Goal: Task Accomplishment & Management: Use online tool/utility

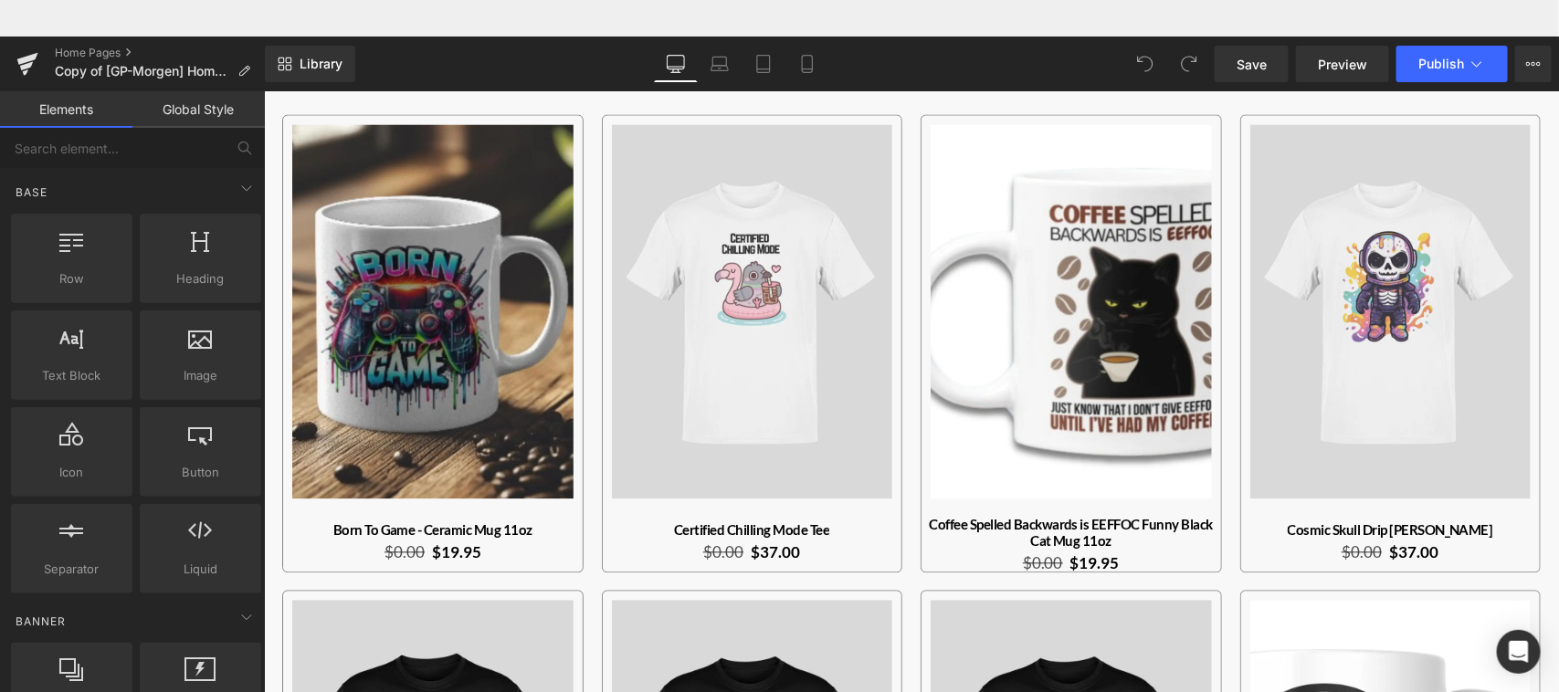
scroll to position [1462, 0]
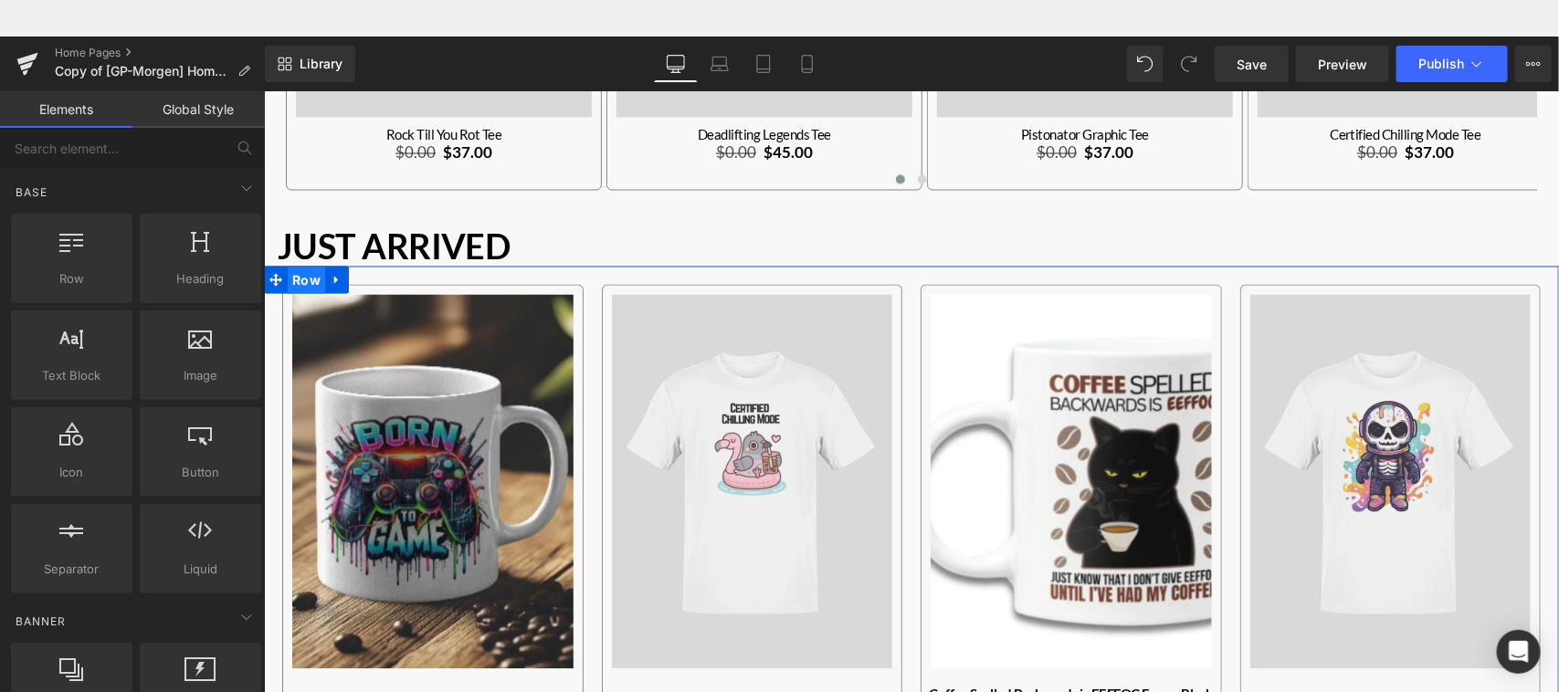
click at [305, 274] on span "Row" at bounding box center [305, 280] width 37 height 27
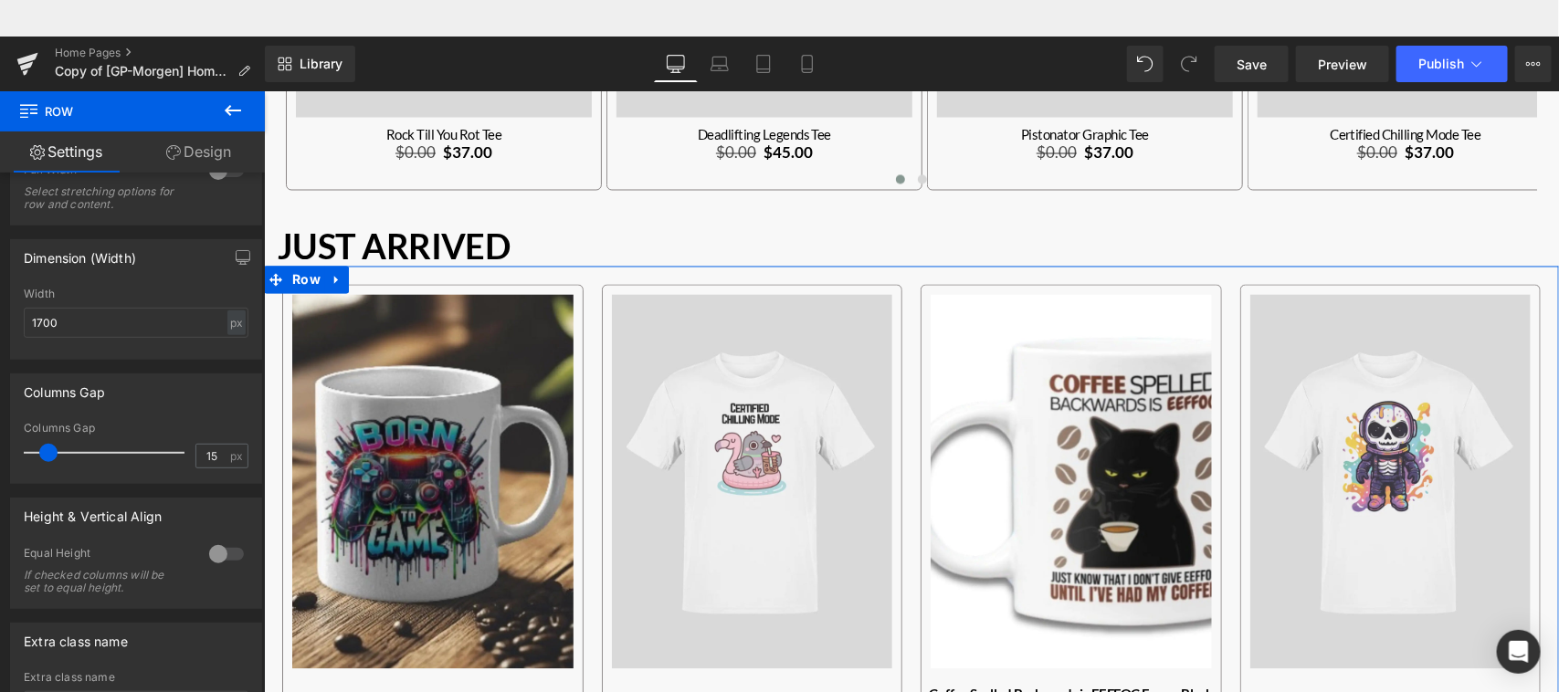
scroll to position [138, 0]
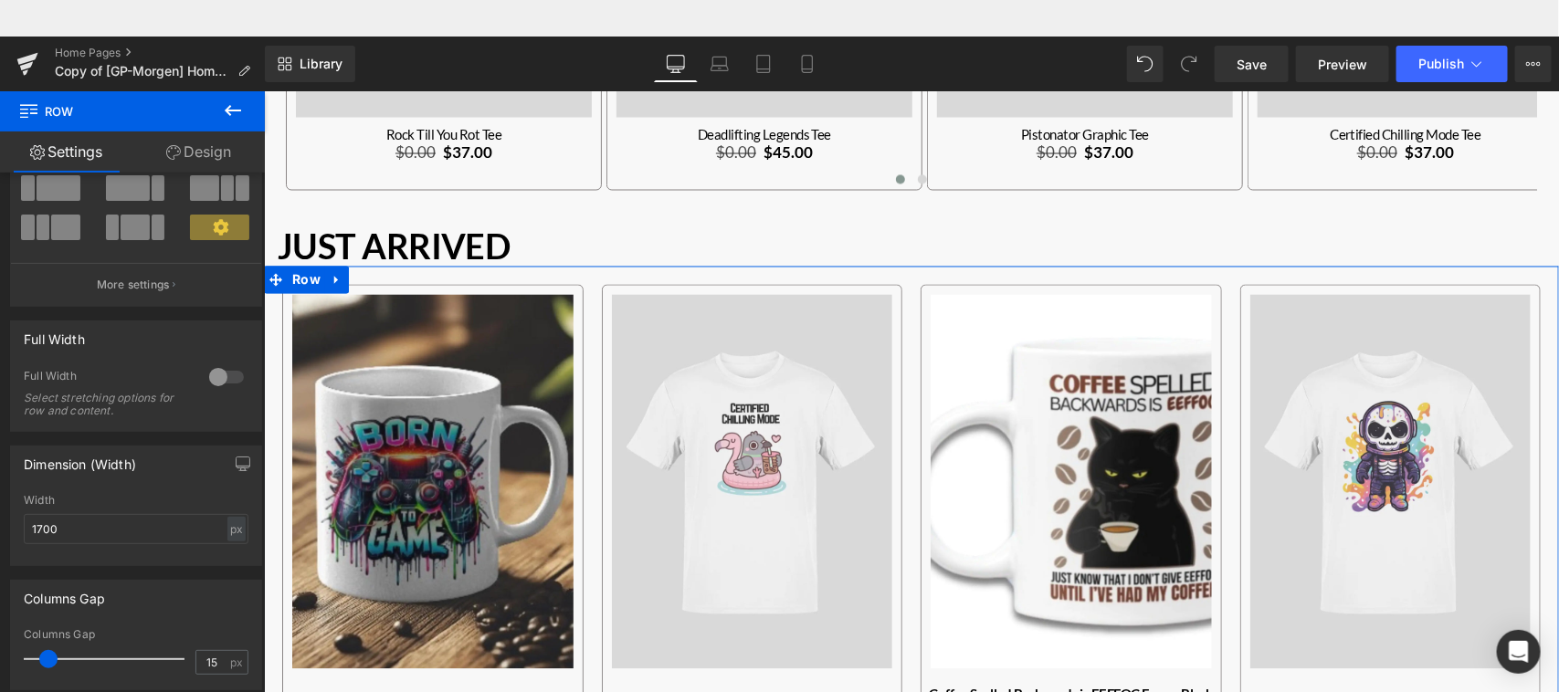
click at [258, 285] on b at bounding box center [261, 400] width 7 height 299
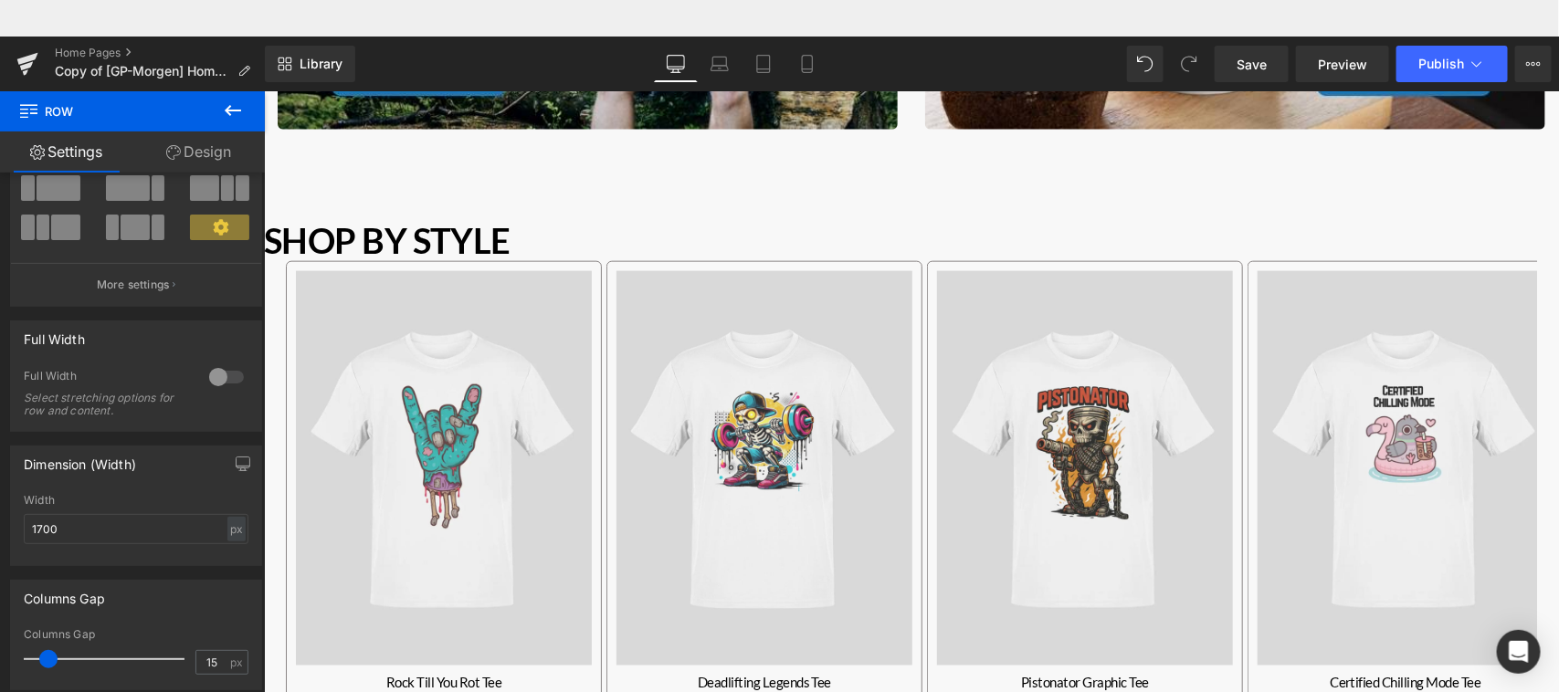
scroll to position [905, 0]
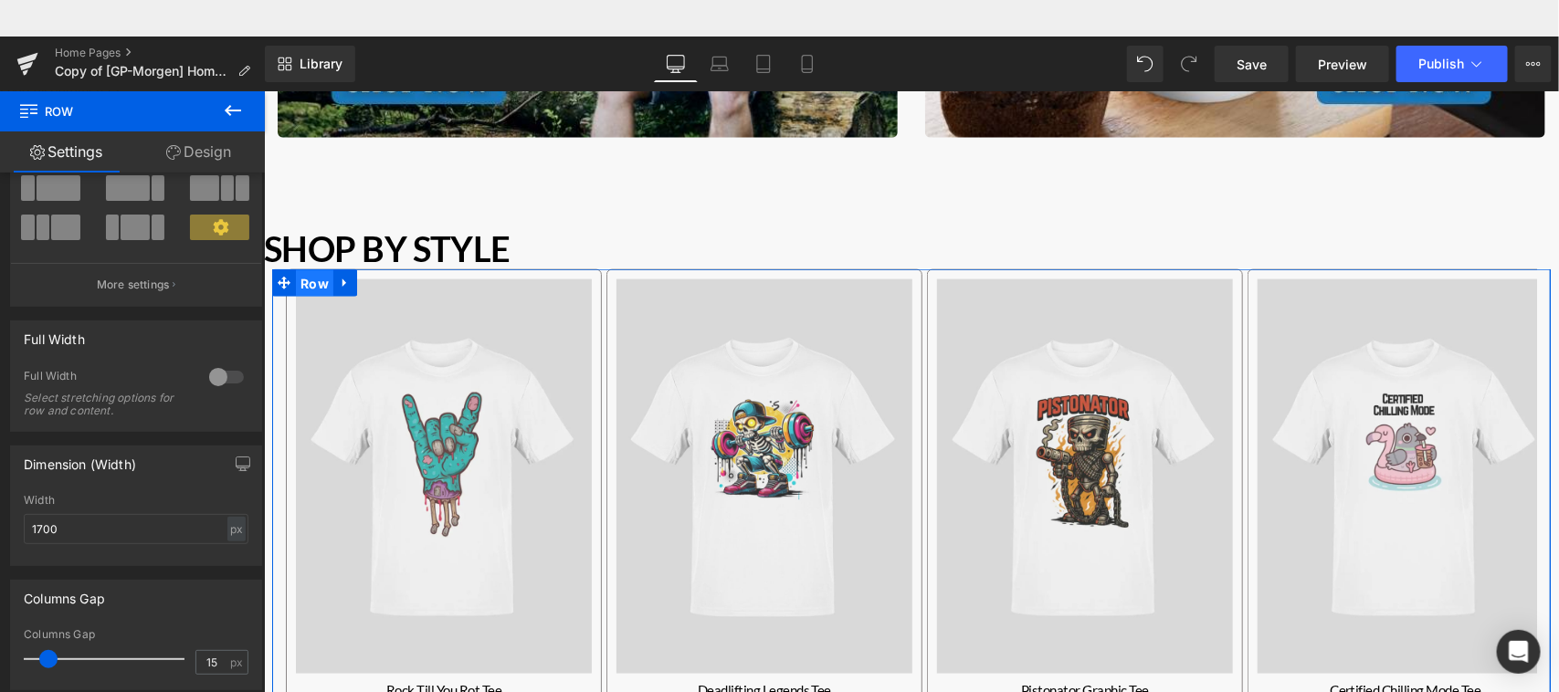
click at [301, 282] on span "Row" at bounding box center [313, 282] width 37 height 27
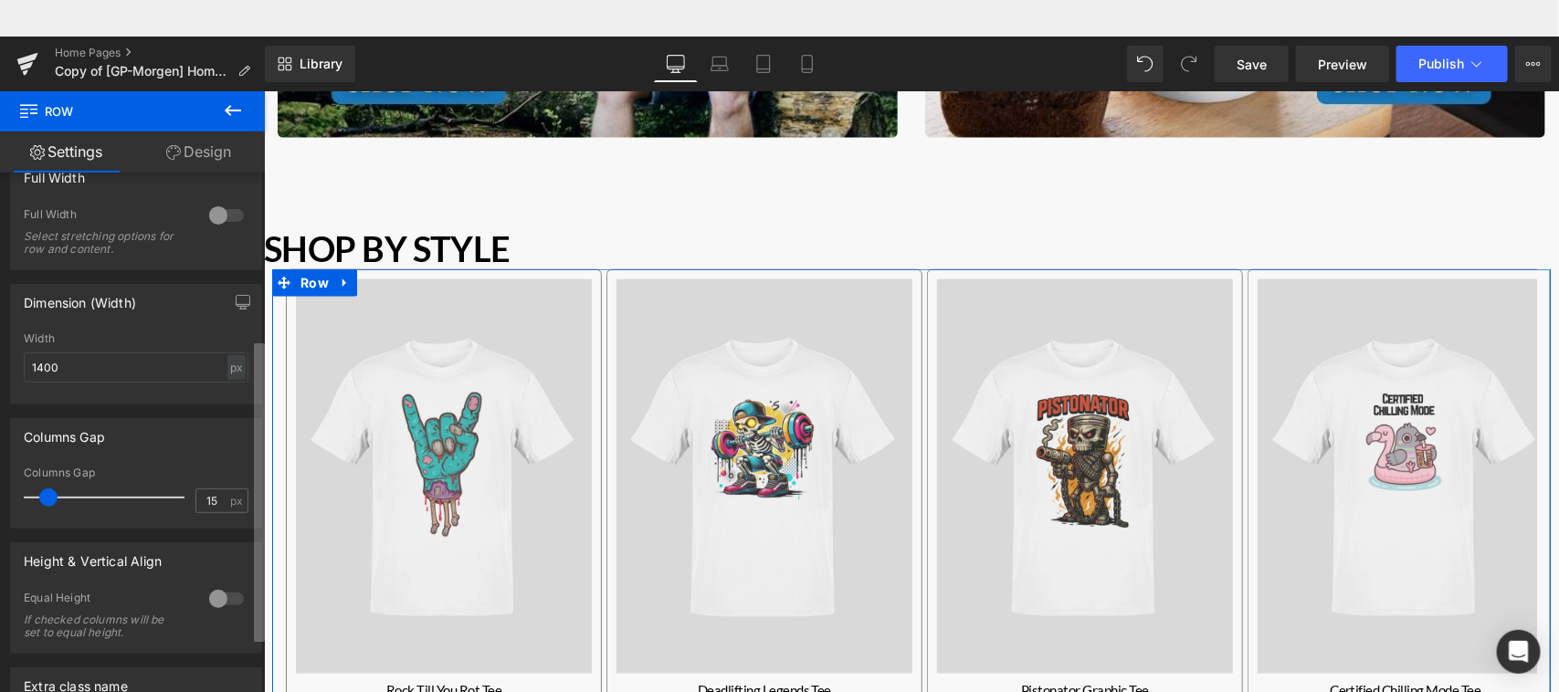
scroll to position [309, 0]
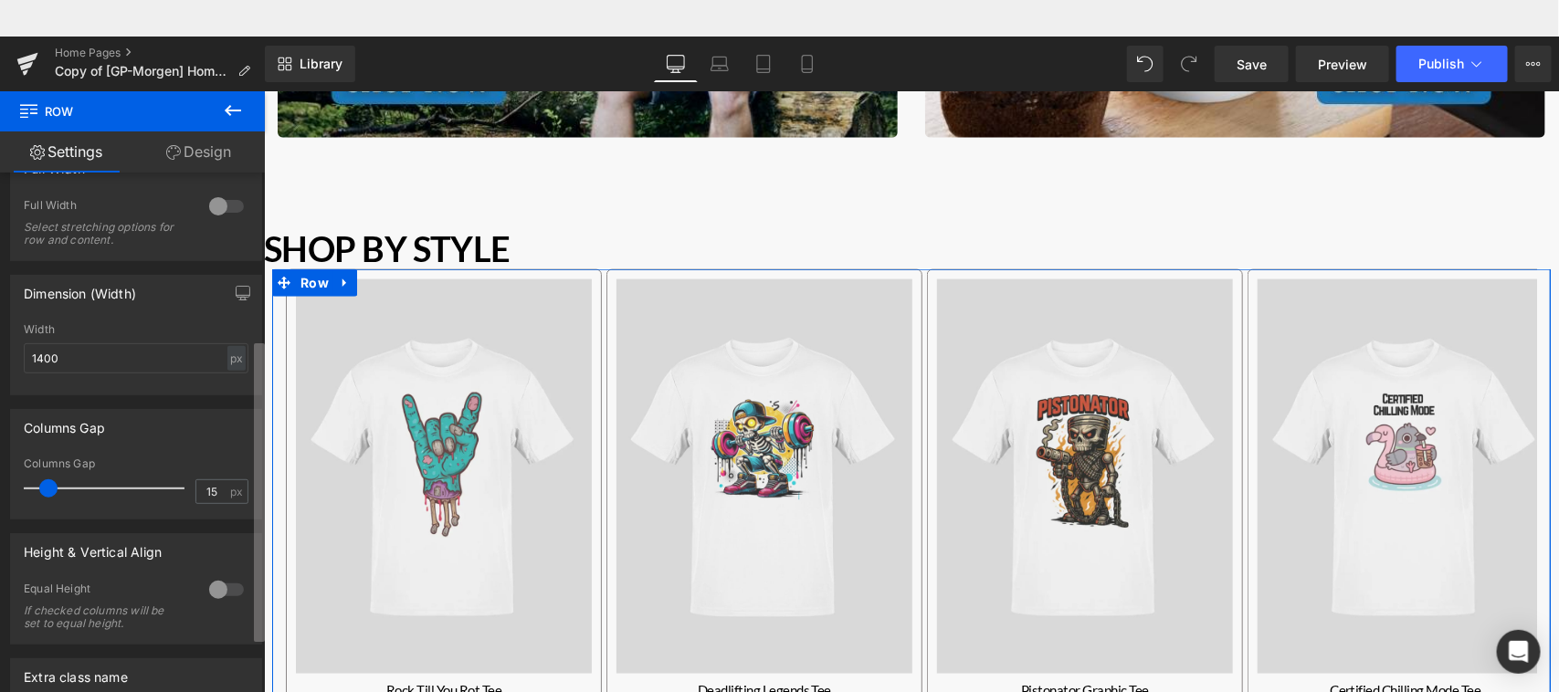
click at [244, 512] on div "12 12 12 Column Size Customizer 12 Desktop Layout Laptop Layout Tablet Layout M…" at bounding box center [132, 455] width 265 height 565
click at [44, 363] on input "1400" at bounding box center [136, 358] width 225 height 30
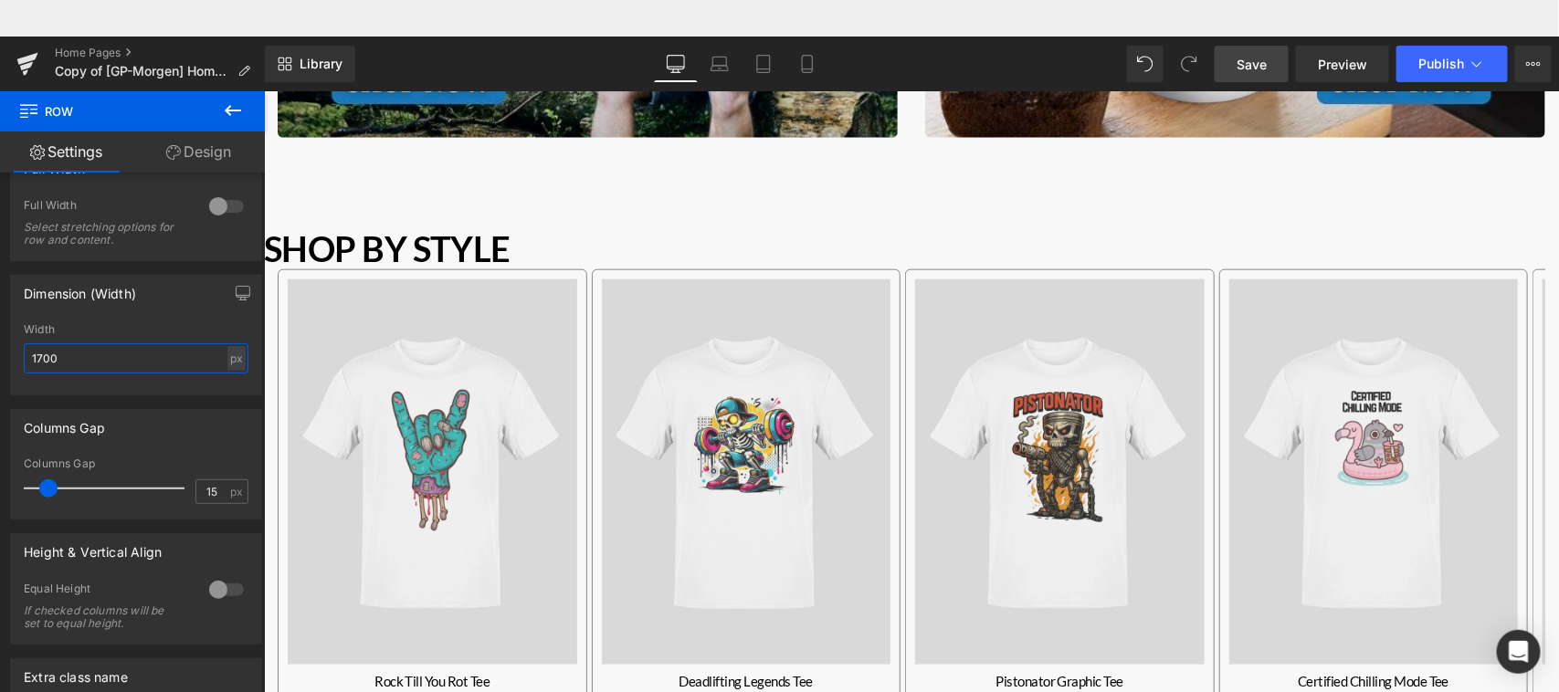
type input "1700"
click at [1249, 70] on span "Save" at bounding box center [1252, 64] width 30 height 19
click at [1338, 66] on span "Preview" at bounding box center [1342, 64] width 49 height 19
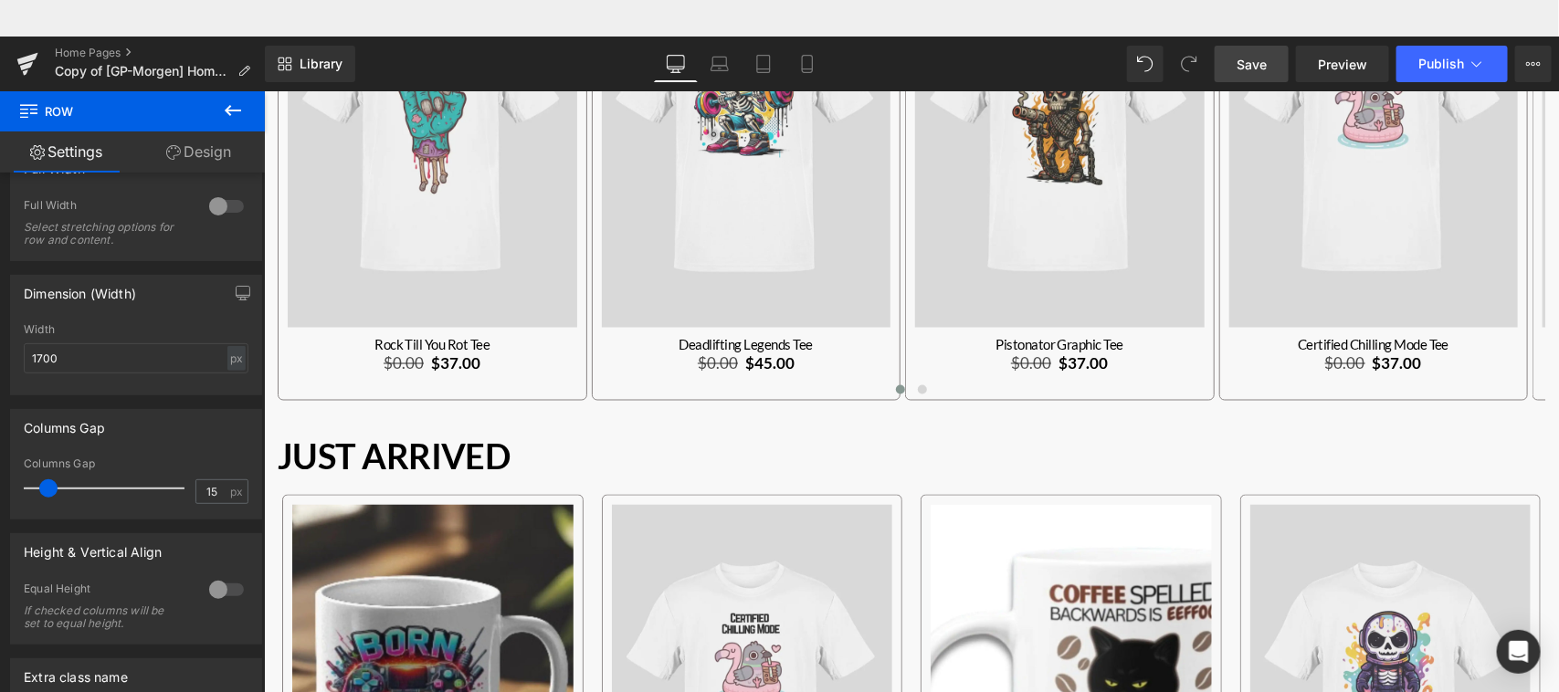
scroll to position [1375, 0]
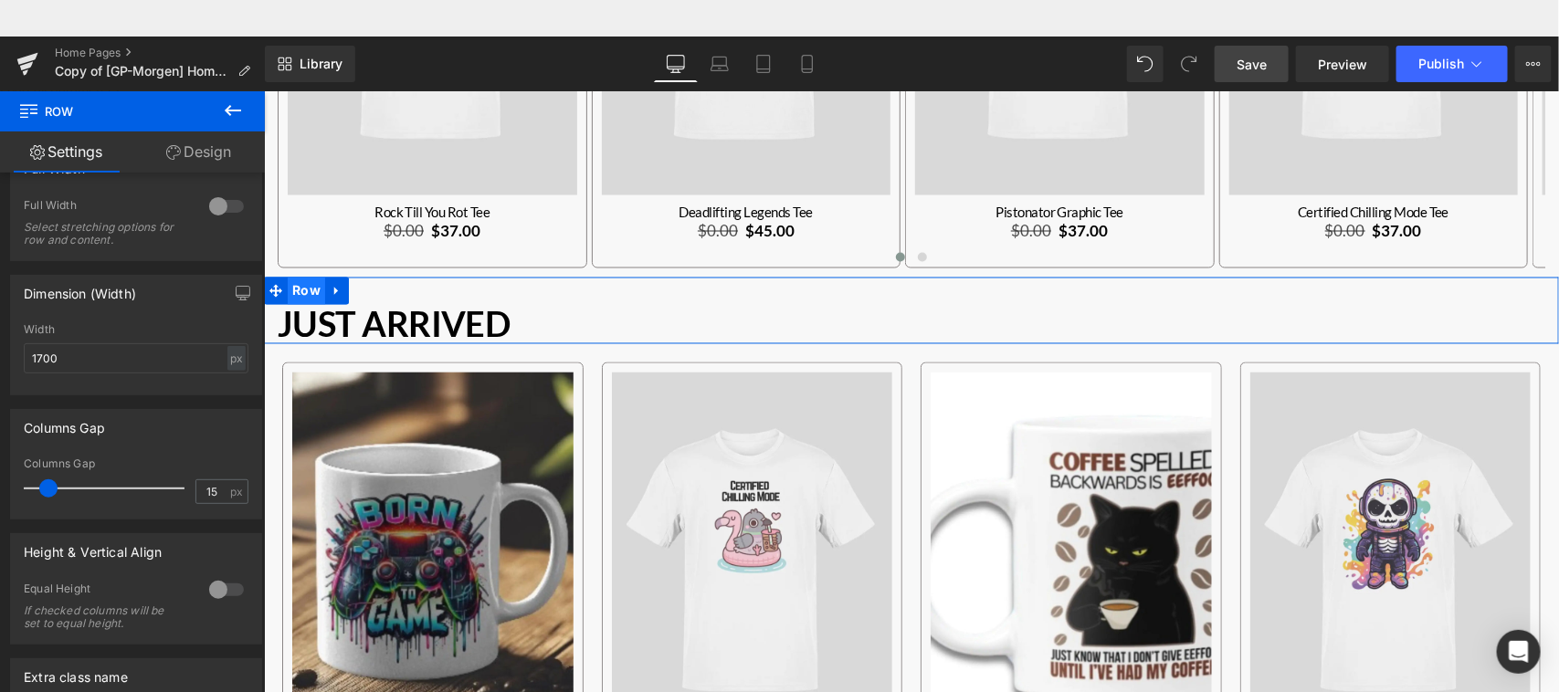
click at [312, 287] on span "Row" at bounding box center [305, 290] width 37 height 27
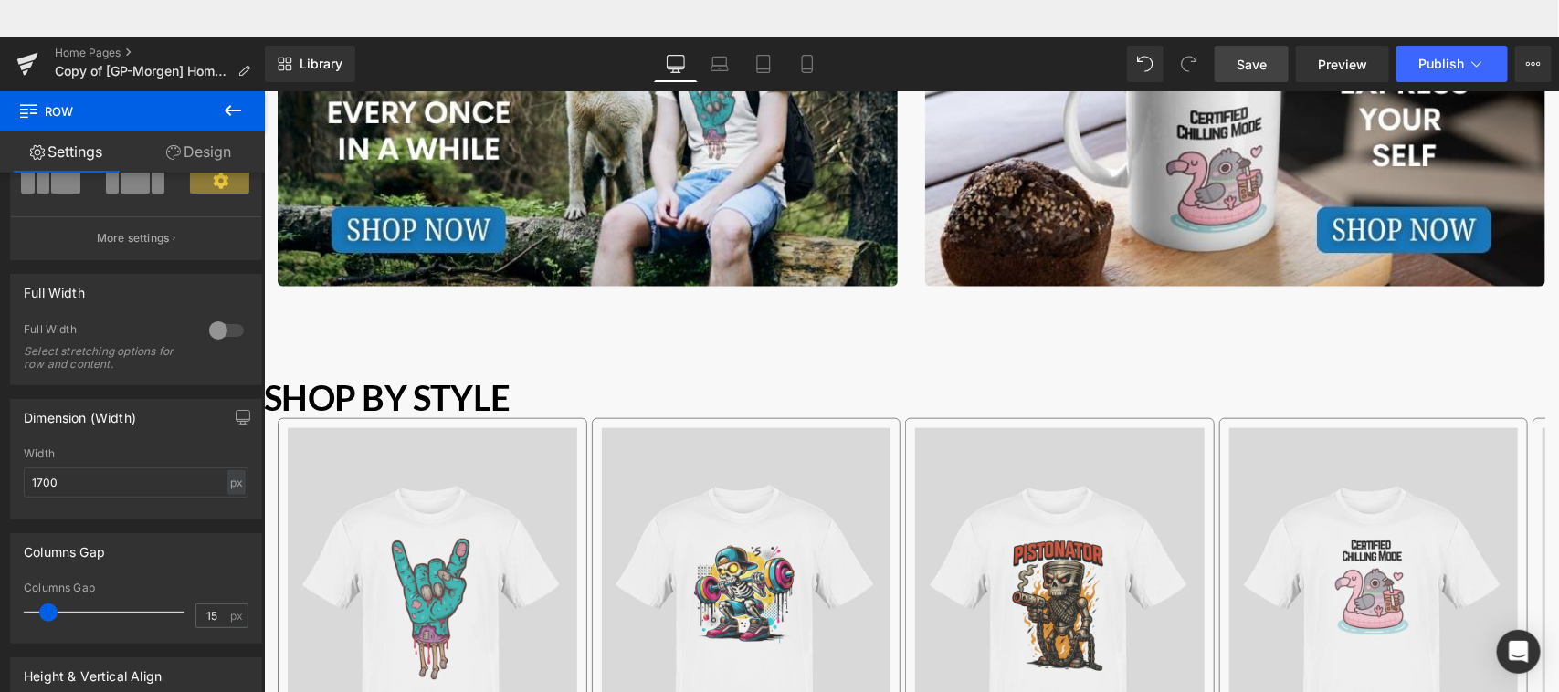
scroll to position [765, 0]
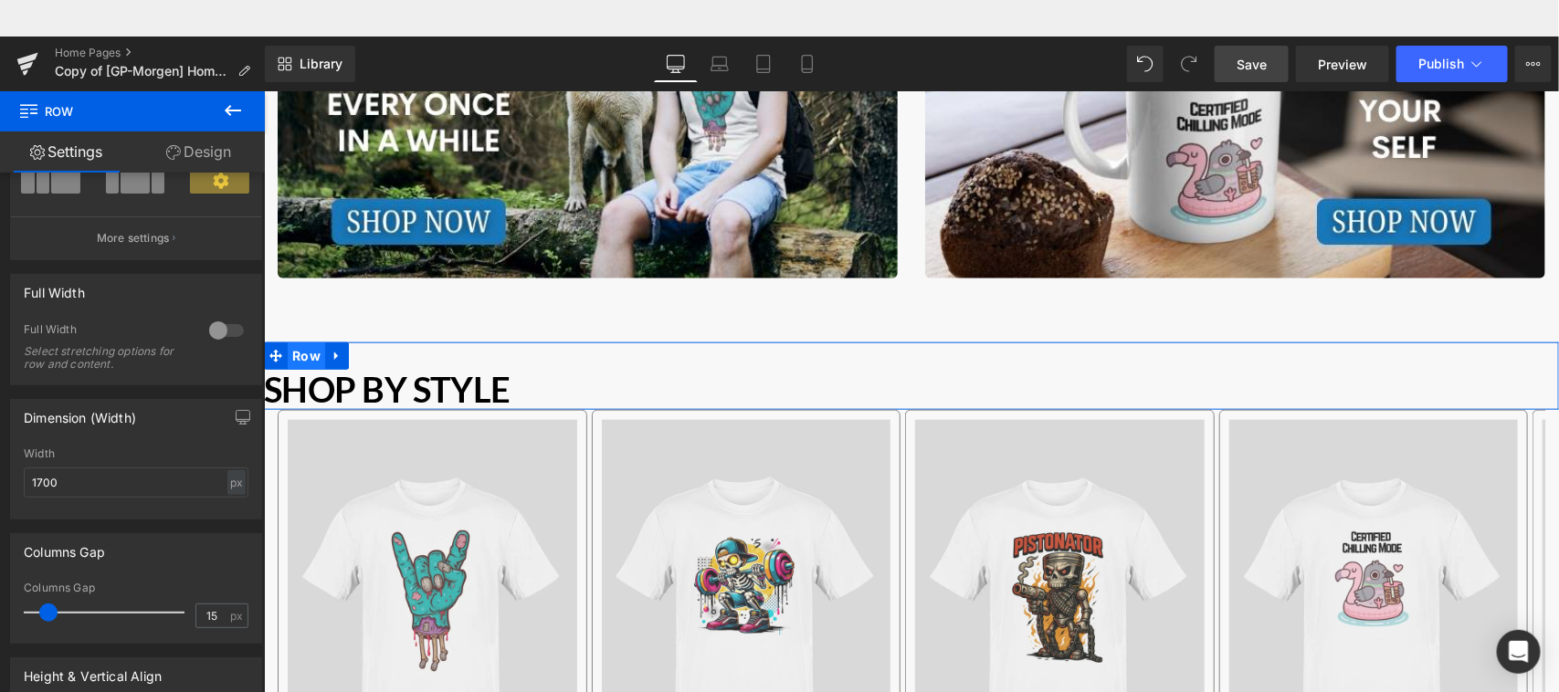
click at [301, 354] on span "Row" at bounding box center [305, 355] width 37 height 27
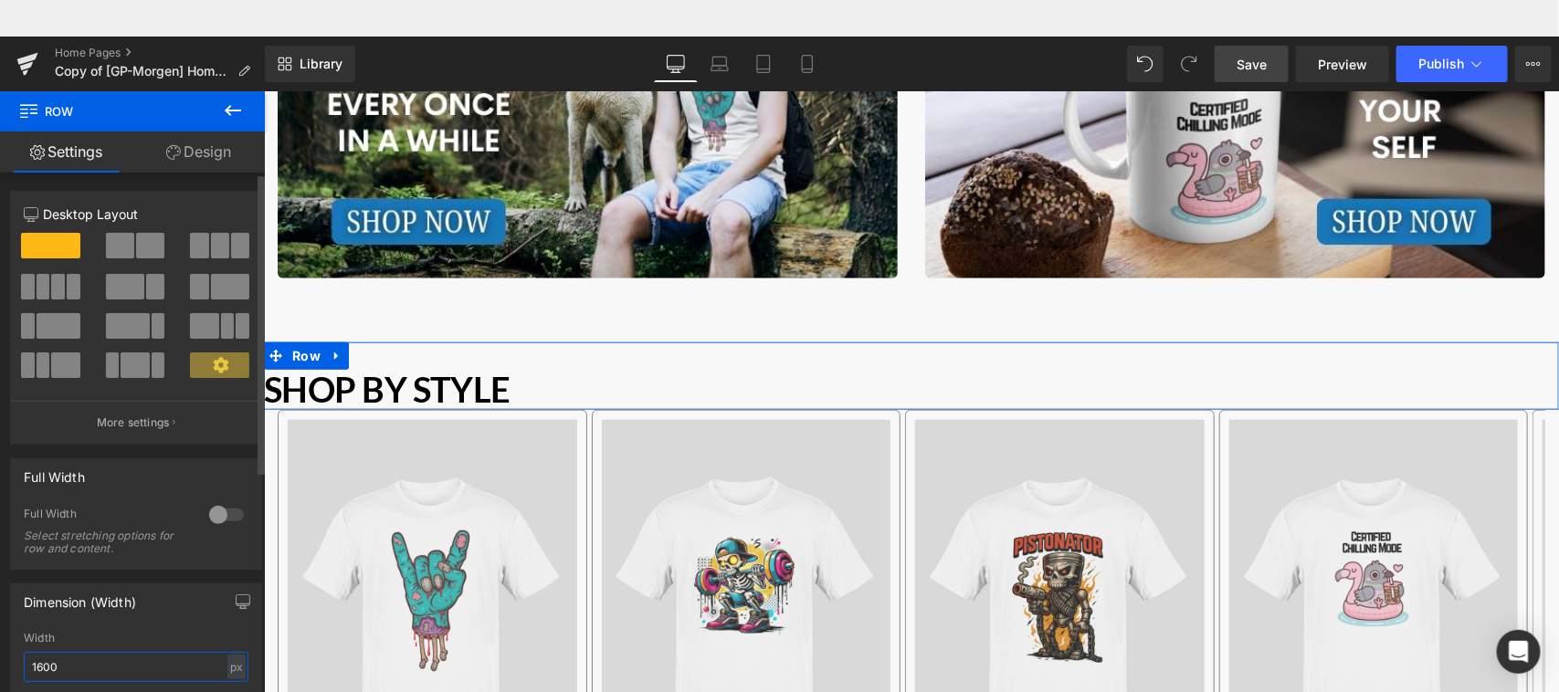
click at [43, 664] on input "1600" at bounding box center [136, 667] width 225 height 30
click at [43, 665] on input "1600" at bounding box center [136, 667] width 225 height 30
click at [82, 670] on input "1700" at bounding box center [136, 667] width 225 height 30
type input "1700"
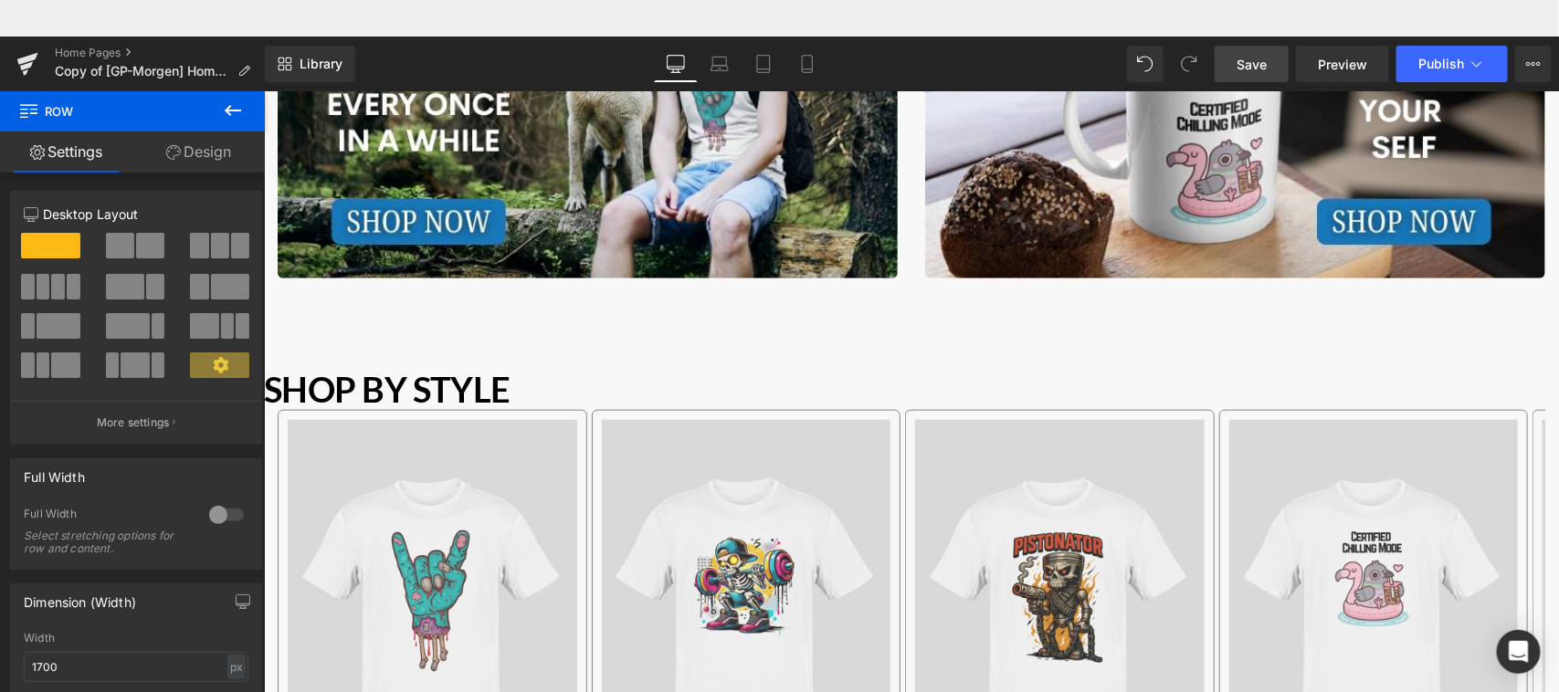
click at [1253, 64] on span "Save" at bounding box center [1252, 64] width 30 height 19
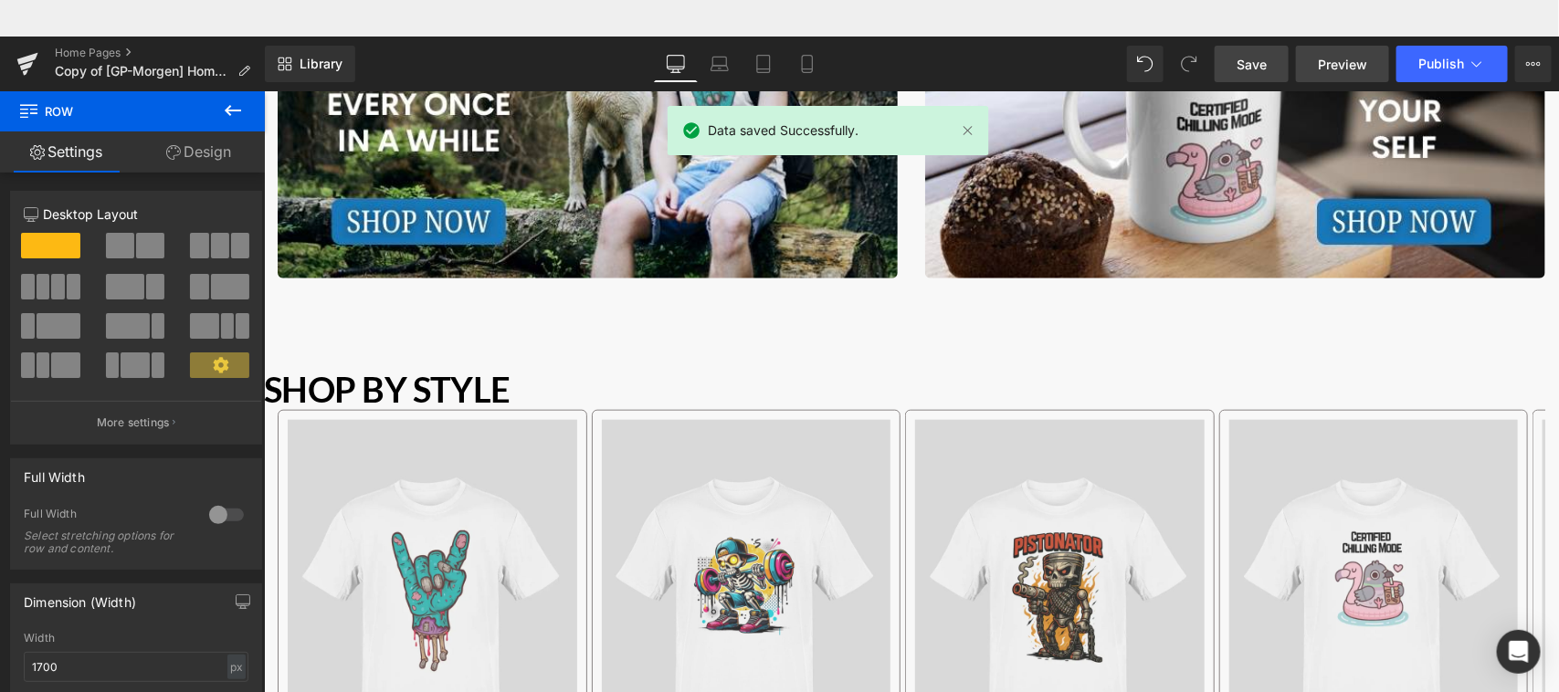
click at [1338, 59] on span "Preview" at bounding box center [1342, 64] width 49 height 19
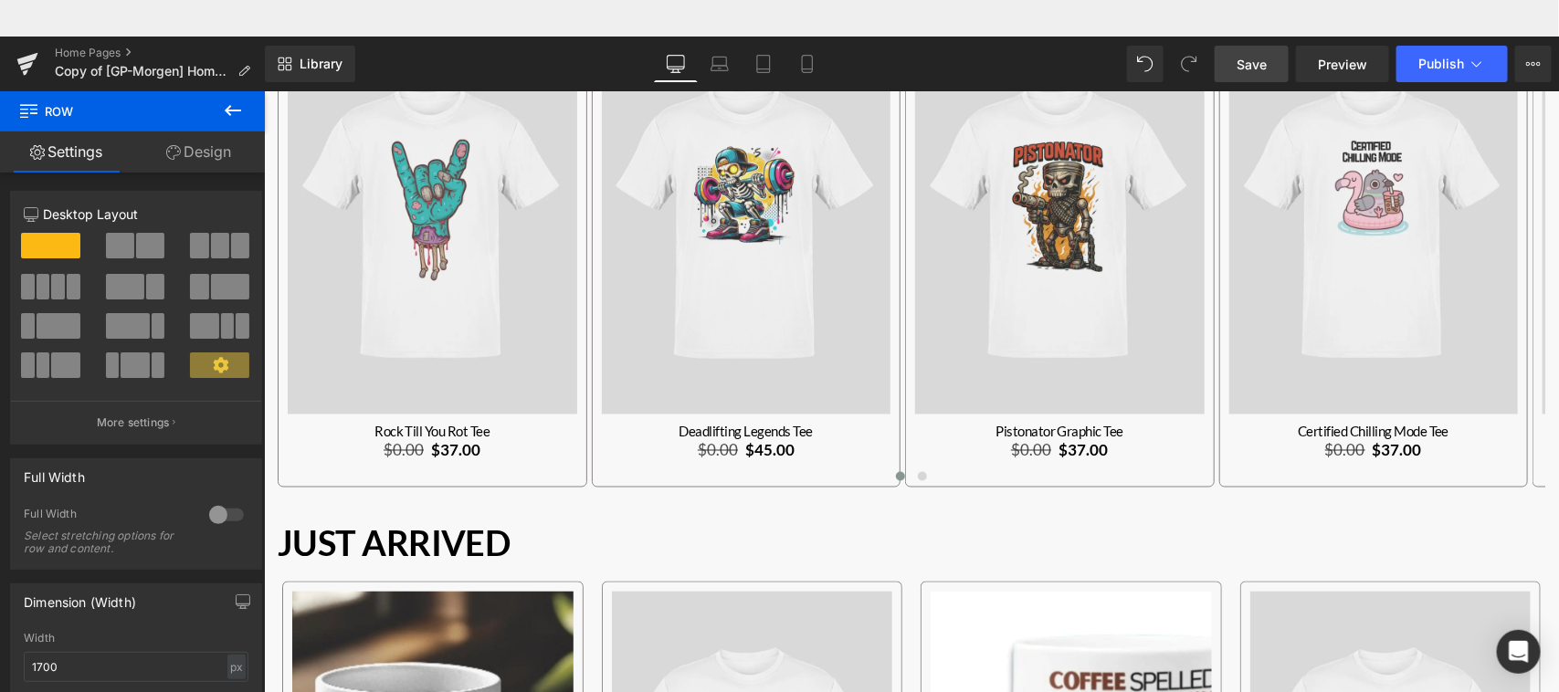
scroll to position [1273, 0]
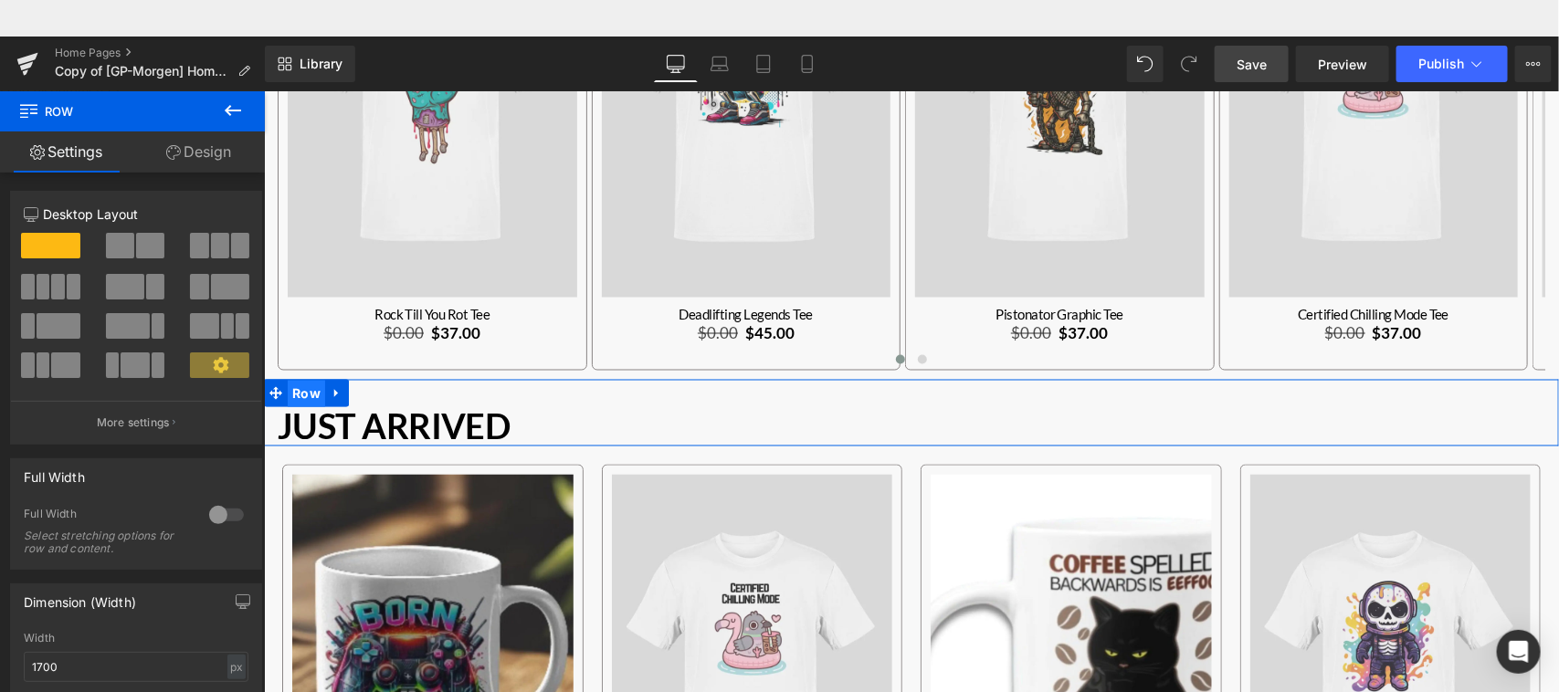
click at [305, 387] on span "Row" at bounding box center [305, 393] width 37 height 27
click at [216, 157] on link "Design" at bounding box center [198, 152] width 132 height 41
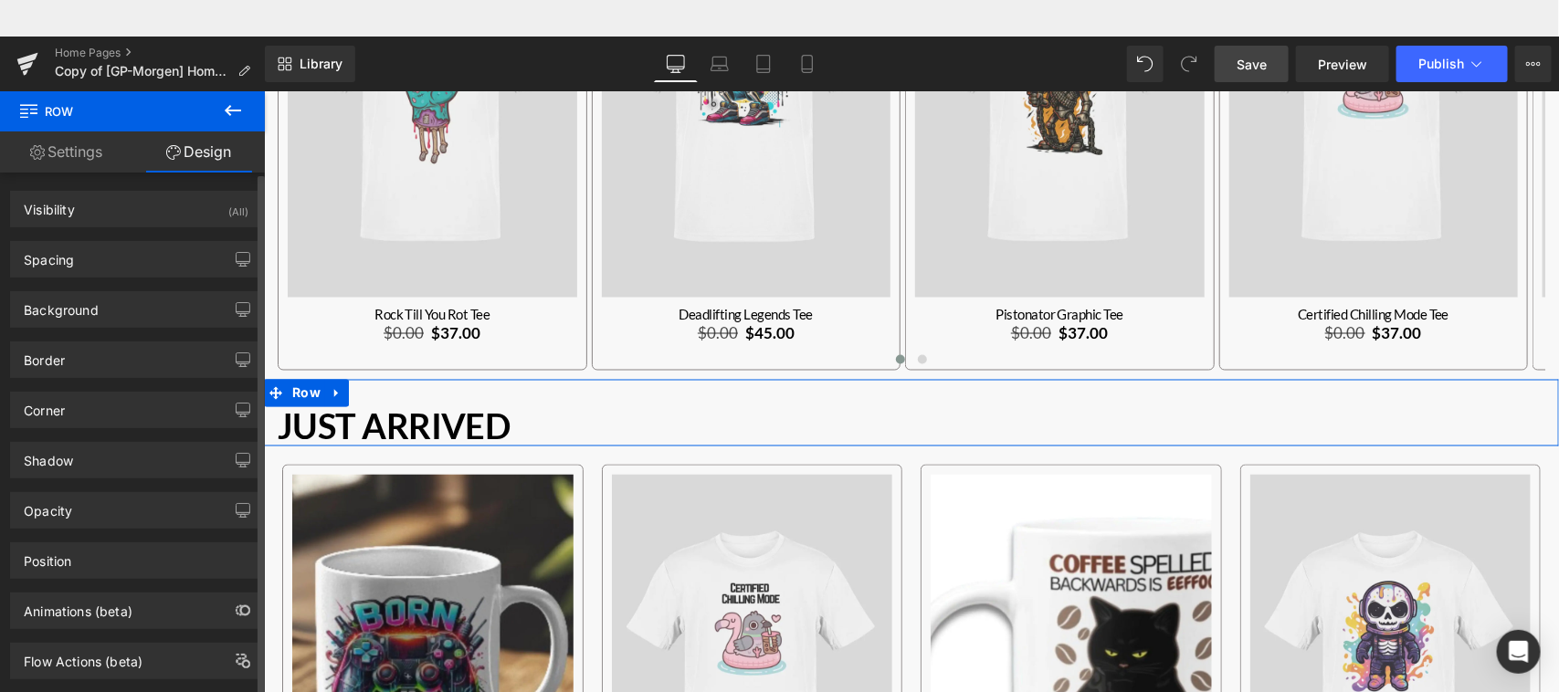
type input "0"
type input "30"
type input "0"
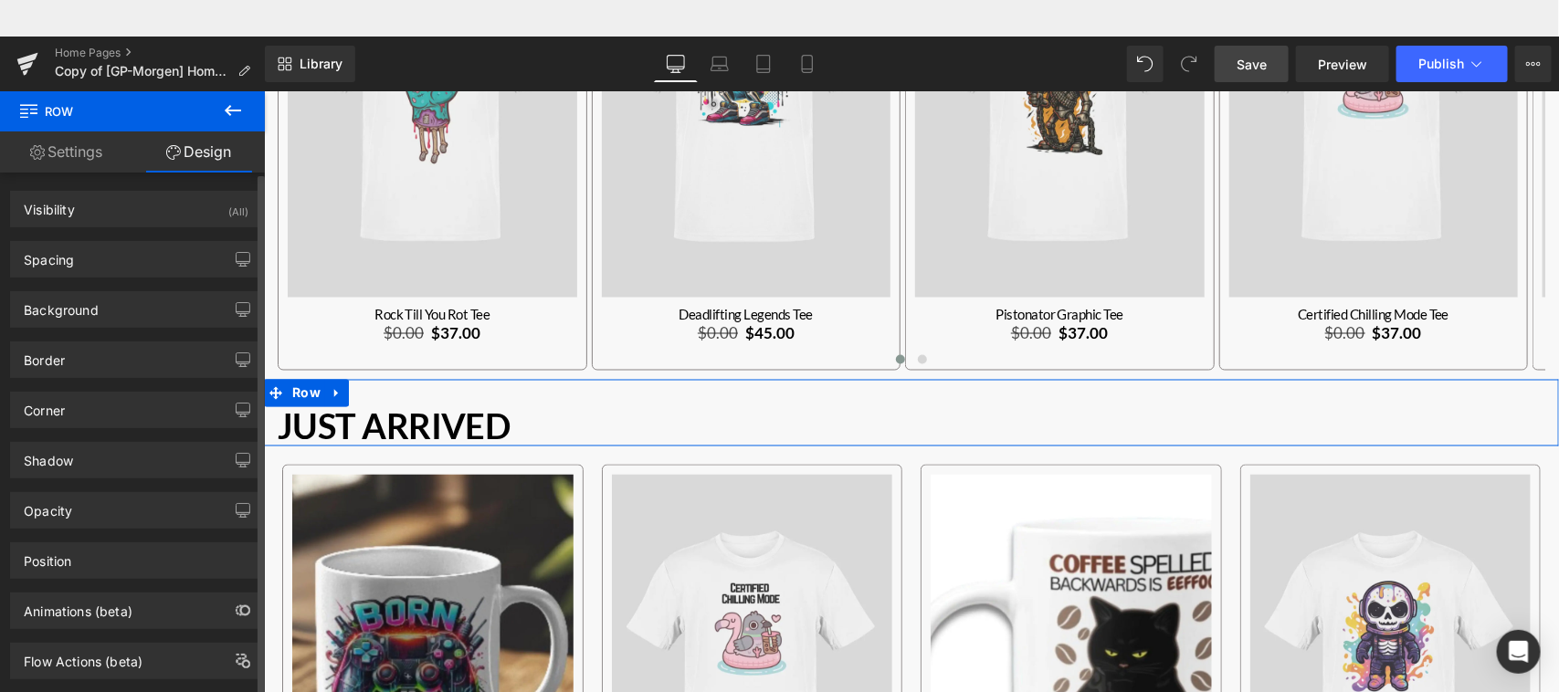
type input "0"
click at [140, 254] on div "Spacing" at bounding box center [136, 259] width 250 height 35
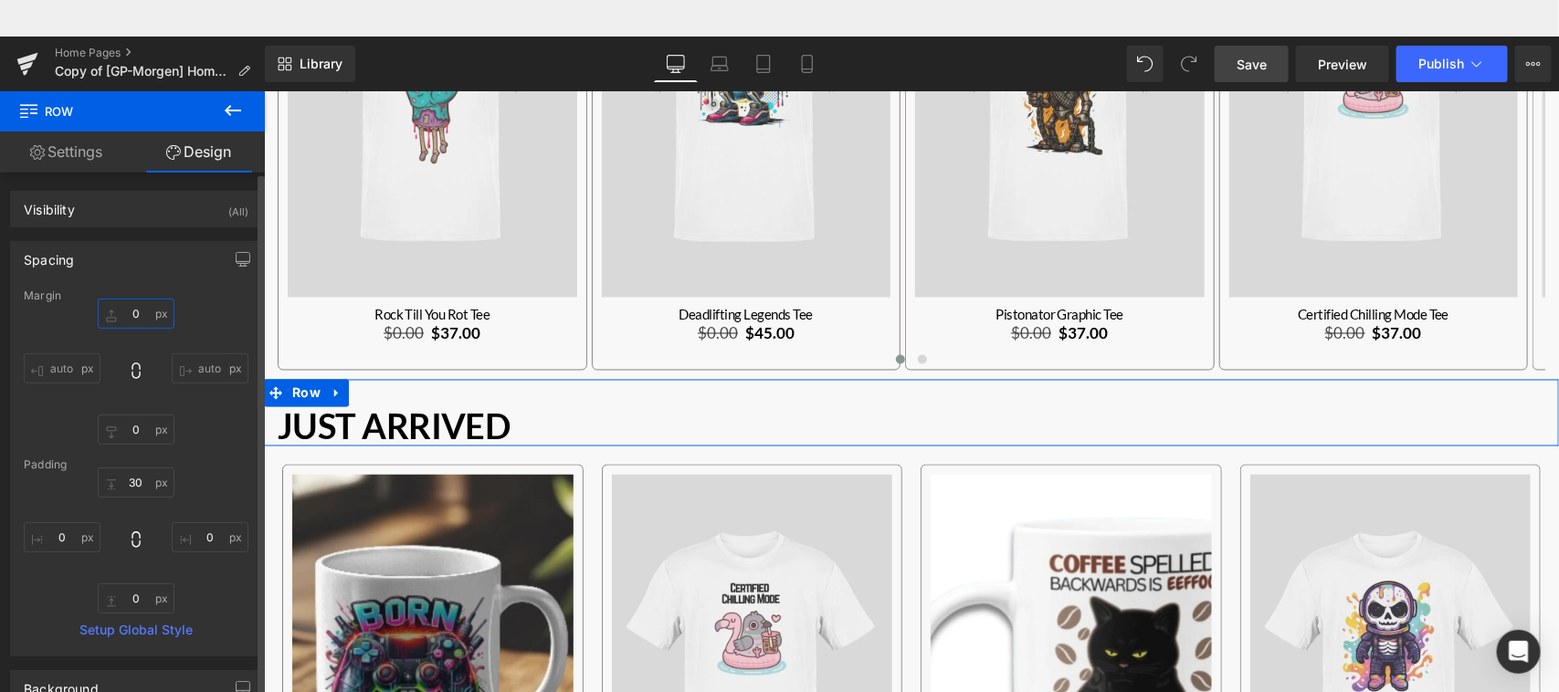
click at [125, 317] on input "0" at bounding box center [136, 314] width 77 height 30
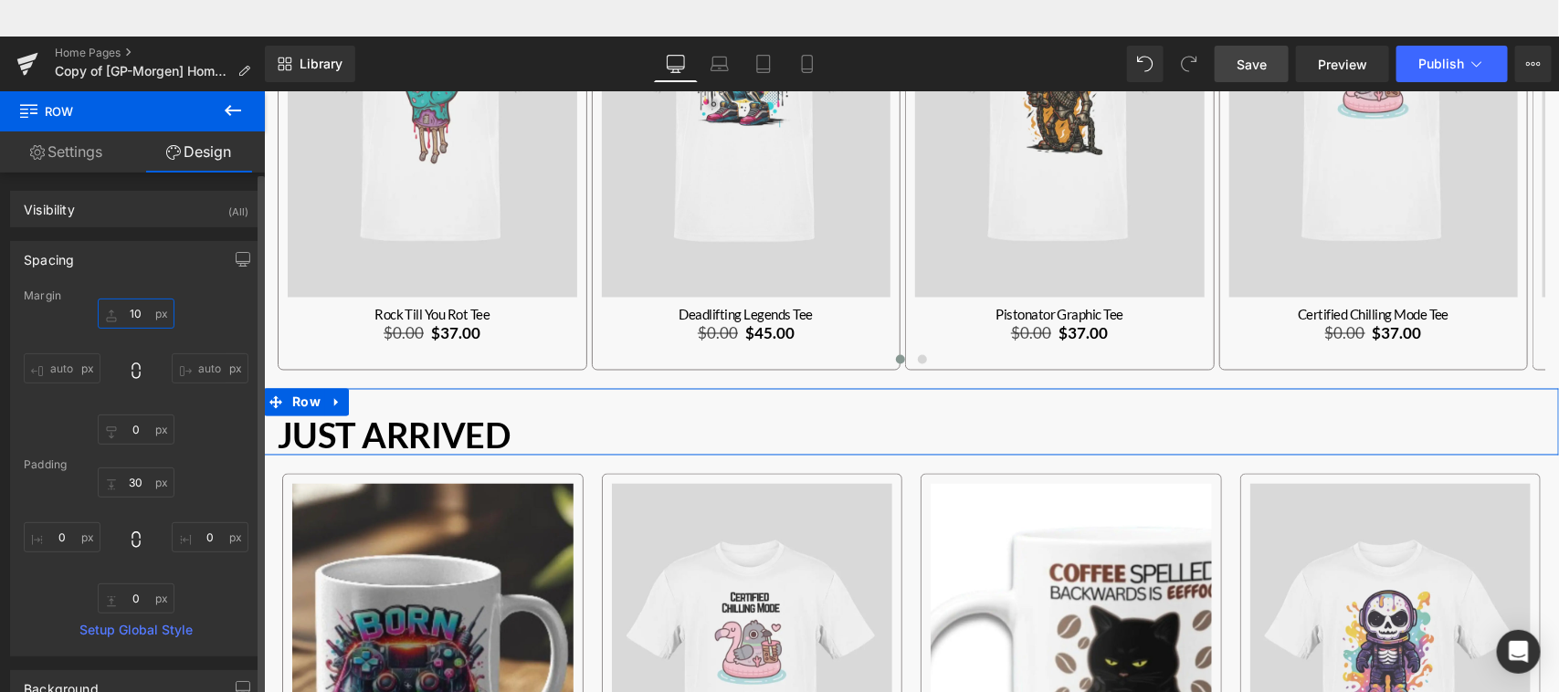
type input "10"
click at [198, 317] on div "10 10 auto auto 0px 0 auto auto" at bounding box center [136, 372] width 225 height 146
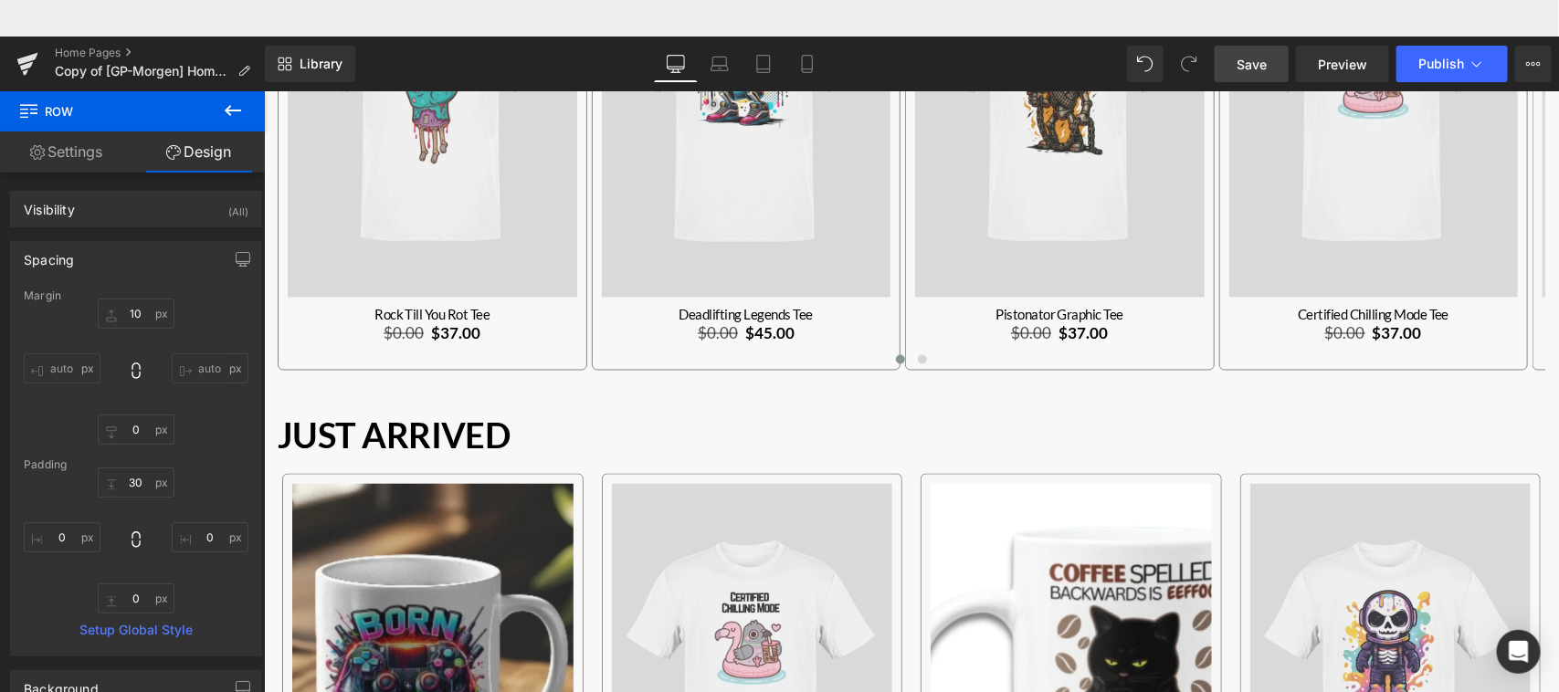
click at [1252, 67] on span "Save" at bounding box center [1252, 64] width 30 height 19
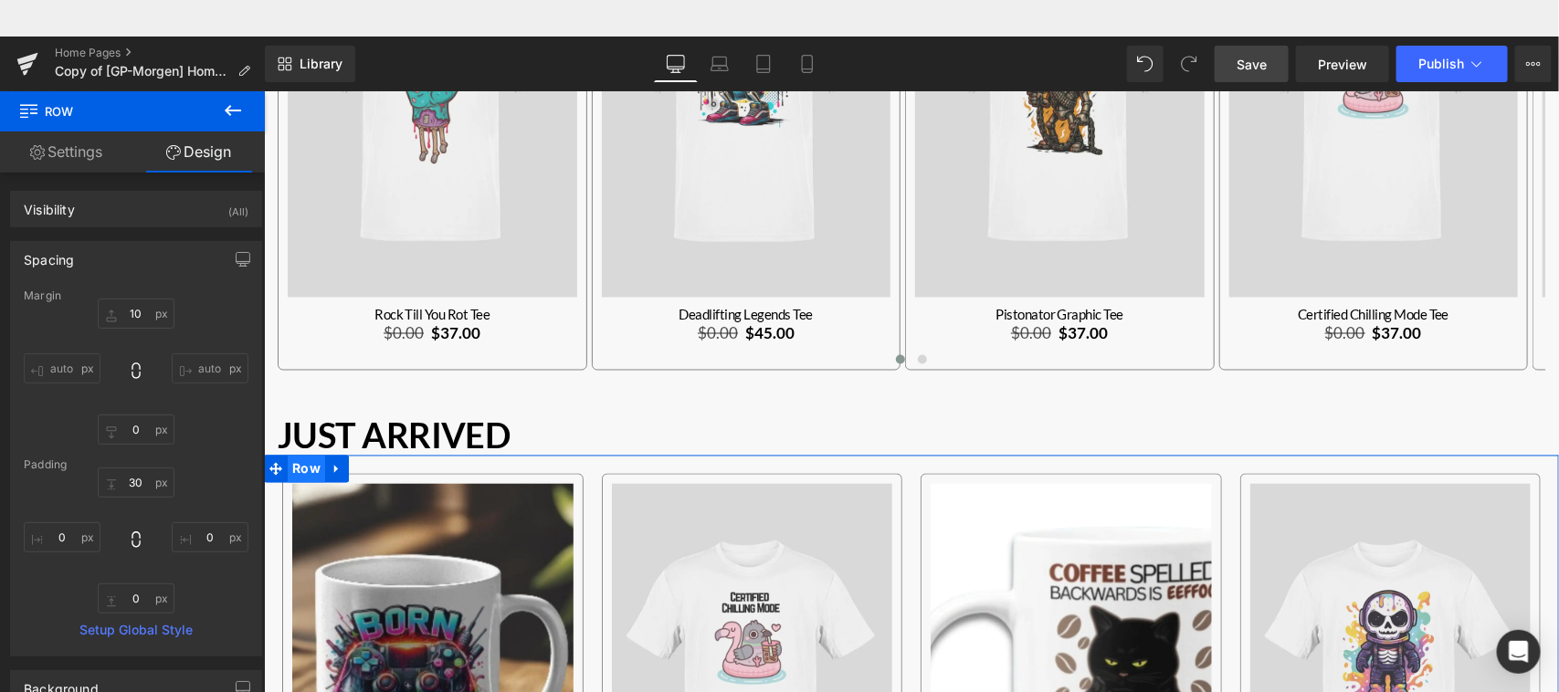
click at [303, 468] on span "Row" at bounding box center [305, 468] width 37 height 27
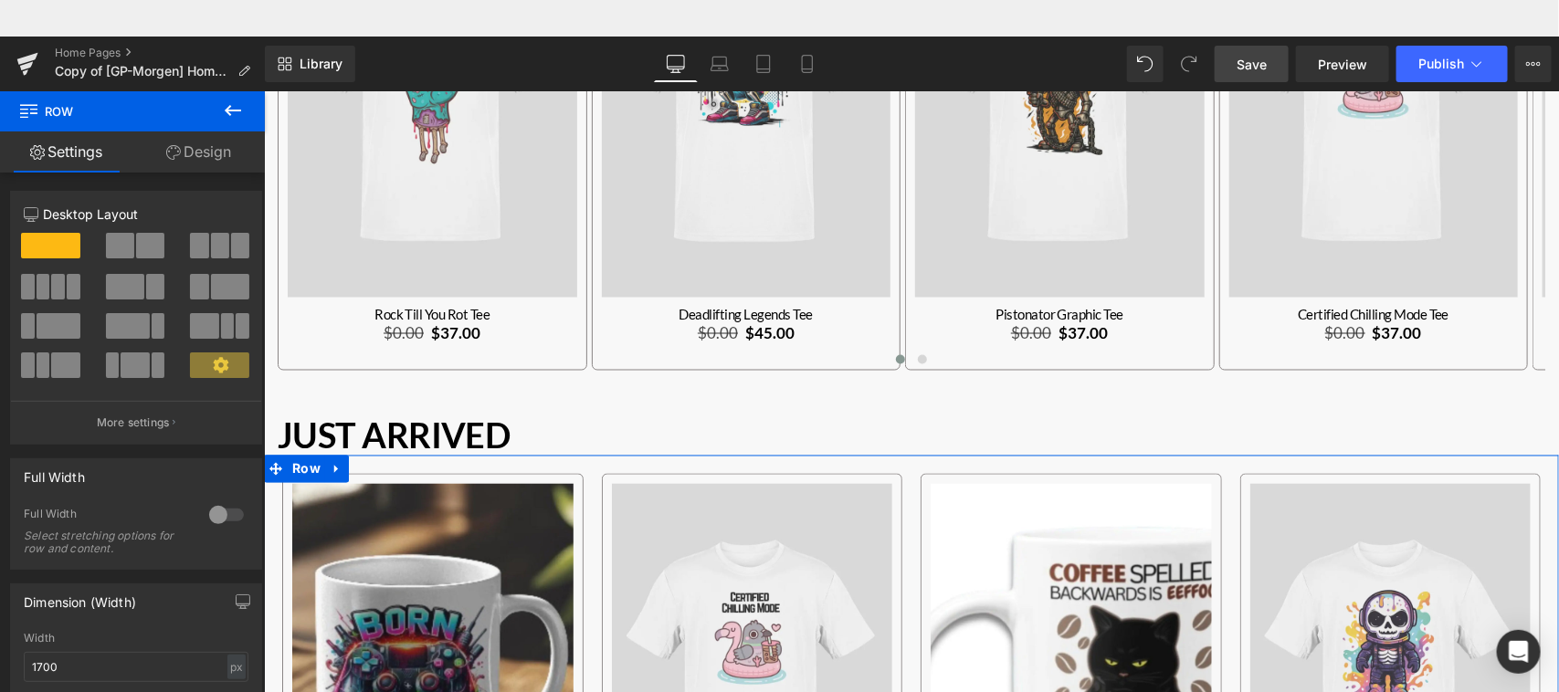
drag, startPoint x: 254, startPoint y: 367, endPoint x: 256, endPoint y: 395, distance: 27.5
click at [256, 395] on div "Column Size Customizer 12 Desktop Layout Laptop Layout Tablet Layout Mobile Lay…" at bounding box center [136, 311] width 273 height 268
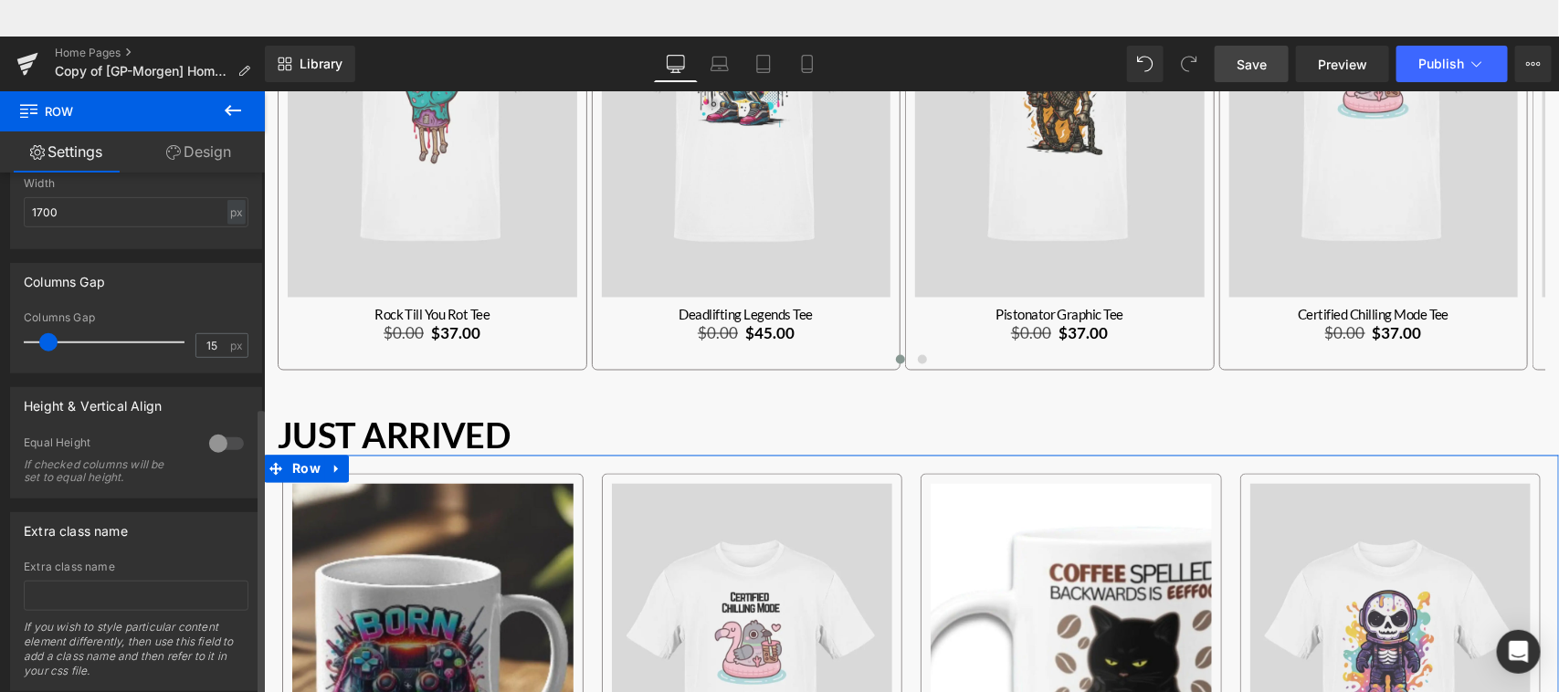
scroll to position [411, 0]
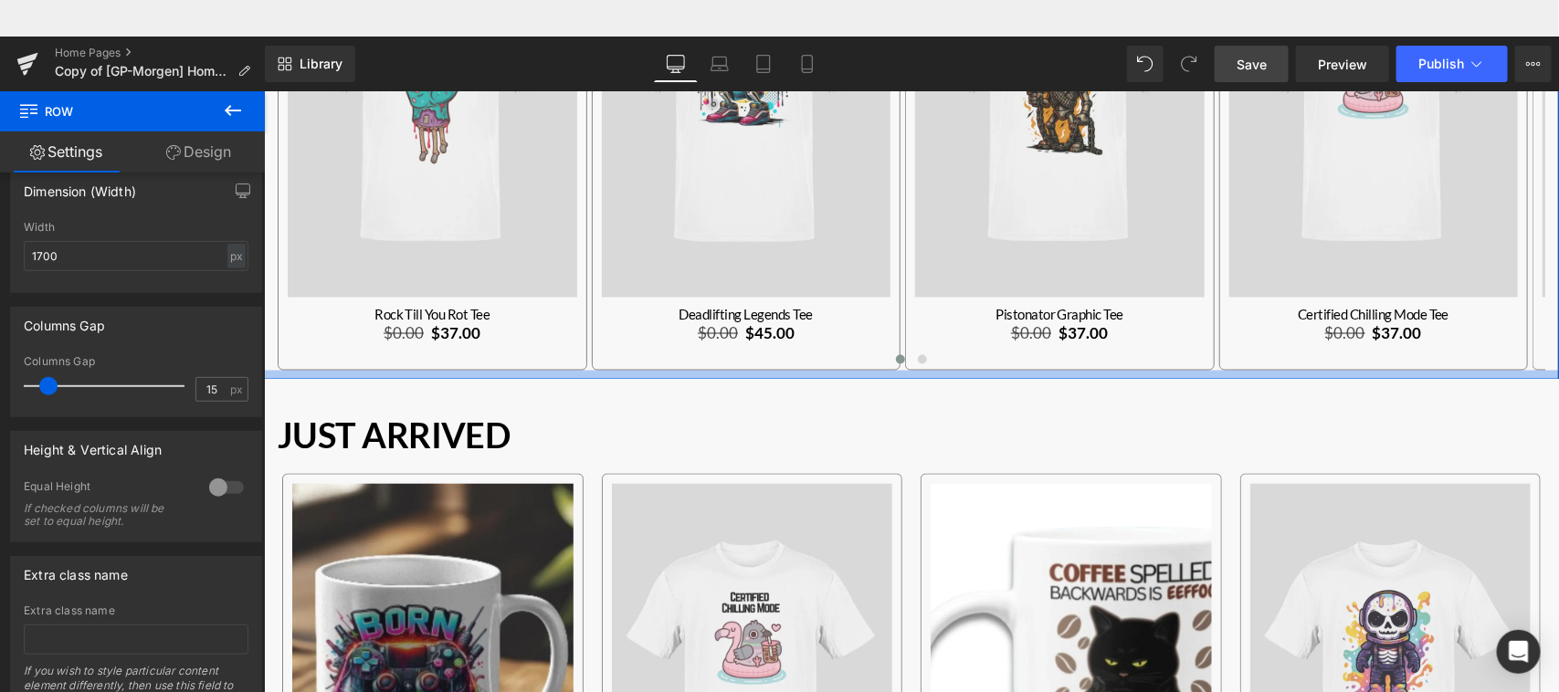
click at [607, 370] on div "Main content" at bounding box center [910, 374] width 1295 height 9
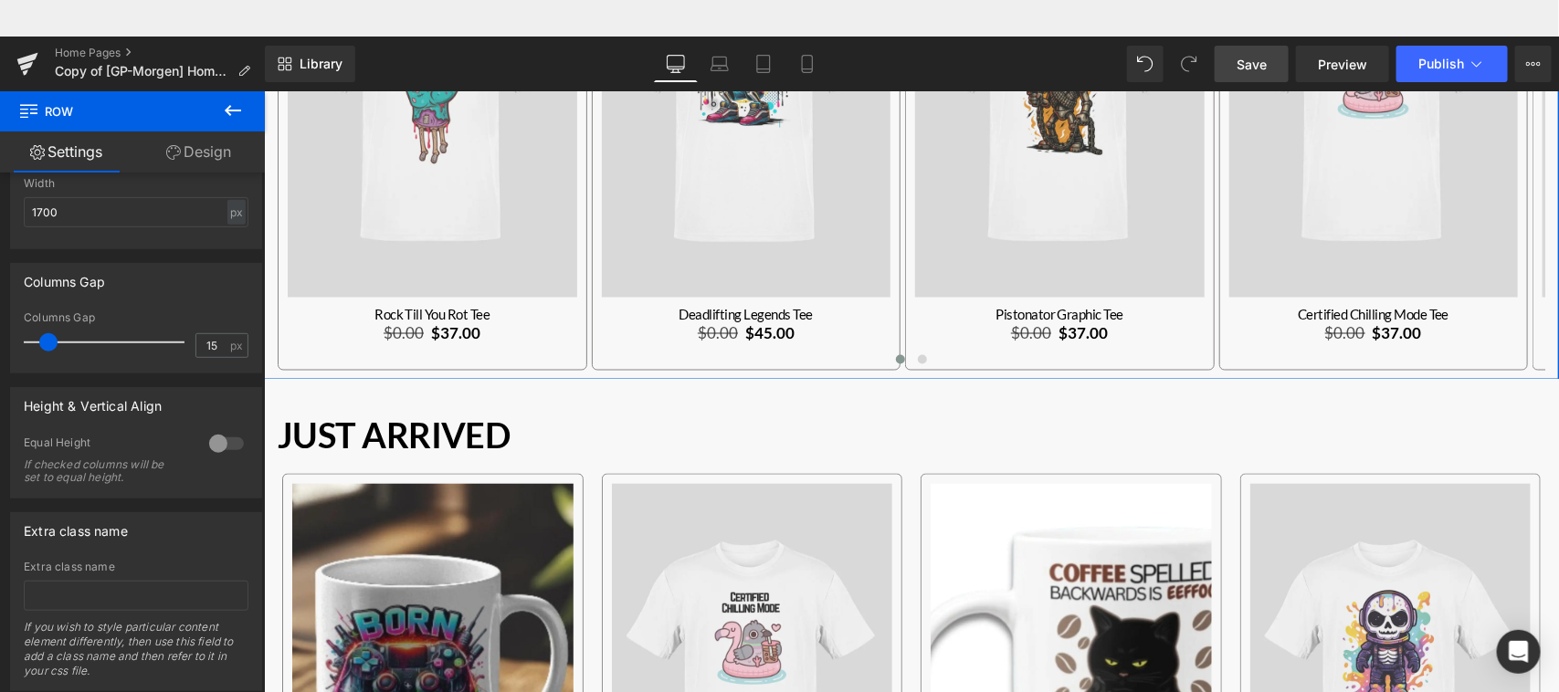
scroll to position [238, 0]
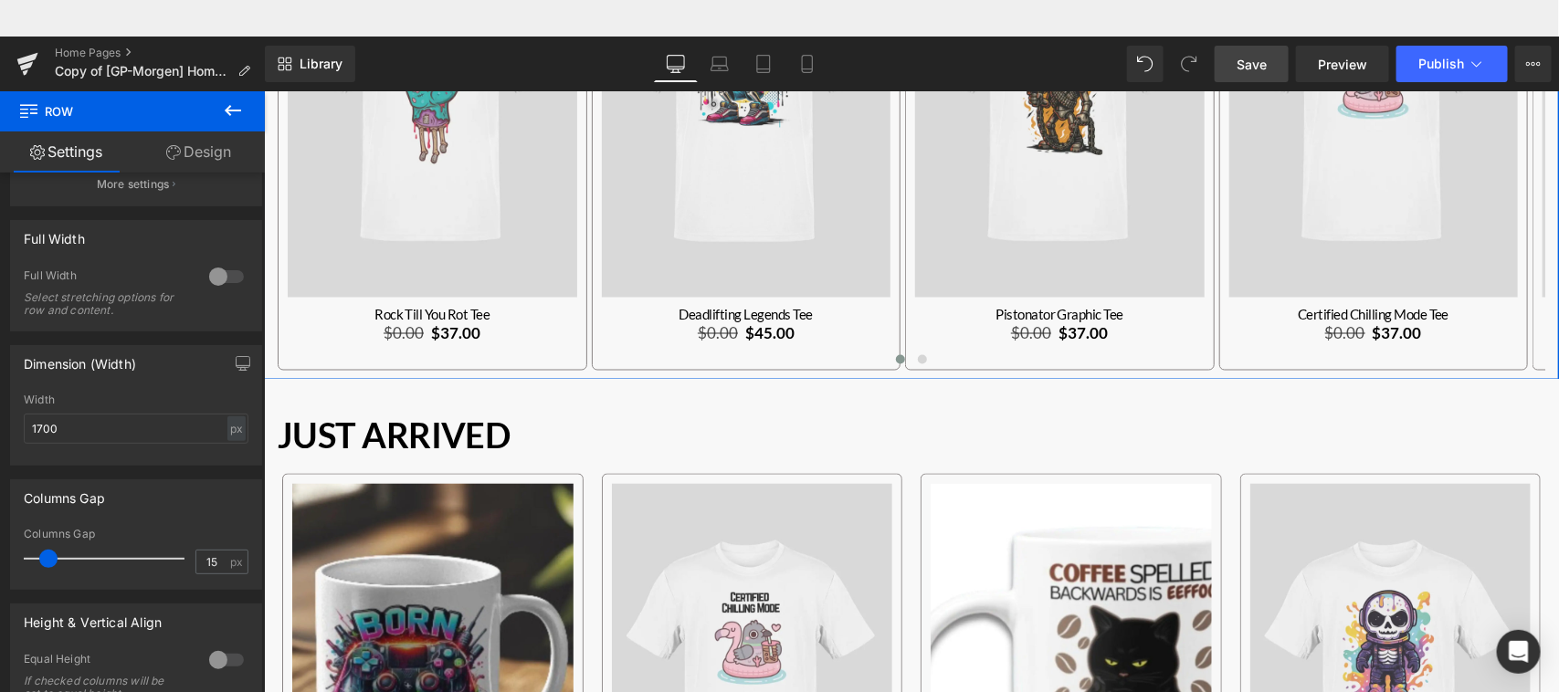
click at [258, 501] on b at bounding box center [261, 455] width 7 height 299
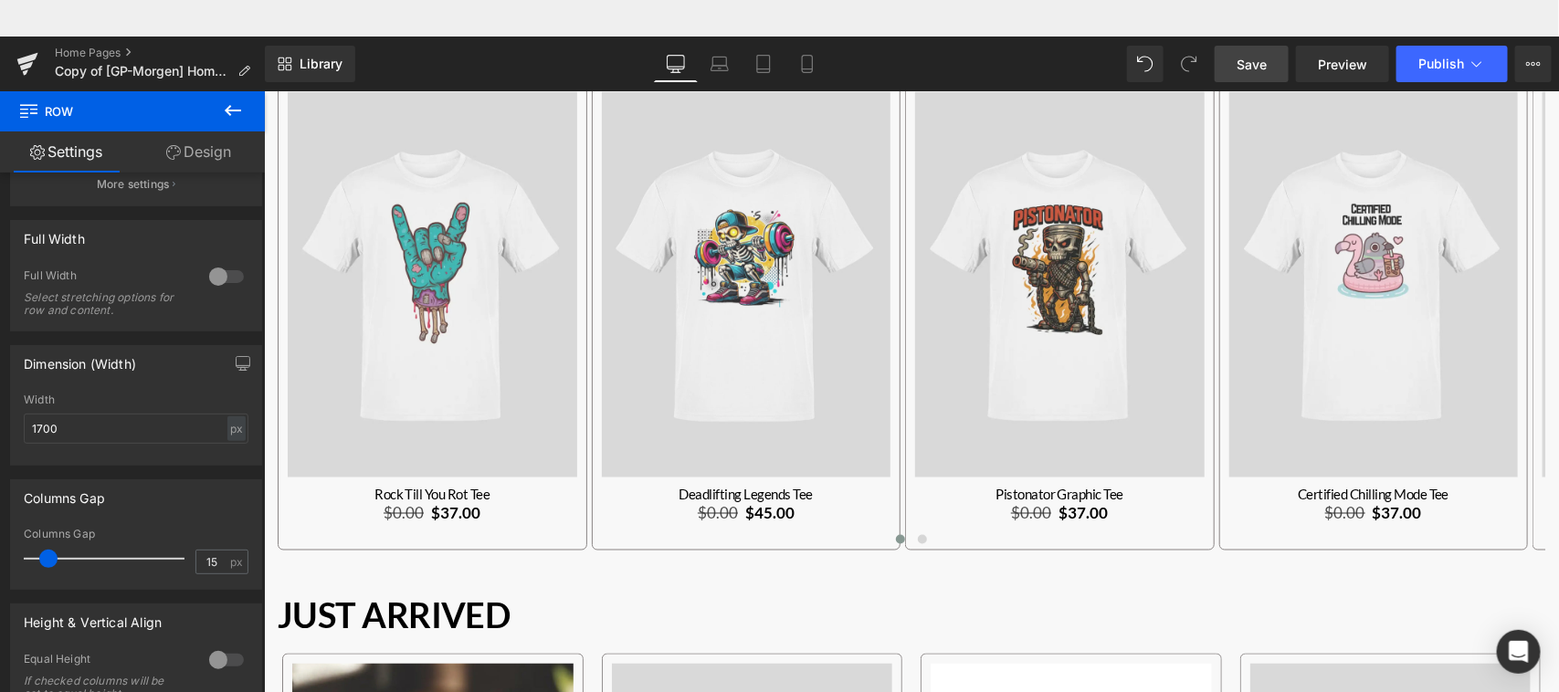
scroll to position [998, 0]
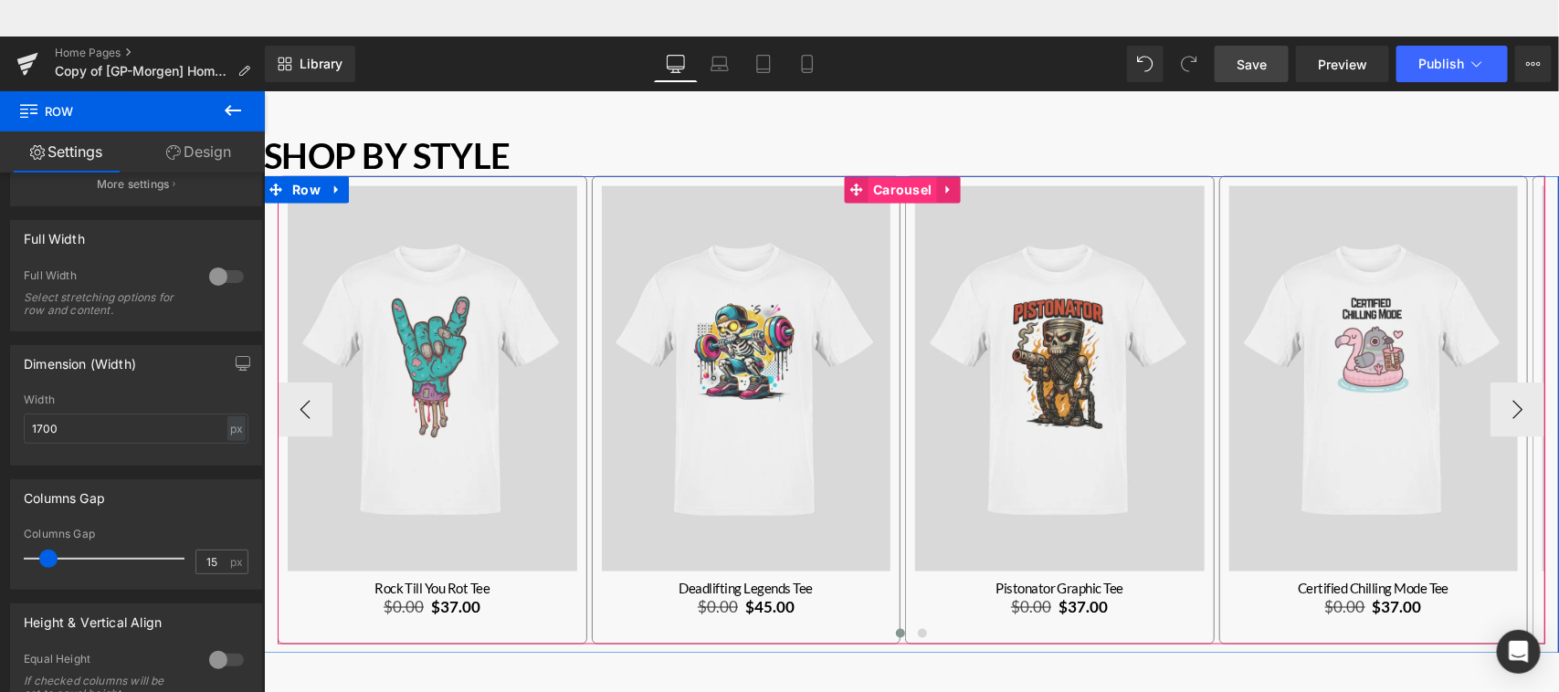
click at [902, 180] on span "Carousel" at bounding box center [902, 188] width 68 height 27
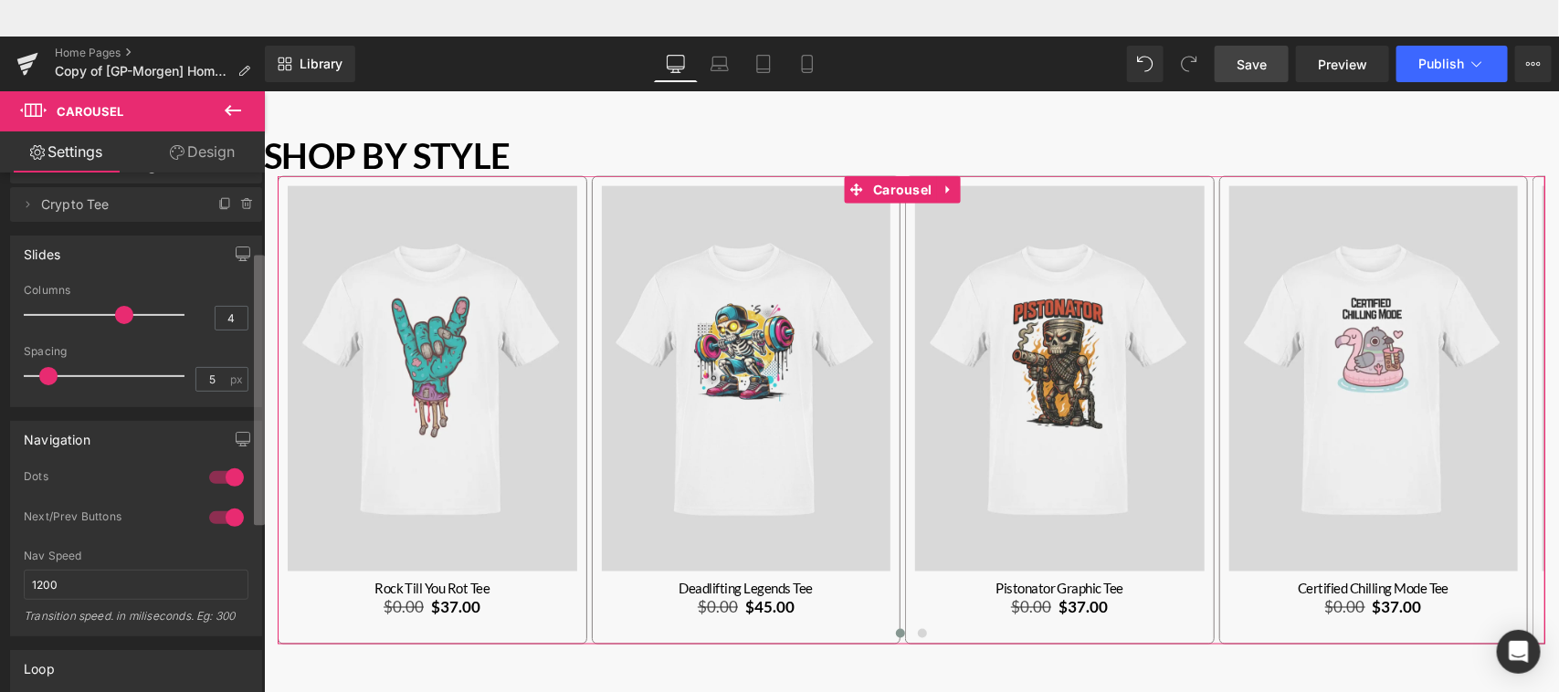
scroll to position [171, 0]
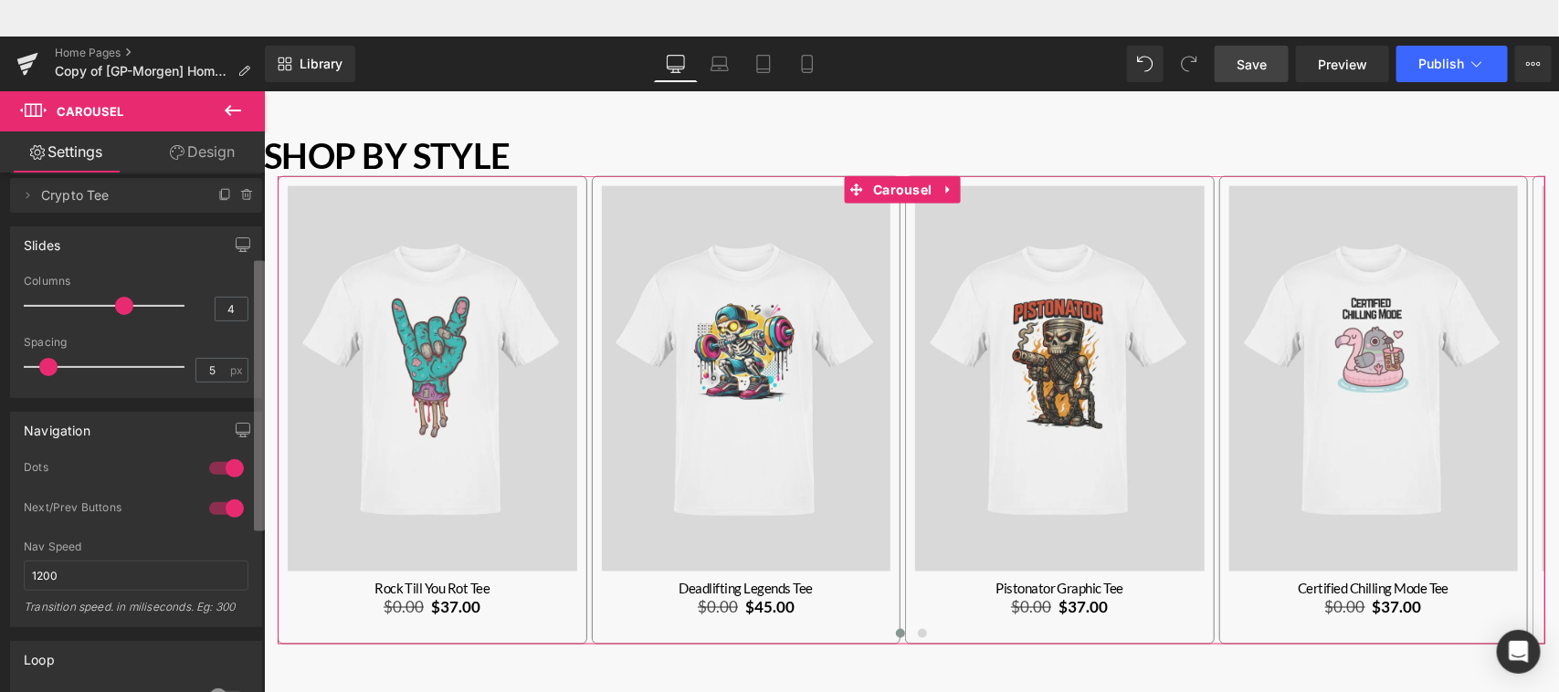
click at [261, 412] on b at bounding box center [259, 396] width 11 height 270
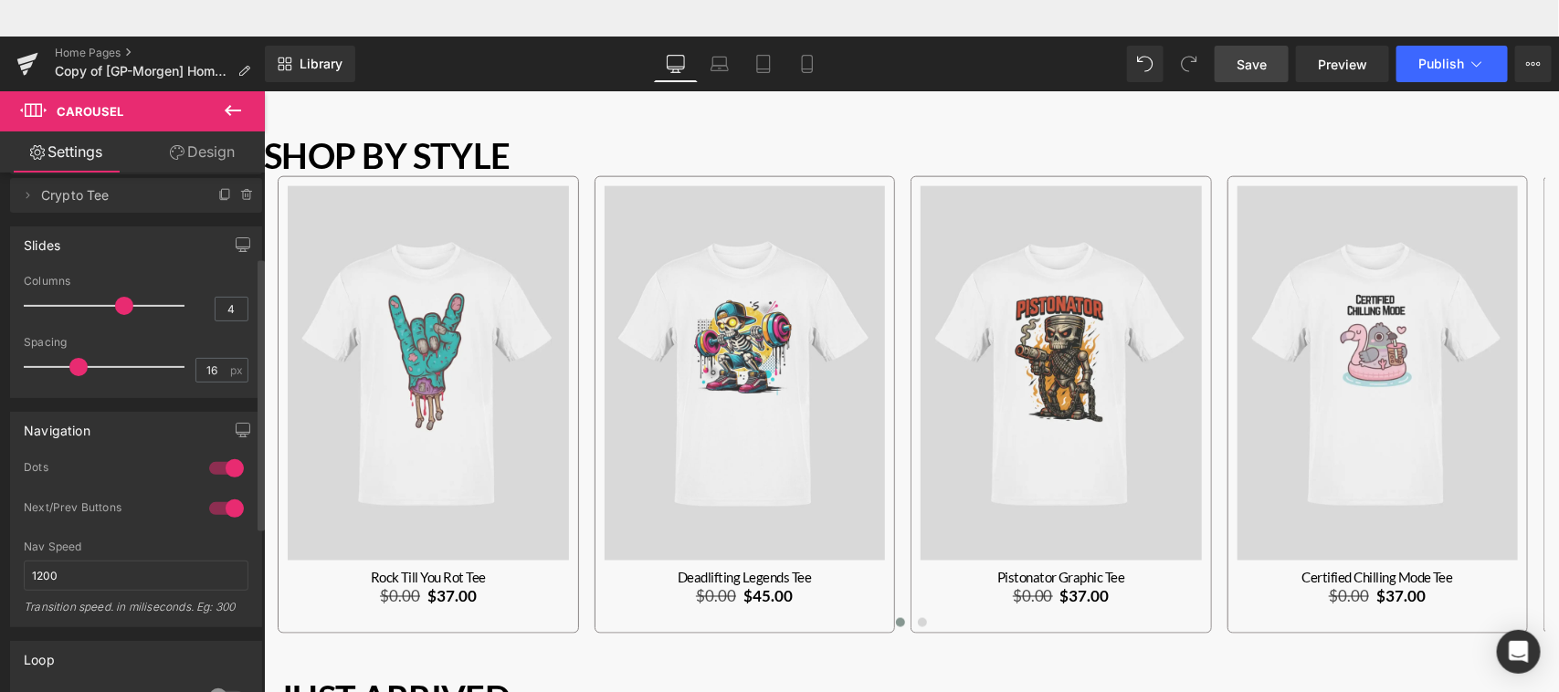
type input "15"
drag, startPoint x: 46, startPoint y: 371, endPoint x: 75, endPoint y: 371, distance: 29.2
click at [75, 371] on span at bounding box center [78, 367] width 18 height 18
click at [1262, 66] on span "Save" at bounding box center [1252, 64] width 30 height 19
click at [1334, 69] on span "Preview" at bounding box center [1342, 64] width 49 height 19
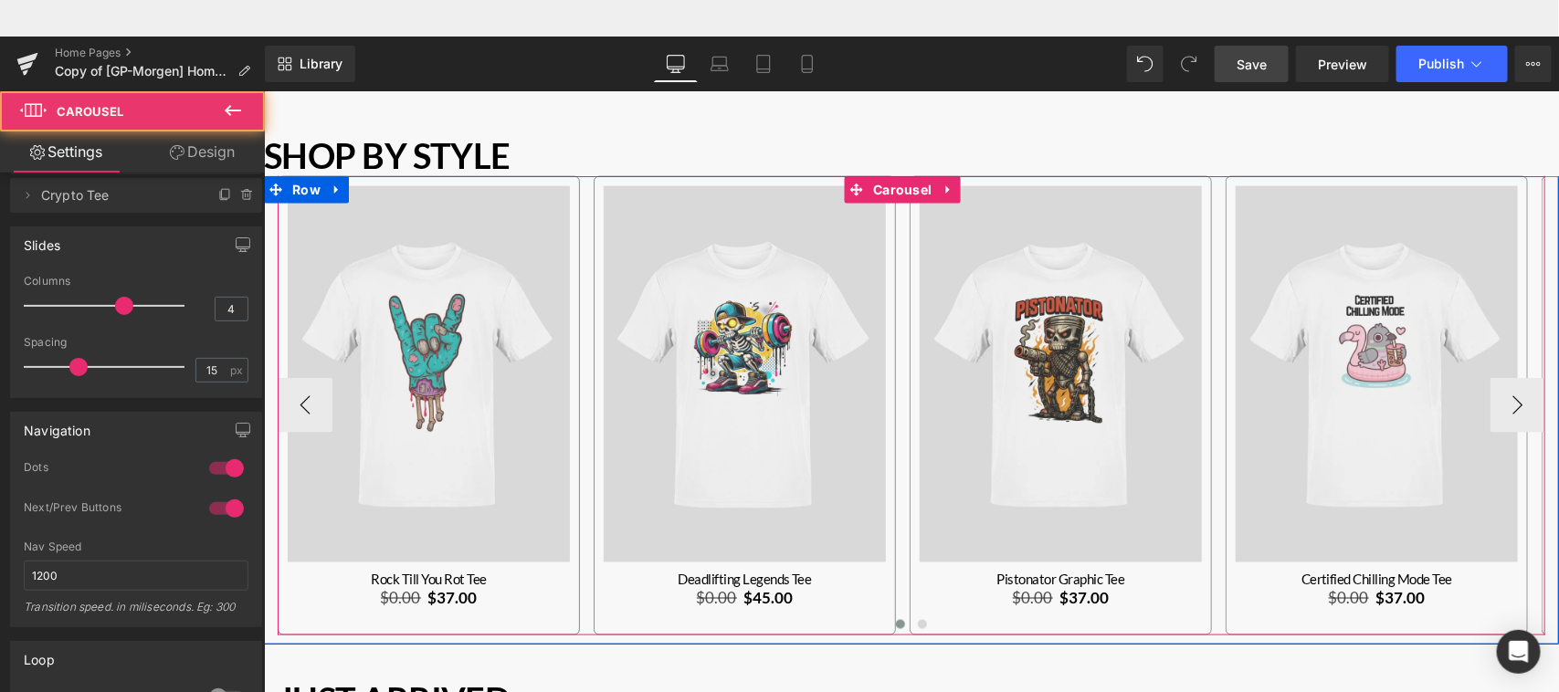
click at [514, 615] on div "Main content" at bounding box center [911, 626] width 1268 height 22
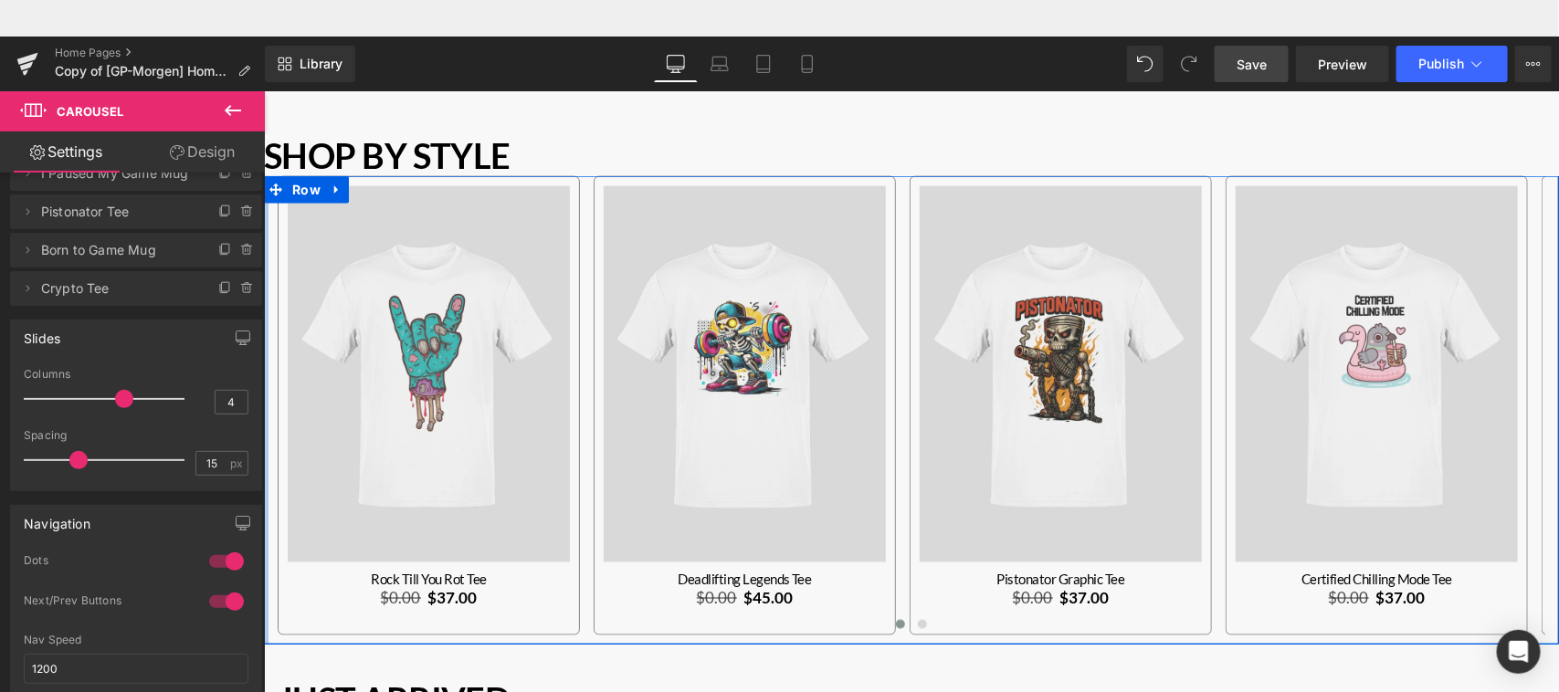
scroll to position [0, 0]
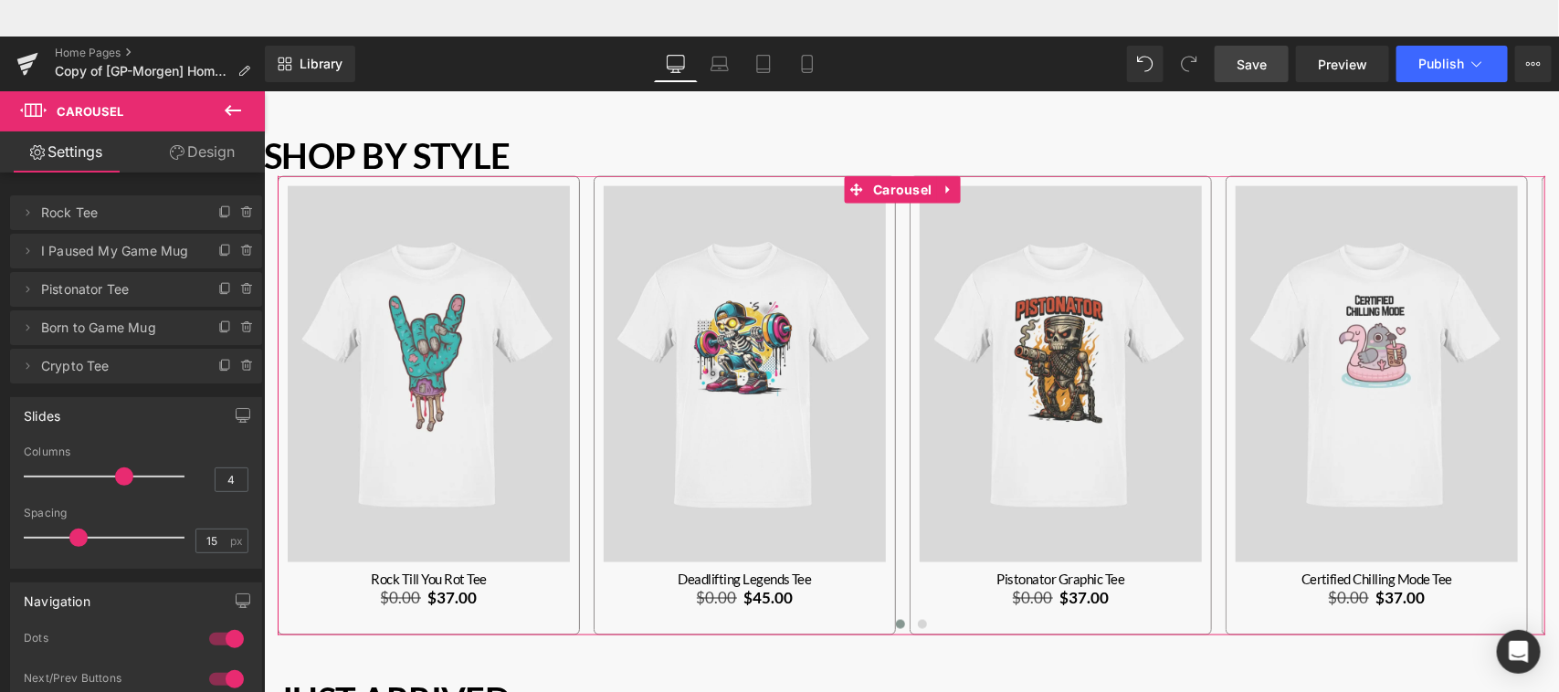
click at [219, 153] on link "Design" at bounding box center [202, 152] width 132 height 41
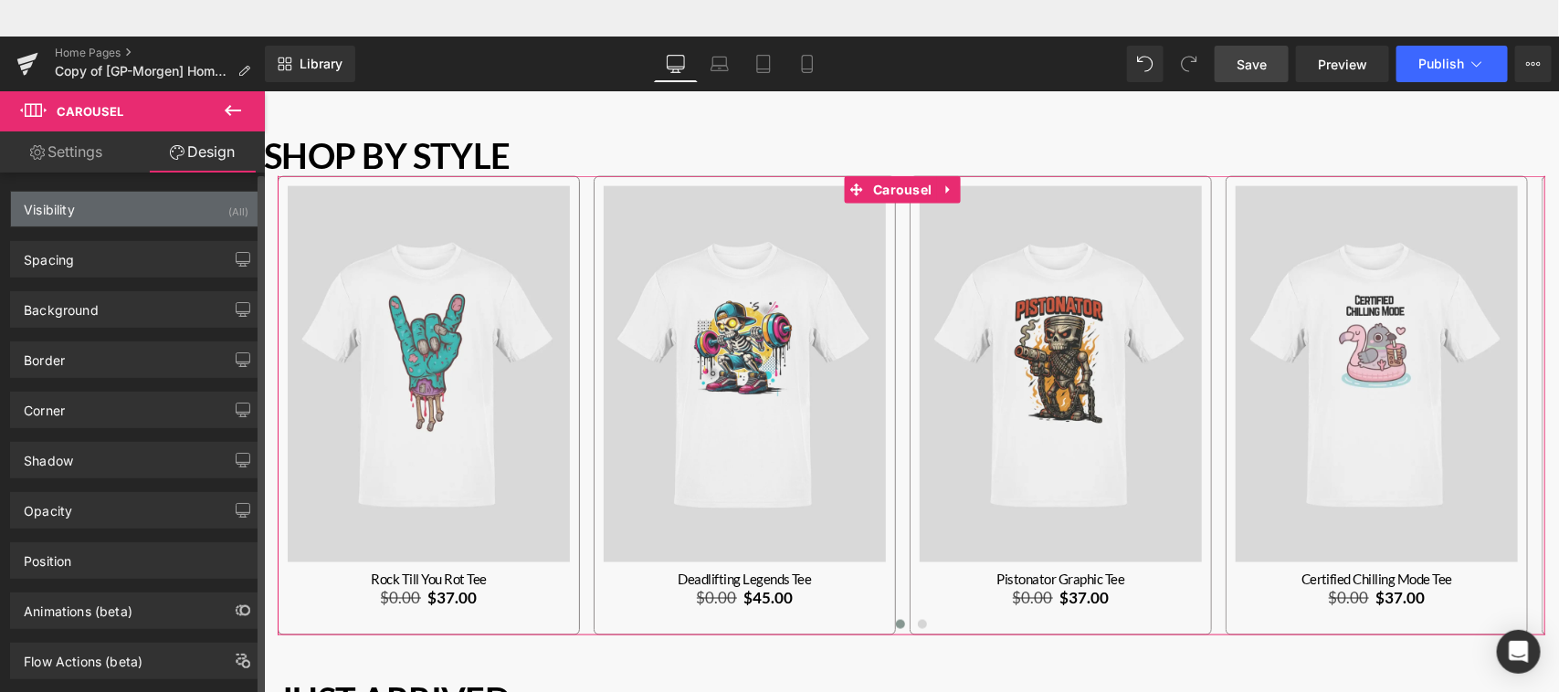
click at [152, 216] on div "Visibility (All)" at bounding box center [136, 209] width 250 height 35
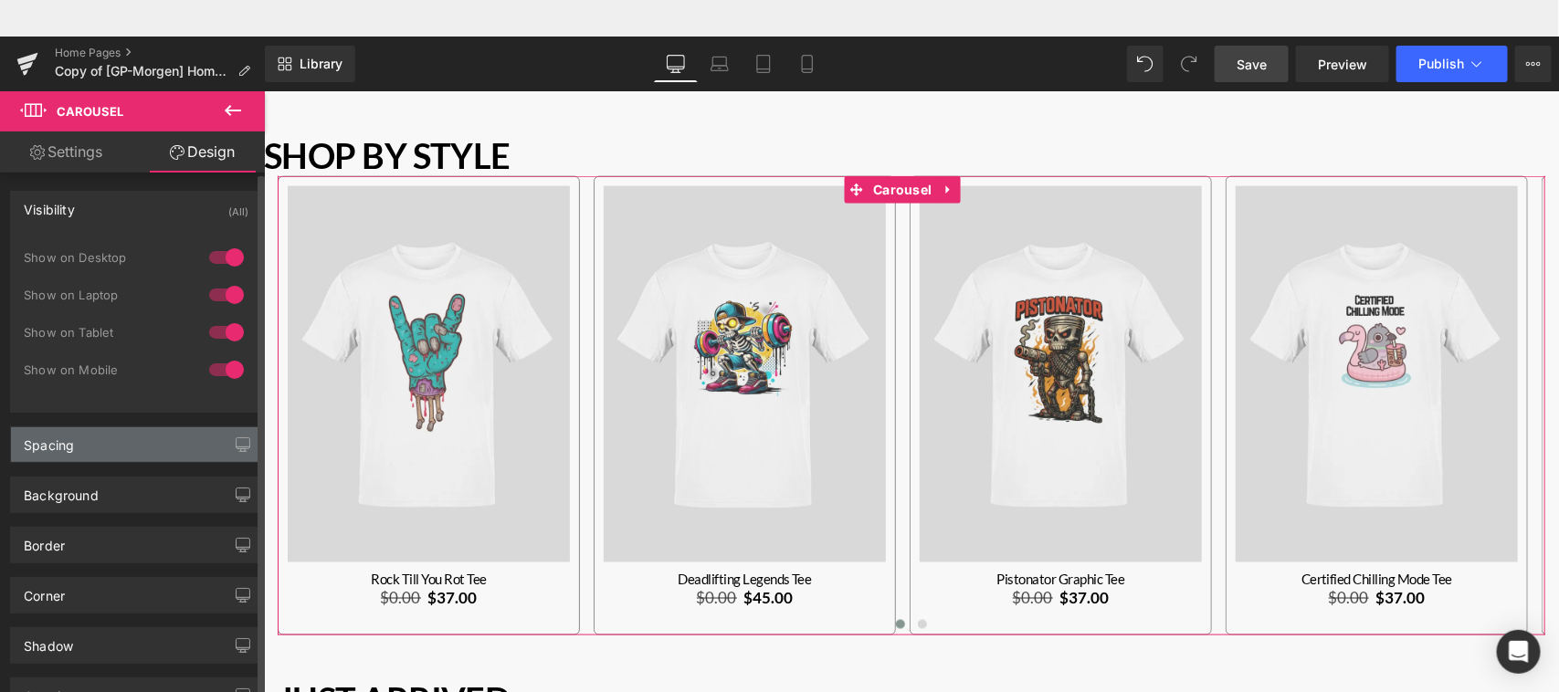
click at [125, 450] on div "Spacing" at bounding box center [136, 445] width 250 height 35
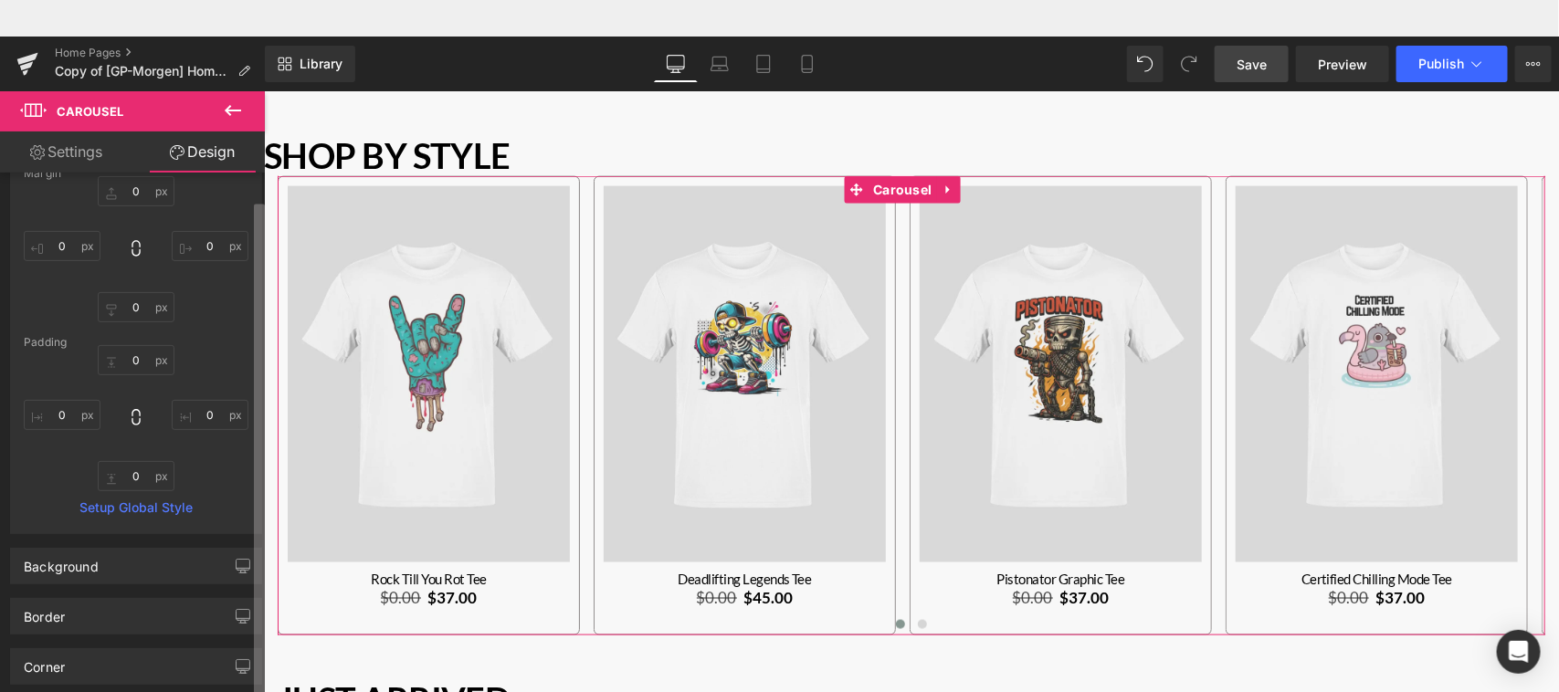
scroll to position [311, 0]
click at [254, 668] on b at bounding box center [259, 470] width 11 height 530
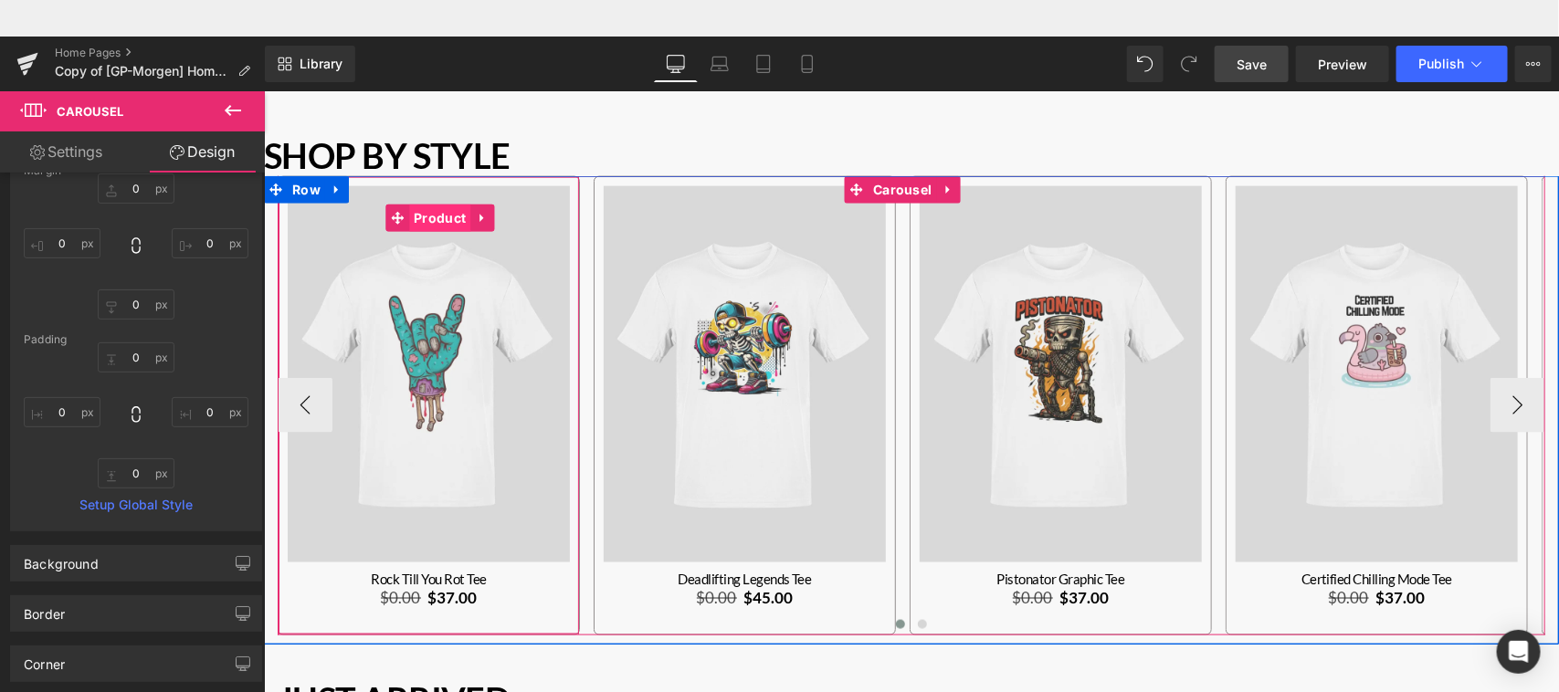
click at [442, 211] on span "Product" at bounding box center [438, 217] width 61 height 27
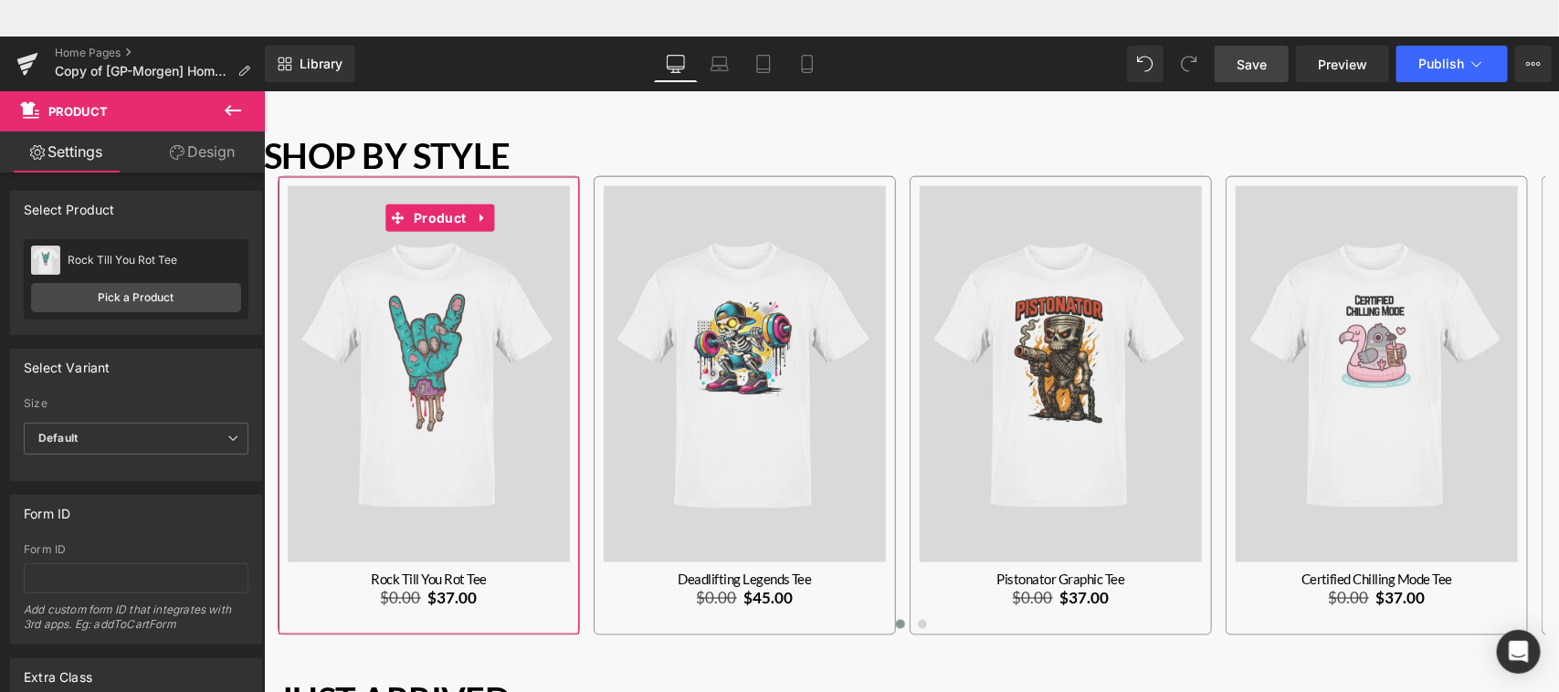
click at [206, 155] on link "Design" at bounding box center [202, 152] width 132 height 41
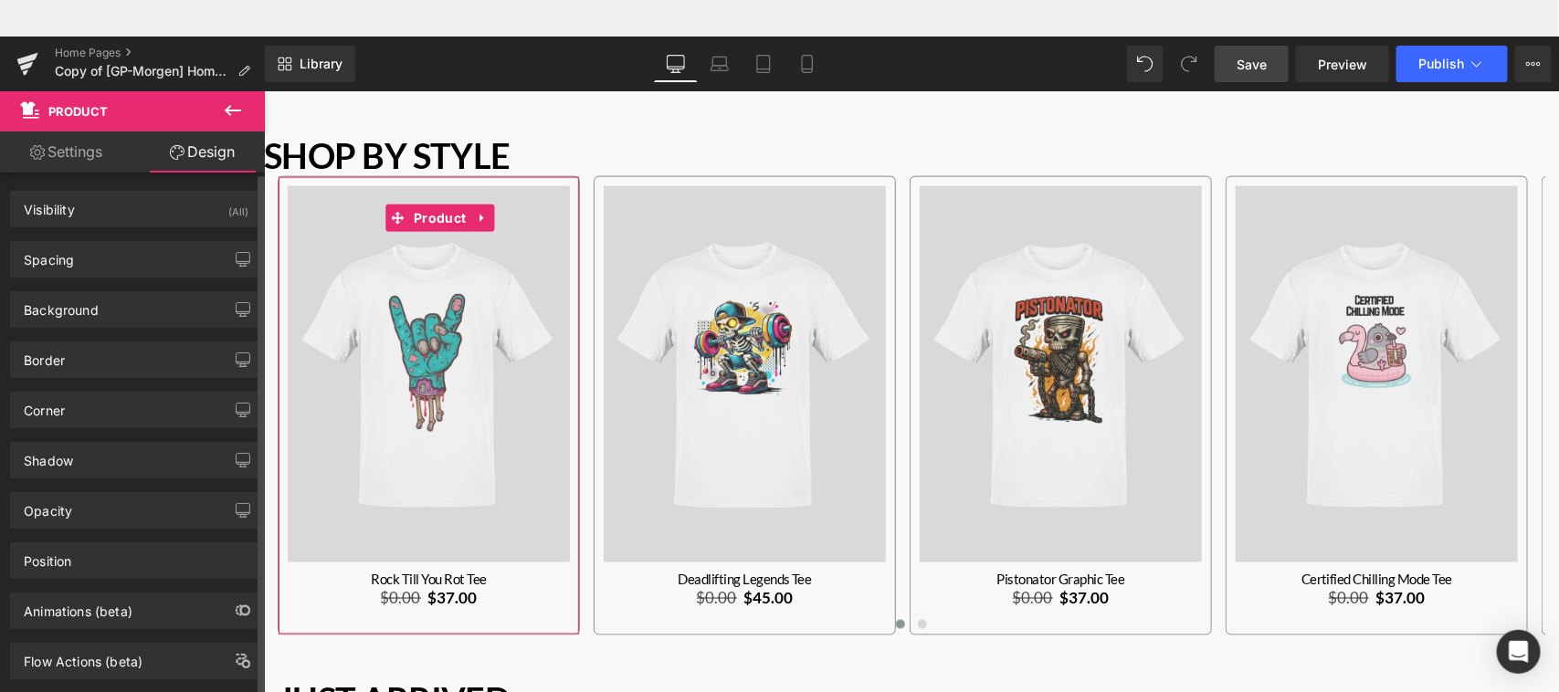
type input "0"
type input "10"
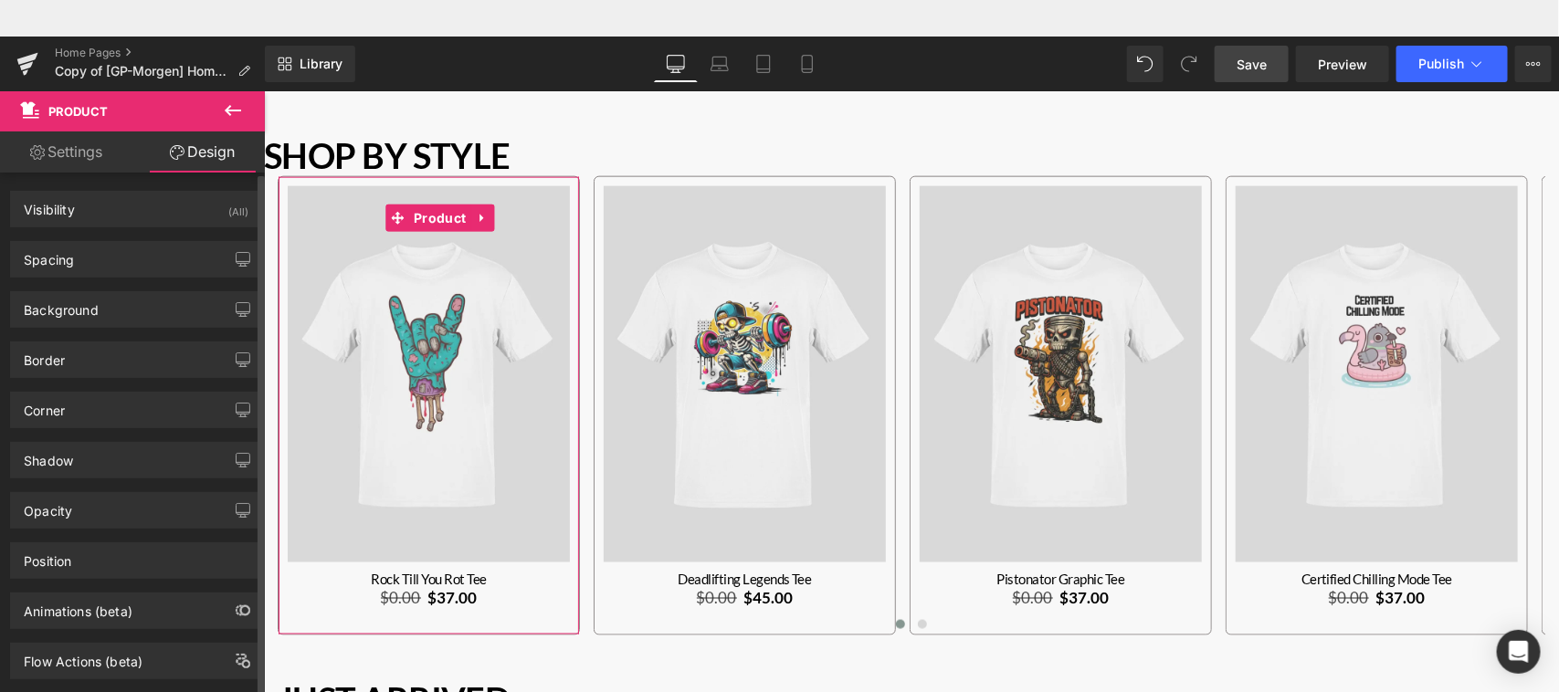
type input "10"
type input "30"
type input "10"
click at [142, 262] on div "Spacing" at bounding box center [136, 259] width 250 height 35
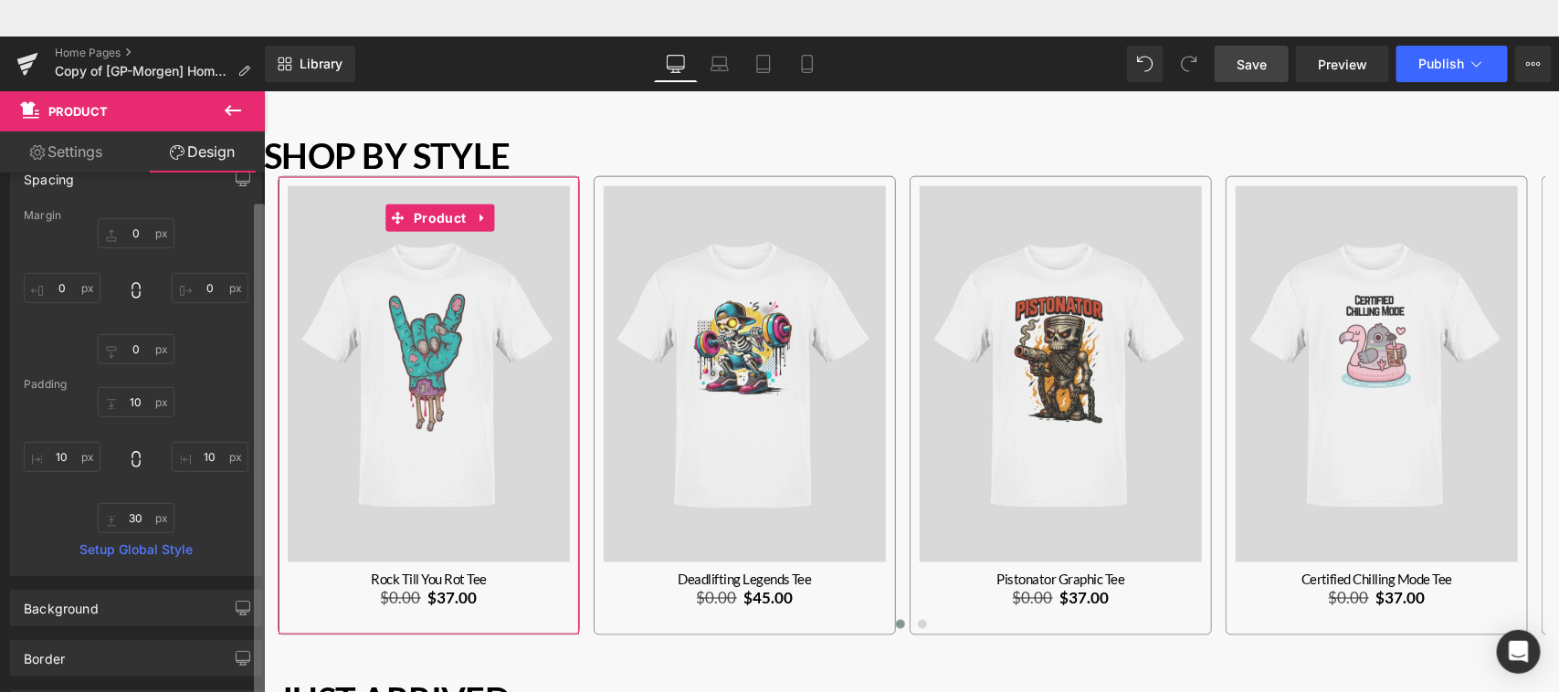
scroll to position [89, 0]
click at [260, 437] on b at bounding box center [259, 470] width 11 height 530
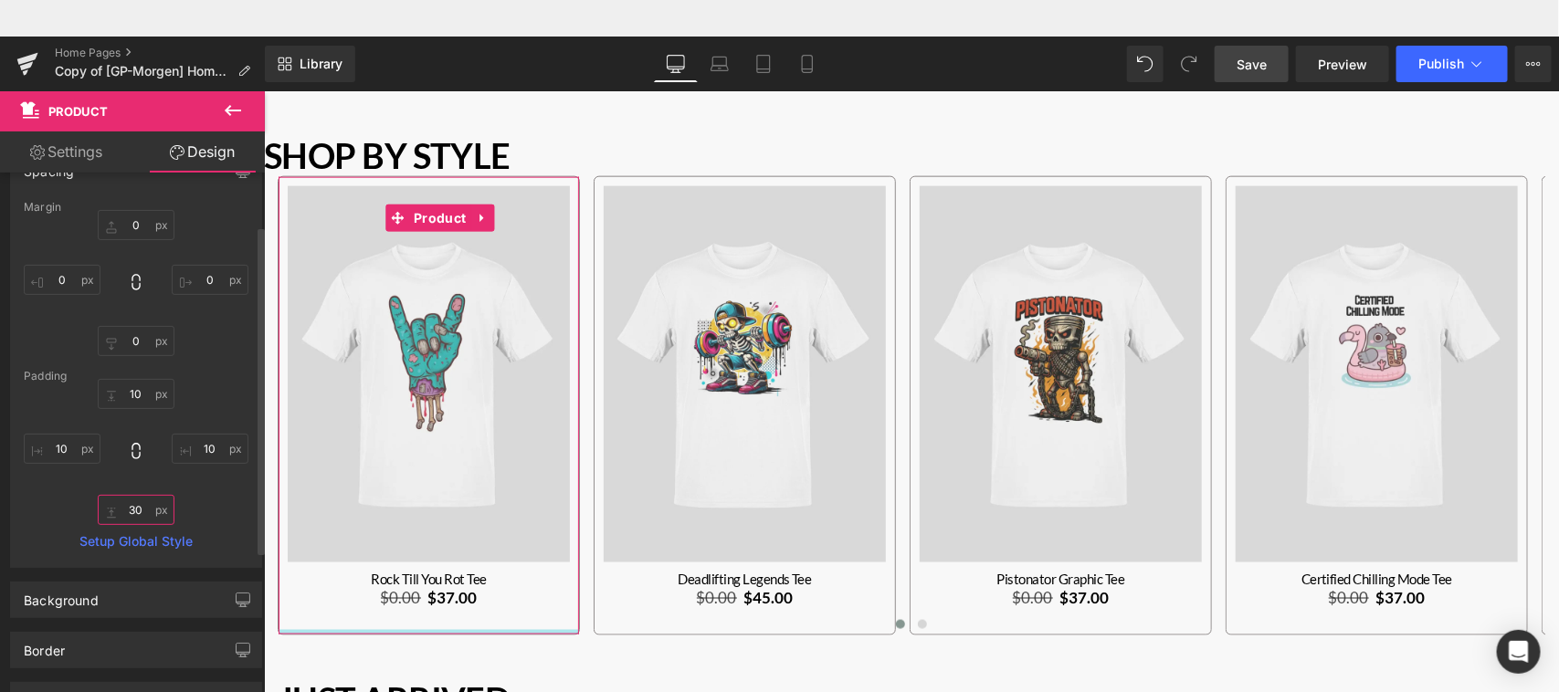
click at [132, 513] on input "30" at bounding box center [136, 510] width 77 height 30
type input "20"
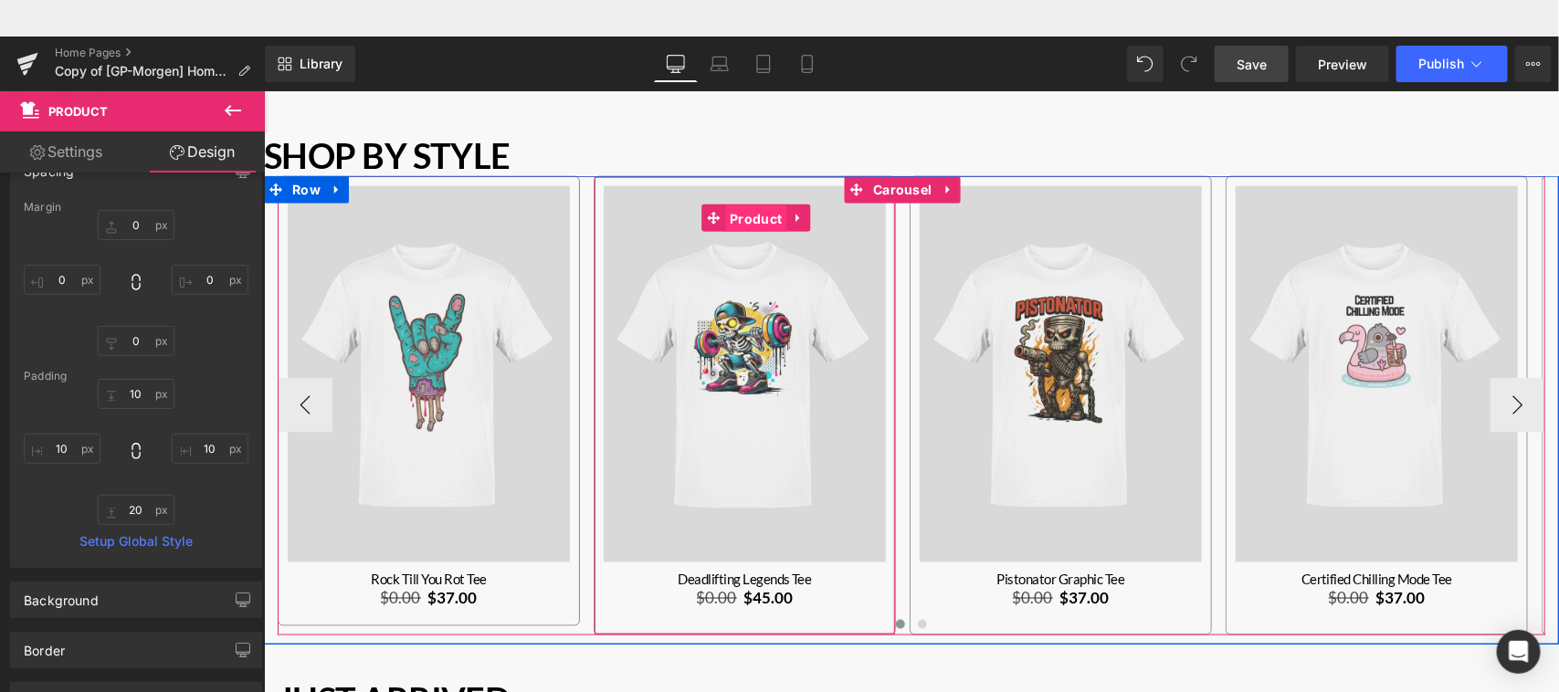
click at [760, 214] on span "Product" at bounding box center [754, 218] width 61 height 27
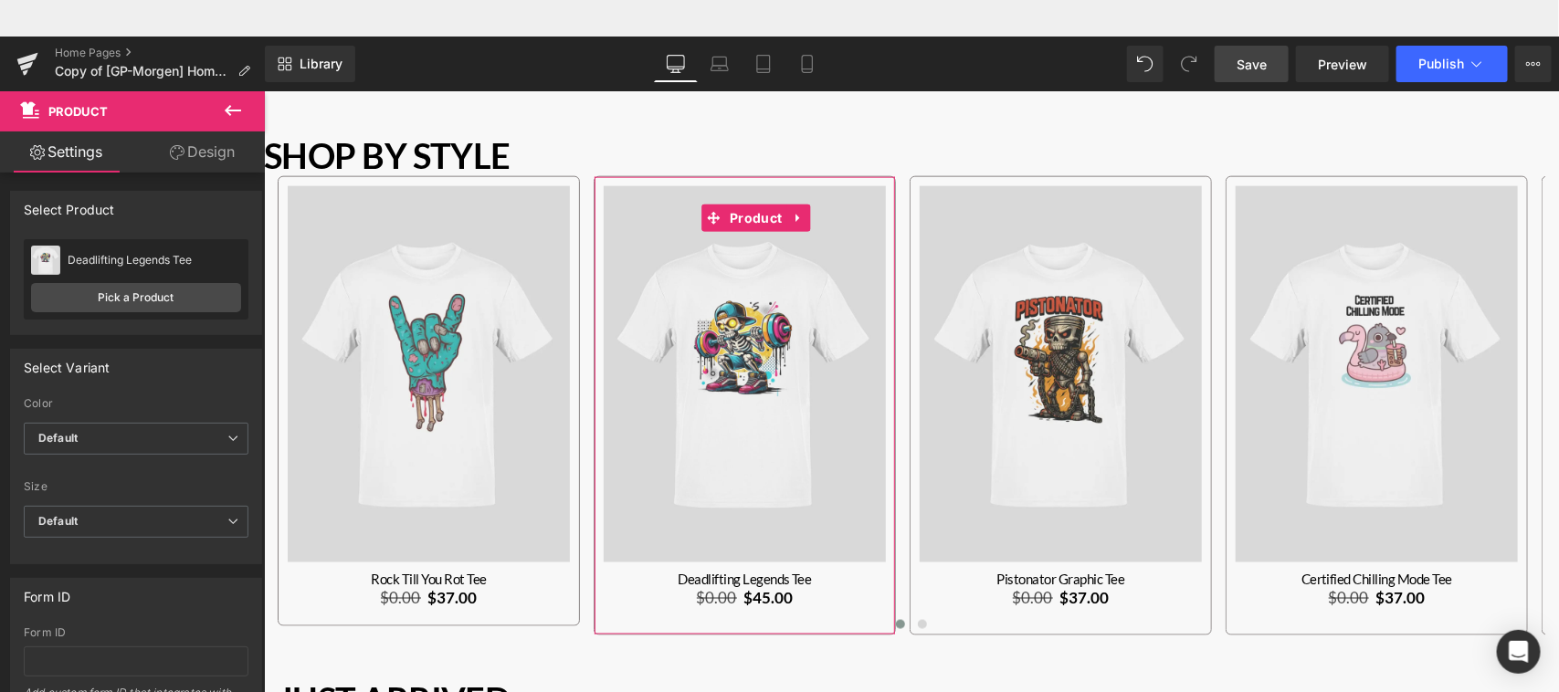
click at [217, 143] on link "Design" at bounding box center [202, 152] width 132 height 41
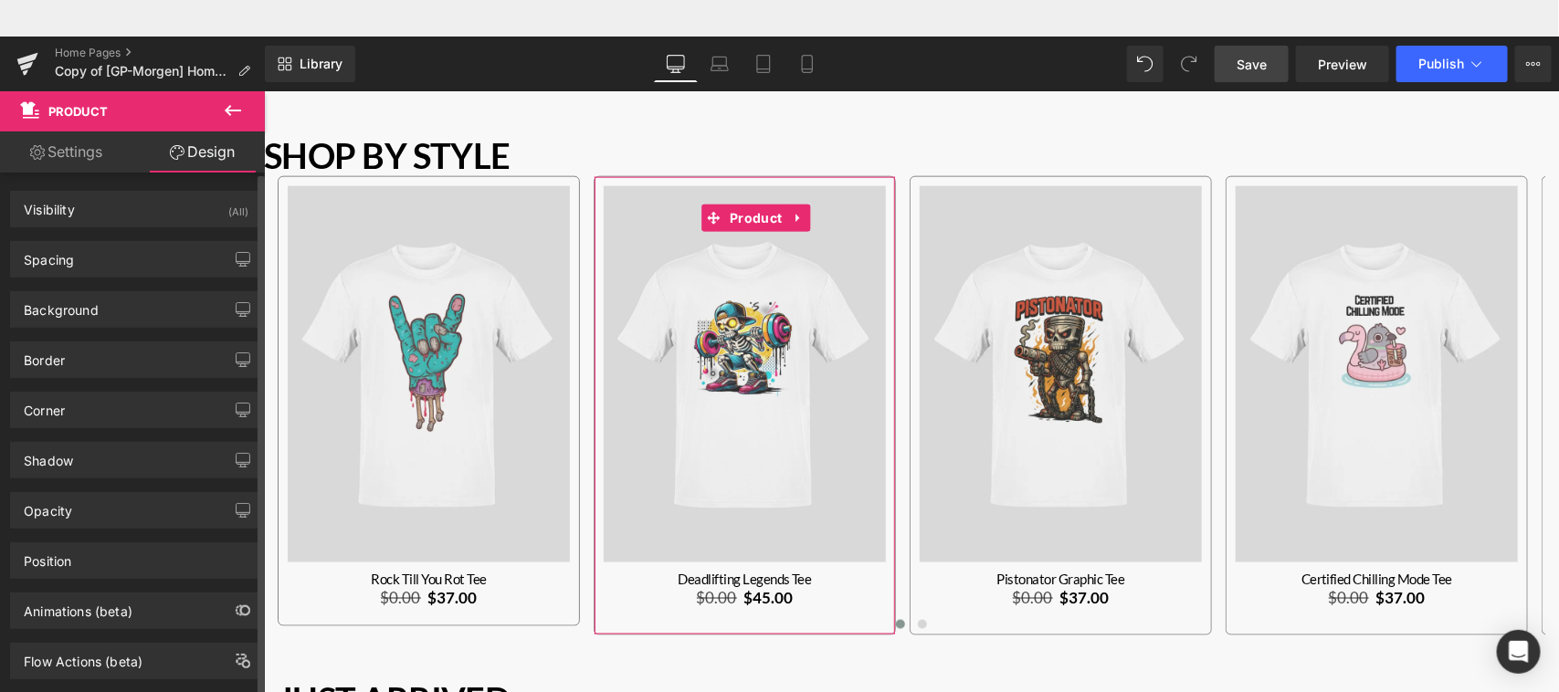
type input "0"
type input "10"
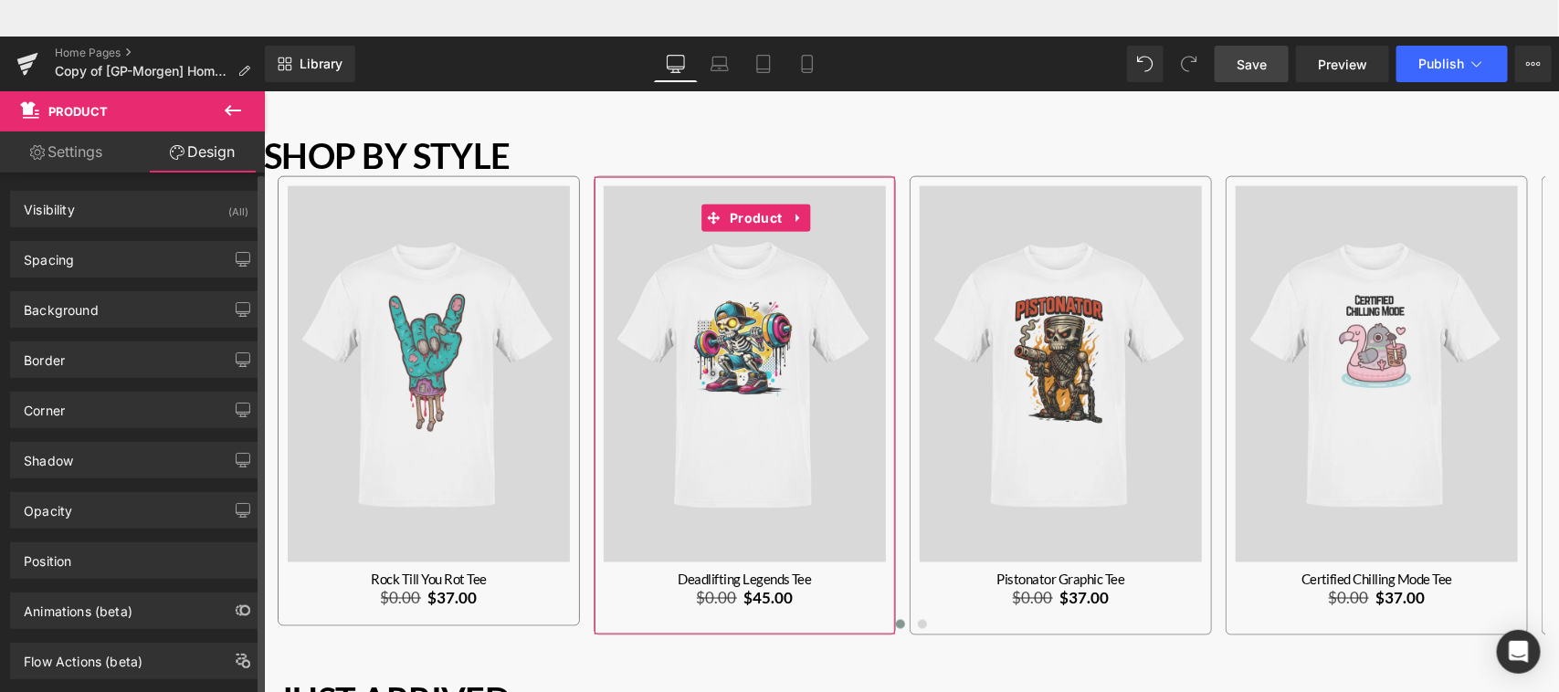
type input "10"
type input "30"
type input "10"
click at [148, 259] on div "Spacing" at bounding box center [136, 259] width 250 height 35
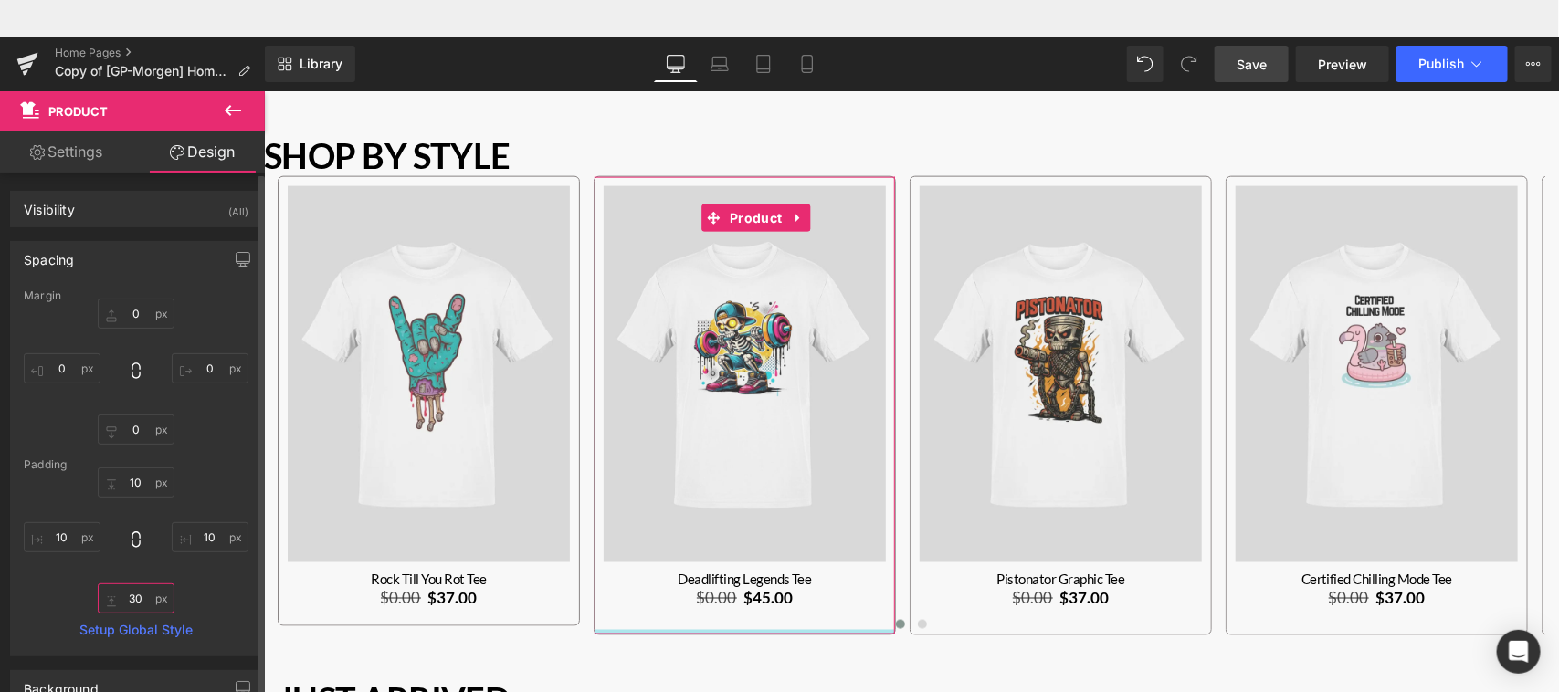
click at [126, 603] on input "30" at bounding box center [136, 599] width 77 height 30
type input "20"
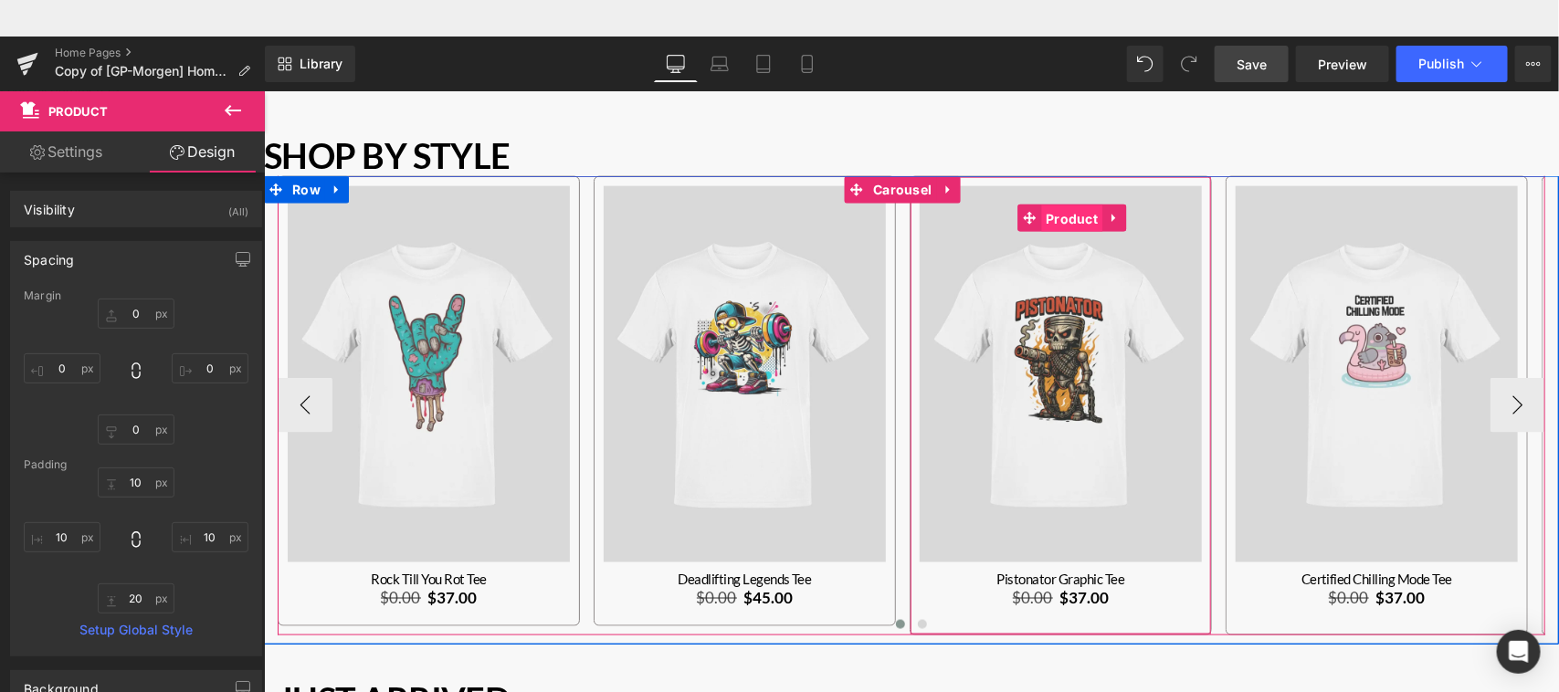
click at [1067, 217] on span "Product" at bounding box center [1071, 218] width 61 height 27
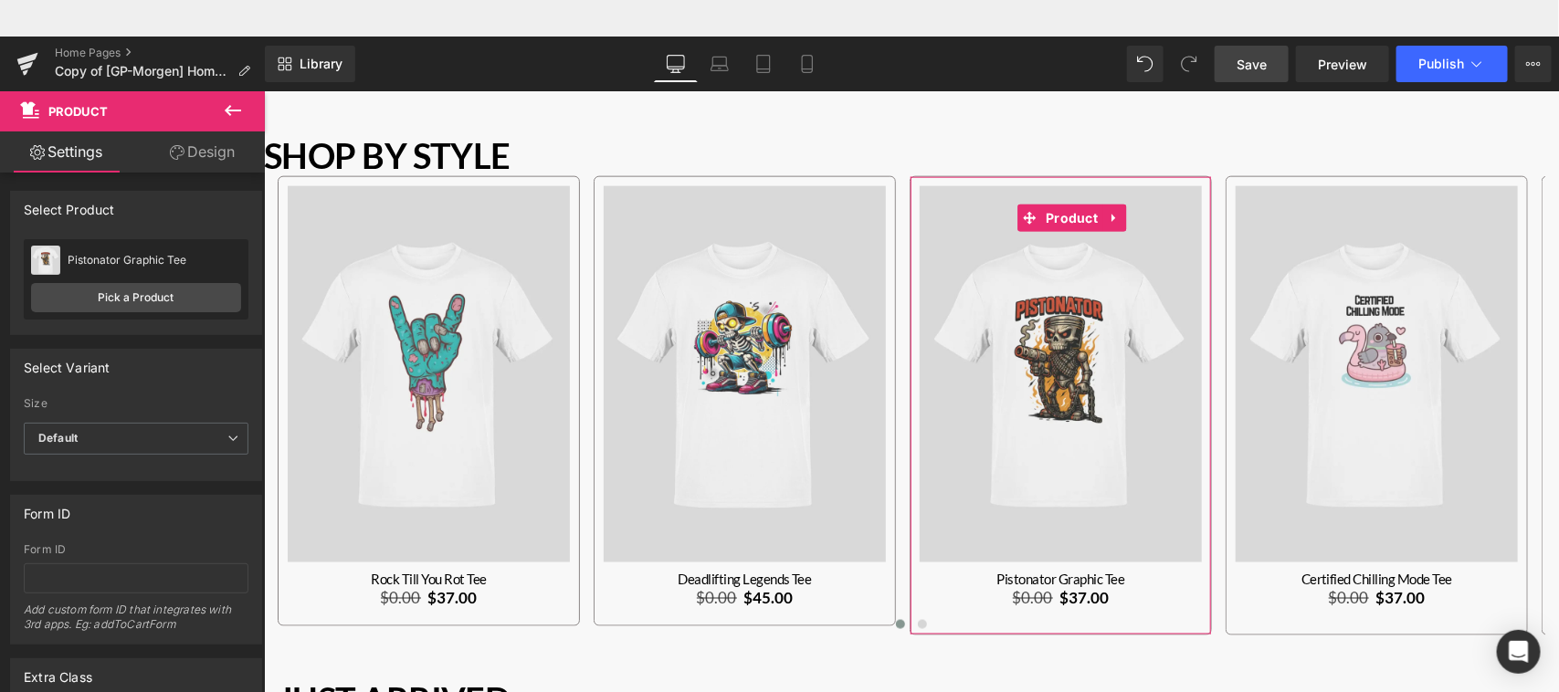
click at [213, 148] on link "Design" at bounding box center [202, 152] width 132 height 41
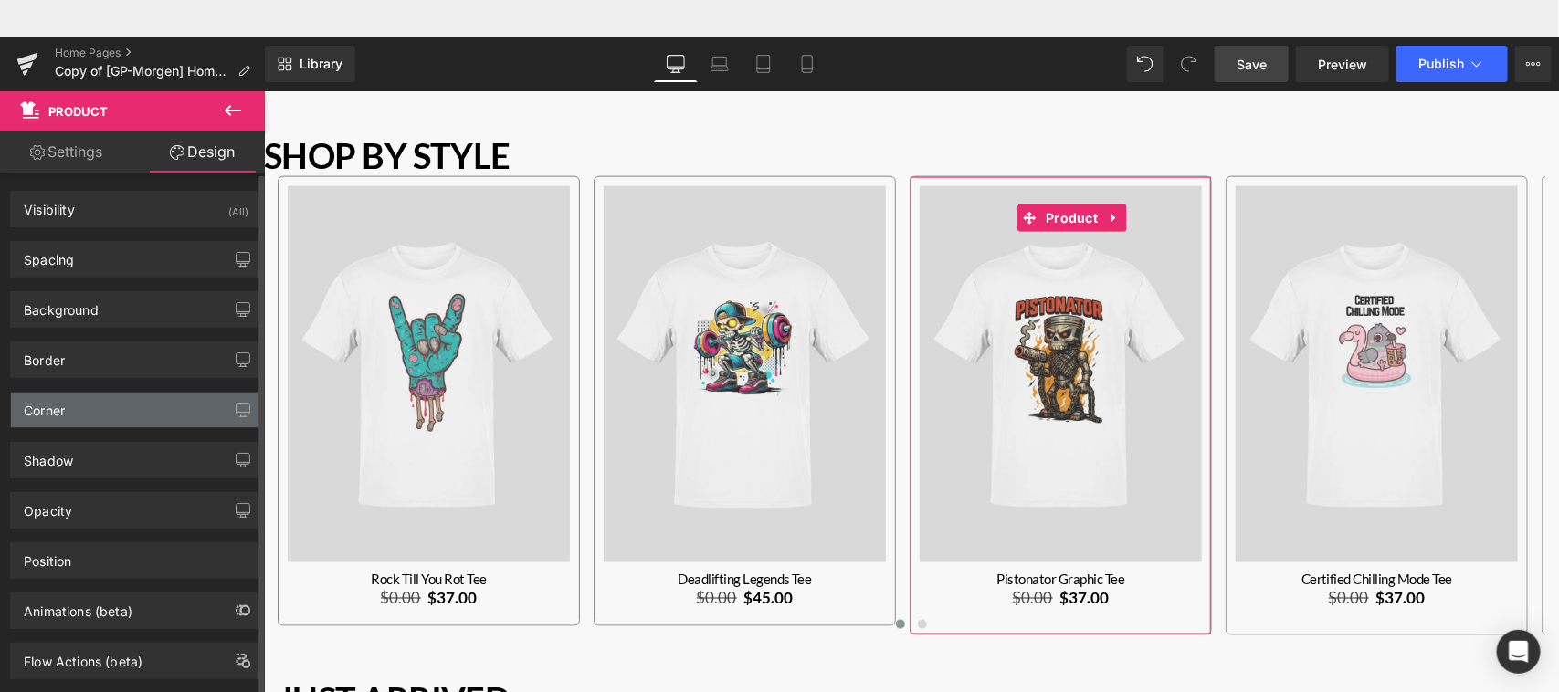
type input "0"
type input "10"
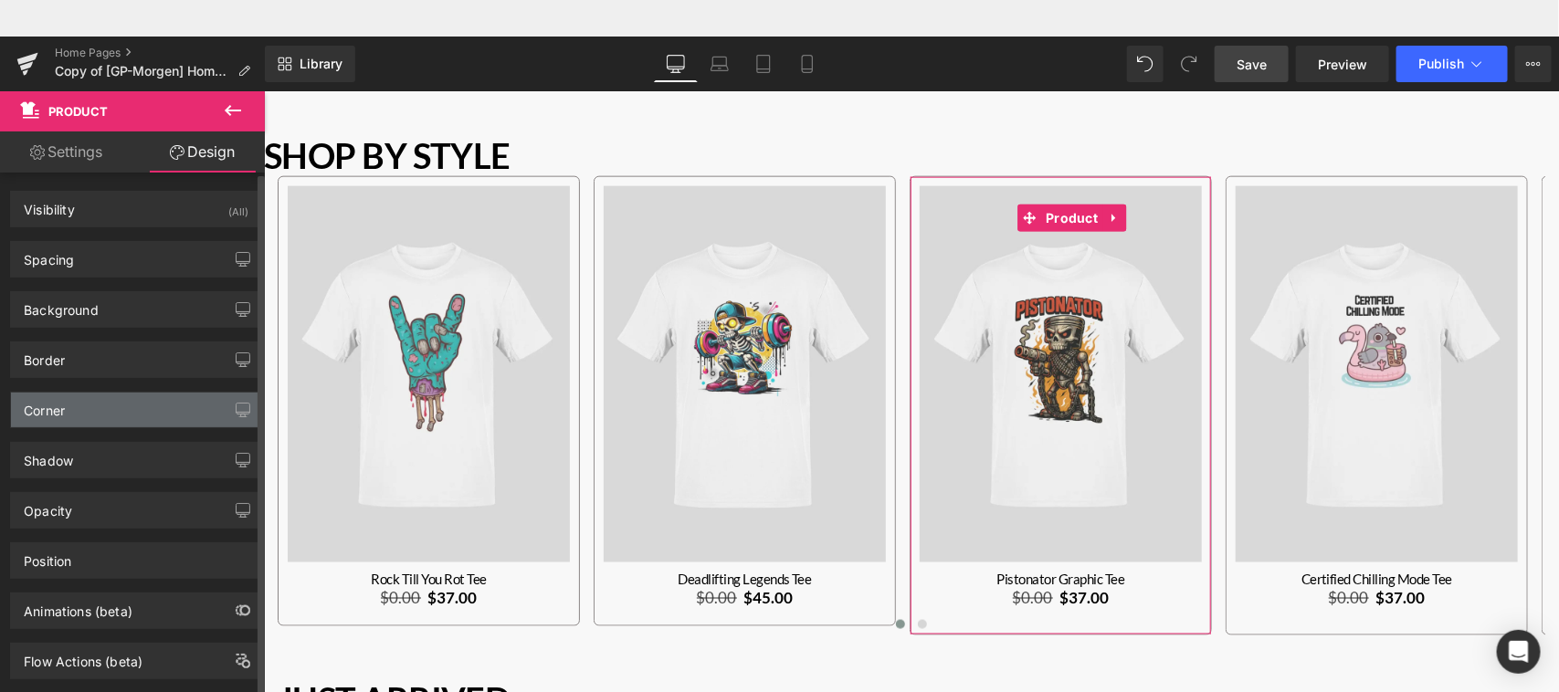
type input "10"
type input "30"
type input "10"
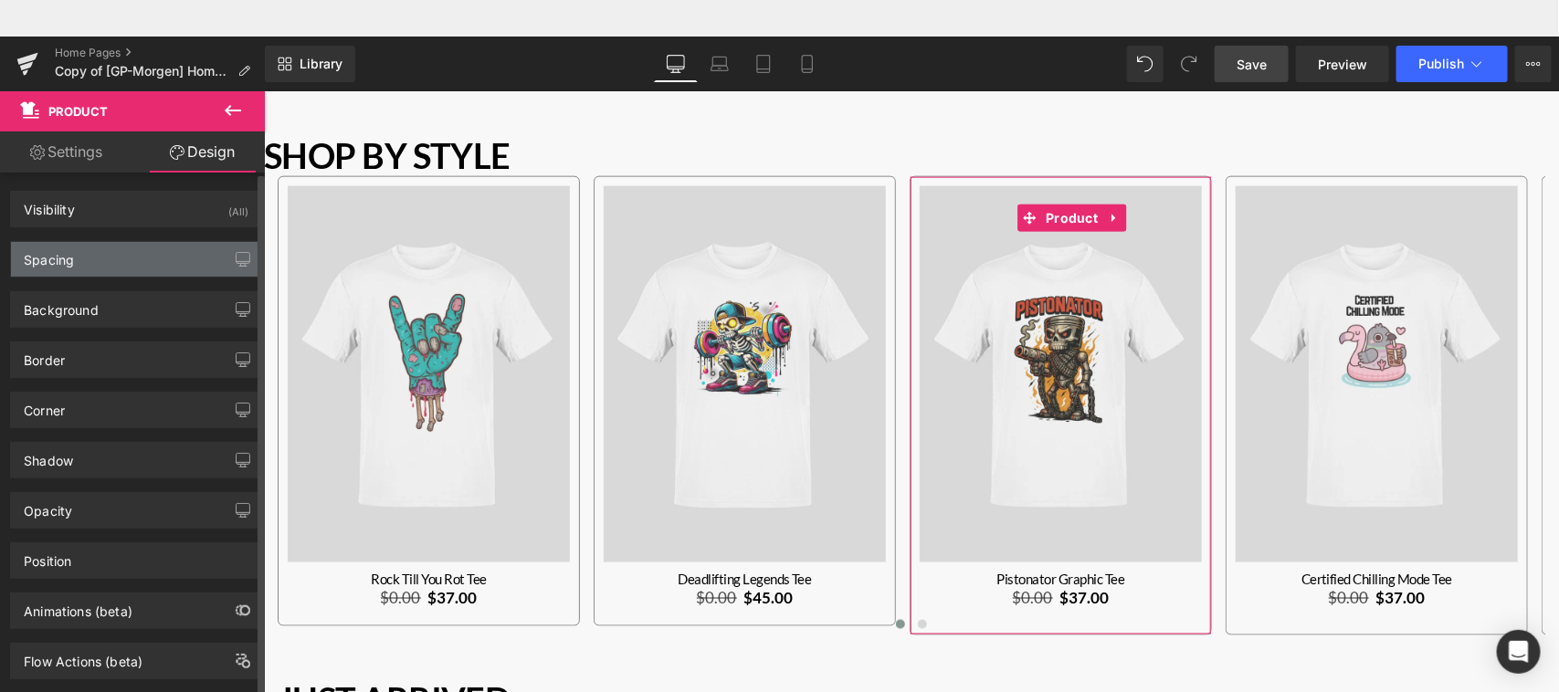
click at [155, 253] on div "Spacing" at bounding box center [136, 259] width 250 height 35
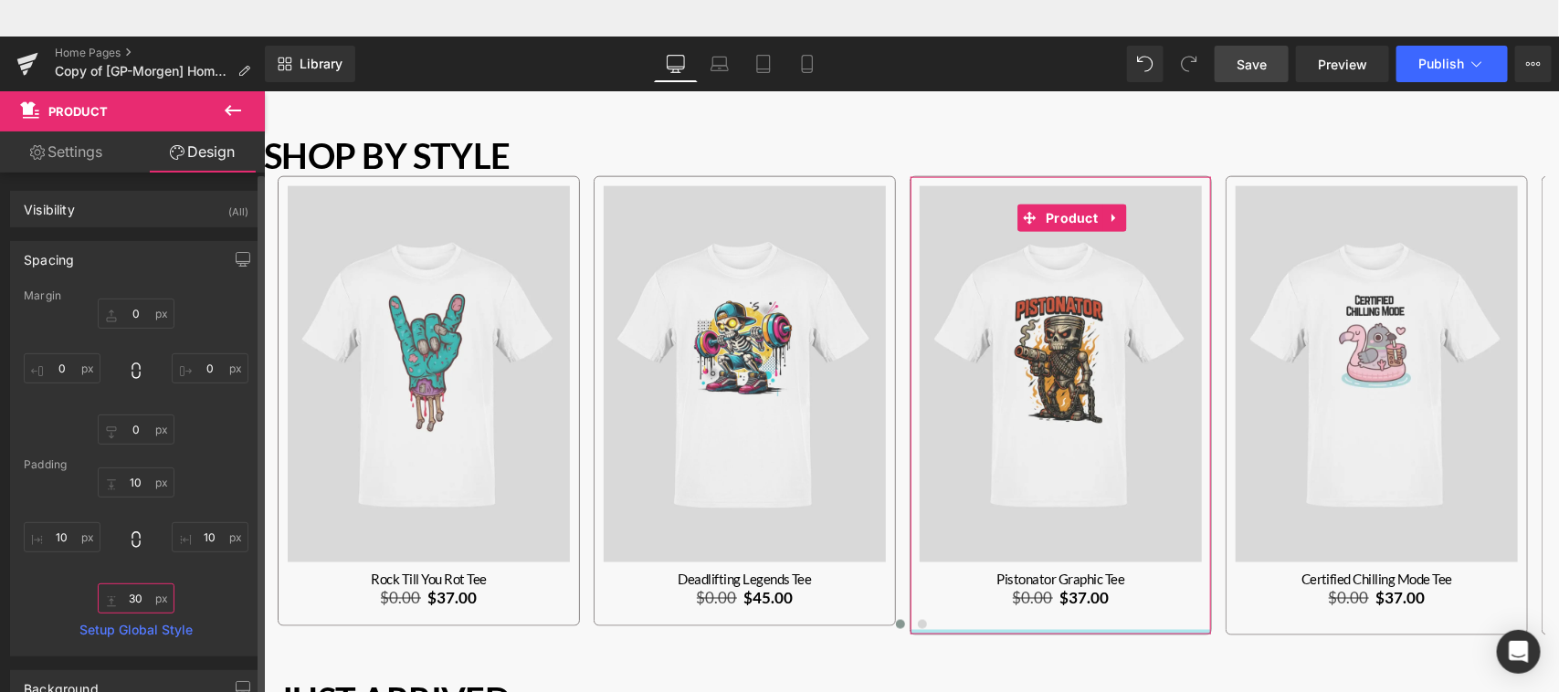
click at [132, 589] on input "30" at bounding box center [136, 599] width 77 height 30
type input "20"
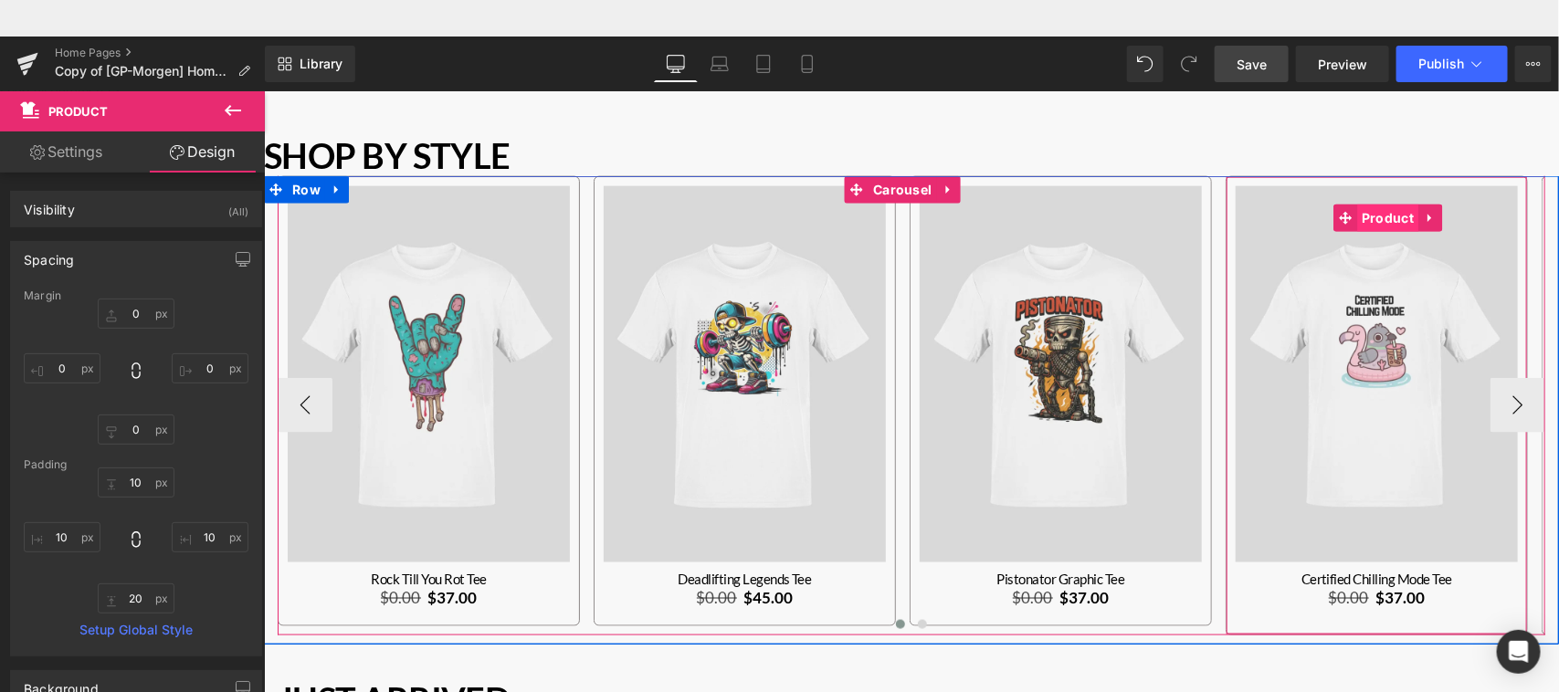
click at [1395, 212] on span "Product" at bounding box center [1387, 217] width 61 height 27
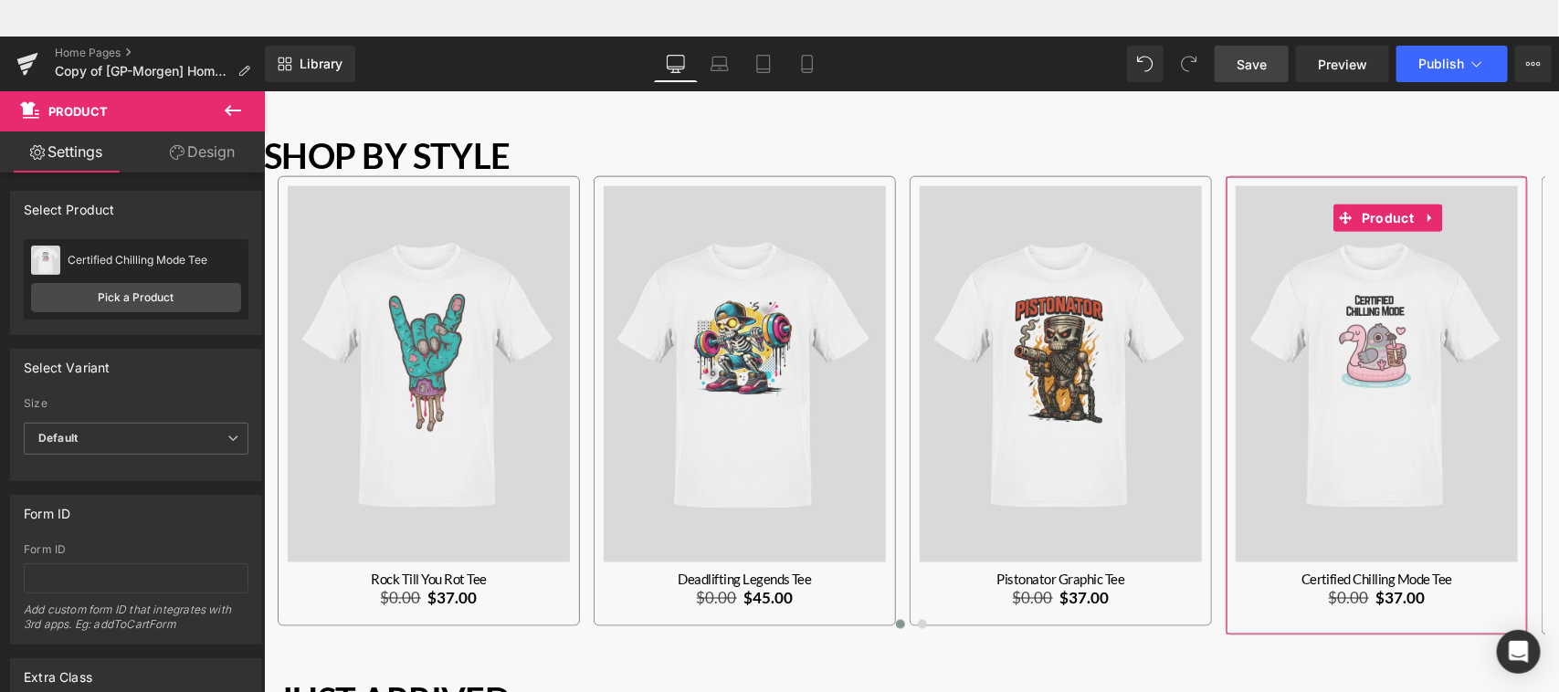
click at [219, 151] on link "Design" at bounding box center [202, 152] width 132 height 41
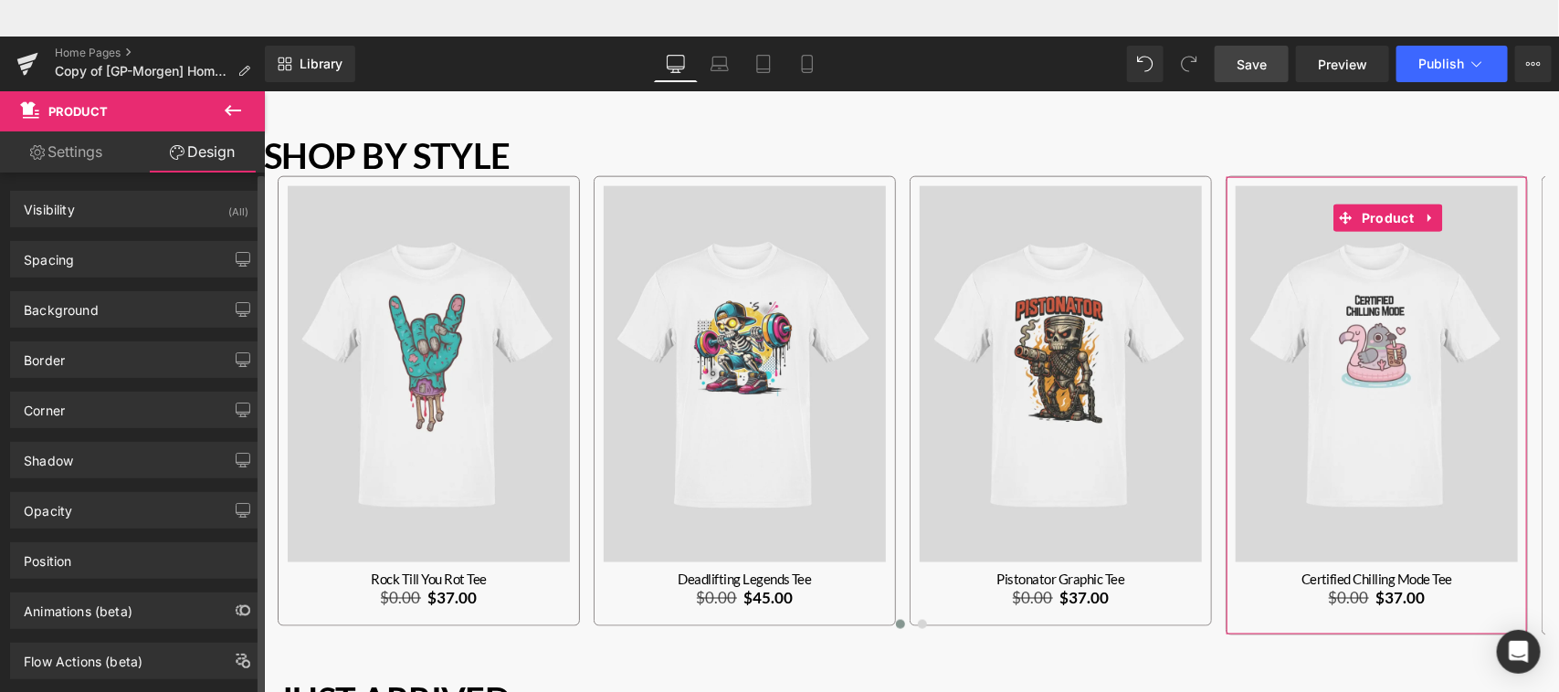
type input "0"
type input "10"
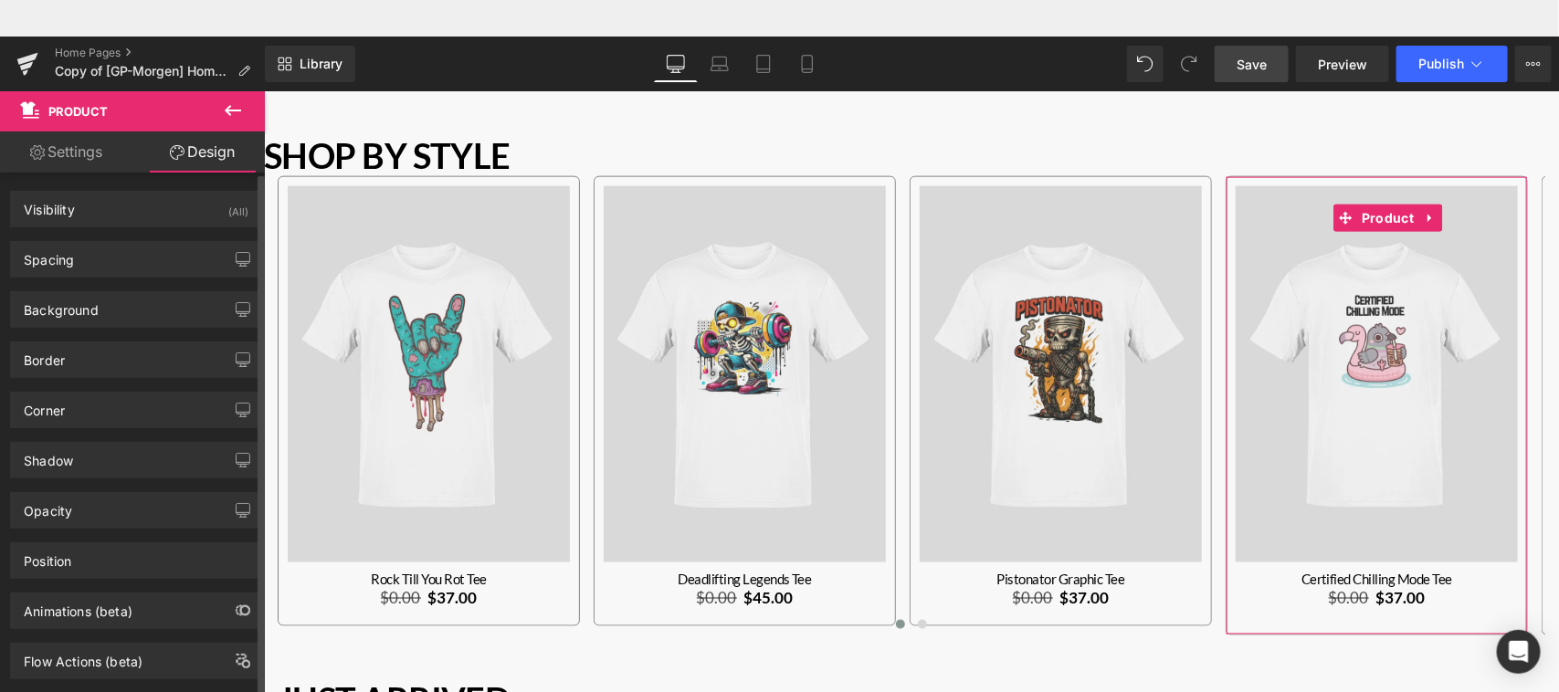
type input "10"
type input "30"
type input "10"
click at [160, 254] on div "Spacing" at bounding box center [136, 259] width 250 height 35
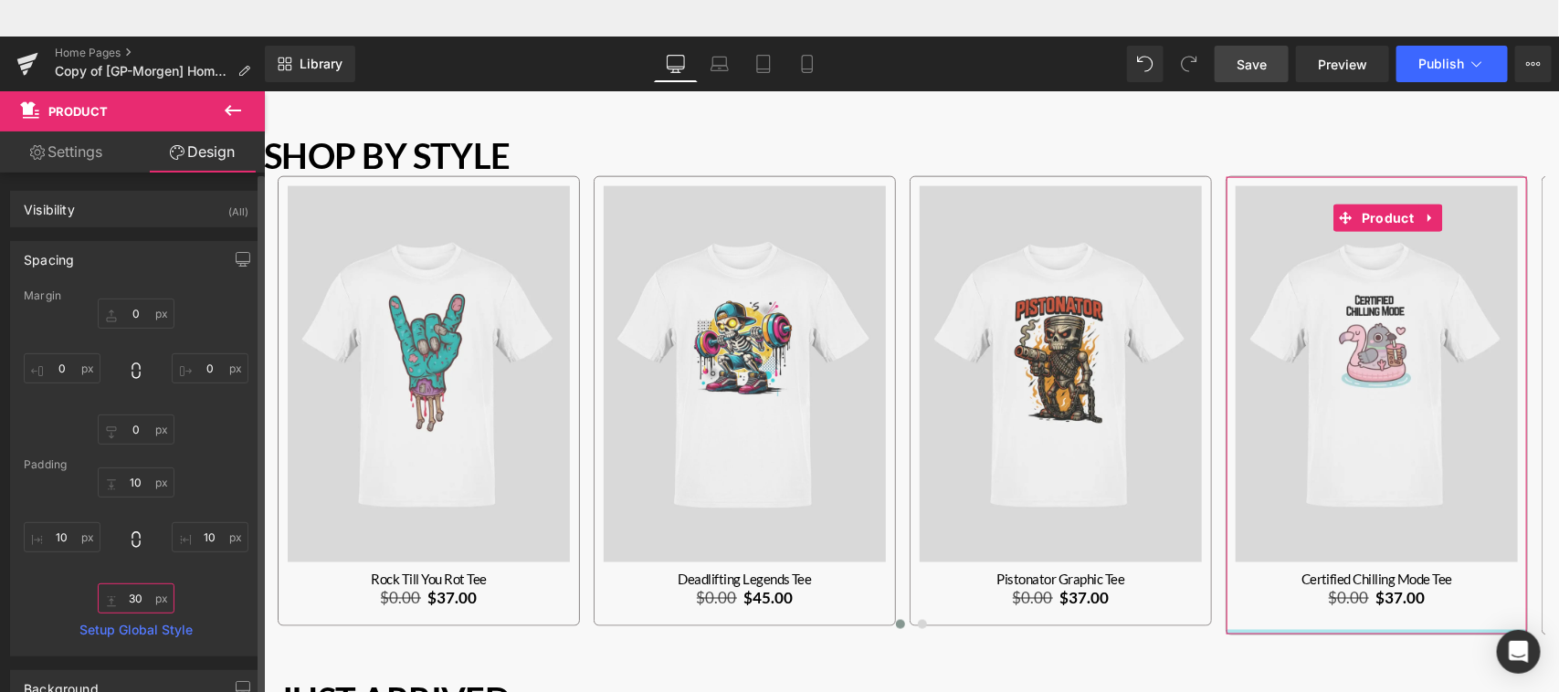
click at [131, 595] on input "30" at bounding box center [136, 599] width 77 height 30
click at [131, 595] on input "200" at bounding box center [136, 599] width 77 height 30
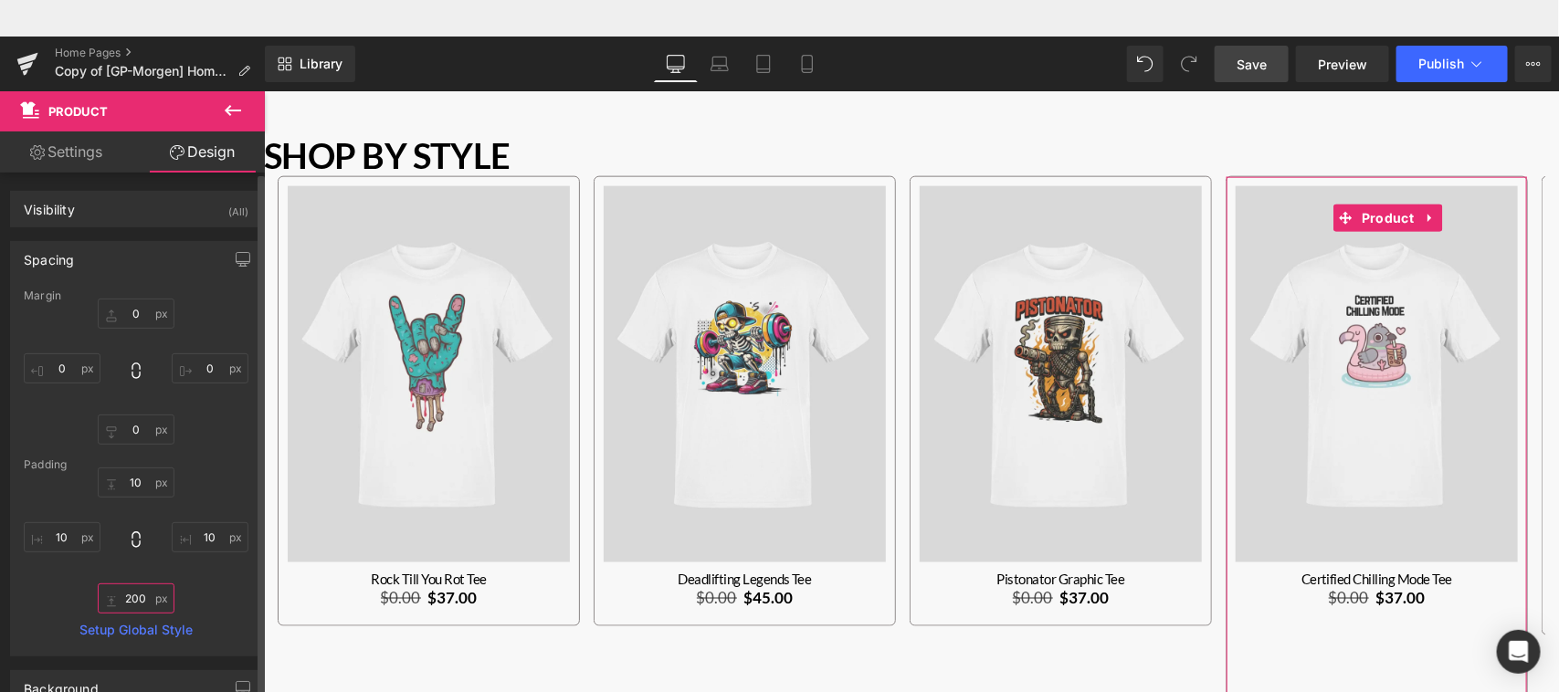
click at [131, 595] on input "200" at bounding box center [136, 599] width 77 height 30
type input "20"
click at [222, 589] on div "10px 10 10px 10 20 20 10px 10" at bounding box center [136, 541] width 225 height 146
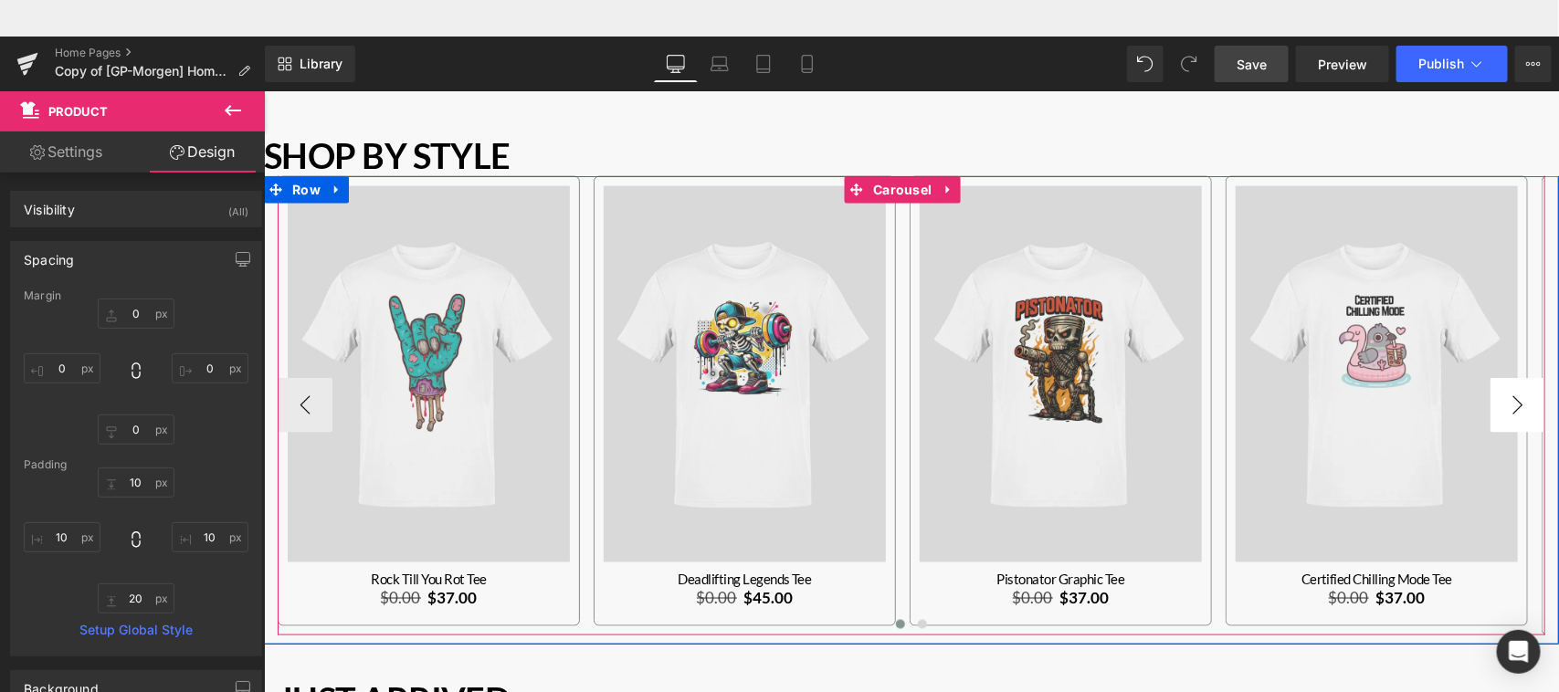
click at [1503, 389] on button "›" at bounding box center [1517, 404] width 55 height 55
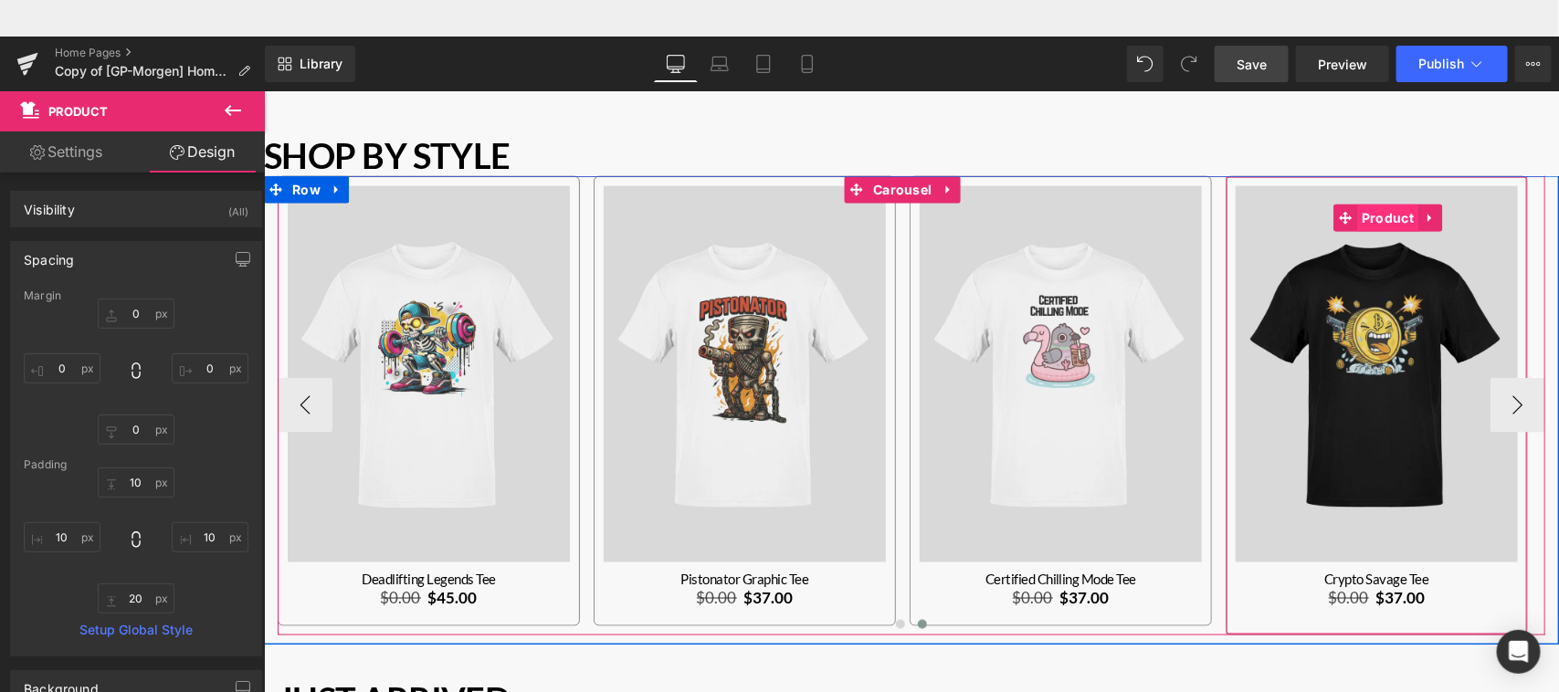
click at [1391, 214] on span "Product" at bounding box center [1387, 217] width 61 height 27
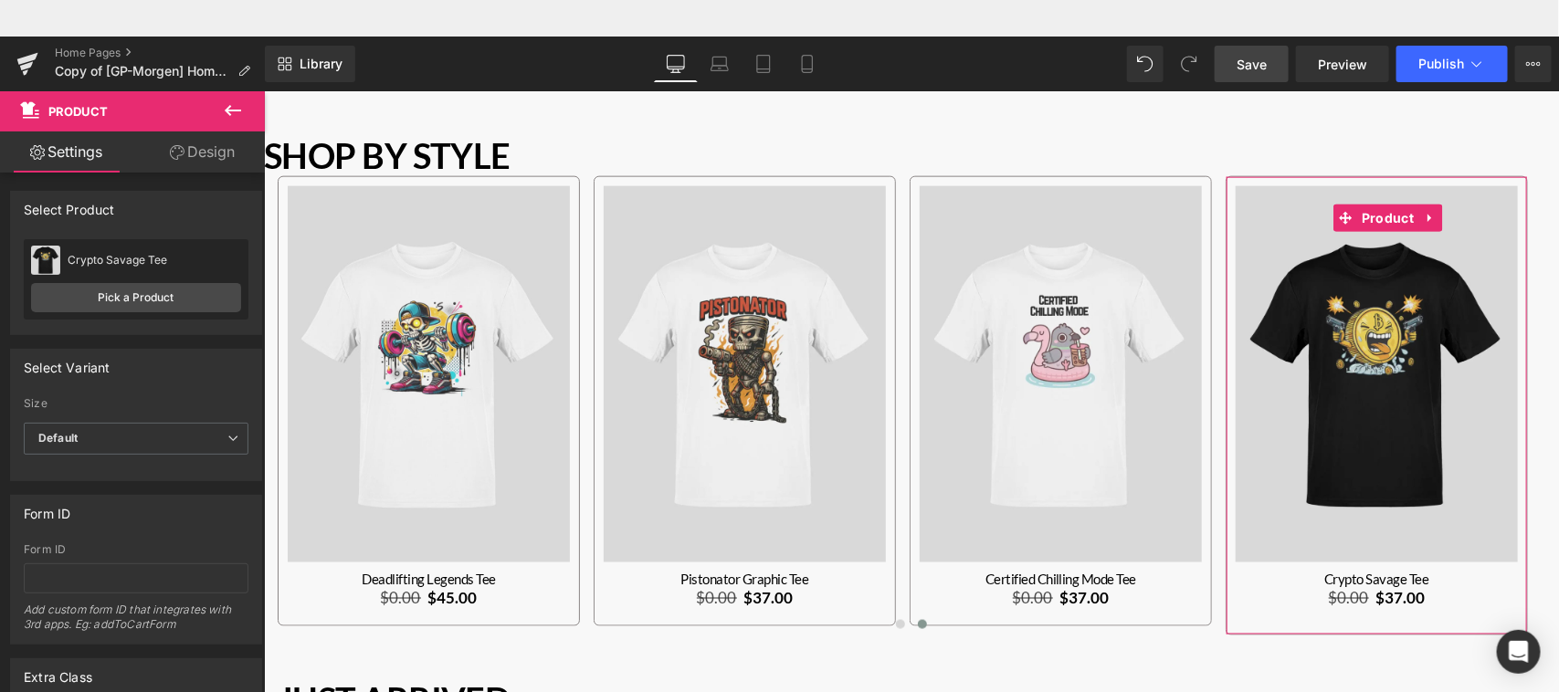
click at [201, 149] on link "Design" at bounding box center [202, 152] width 132 height 41
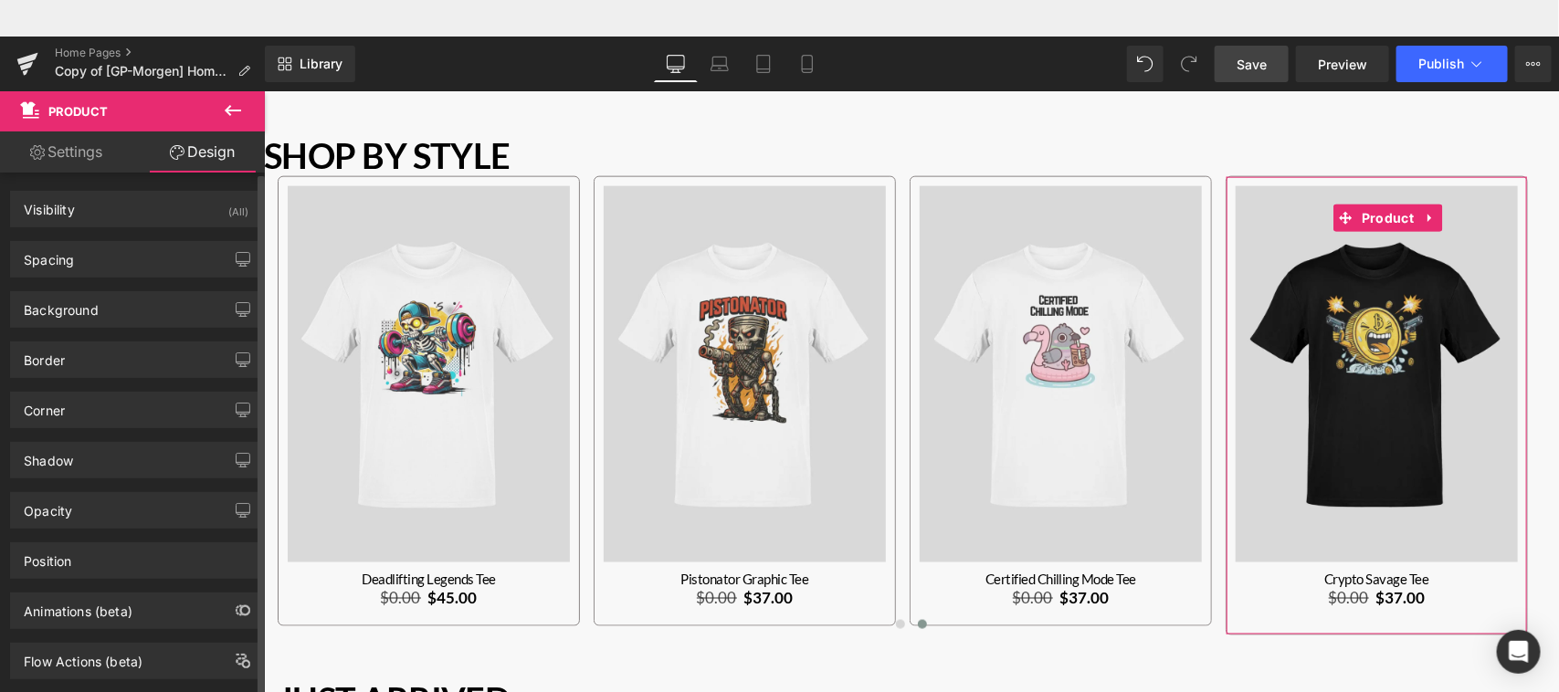
type input "0"
type input "10"
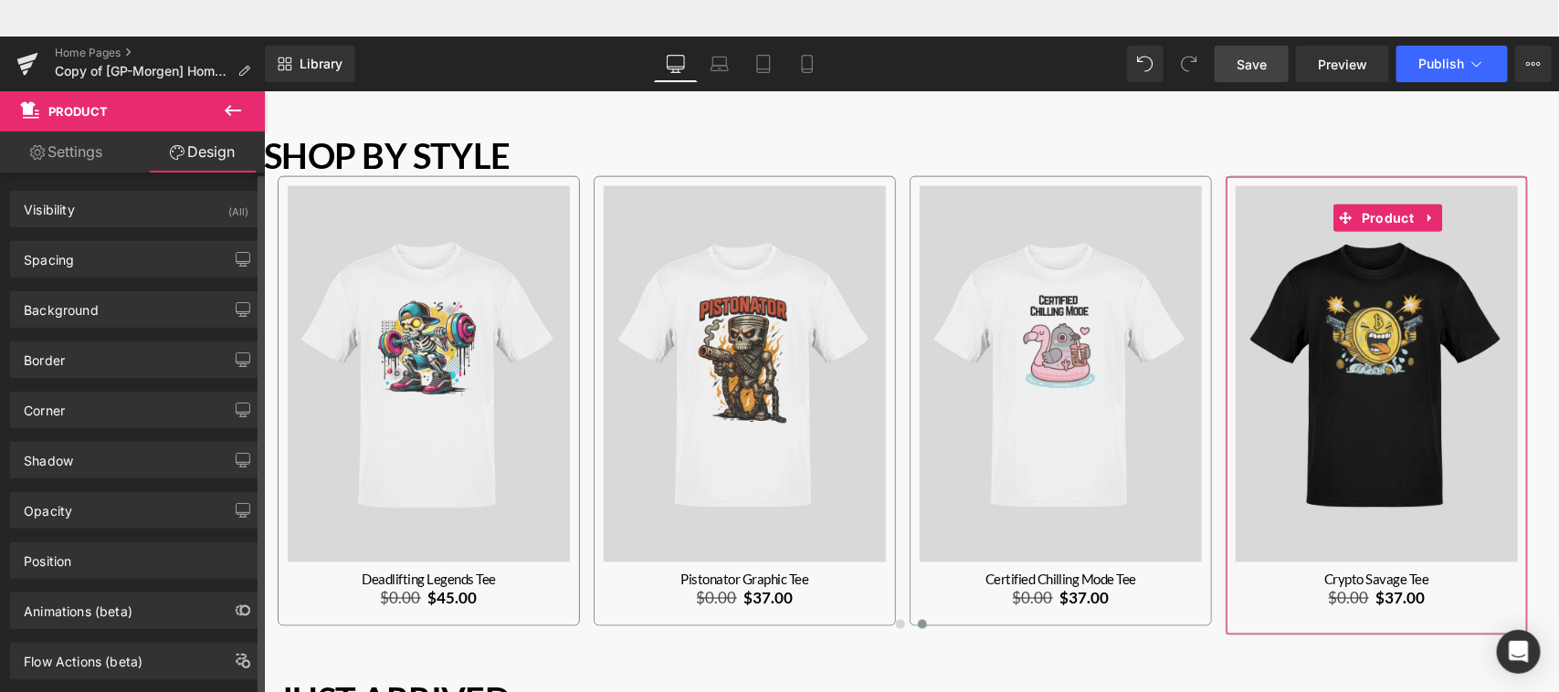
type input "10"
type input "30"
type input "10"
click at [158, 243] on div "Spacing" at bounding box center [136, 259] width 250 height 35
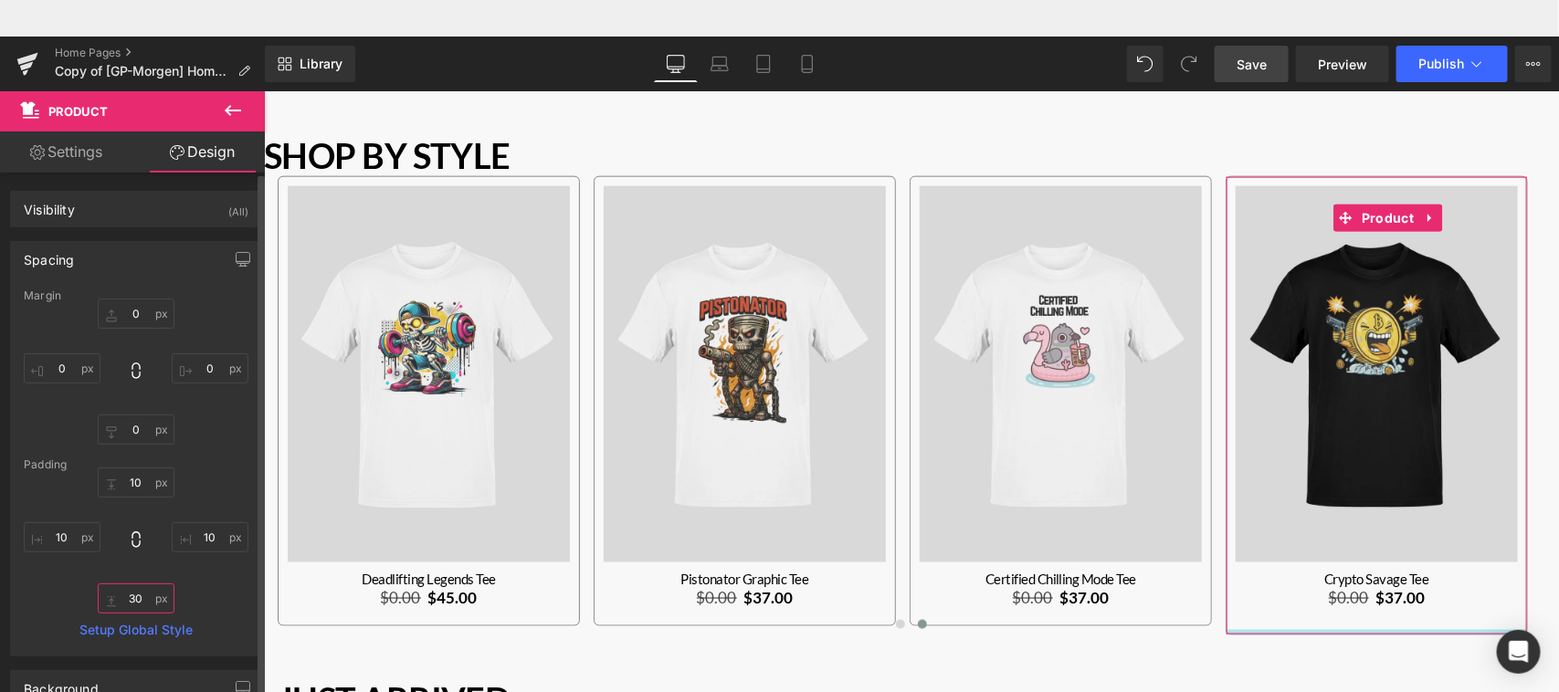
click at [139, 597] on input "30" at bounding box center [136, 599] width 77 height 30
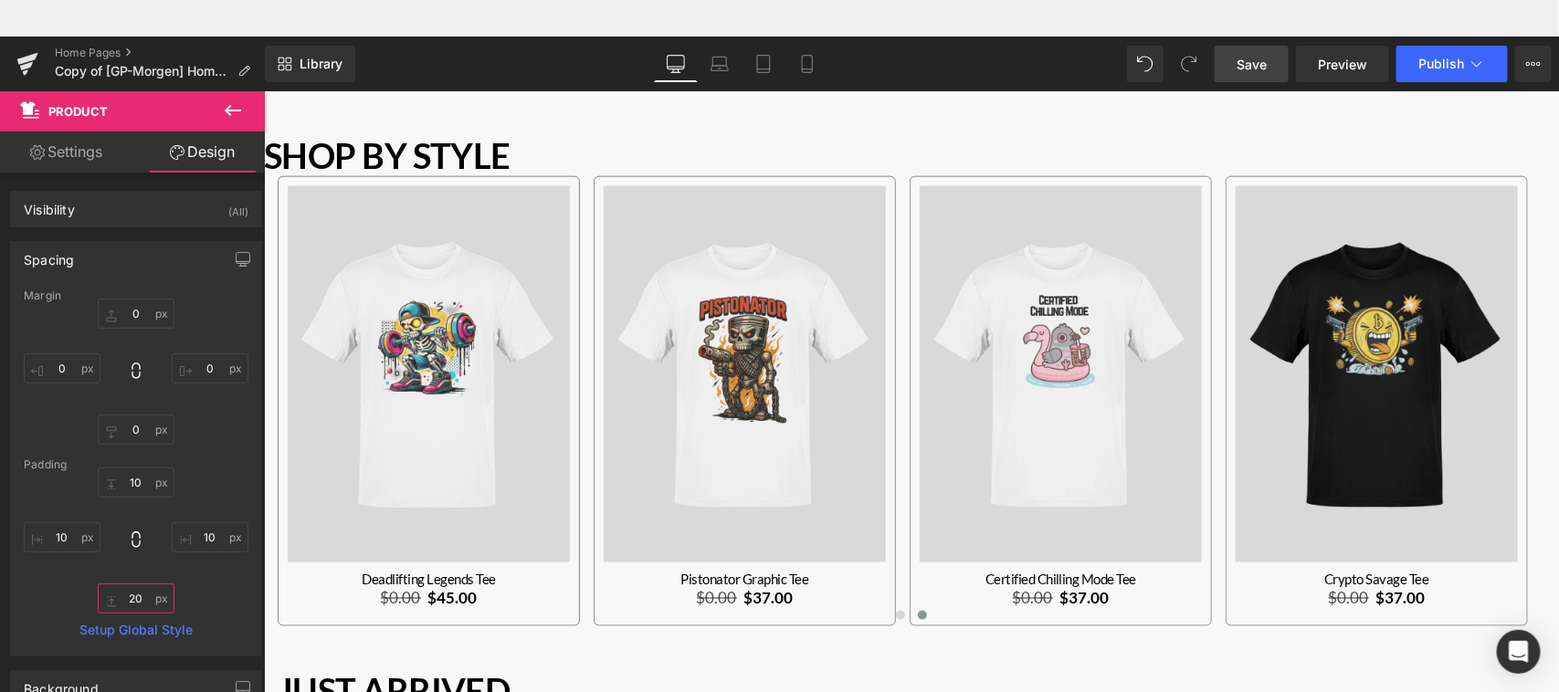
type input "20"
click at [1252, 64] on span "Save" at bounding box center [1252, 64] width 30 height 19
click at [1336, 60] on span "Preview" at bounding box center [1342, 64] width 49 height 19
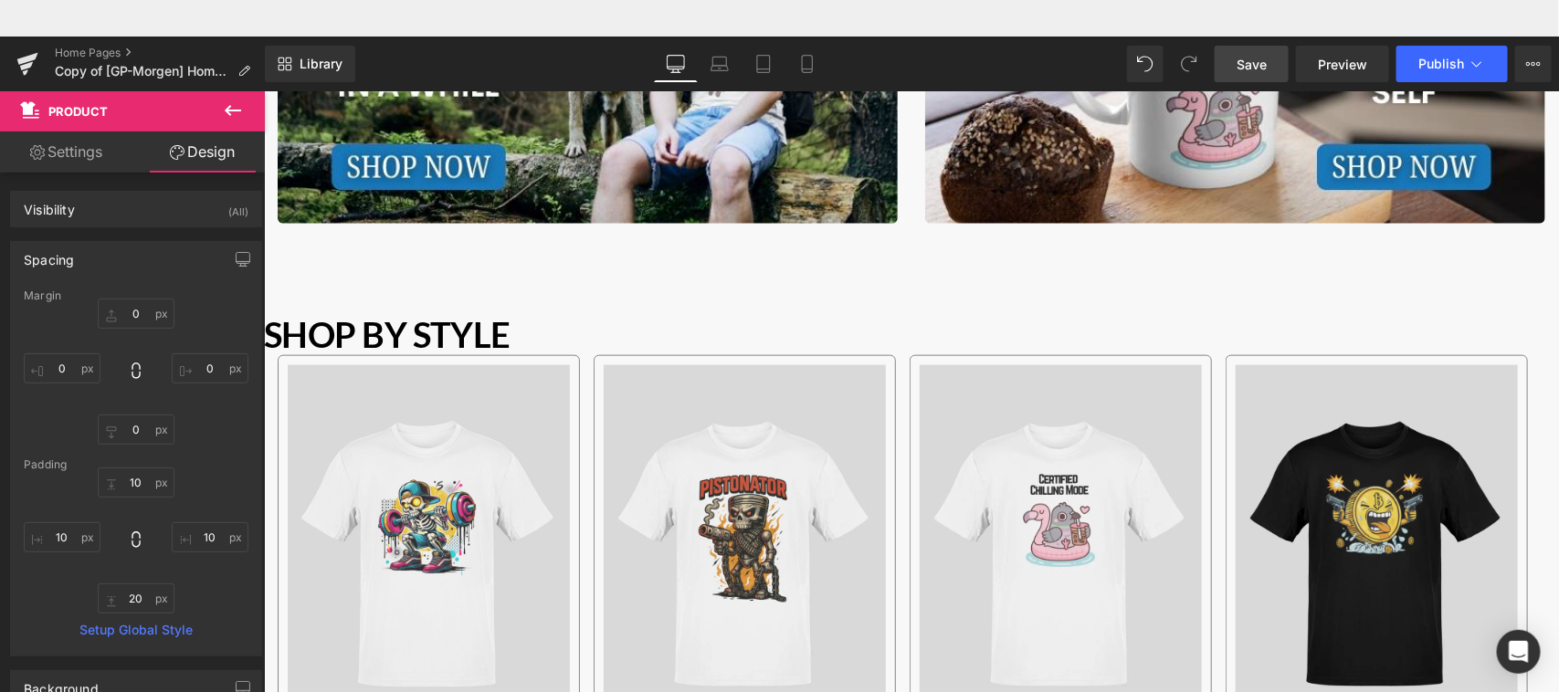
scroll to position [726, 0]
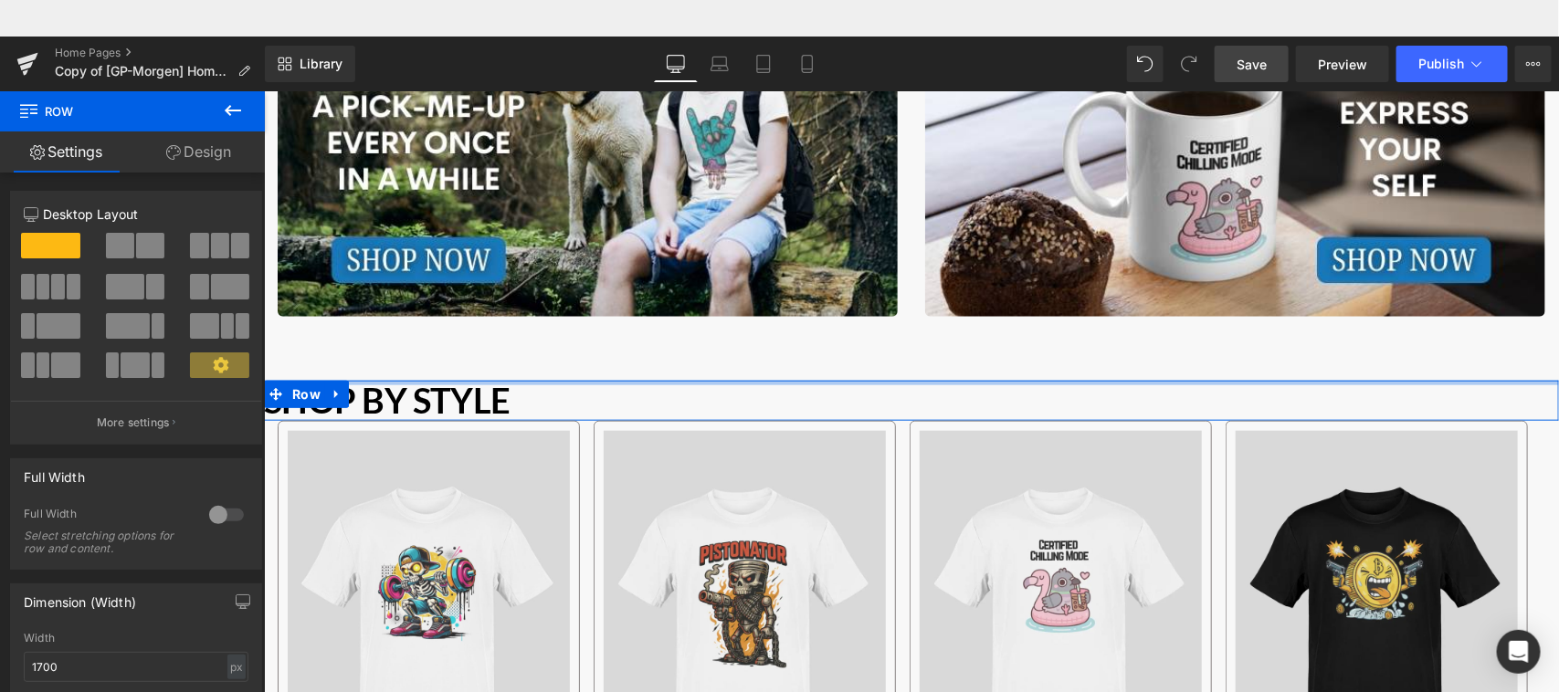
drag, startPoint x: 888, startPoint y: 381, endPoint x: 890, endPoint y: 352, distance: 29.3
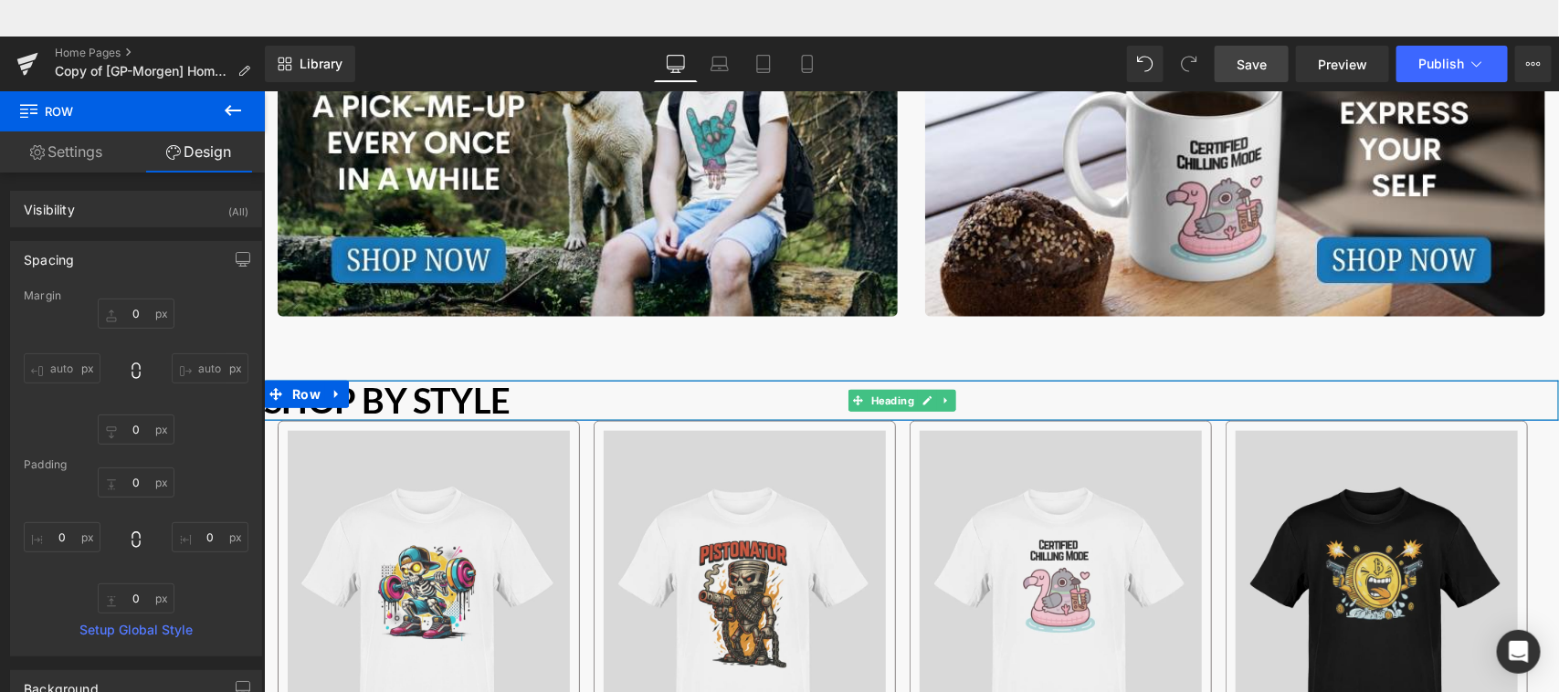
click at [429, 394] on b "Shop by Style" at bounding box center [386, 399] width 247 height 42
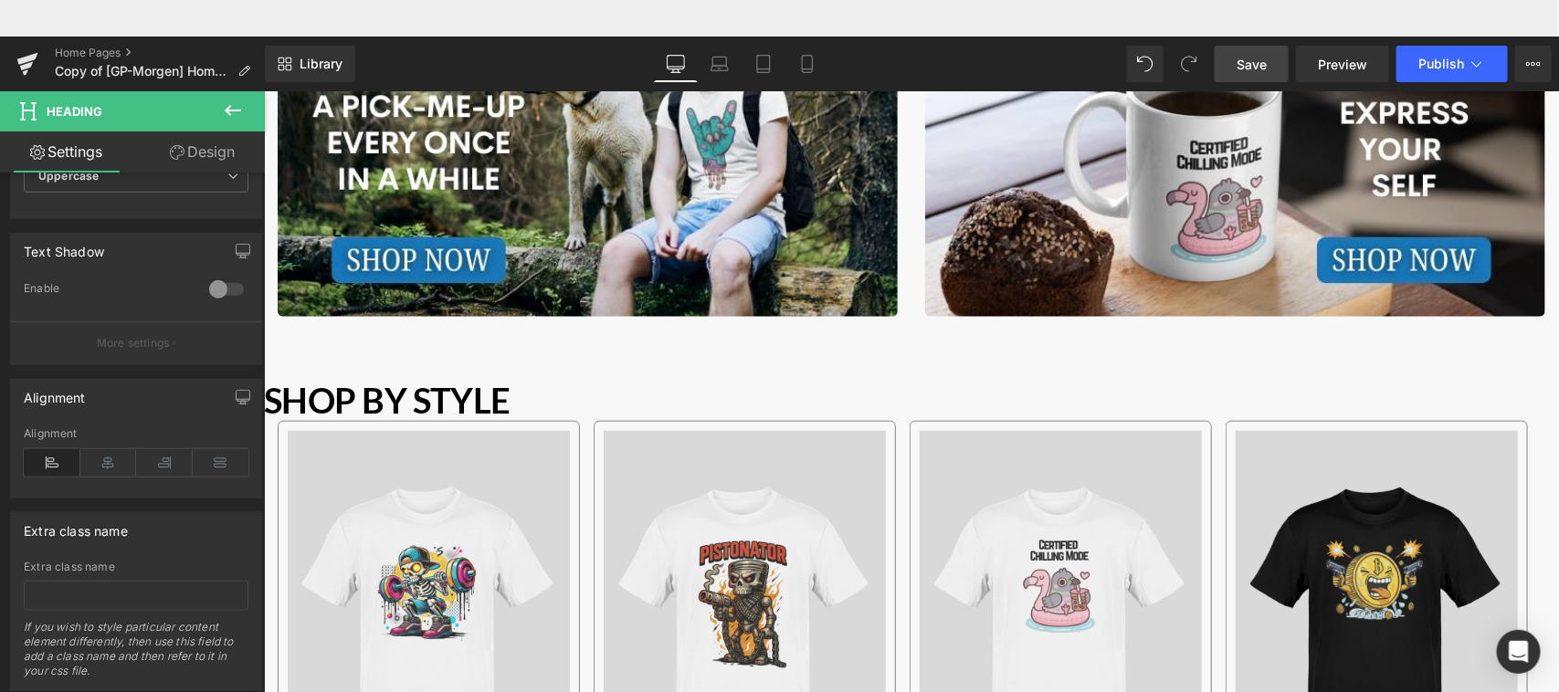
scroll to position [388, 0]
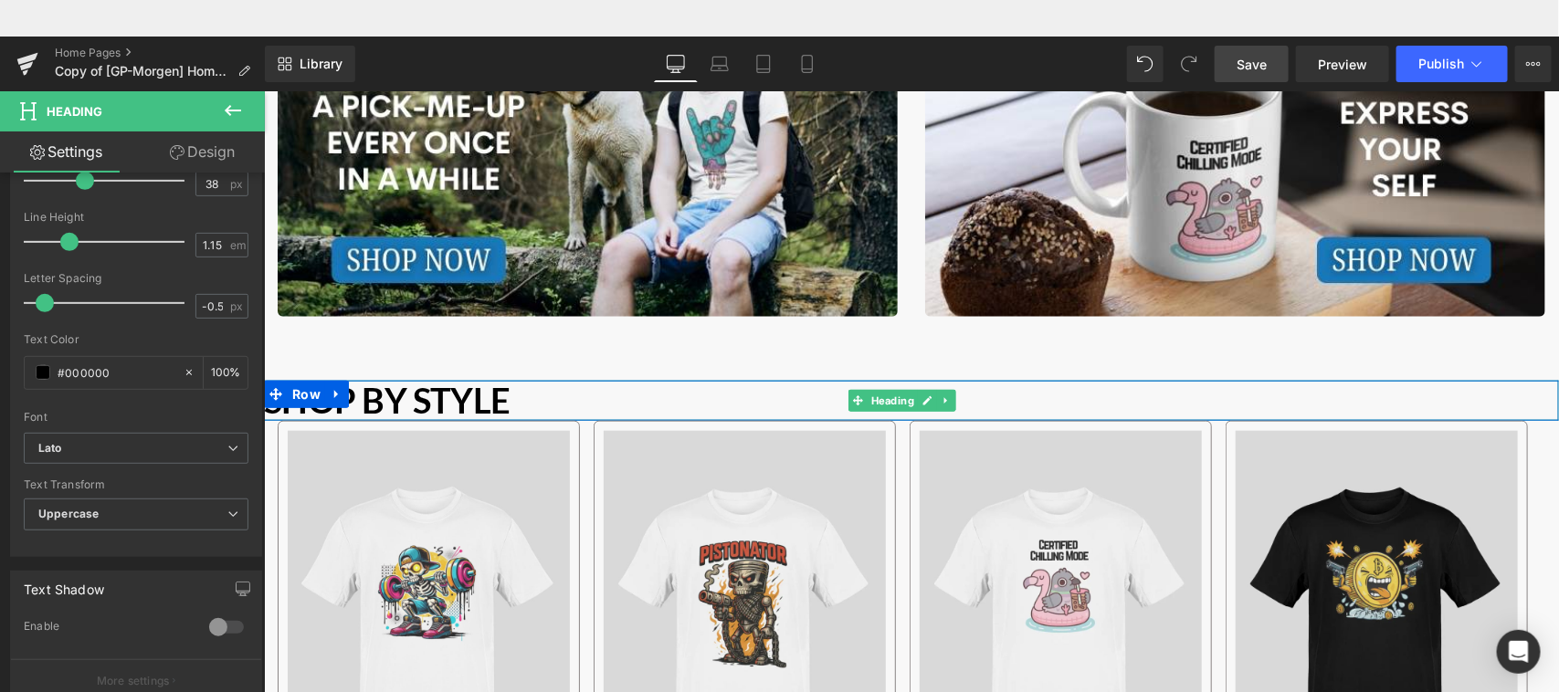
click at [372, 395] on b "Shop by Style" at bounding box center [386, 399] width 247 height 42
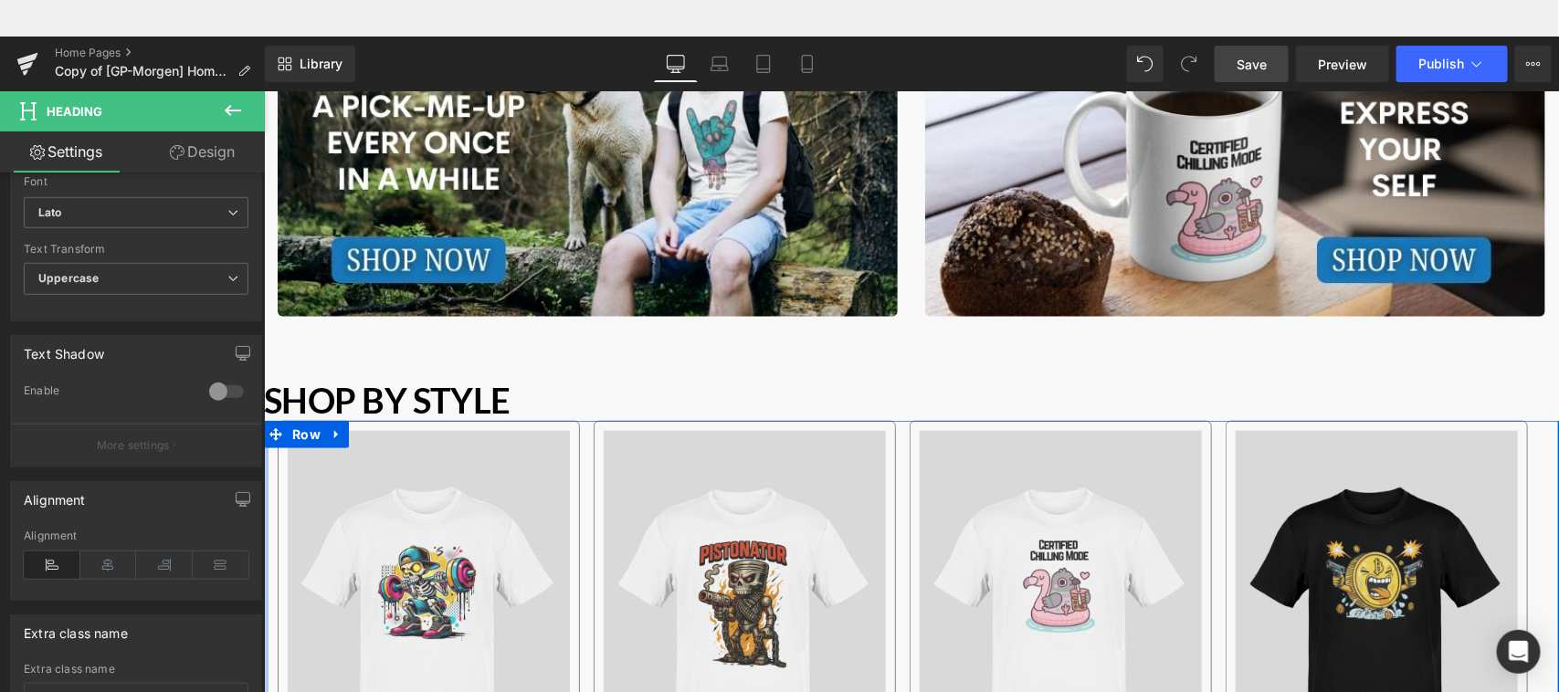
scroll to position [0, 0]
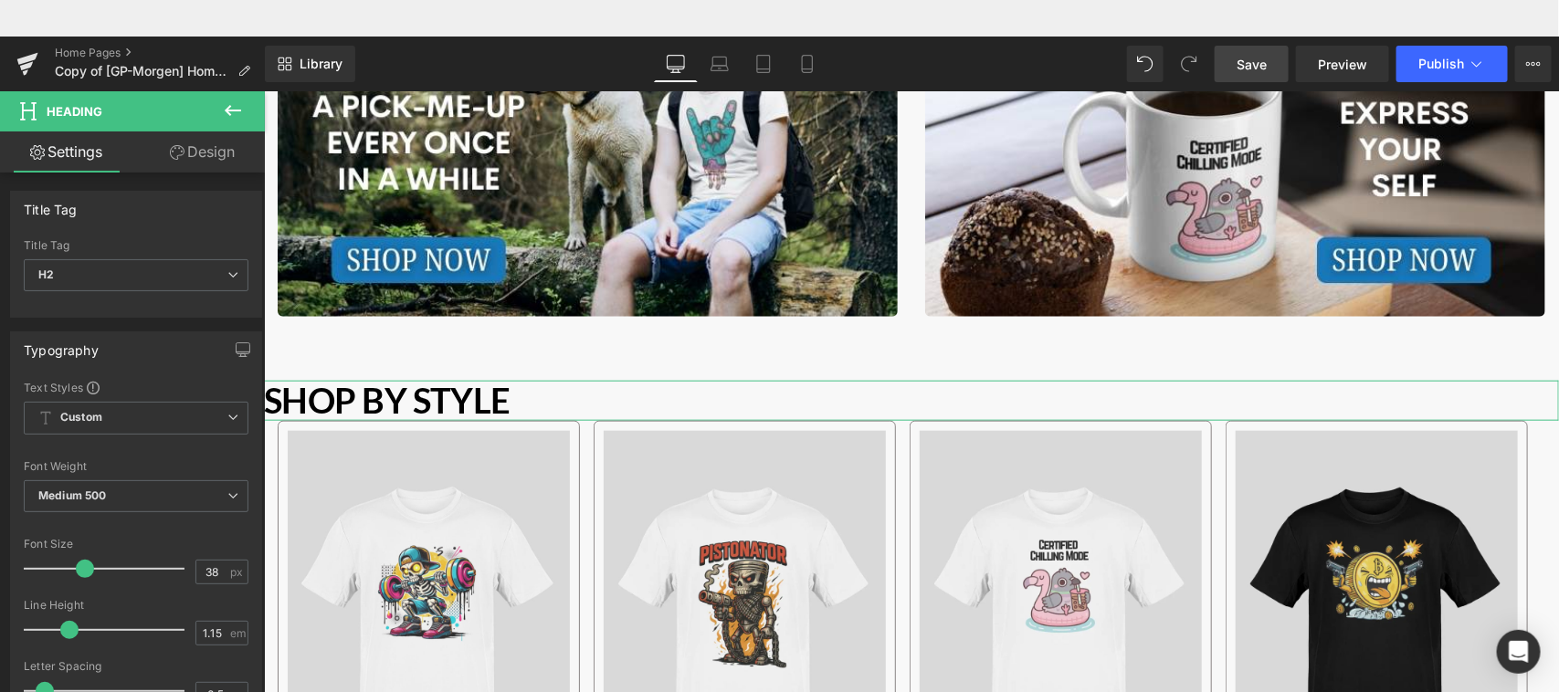
click at [212, 149] on link "Design" at bounding box center [202, 152] width 132 height 41
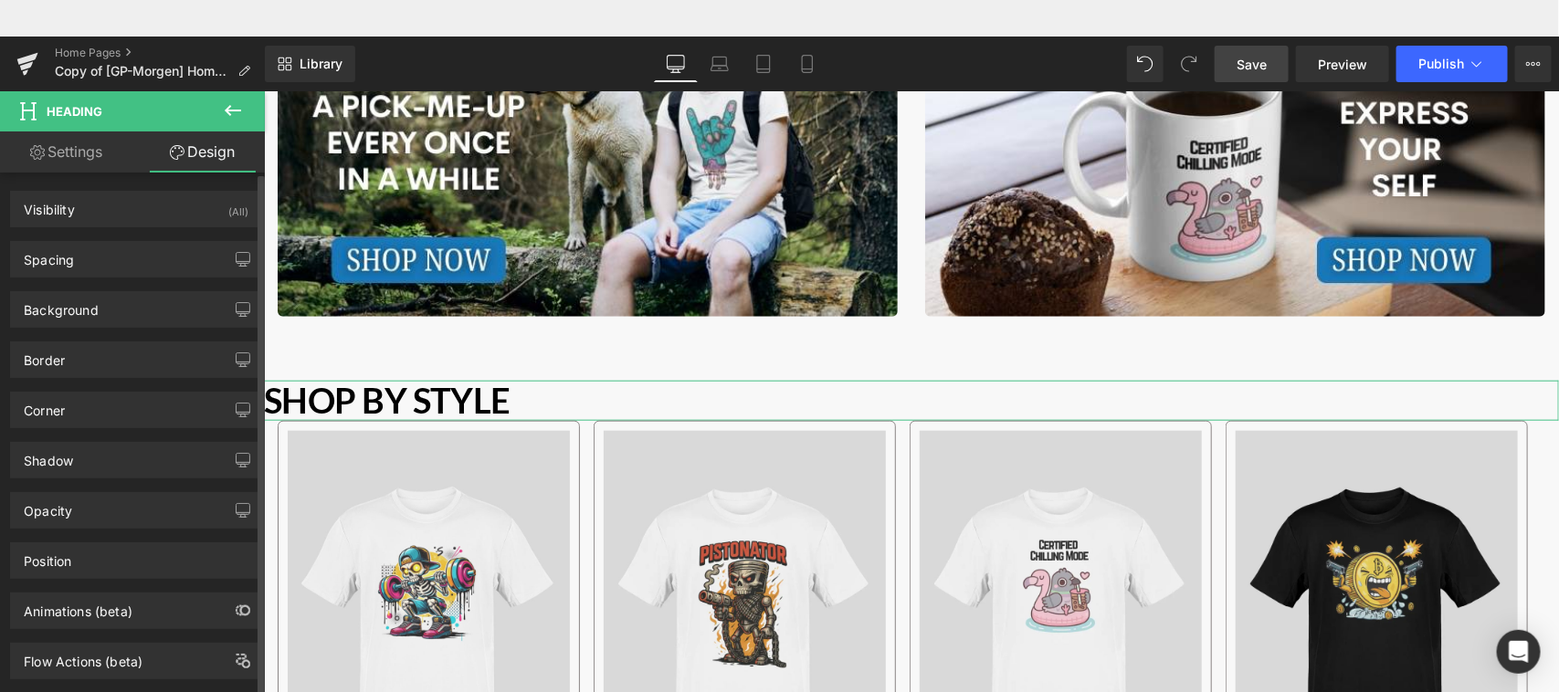
type input "0"
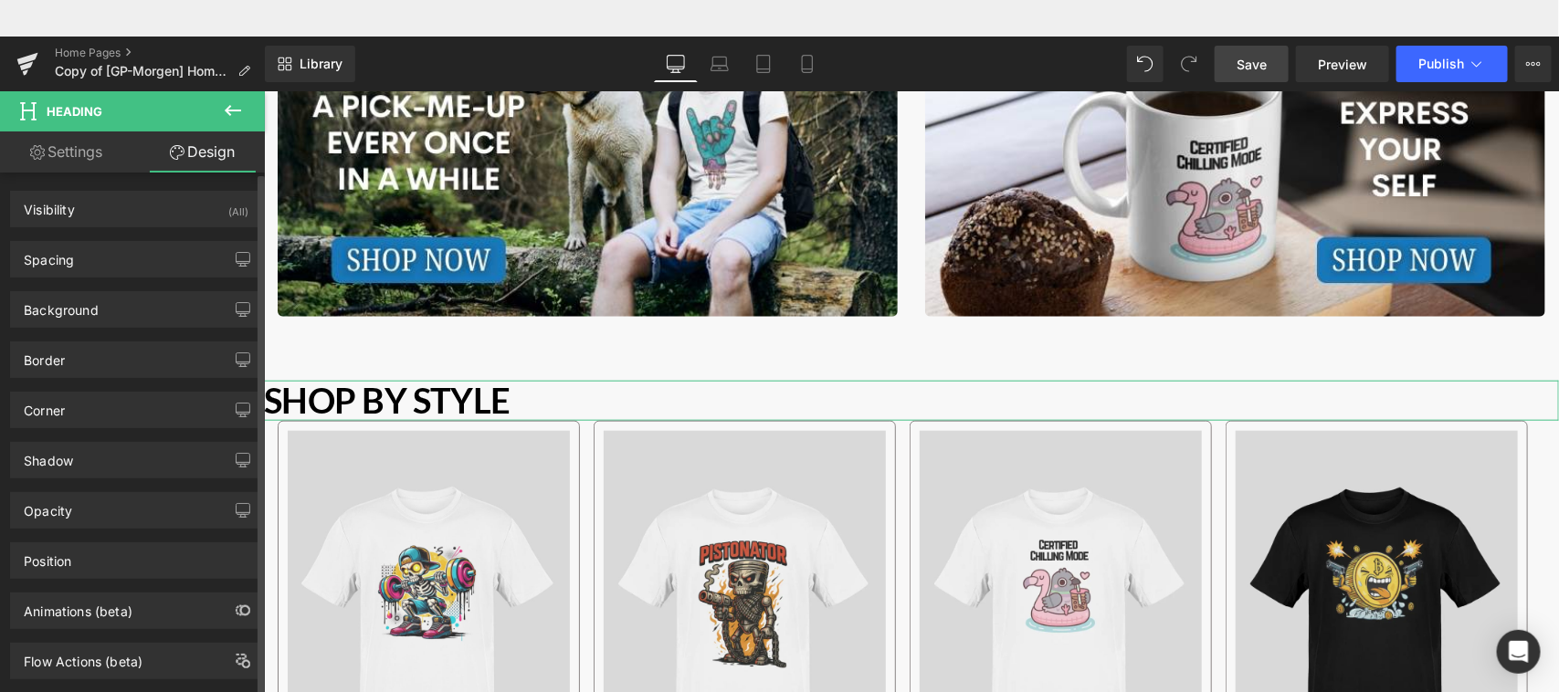
type input "0"
click at [146, 248] on div "Spacing" at bounding box center [136, 259] width 250 height 35
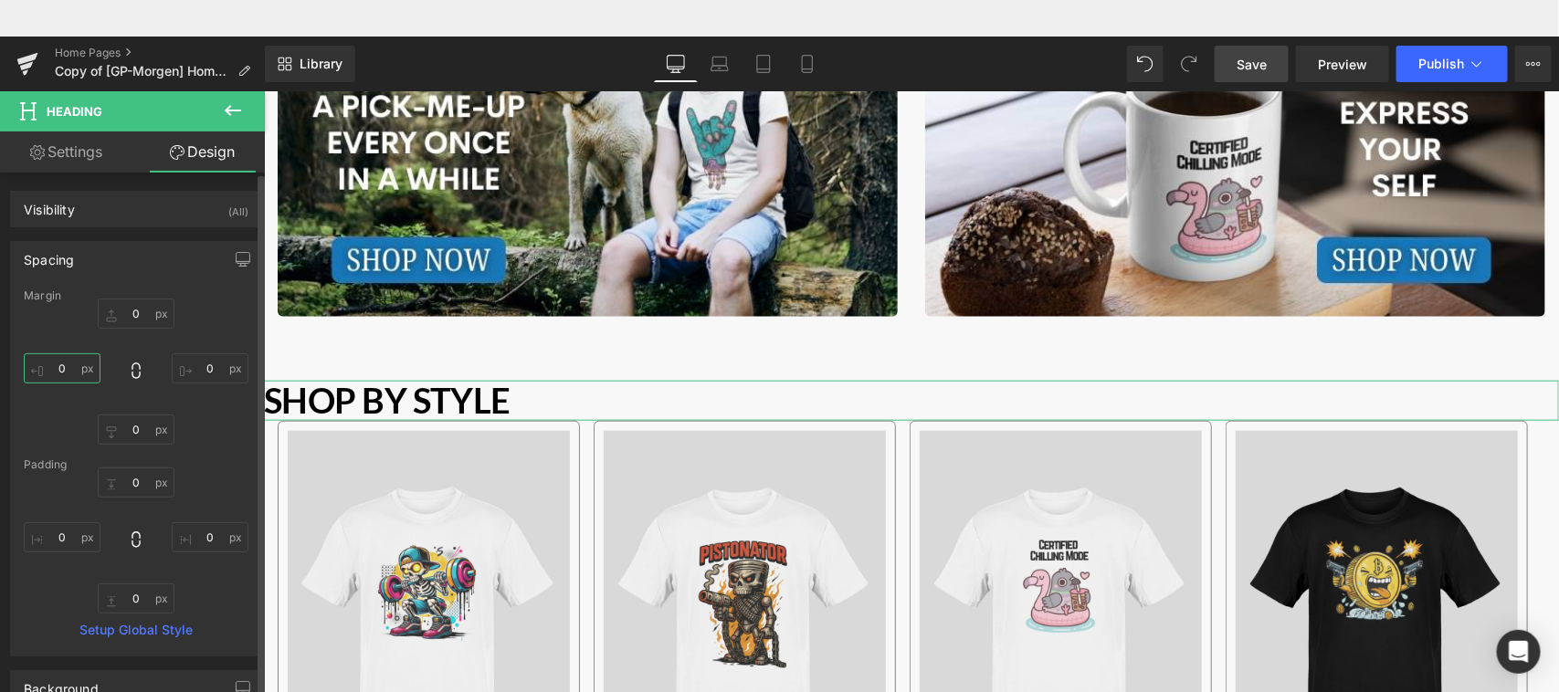
click at [60, 371] on input "0" at bounding box center [62, 369] width 77 height 30
type input "10"
click at [1256, 55] on span "Save" at bounding box center [1252, 64] width 30 height 19
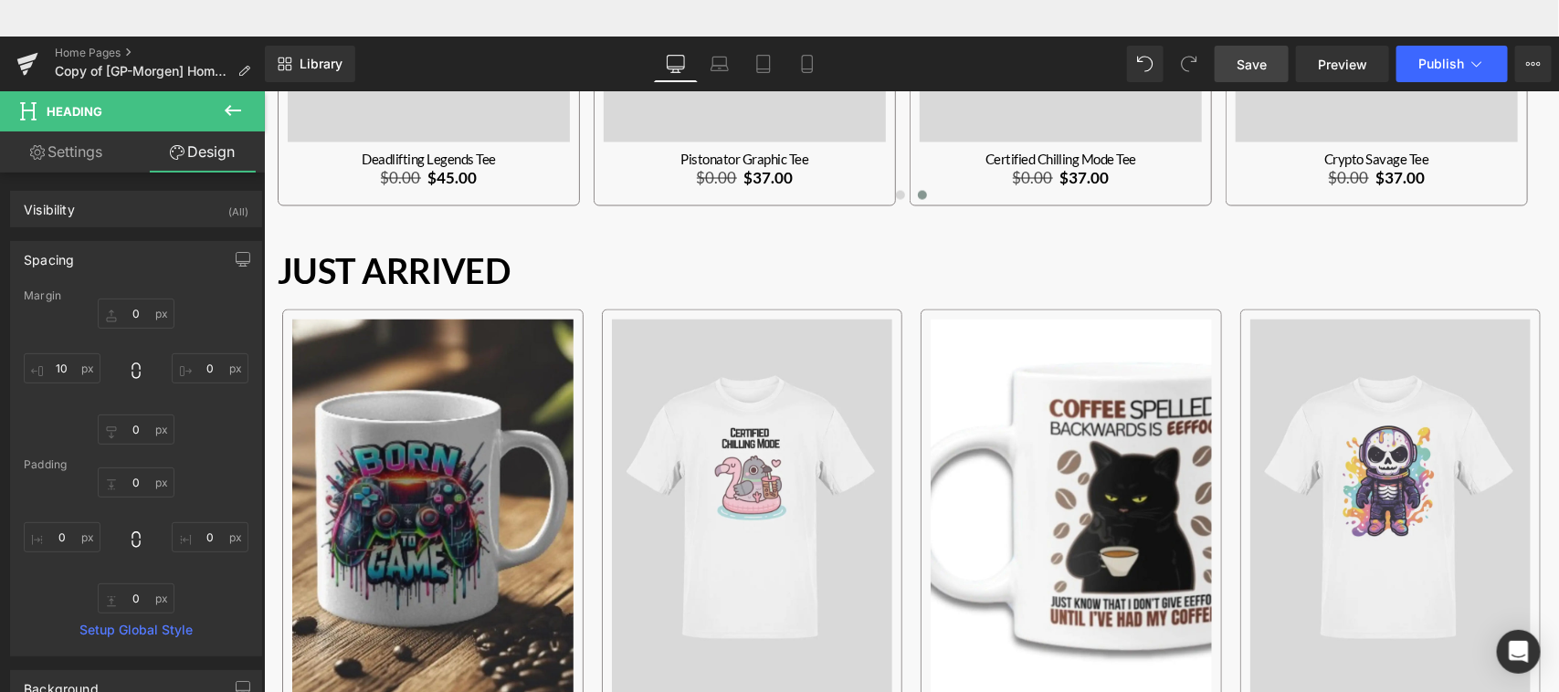
scroll to position [1462, 0]
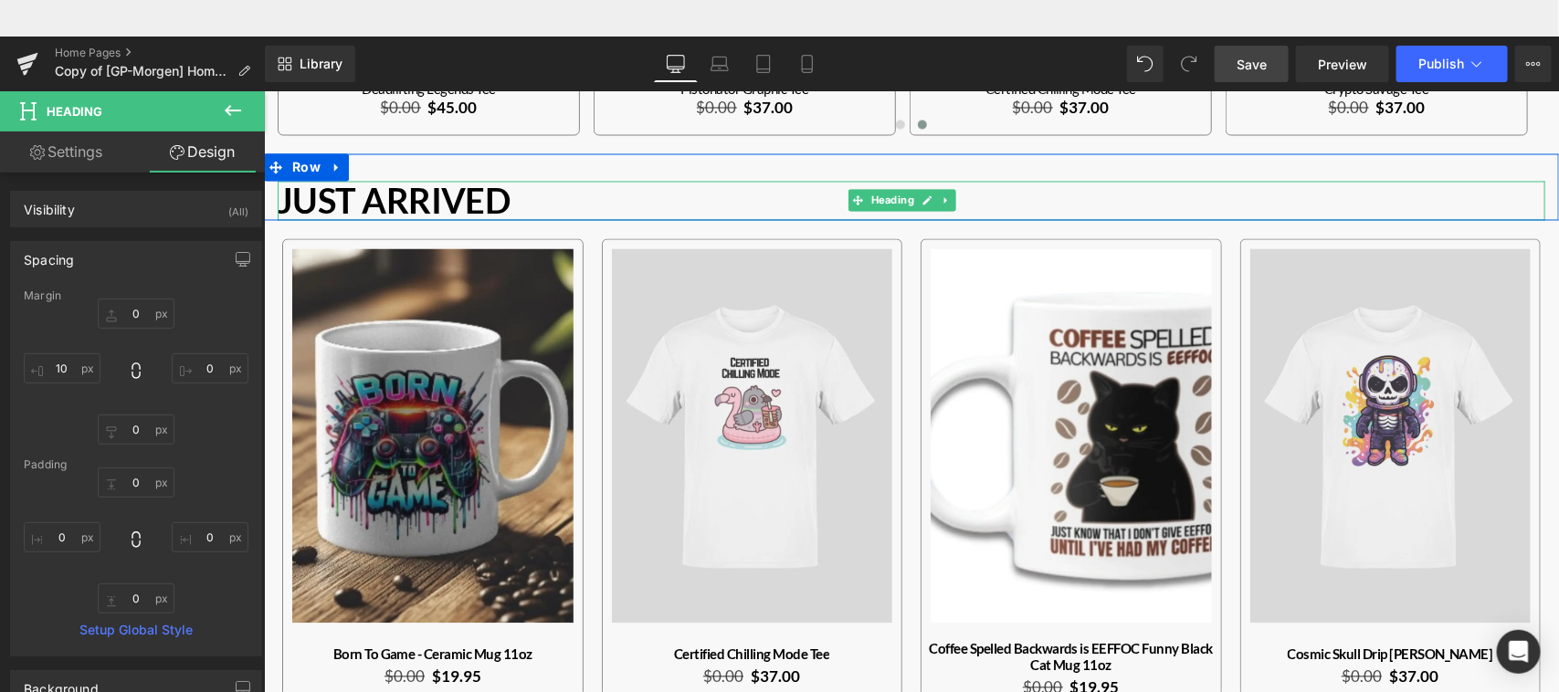
click at [347, 202] on strong "Just Arrived" at bounding box center [393, 200] width 232 height 42
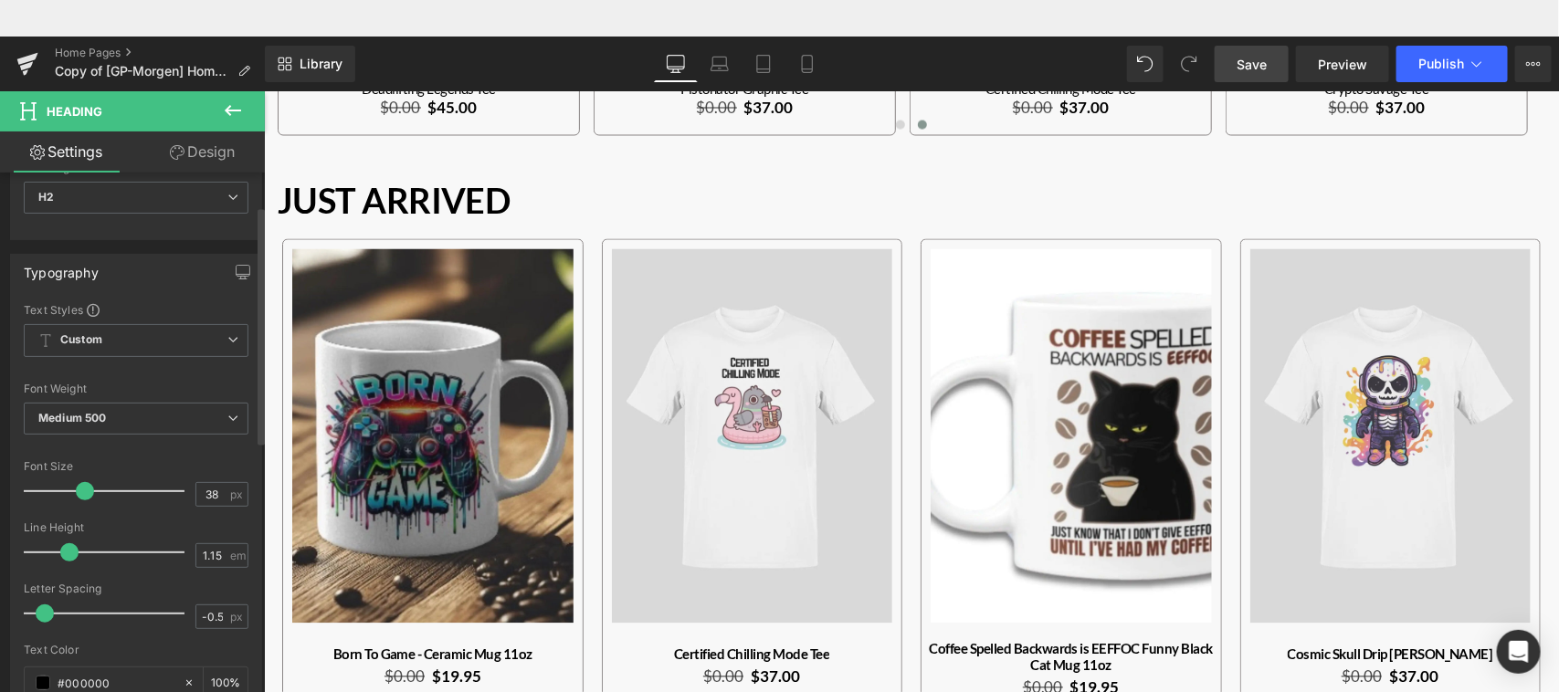
scroll to position [0, 0]
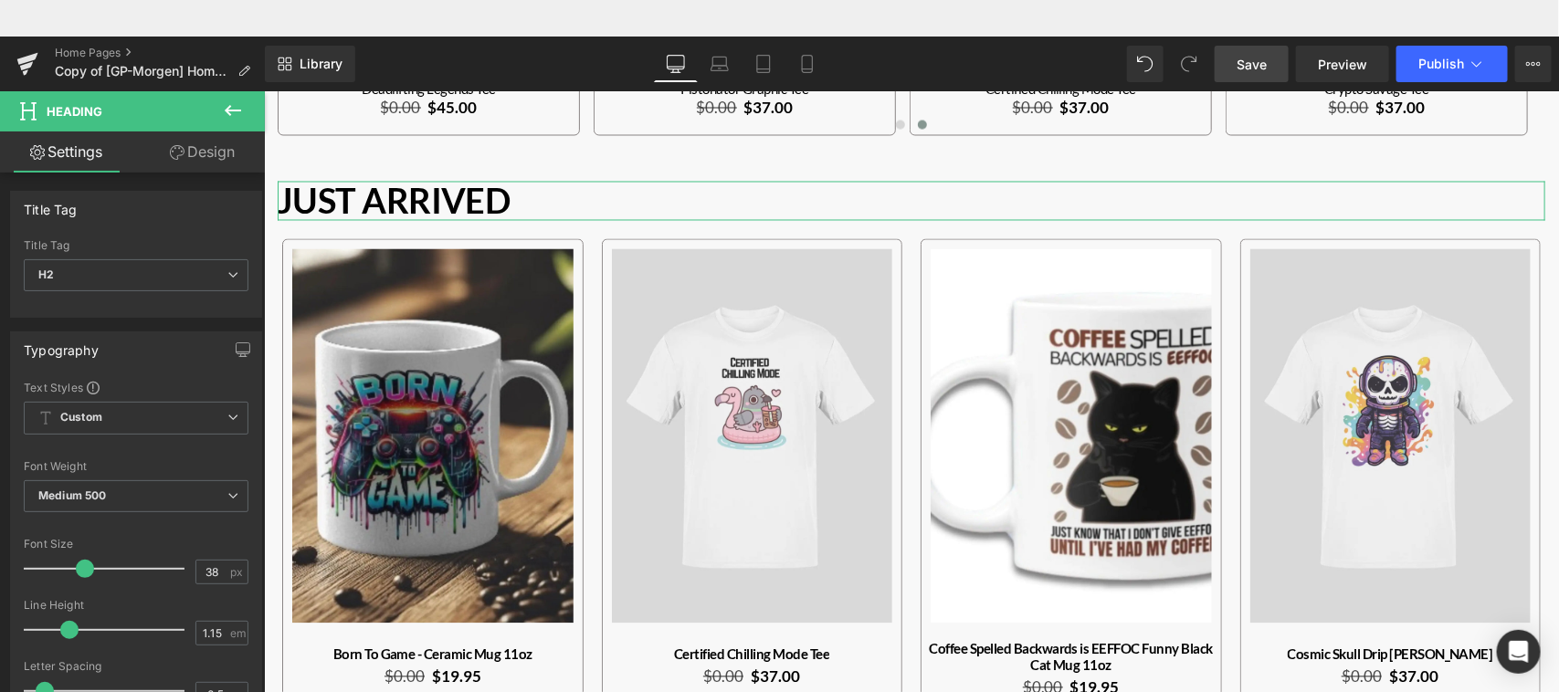
click at [212, 153] on link "Design" at bounding box center [202, 152] width 132 height 41
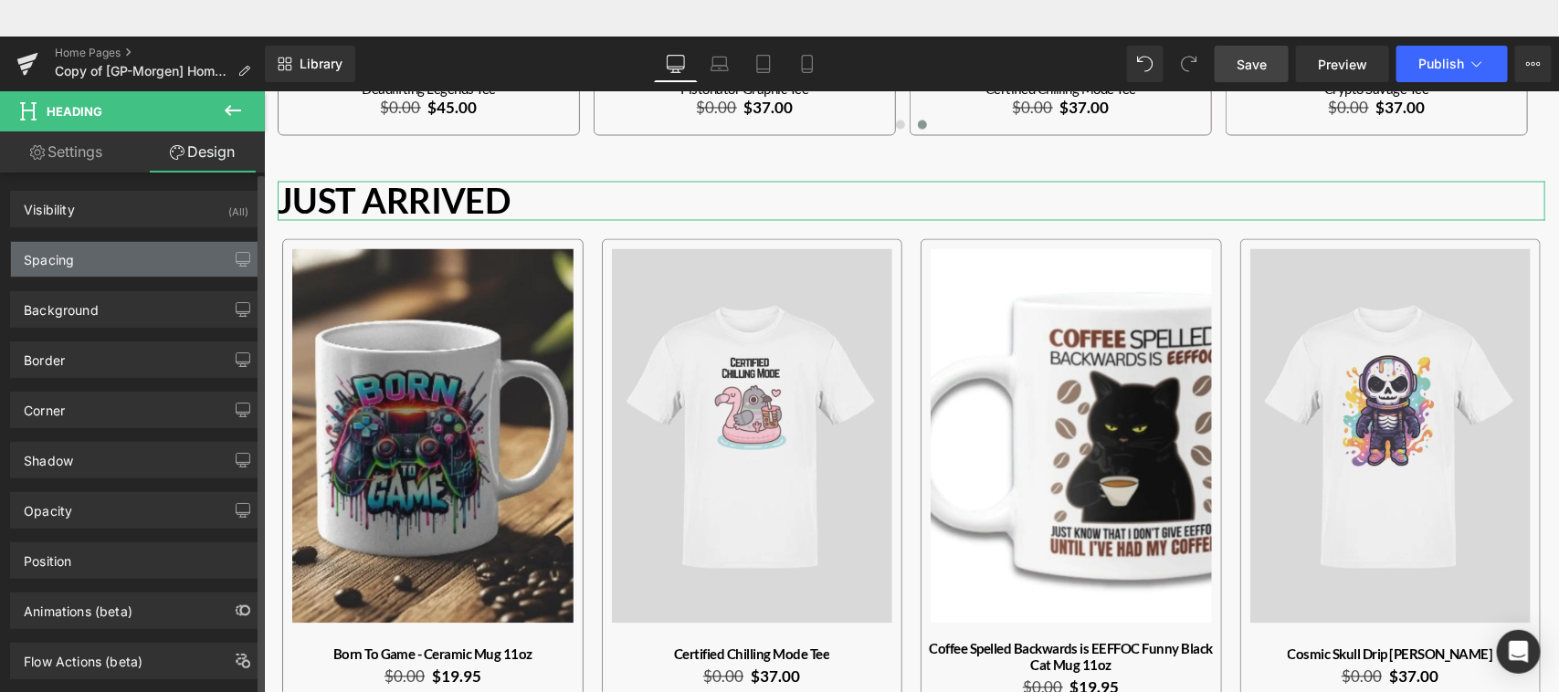
click at [149, 265] on div "Spacing" at bounding box center [136, 259] width 250 height 35
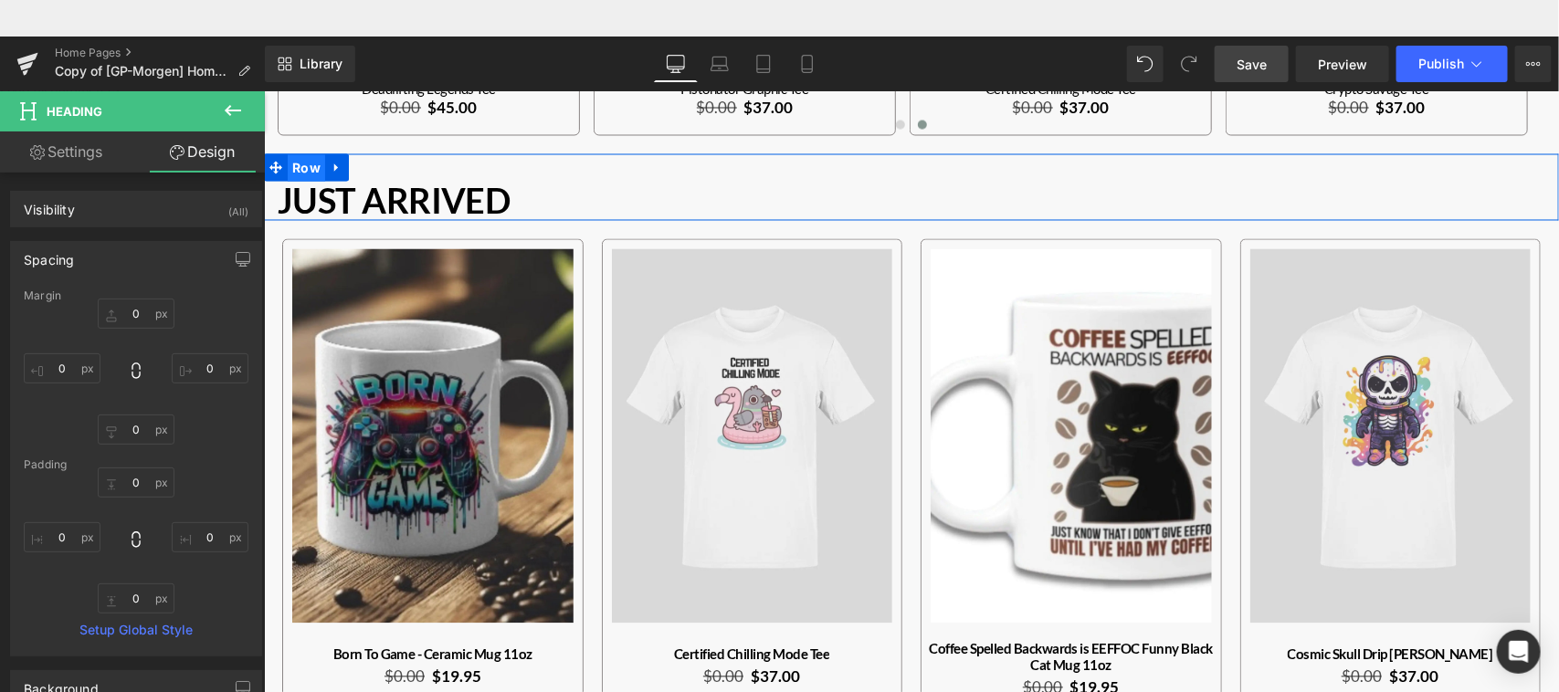
click at [300, 164] on span "Row" at bounding box center [305, 167] width 37 height 27
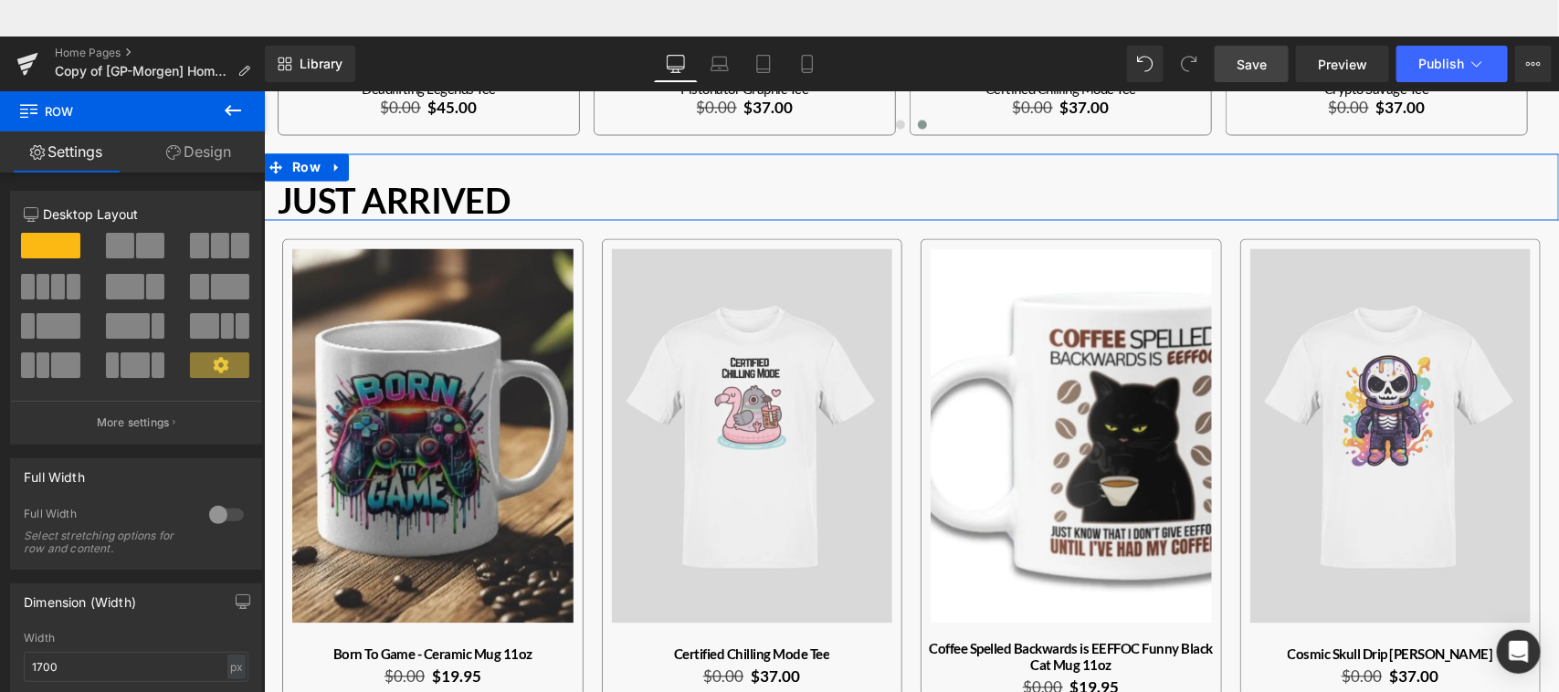
click at [212, 164] on link "Design" at bounding box center [198, 152] width 132 height 41
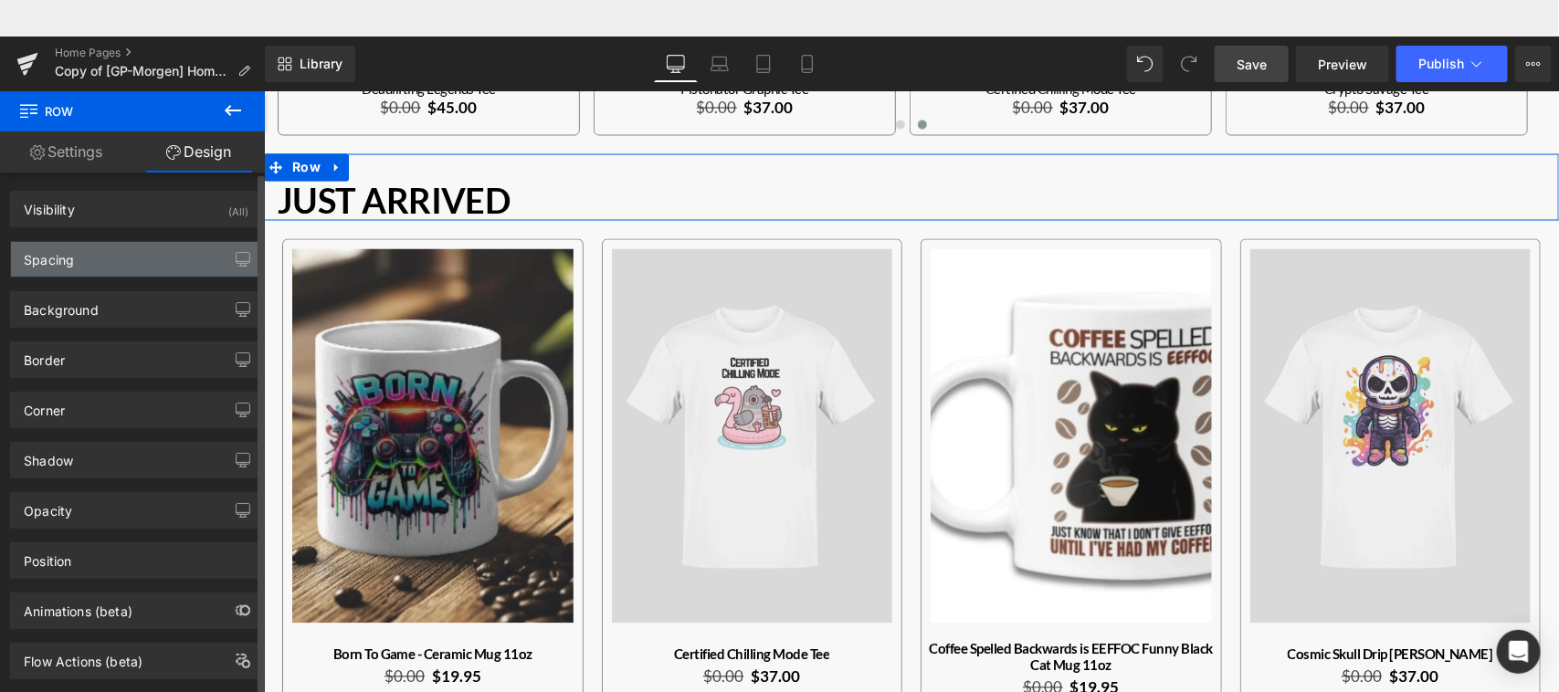
type input "10"
type input "0"
type input "30"
type input "0"
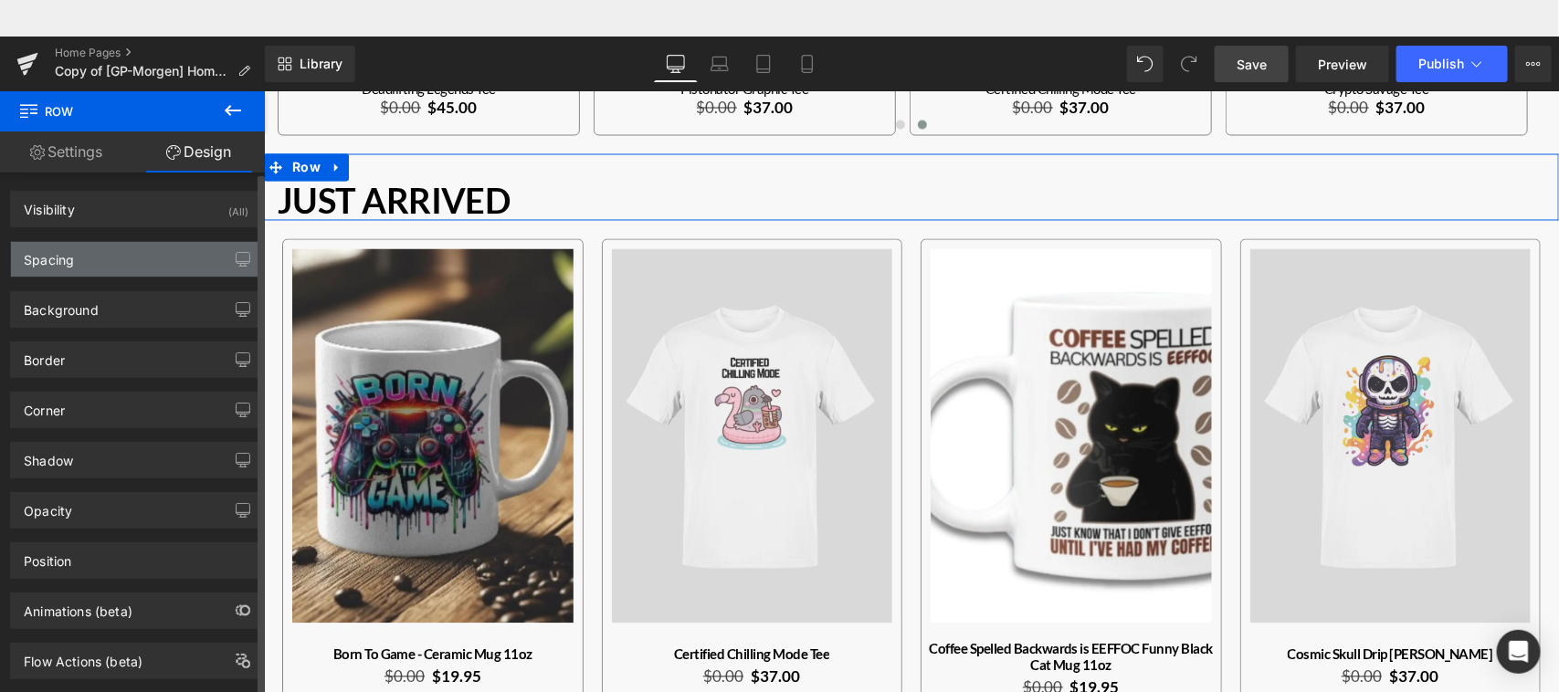
type input "0"
click at [147, 261] on div "Spacing" at bounding box center [136, 259] width 250 height 35
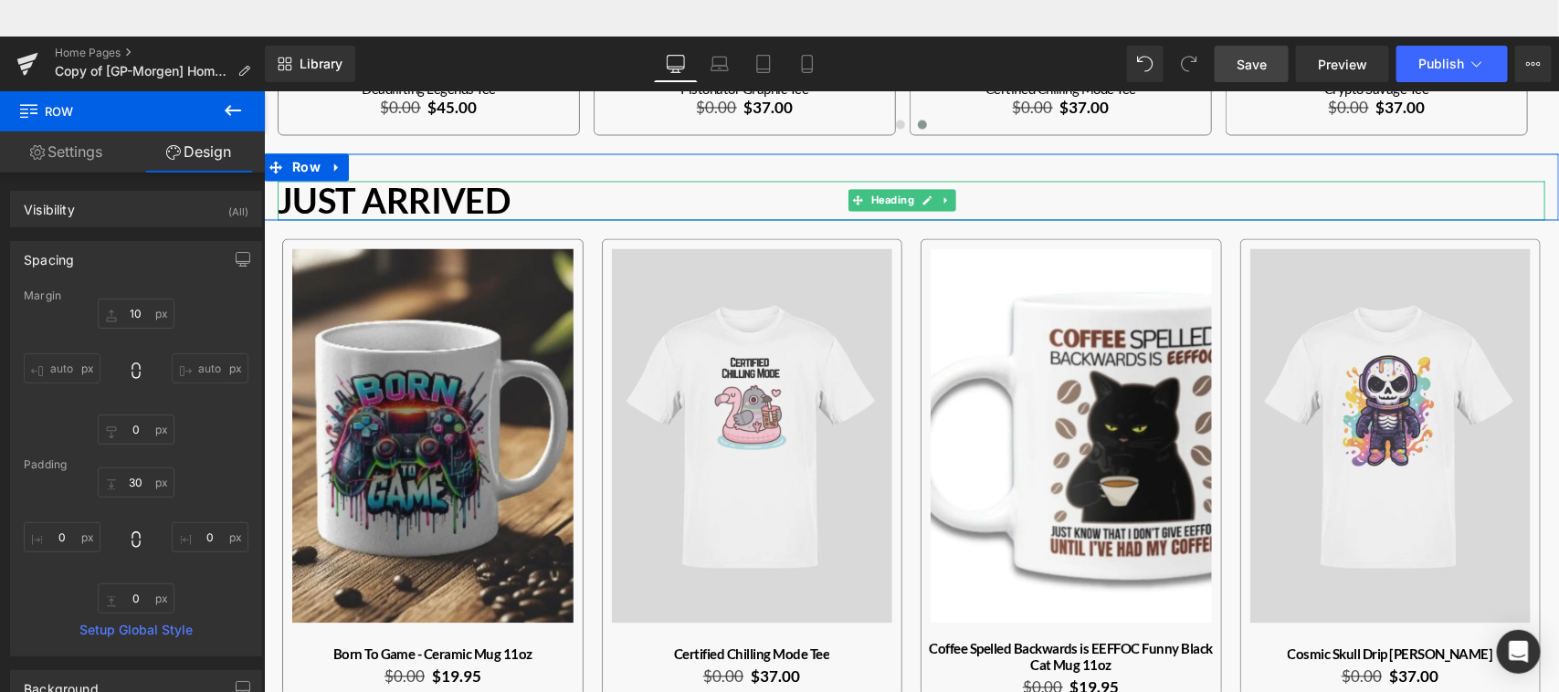
click at [455, 184] on strong "Just Arrived" at bounding box center [393, 200] width 232 height 42
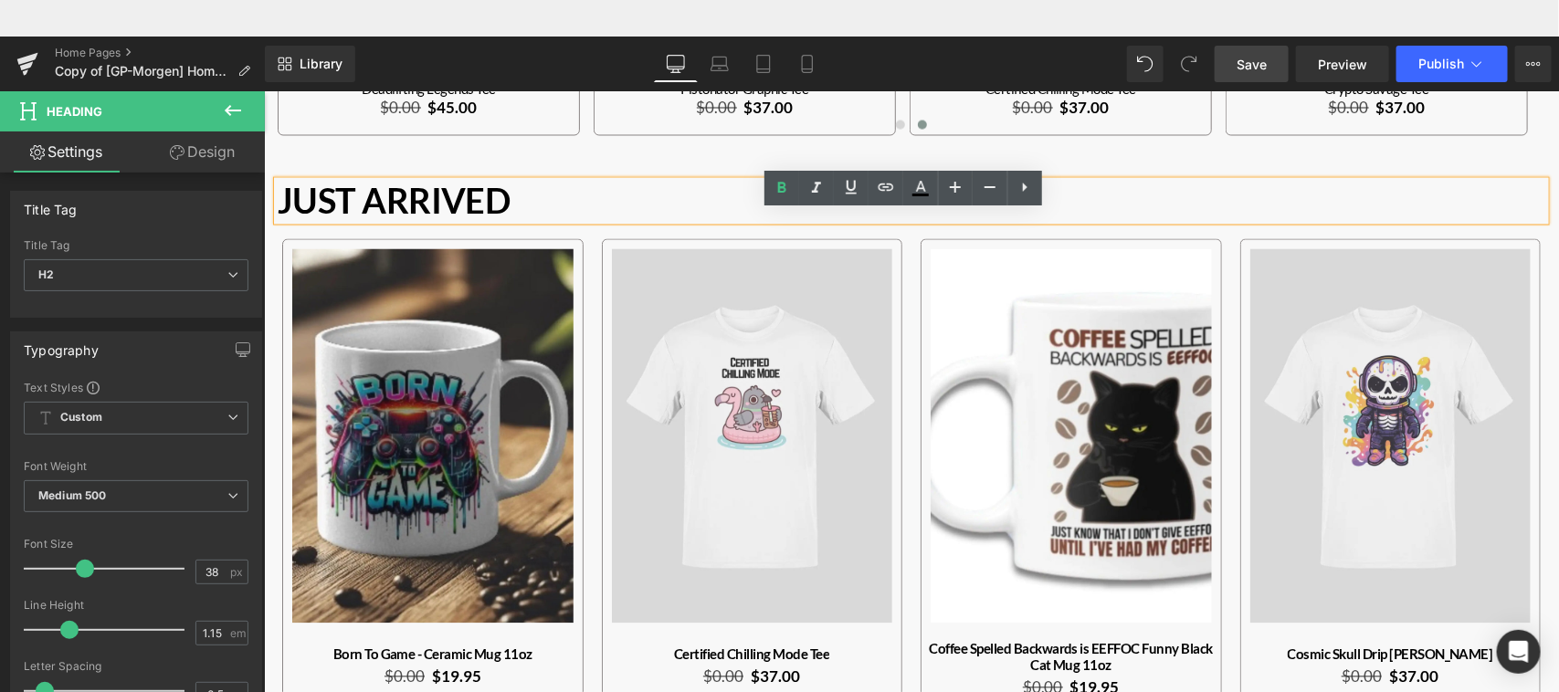
click at [1212, 156] on div "Just Arrived Heading Row" at bounding box center [910, 187] width 1295 height 68
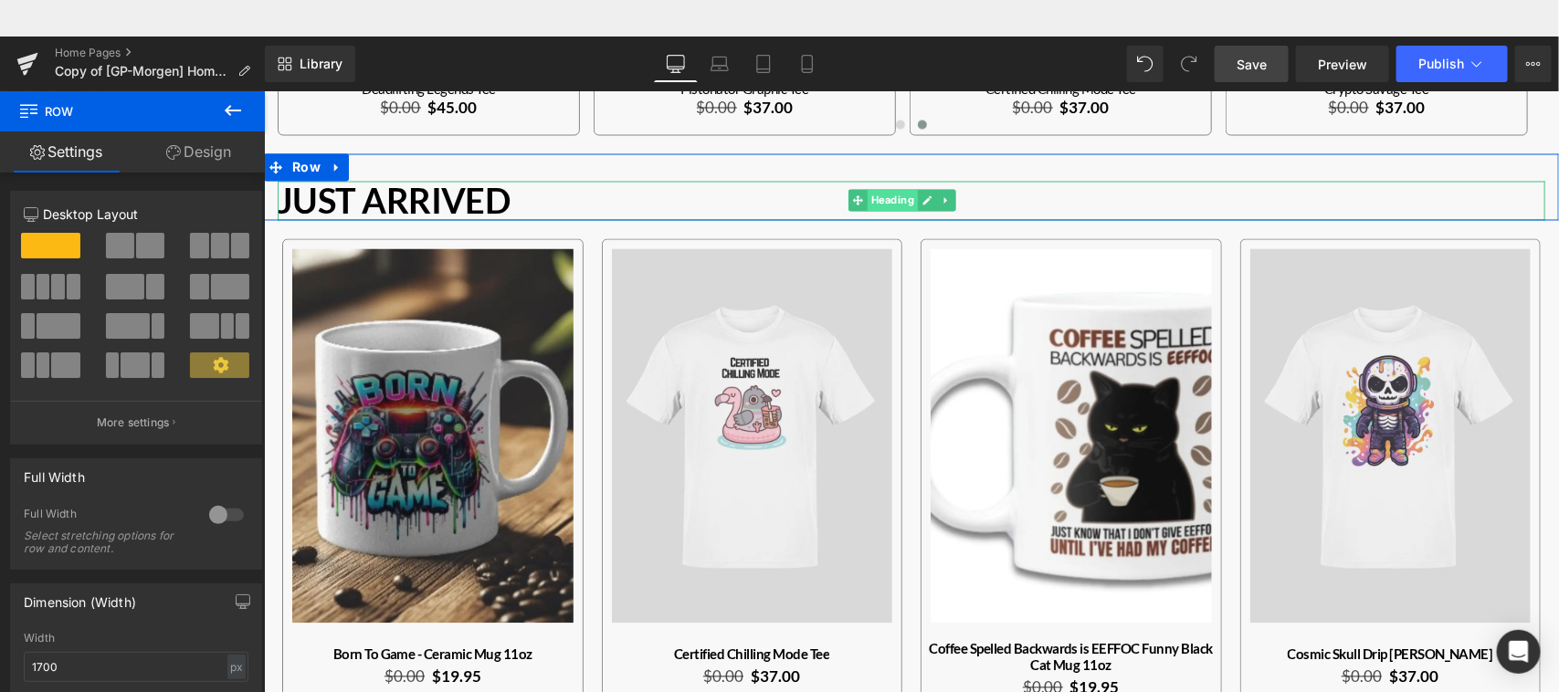
click at [903, 195] on span "Heading" at bounding box center [892, 200] width 50 height 22
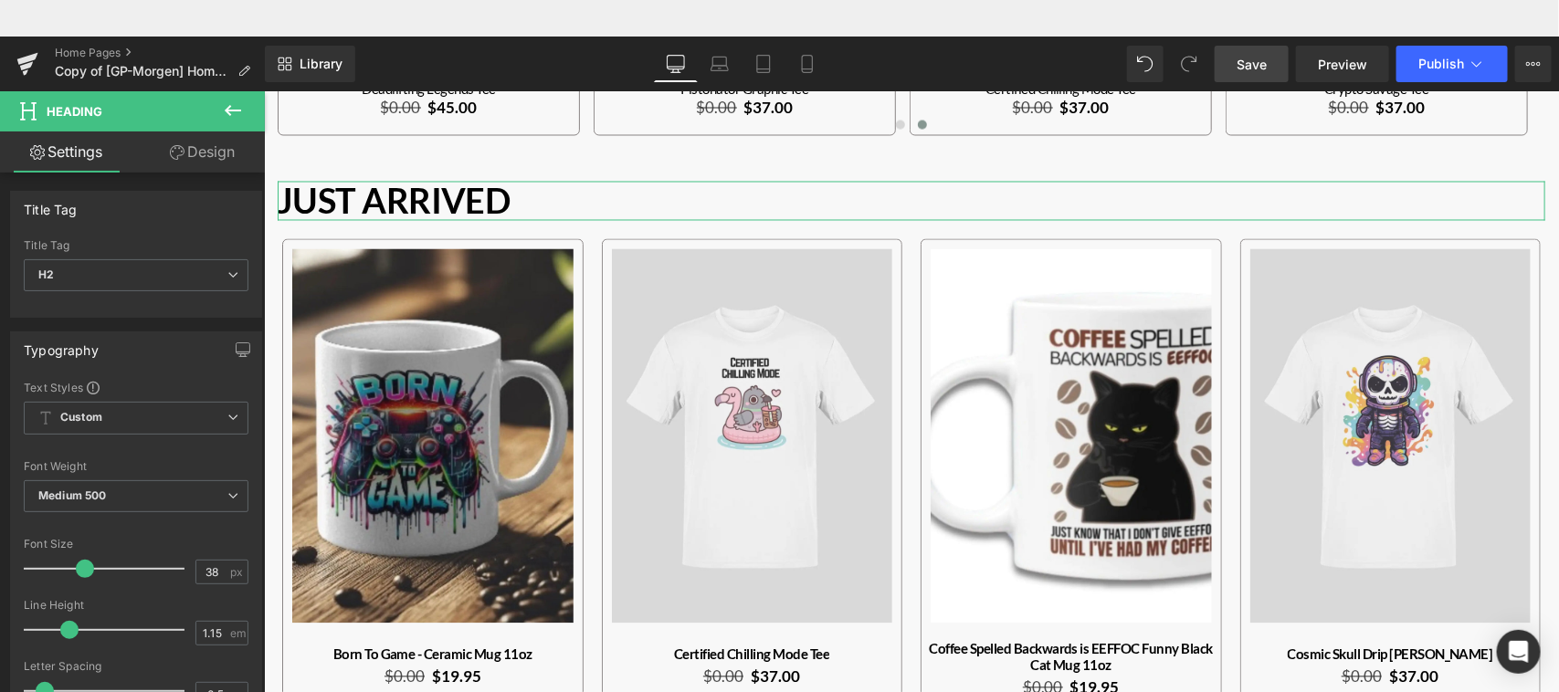
click at [221, 157] on link "Design" at bounding box center [202, 152] width 132 height 41
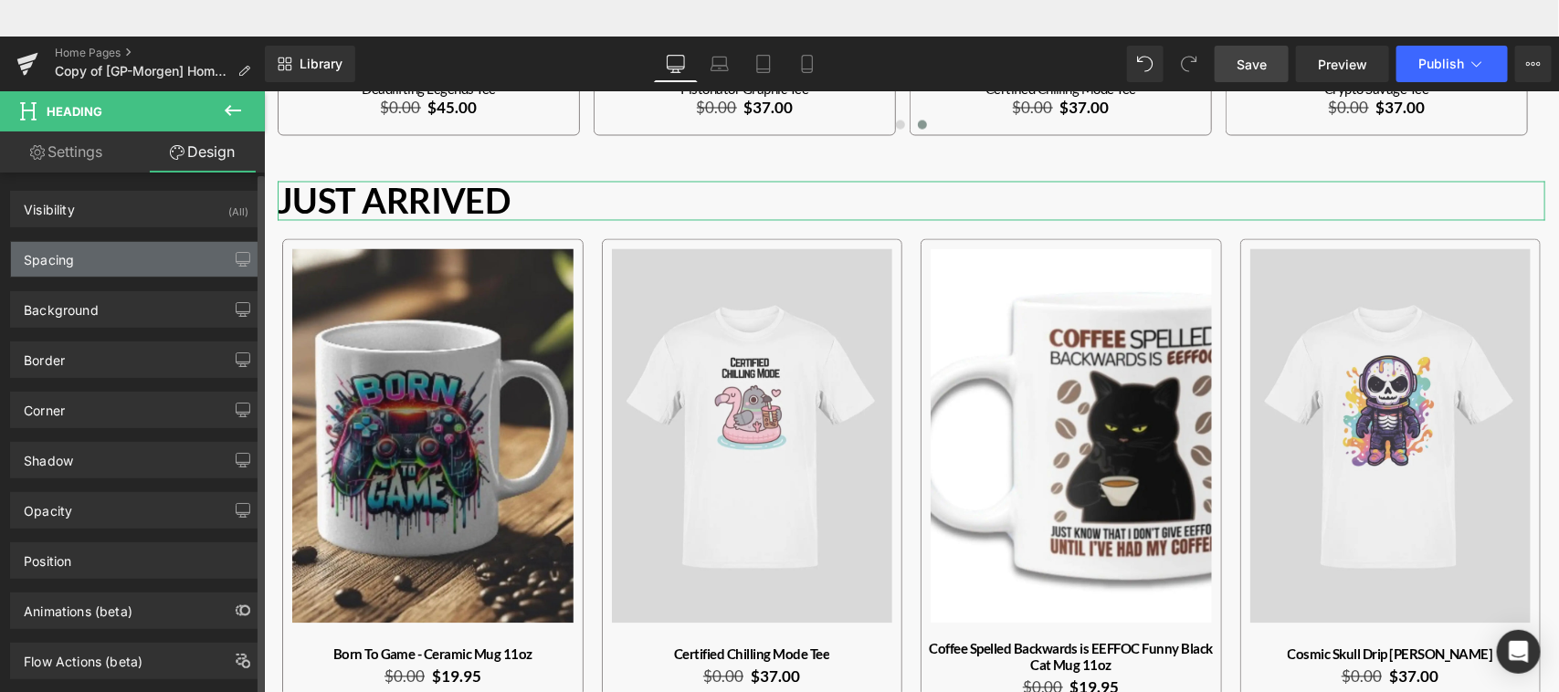
type input "0"
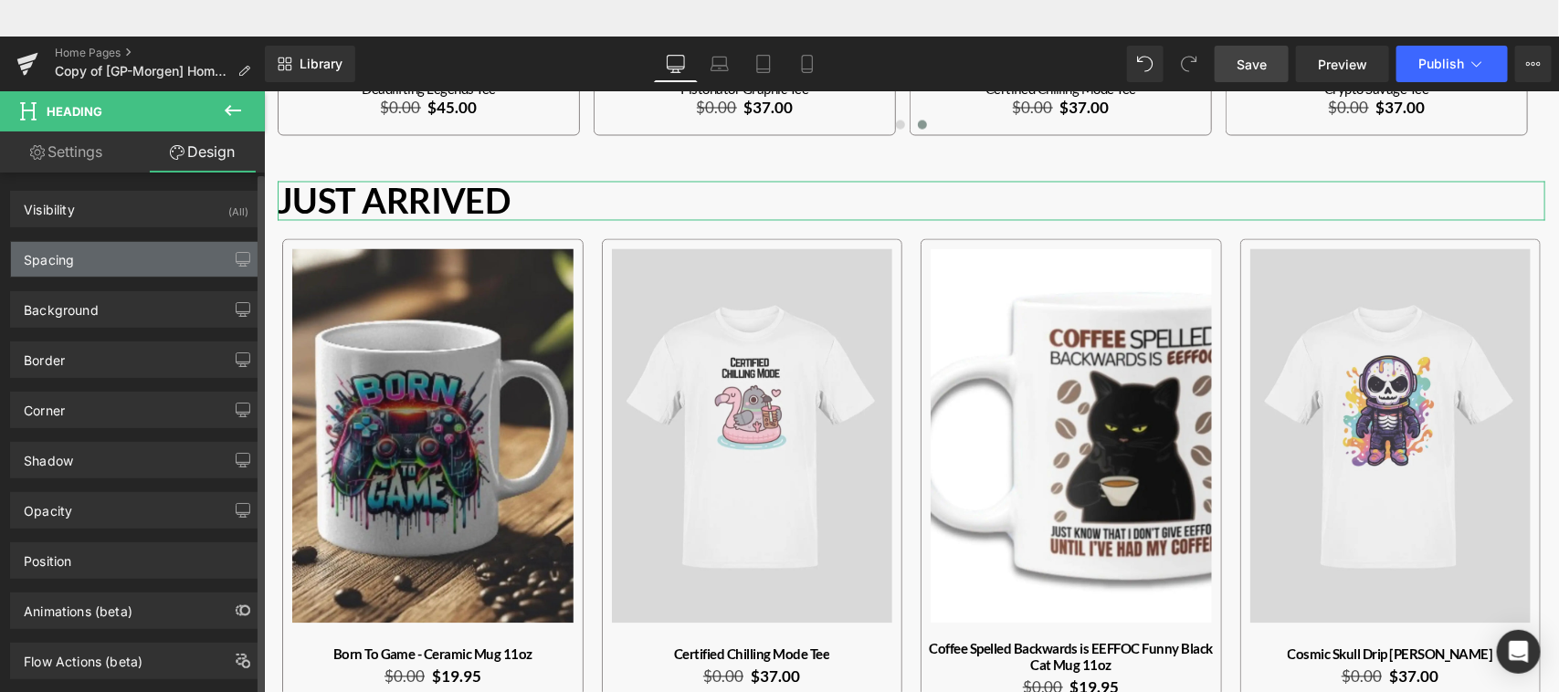
type input "0"
click at [147, 268] on div "Spacing" at bounding box center [136, 259] width 250 height 35
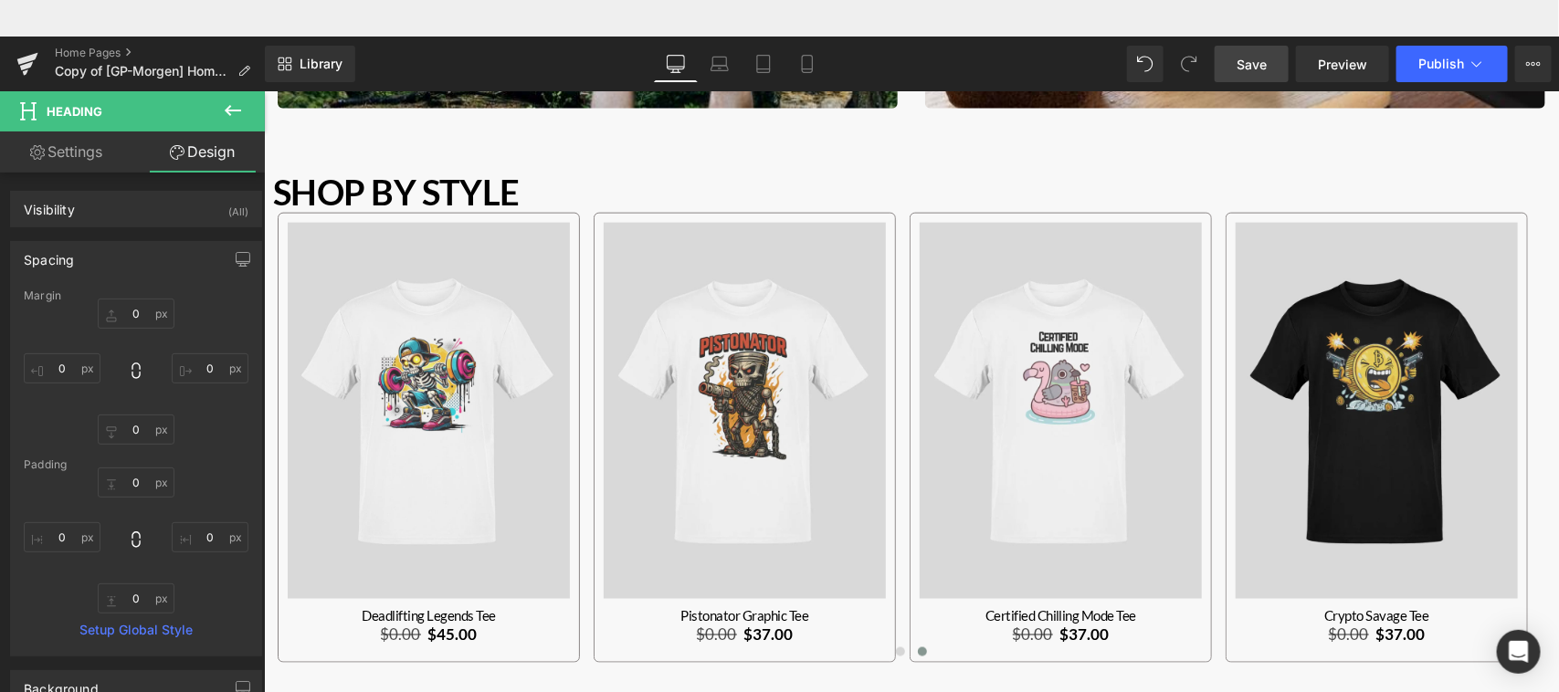
scroll to position [796, 0]
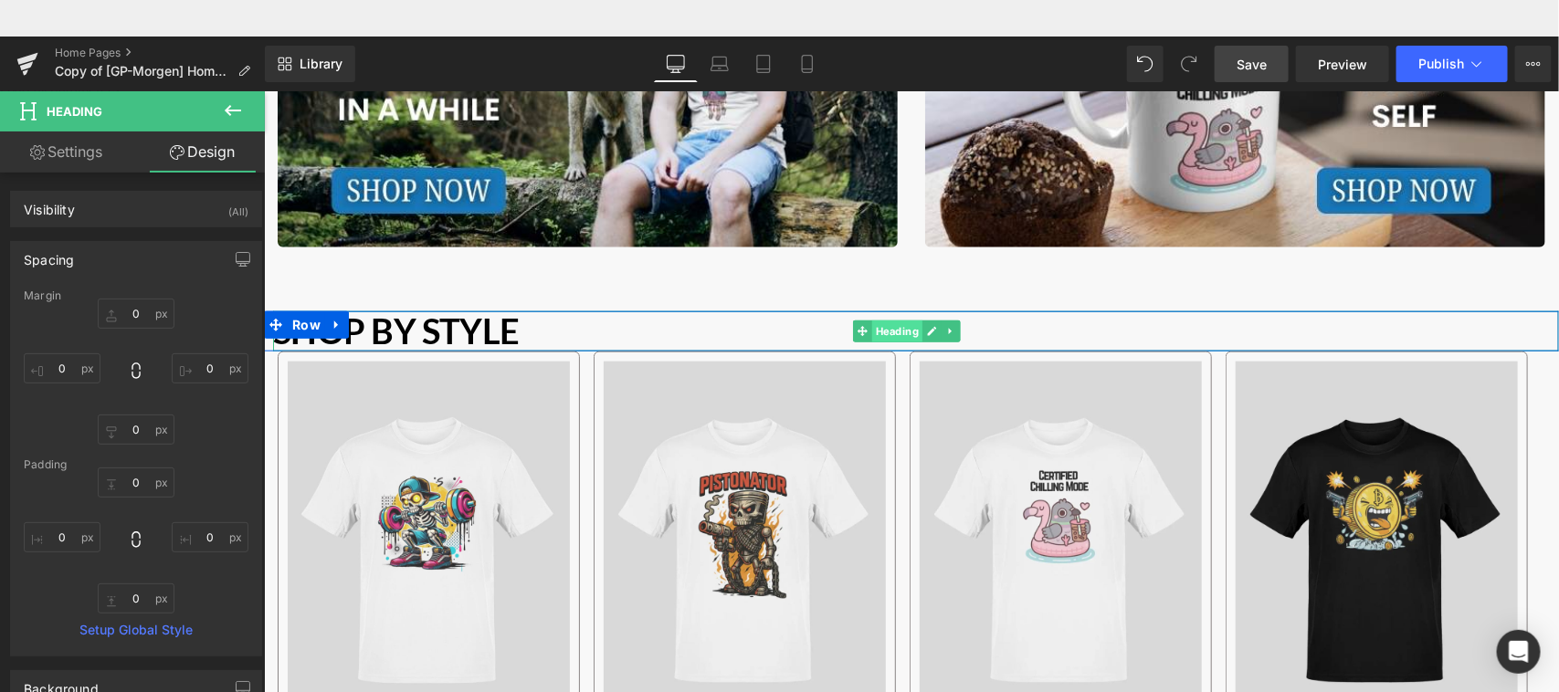
click at [911, 330] on span "Heading" at bounding box center [897, 331] width 50 height 22
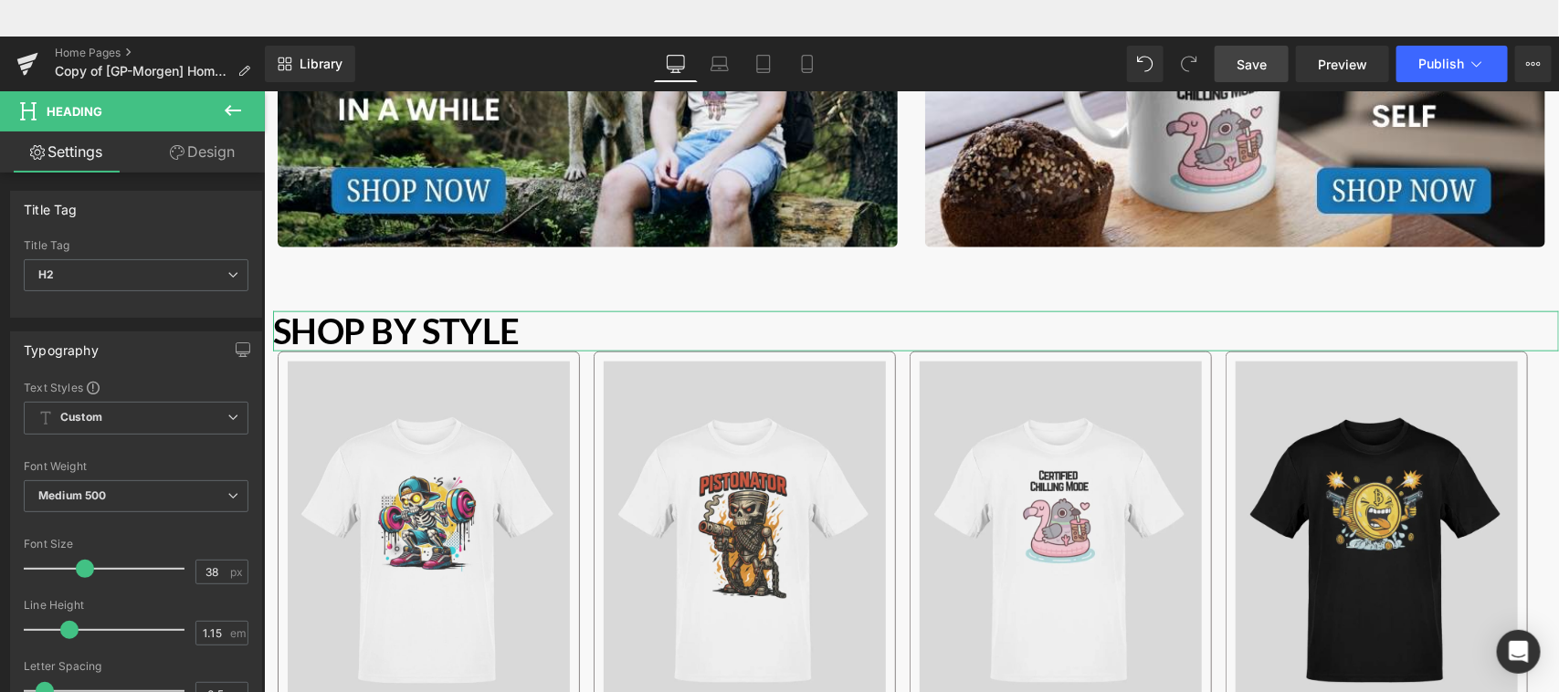
click at [221, 151] on link "Design" at bounding box center [202, 152] width 132 height 41
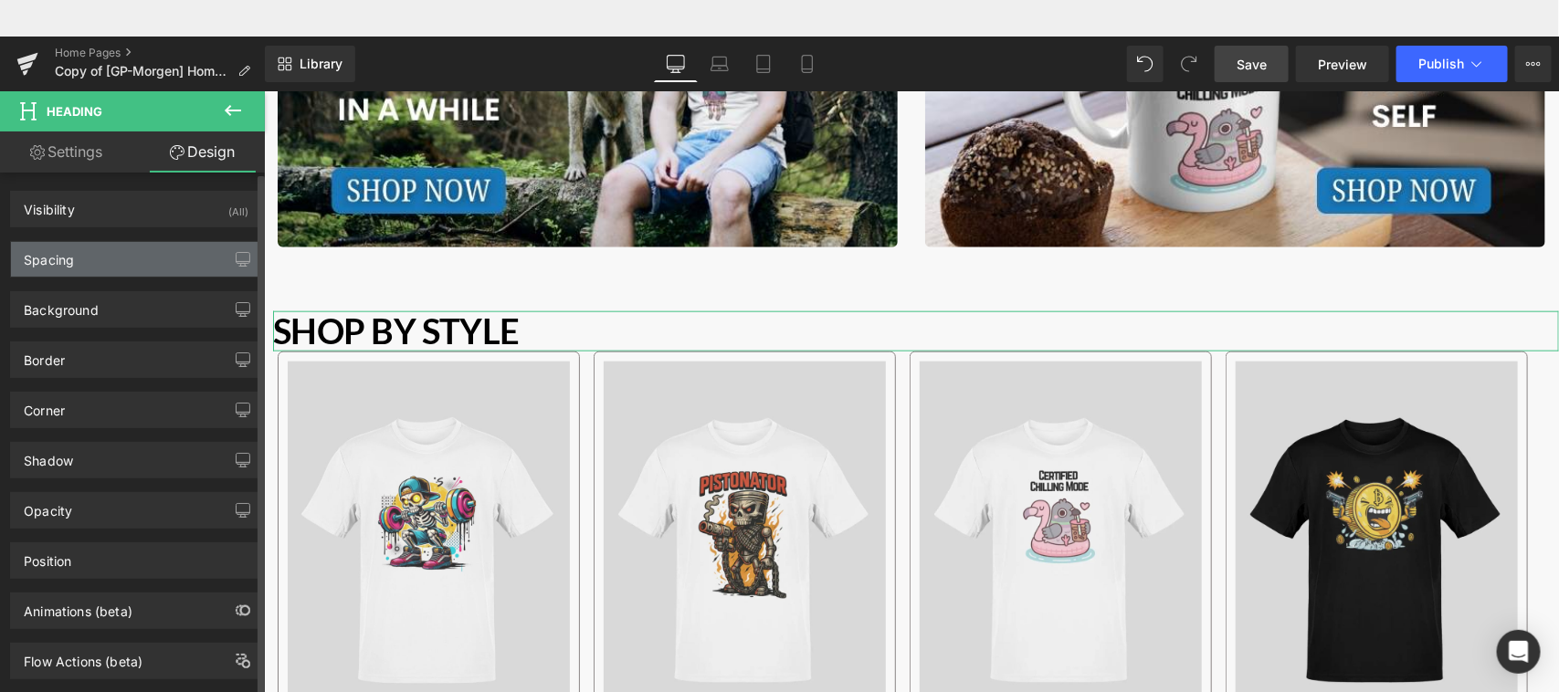
type input "0"
type input "10"
type input "0"
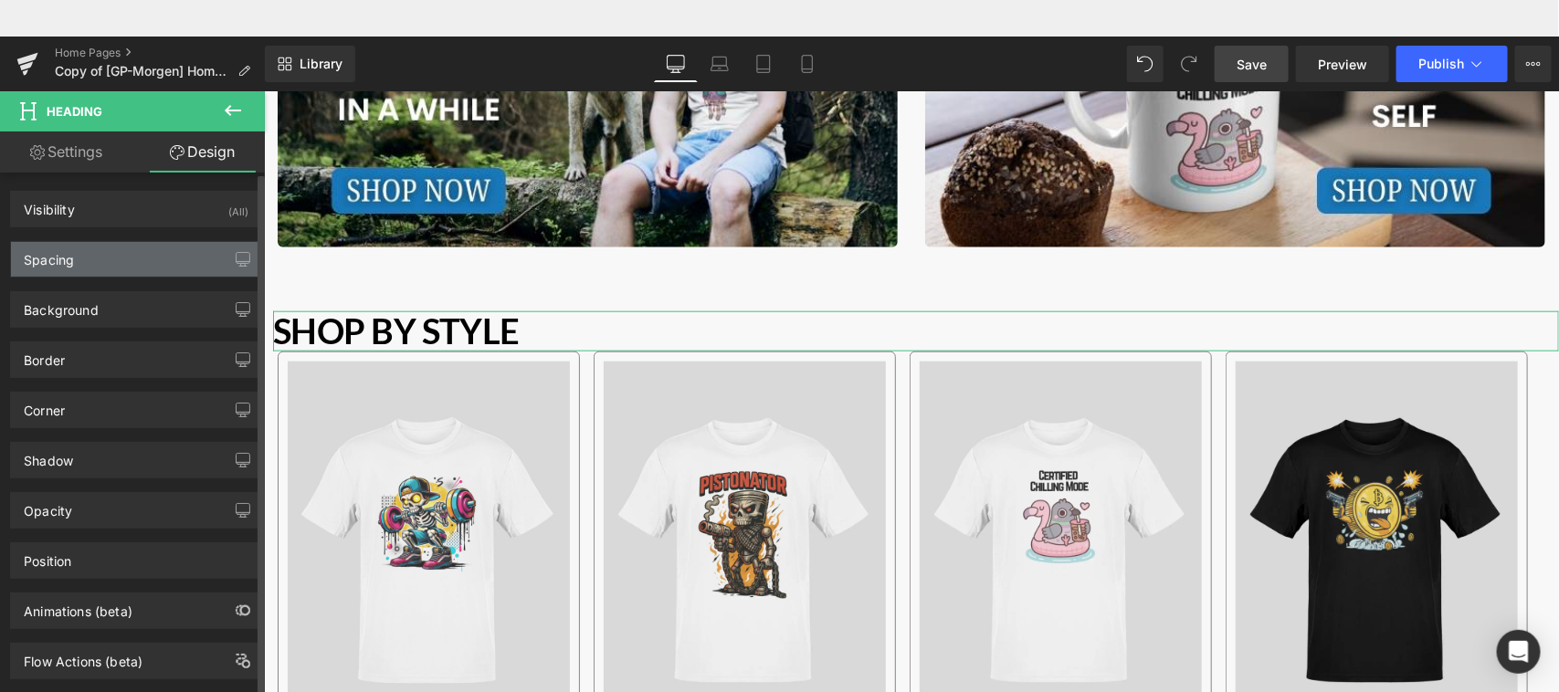
type input "0"
click at [123, 262] on div "Spacing" at bounding box center [136, 259] width 250 height 35
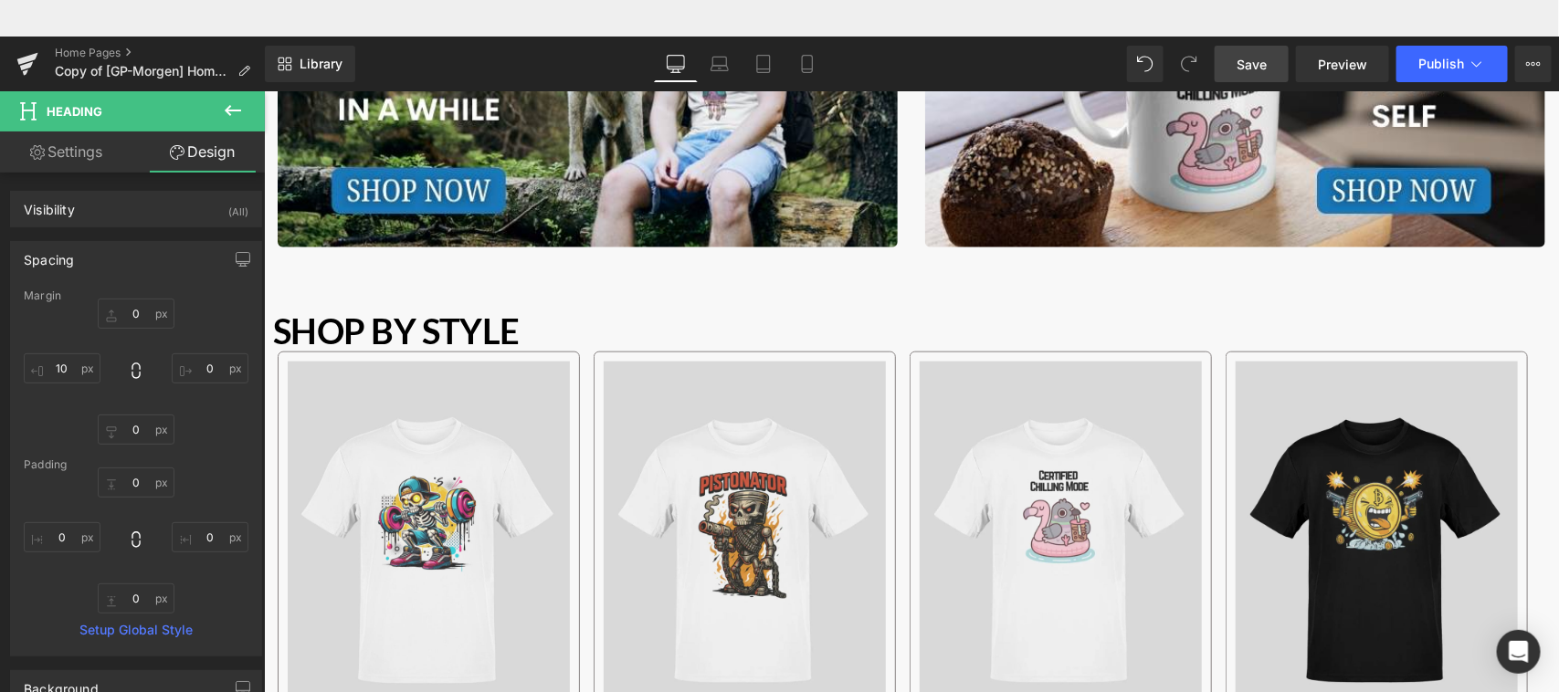
click at [1256, 61] on span "Save" at bounding box center [1252, 64] width 30 height 19
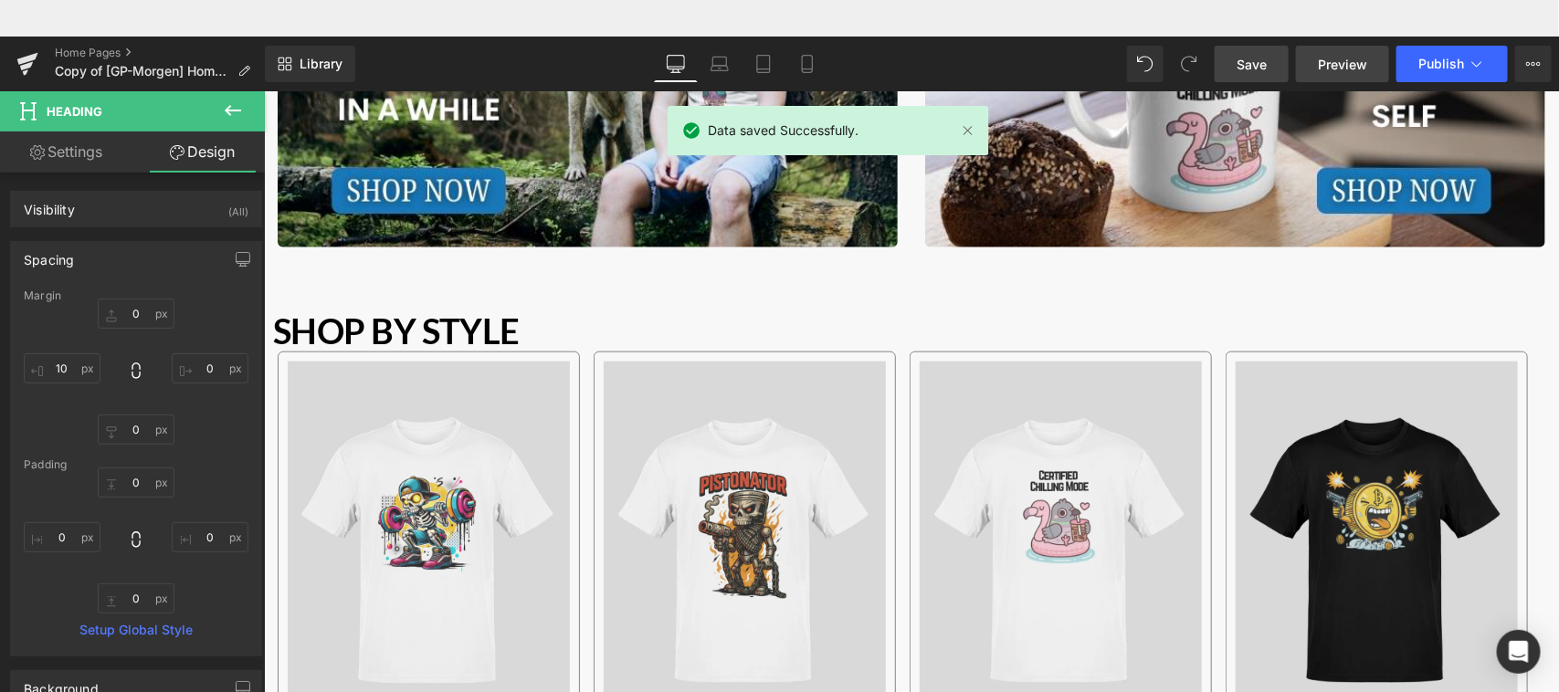
click at [1334, 69] on span "Preview" at bounding box center [1342, 64] width 49 height 19
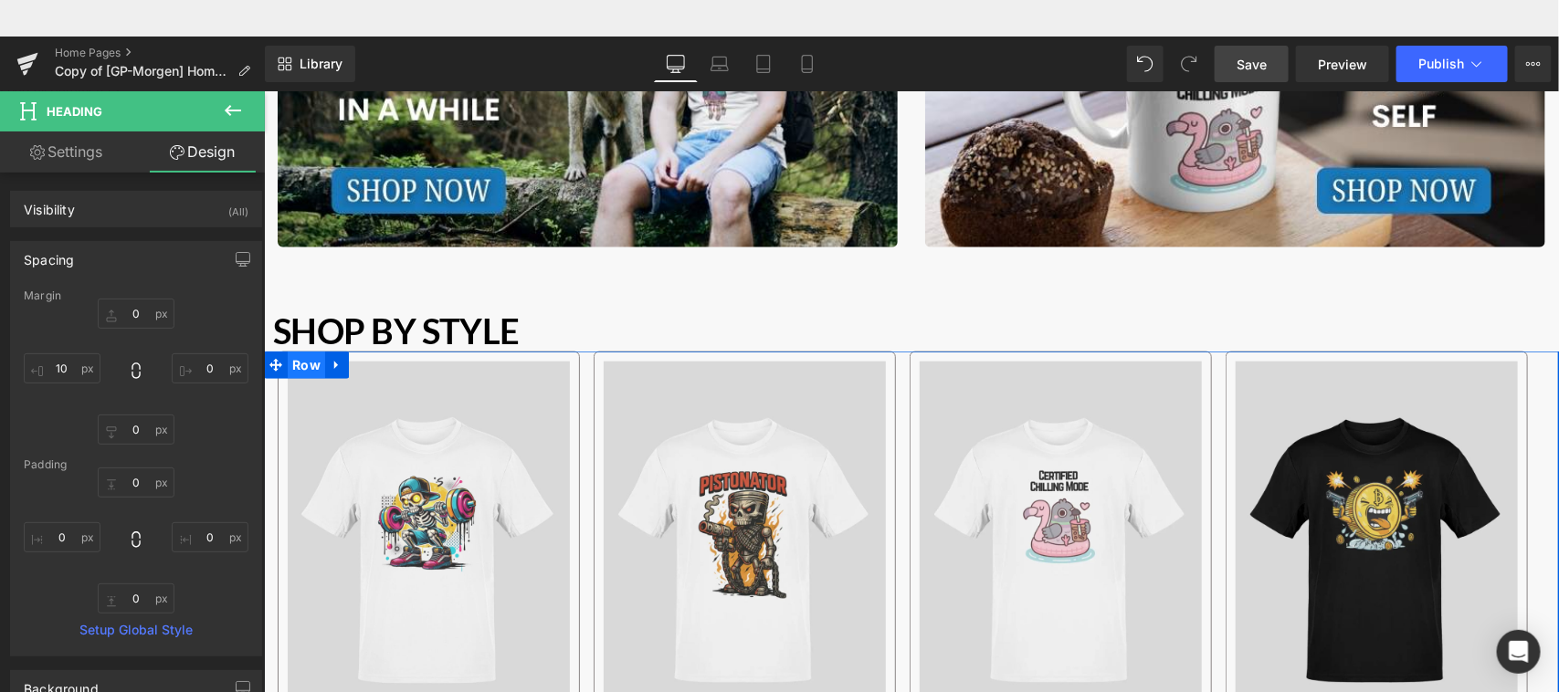
click at [305, 360] on span "Row" at bounding box center [305, 364] width 37 height 27
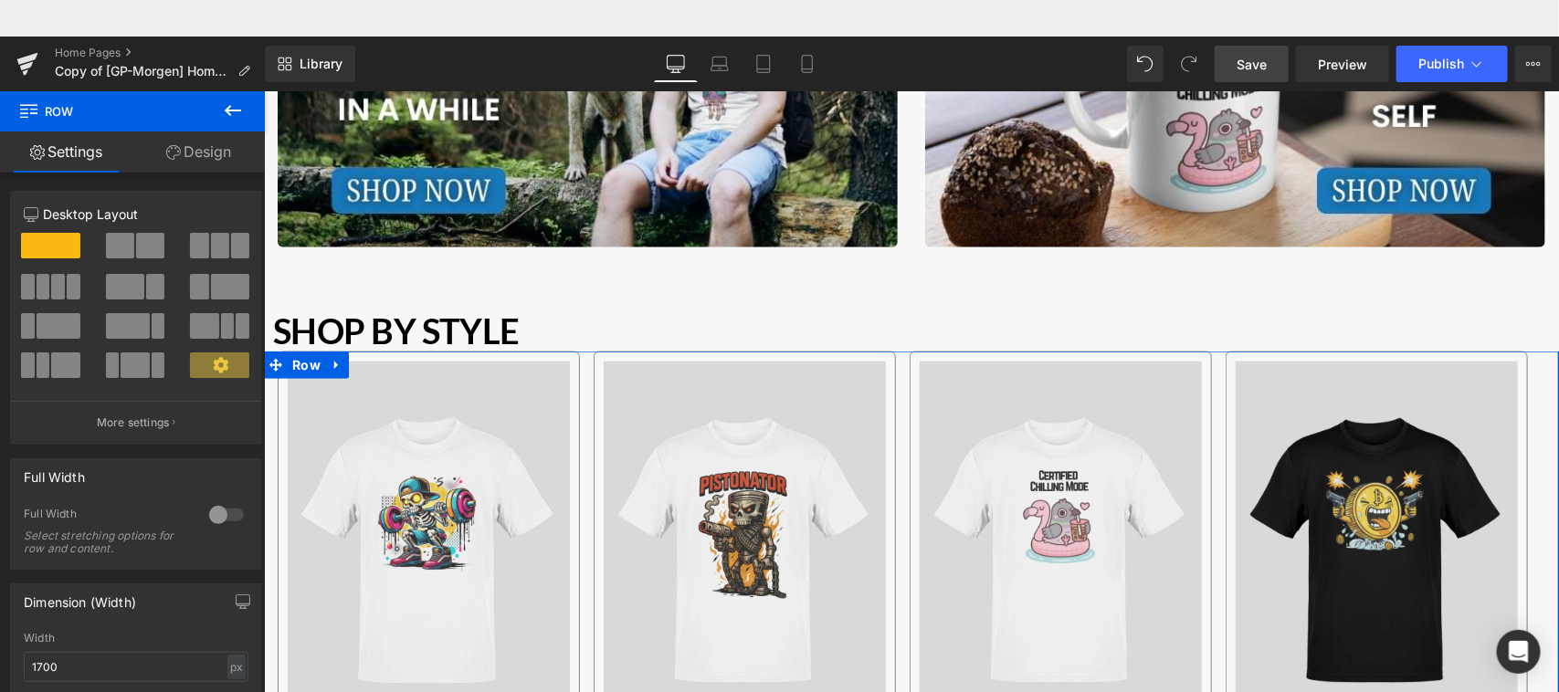
click at [257, 226] on div "Column Size Customizer 12 Desktop Layout Laptop Layout Tablet Layout Mobile Lay…" at bounding box center [136, 311] width 273 height 268
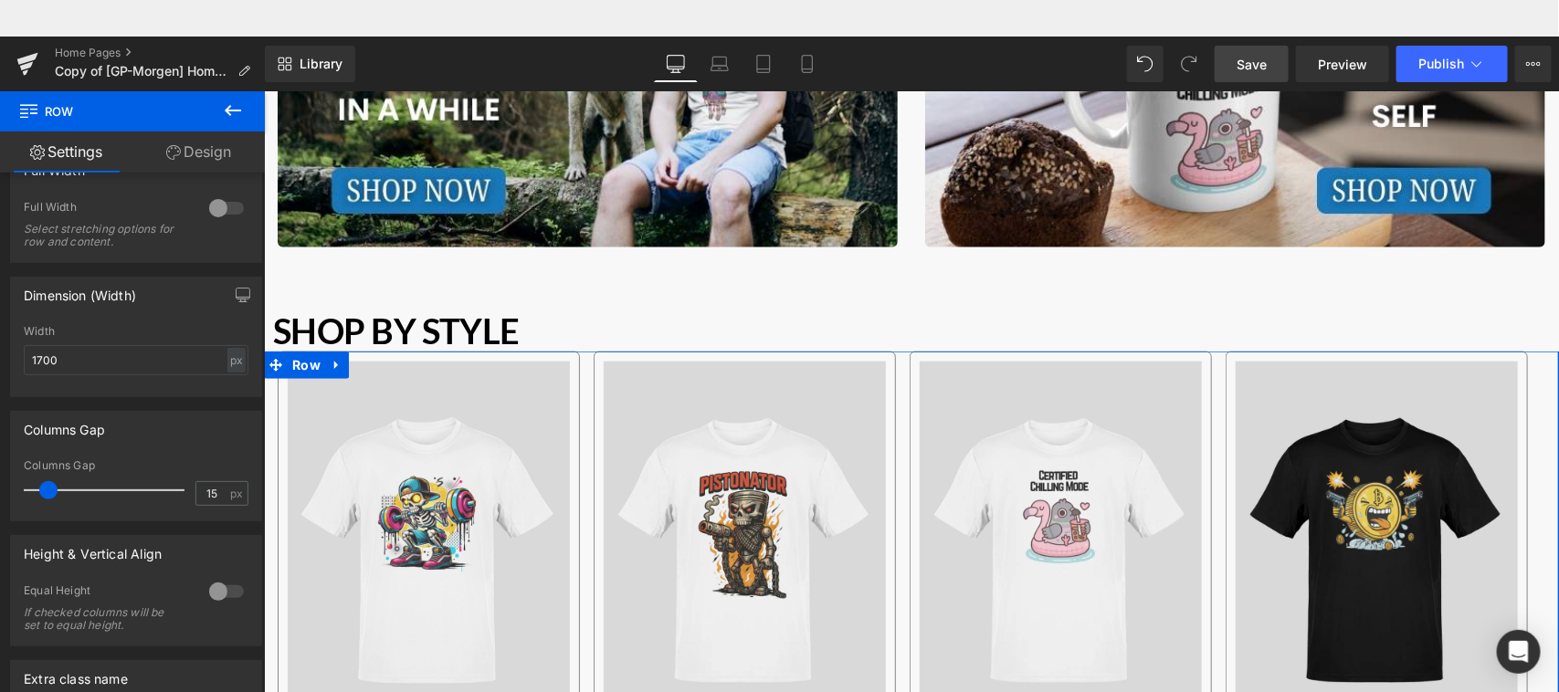
scroll to position [475, 0]
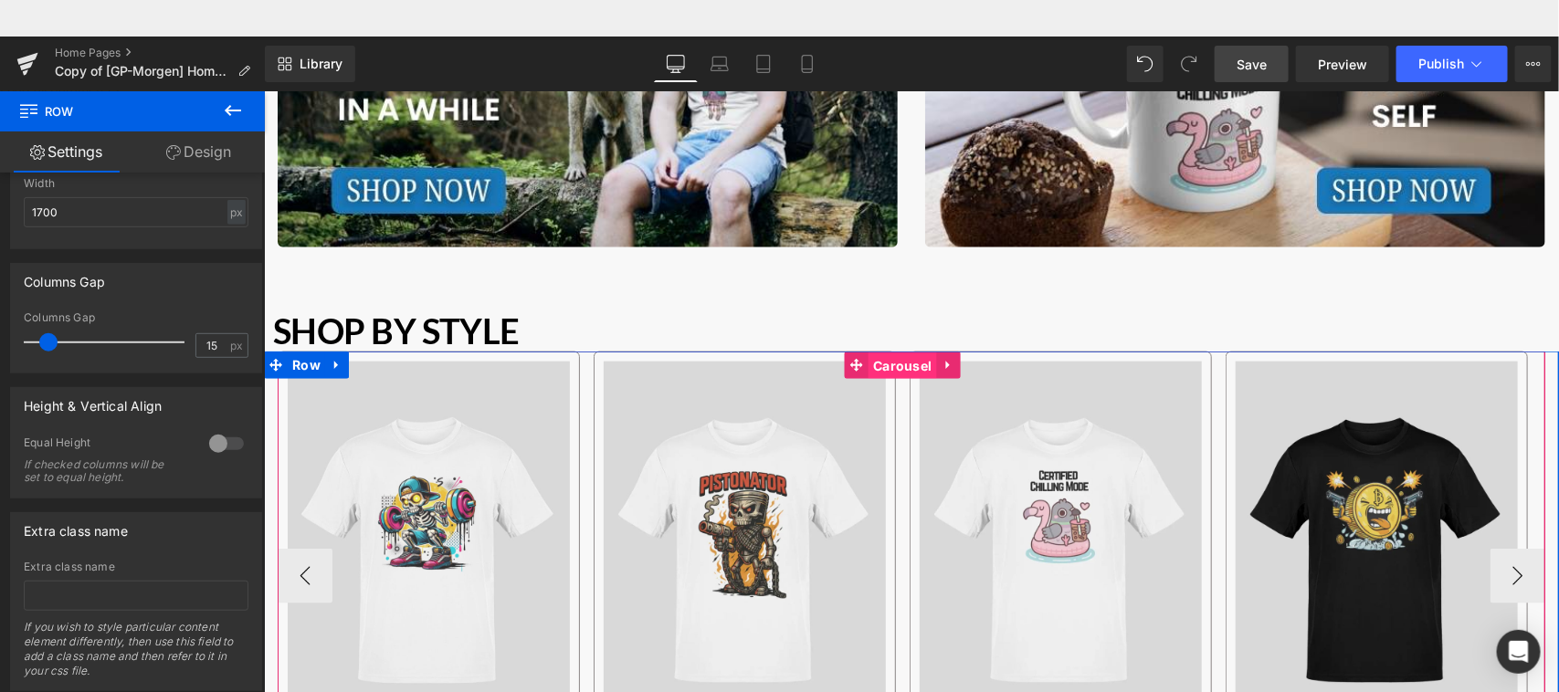
click at [897, 365] on span "Carousel" at bounding box center [902, 365] width 68 height 27
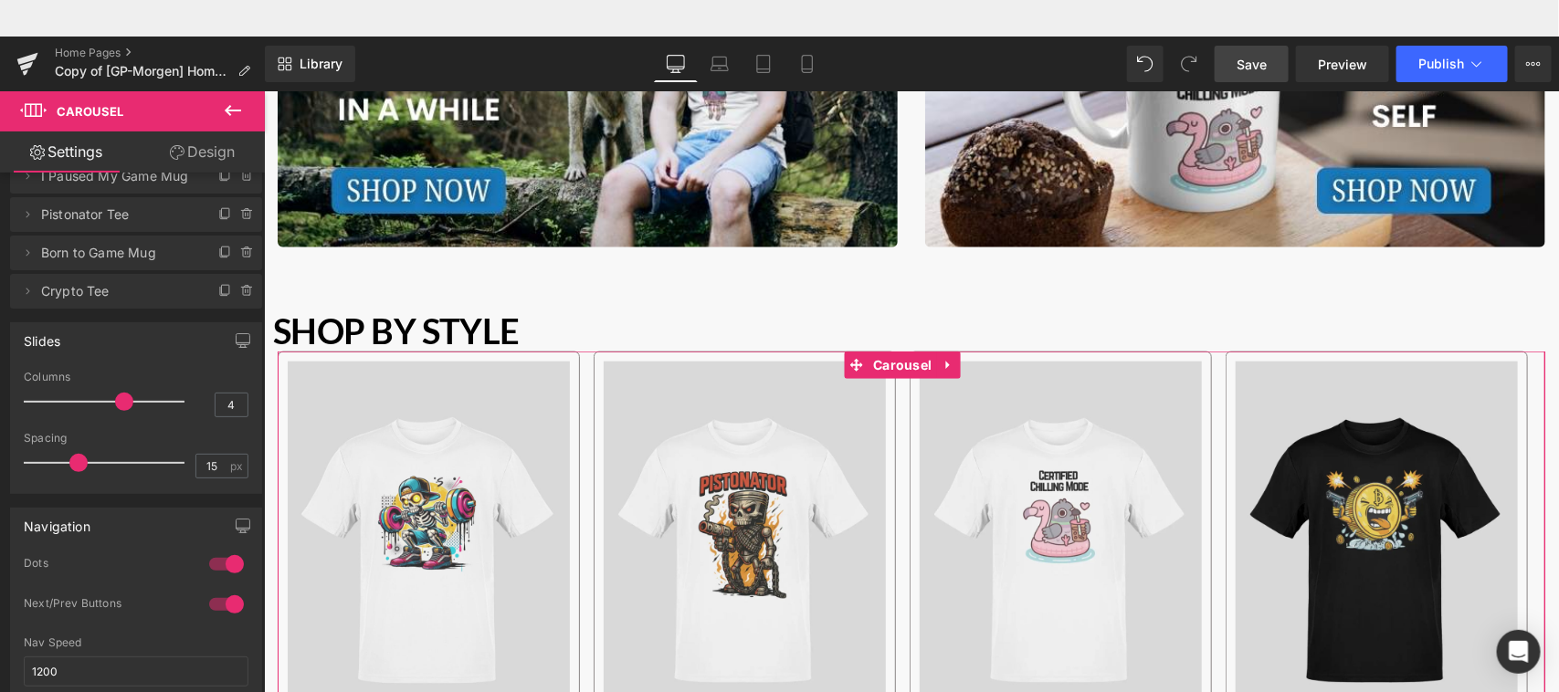
scroll to position [44, 0]
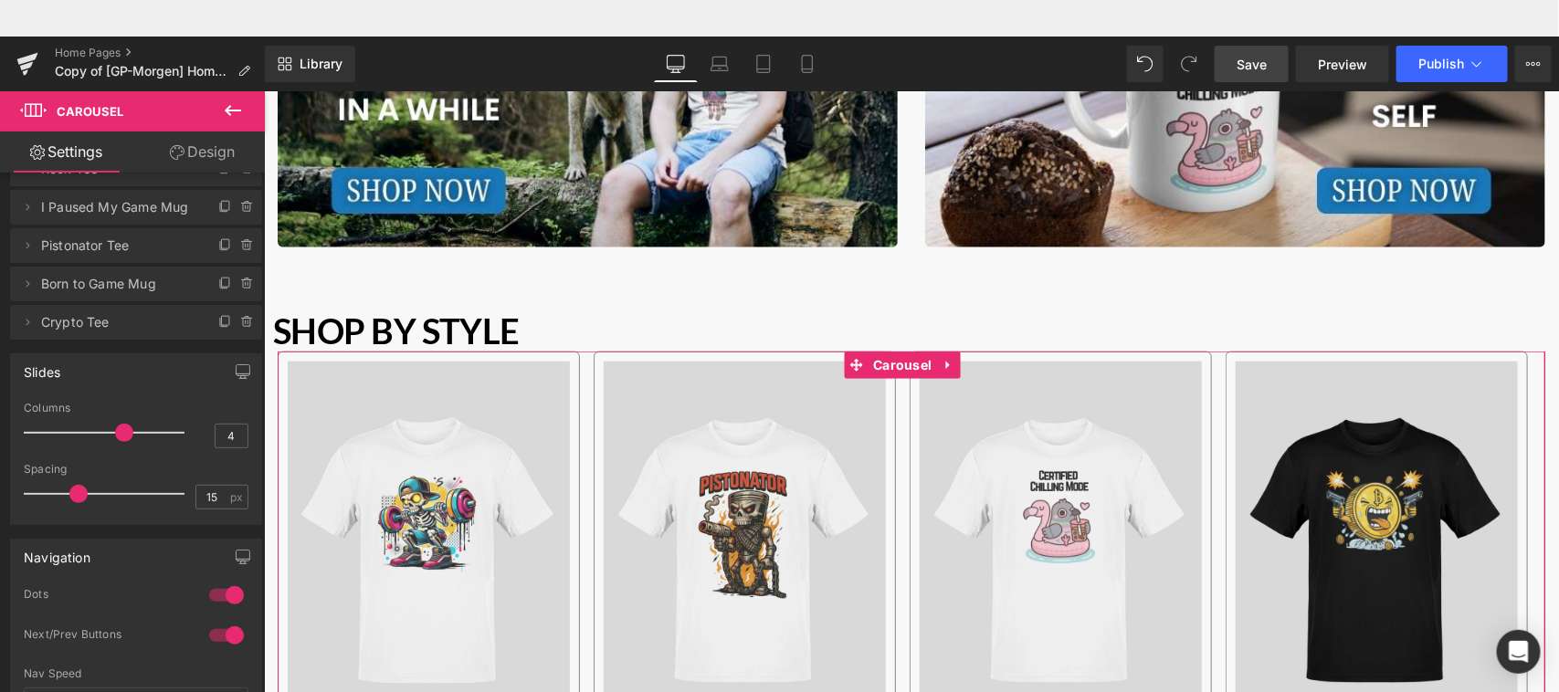
click at [259, 257] on b at bounding box center [261, 371] width 7 height 270
click at [212, 152] on link "Design" at bounding box center [202, 152] width 132 height 41
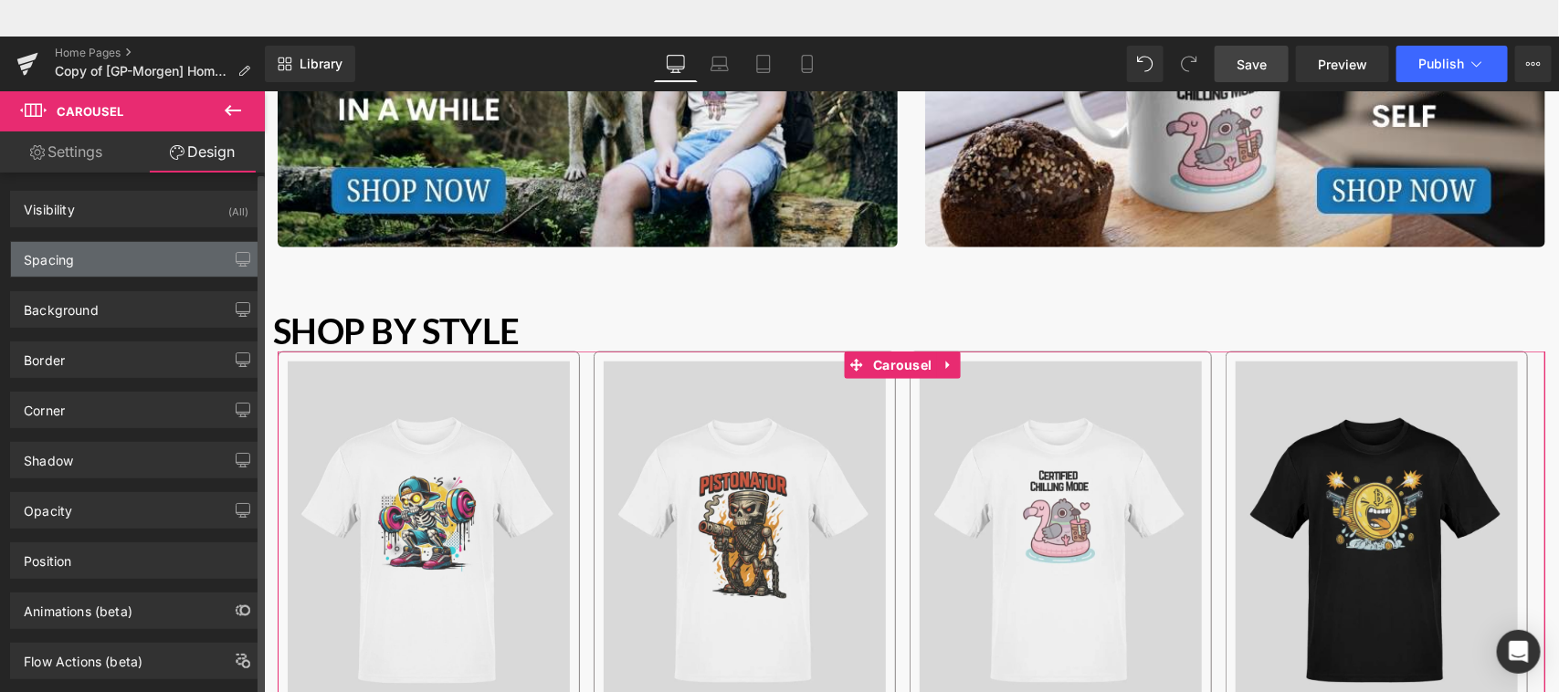
type input "0"
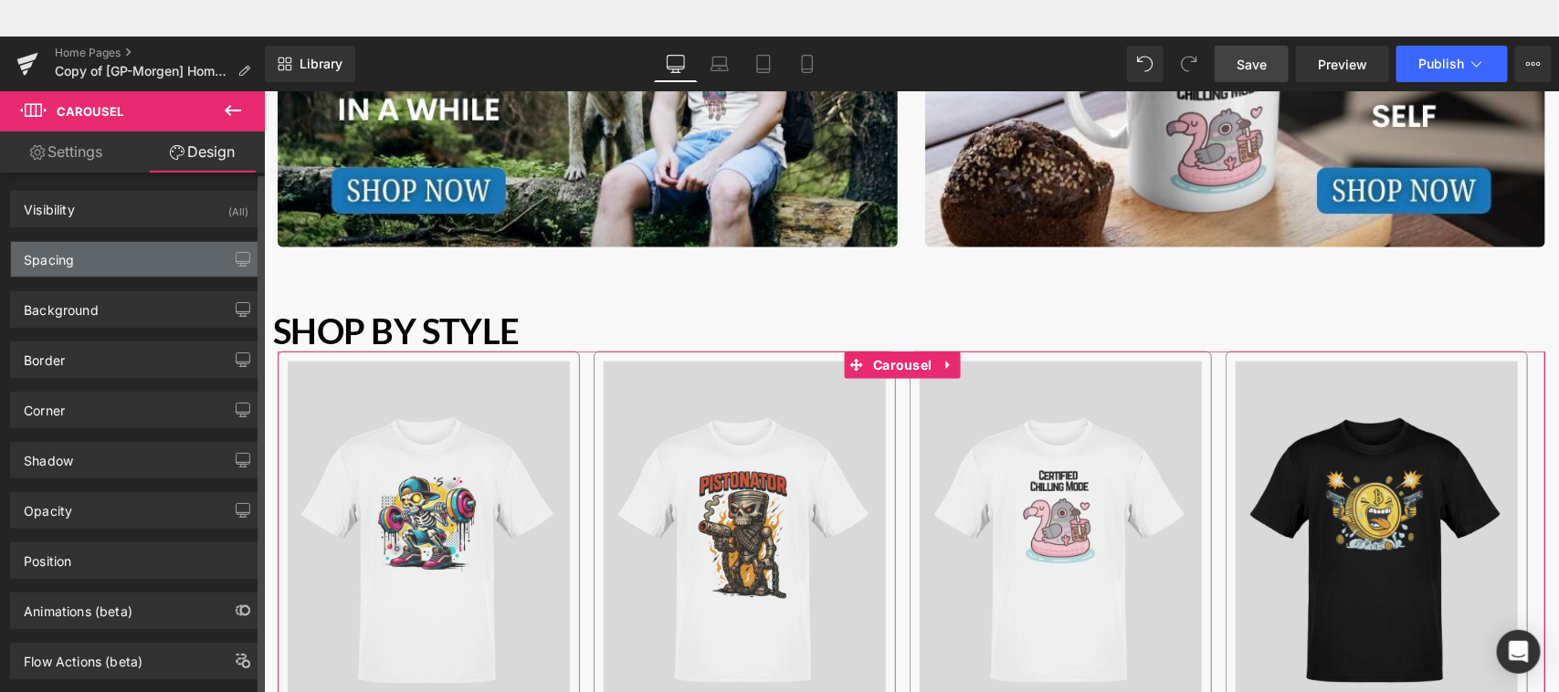
type input "0"
click at [91, 251] on div "Spacing" at bounding box center [136, 259] width 250 height 35
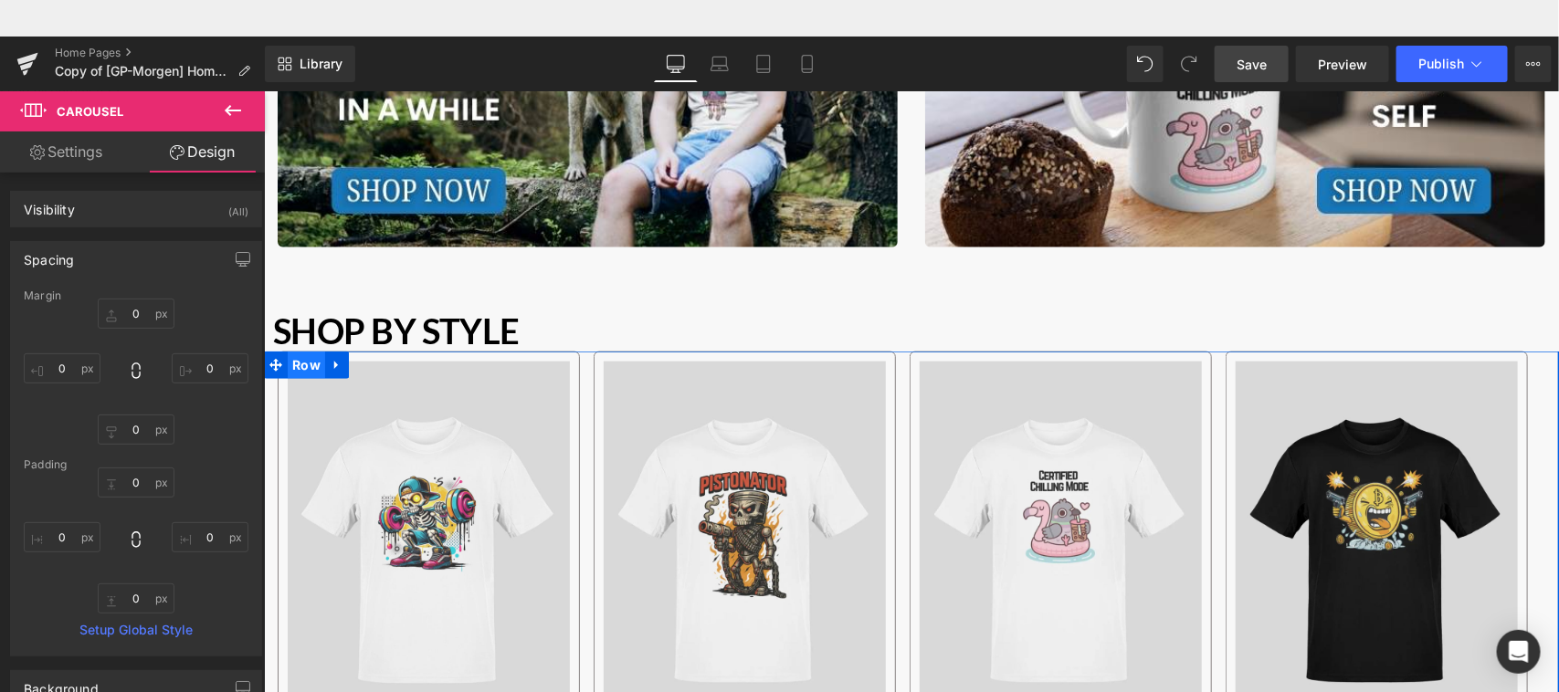
click at [305, 363] on span "Row" at bounding box center [305, 364] width 37 height 27
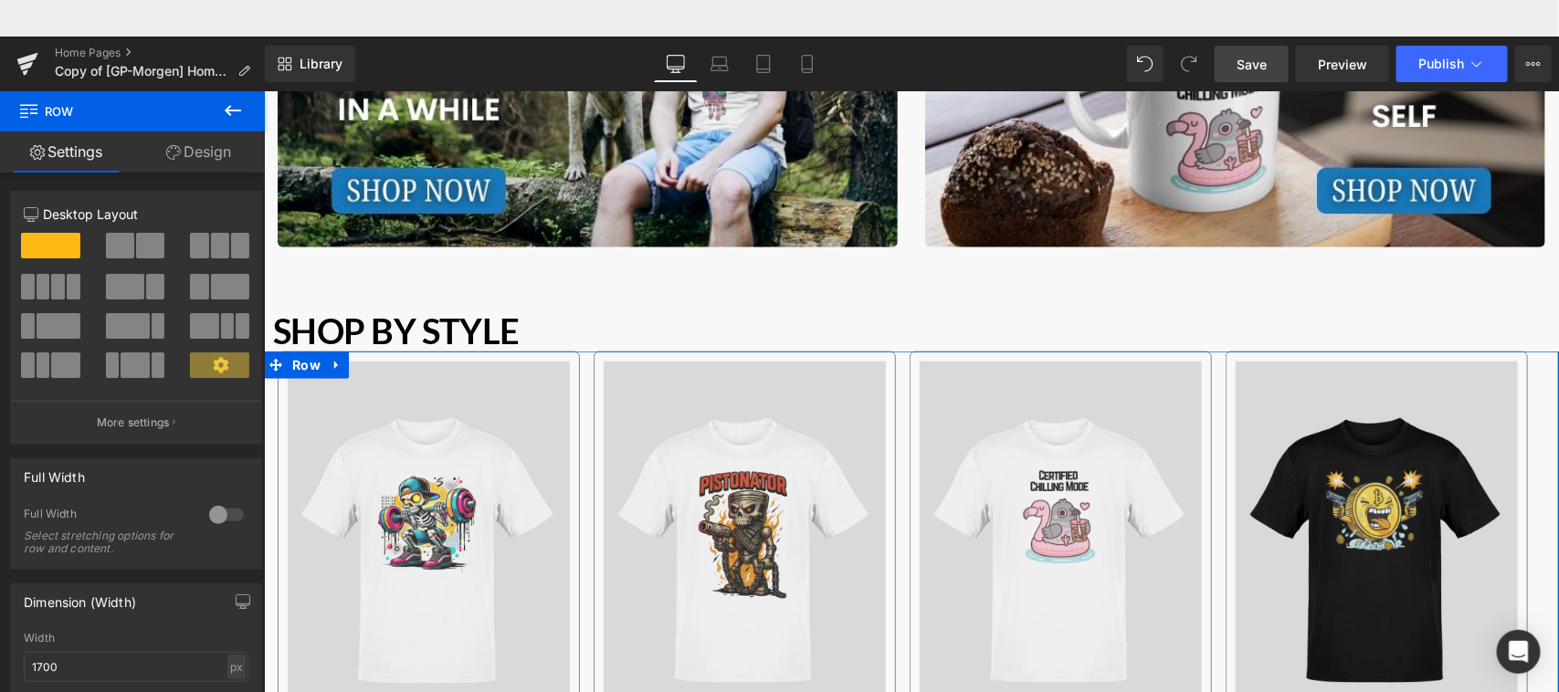
click at [212, 161] on link "Design" at bounding box center [198, 152] width 132 height 41
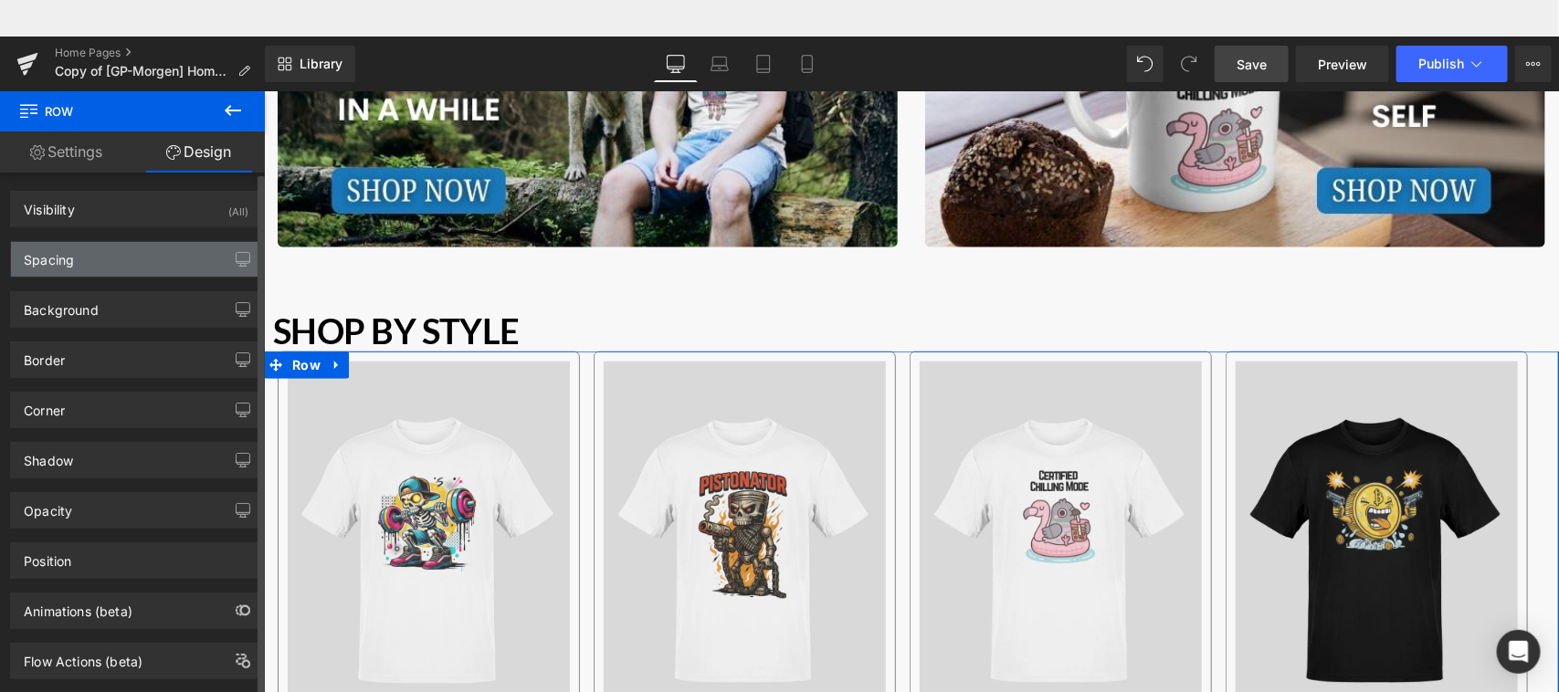
type input "0"
type input "10"
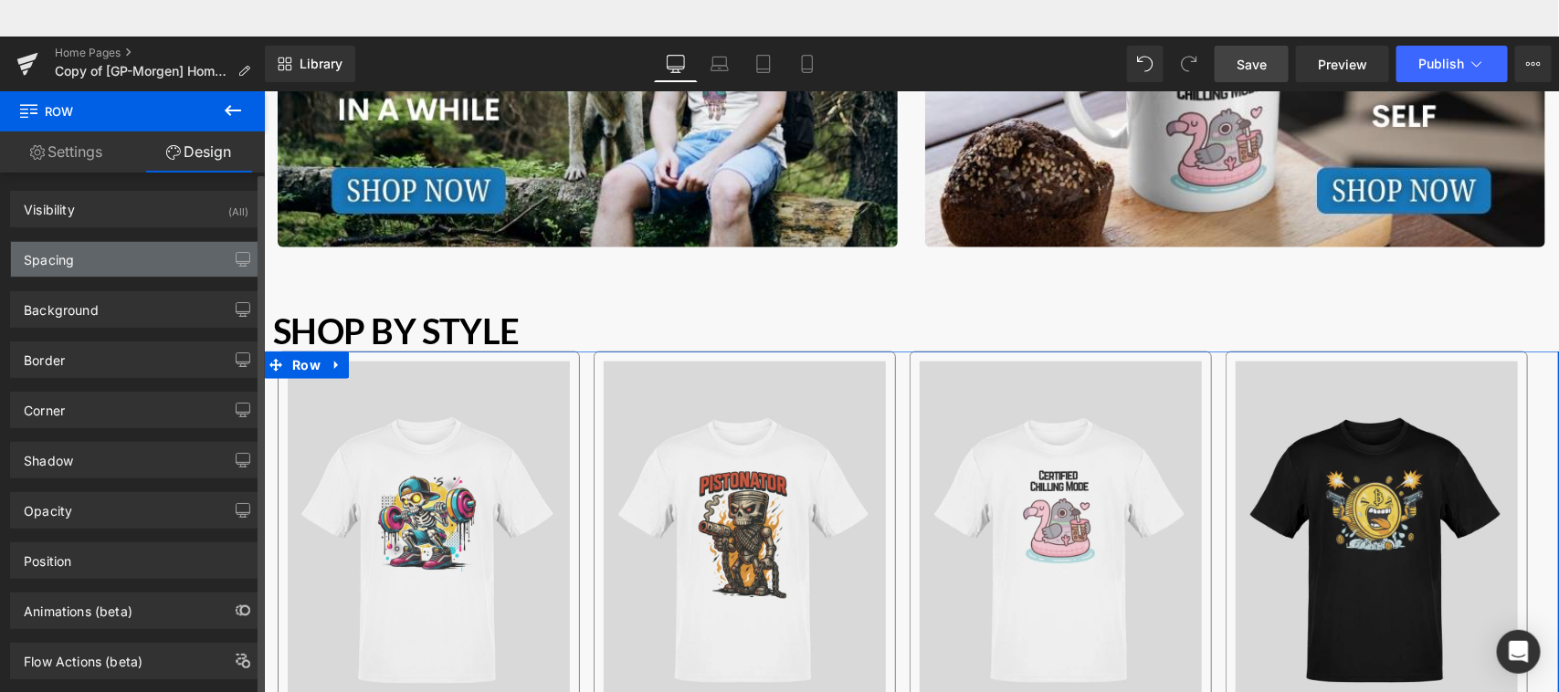
type input "0"
click at [78, 258] on div "Spacing" at bounding box center [136, 259] width 250 height 35
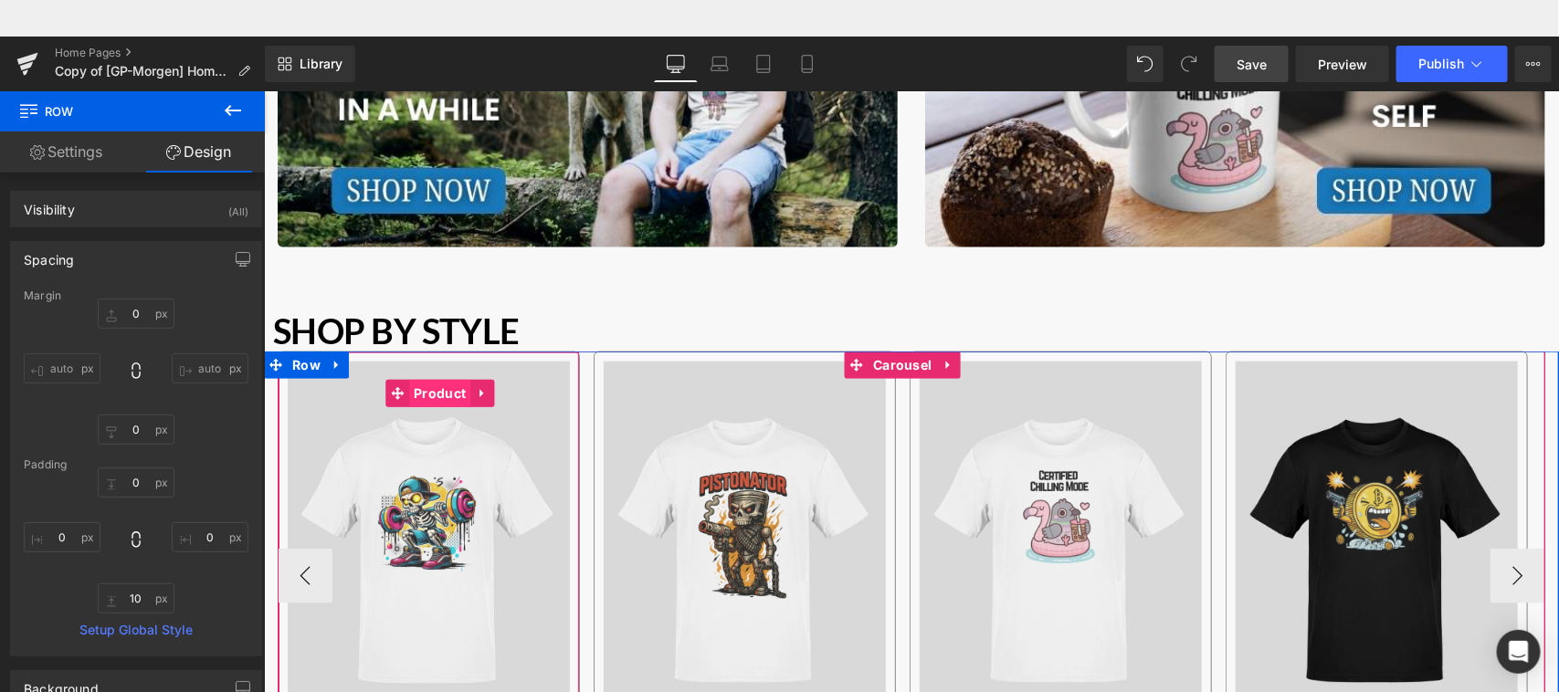
click at [433, 393] on span "Product" at bounding box center [438, 392] width 61 height 27
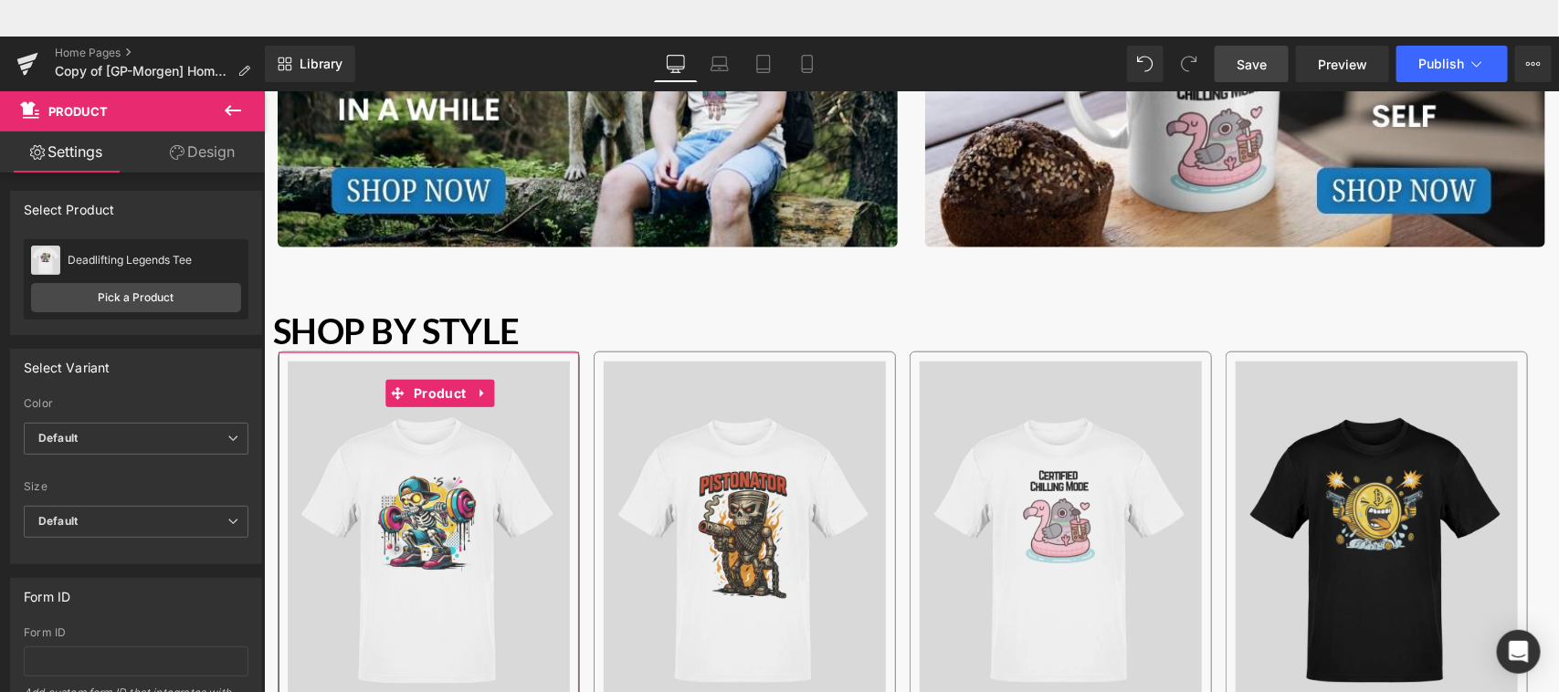
click at [195, 148] on link "Design" at bounding box center [202, 152] width 132 height 41
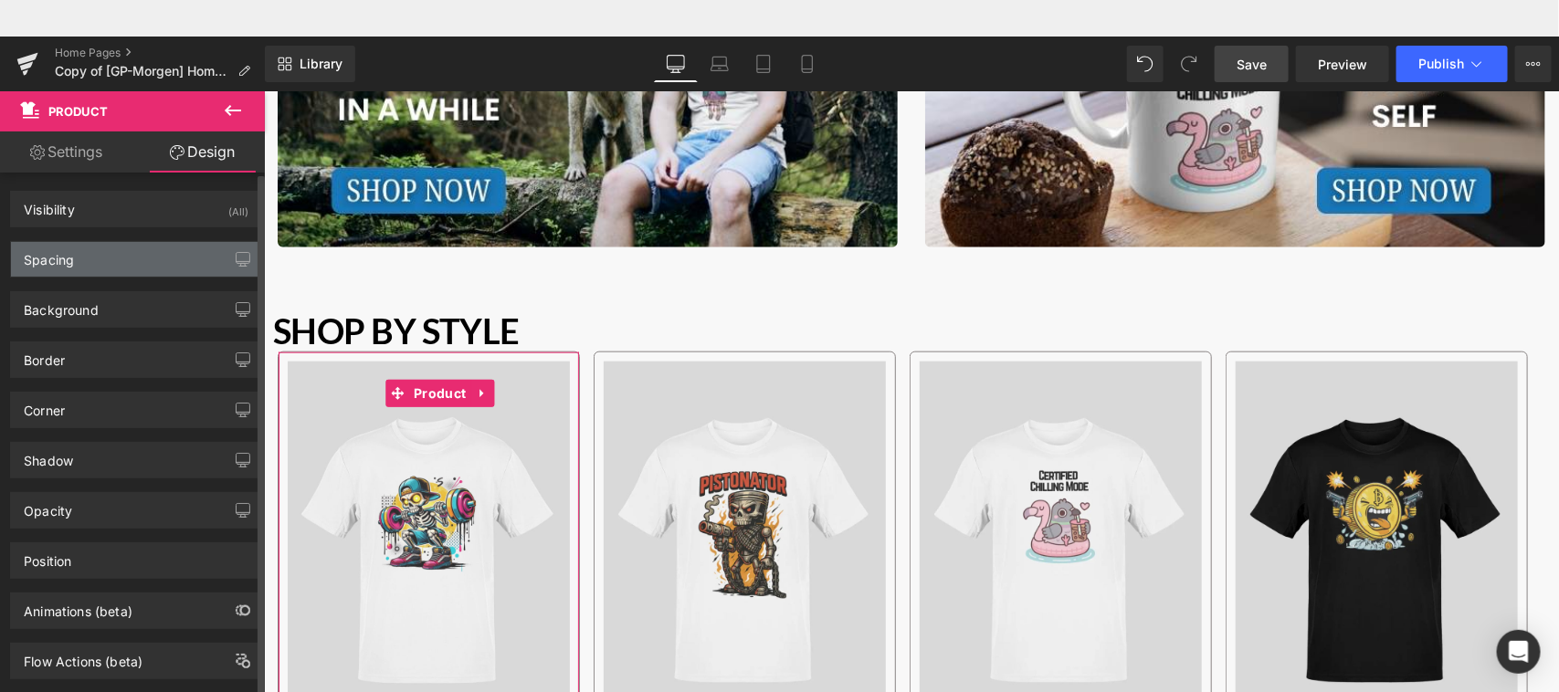
type input "0"
type input "10"
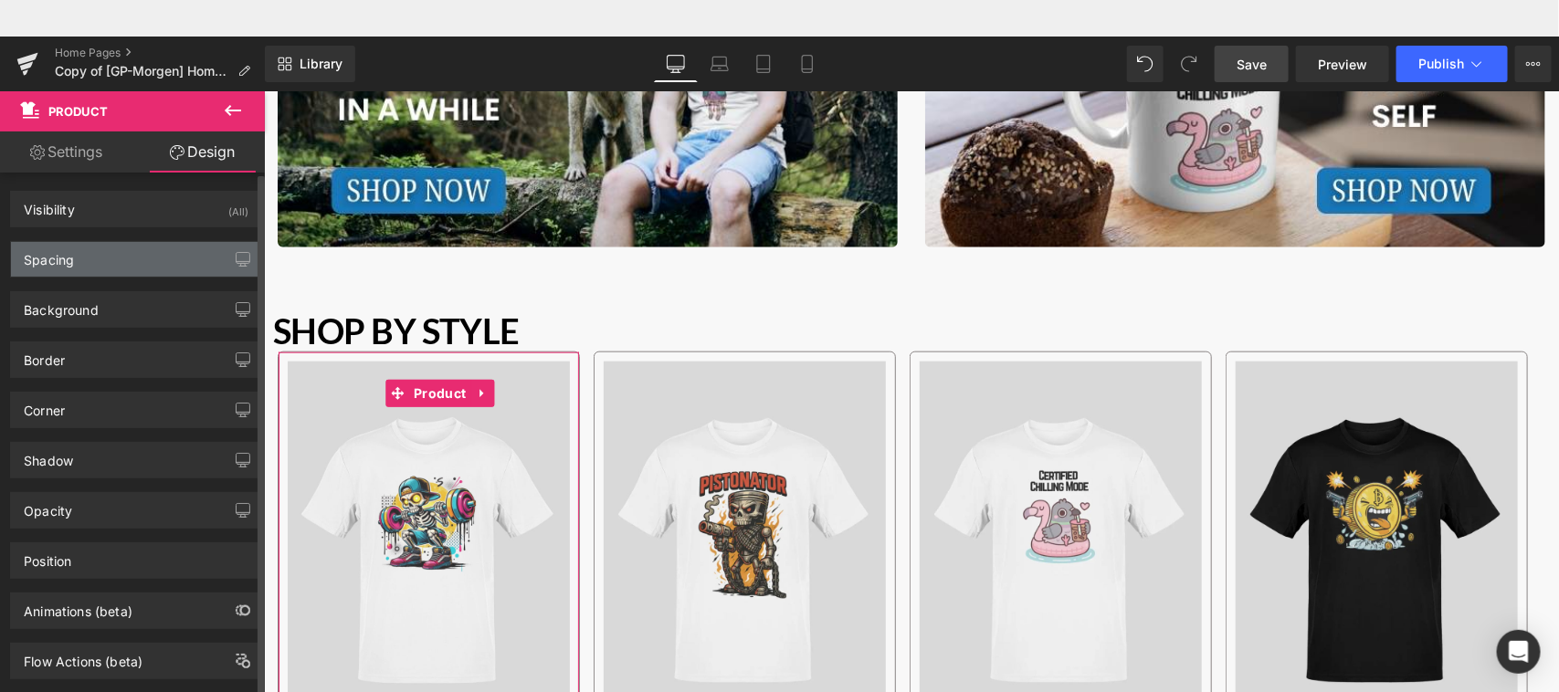
type input "10"
type input "20"
type input "10"
click at [115, 252] on div "Spacing" at bounding box center [136, 259] width 250 height 35
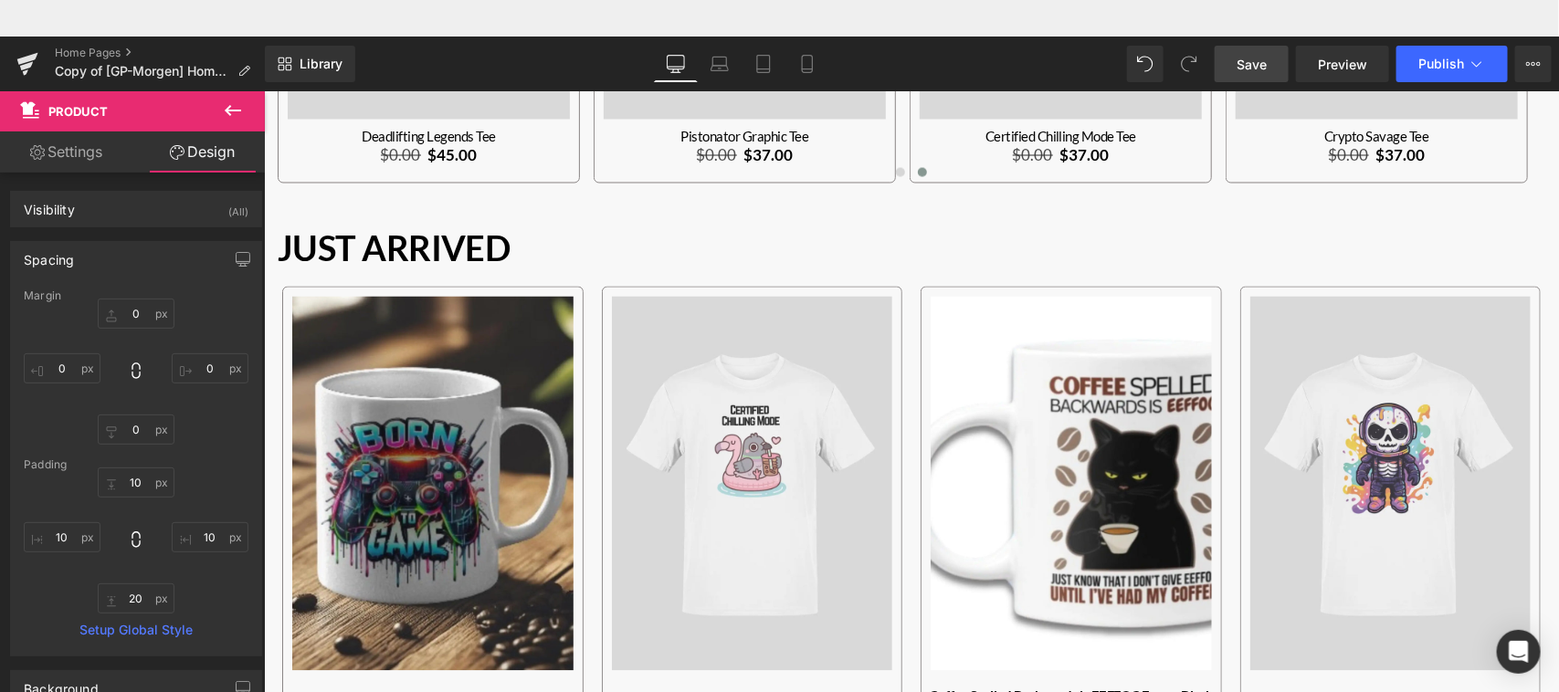
scroll to position [1523, 0]
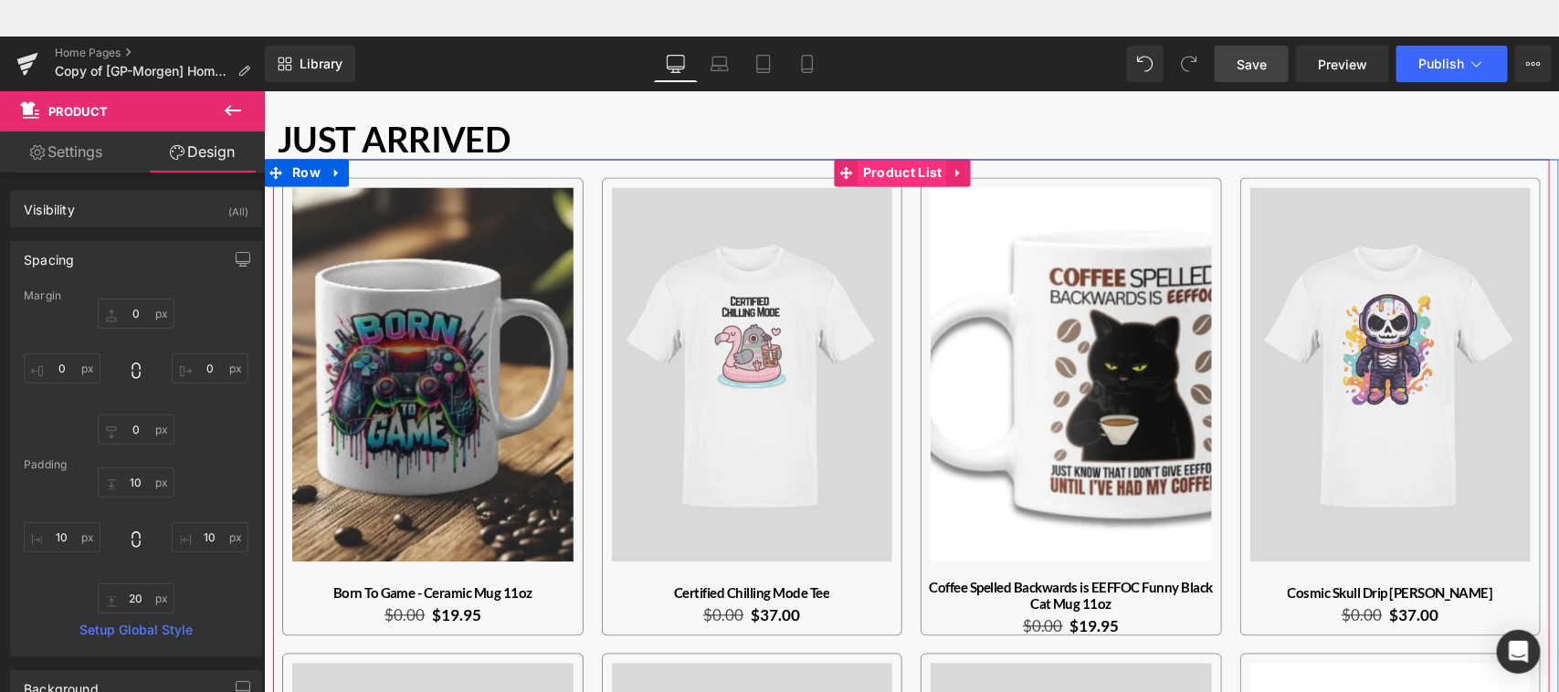
click at [895, 171] on span "Product List" at bounding box center [902, 172] width 89 height 27
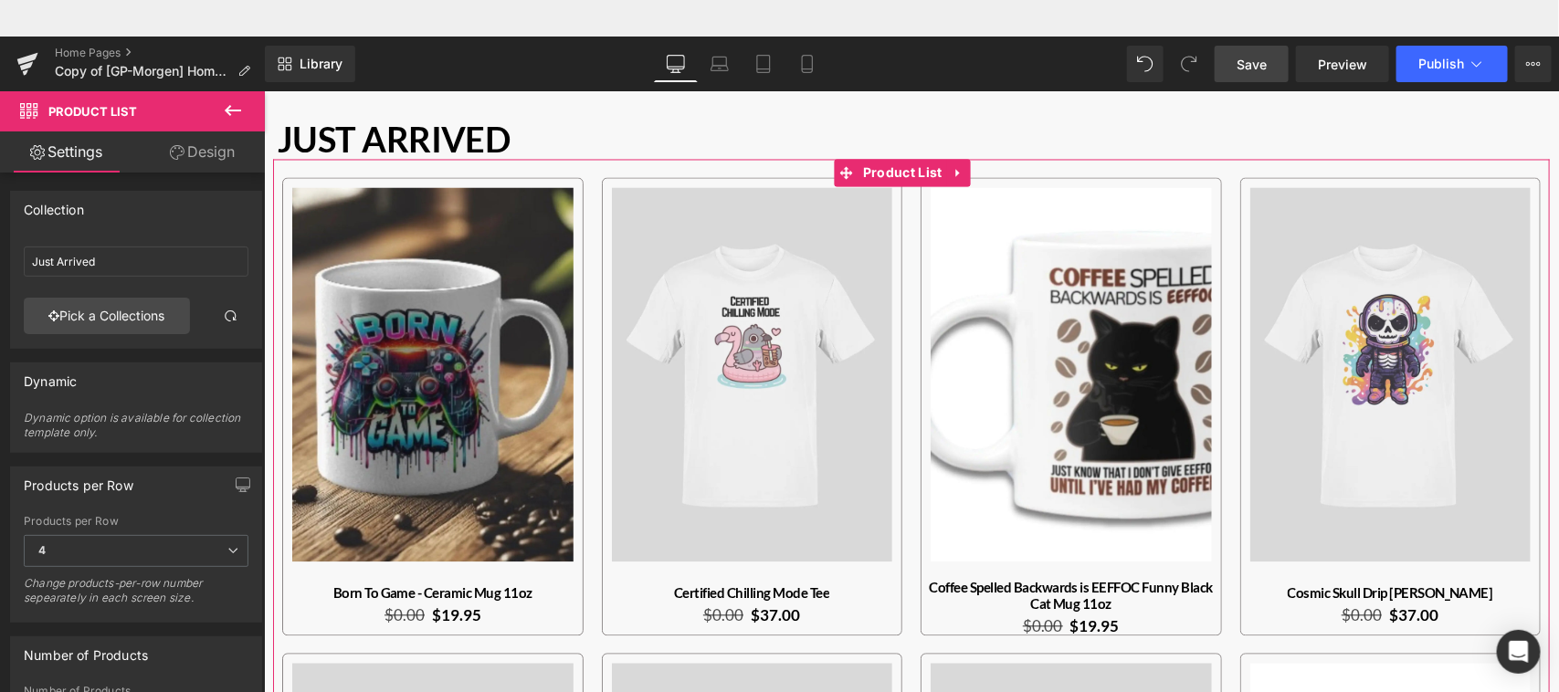
click at [227, 147] on link "Design" at bounding box center [202, 152] width 132 height 41
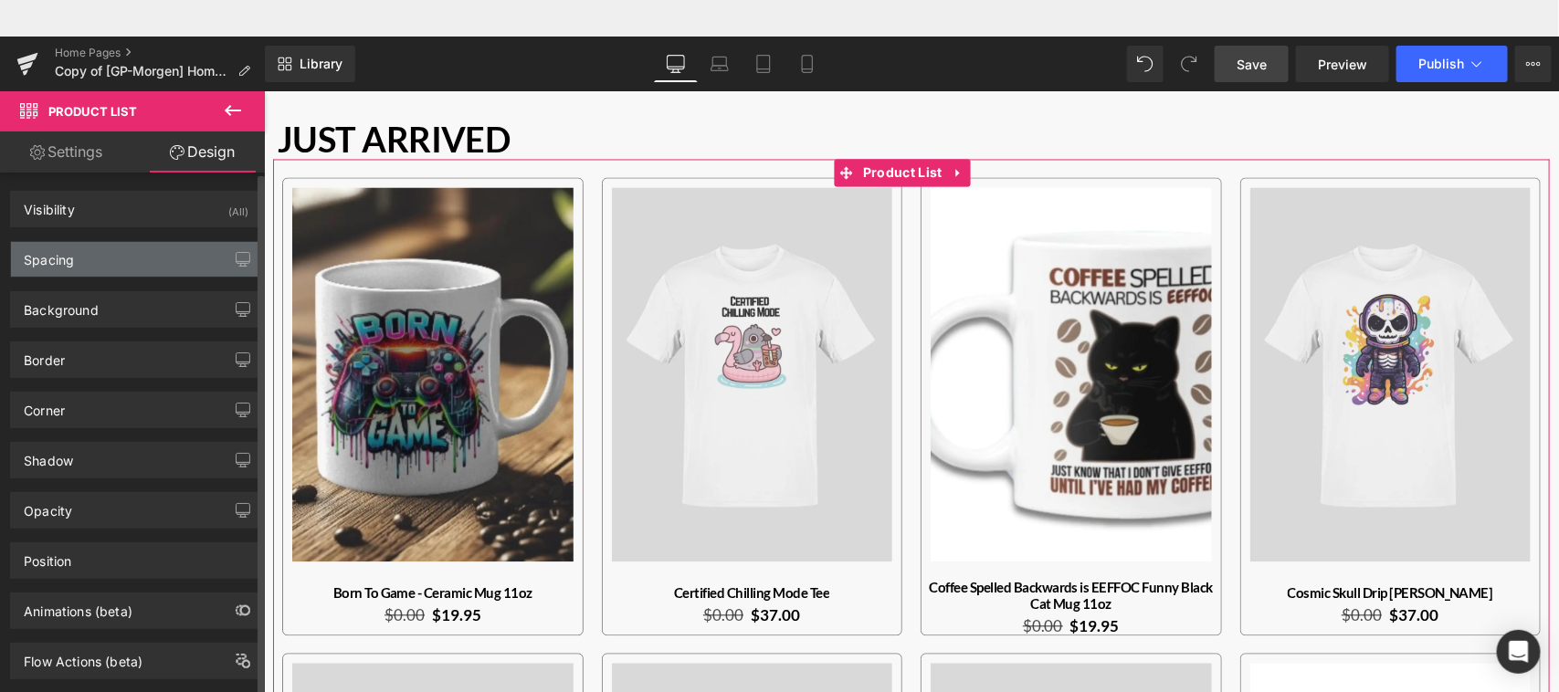
type input "0"
type input "-5"
type input "0"
type input "-5"
type input "0"
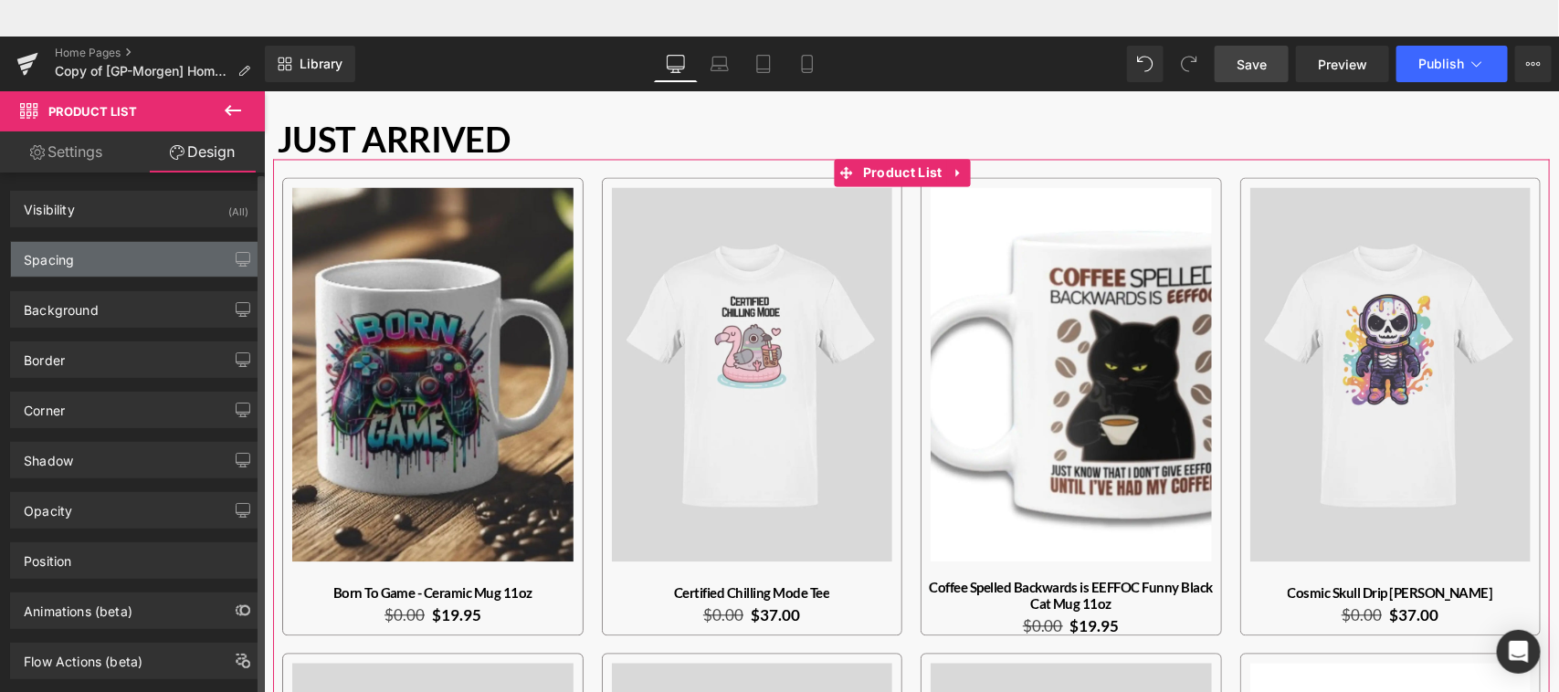
type input "0"
type input "30"
type input "0"
click at [156, 245] on div "Spacing" at bounding box center [136, 259] width 250 height 35
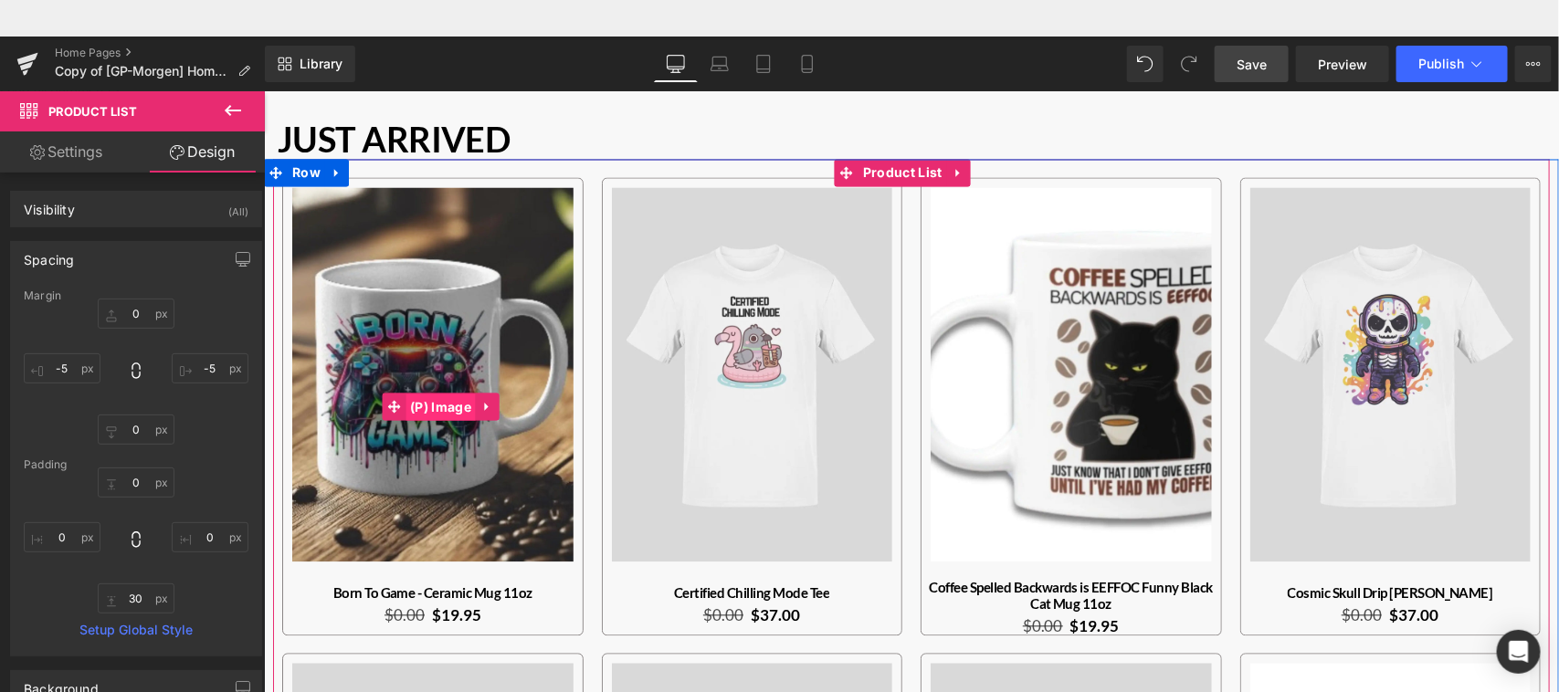
click at [436, 394] on span "(P) Image" at bounding box center [440, 407] width 70 height 27
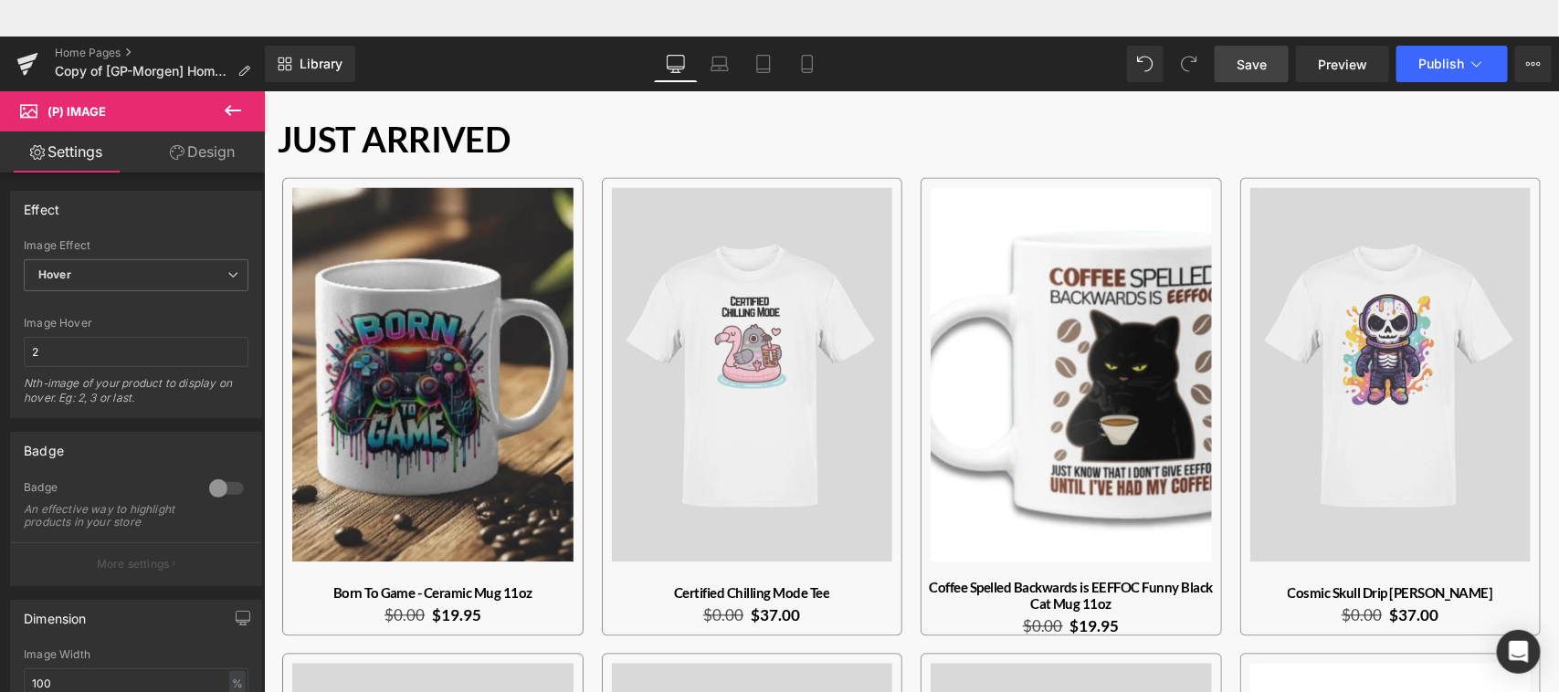
click at [217, 165] on link "Design" at bounding box center [202, 152] width 132 height 41
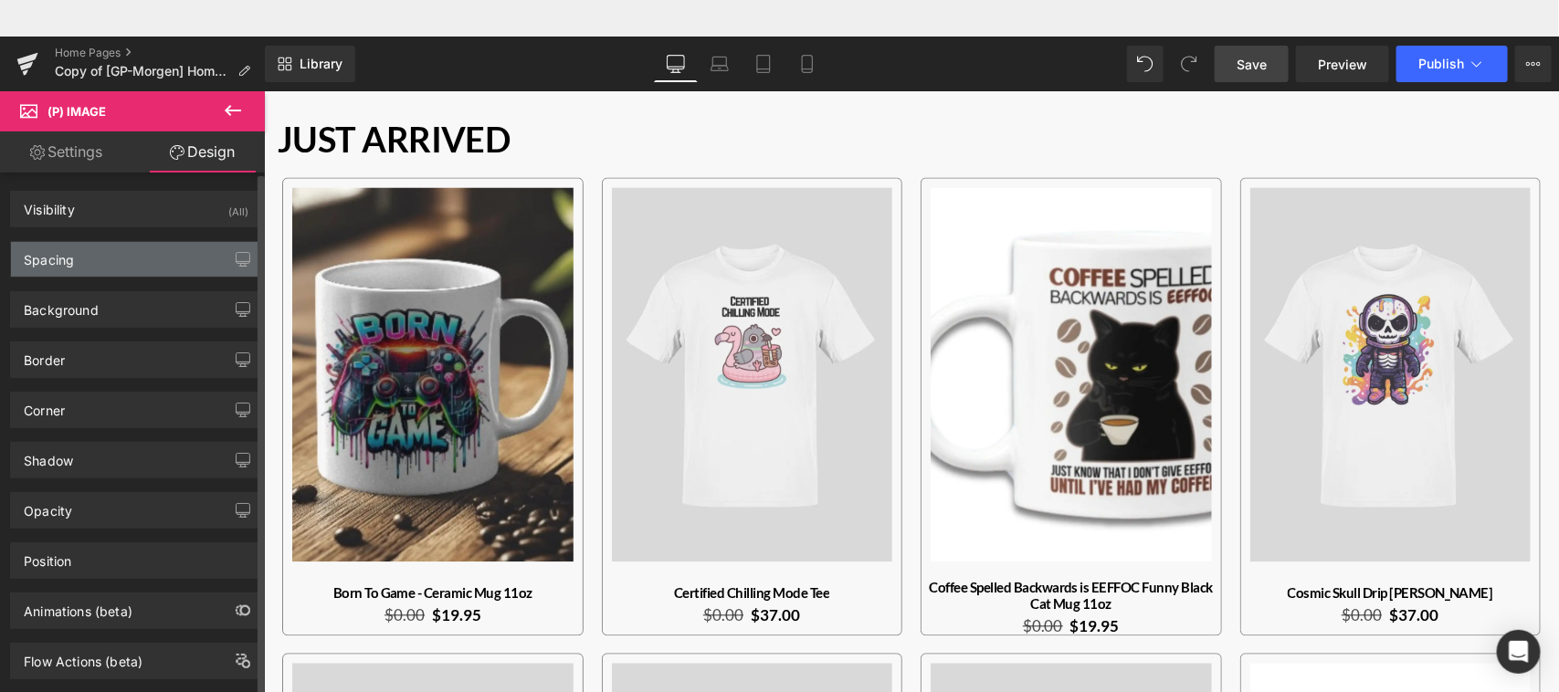
type input "-20"
type input "0"
type input "30"
type input "0"
type input "10"
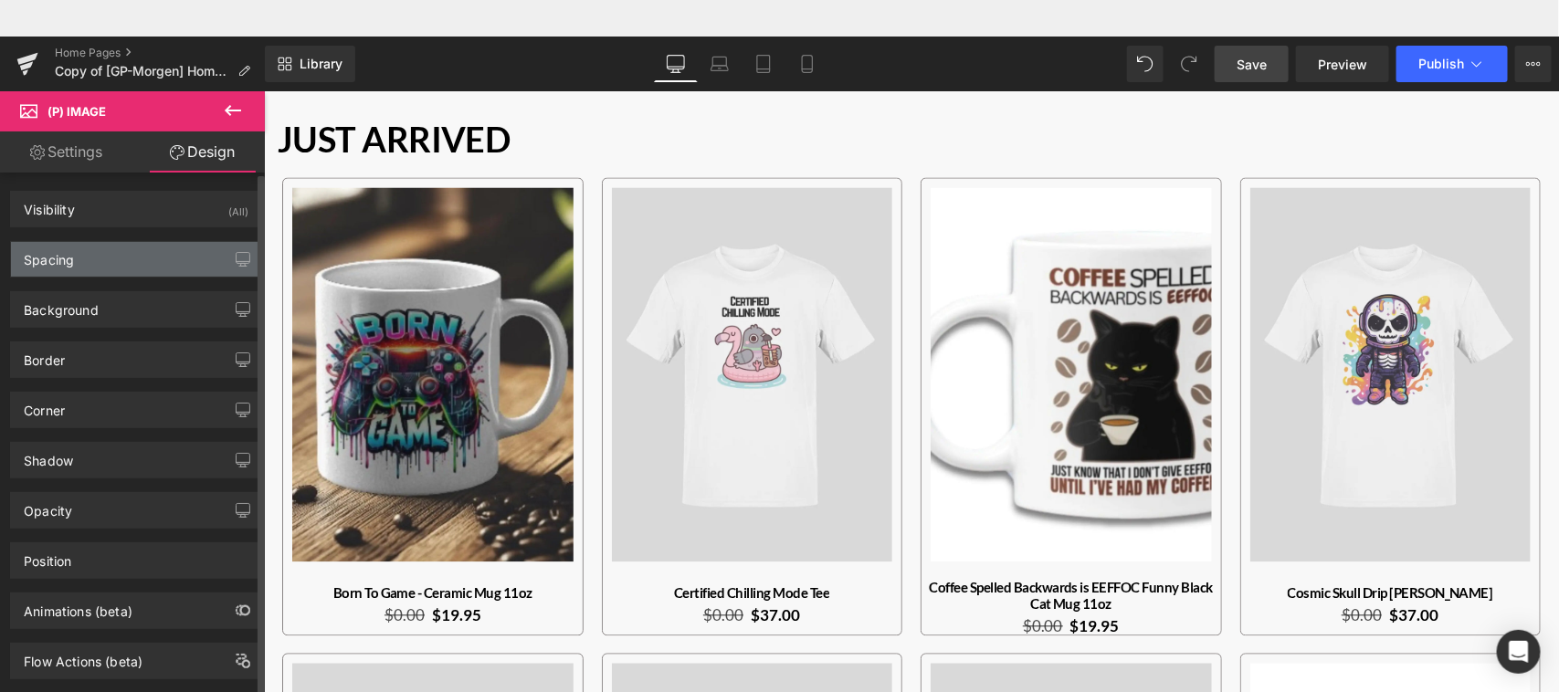
type input "10"
type input "80"
type input "10"
click at [121, 254] on div "Spacing" at bounding box center [136, 259] width 250 height 35
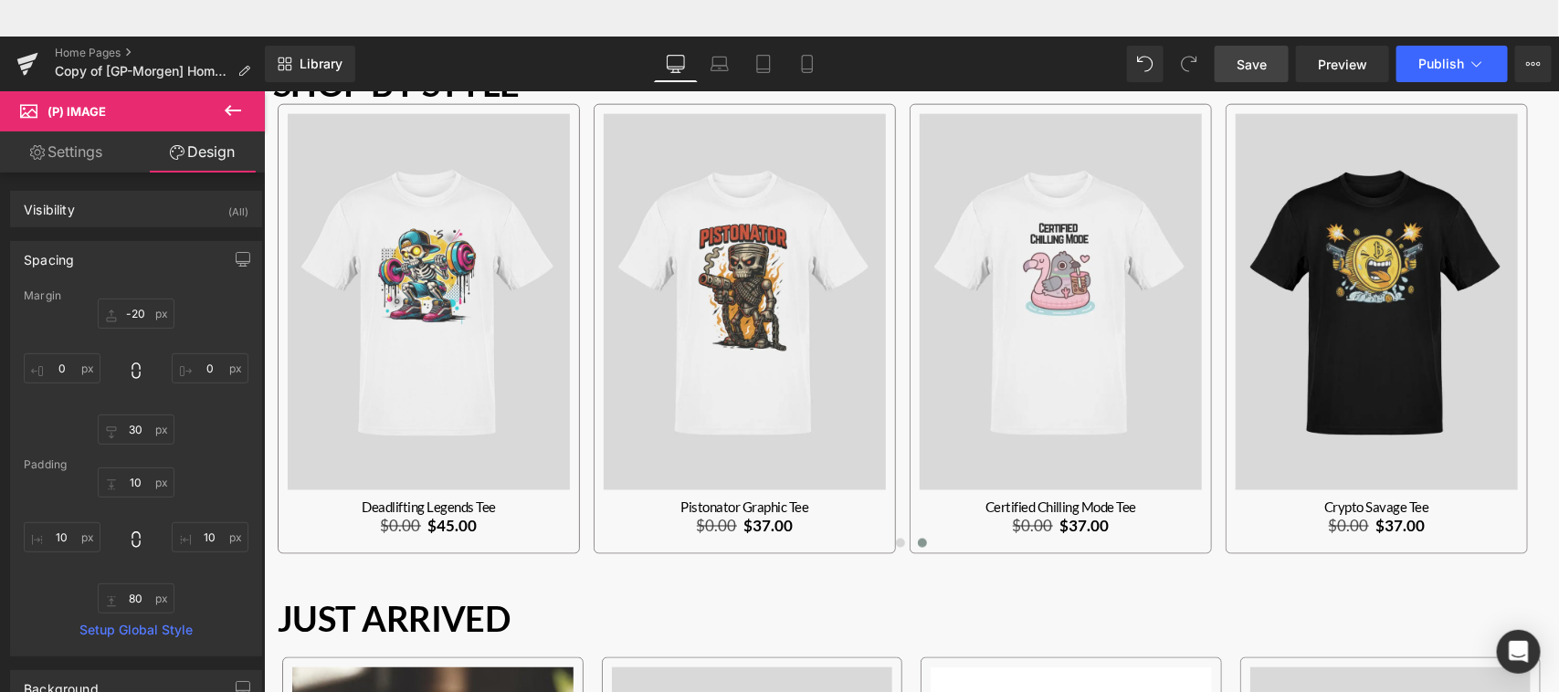
scroll to position [966, 0]
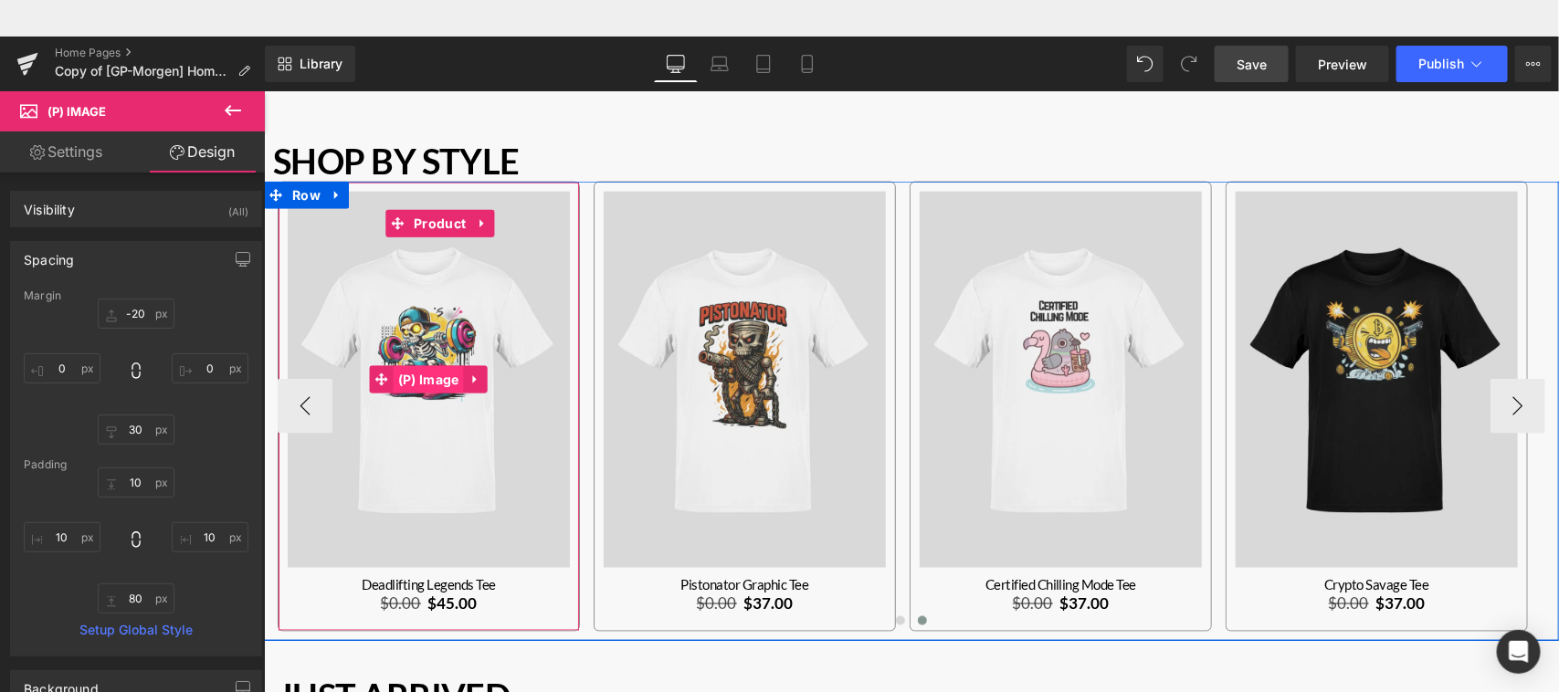
click at [433, 369] on span "(P) Image" at bounding box center [428, 378] width 70 height 27
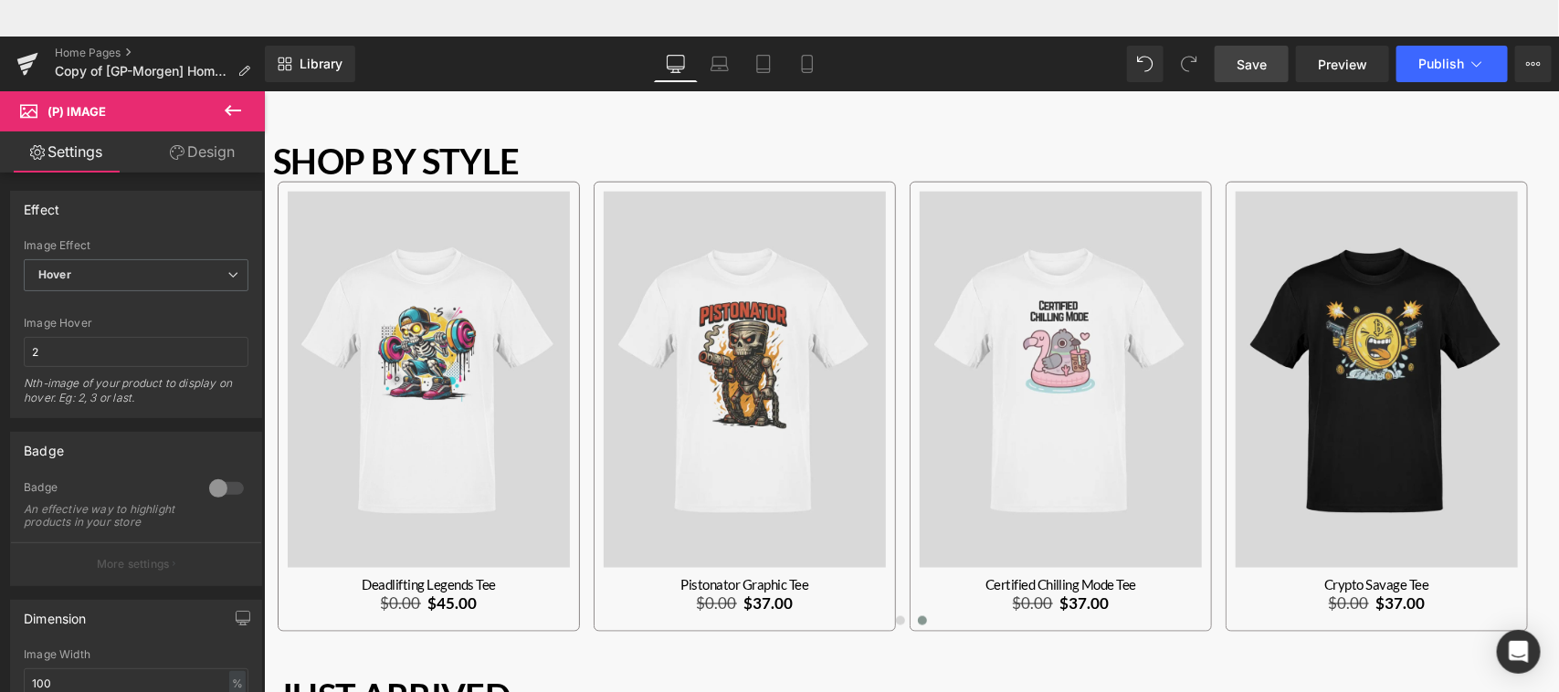
click at [226, 156] on link "Design" at bounding box center [202, 152] width 132 height 41
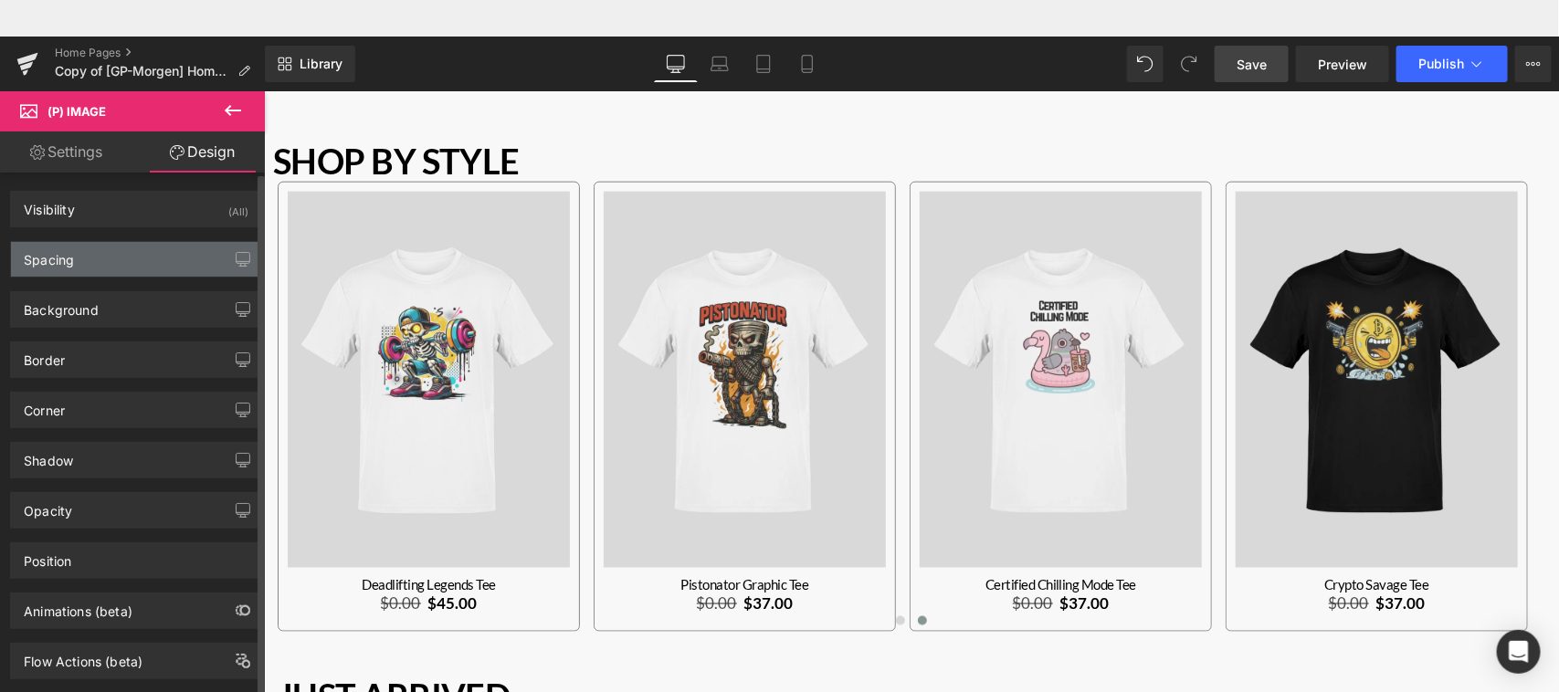
click at [151, 251] on div "Spacing" at bounding box center [136, 259] width 250 height 35
type input "0"
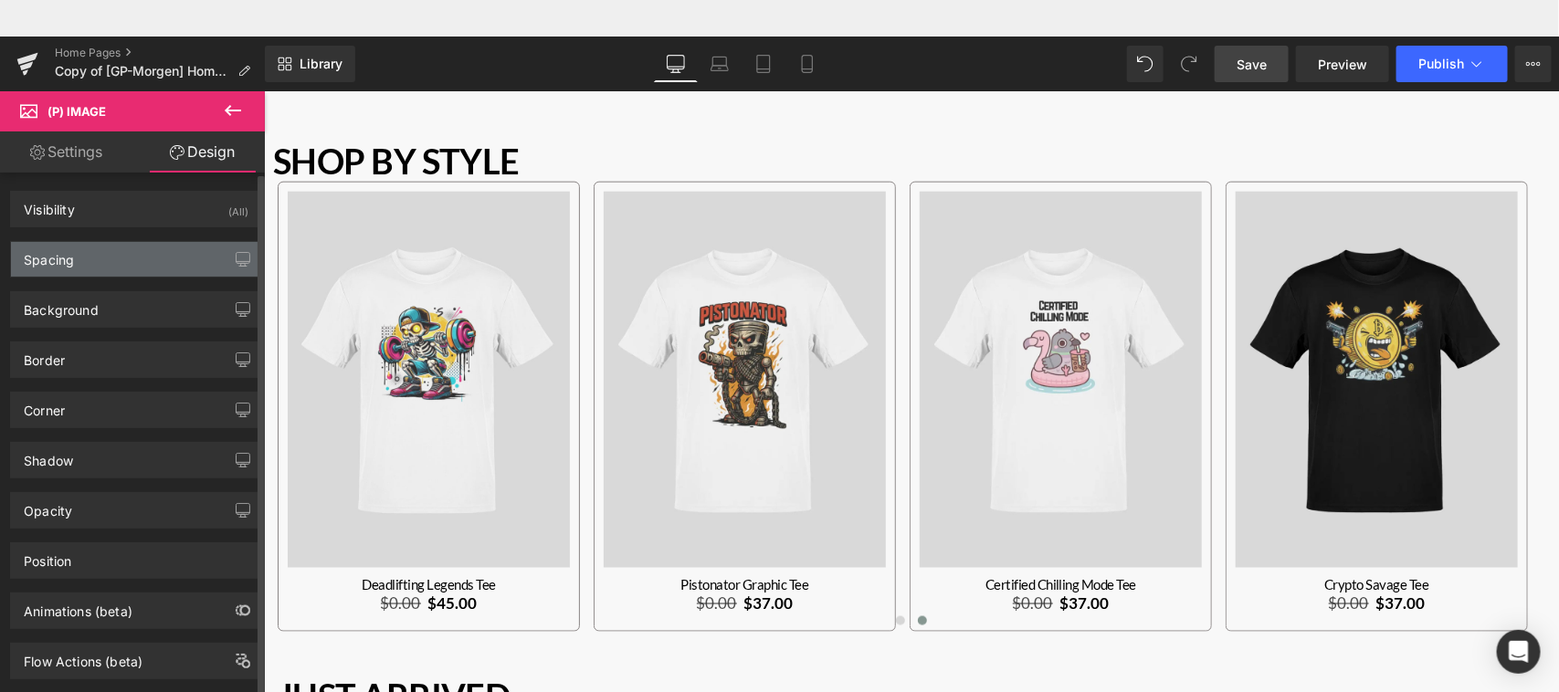
type input "0"
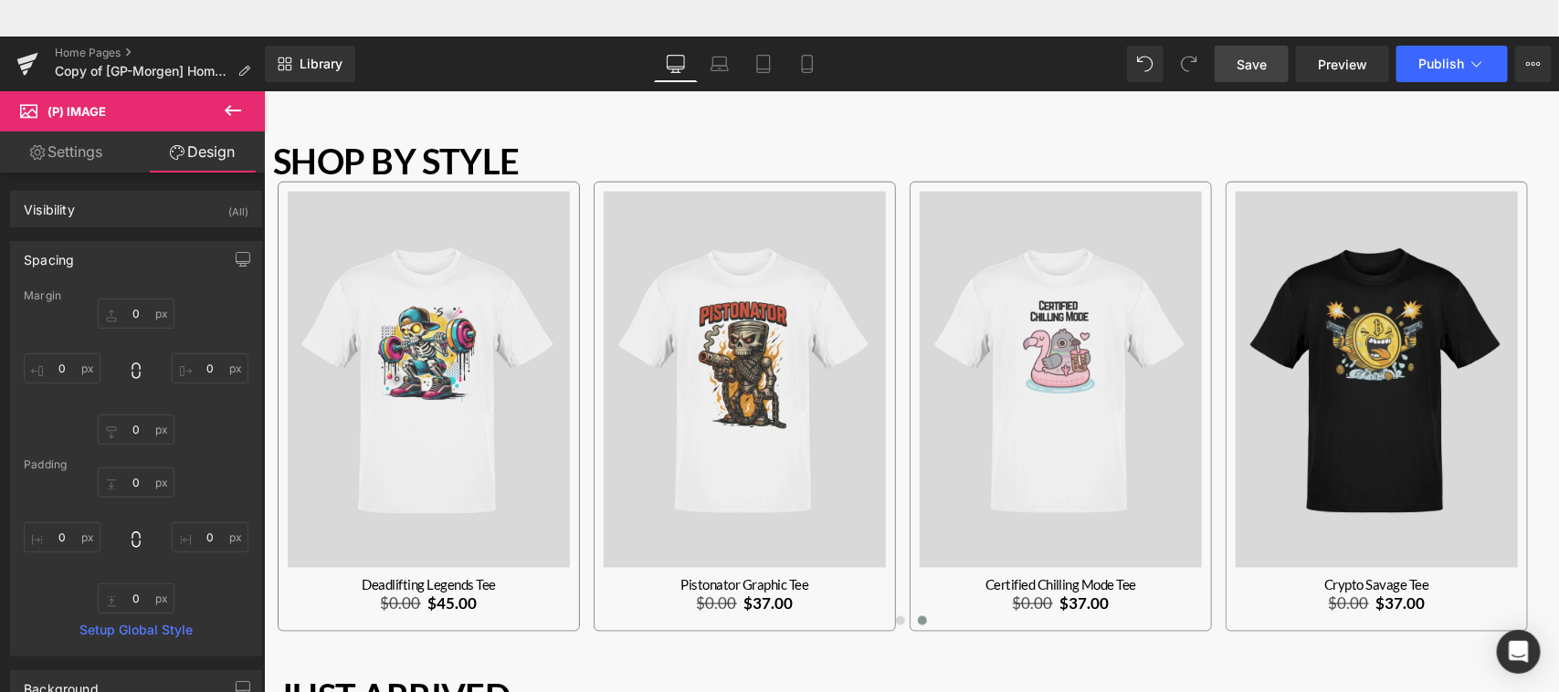
click at [1256, 69] on span "Save" at bounding box center [1252, 64] width 30 height 19
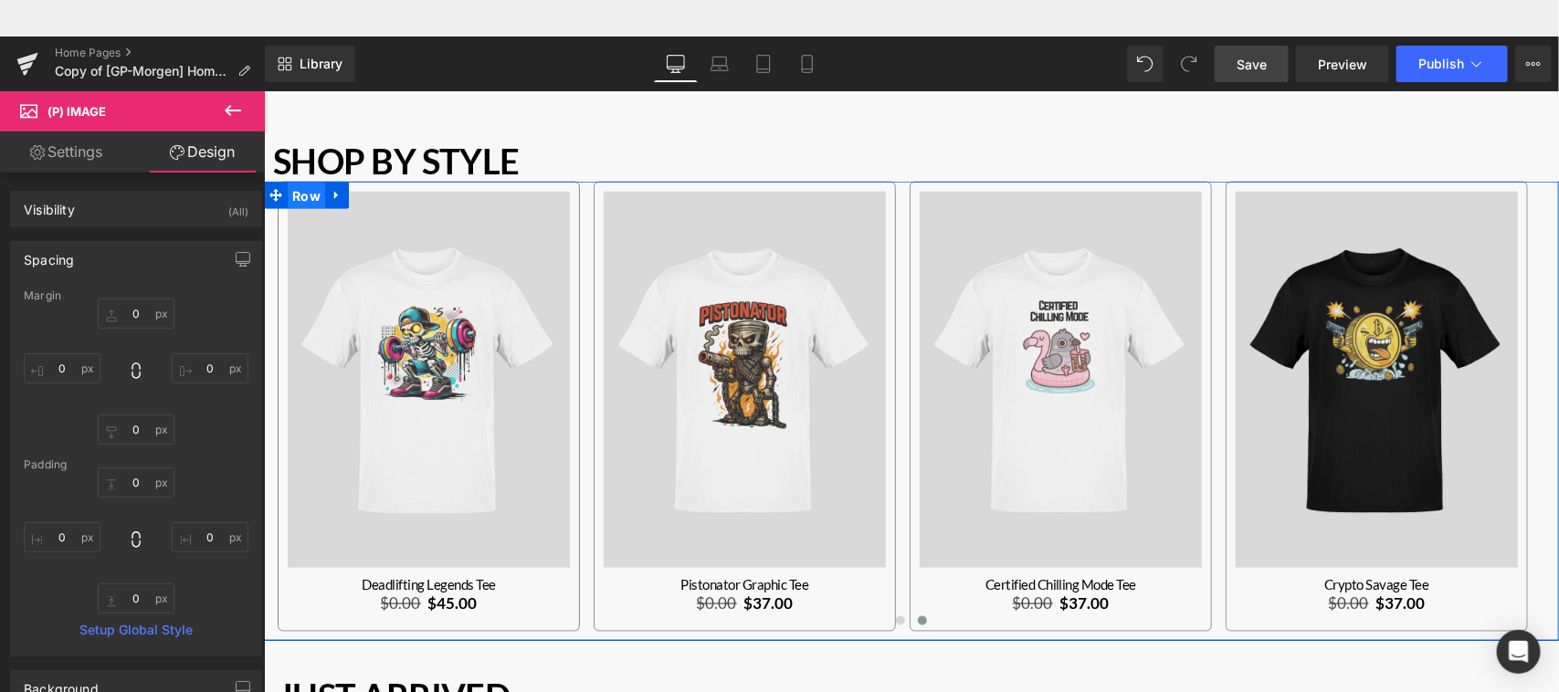
click at [311, 186] on span "Row" at bounding box center [305, 195] width 37 height 27
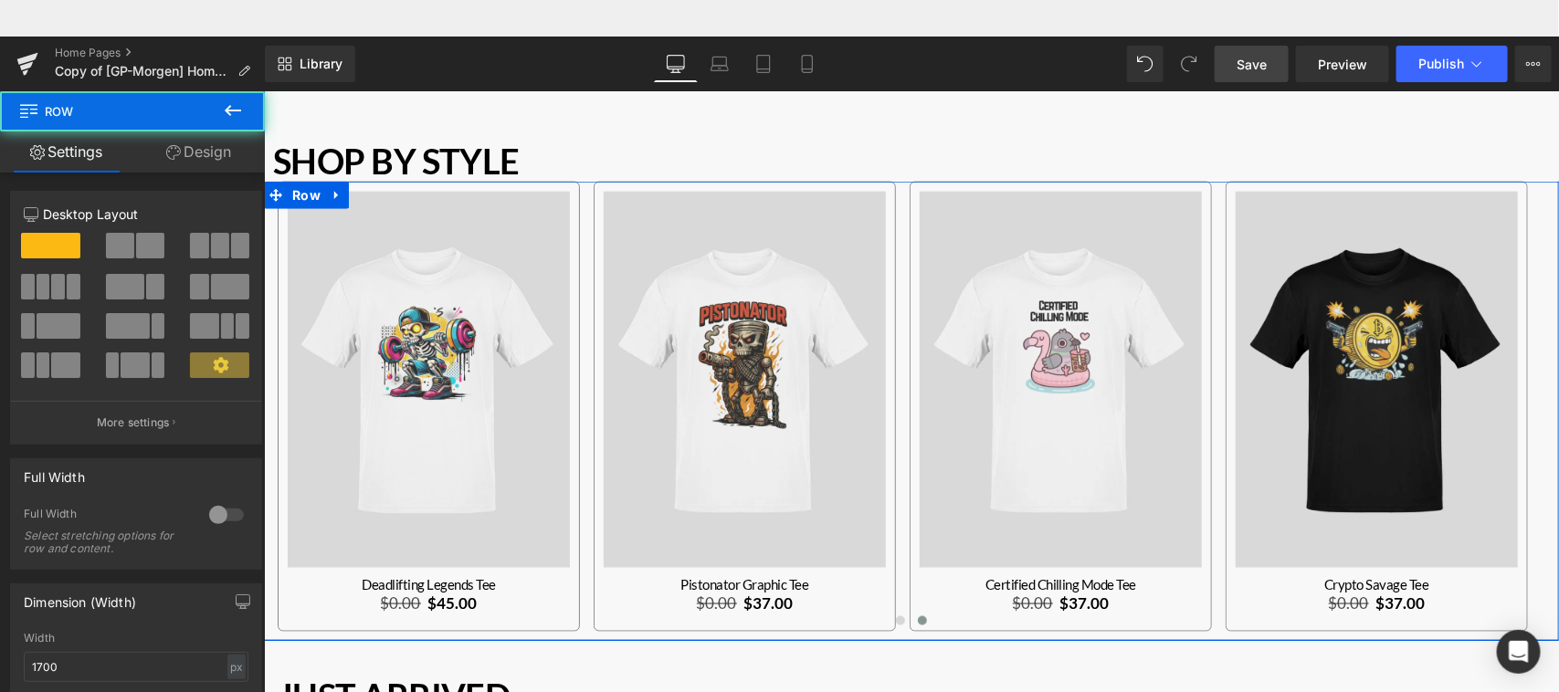
click at [215, 151] on link "Design" at bounding box center [198, 152] width 132 height 41
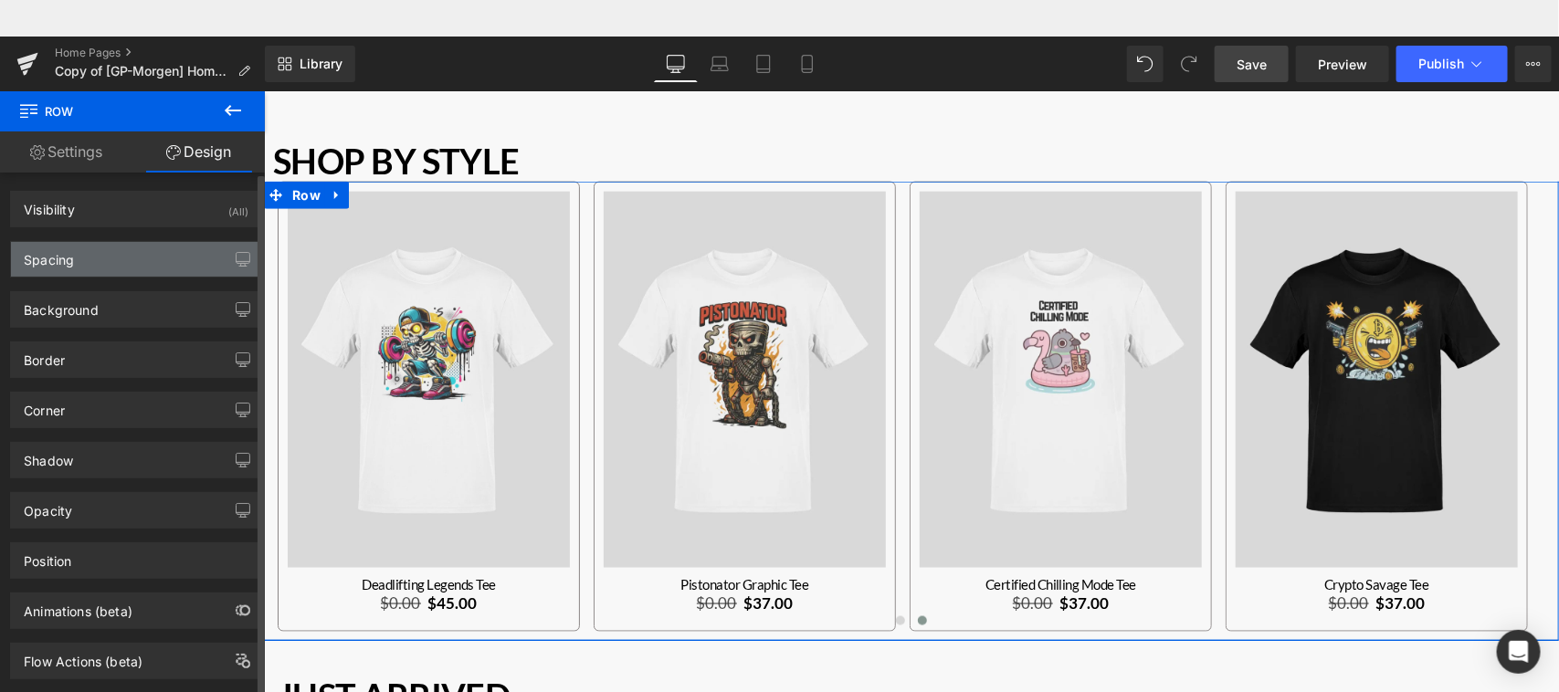
click at [142, 254] on div "Spacing" at bounding box center [136, 259] width 250 height 35
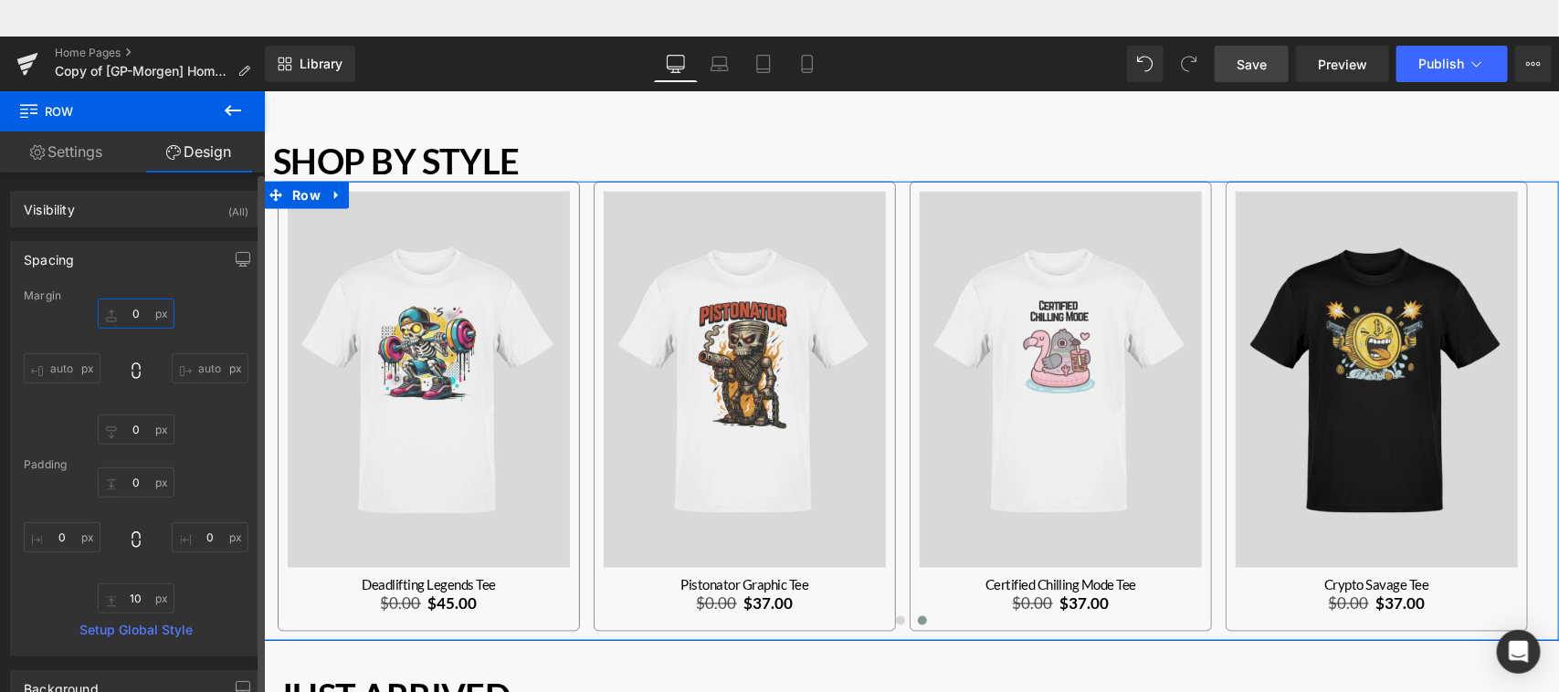
click at [121, 317] on input "0" at bounding box center [136, 314] width 77 height 30
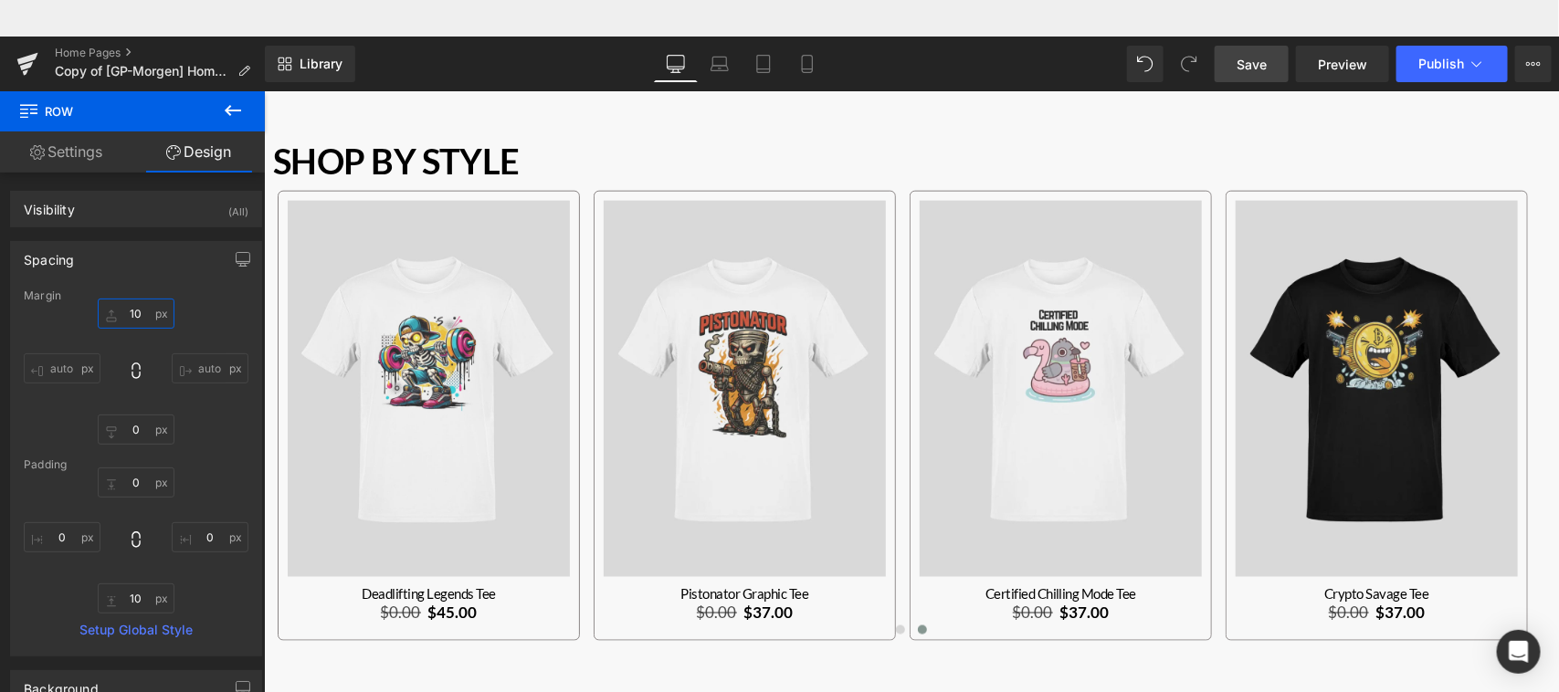
type input "10"
click at [1252, 65] on span "Save" at bounding box center [1252, 64] width 30 height 19
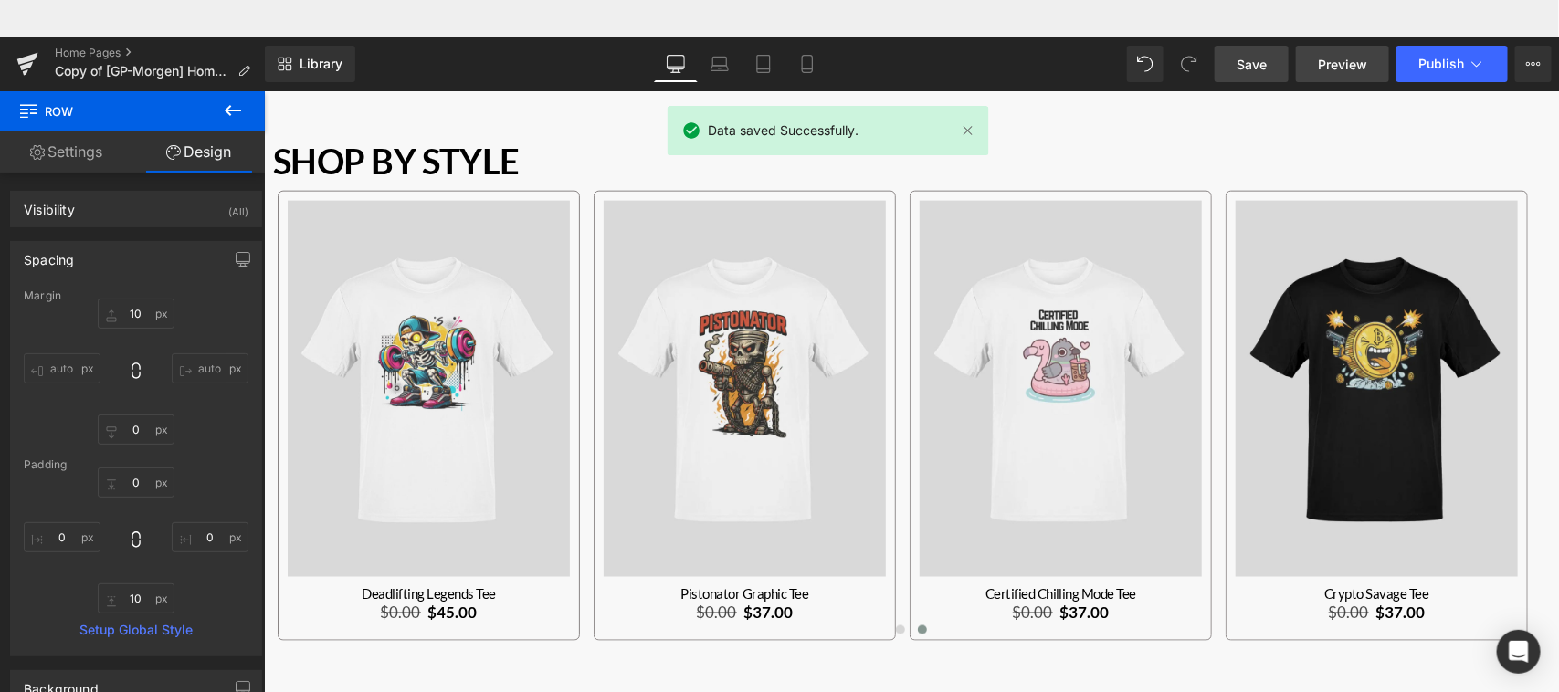
click at [1348, 62] on span "Preview" at bounding box center [1342, 64] width 49 height 19
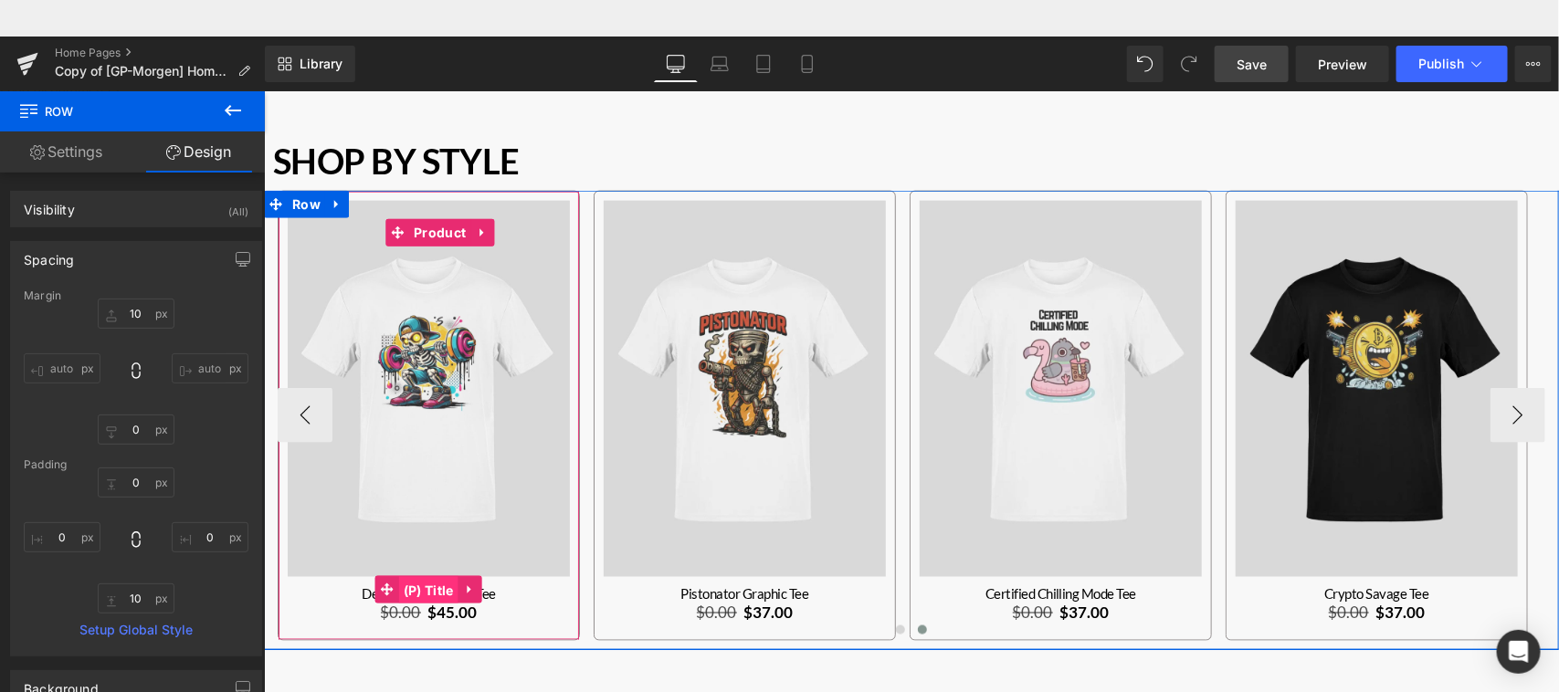
click at [434, 585] on span "(P) Title" at bounding box center [427, 589] width 59 height 27
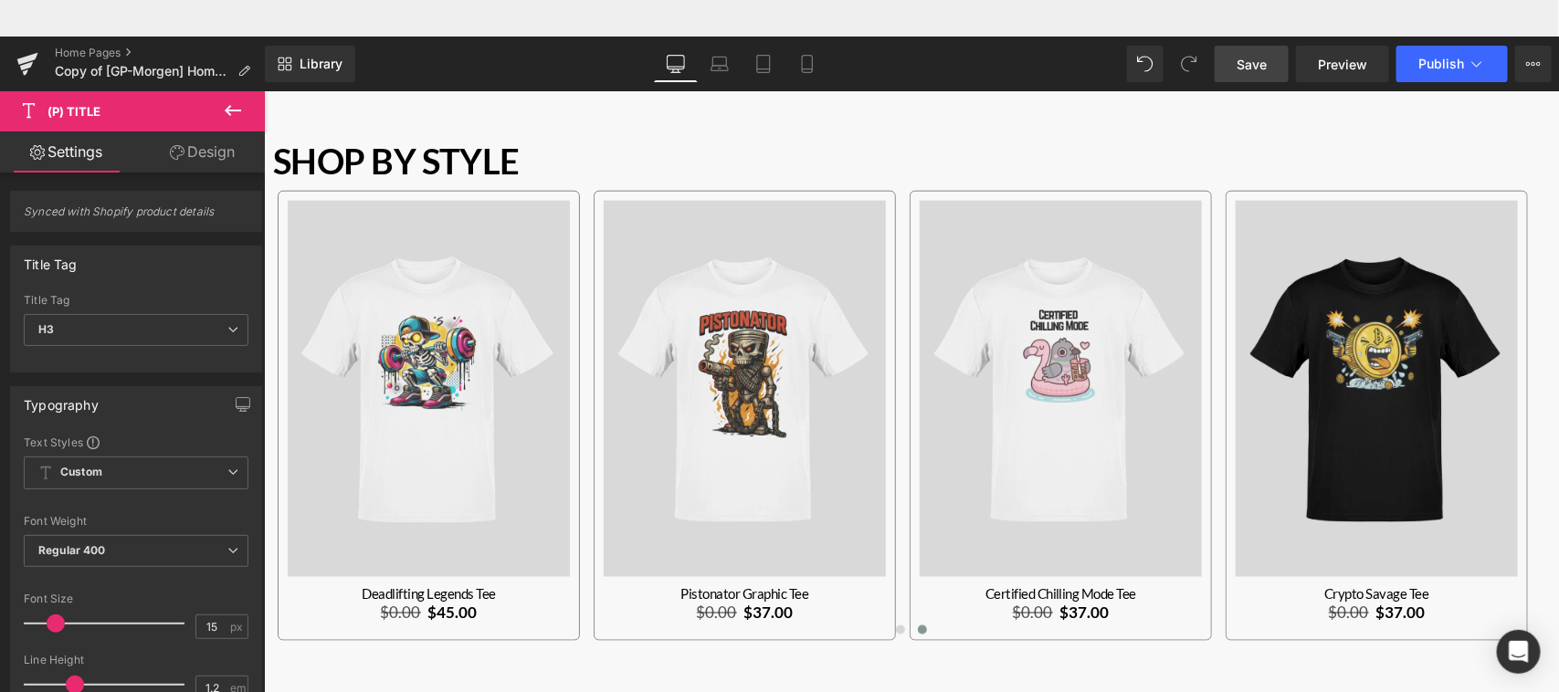
click at [216, 161] on link "Design" at bounding box center [202, 152] width 132 height 41
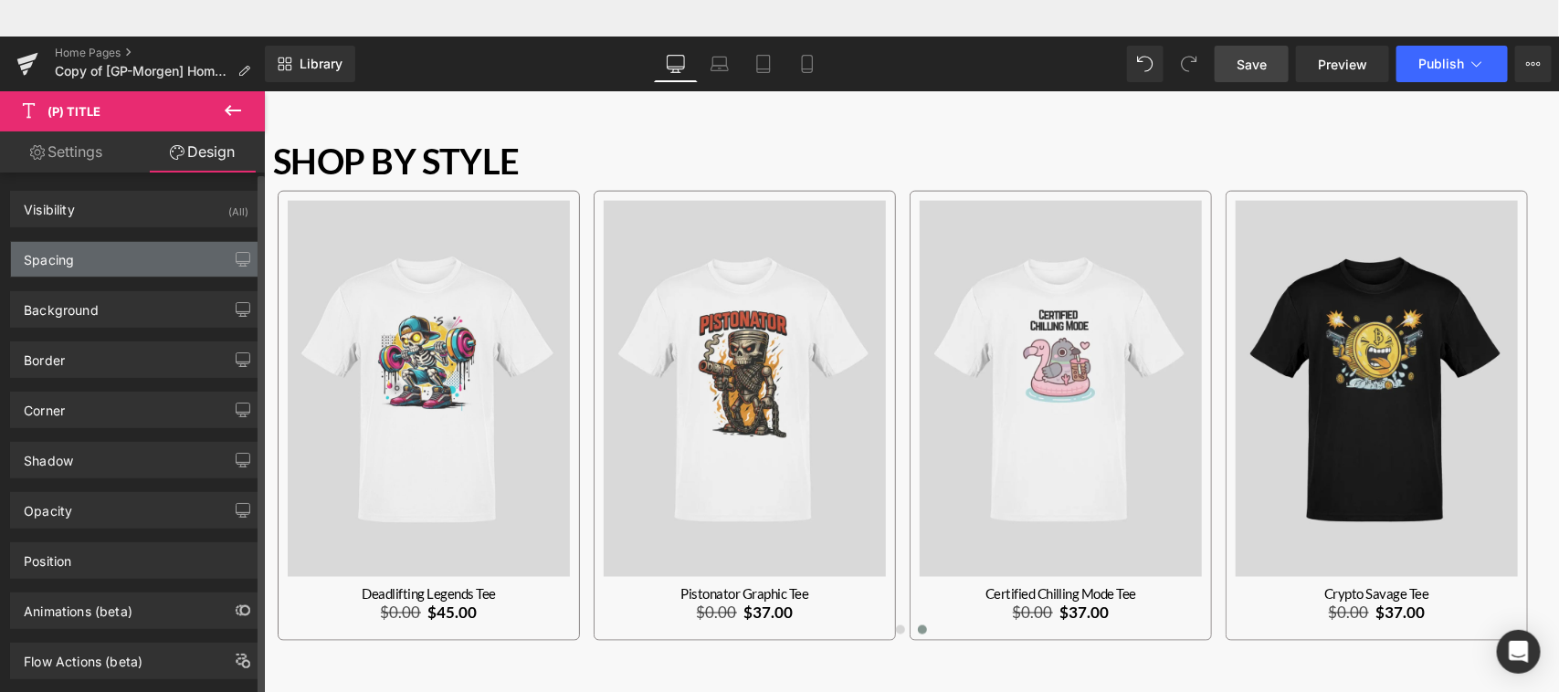
type input "0"
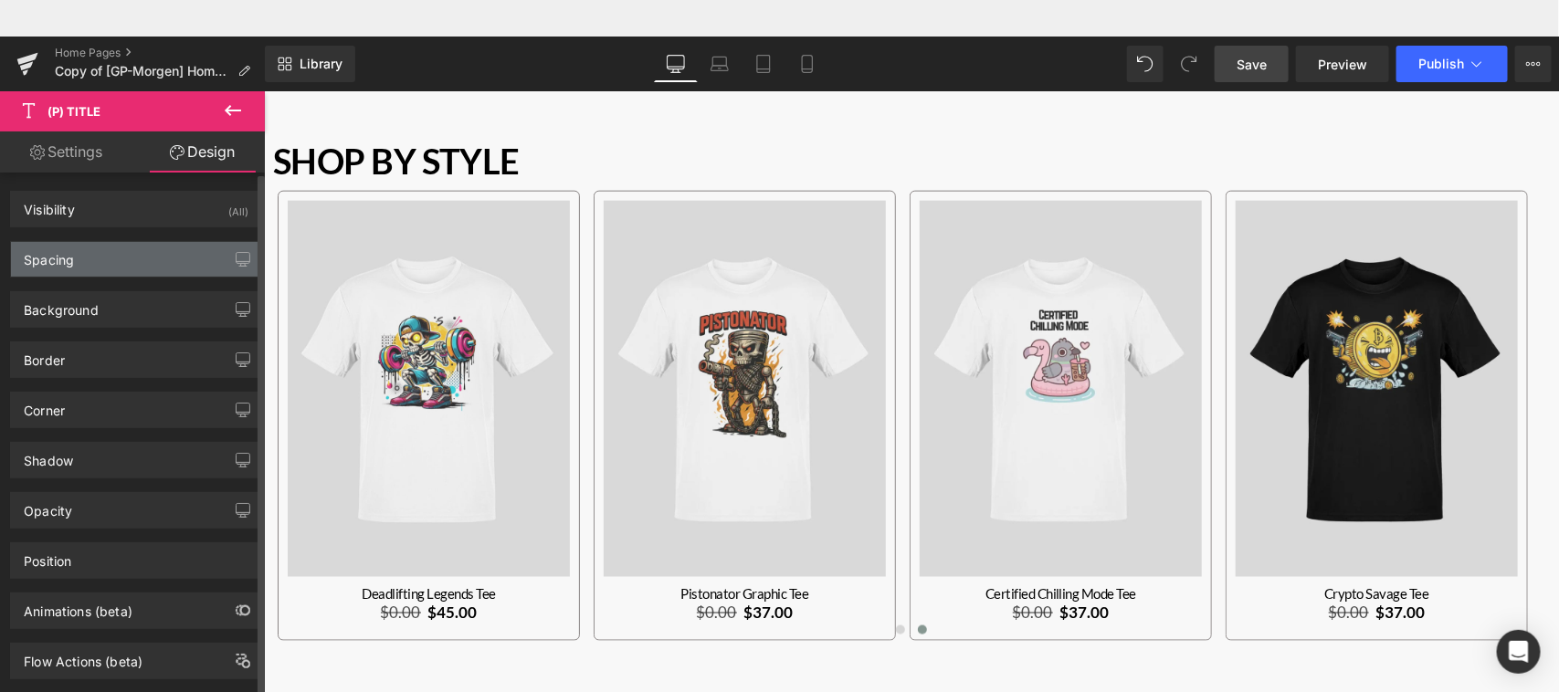
type input "0"
click at [142, 252] on div "Spacing" at bounding box center [136, 259] width 250 height 35
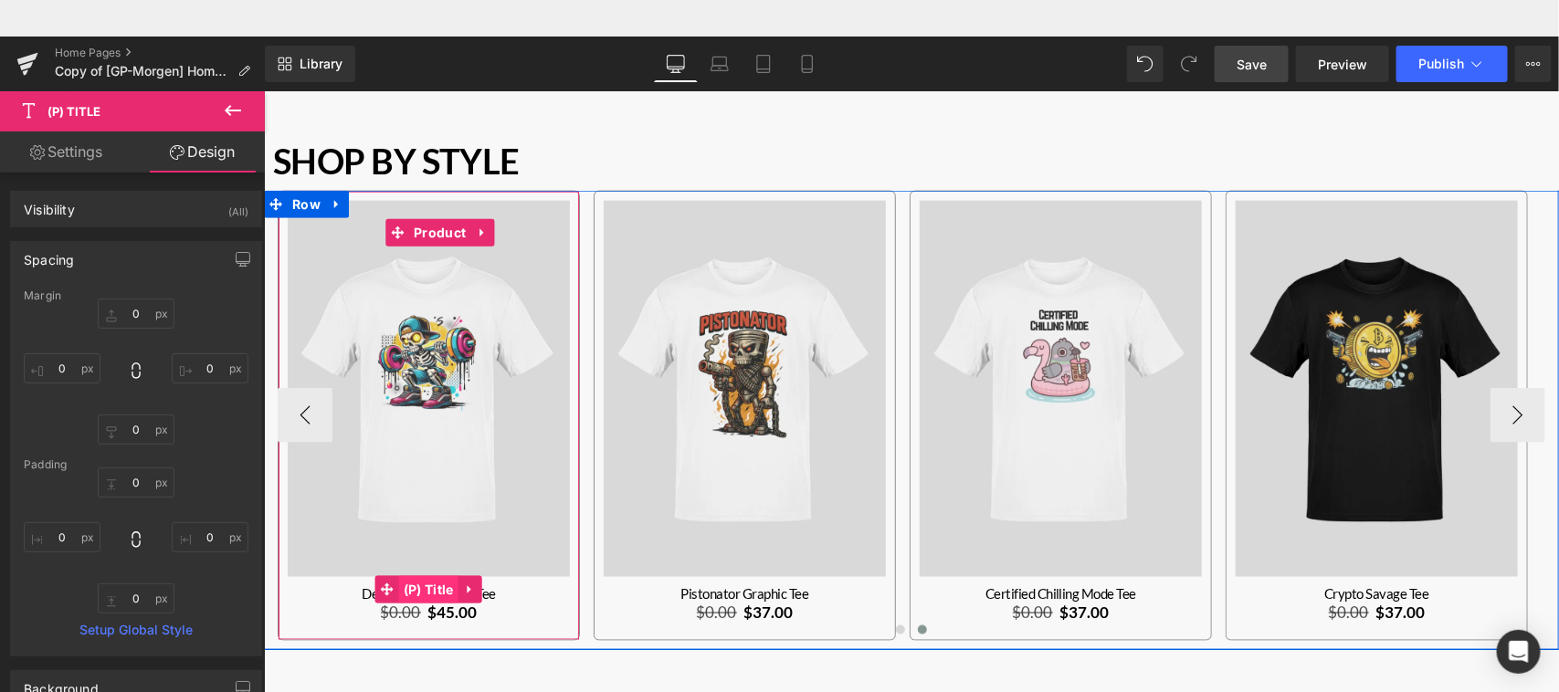
click at [445, 585] on span "(P) Title" at bounding box center [427, 589] width 59 height 27
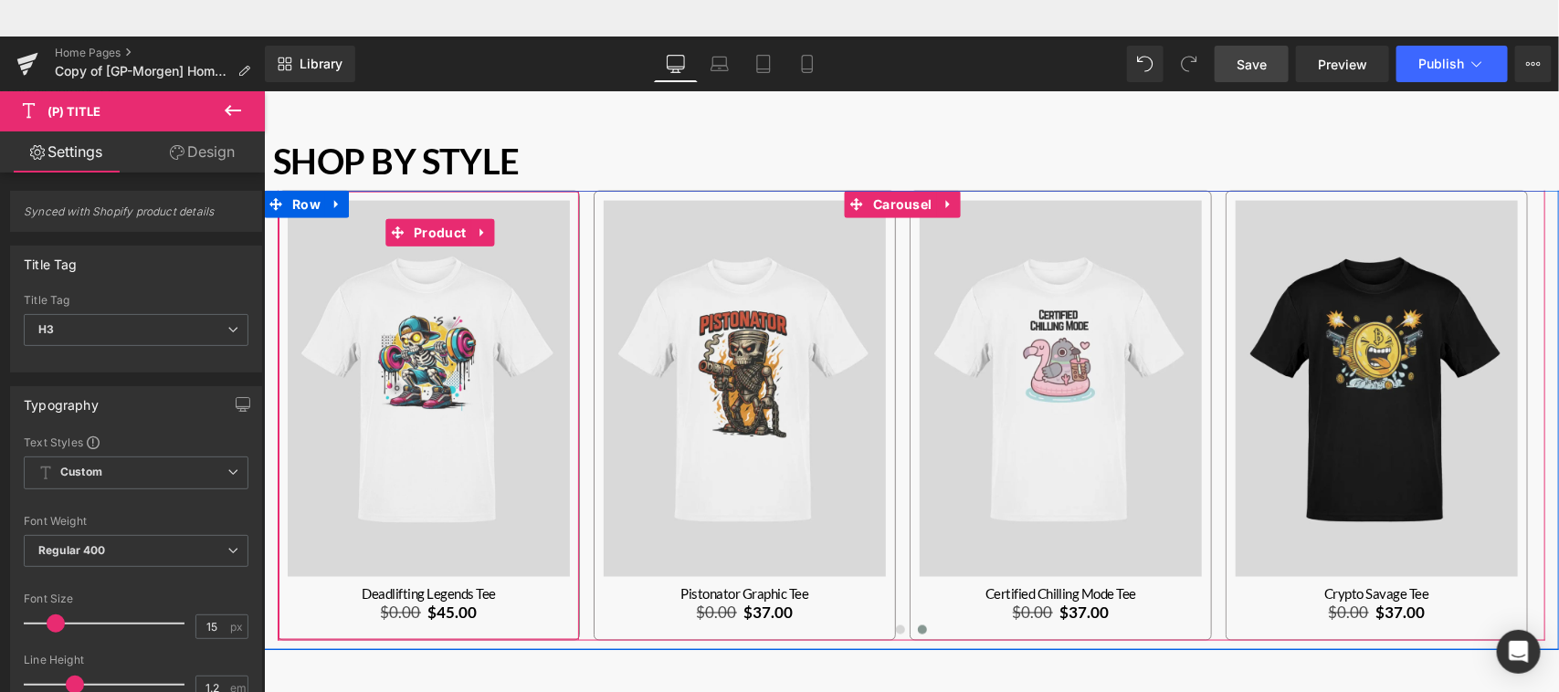
drag, startPoint x: 447, startPoint y: 232, endPoint x: 267, endPoint y: 174, distance: 189.2
click at [447, 232] on span "Product" at bounding box center [438, 231] width 61 height 27
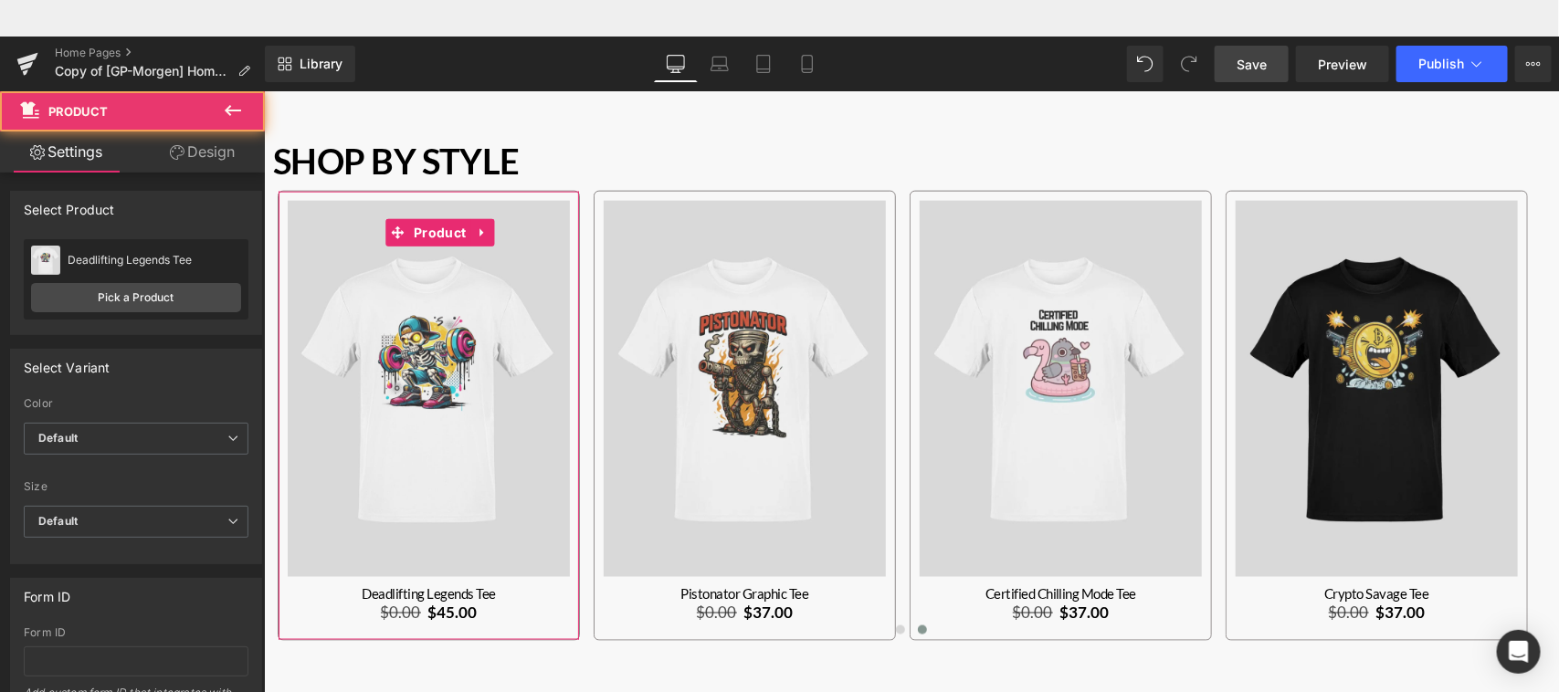
click at [228, 156] on link "Design" at bounding box center [202, 152] width 132 height 41
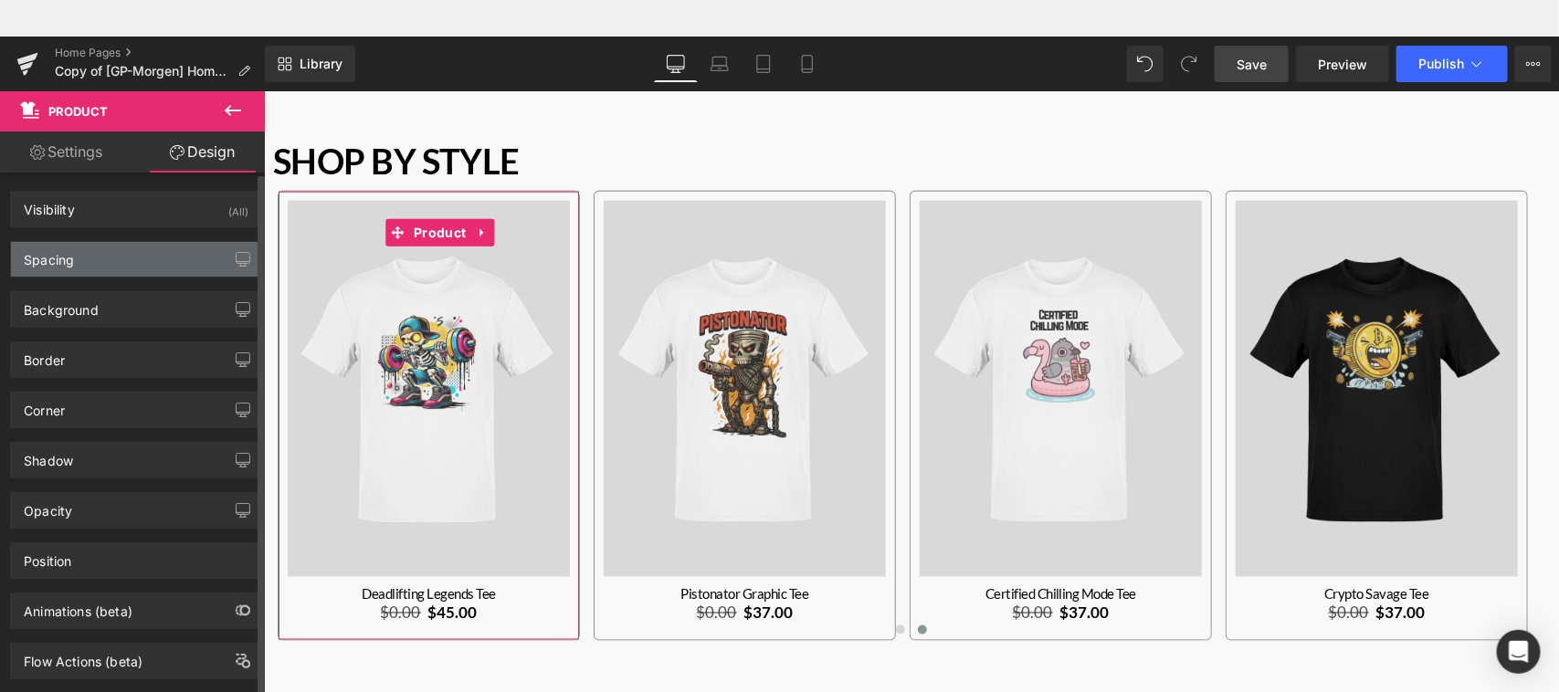
type input "0"
type input "10"
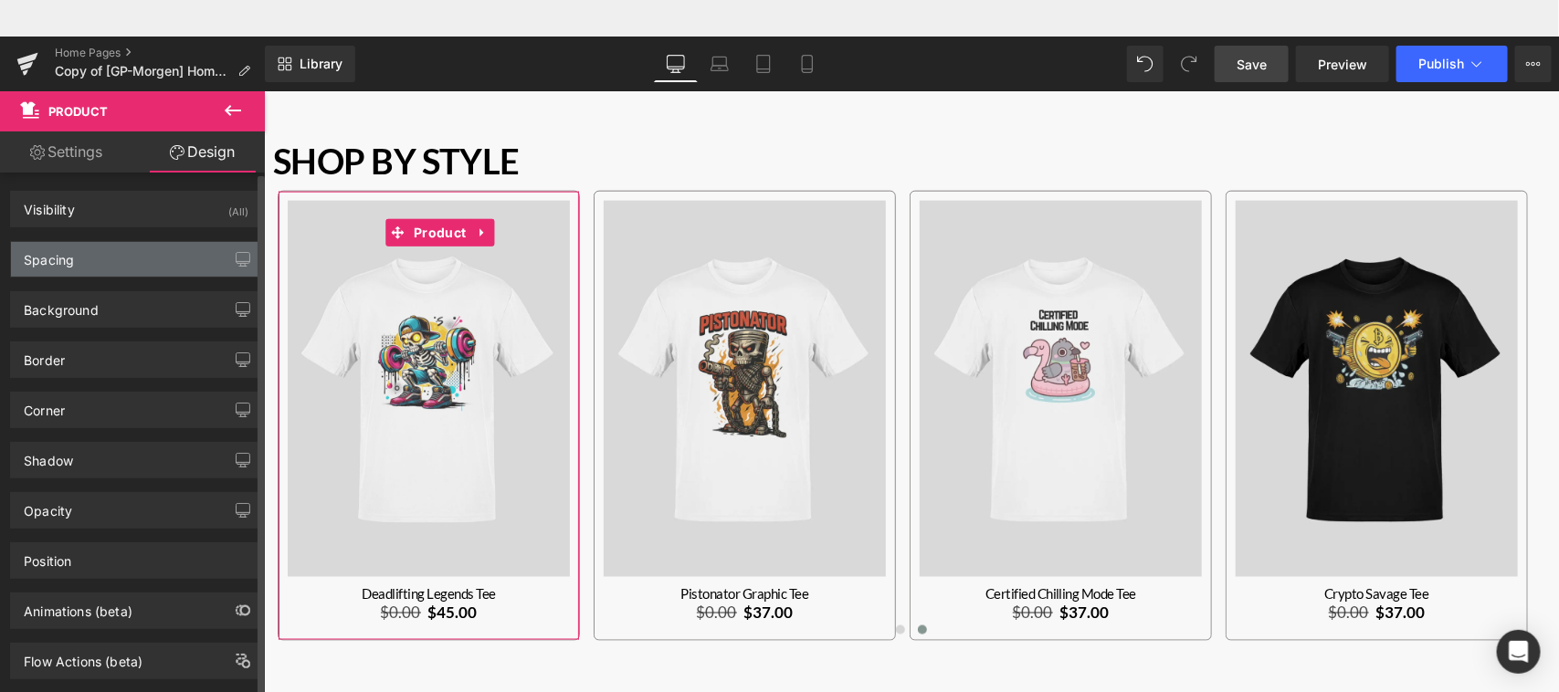
type input "10"
type input "20"
type input "10"
click at [174, 262] on div "Spacing" at bounding box center [136, 259] width 250 height 35
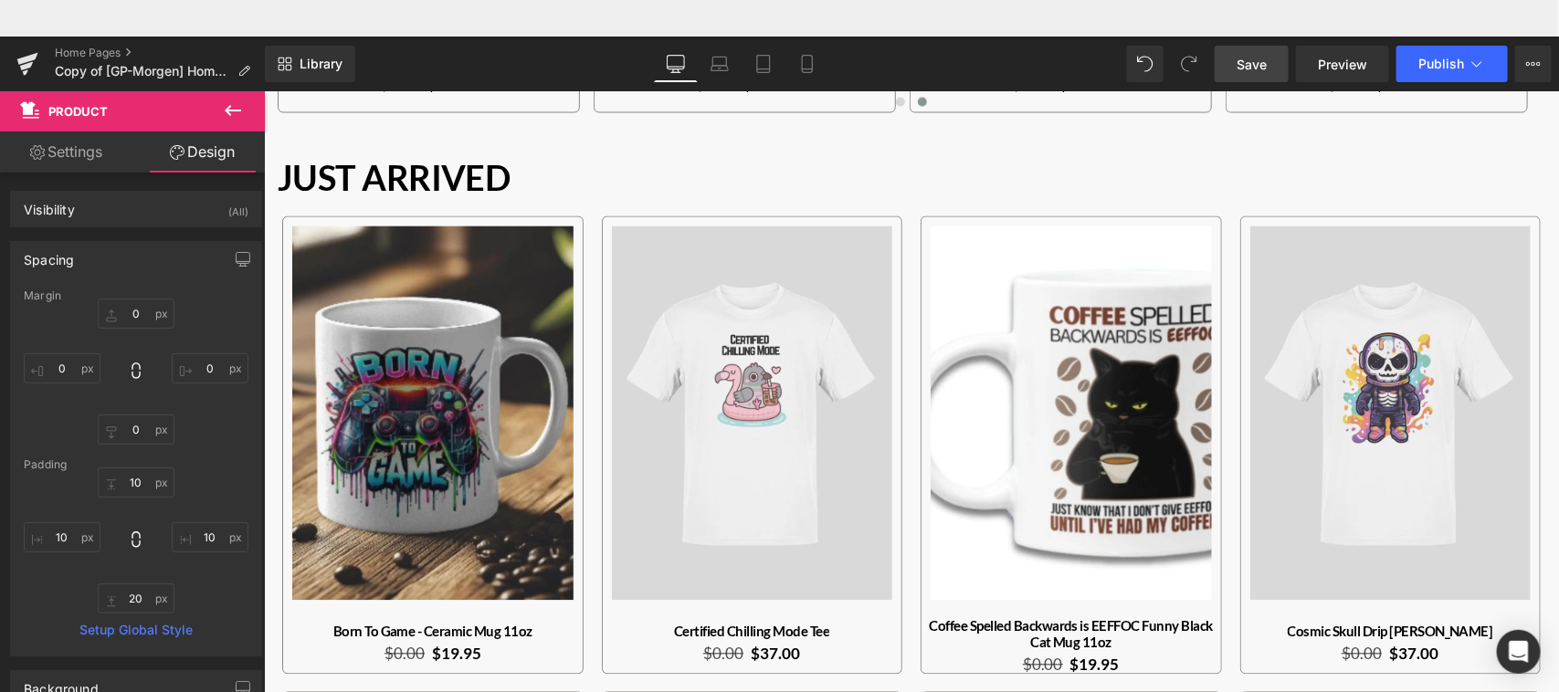
scroll to position [1564, 0]
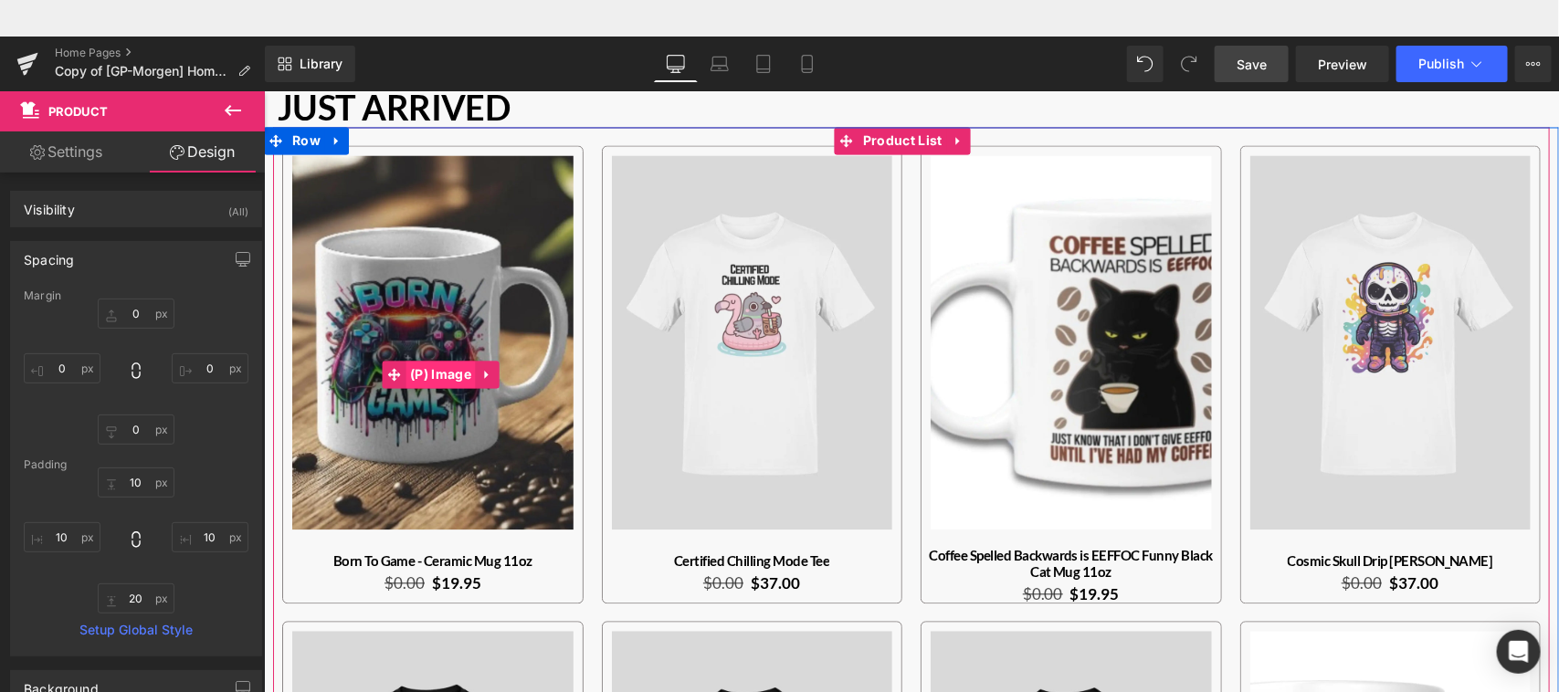
click at [442, 365] on span "(P) Image" at bounding box center [440, 374] width 70 height 27
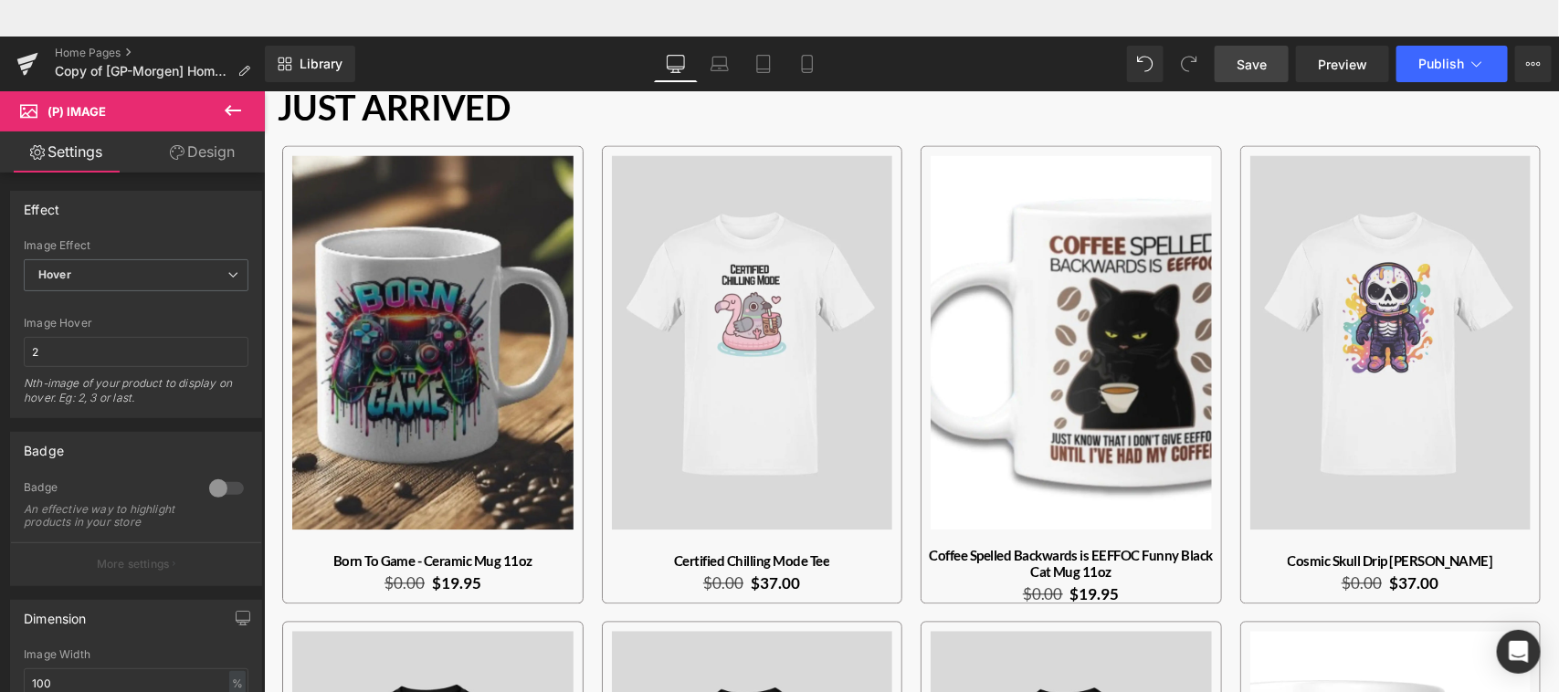
click at [217, 152] on link "Design" at bounding box center [202, 152] width 132 height 41
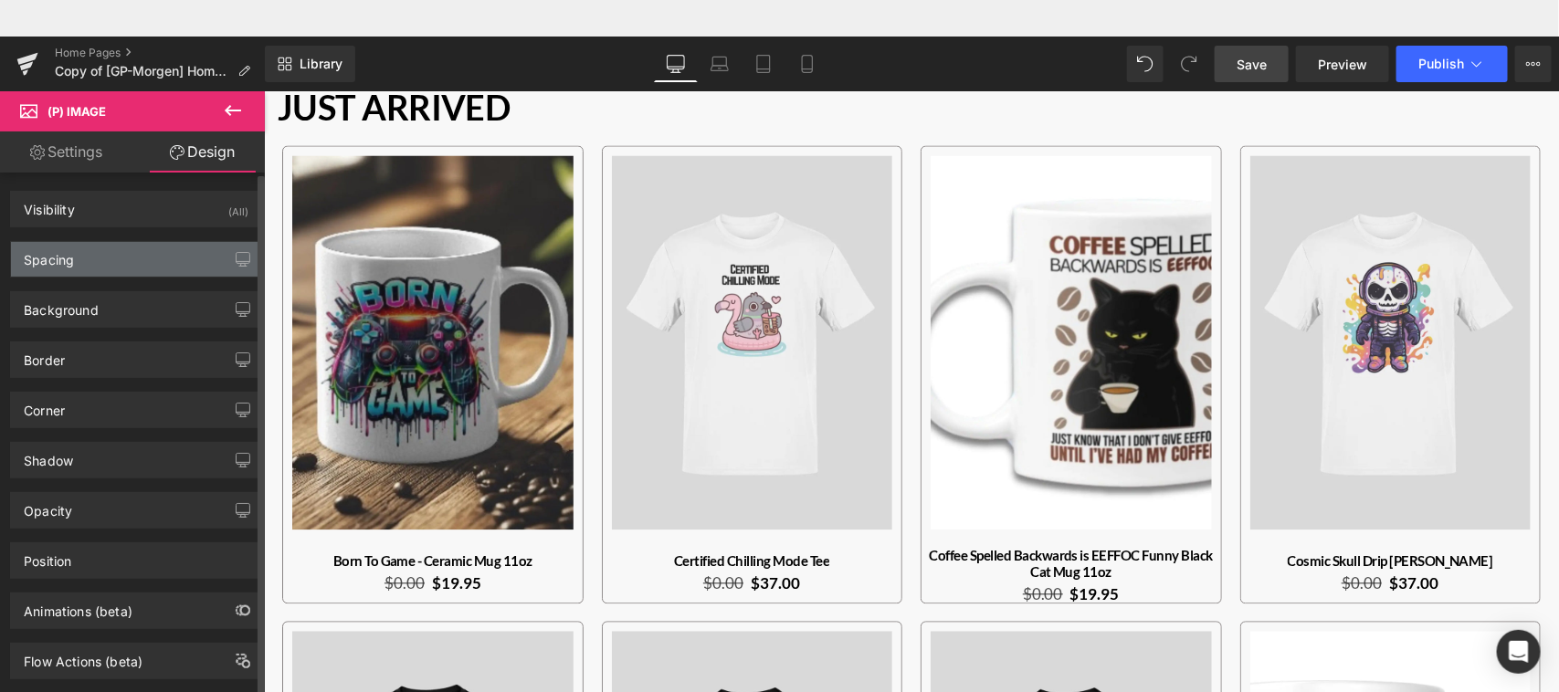
type input "-20"
type input "0"
type input "30"
type input "0"
type input "10"
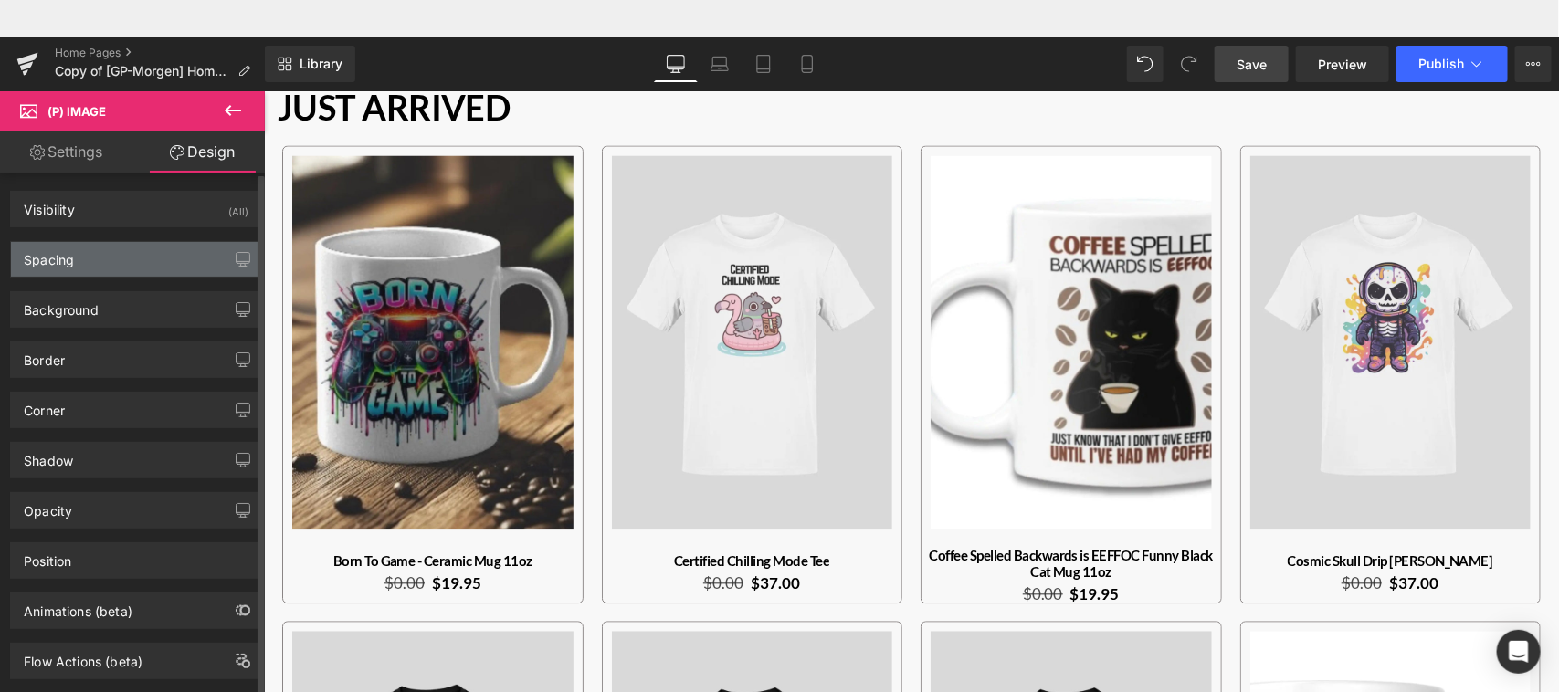
type input "10"
type input "80"
type input "10"
click at [157, 274] on div "Spacing" at bounding box center [136, 259] width 250 height 35
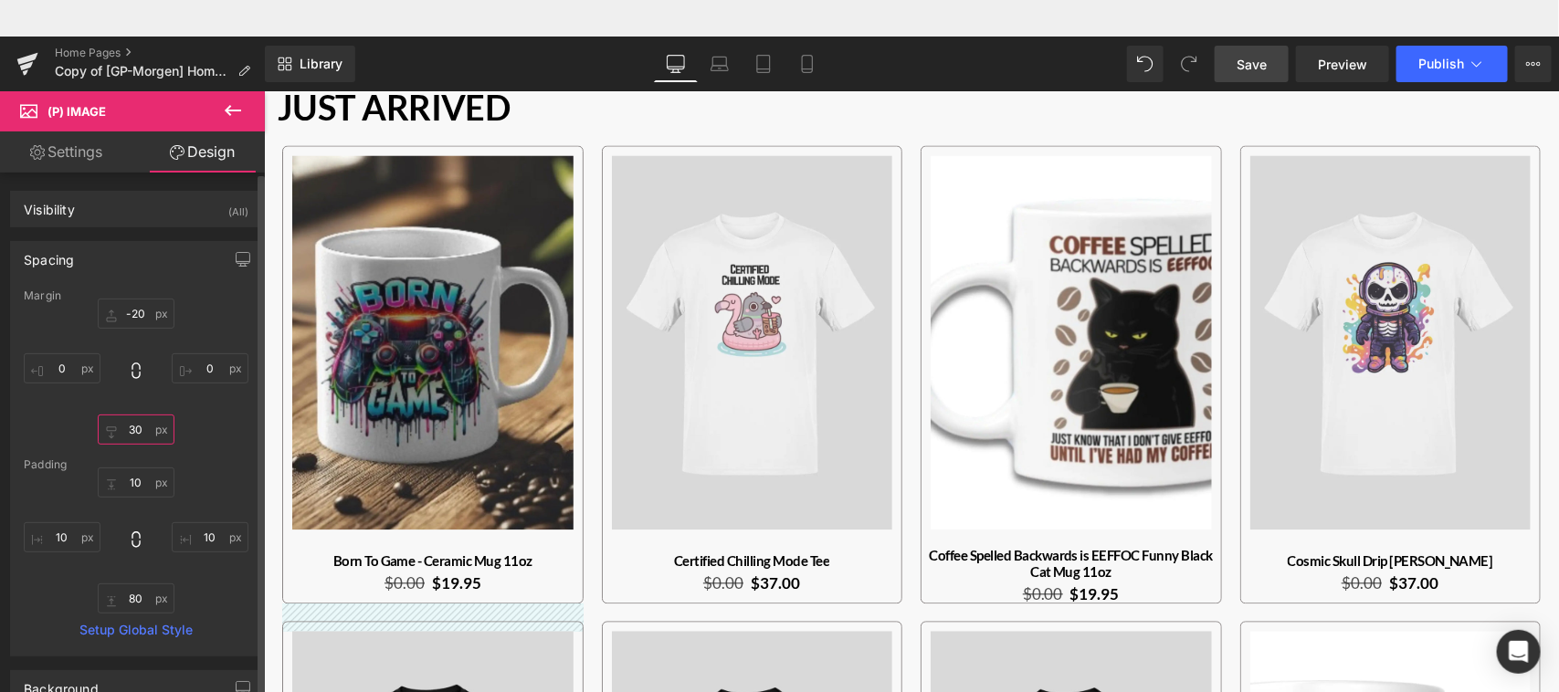
click at [135, 432] on input "30" at bounding box center [136, 430] width 77 height 30
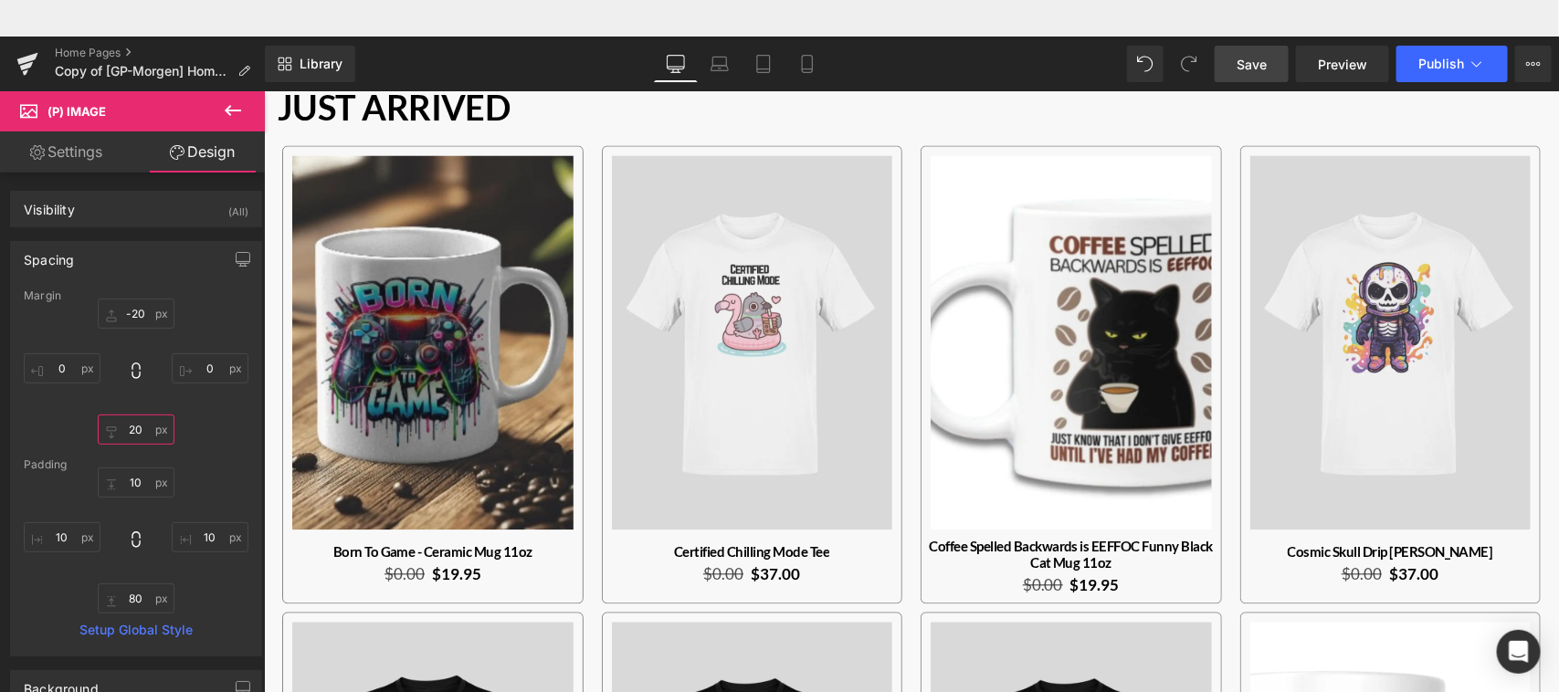
type input "20"
click at [1266, 64] on span "Save" at bounding box center [1252, 64] width 30 height 19
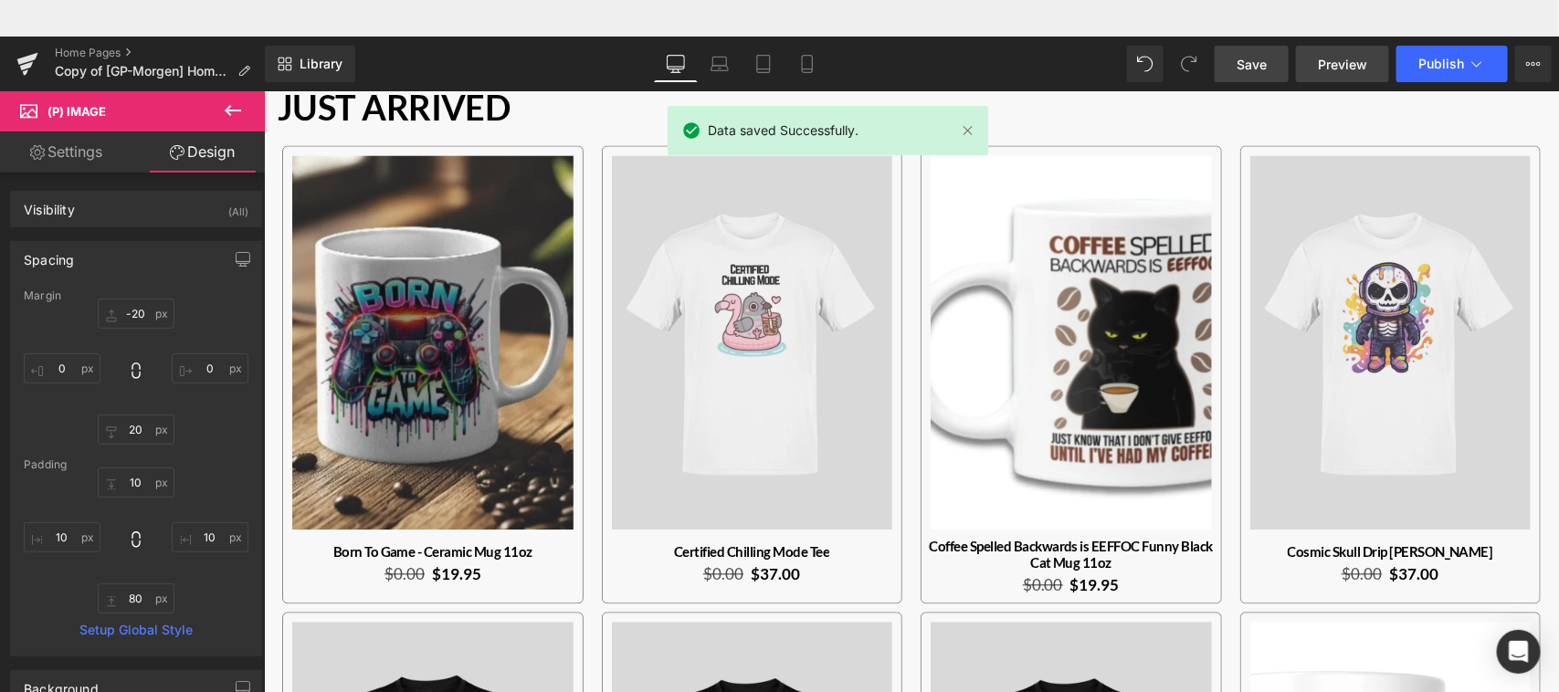
click at [1358, 64] on span "Preview" at bounding box center [1342, 64] width 49 height 19
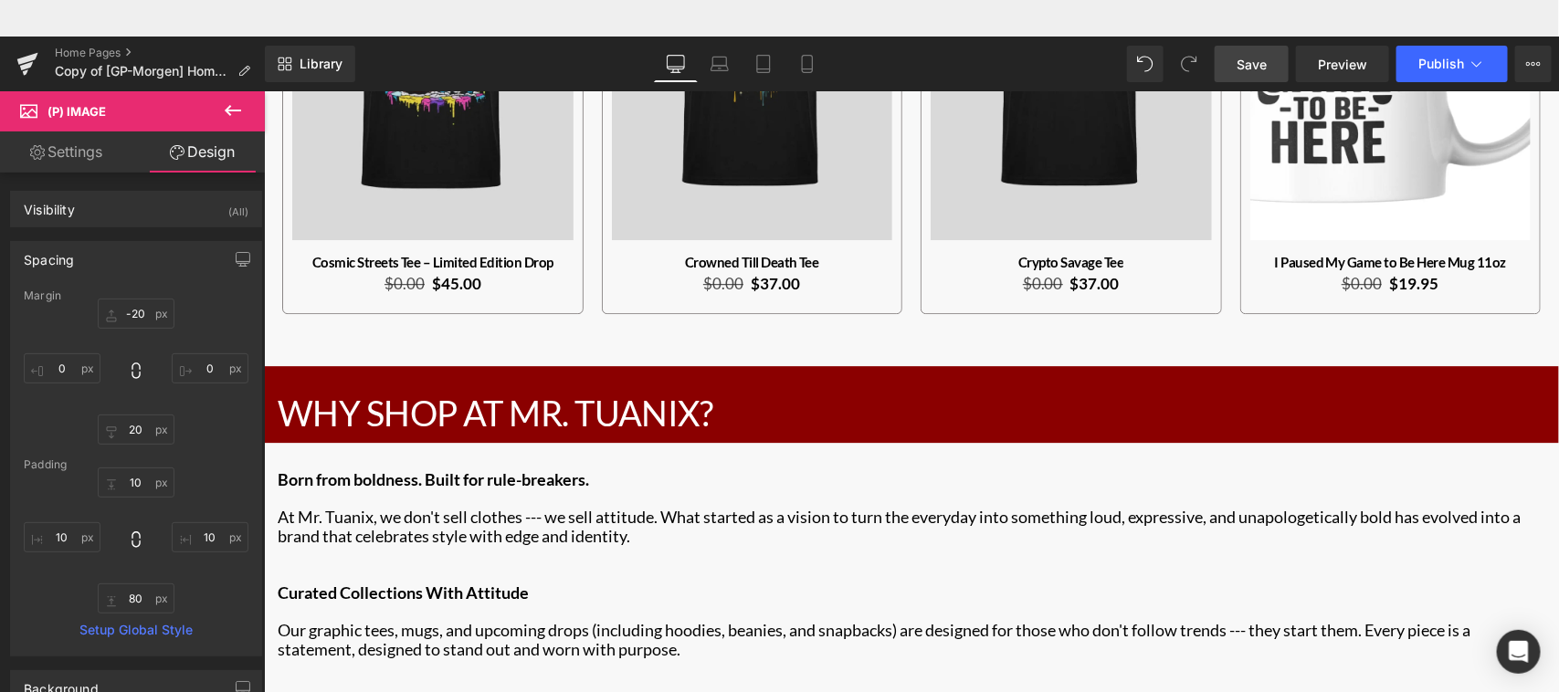
scroll to position [2407, 0]
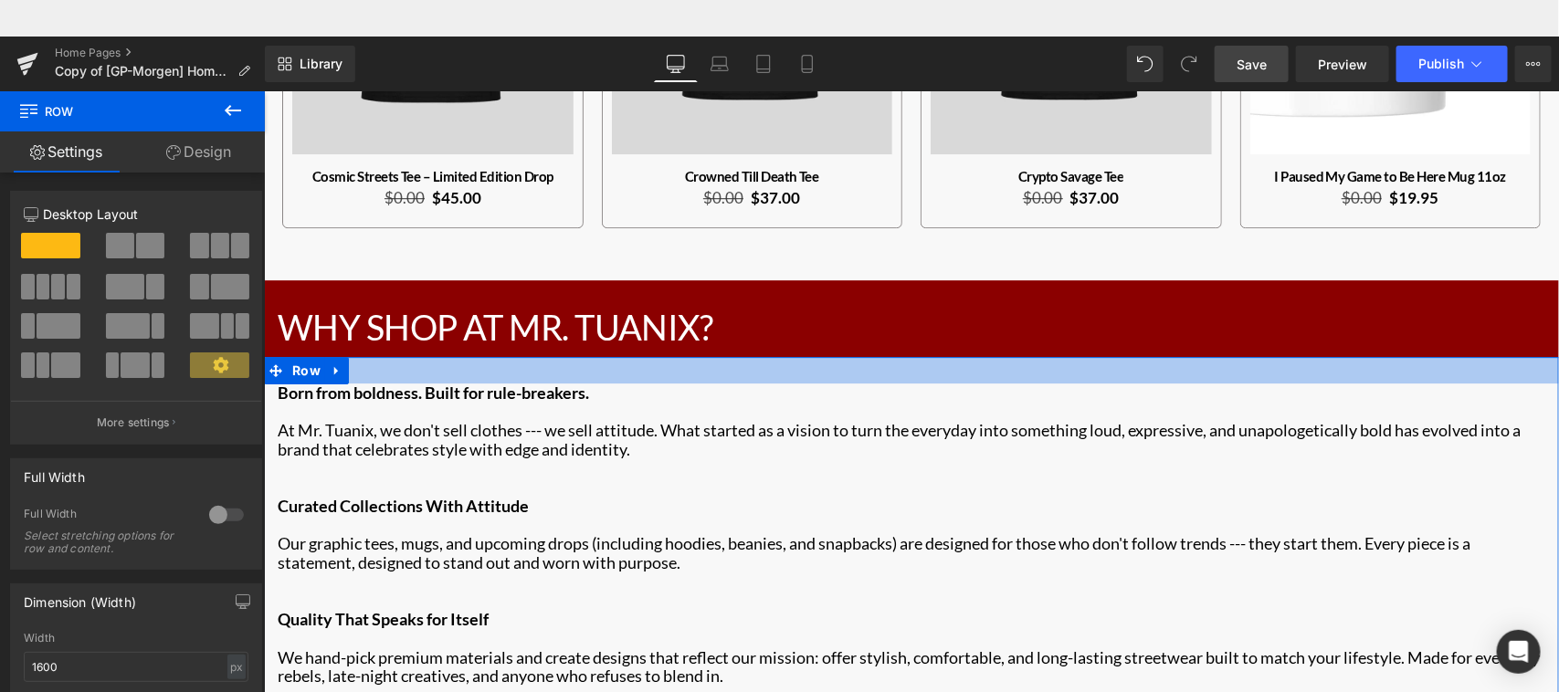
click at [875, 356] on div "Main content" at bounding box center [910, 369] width 1295 height 26
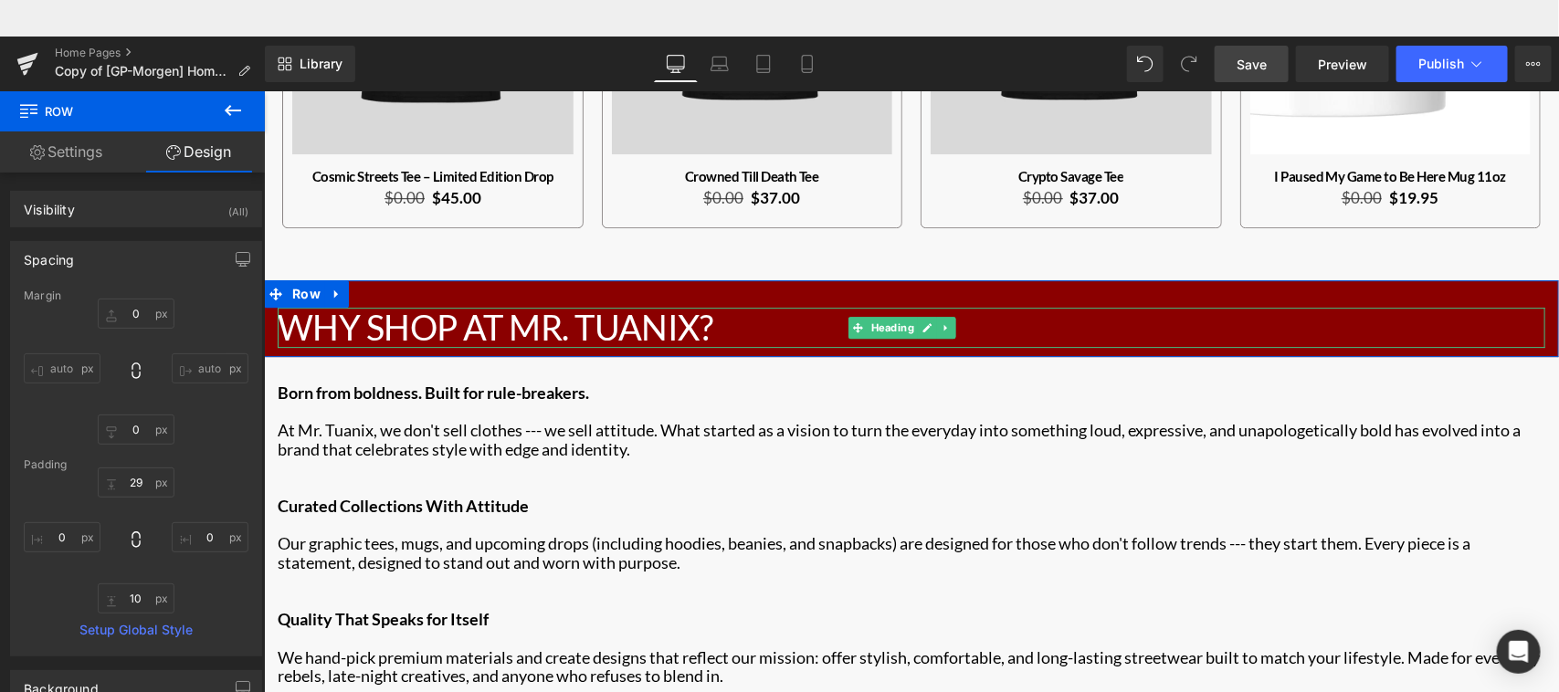
click at [822, 307] on h2 "Why Shop At Mr. Tuanix?" at bounding box center [911, 327] width 1268 height 40
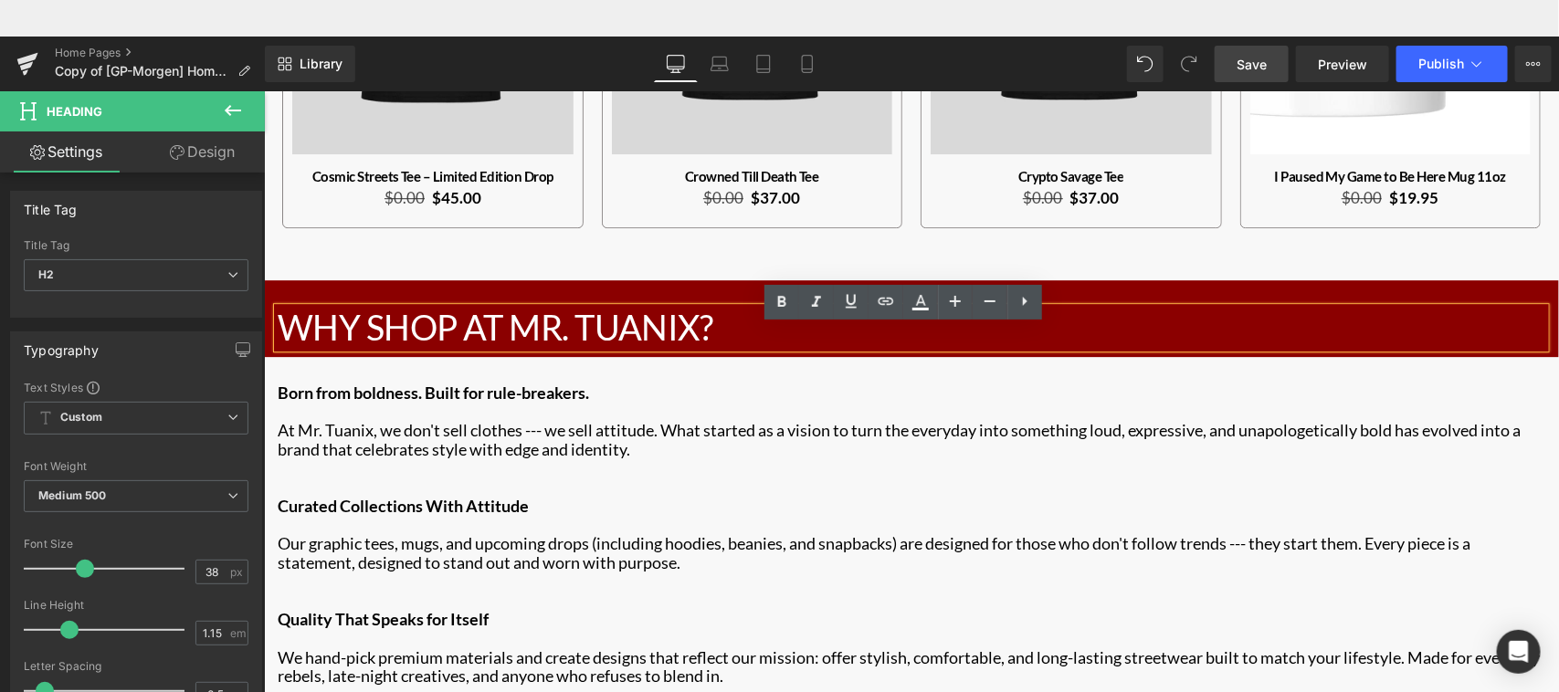
click at [269, 307] on div "Why Shop At Mr. Tuanix? Heading" at bounding box center [910, 327] width 1295 height 40
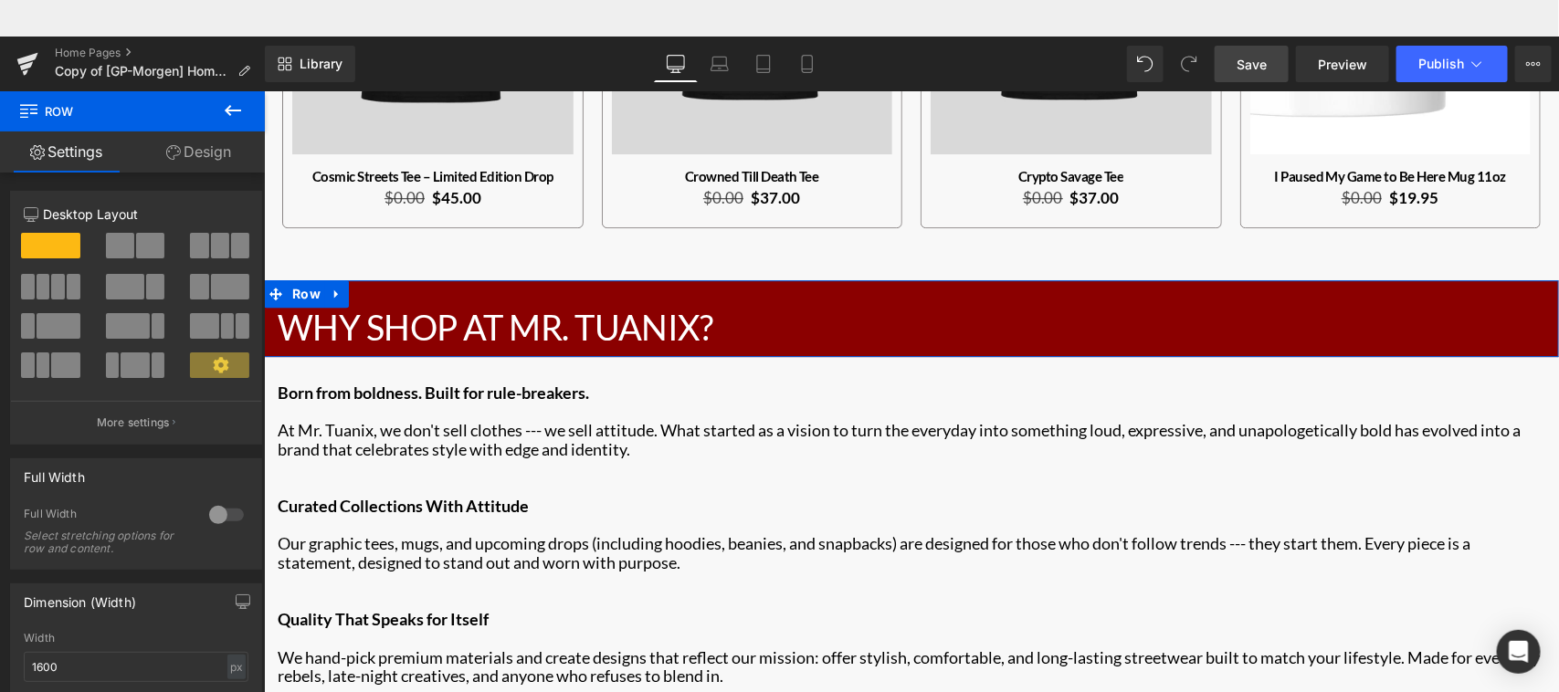
click at [260, 330] on div "Column Size Customizer 12 Desktop Layout Laptop Layout Tablet Layout Mobile Lay…" at bounding box center [136, 311] width 273 height 268
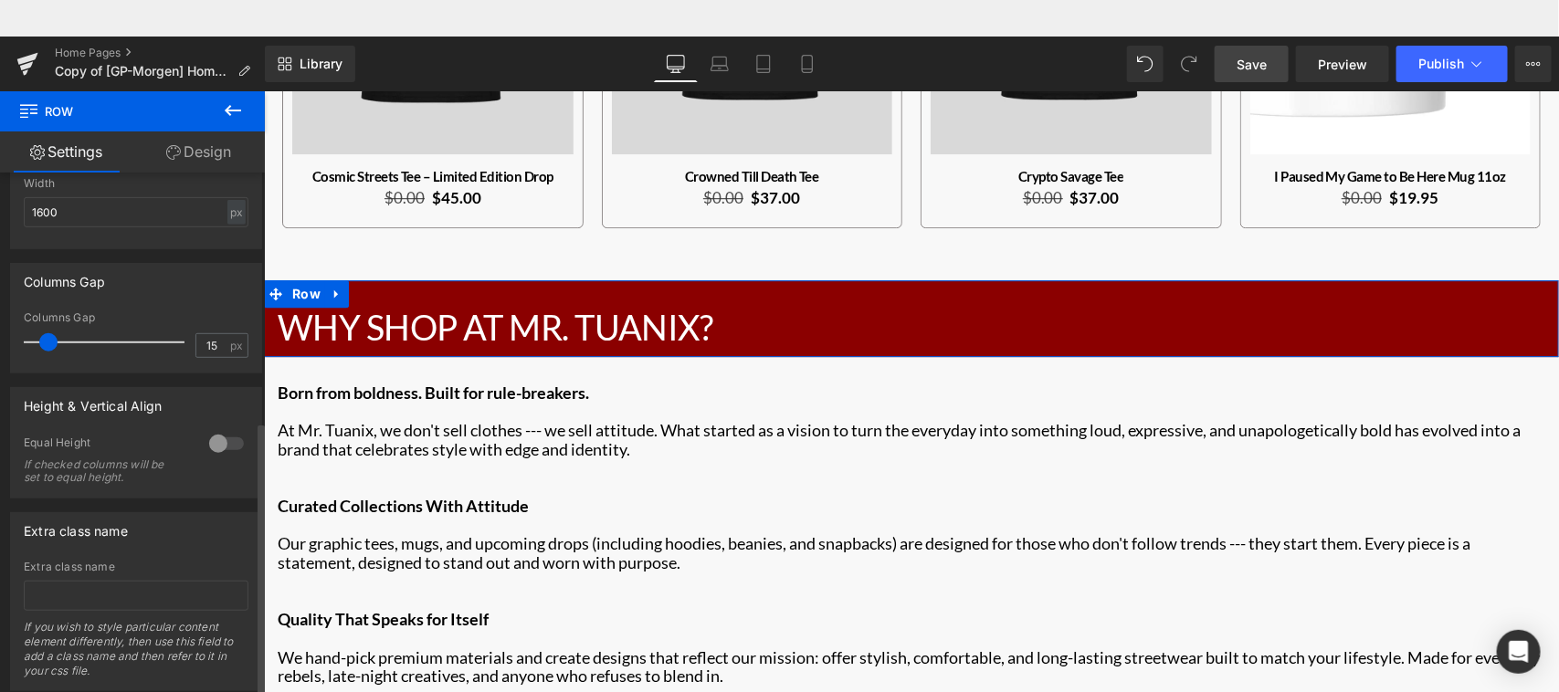
scroll to position [475, 0]
click at [225, 152] on link "Design" at bounding box center [198, 152] width 132 height 41
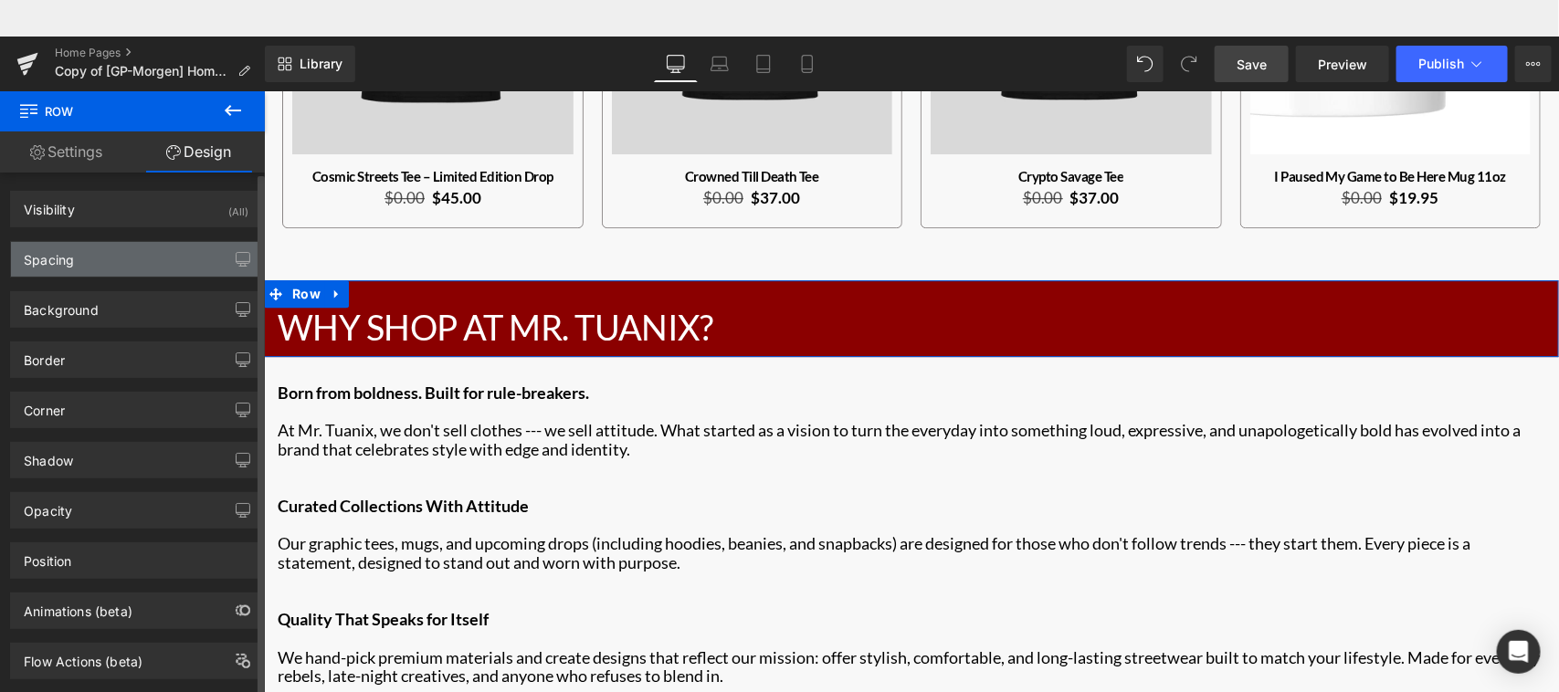
type input "0"
type input "30"
type input "0"
type input "10"
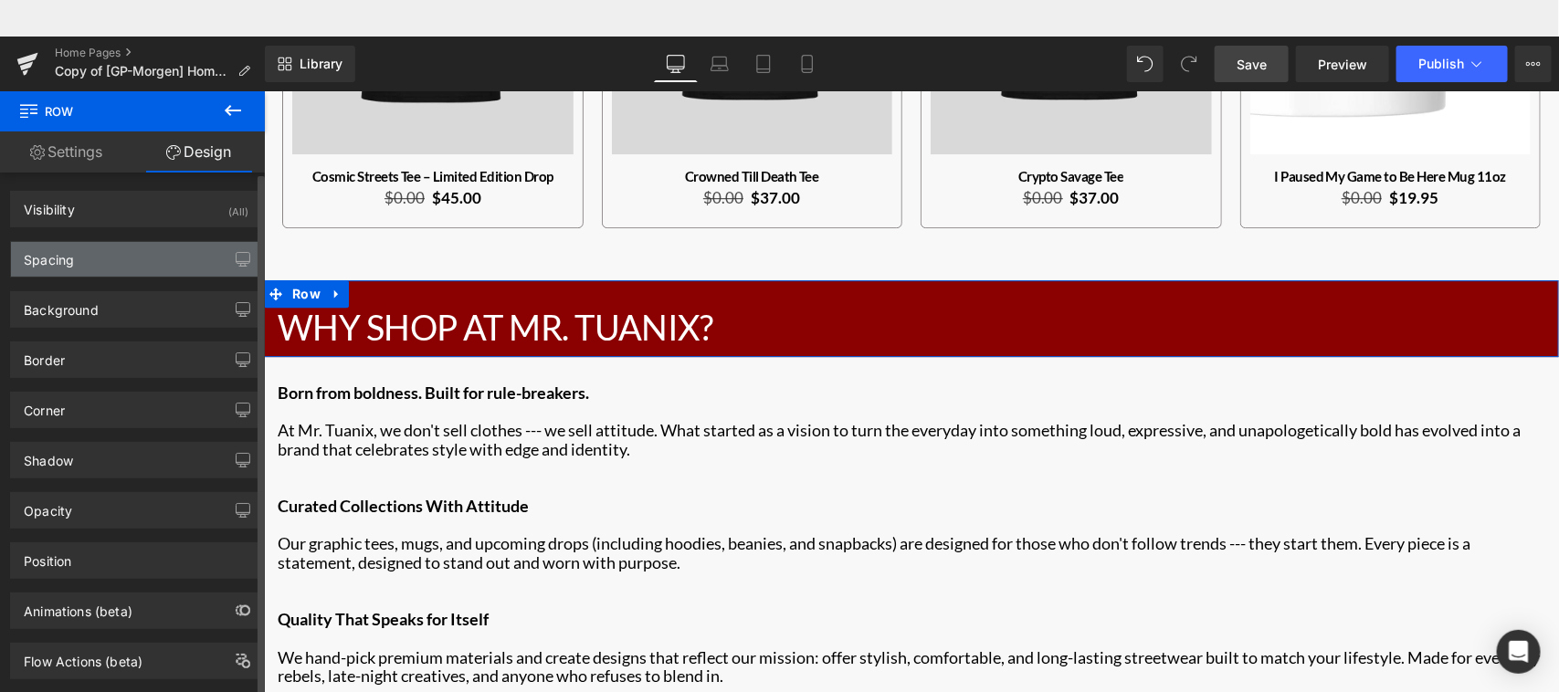
type input "0"
click at [143, 248] on div "Spacing" at bounding box center [136, 259] width 250 height 35
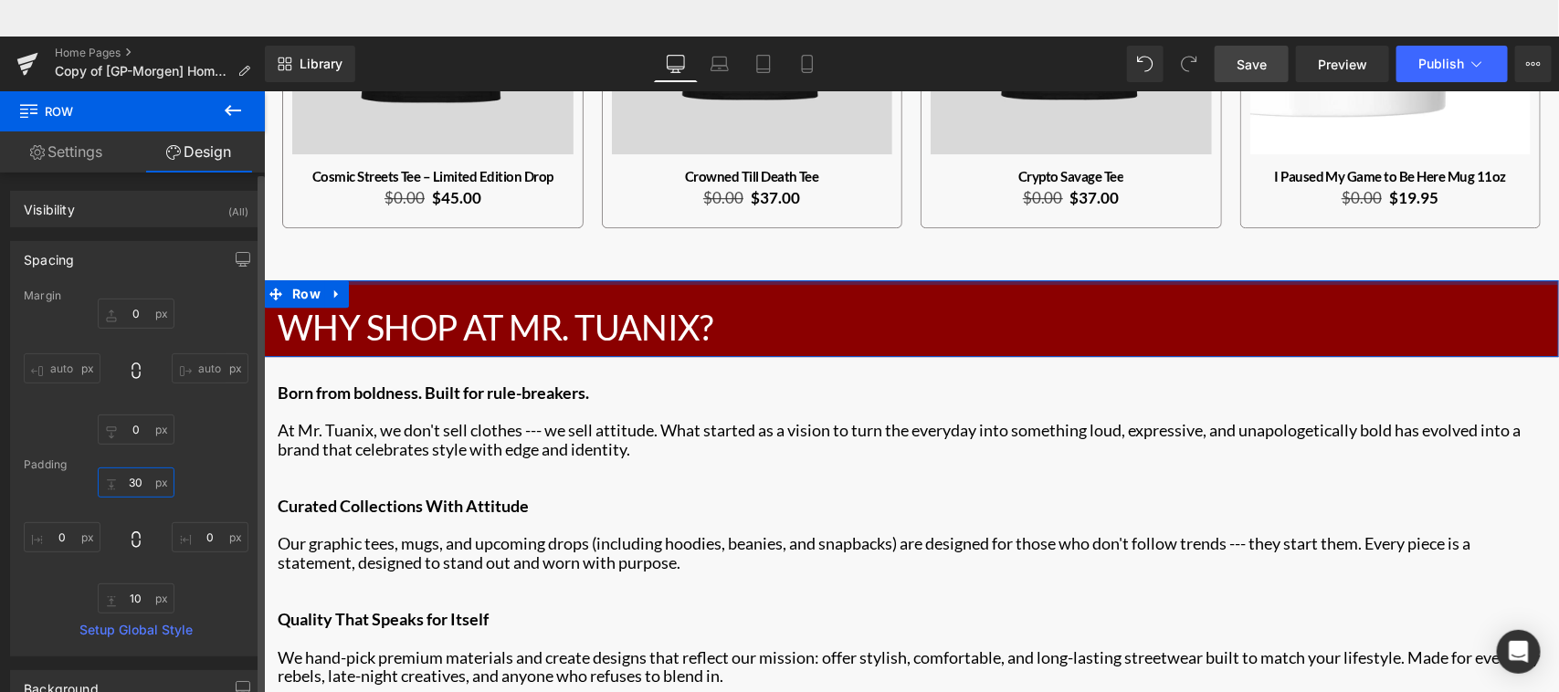
click at [134, 484] on input "30" at bounding box center [136, 483] width 77 height 30
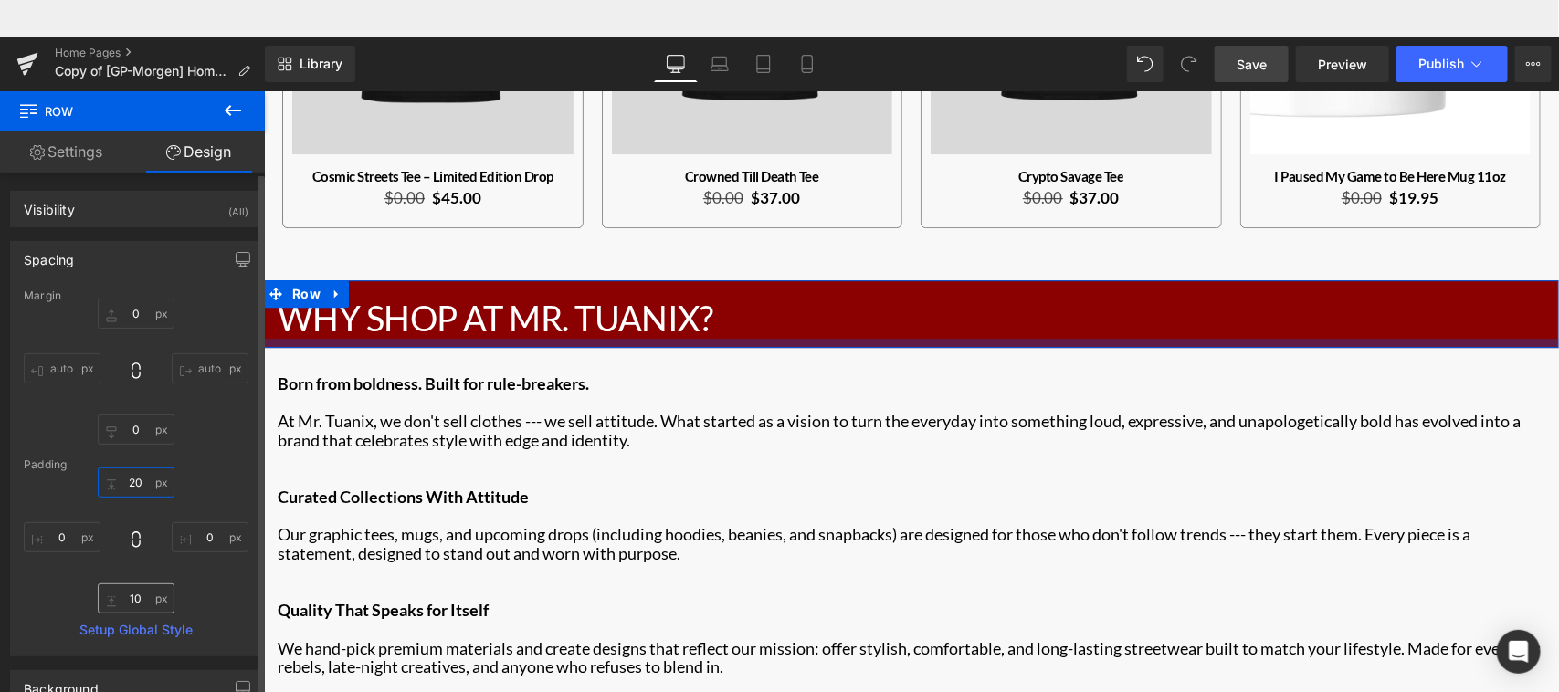
type input "20"
click at [133, 601] on input "10" at bounding box center [136, 599] width 77 height 30
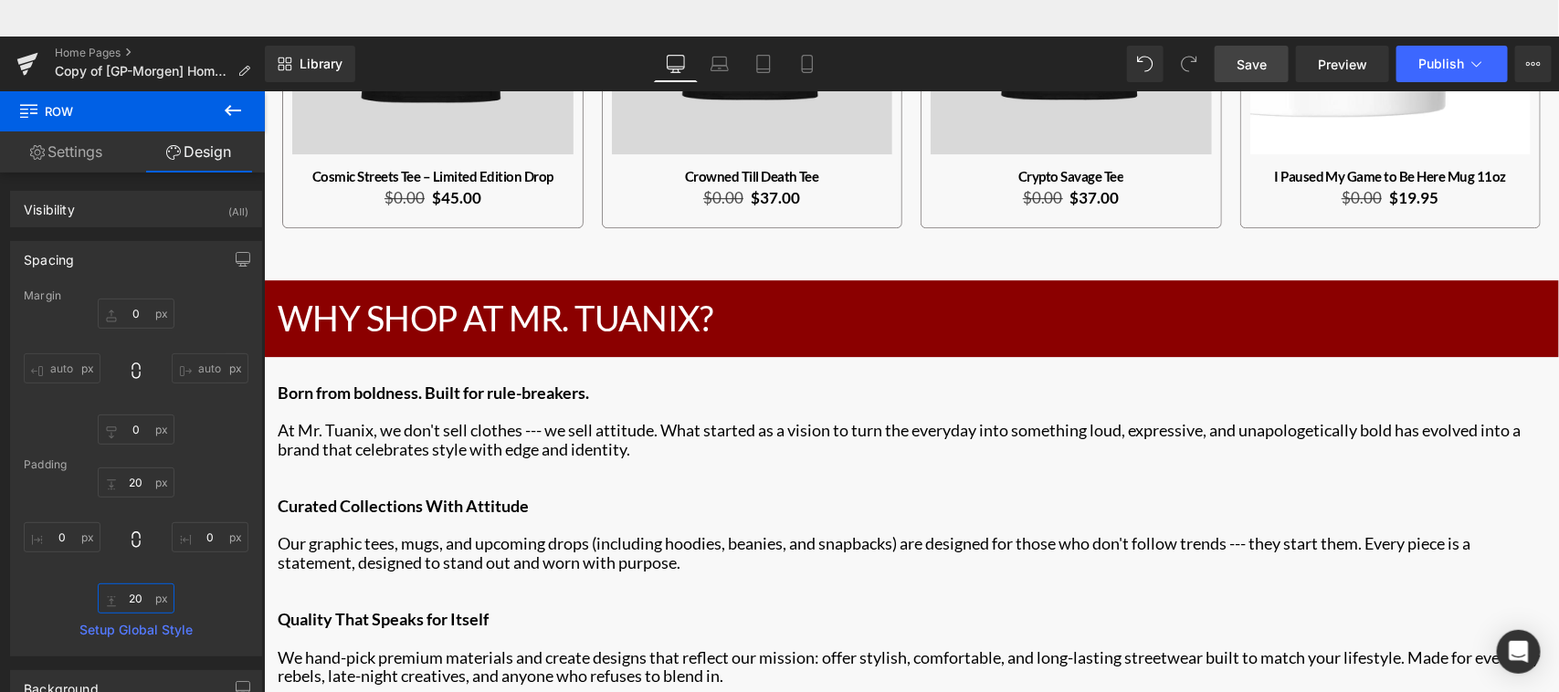
type input "20"
click at [1250, 66] on span "Save" at bounding box center [1252, 64] width 30 height 19
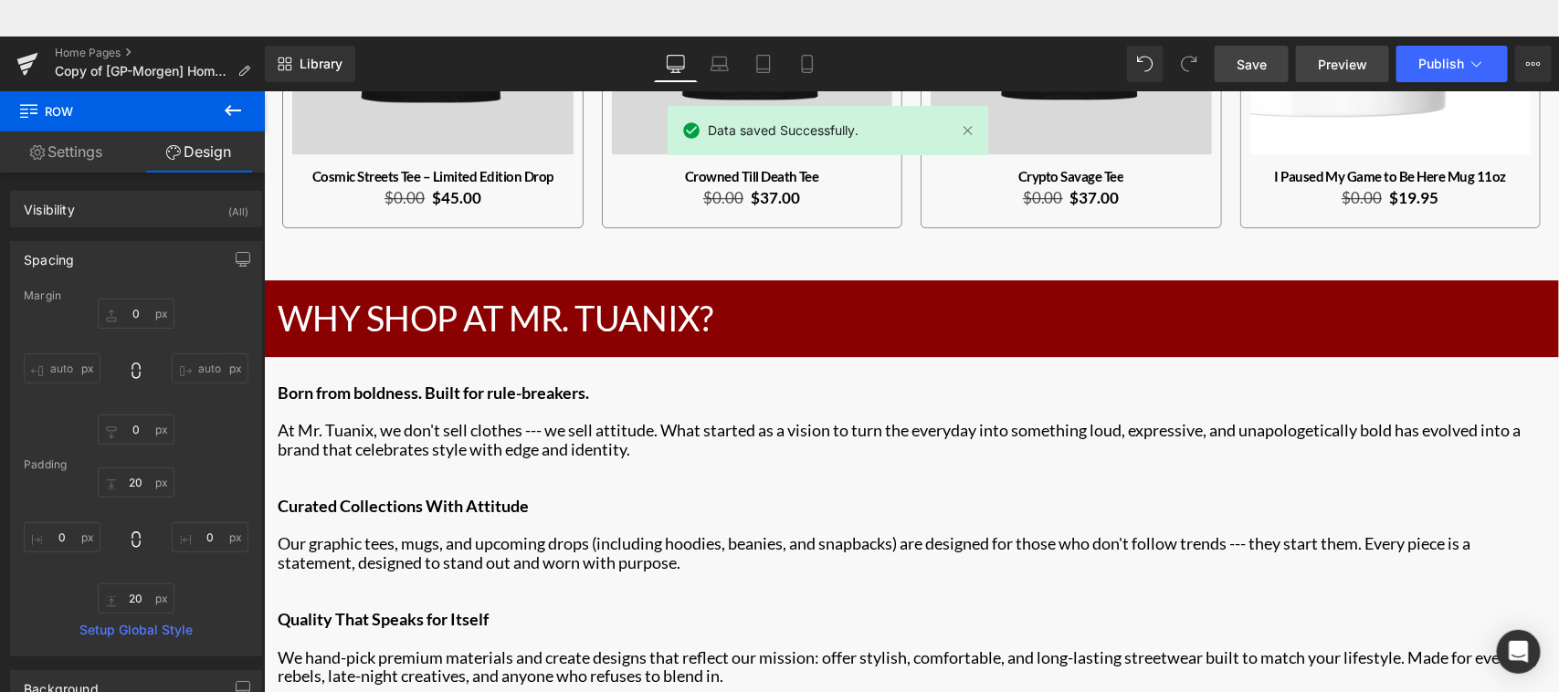
click at [1331, 66] on span "Preview" at bounding box center [1342, 64] width 49 height 19
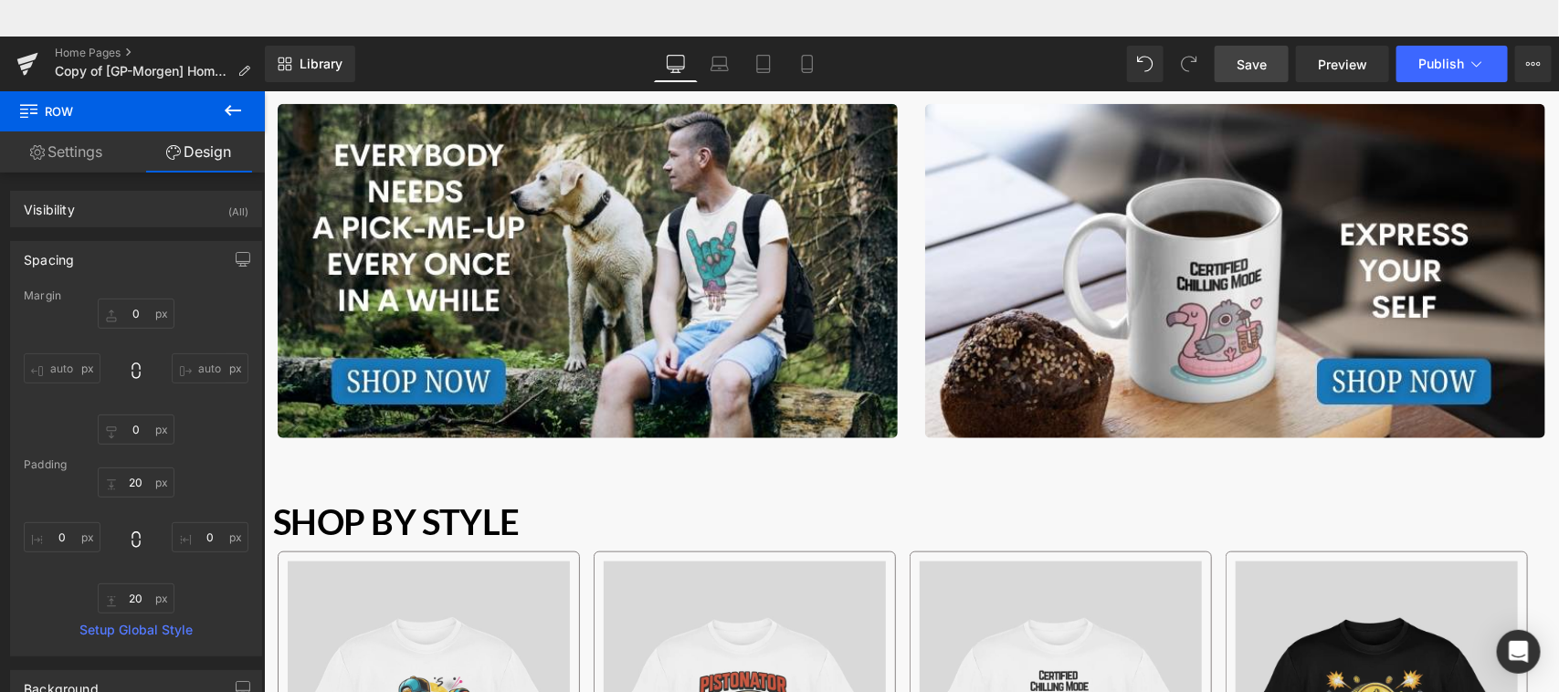
scroll to position [690, 0]
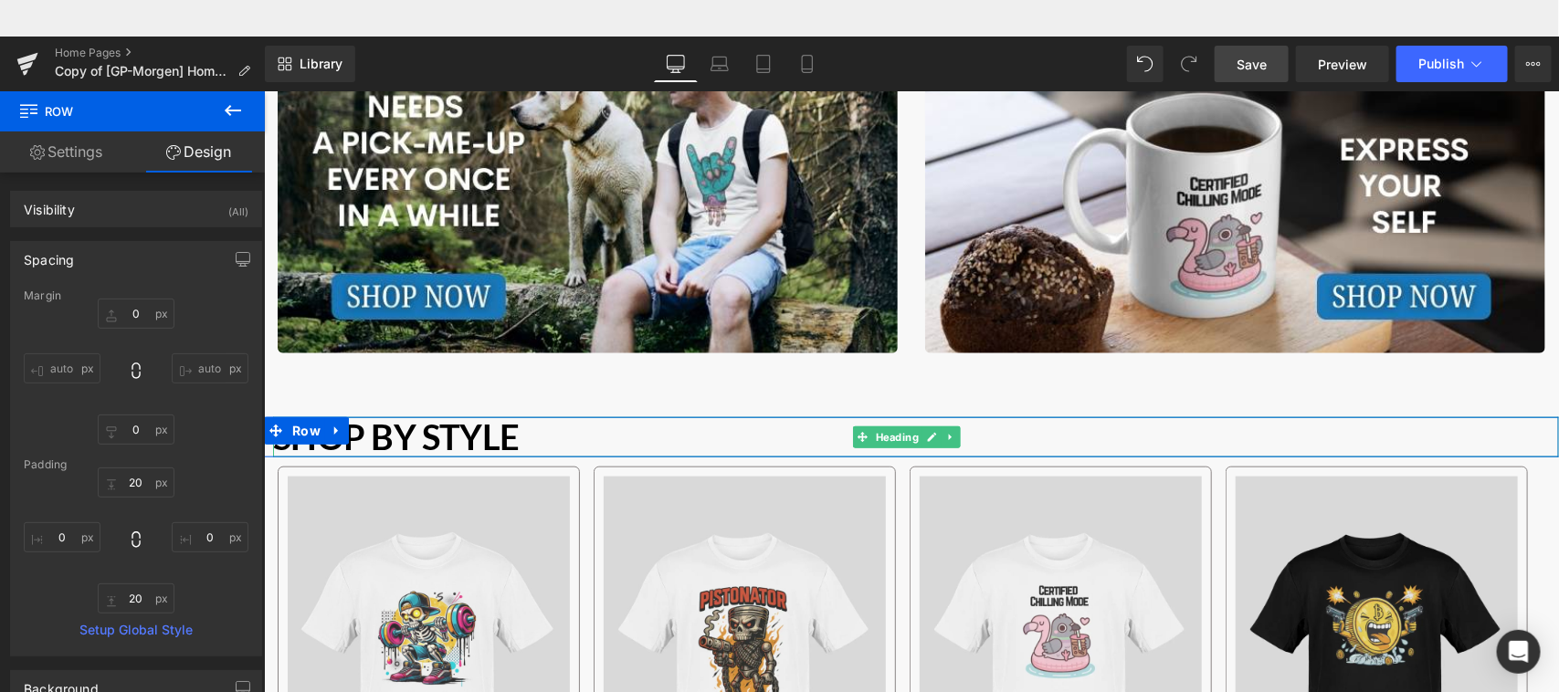
click at [415, 434] on b "Shop by Style" at bounding box center [395, 436] width 247 height 42
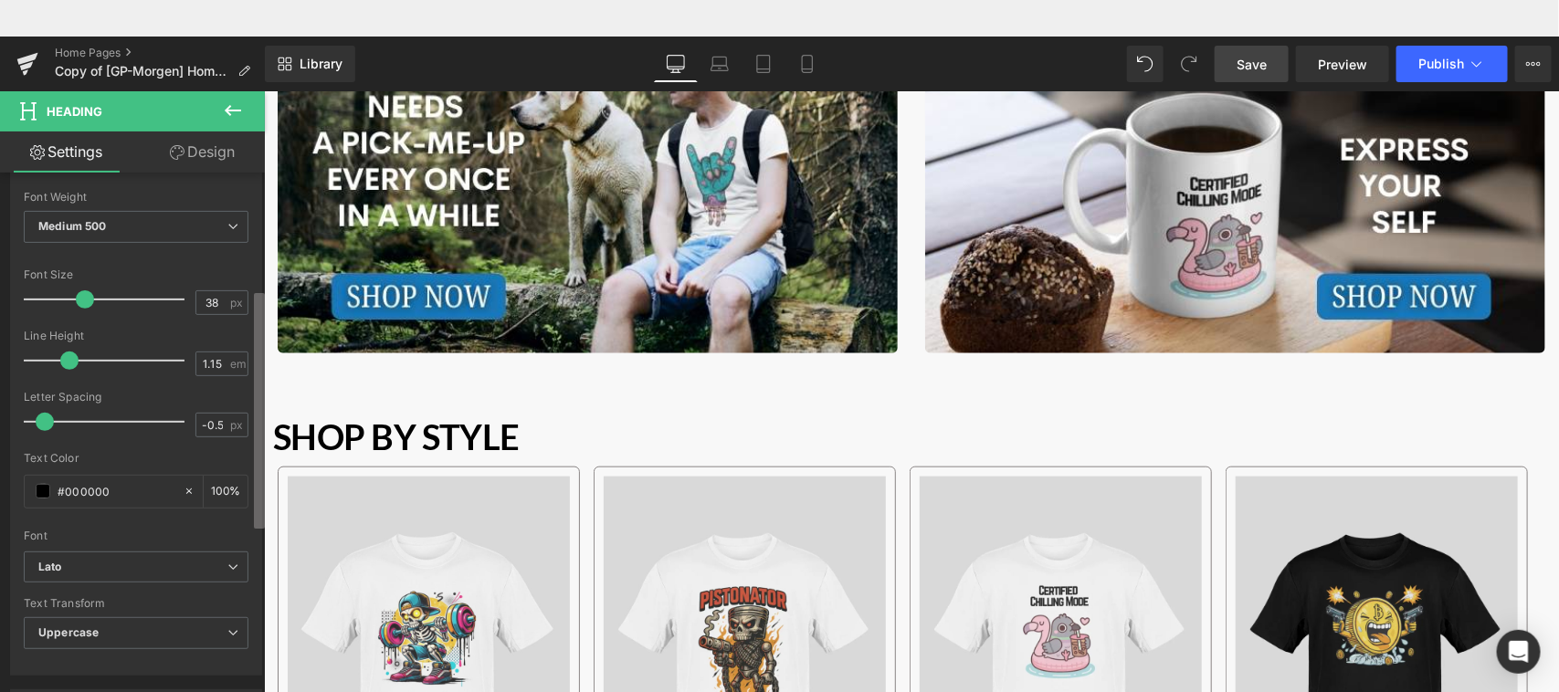
scroll to position [271, 0]
click at [263, 361] on b at bounding box center [259, 411] width 11 height 236
type input "-1"
drag, startPoint x: 43, startPoint y: 418, endPoint x: 30, endPoint y: 418, distance: 12.8
click at [30, 418] on span at bounding box center [33, 420] width 18 height 18
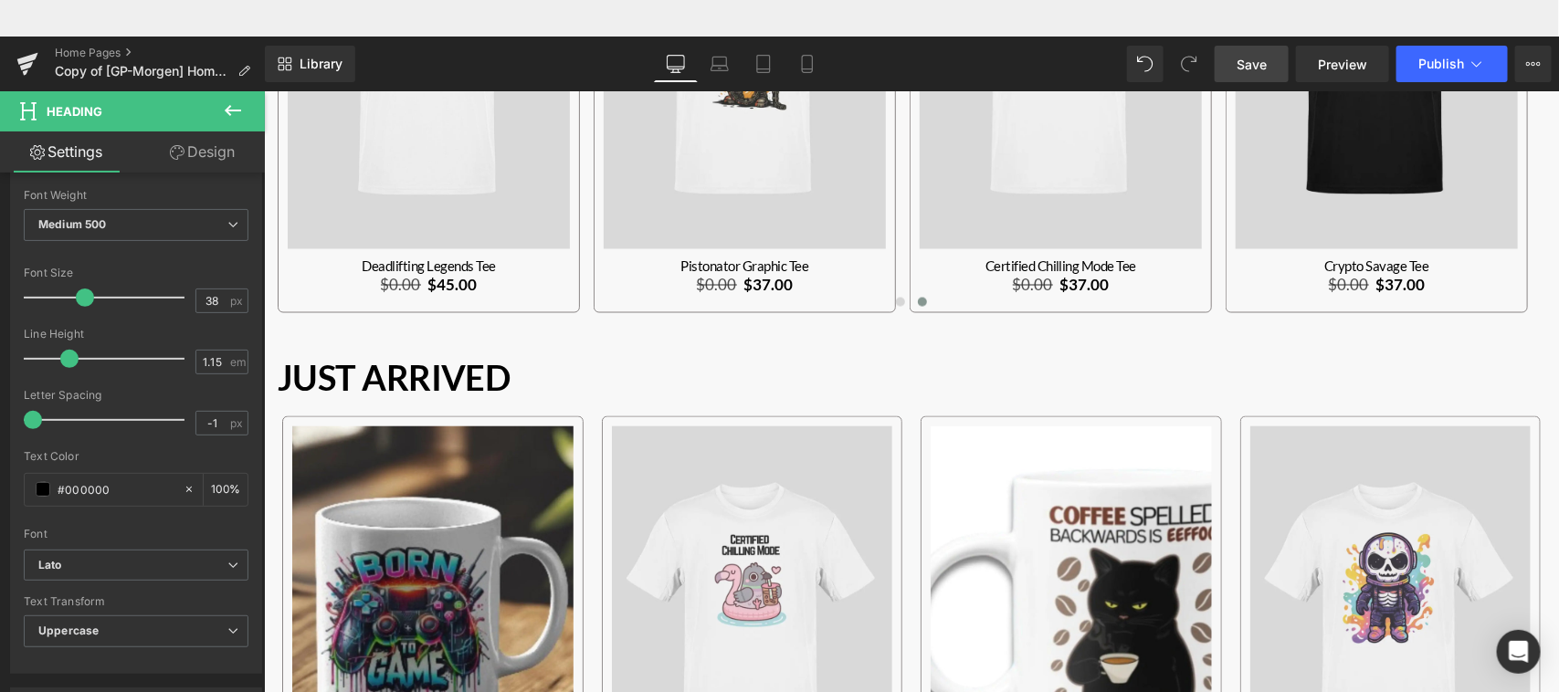
scroll to position [1308, 0]
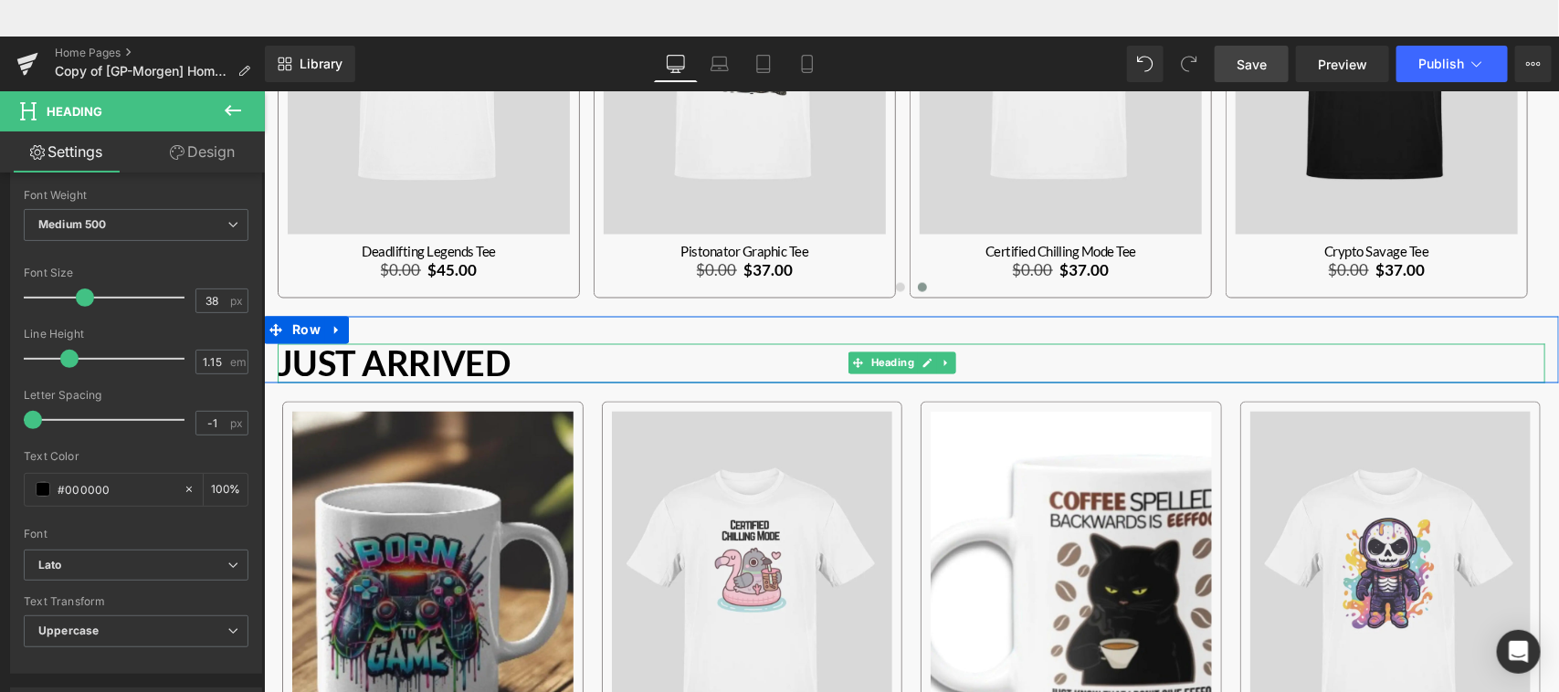
click at [464, 353] on strong "Just Arrived" at bounding box center [393, 363] width 232 height 42
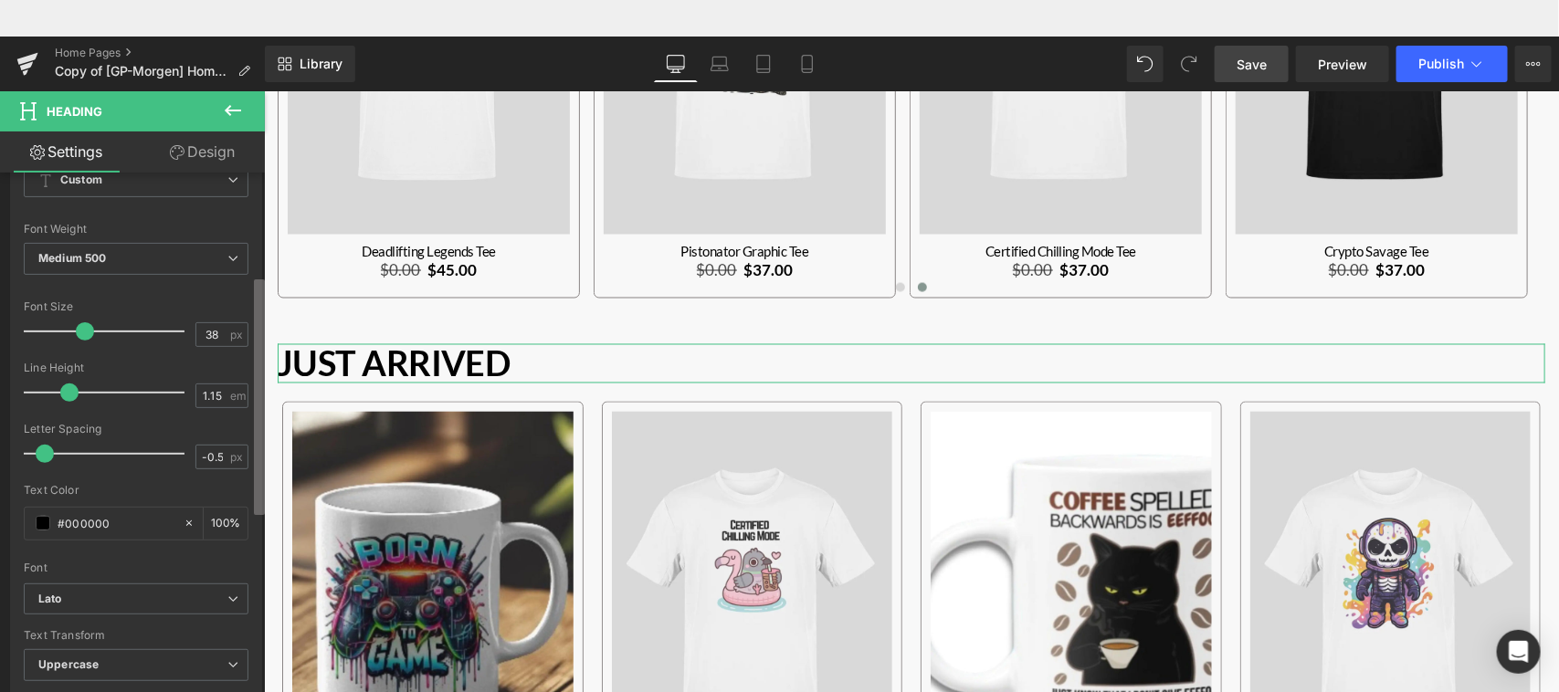
scroll to position [239, 0]
click at [257, 462] on b at bounding box center [259, 398] width 11 height 236
type input "-1"
drag, startPoint x: 43, startPoint y: 449, endPoint x: 29, endPoint y: 450, distance: 13.7
click at [29, 450] on span at bounding box center [33, 452] width 18 height 18
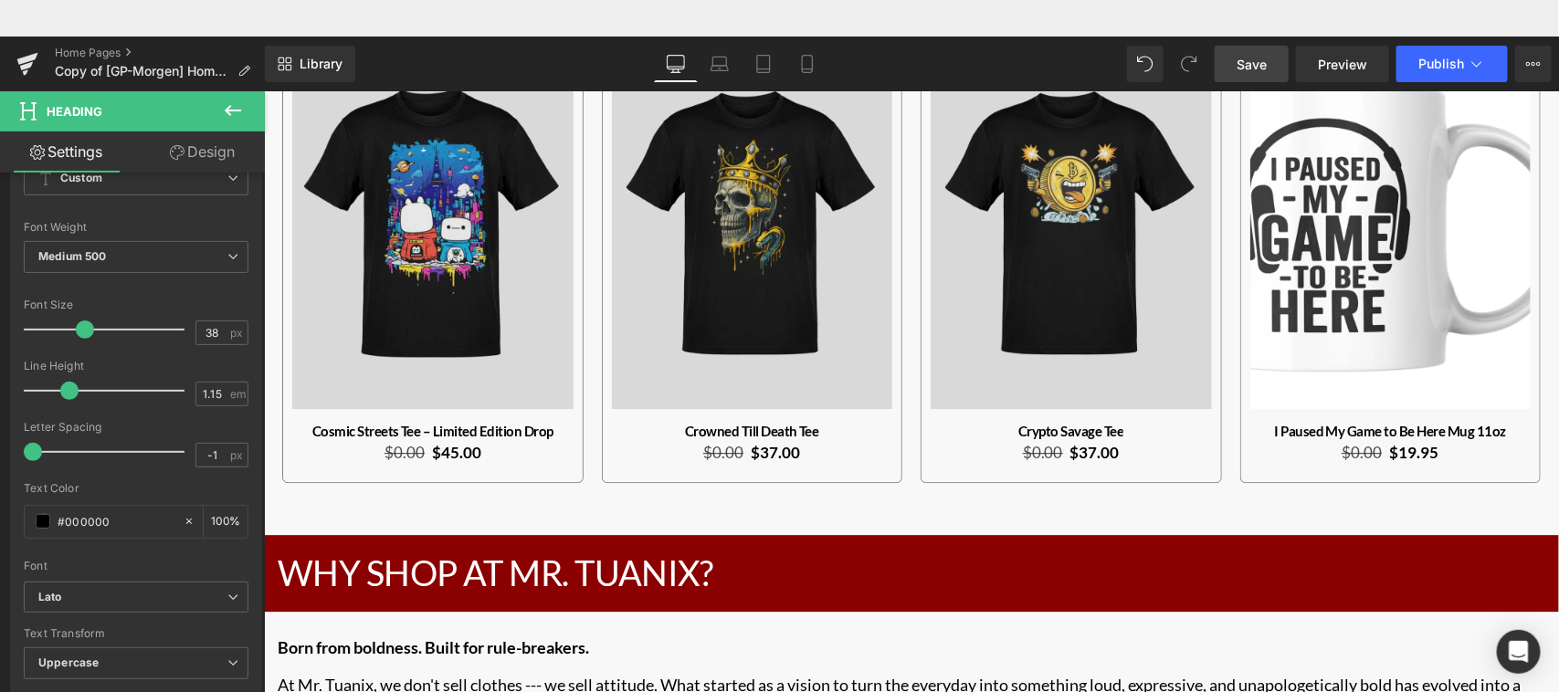
scroll to position [2376, 0]
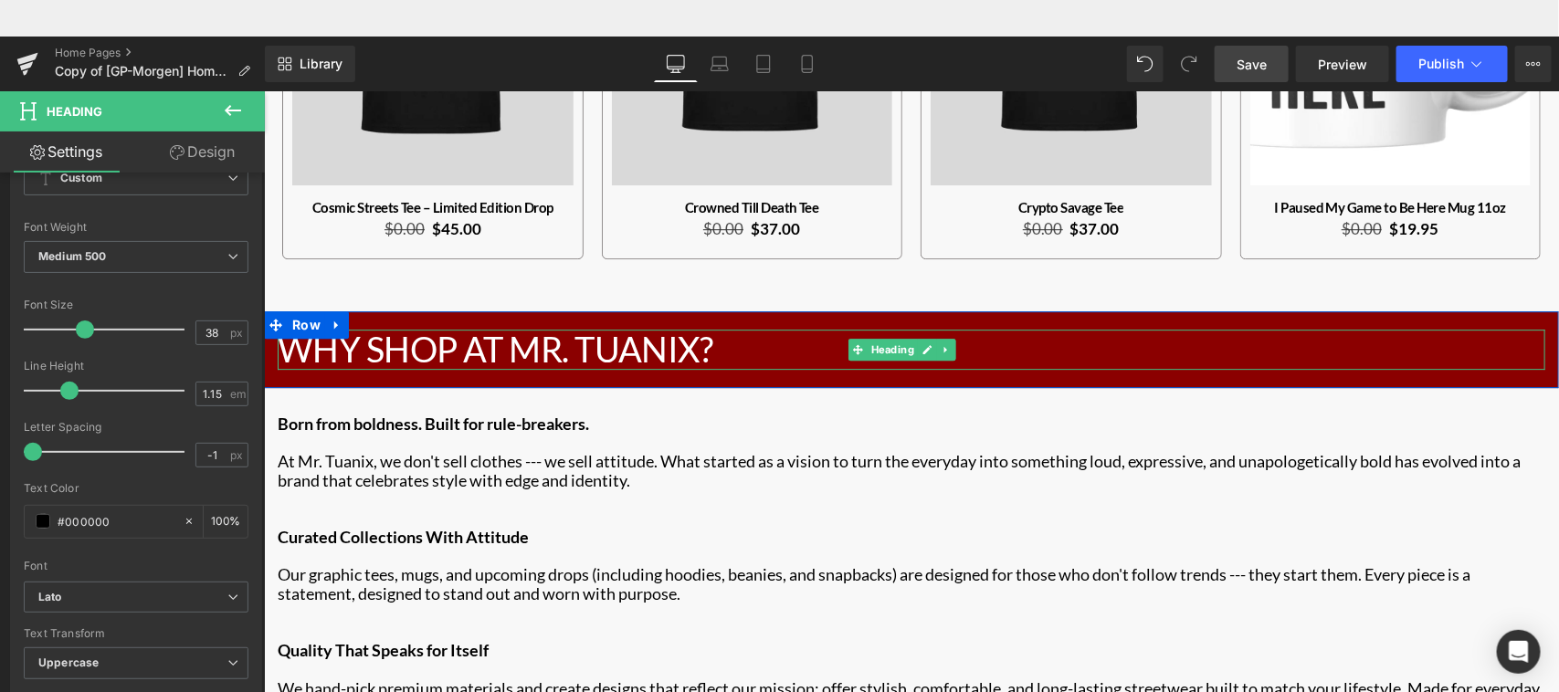
click at [491, 329] on h2 "Why Shop At Mr. Tuanix?" at bounding box center [911, 349] width 1268 height 40
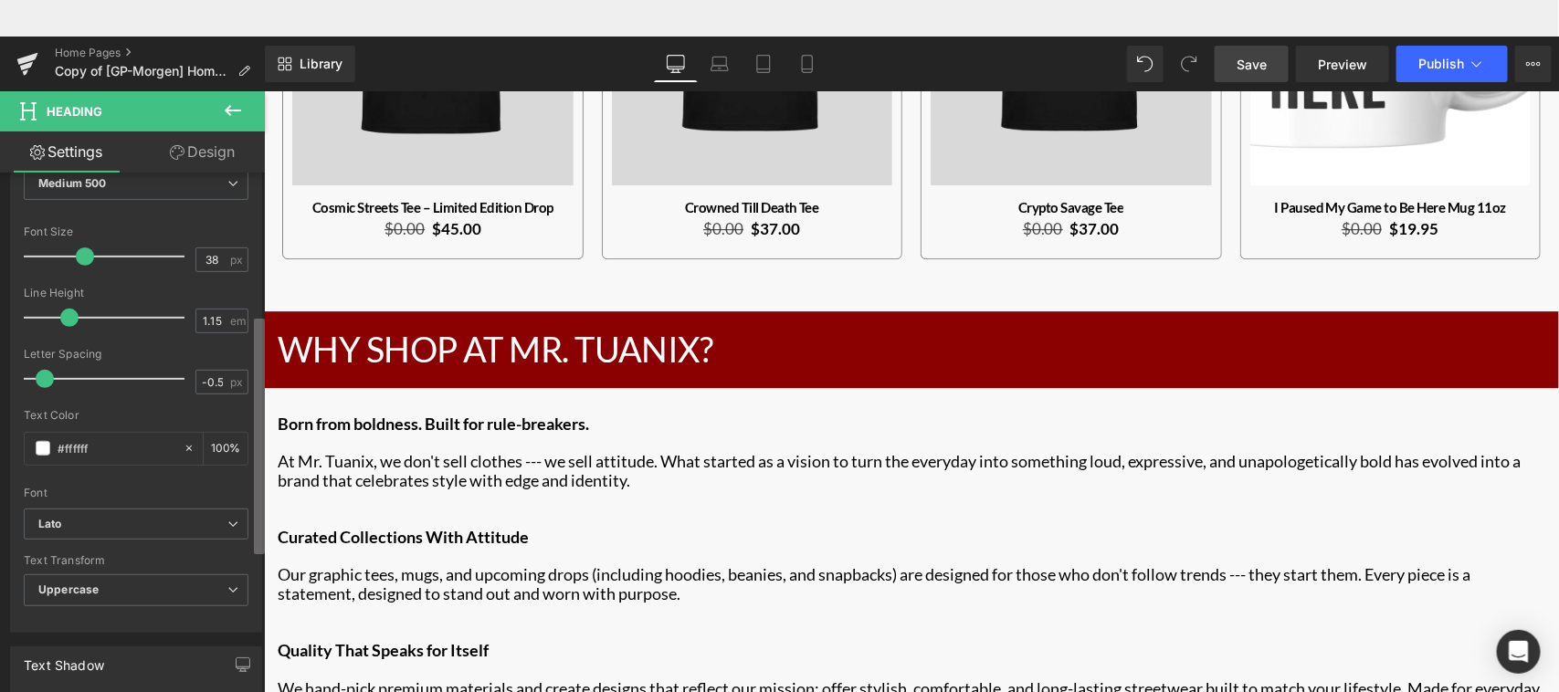
scroll to position [343, 0]
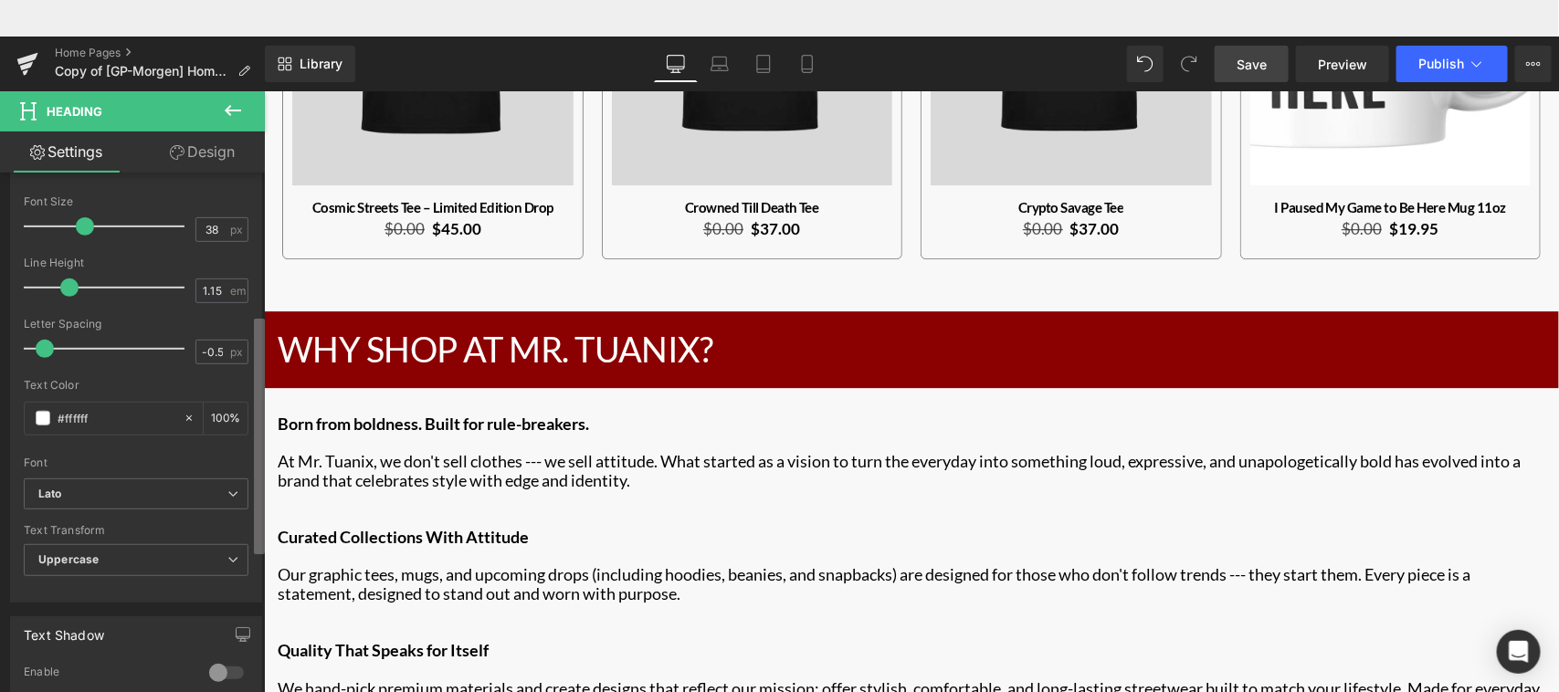
click at [258, 472] on b at bounding box center [259, 437] width 11 height 236
type input "-1"
drag, startPoint x: 44, startPoint y: 352, endPoint x: 33, endPoint y: 352, distance: 11.0
click at [33, 352] on span at bounding box center [33, 349] width 18 height 18
click at [1258, 57] on span "Save" at bounding box center [1252, 64] width 30 height 19
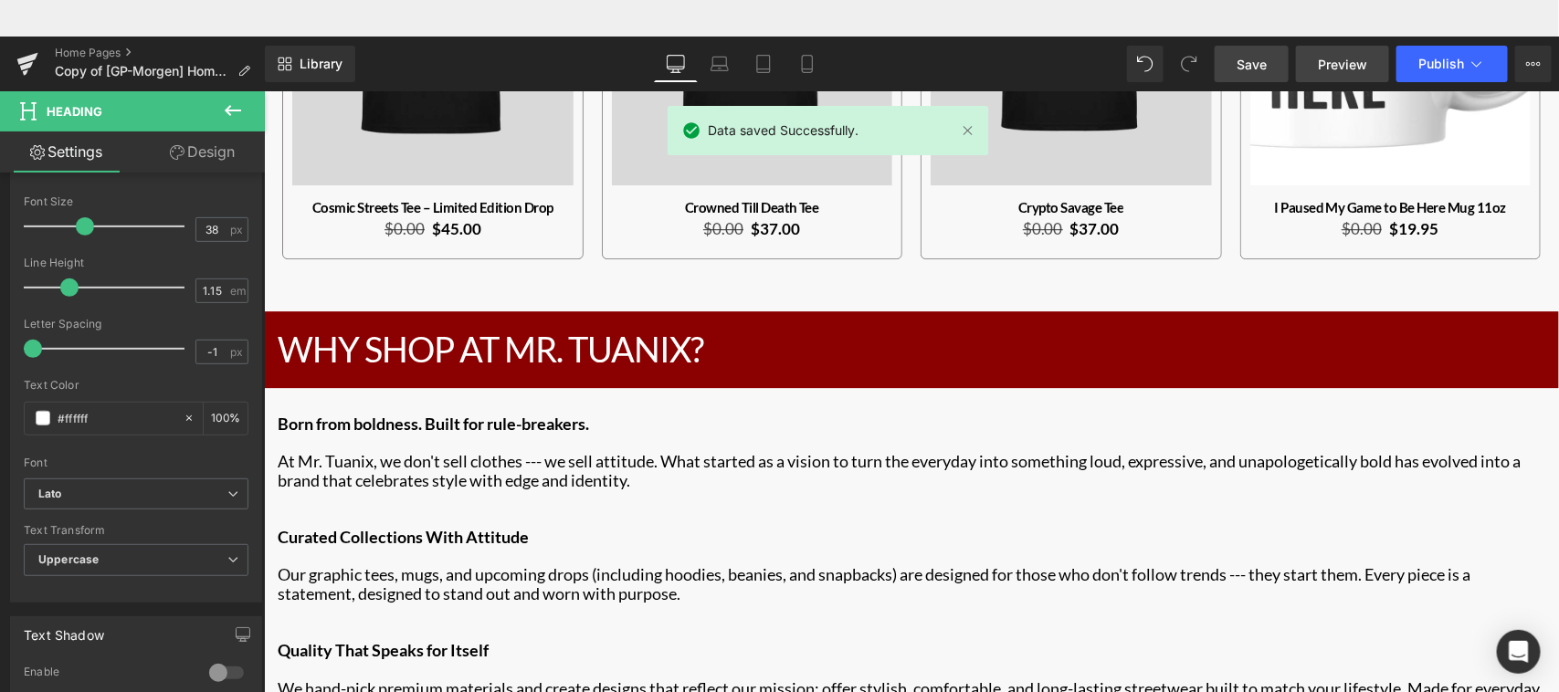
click at [1343, 62] on span "Preview" at bounding box center [1342, 64] width 49 height 19
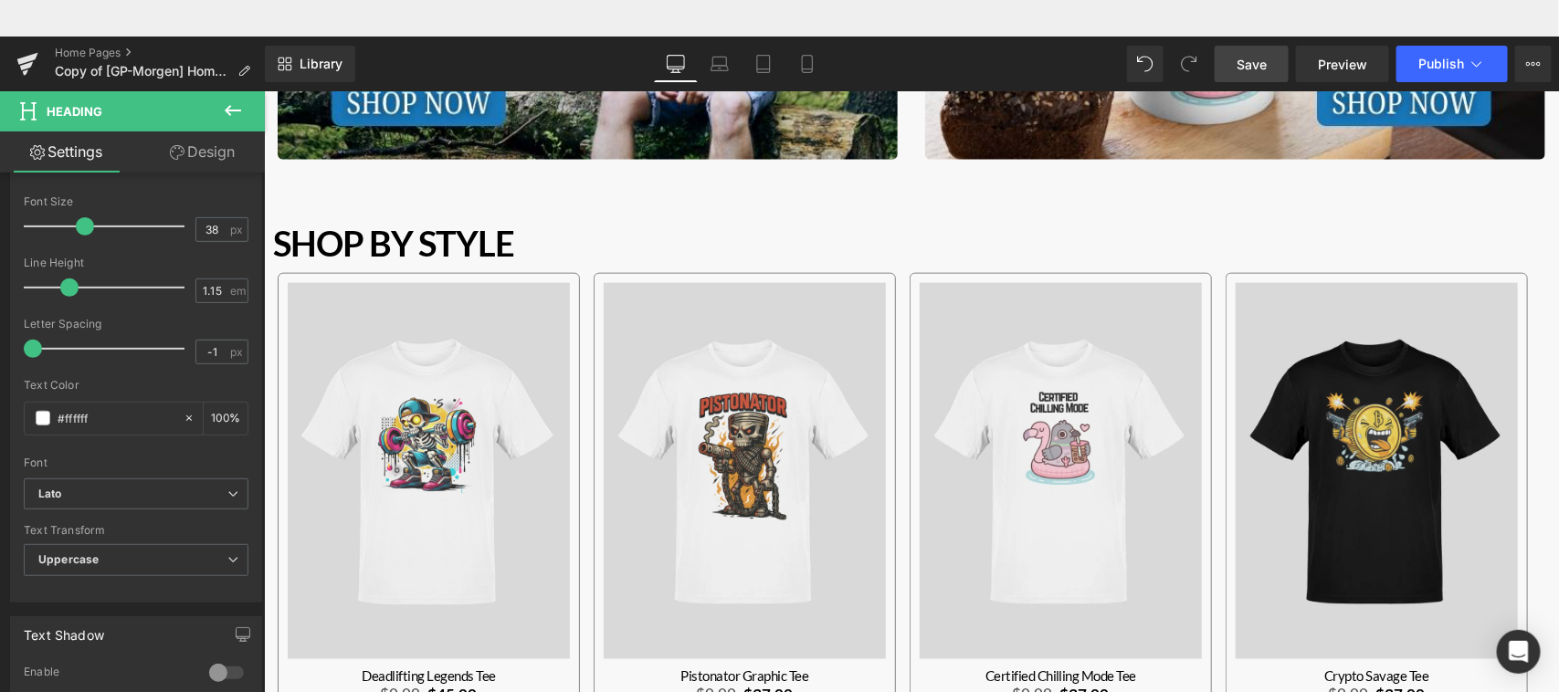
scroll to position [791, 0]
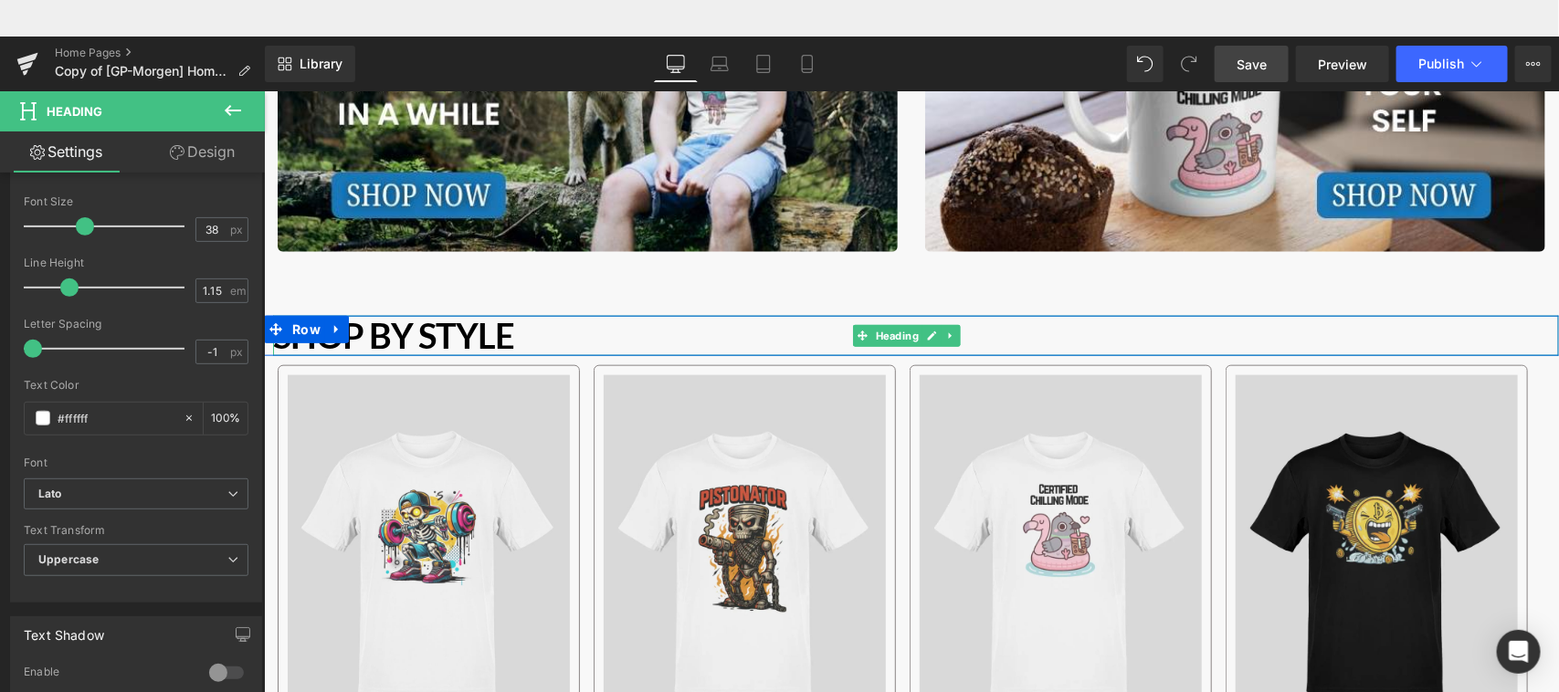
click at [396, 321] on b "Shop by Style" at bounding box center [392, 334] width 241 height 42
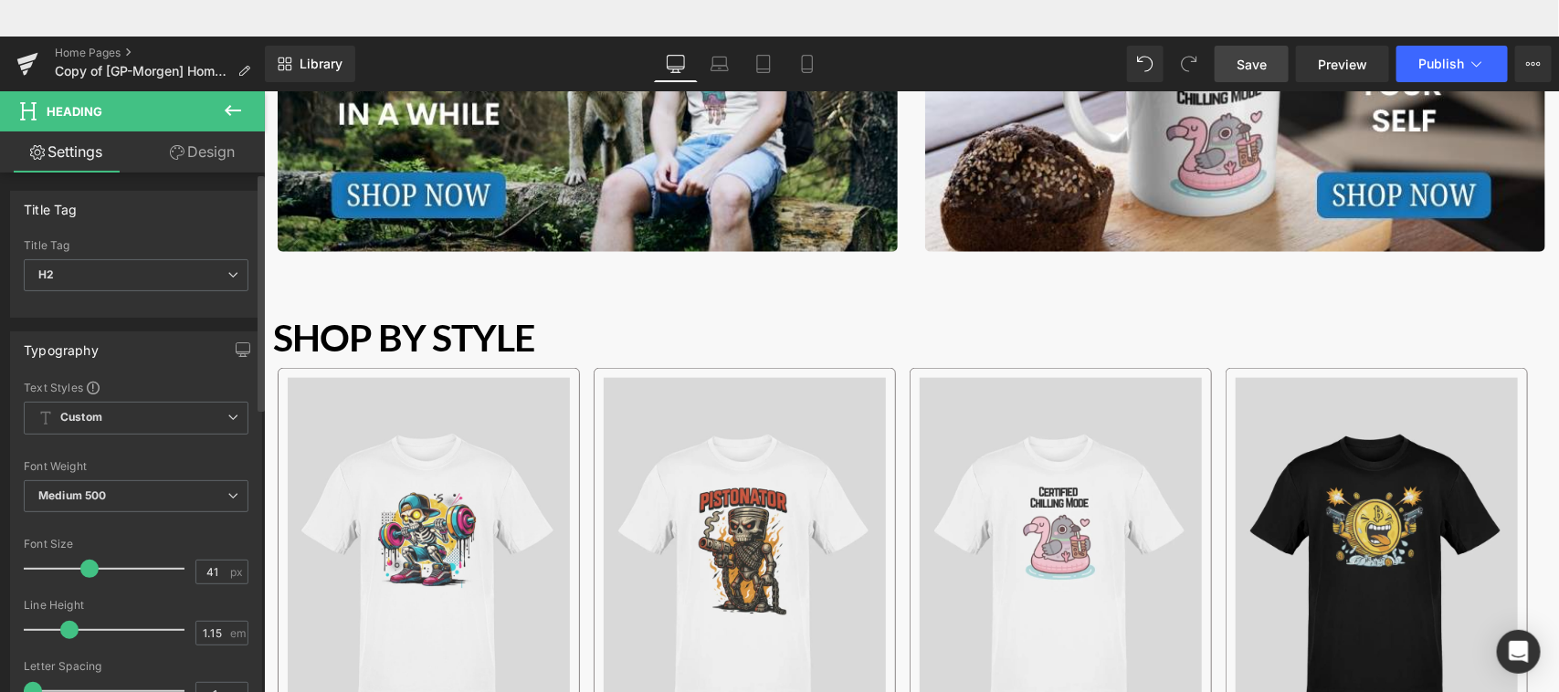
type input "40"
click at [85, 568] on span at bounding box center [88, 569] width 18 height 18
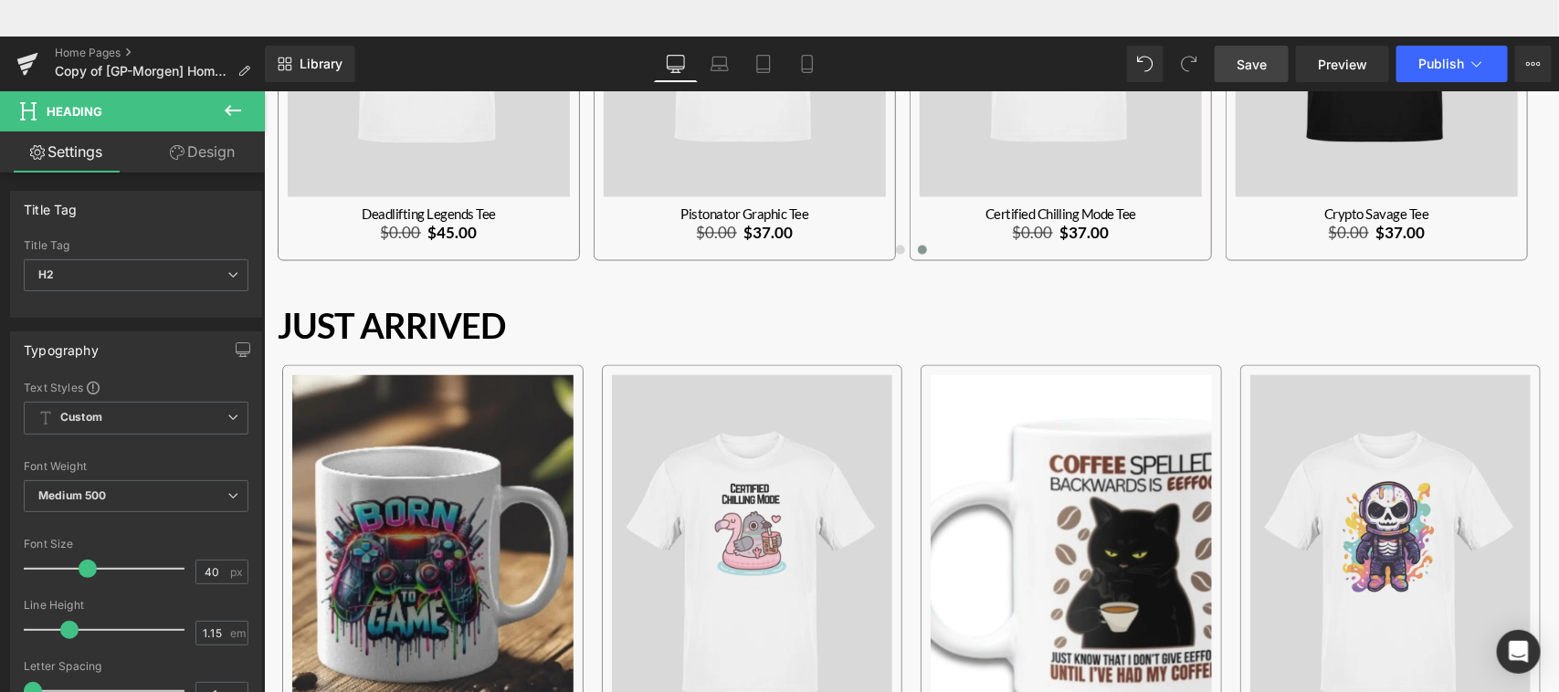
scroll to position [1363, 0]
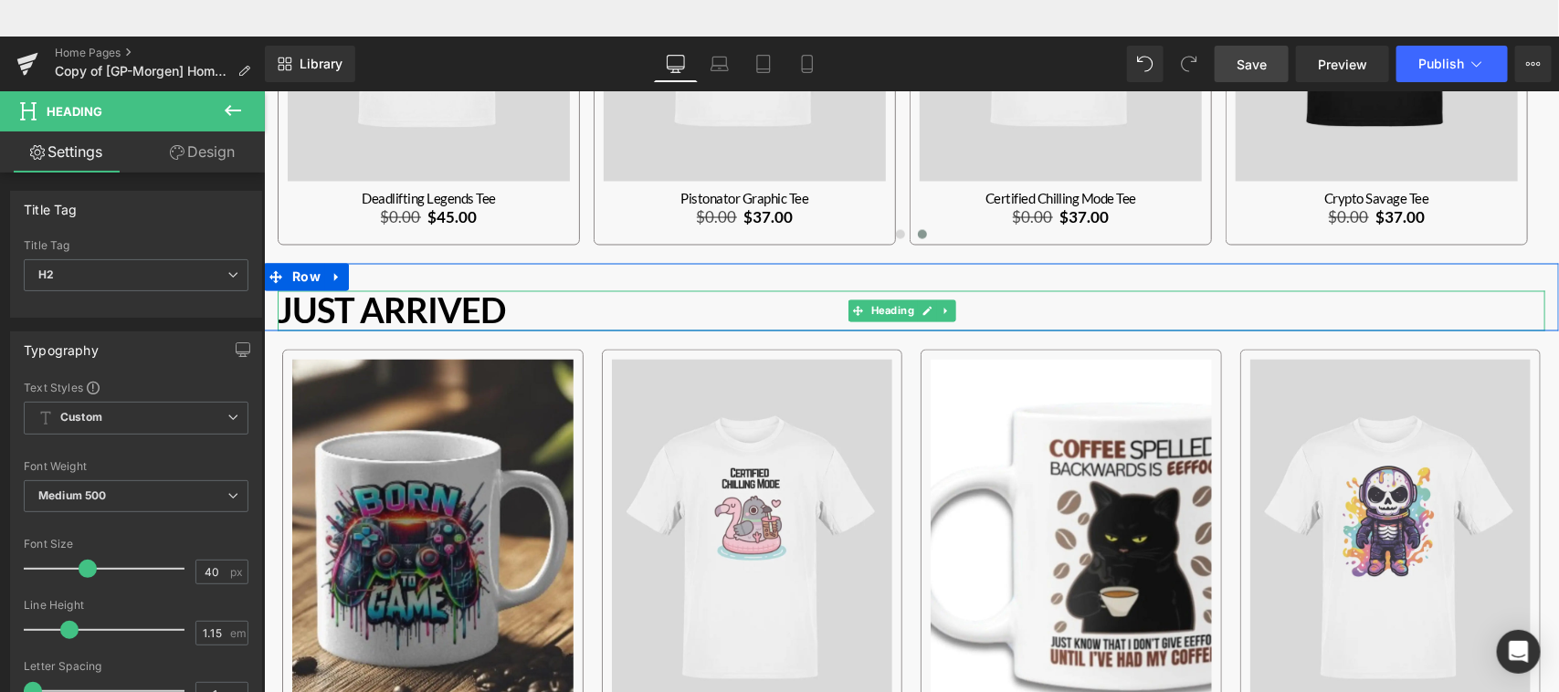
click at [450, 305] on strong "Just Arrived" at bounding box center [390, 310] width 227 height 42
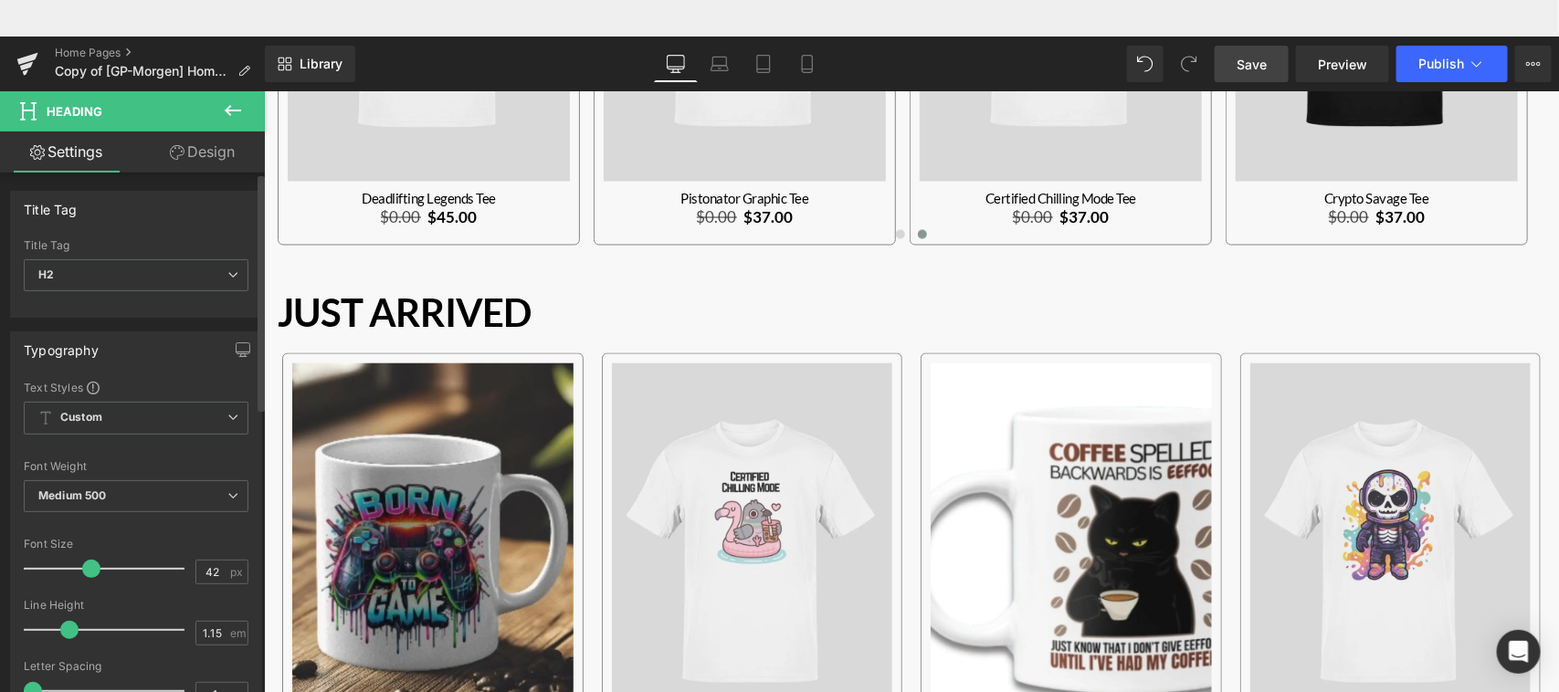
click at [88, 568] on span at bounding box center [91, 569] width 18 height 18
type input "40"
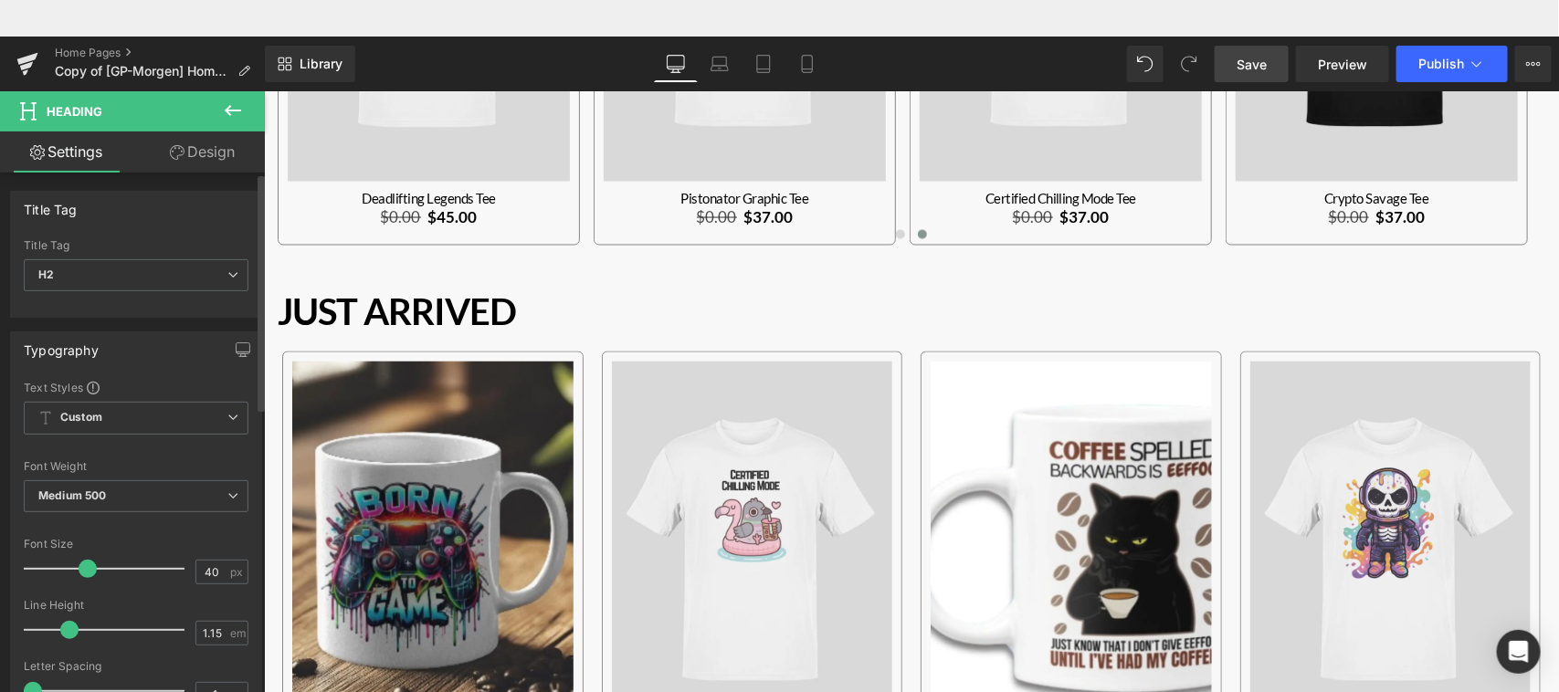
click at [84, 568] on span at bounding box center [88, 569] width 18 height 18
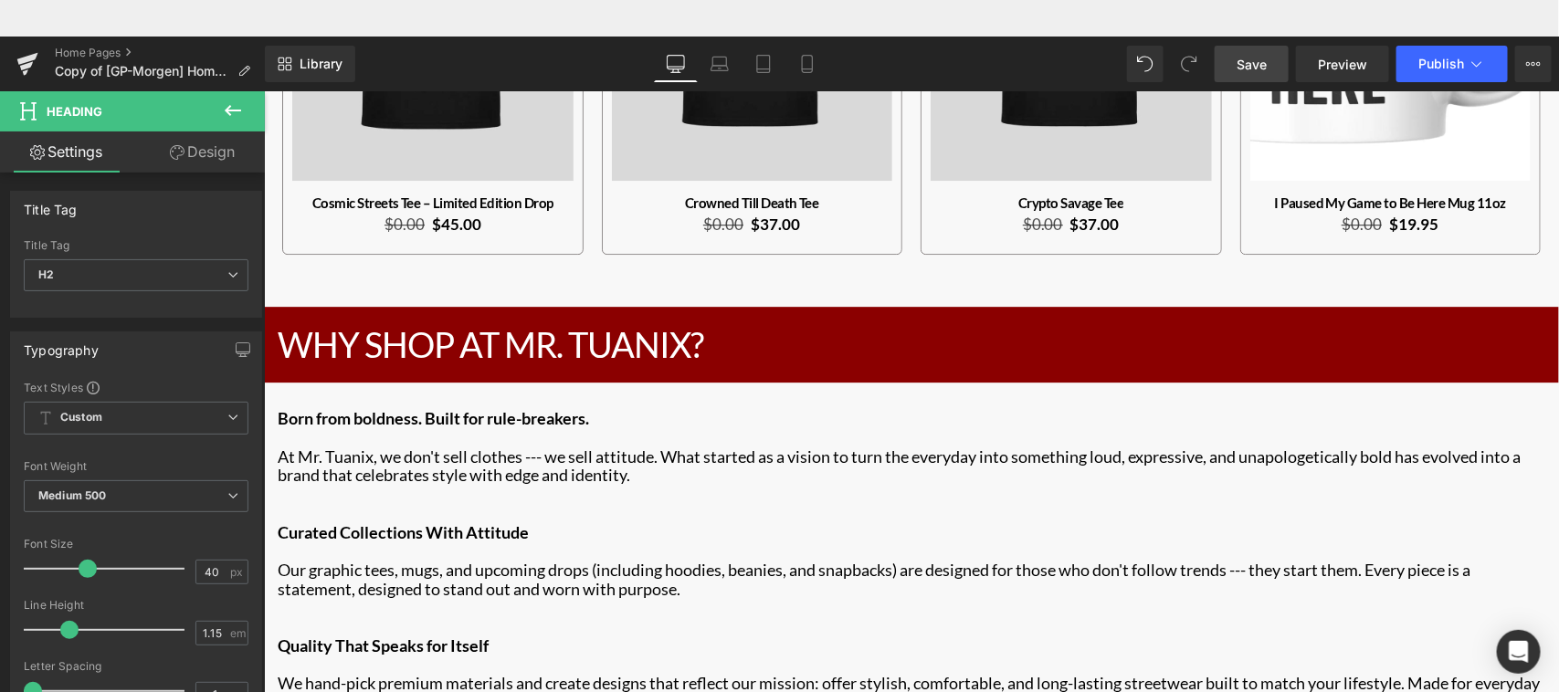
scroll to position [2393, 0]
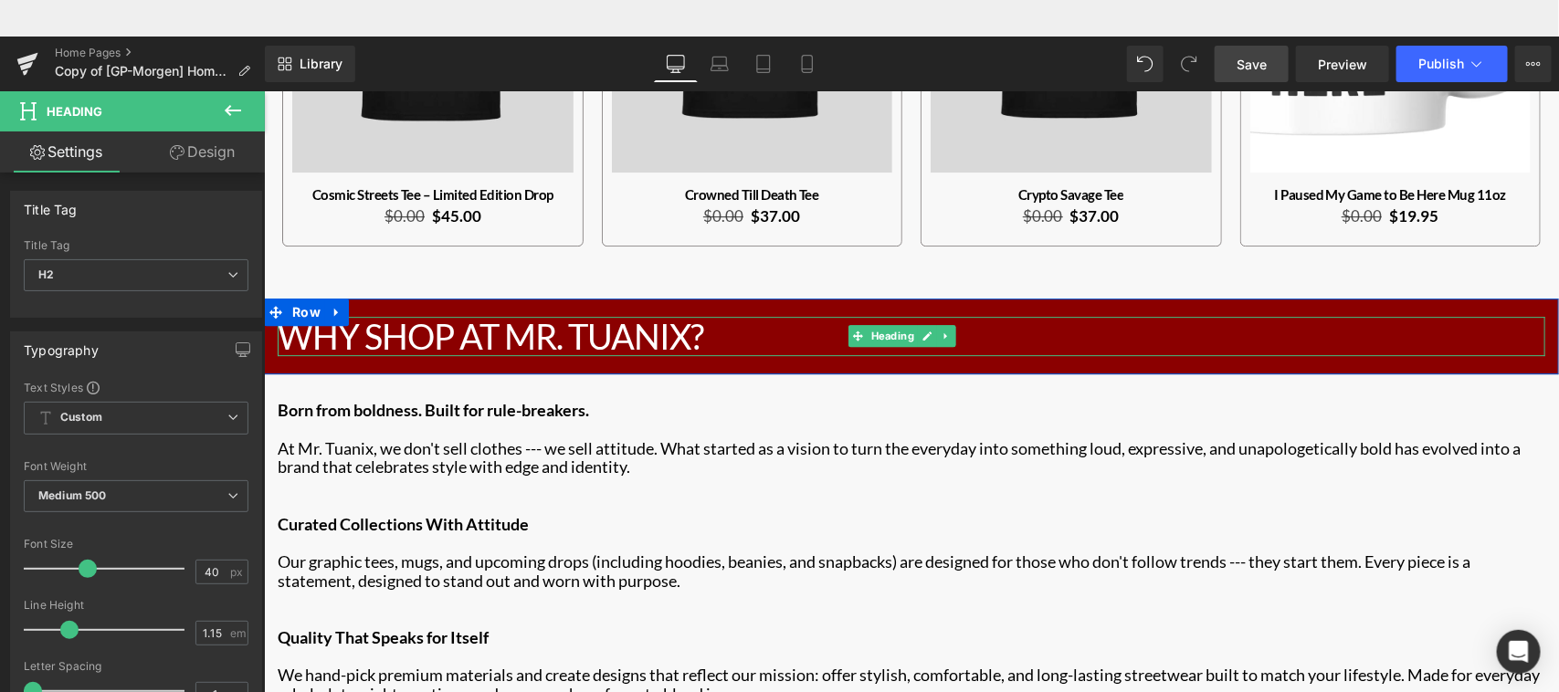
click at [571, 329] on h2 "Why Shop At Mr. Tuanix?" at bounding box center [911, 336] width 1268 height 40
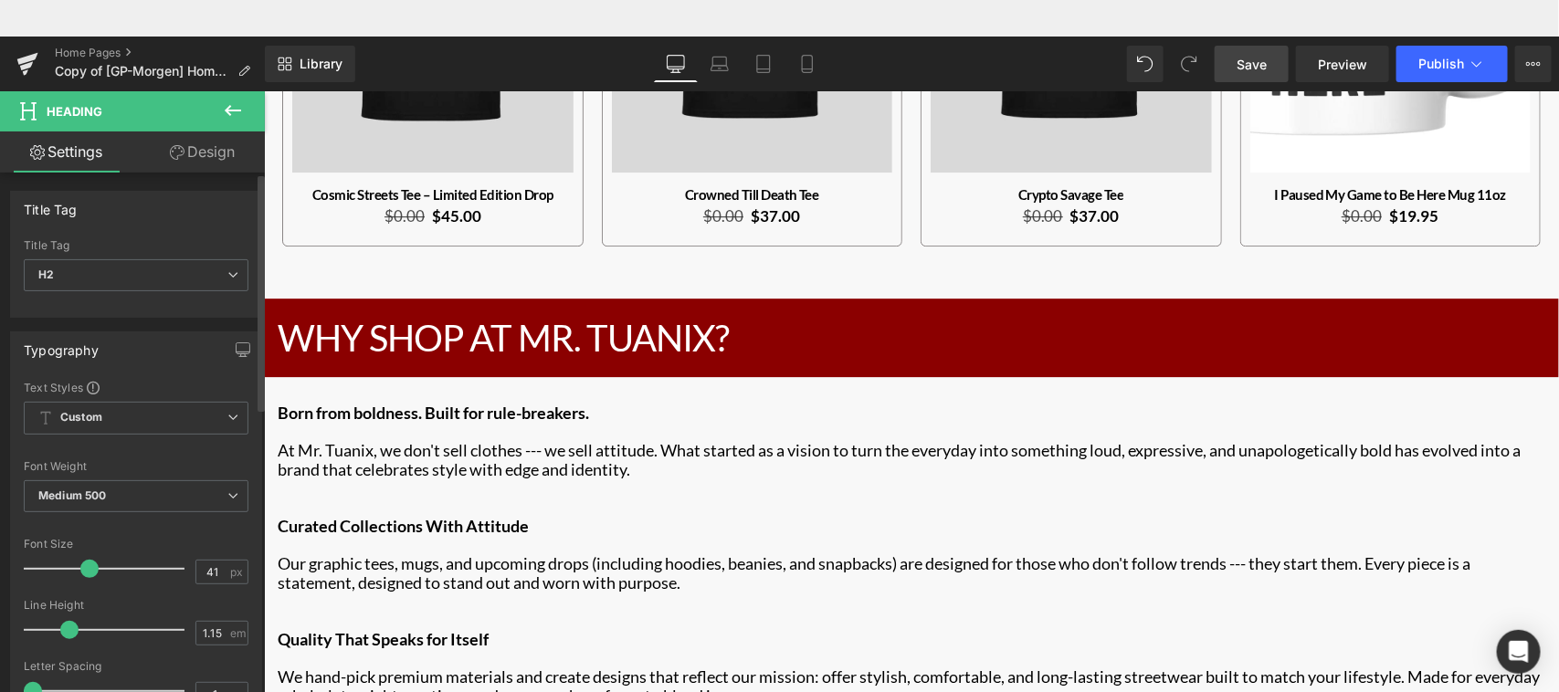
click at [87, 566] on span at bounding box center [89, 569] width 18 height 18
click at [84, 566] on span at bounding box center [88, 569] width 18 height 18
click at [85, 566] on span at bounding box center [88, 569] width 18 height 18
click at [1258, 69] on span "Save" at bounding box center [1252, 64] width 30 height 19
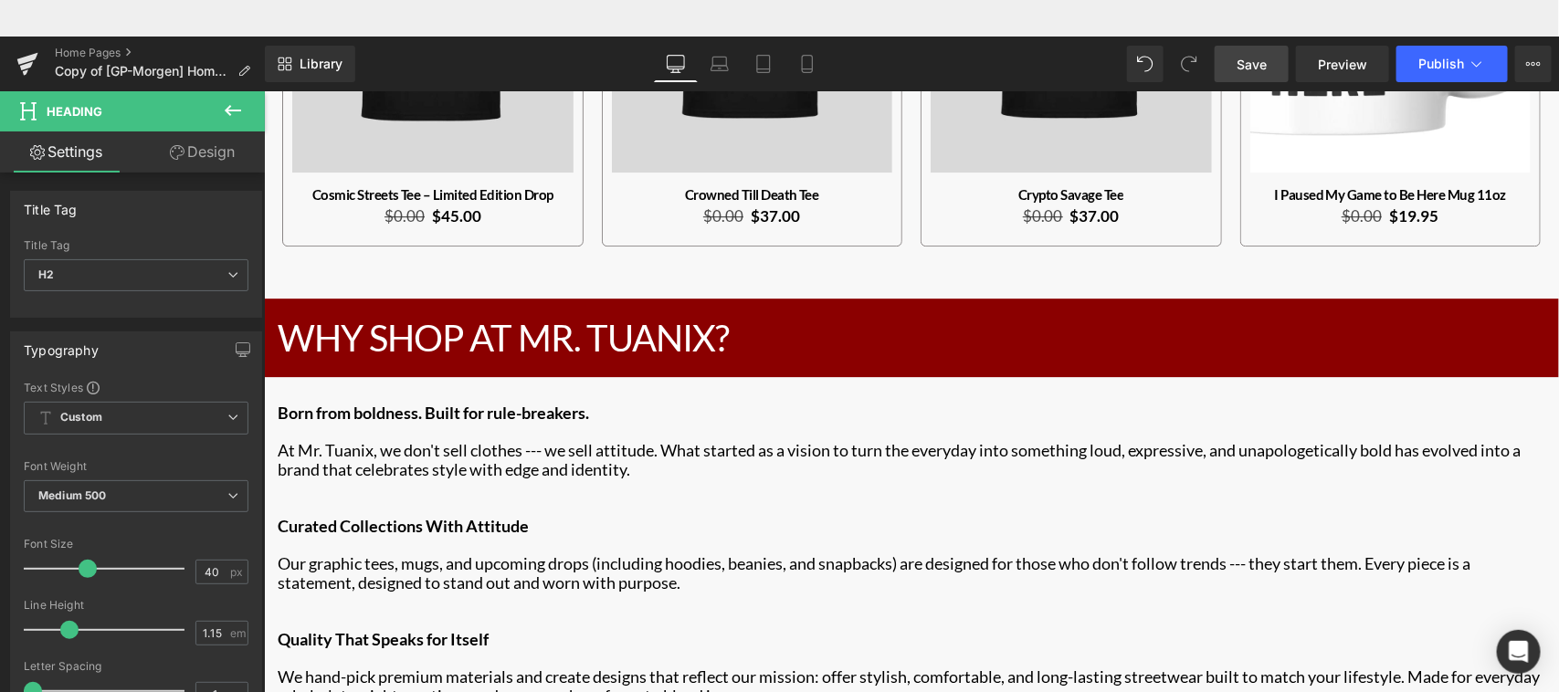
click at [1245, 73] on span "Save" at bounding box center [1252, 64] width 30 height 19
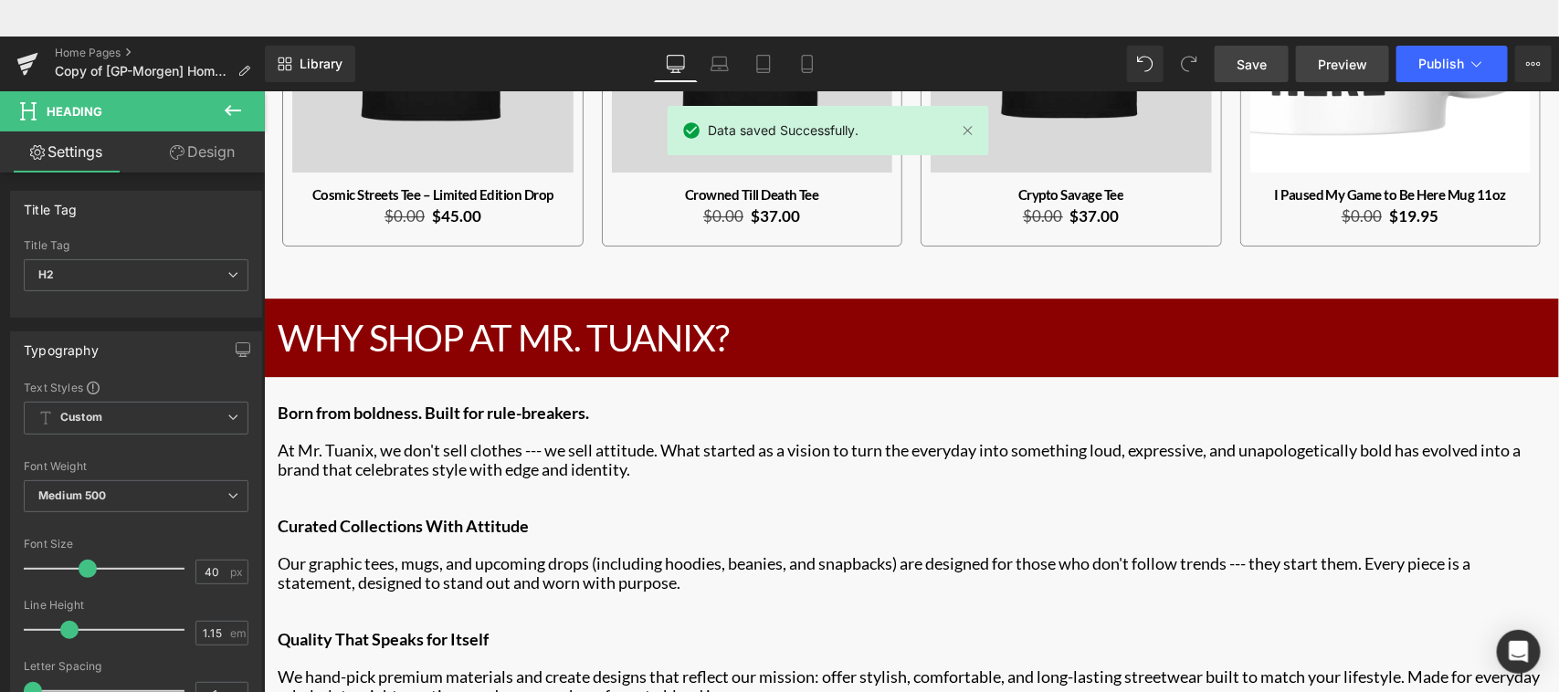
click at [1348, 61] on span "Preview" at bounding box center [1342, 64] width 49 height 19
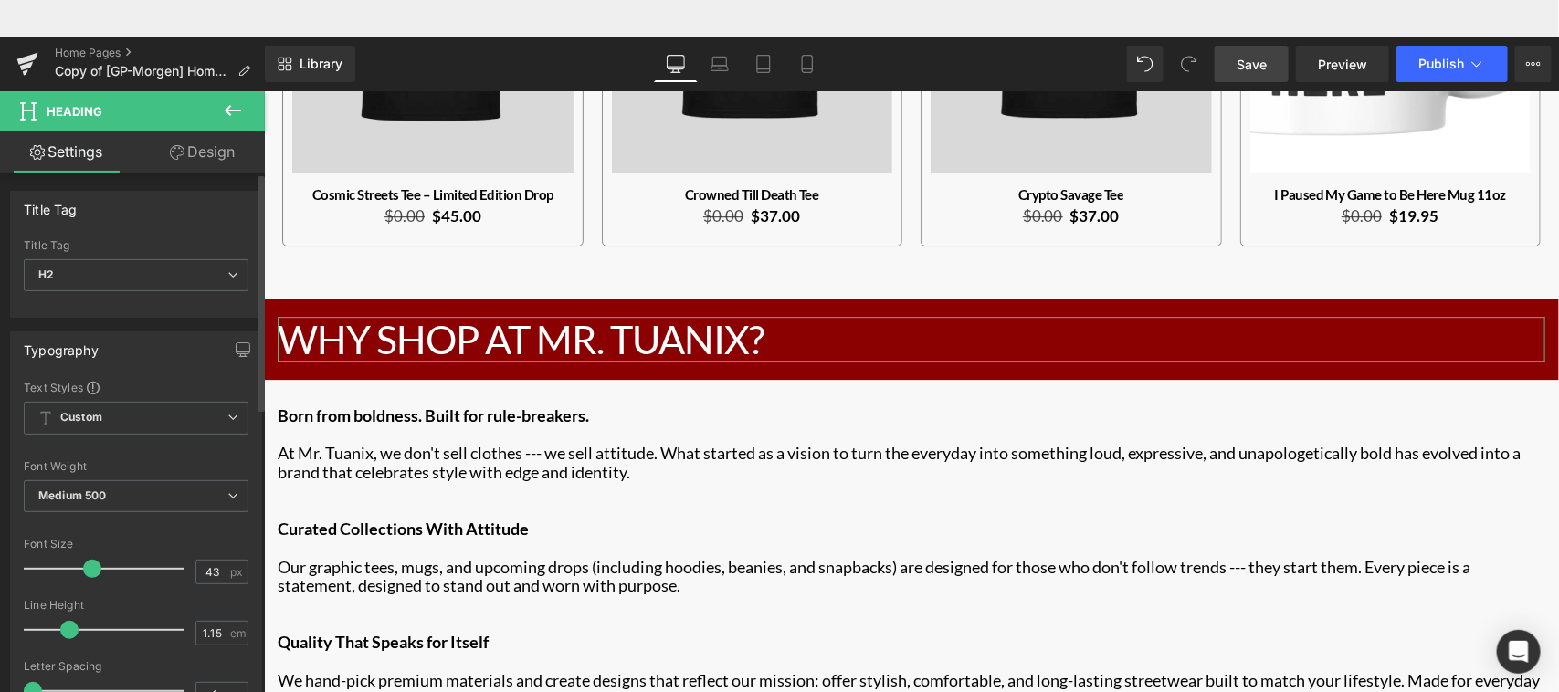
type input "42"
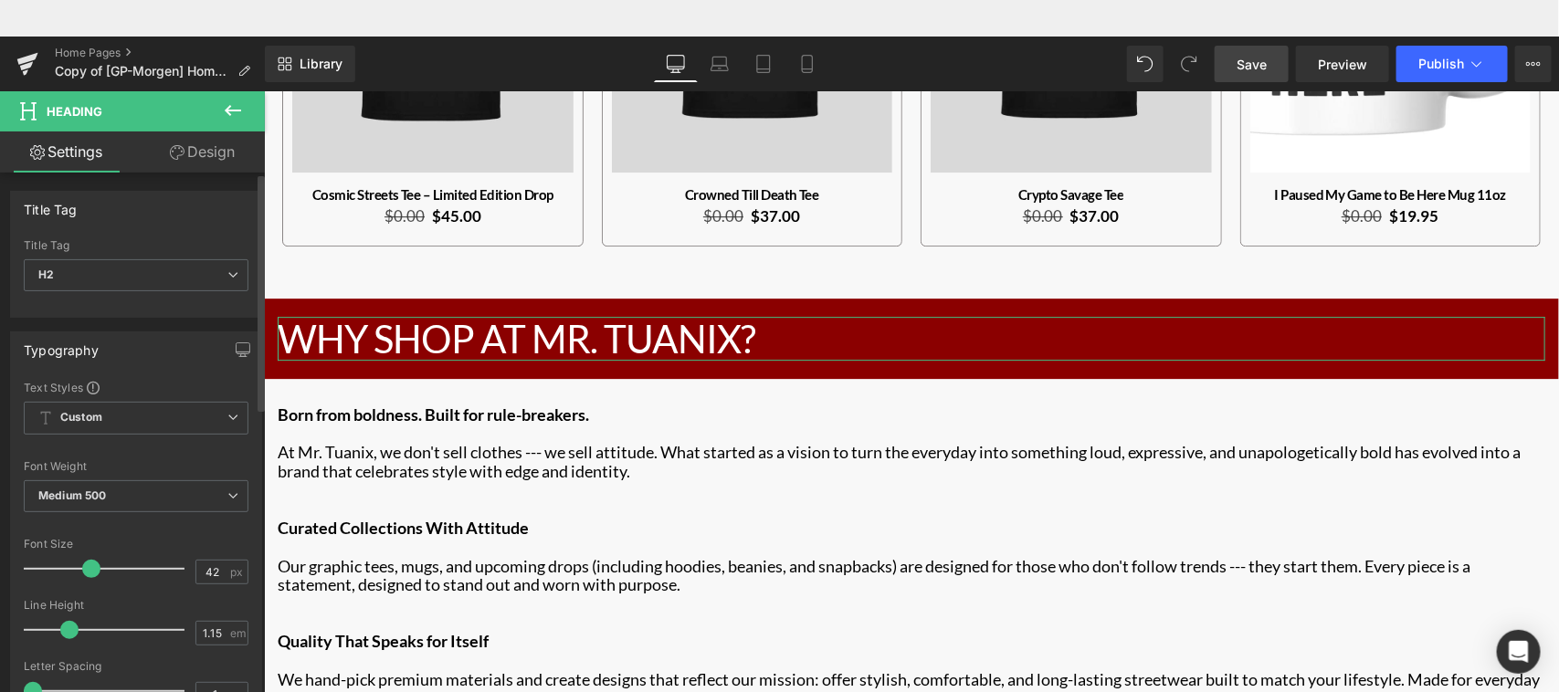
click at [91, 567] on span at bounding box center [91, 569] width 18 height 18
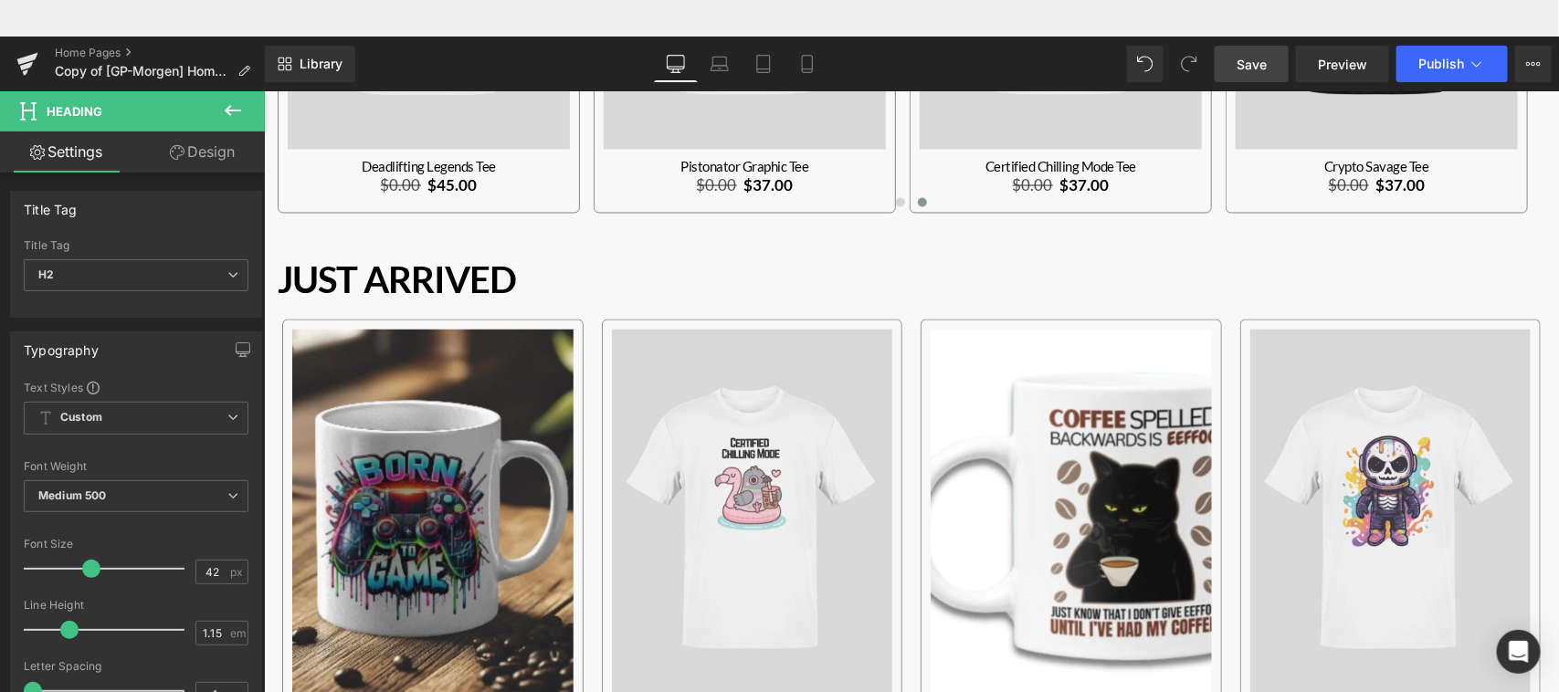
scroll to position [1387, 0]
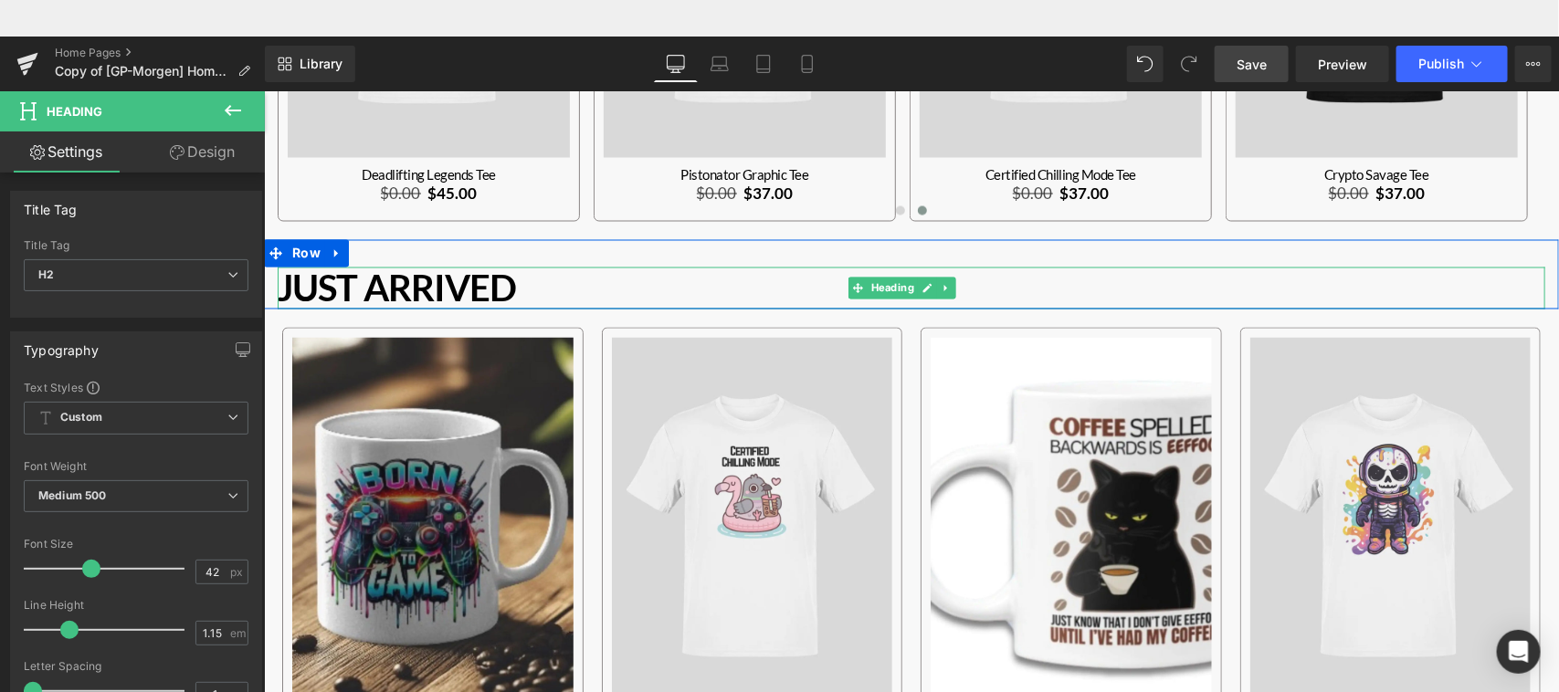
click at [425, 274] on strong "Just Arrived" at bounding box center [396, 288] width 238 height 44
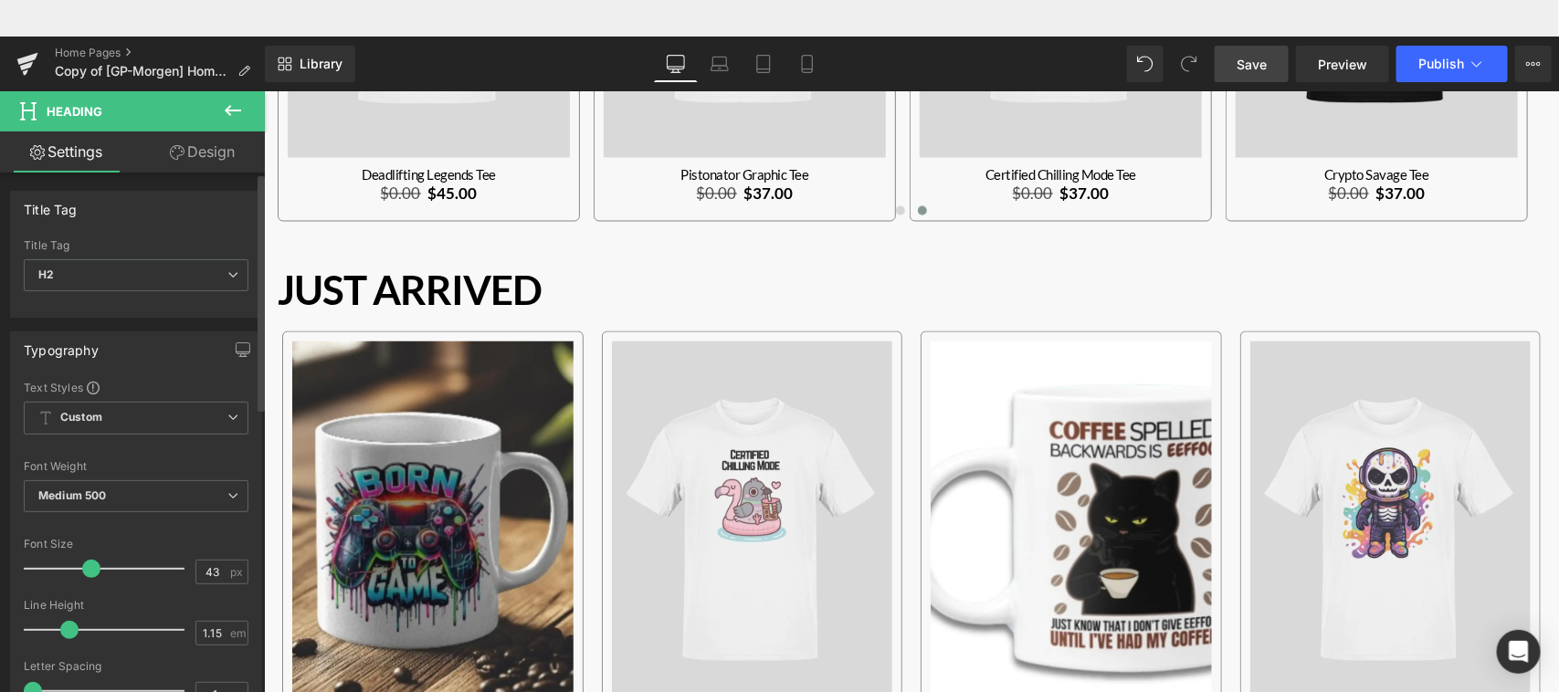
type input "42"
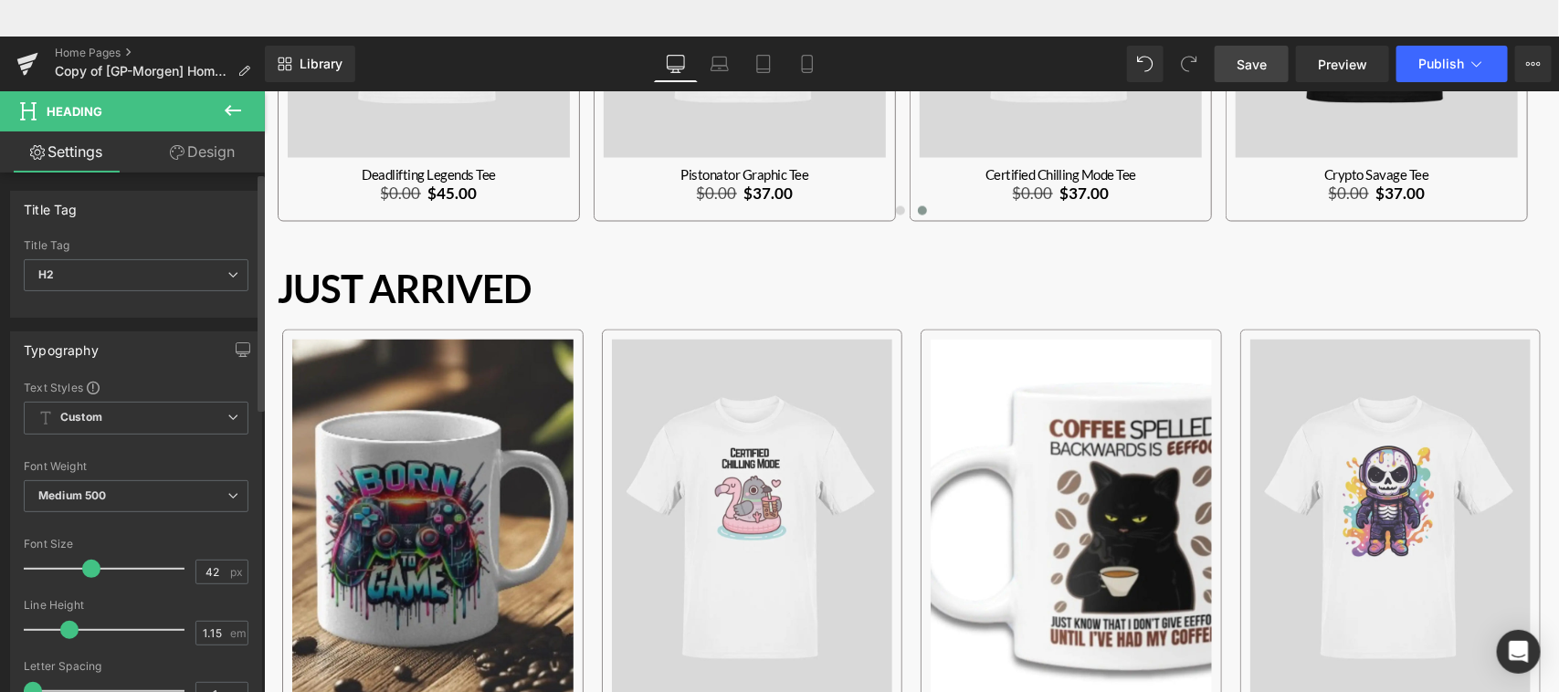
click at [92, 572] on span at bounding box center [91, 569] width 18 height 18
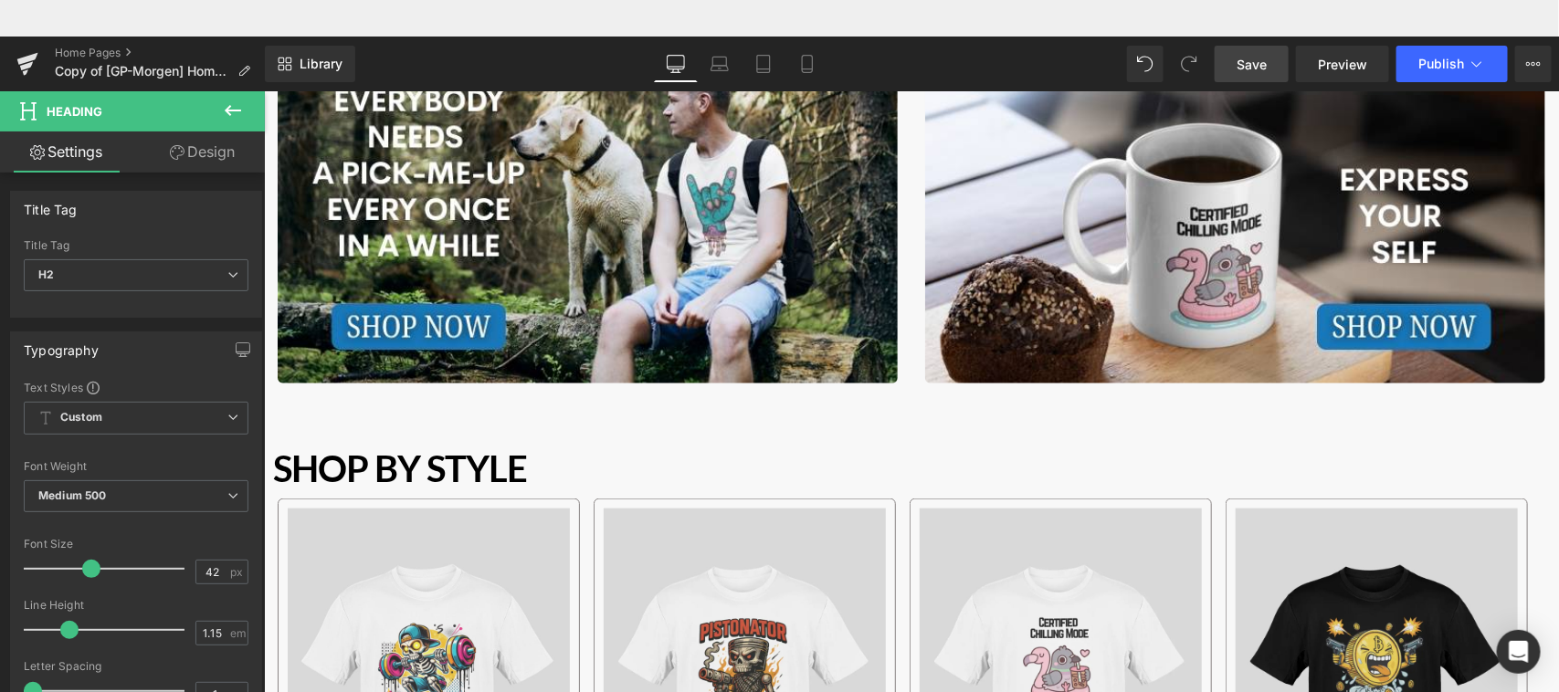
scroll to position [651, 0]
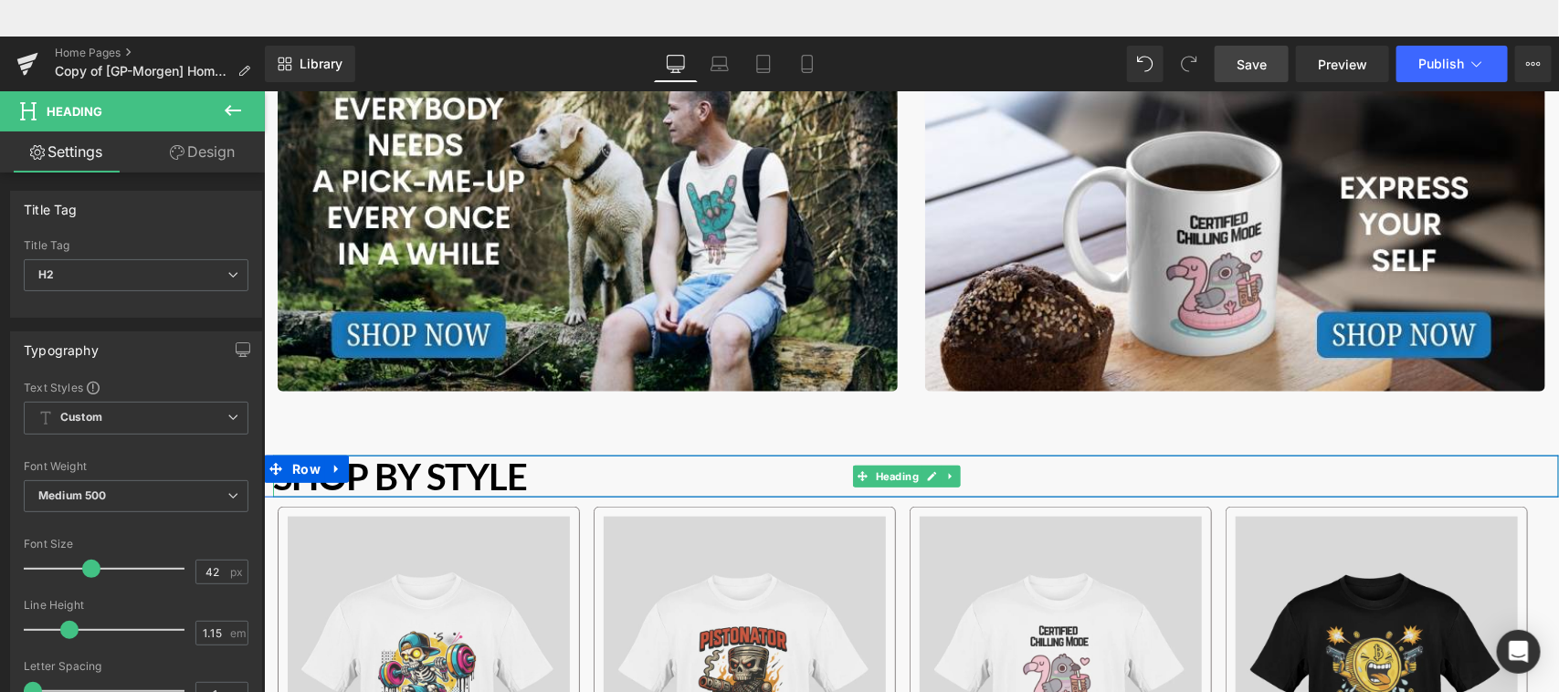
click at [464, 471] on b "Shop by Style" at bounding box center [399, 476] width 254 height 44
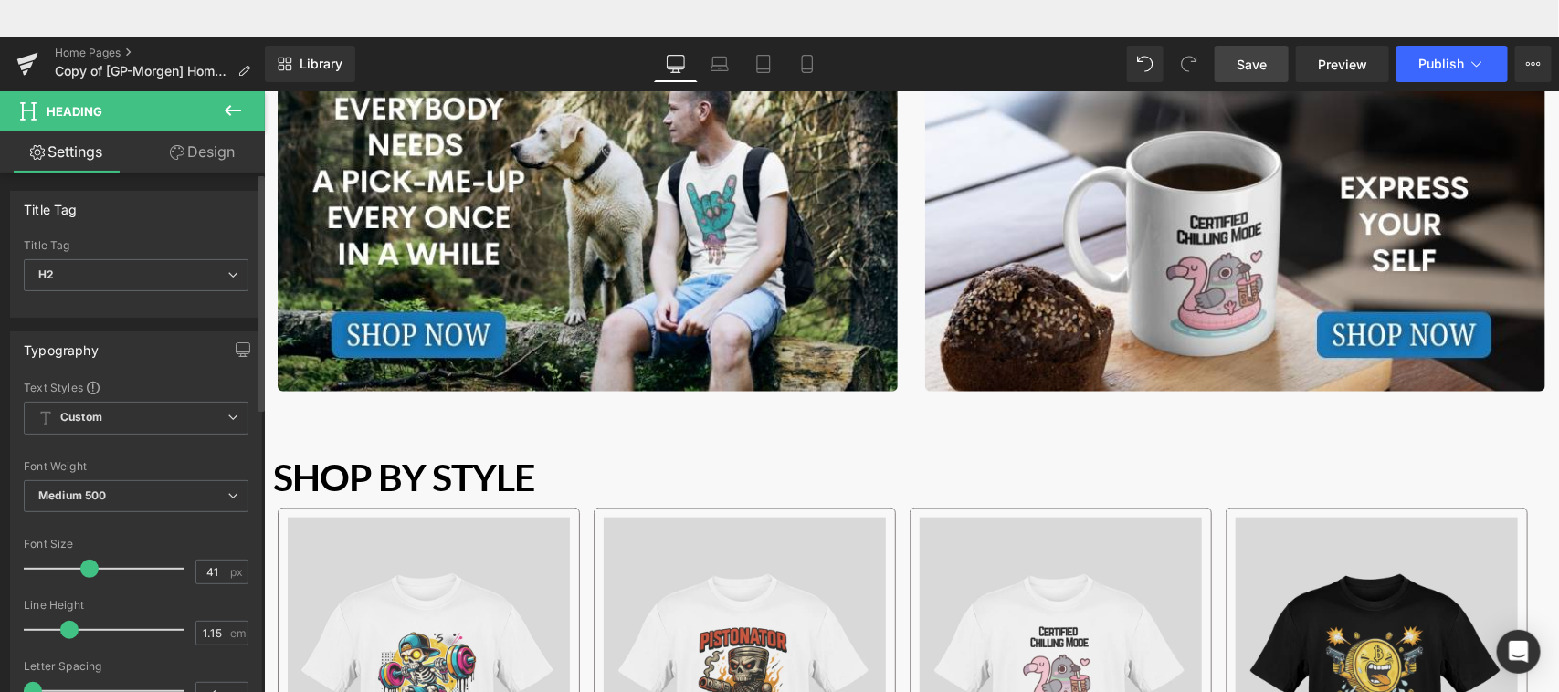
type input "42"
click at [94, 564] on span at bounding box center [91, 569] width 18 height 18
click at [1248, 69] on span "Save" at bounding box center [1252, 64] width 30 height 19
click at [1350, 62] on span "Preview" at bounding box center [1342, 64] width 49 height 19
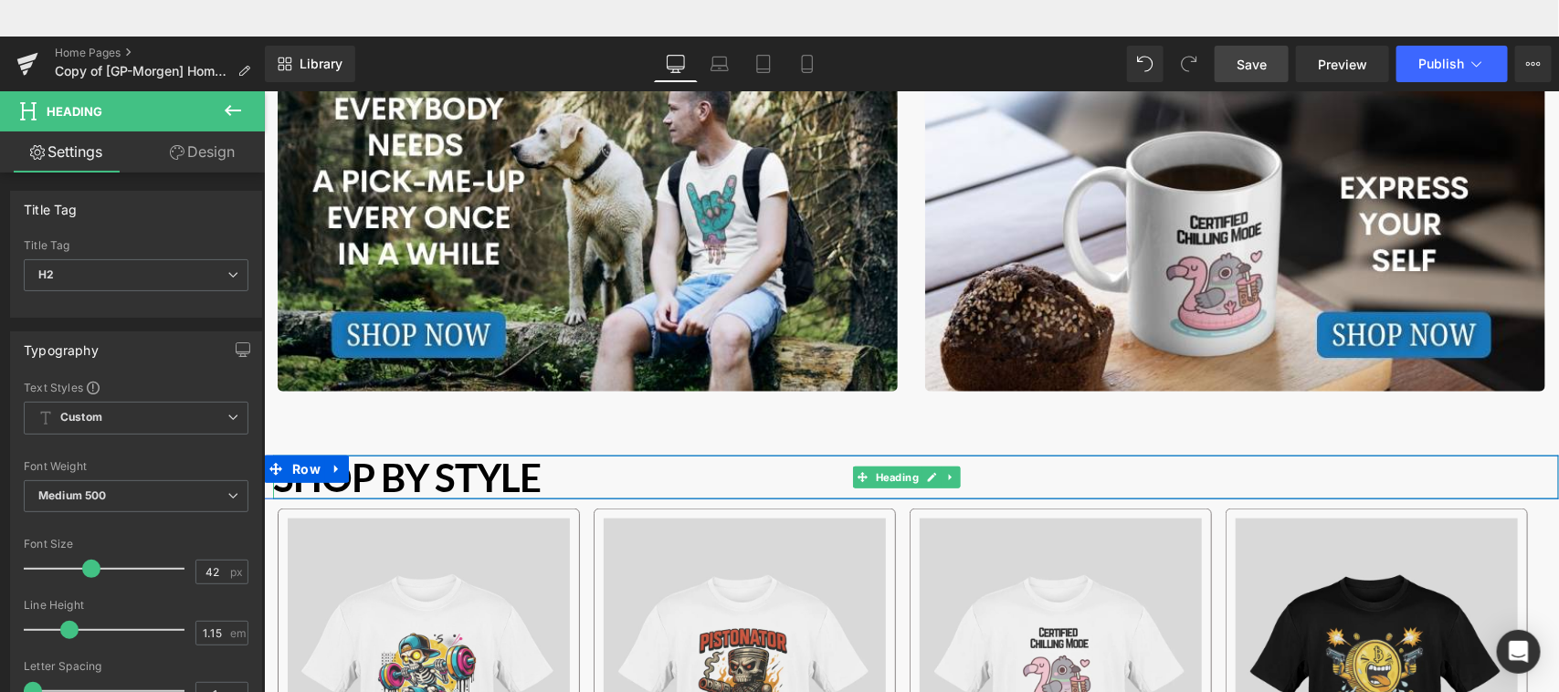
click at [312, 481] on b "Shop by Style" at bounding box center [406, 477] width 268 height 46
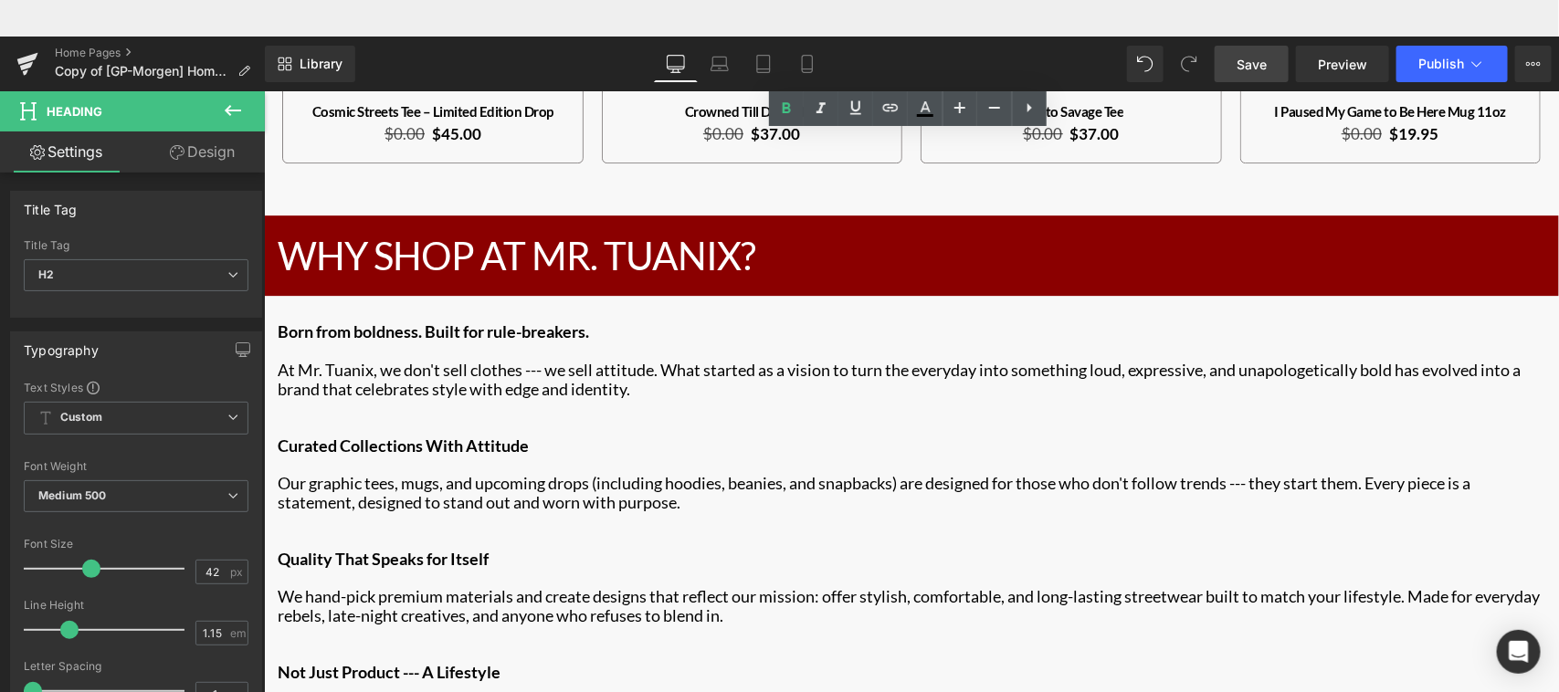
scroll to position [2488, 0]
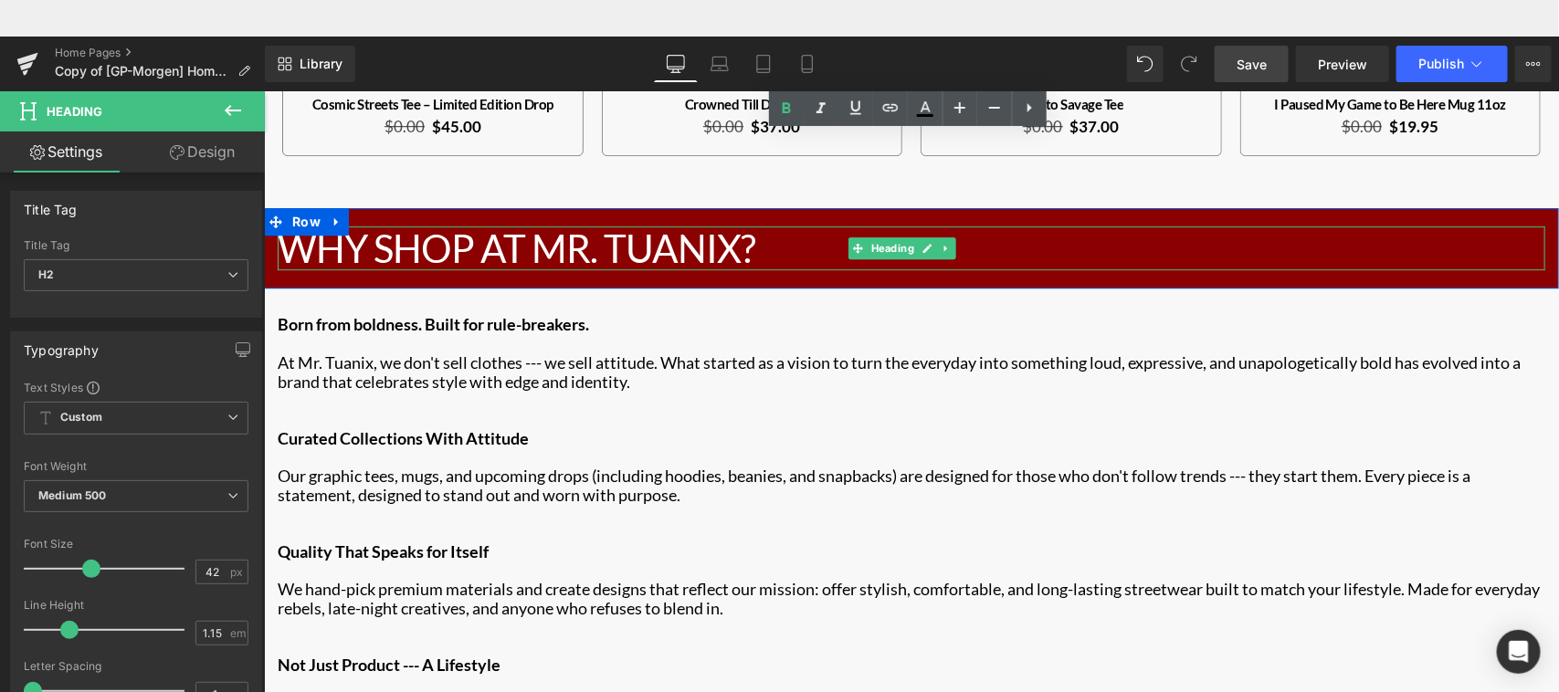
click at [646, 226] on h2 "Why Shop At Mr. Tuanix?" at bounding box center [911, 248] width 1268 height 44
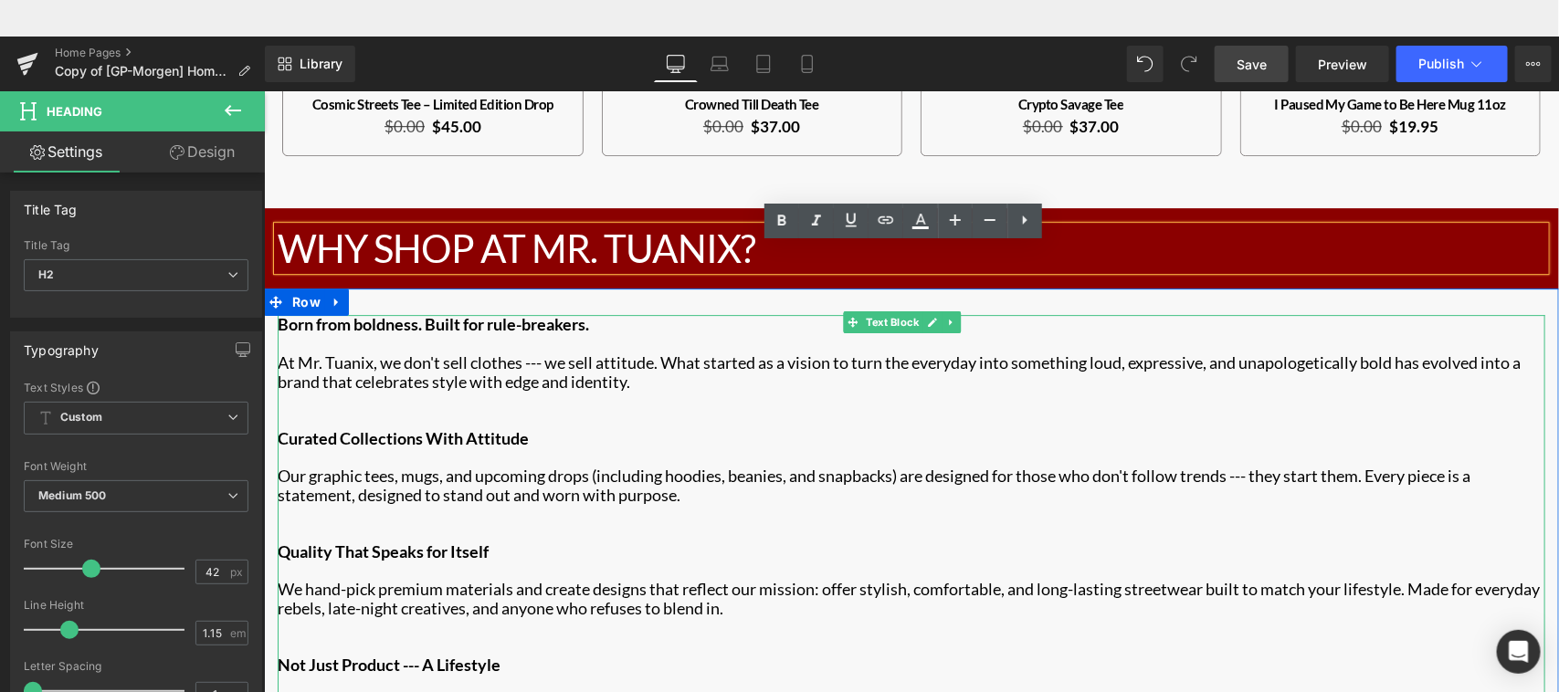
click at [566, 313] on strong "Born from boldness. Built for rule-breakers." at bounding box center [433, 323] width 312 height 20
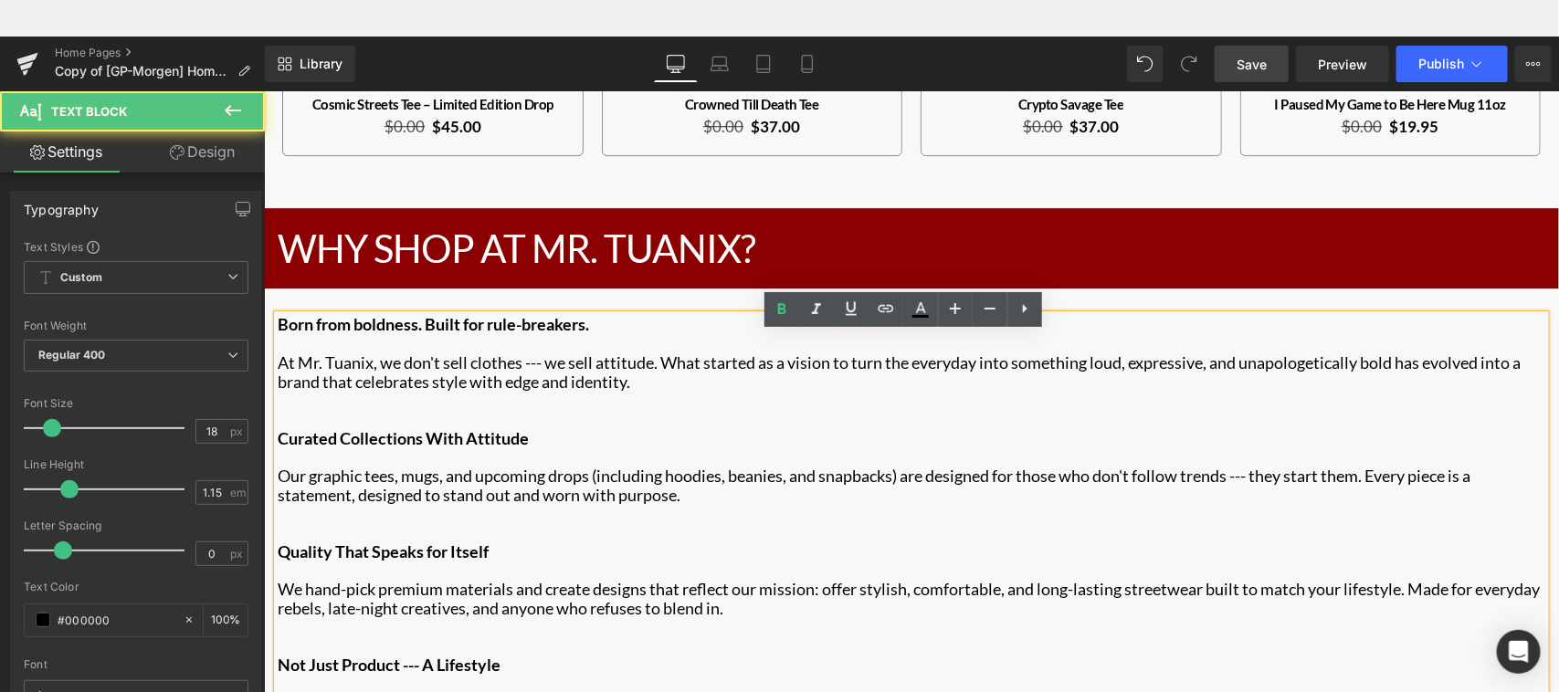
click at [553, 313] on strong "Born from boldness. Built for rule-breakers." at bounding box center [433, 323] width 312 height 20
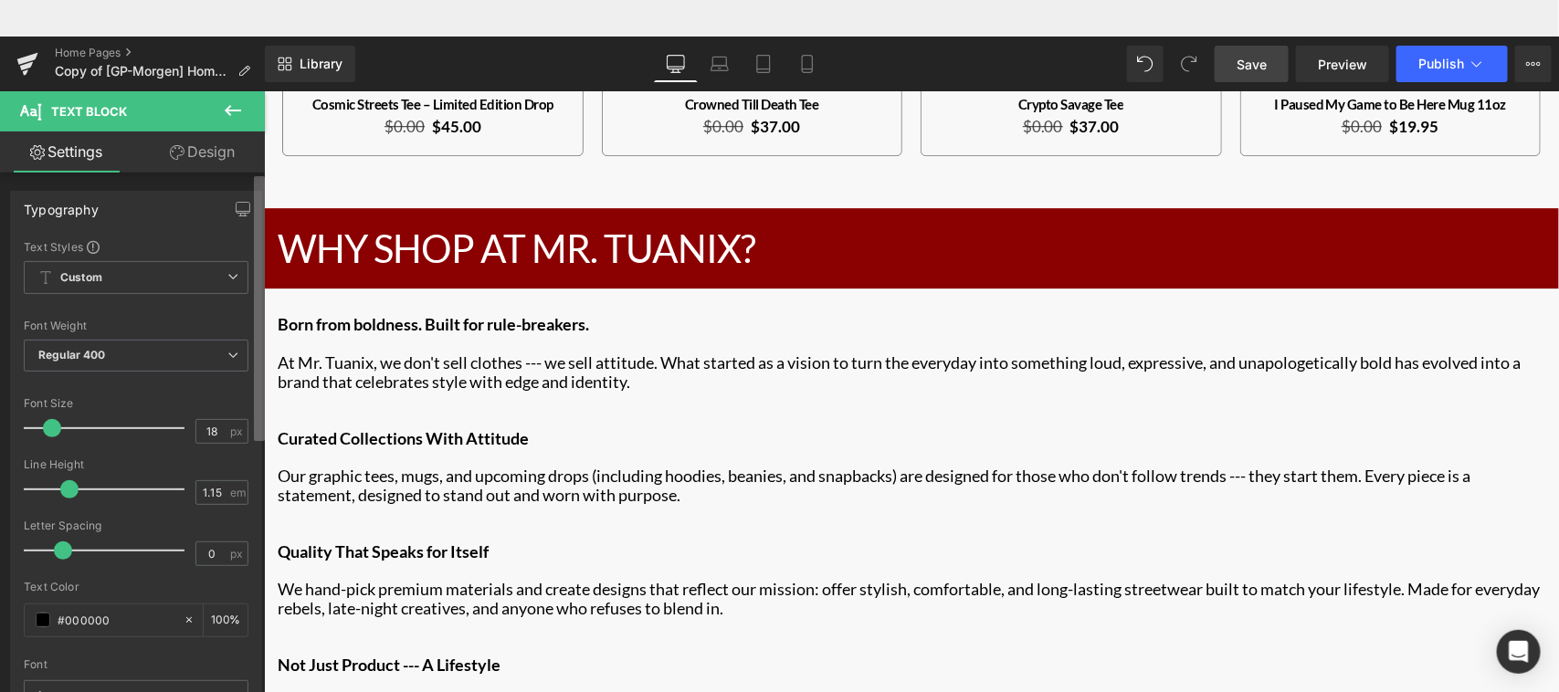
click at [260, 266] on b at bounding box center [259, 308] width 11 height 265
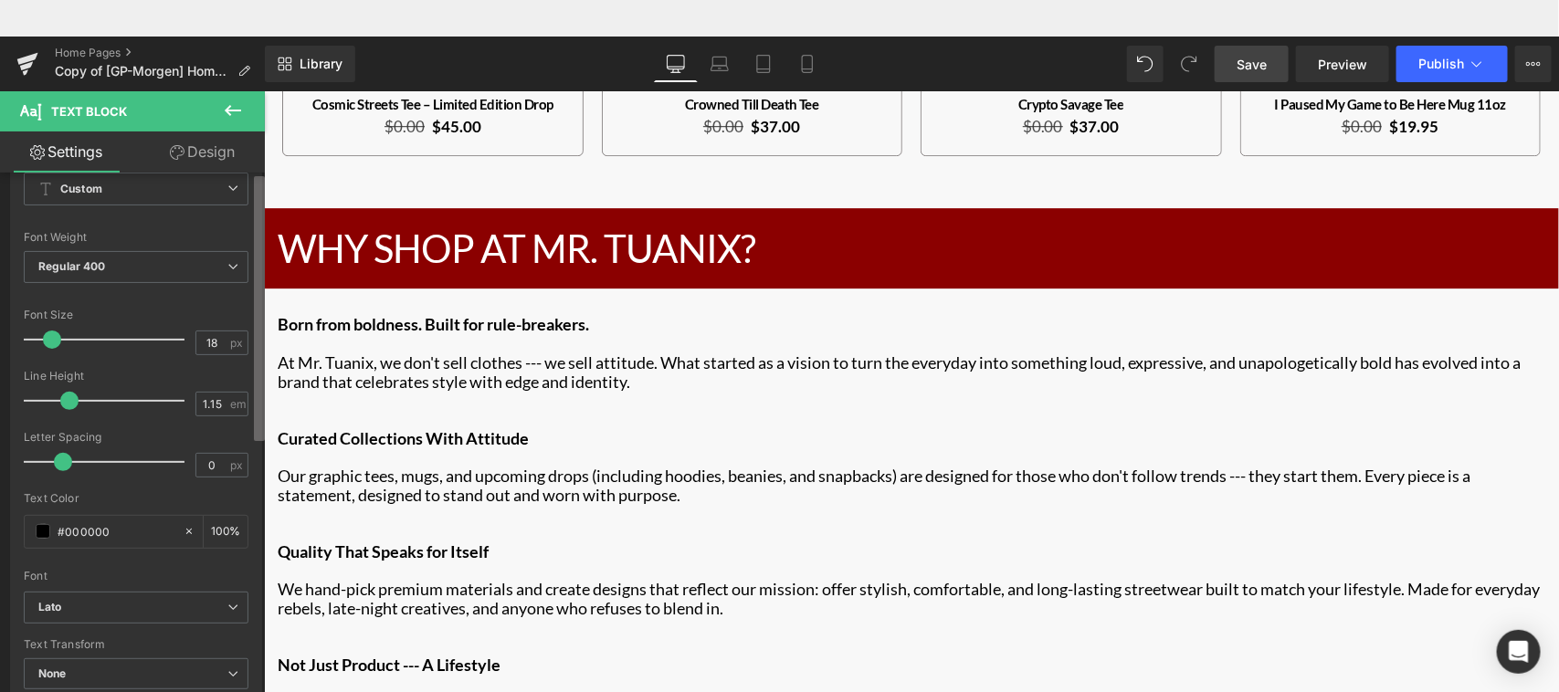
scroll to position [0, 0]
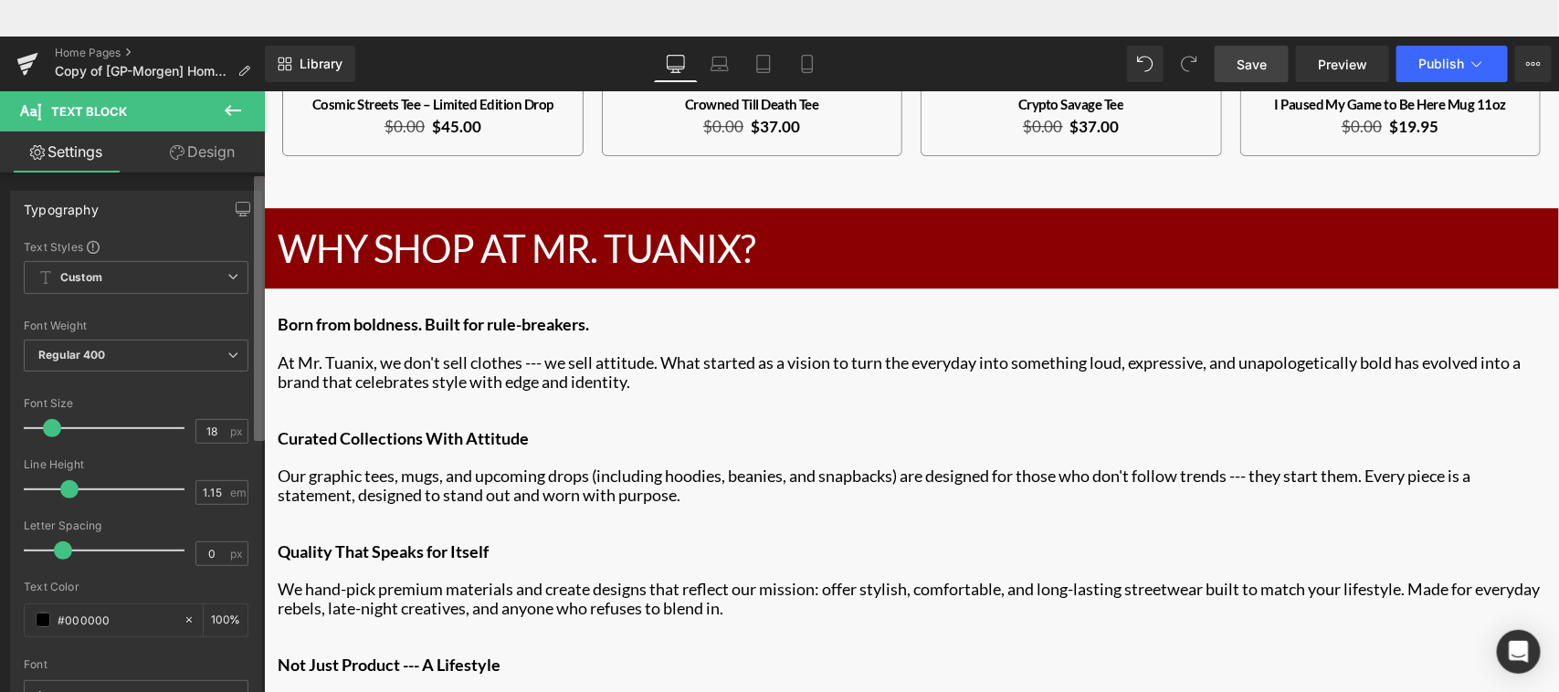
click at [258, 254] on b at bounding box center [259, 308] width 11 height 265
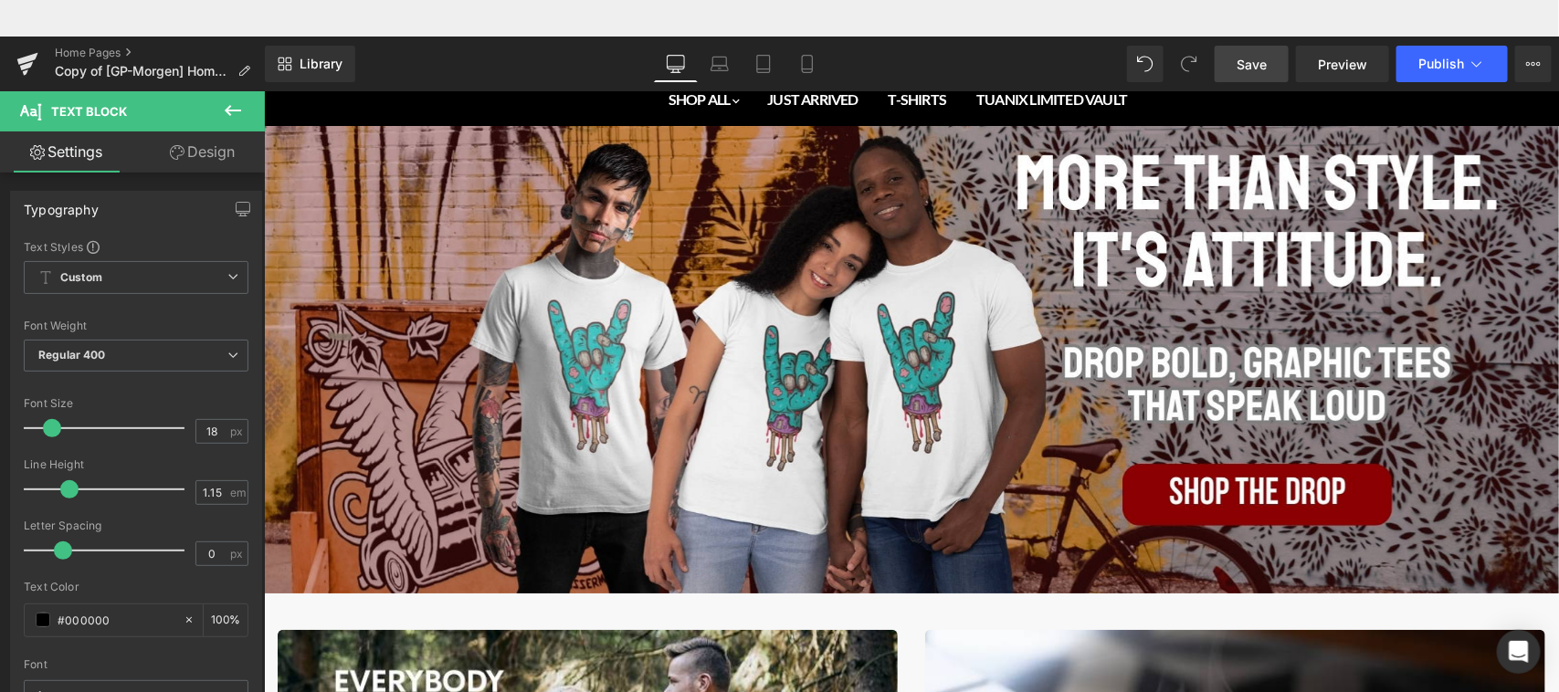
scroll to position [1, 0]
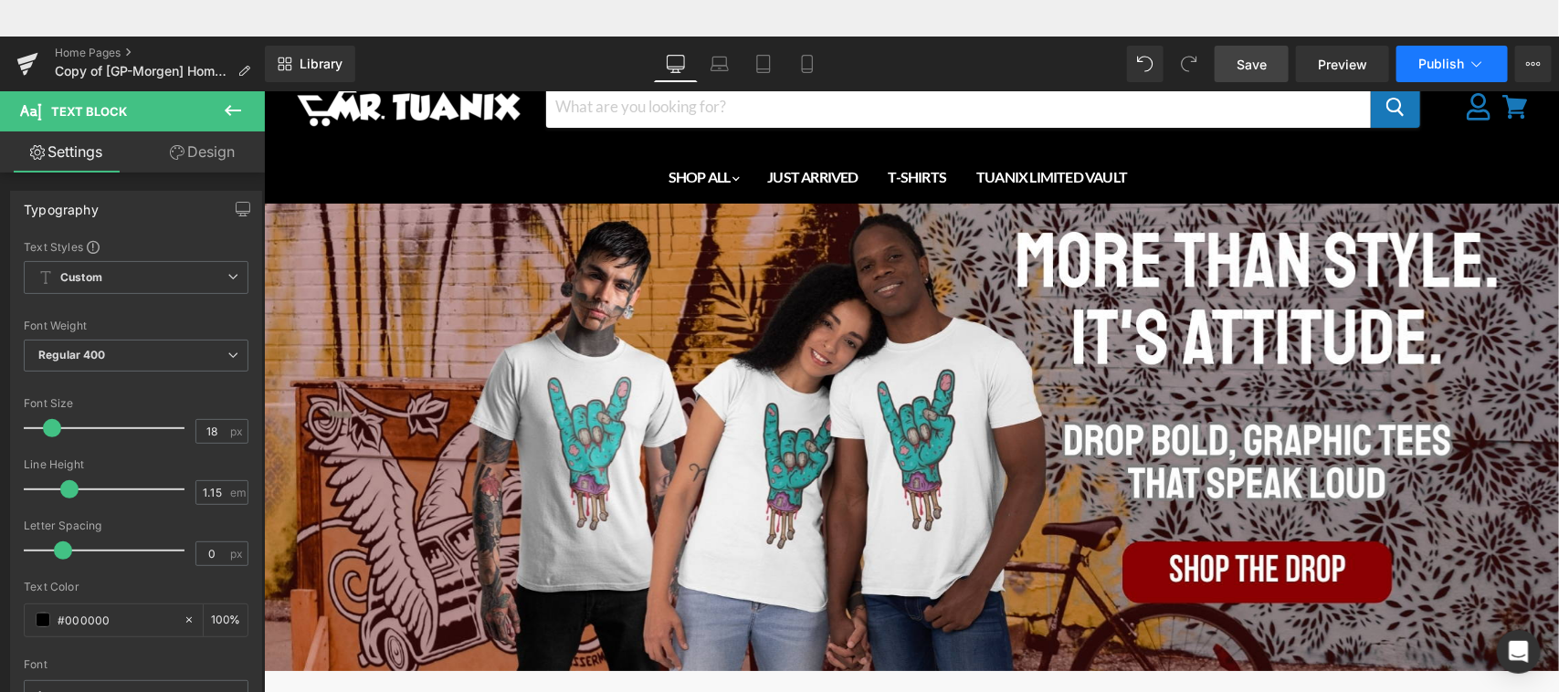
click at [1444, 67] on span "Publish" at bounding box center [1442, 64] width 46 height 15
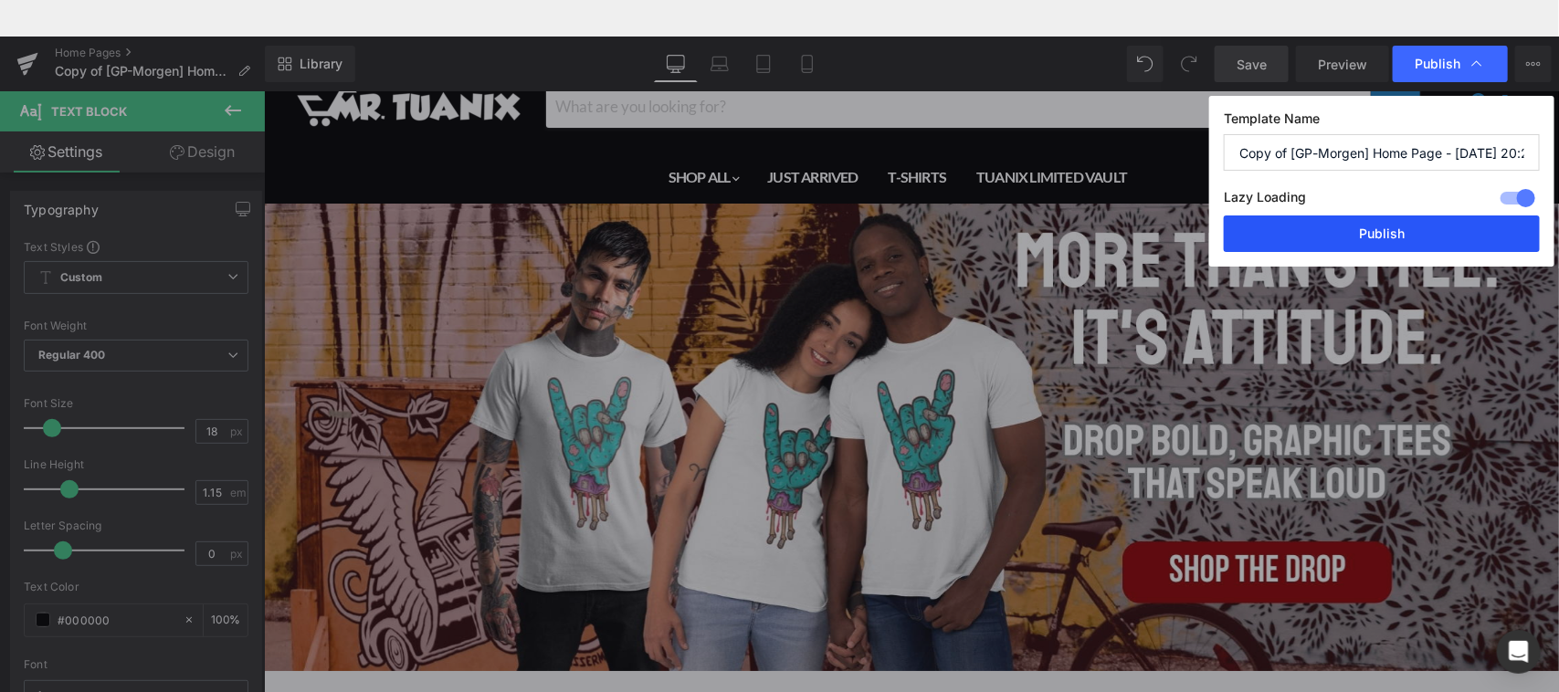
click at [1368, 244] on button "Publish" at bounding box center [1382, 234] width 316 height 37
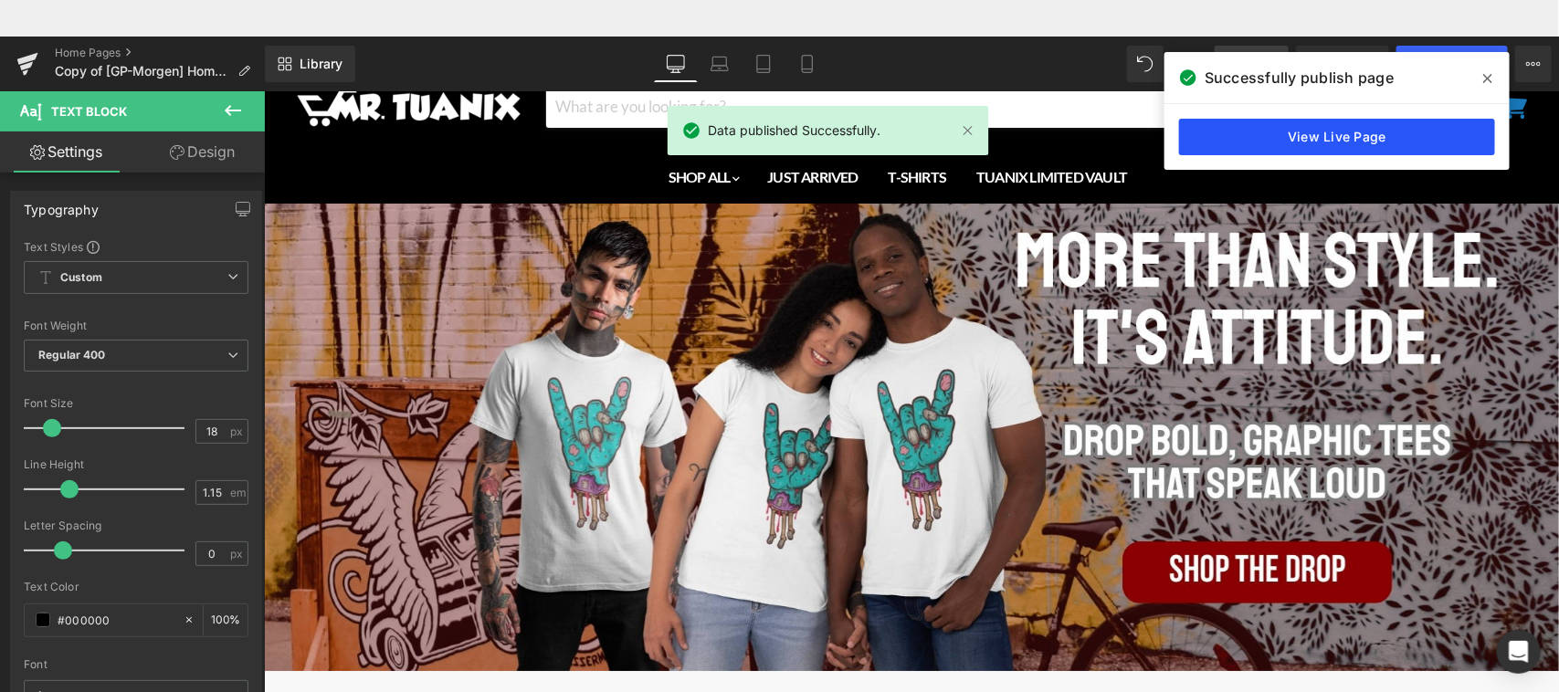
click at [1345, 137] on link "View Live Page" at bounding box center [1337, 137] width 316 height 37
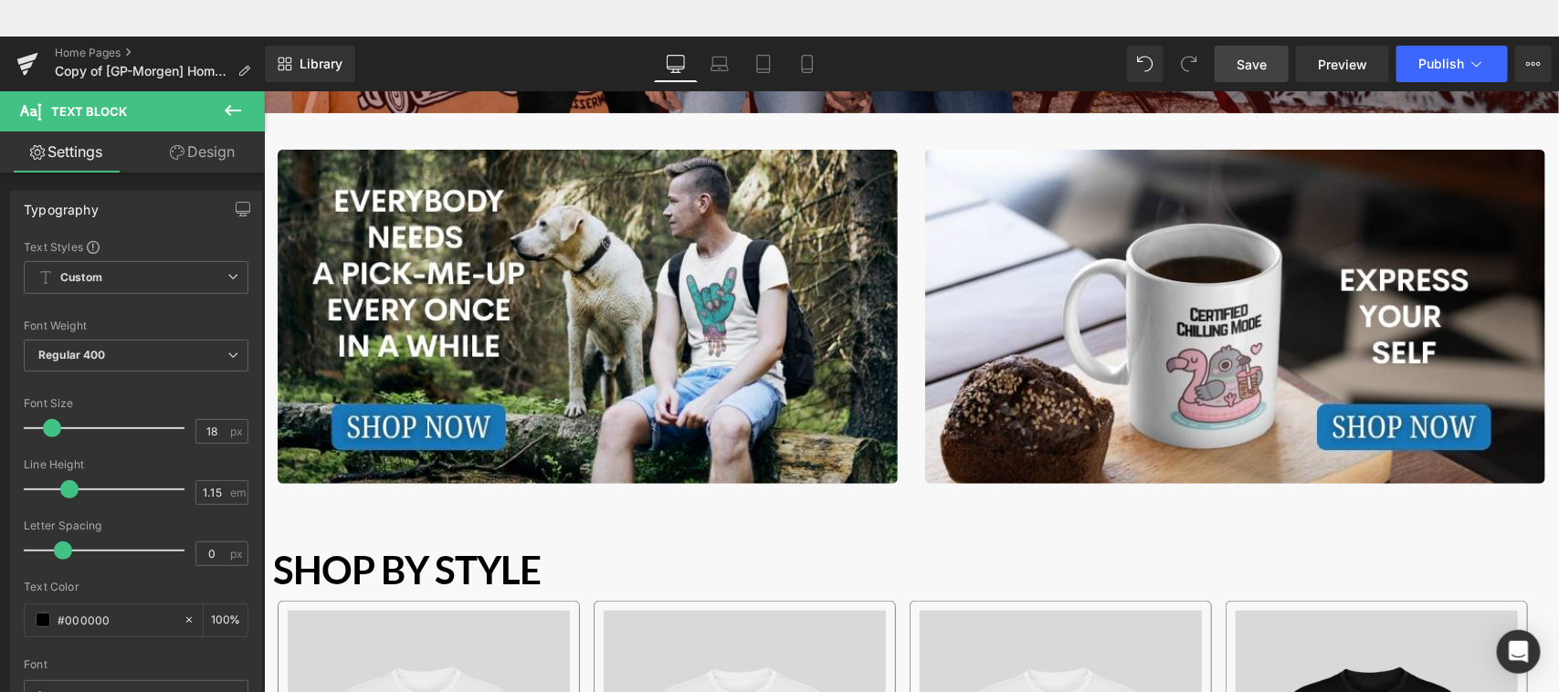
scroll to position [512, 0]
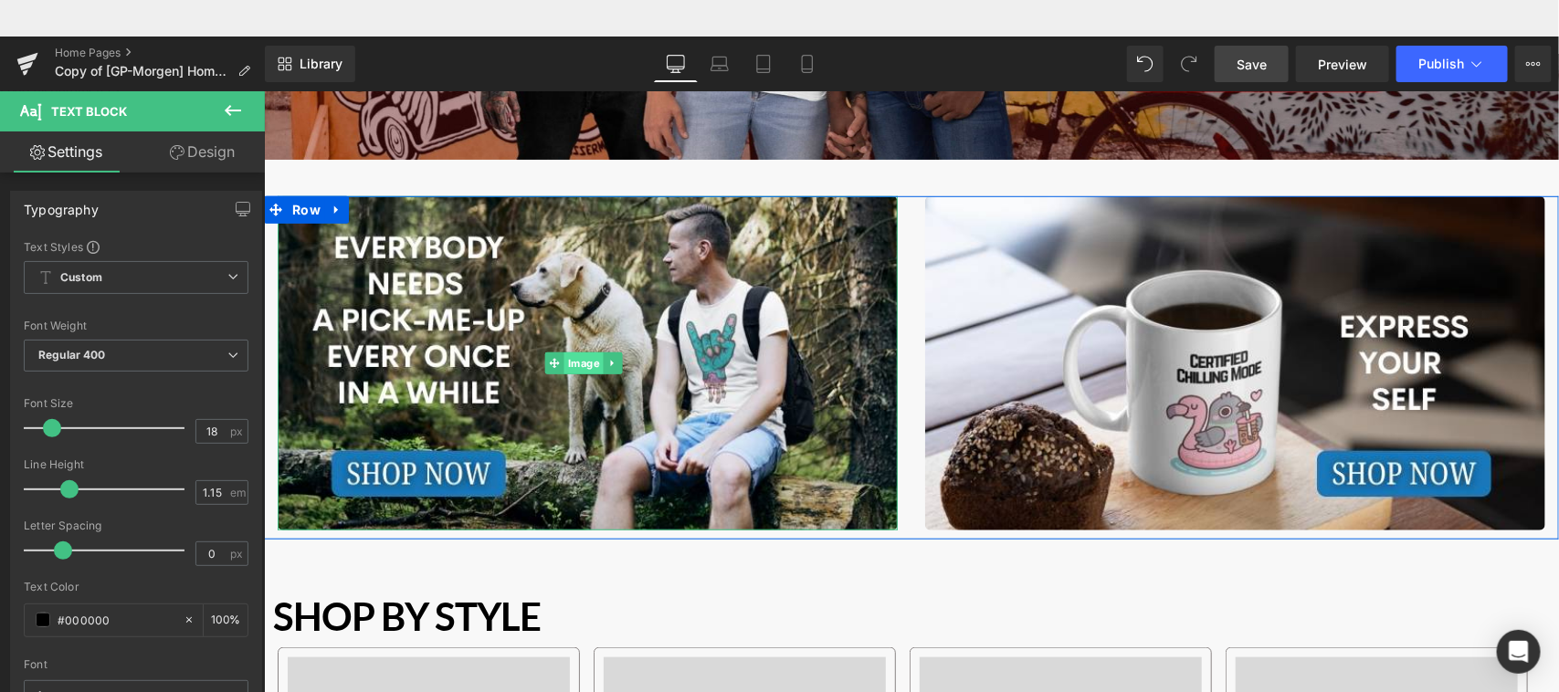
click at [579, 362] on span "Image" at bounding box center [582, 363] width 39 height 22
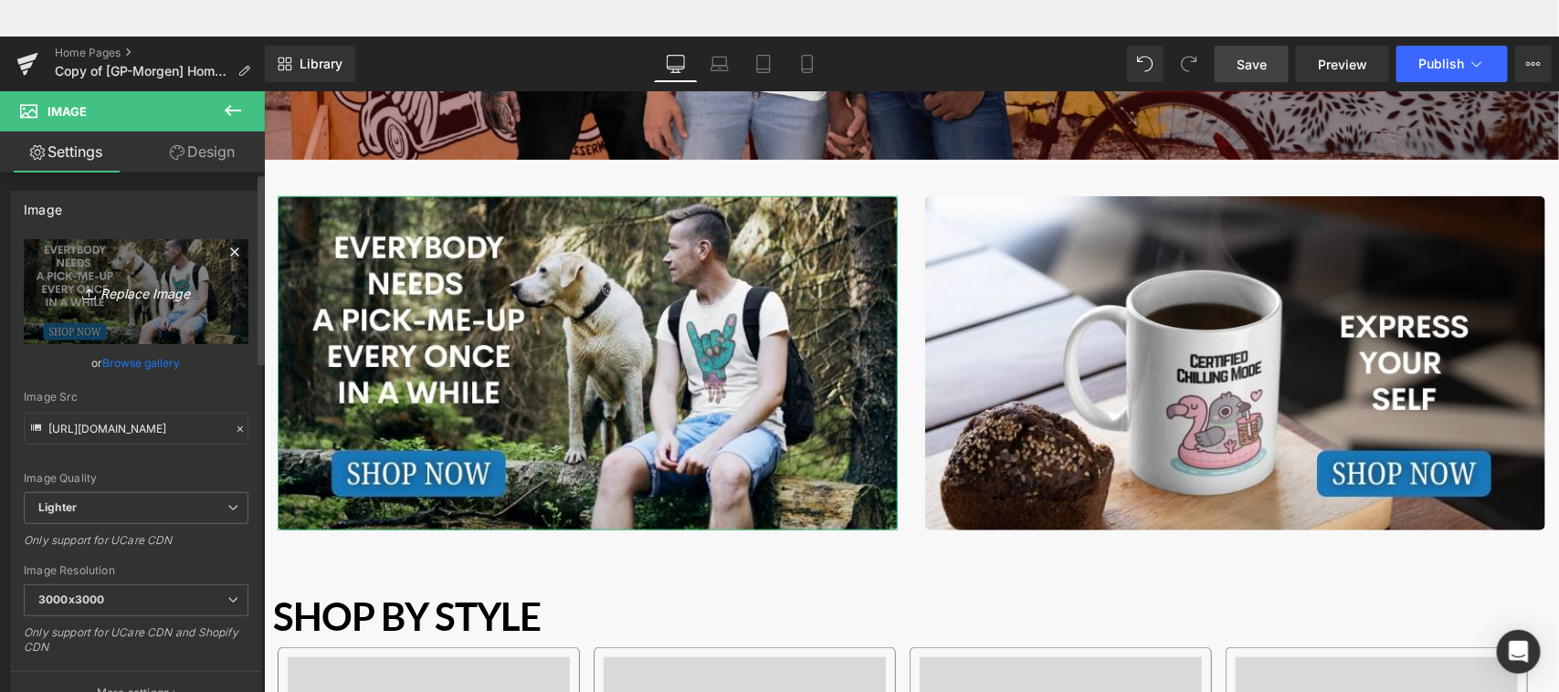
click at [138, 300] on icon "Replace Image" at bounding box center [136, 291] width 146 height 23
type input "C:\fakepath\EVERYBODY NEEDS A PICK-ME-UP (7).jpg"
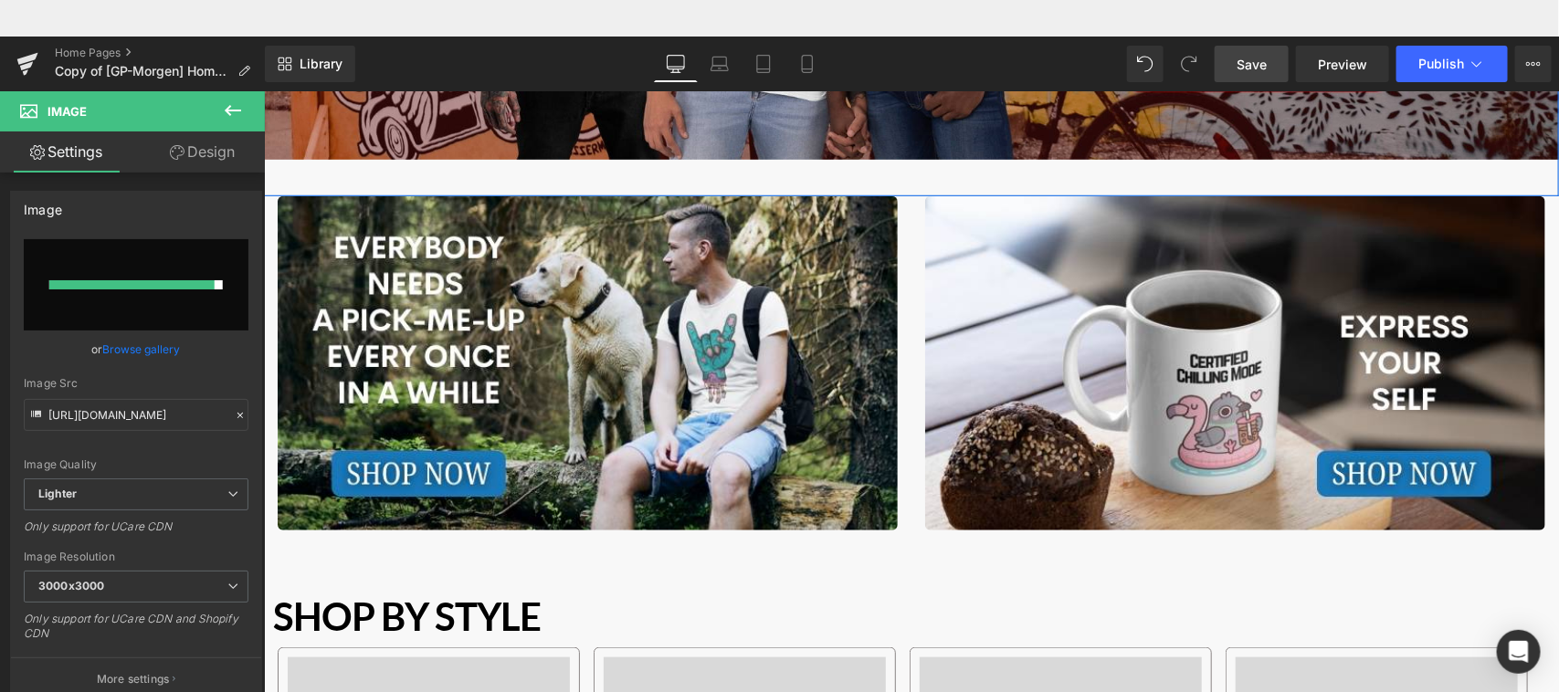
type input "[URL][DOMAIN_NAME]"
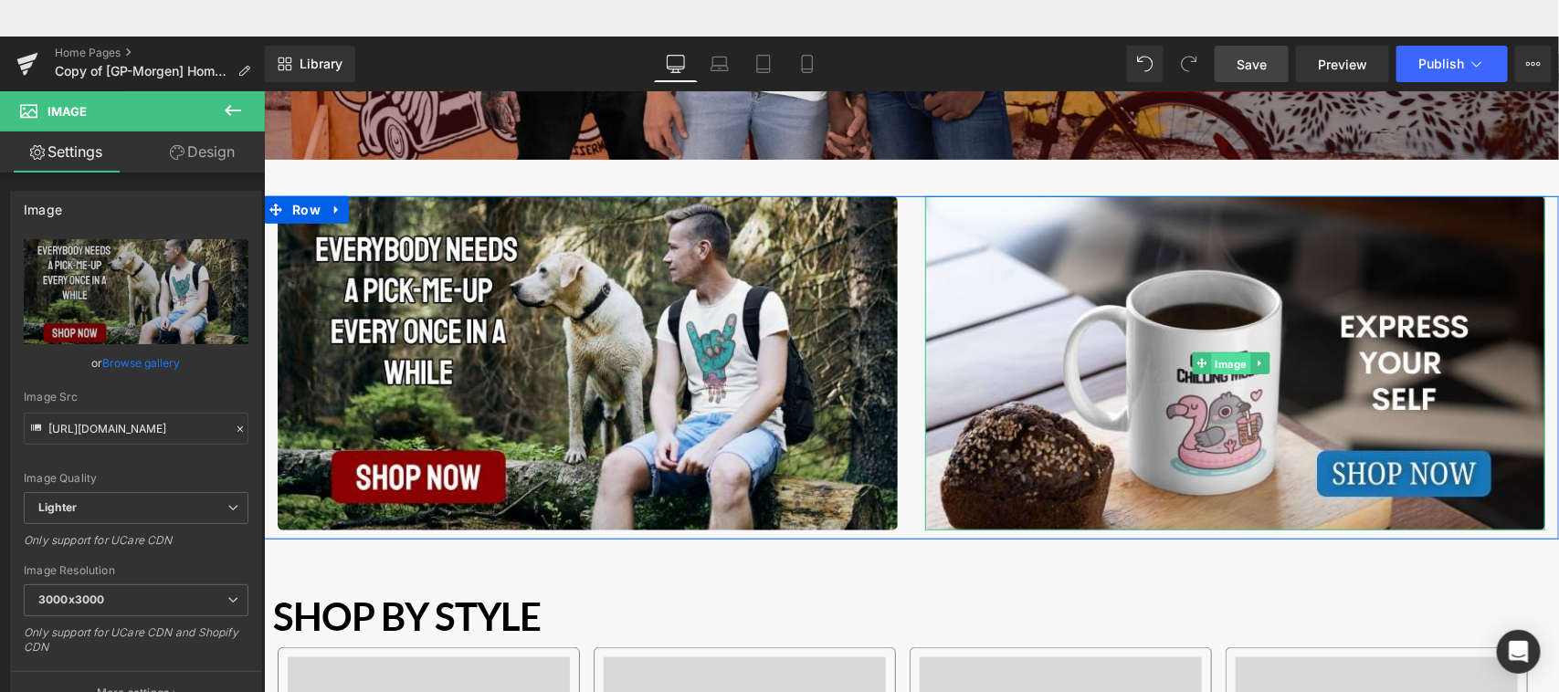
click at [1224, 363] on span "Image" at bounding box center [1229, 364] width 39 height 22
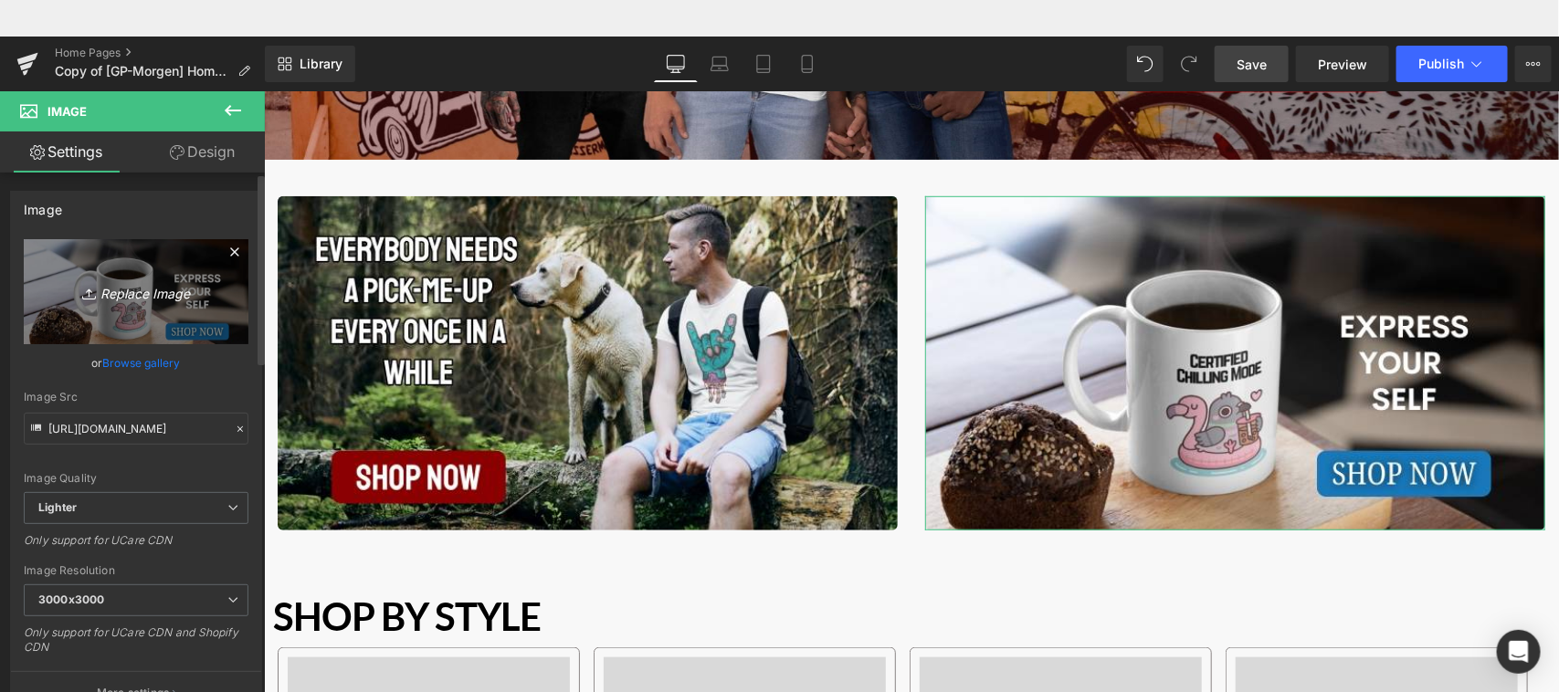
click at [149, 295] on icon "Replace Image" at bounding box center [136, 291] width 146 height 23
type input "C:\fakepath\EVERYBODY NEEDS A PICK-ME-UP (8).jpg"
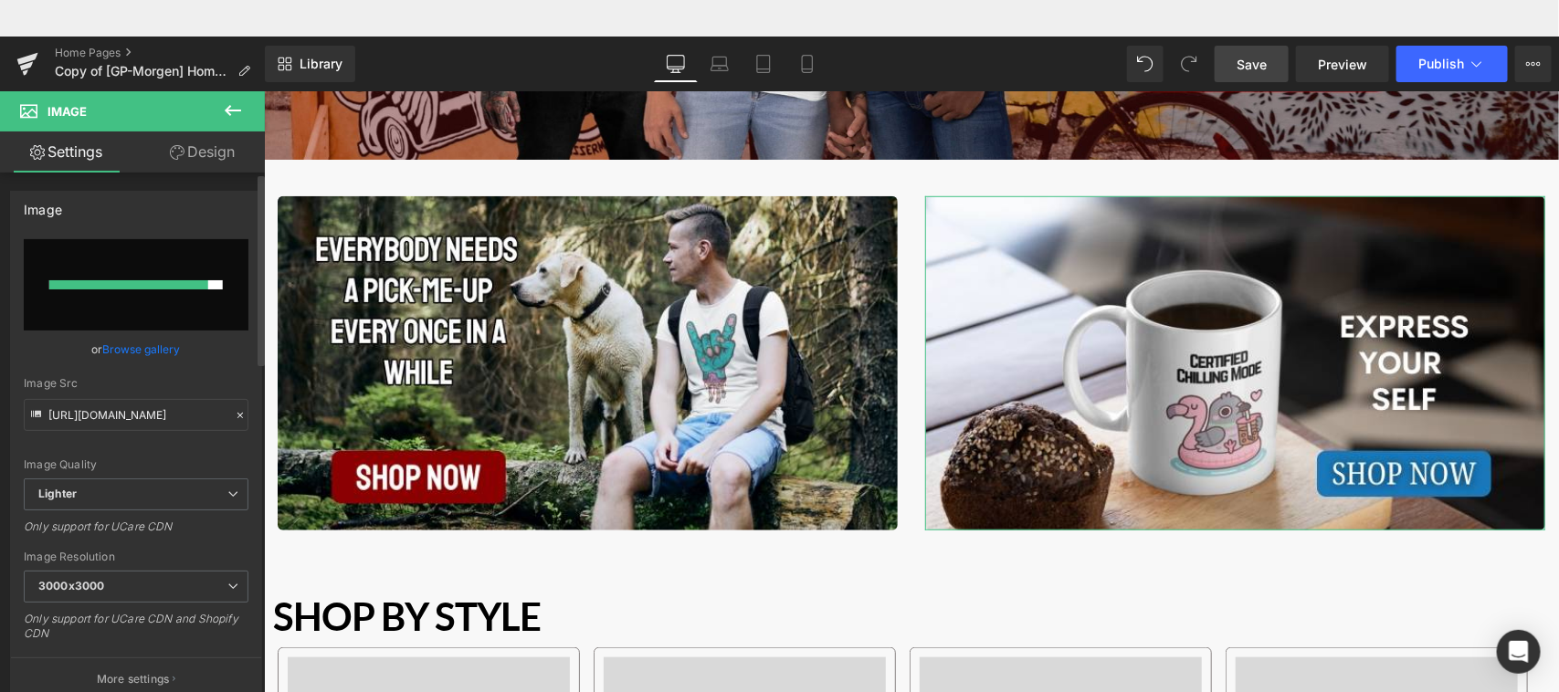
type input "[URL][DOMAIN_NAME]"
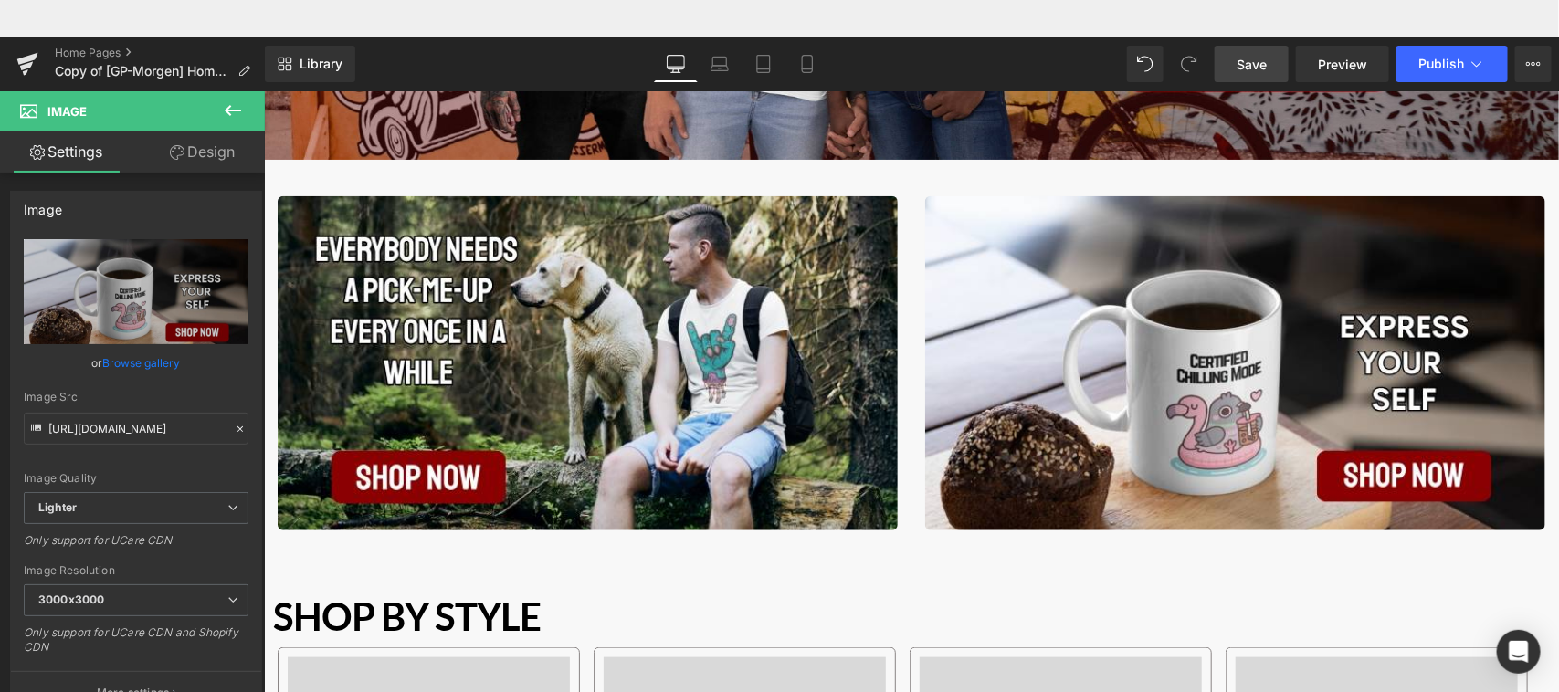
click at [1249, 69] on span "Save" at bounding box center [1252, 64] width 30 height 19
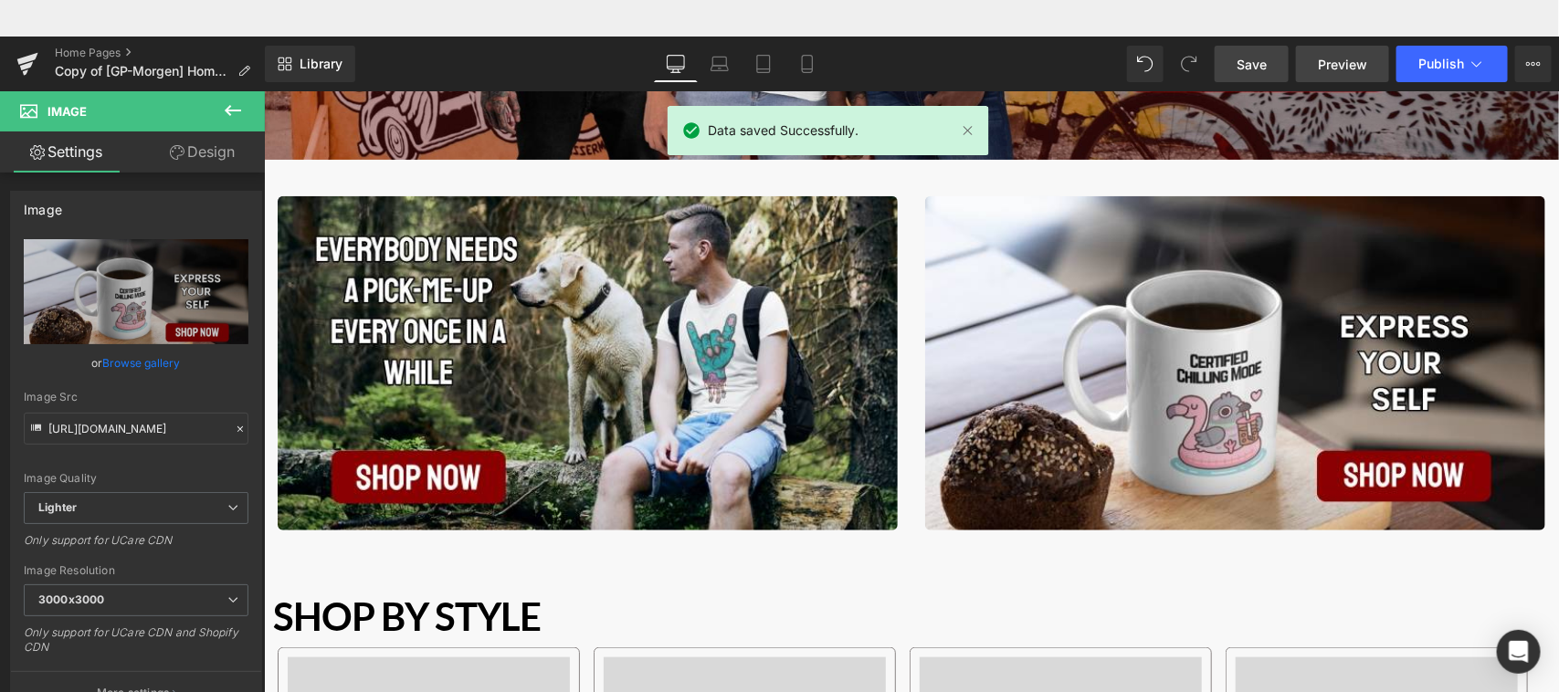
click at [1345, 65] on span "Preview" at bounding box center [1342, 64] width 49 height 19
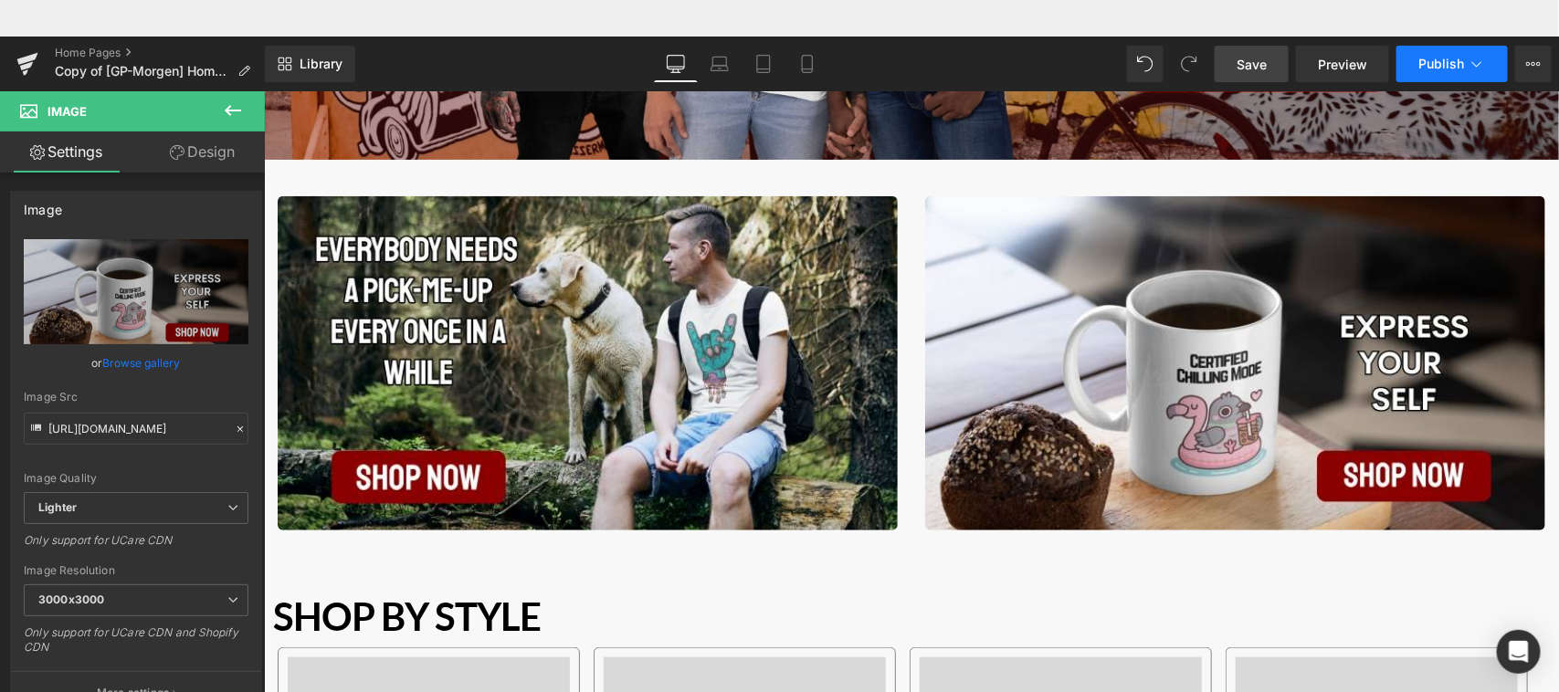
click at [1442, 69] on span "Publish" at bounding box center [1442, 64] width 46 height 15
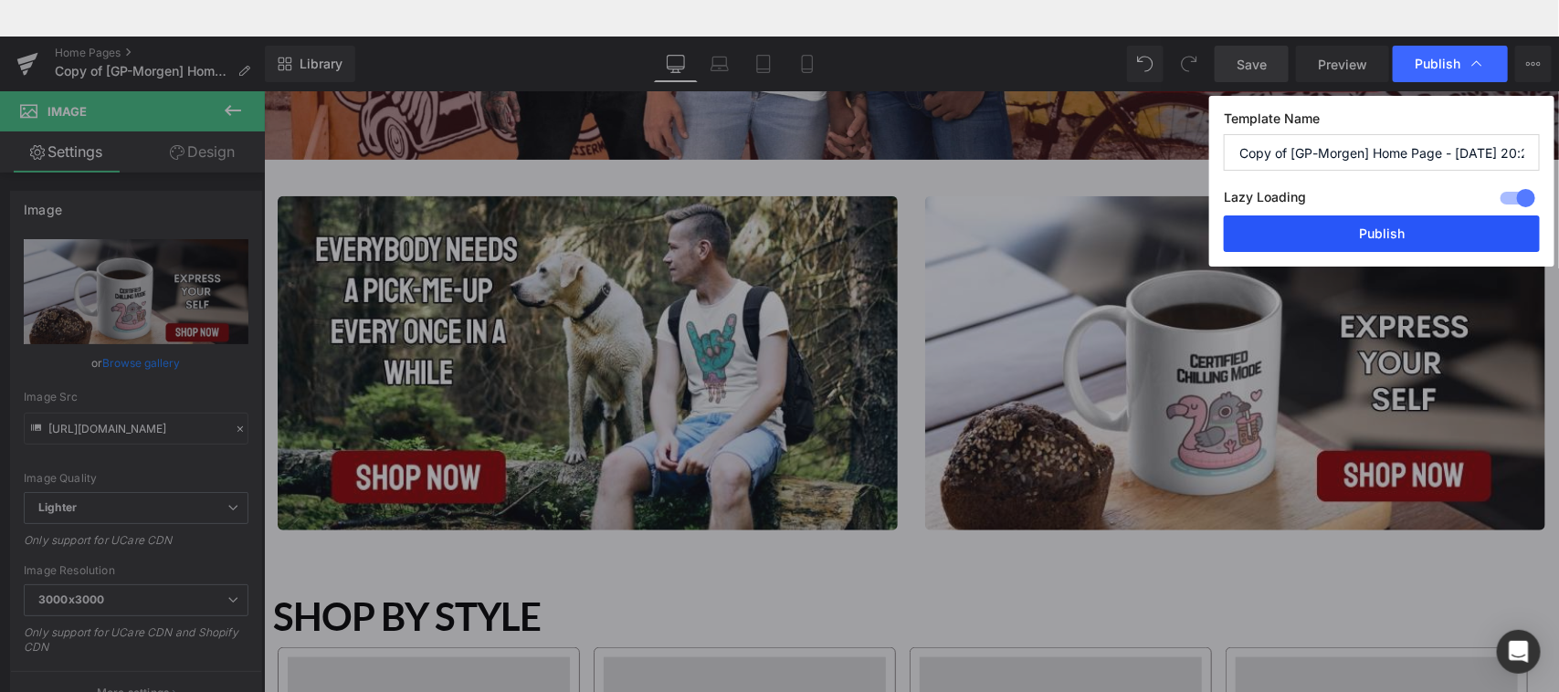
click at [1353, 247] on button "Publish" at bounding box center [1382, 234] width 316 height 37
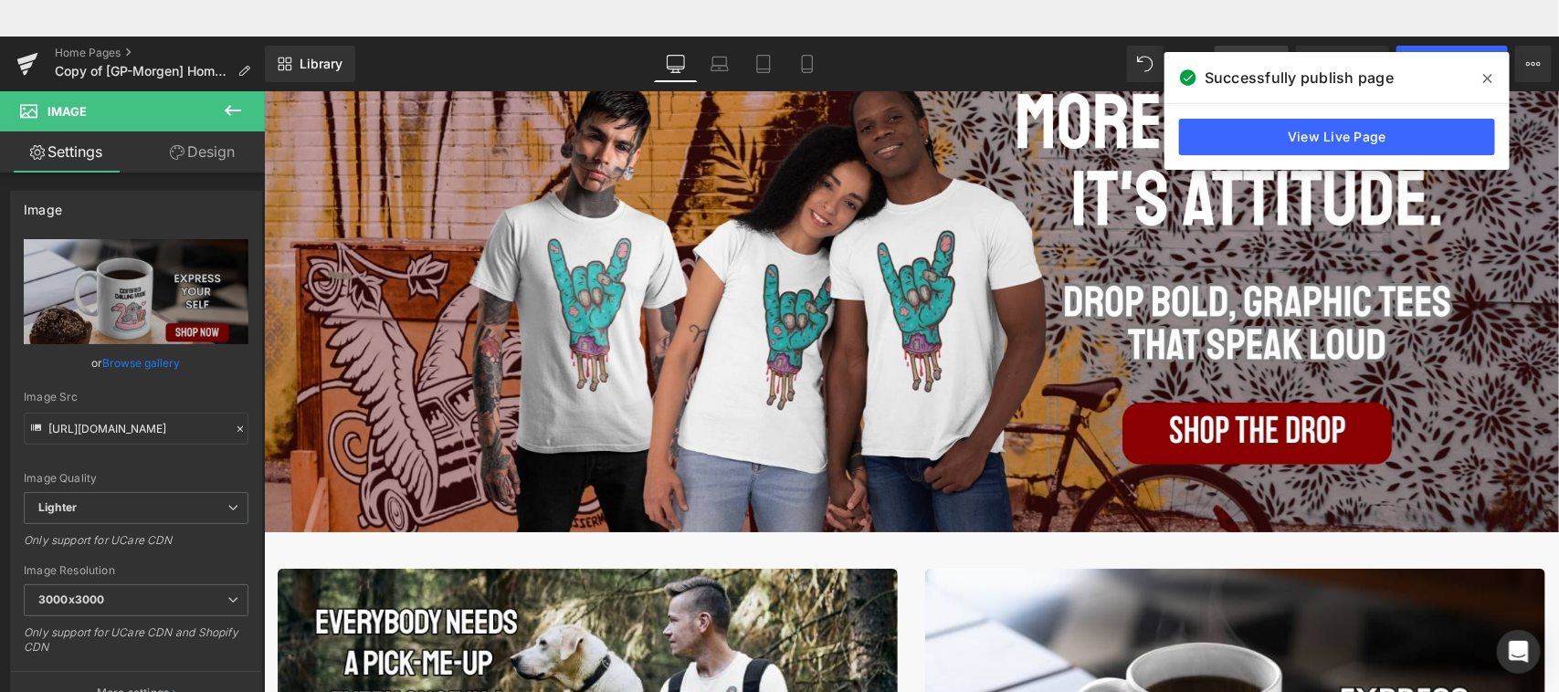
scroll to position [450, 0]
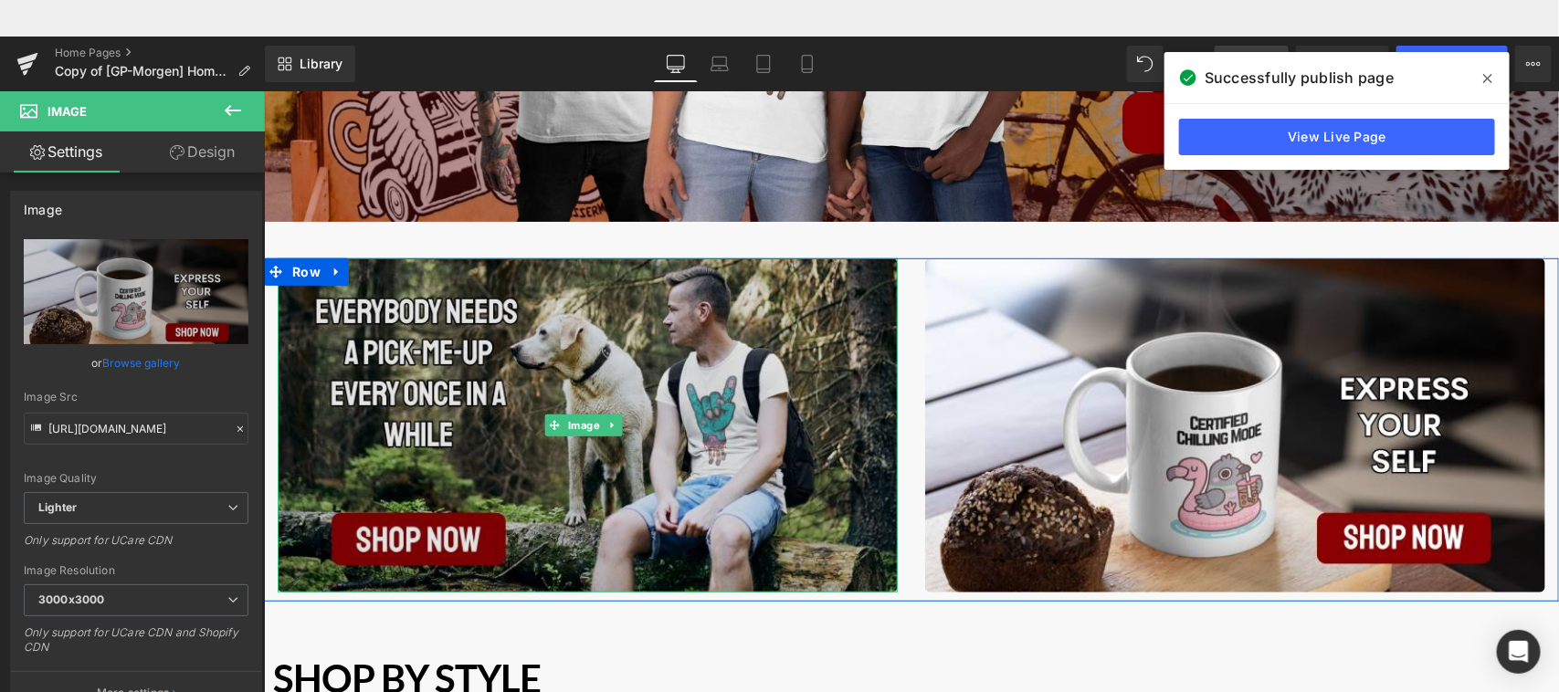
click at [588, 355] on img "Main content" at bounding box center [587, 425] width 620 height 334
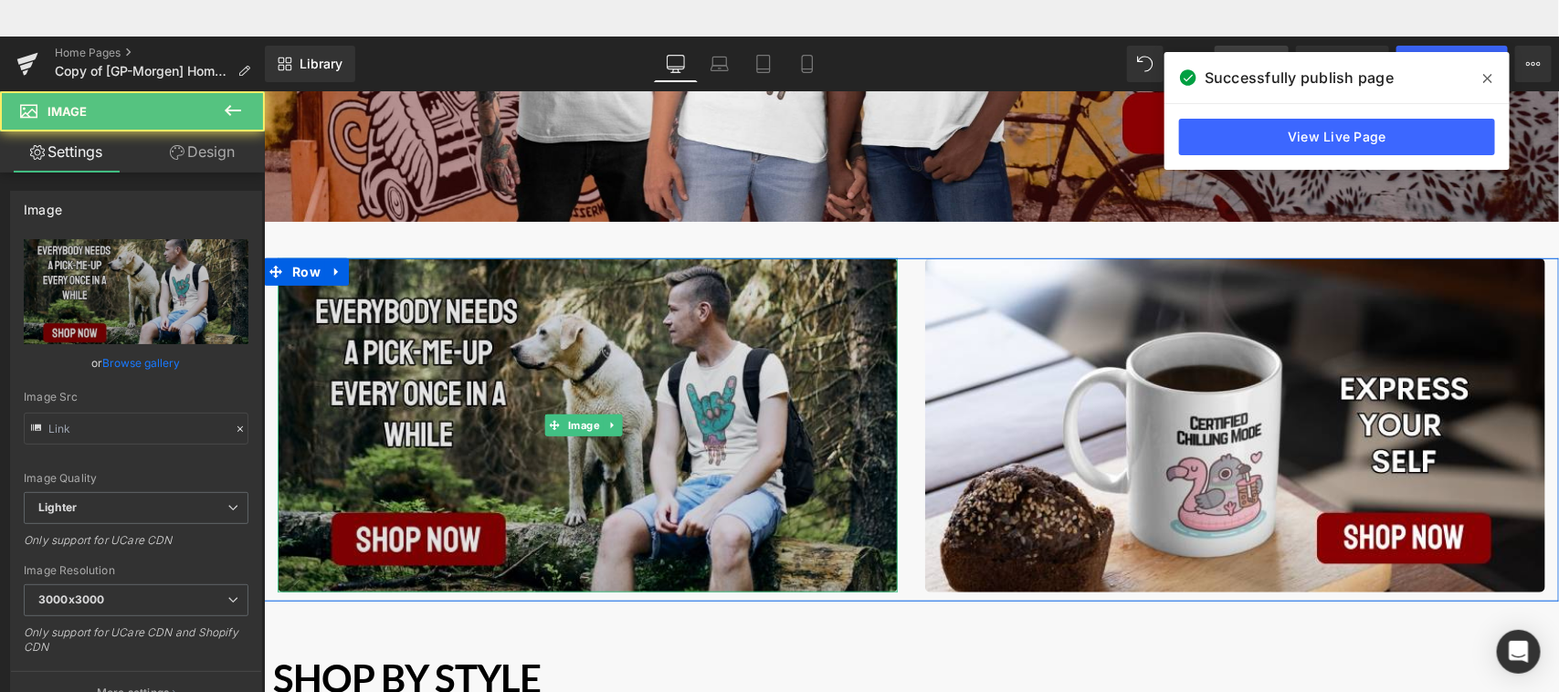
type input "[URL][DOMAIN_NAME]"
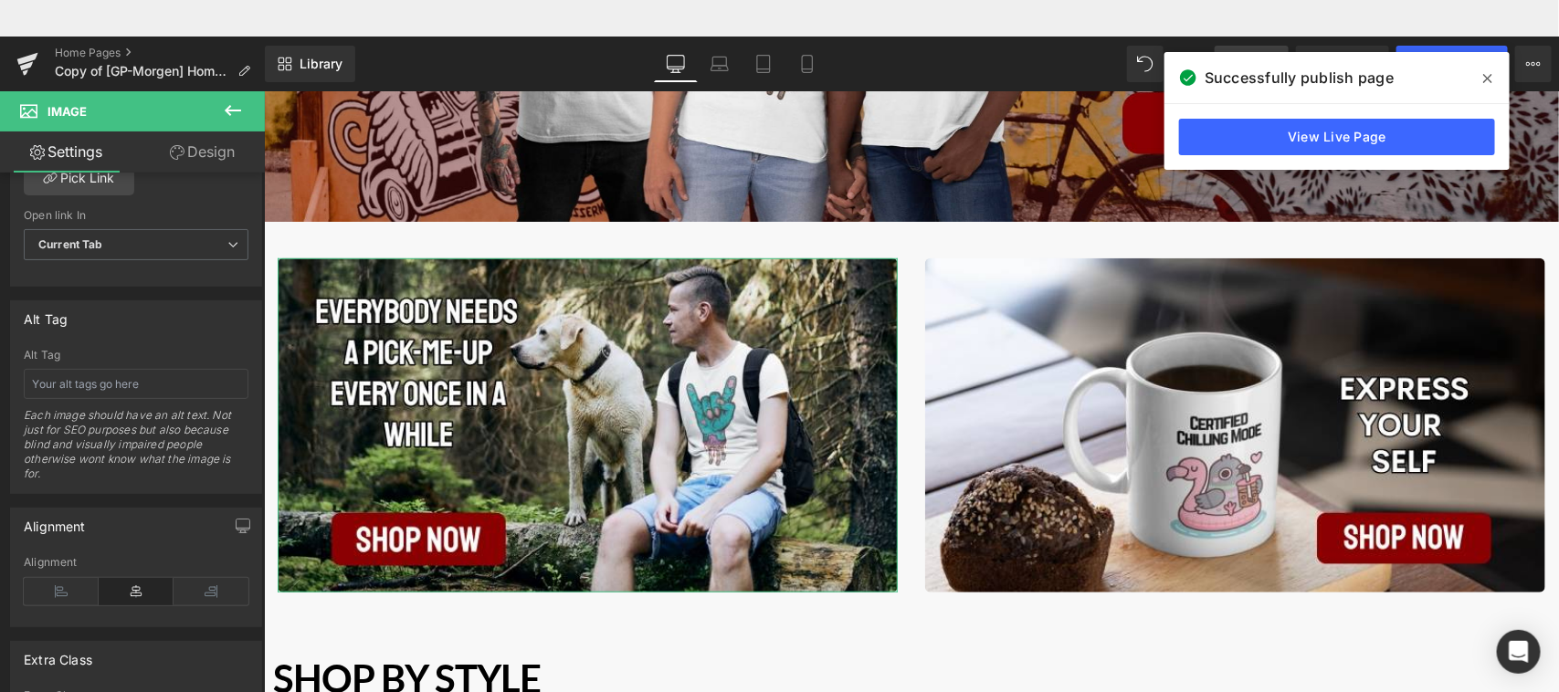
scroll to position [417, 0]
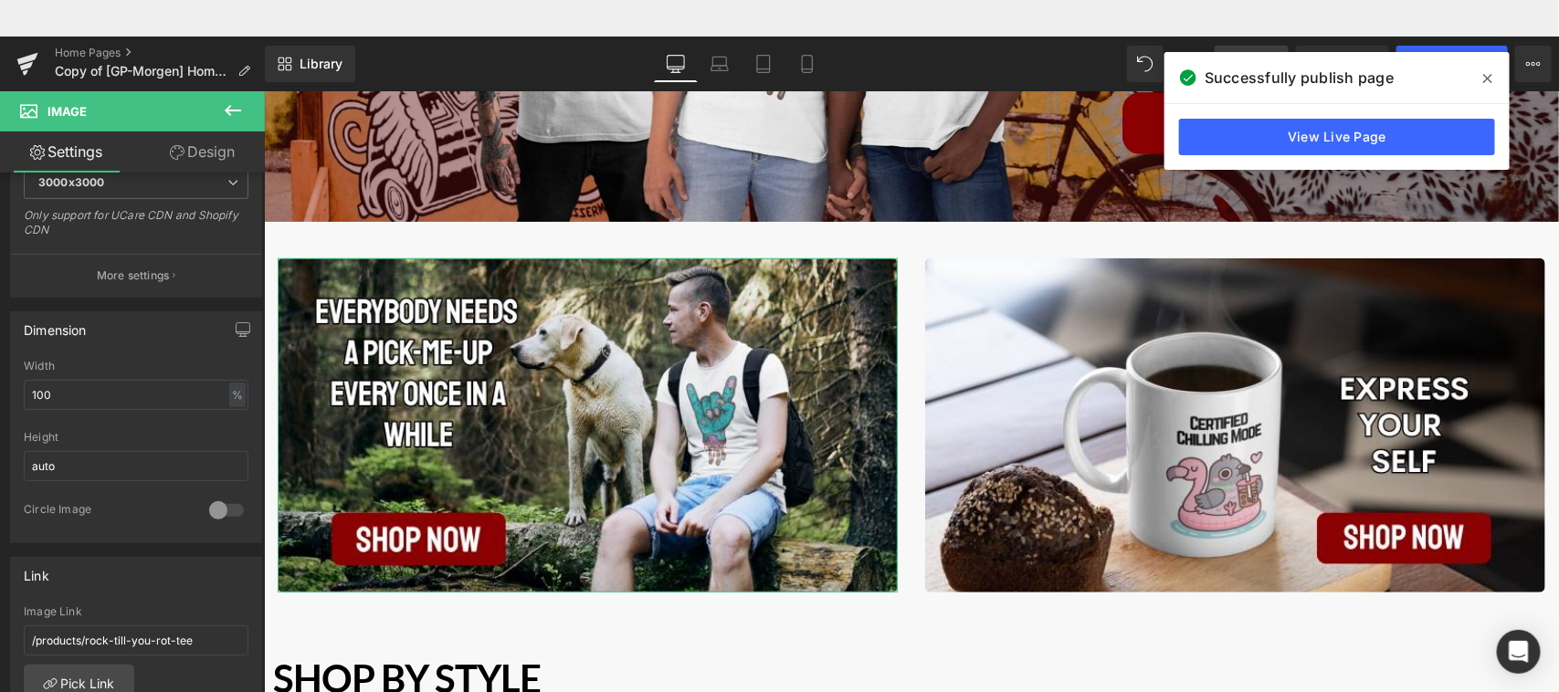
click at [263, 463] on b at bounding box center [261, 415] width 7 height 189
click at [1341, 137] on link "View Live Page" at bounding box center [1337, 137] width 316 height 37
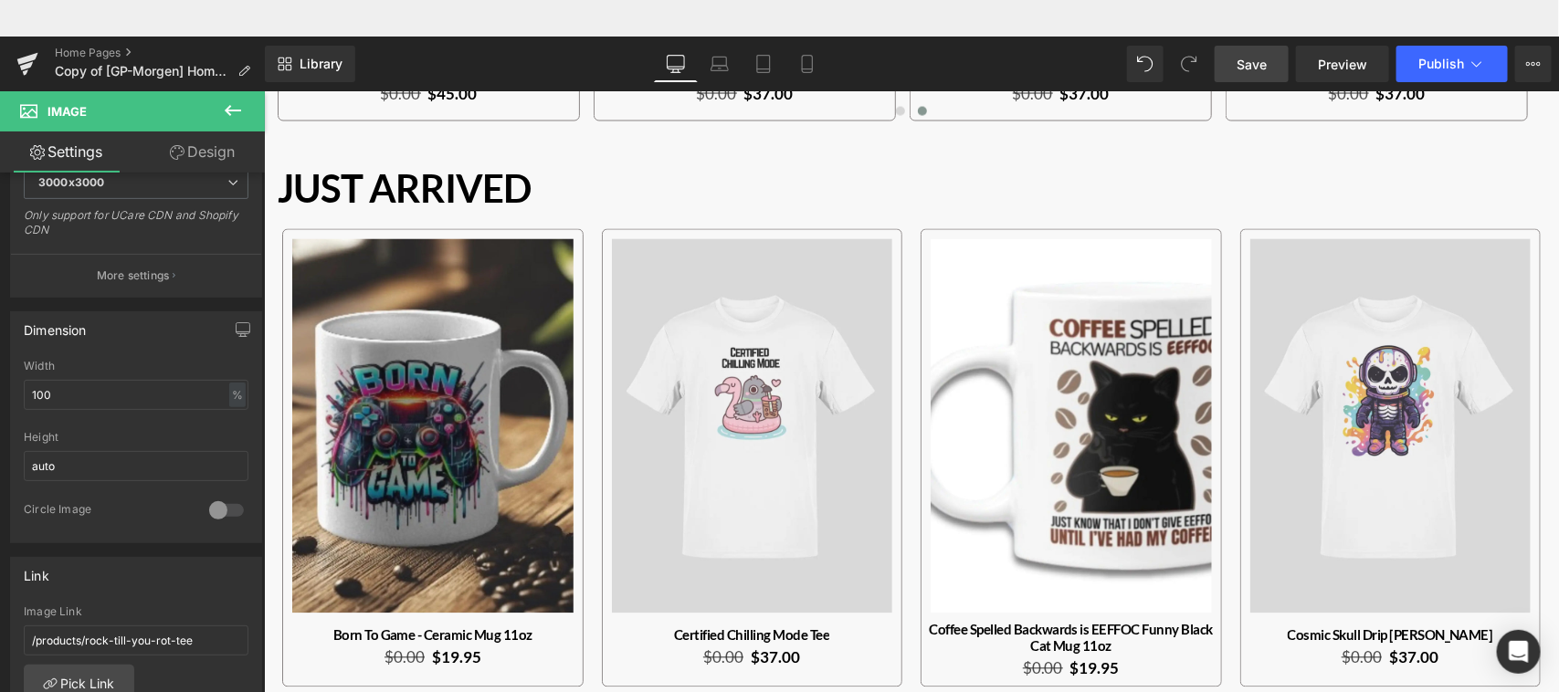
scroll to position [1542, 0]
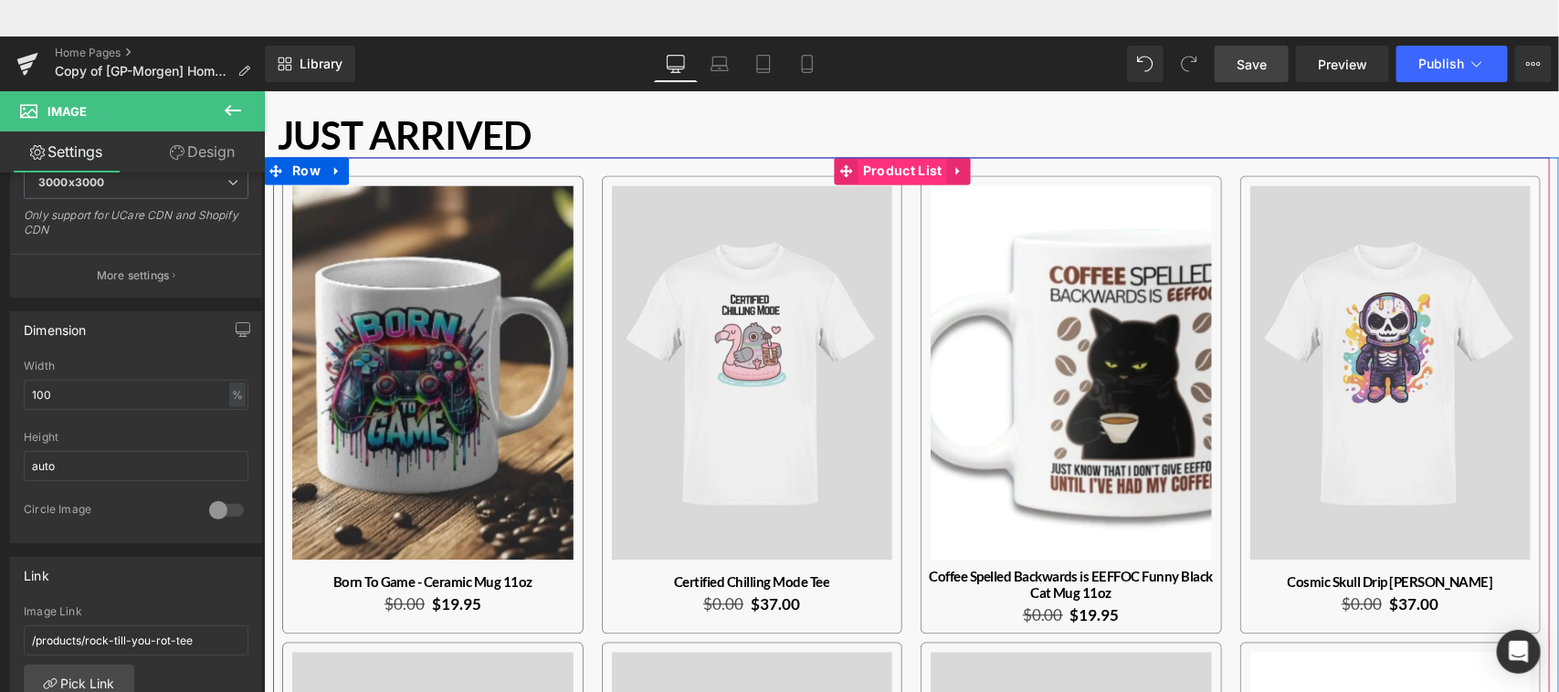
click at [912, 164] on span "Product List" at bounding box center [902, 170] width 89 height 27
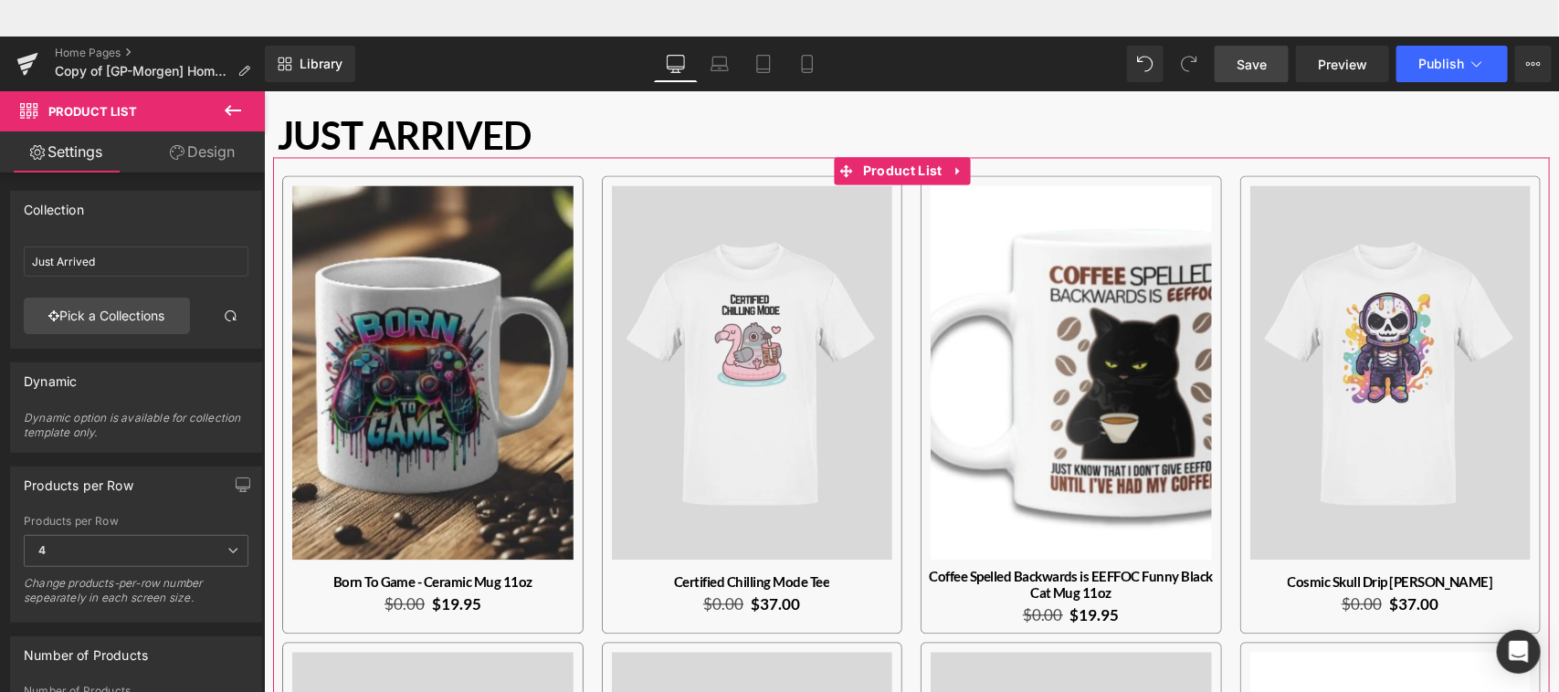
click at [213, 149] on link "Design" at bounding box center [202, 152] width 132 height 41
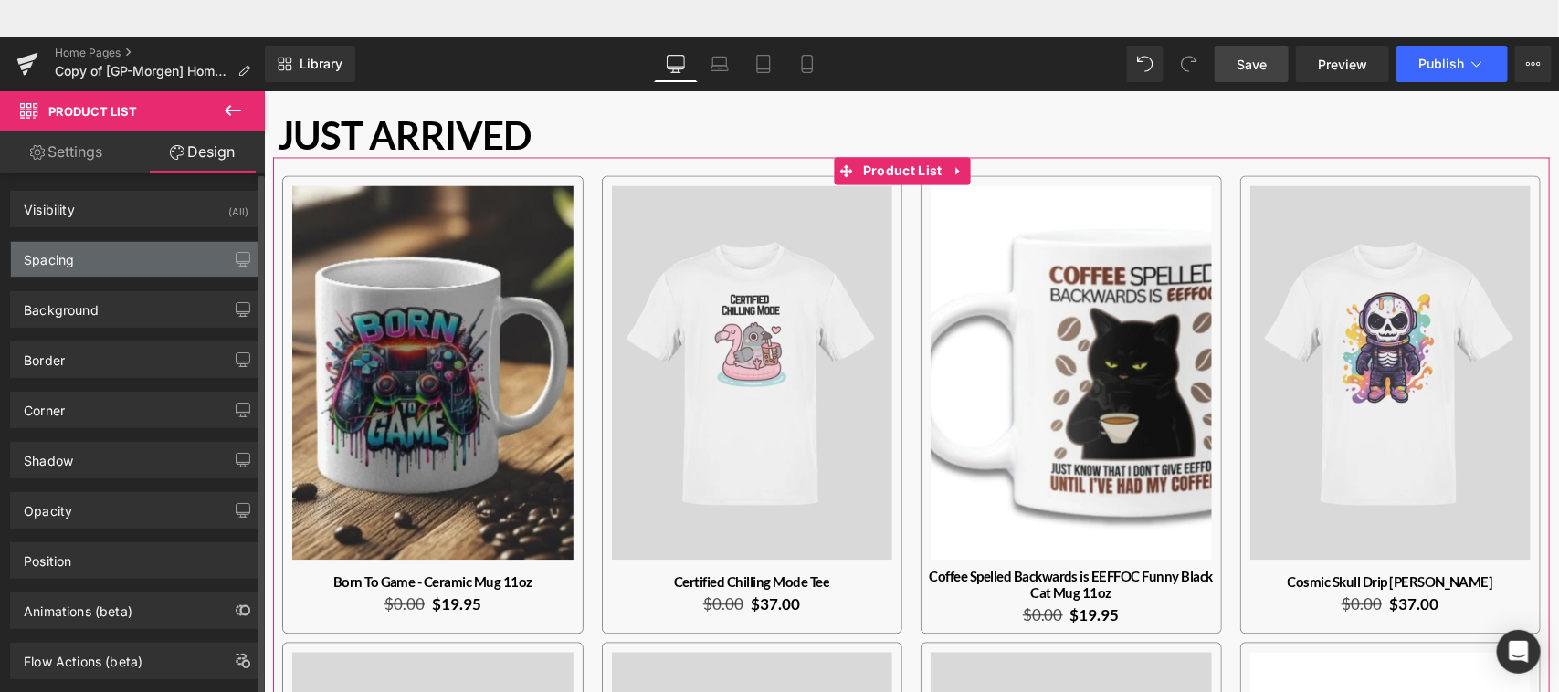
click at [135, 260] on div "Spacing" at bounding box center [136, 259] width 250 height 35
type input "0"
type input "-5"
type input "0"
type input "-5"
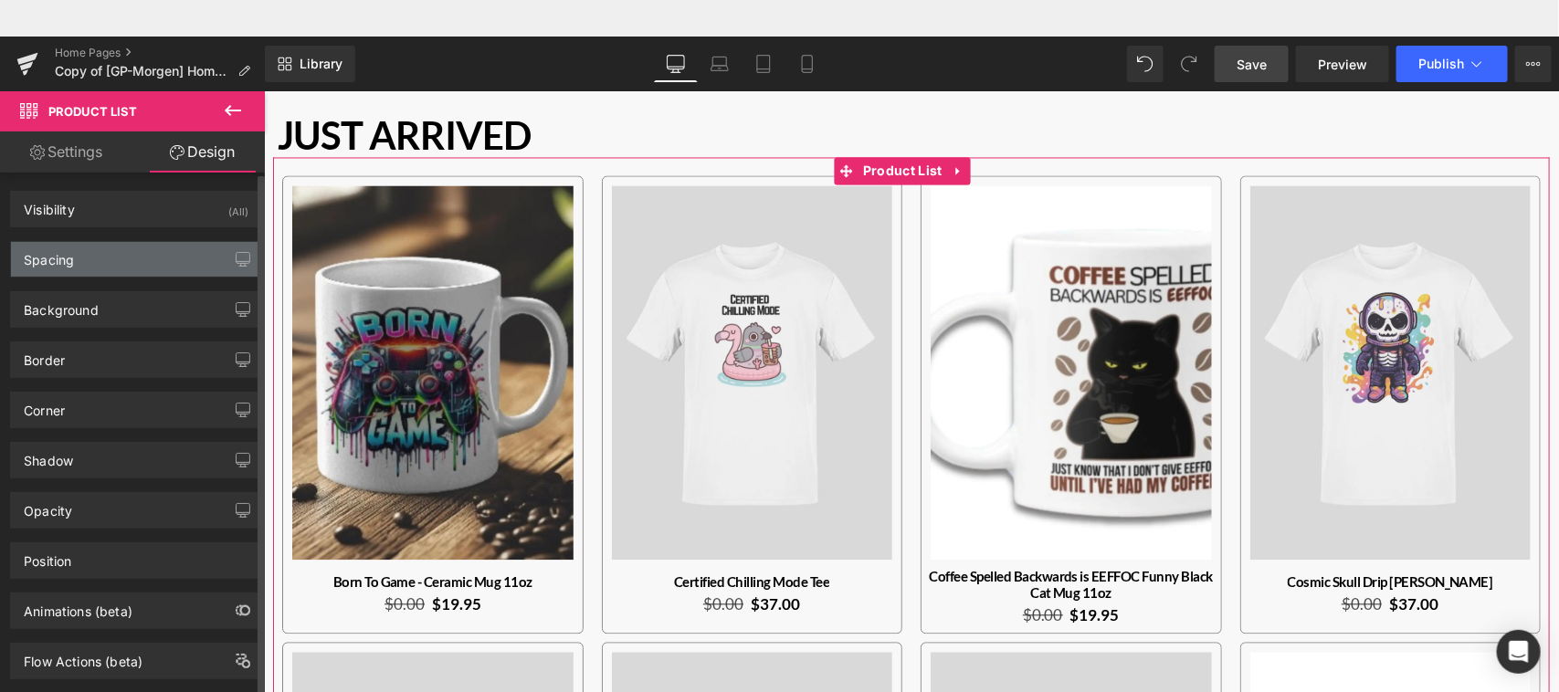
type input "0"
type input "30"
type input "0"
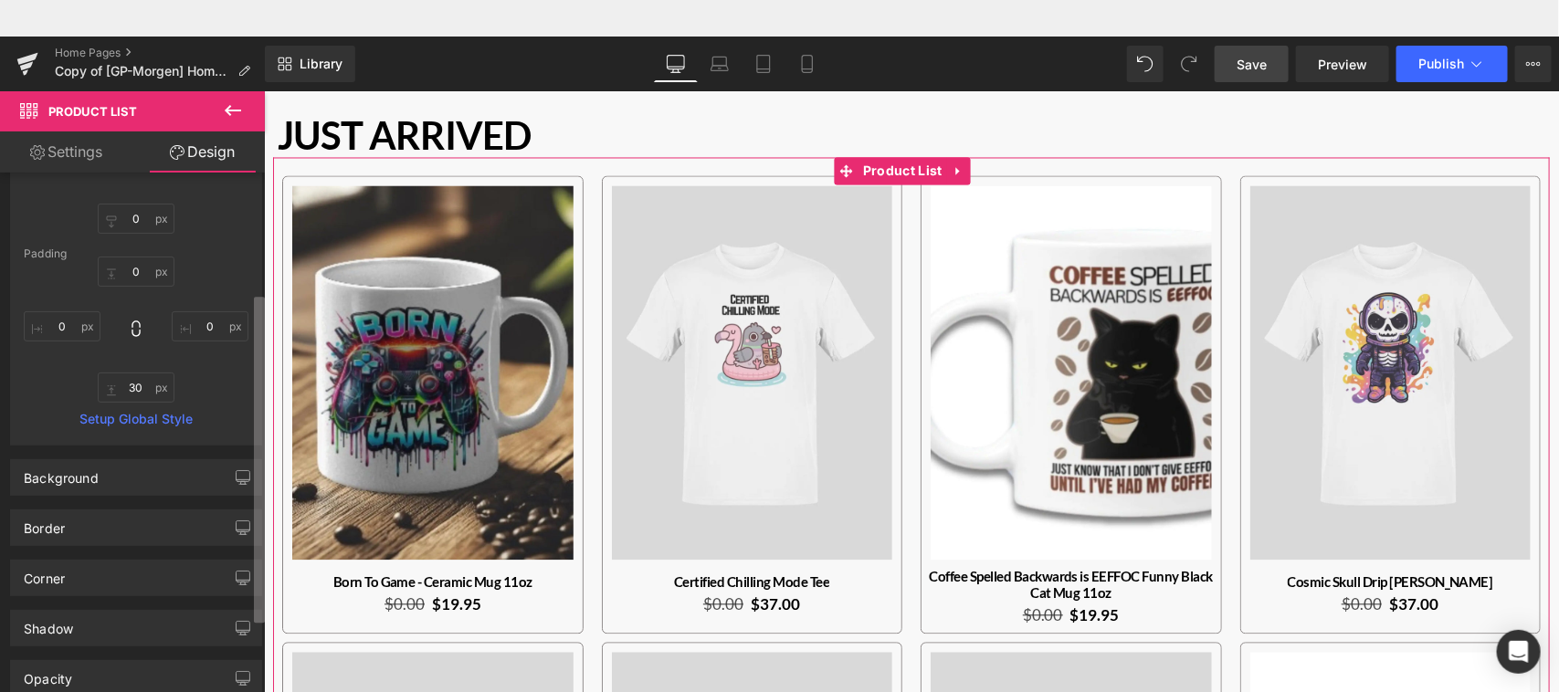
scroll to position [203, 0]
click at [256, 426] on b at bounding box center [259, 460] width 11 height 326
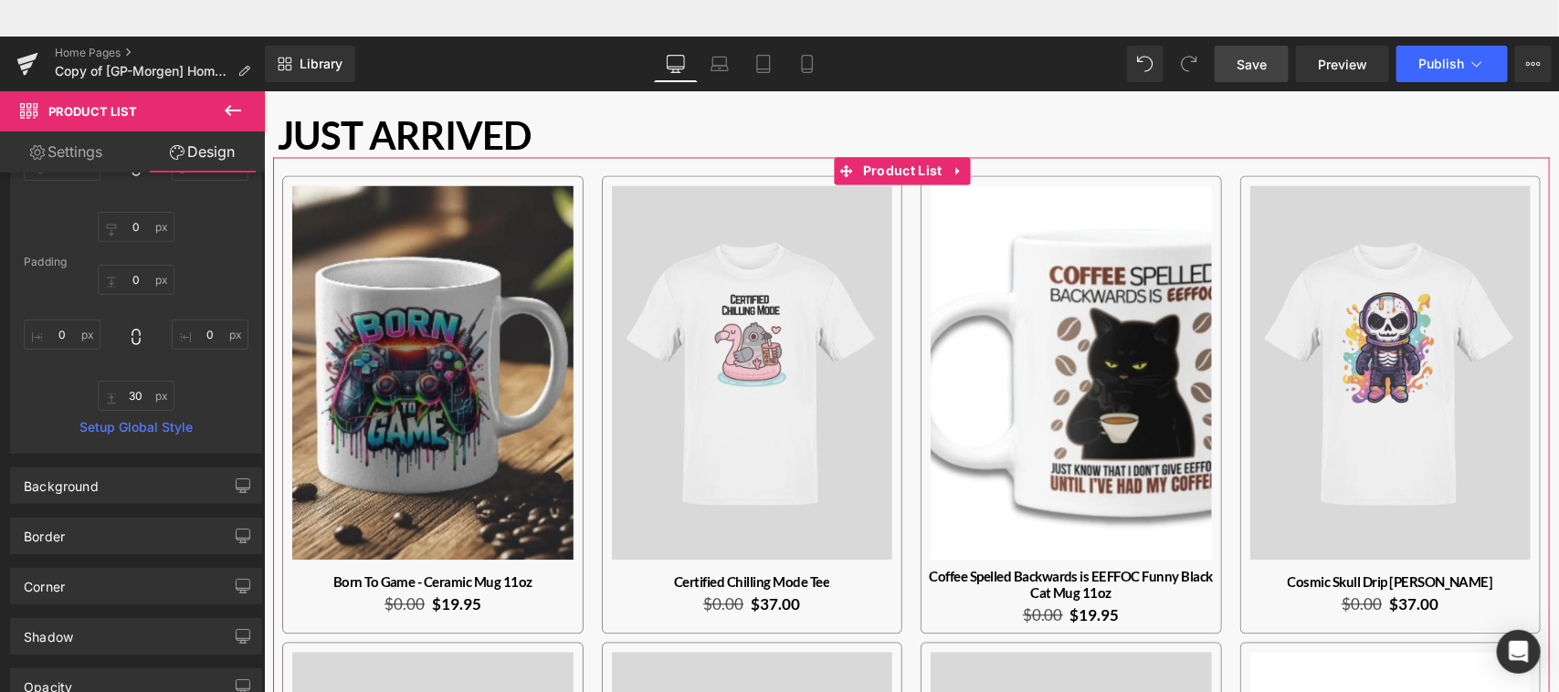
click at [93, 161] on link "Settings" at bounding box center [66, 152] width 132 height 41
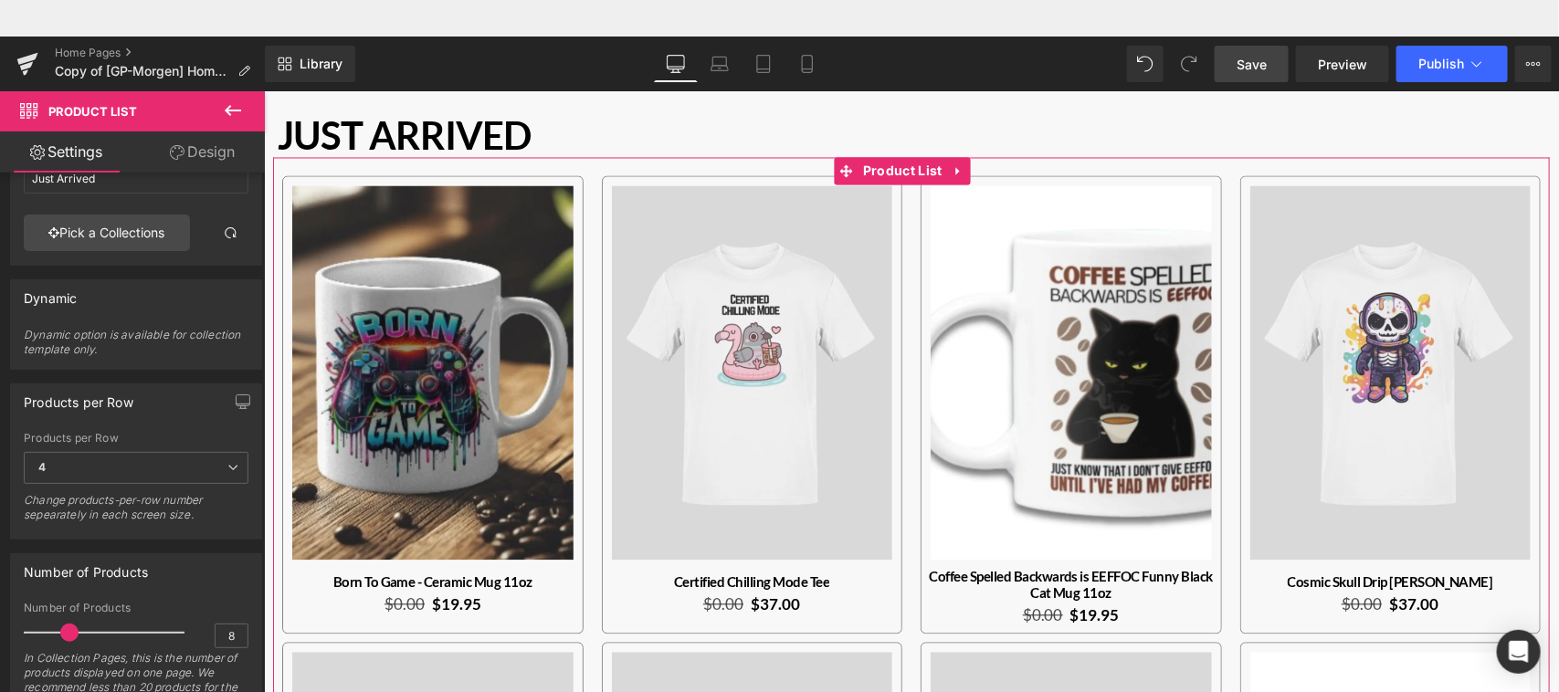
scroll to position [0, 0]
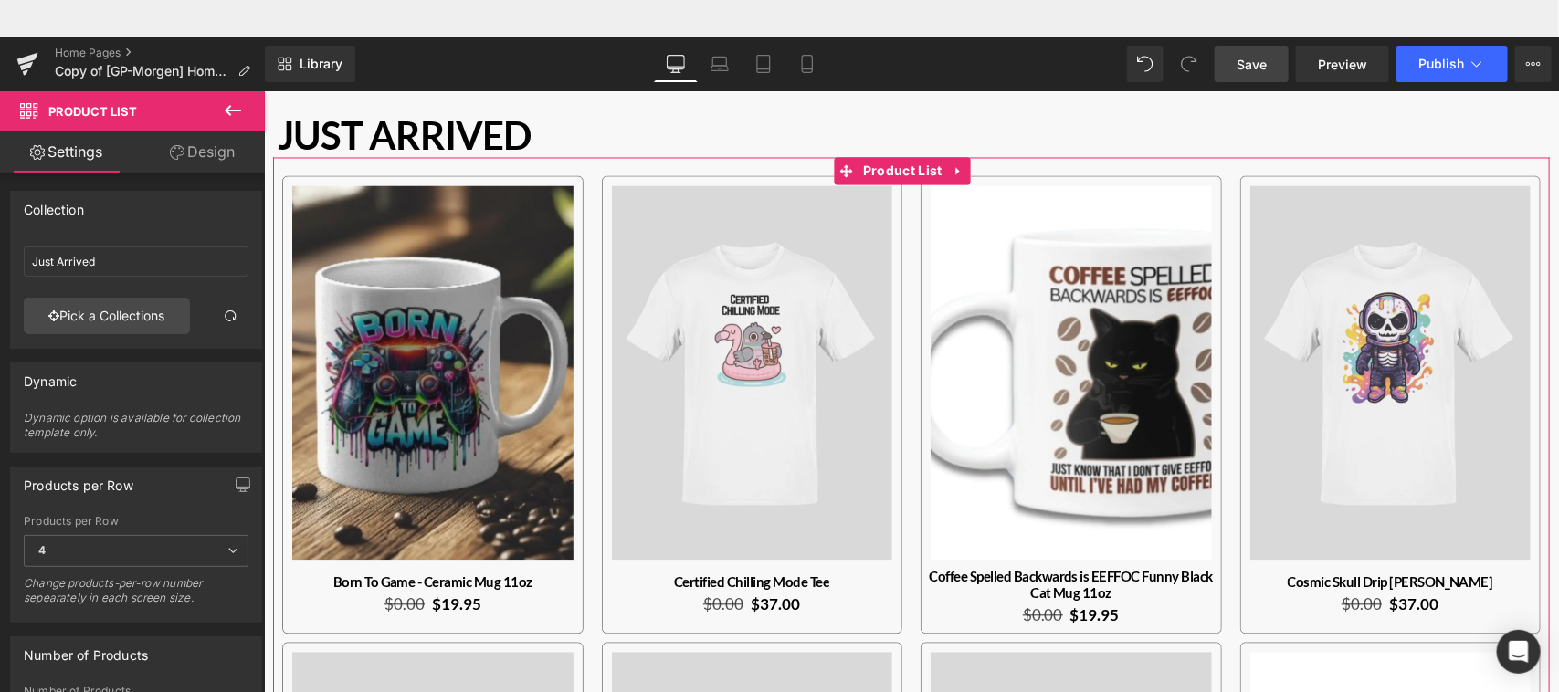
click at [252, 206] on div "Collection Just Arrived Just Arrived Pick a Collections Collection ID 130384461…" at bounding box center [132, 455] width 265 height 565
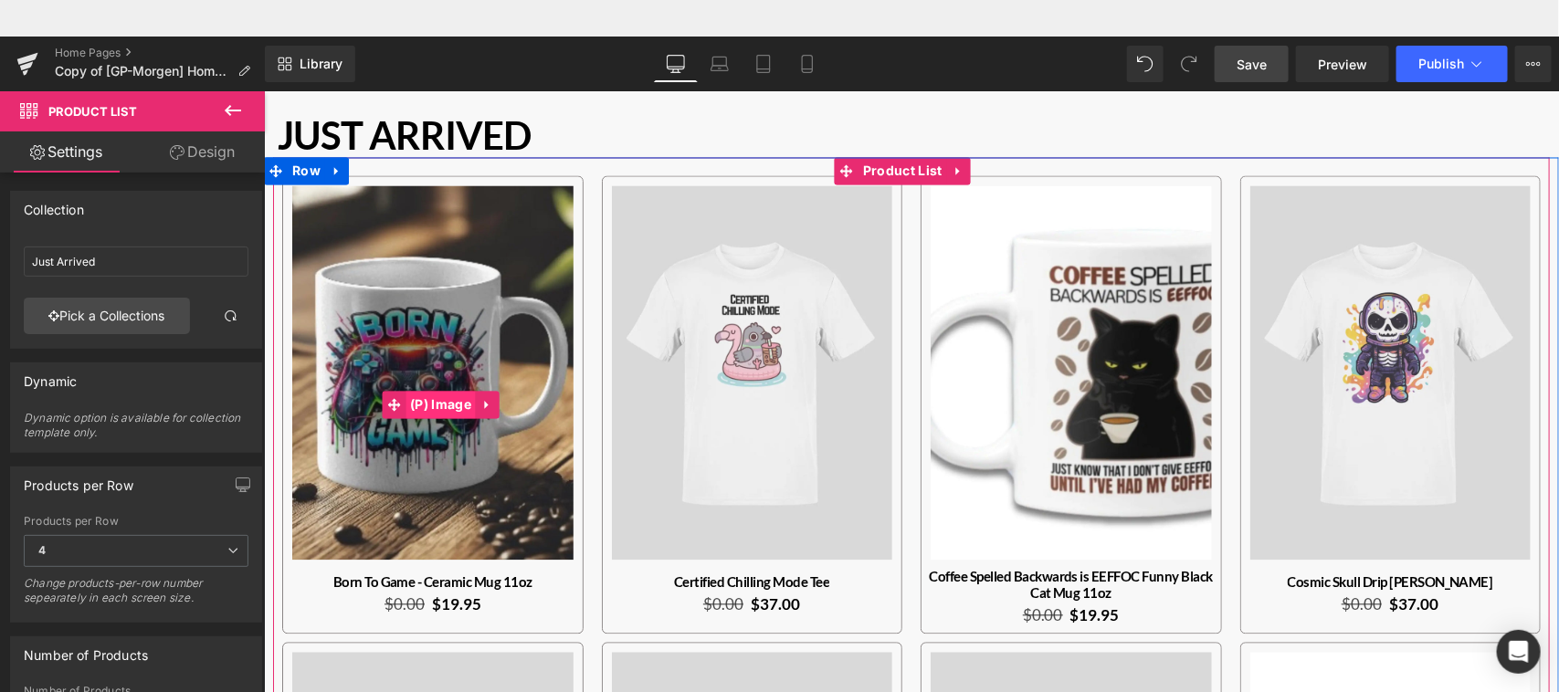
click at [454, 402] on span "(P) Image" at bounding box center [440, 404] width 70 height 27
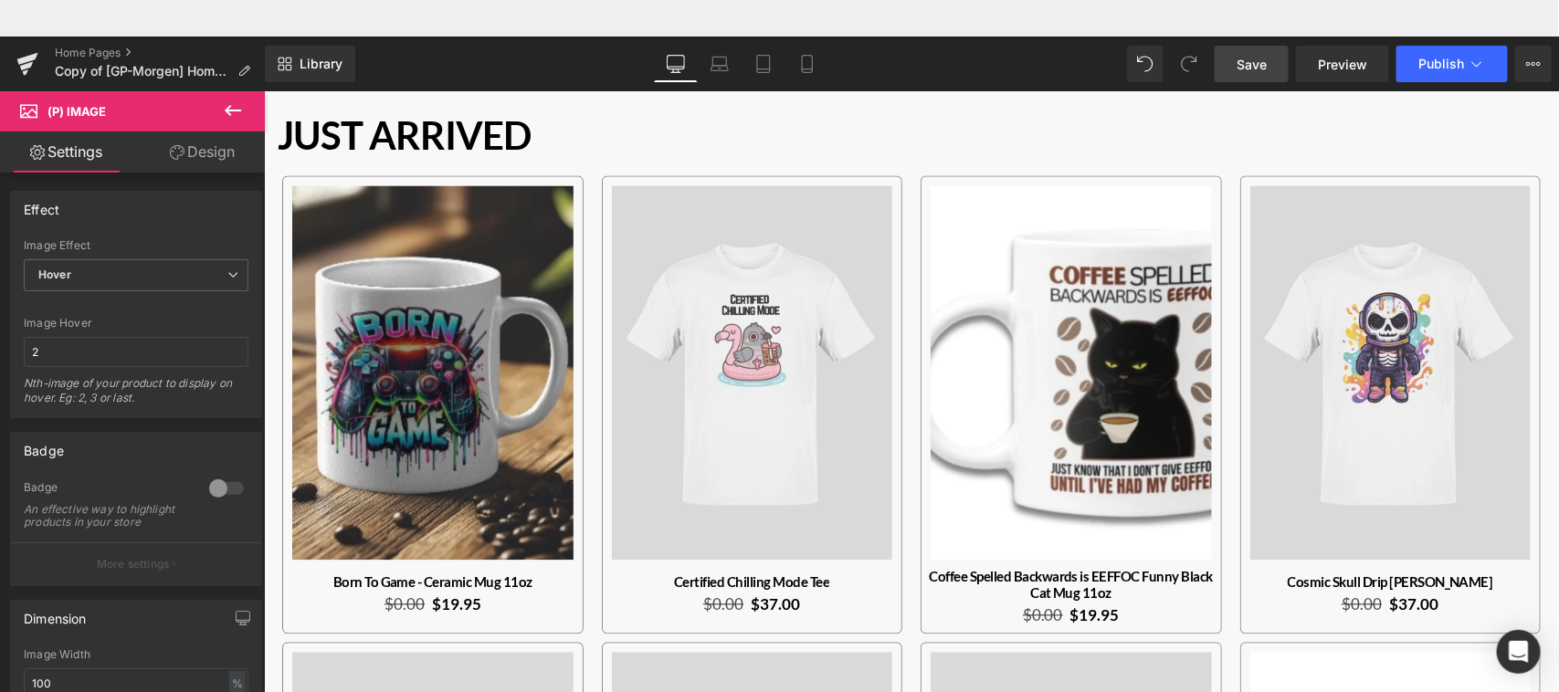
click at [204, 155] on link "Design" at bounding box center [202, 152] width 132 height 41
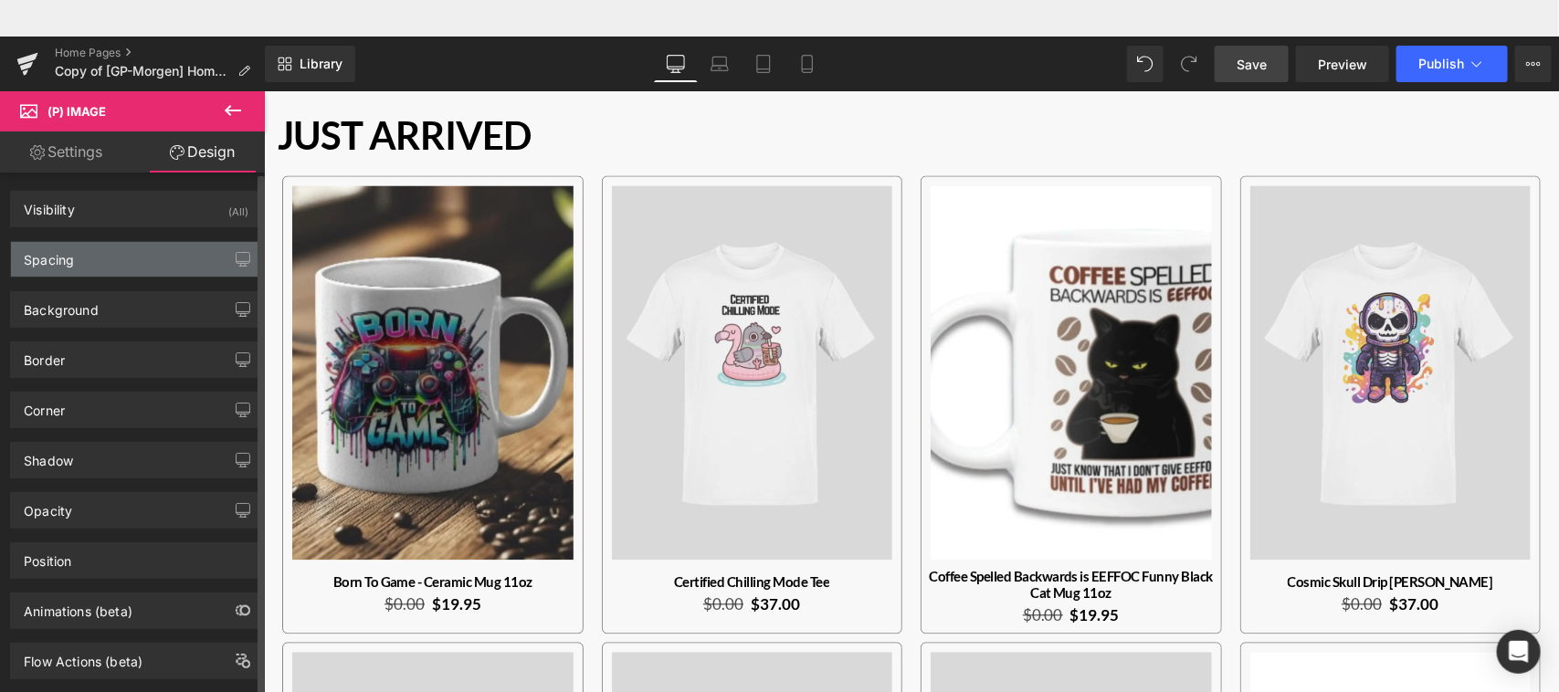
type input "-20"
type input "0"
type input "20"
type input "0"
type input "10"
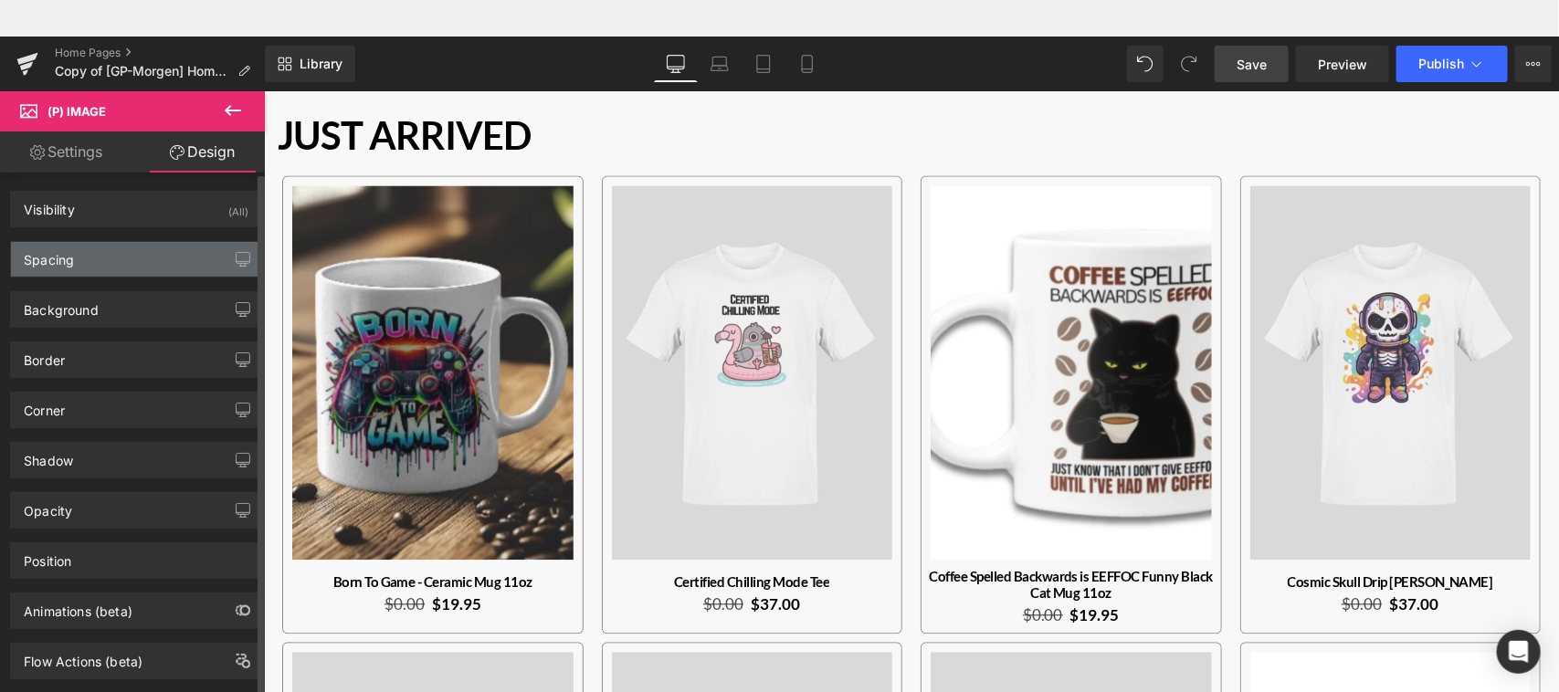
type input "10"
type input "80"
type input "10"
click at [178, 249] on div "Spacing" at bounding box center [136, 259] width 250 height 35
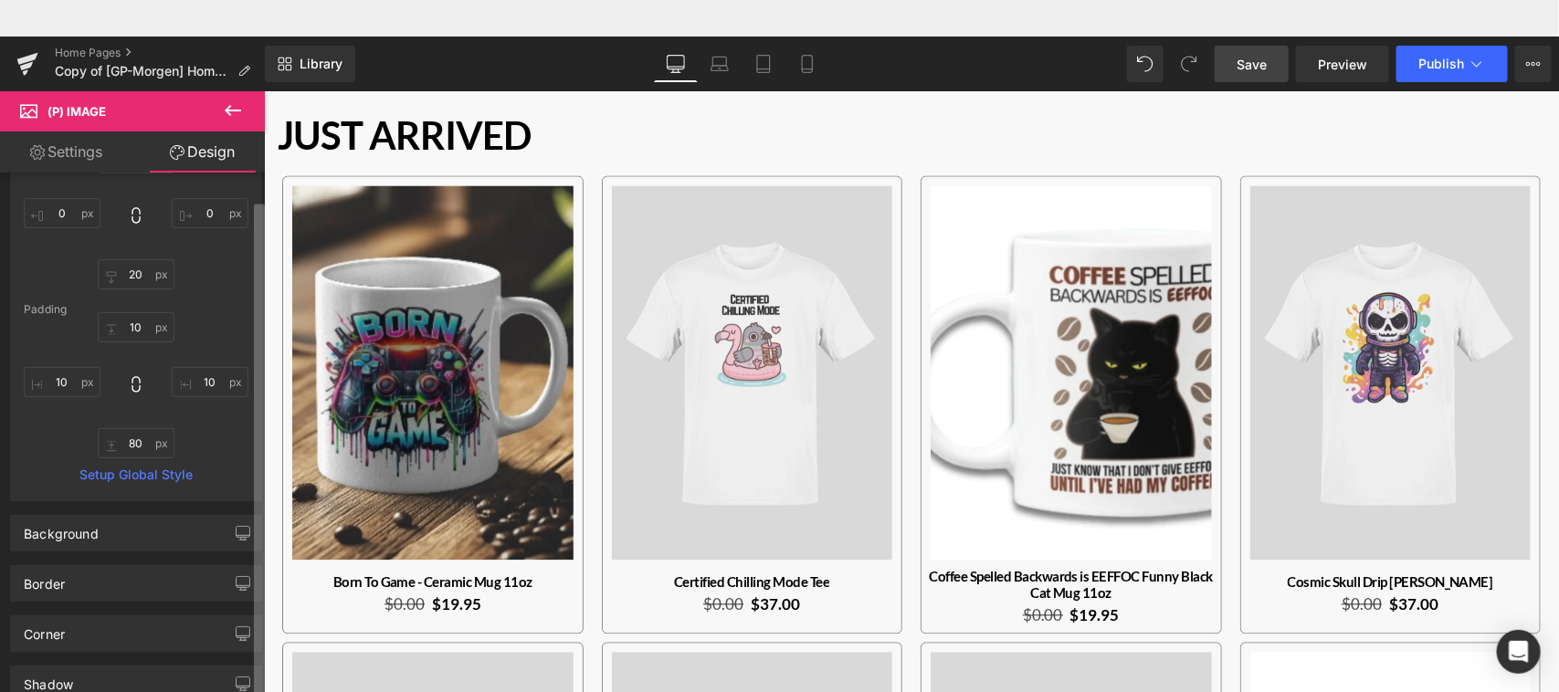
scroll to position [156, 0]
click at [257, 667] on b at bounding box center [259, 470] width 11 height 530
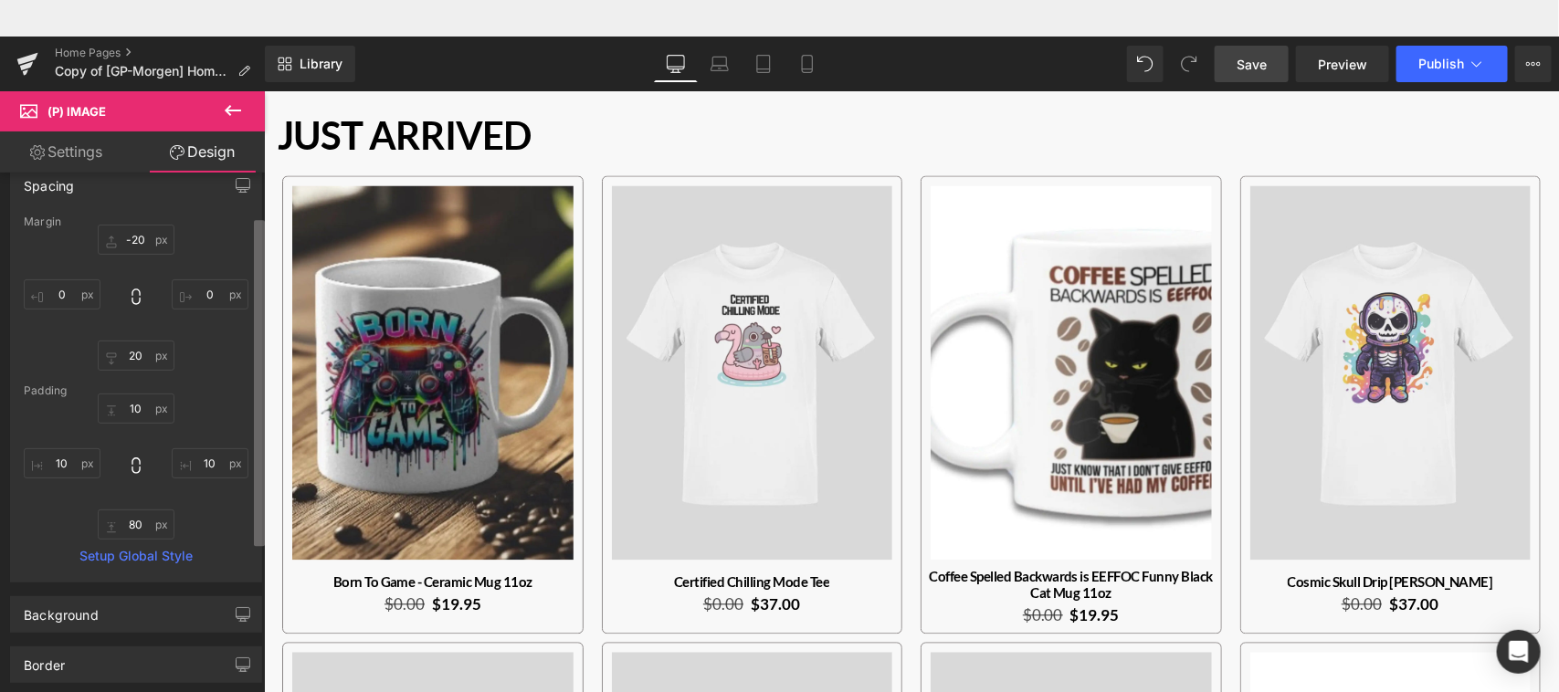
scroll to position [0, 0]
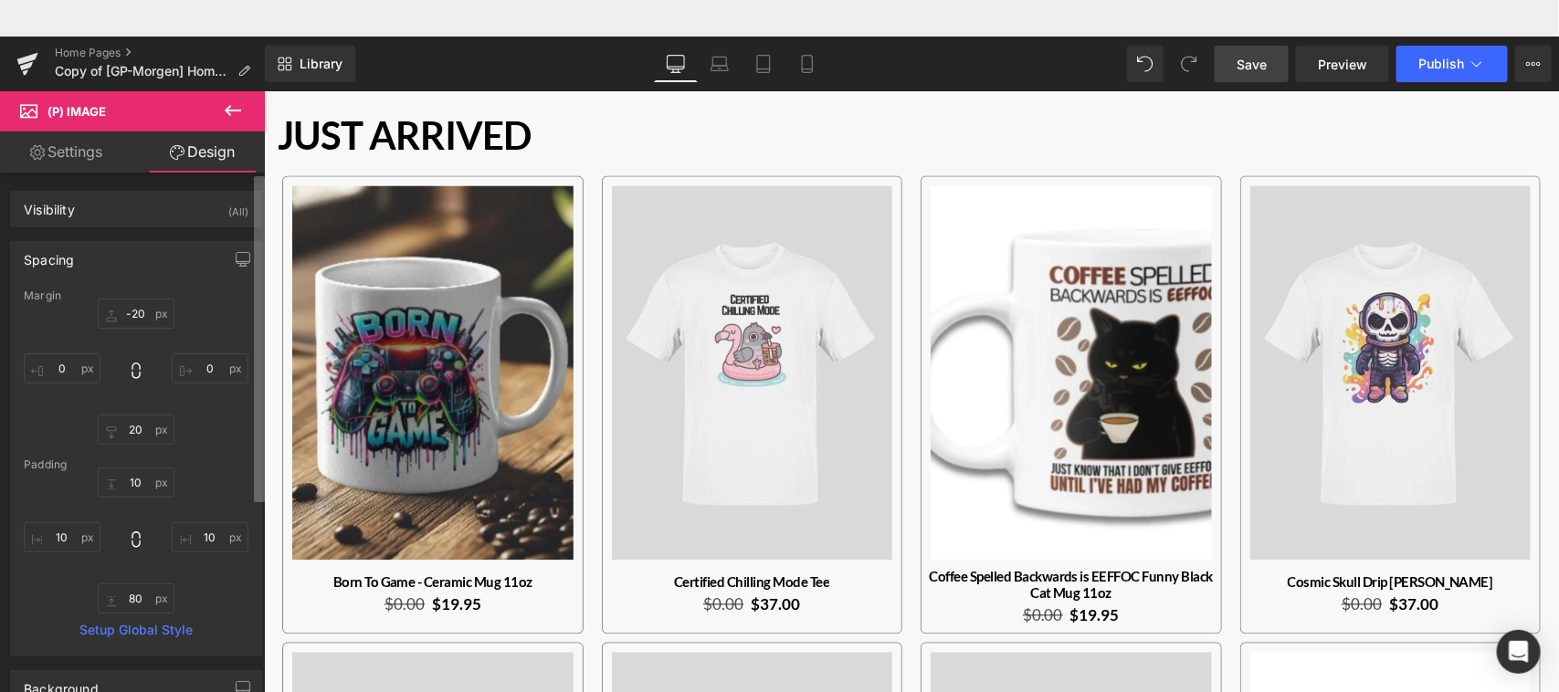
click at [254, 448] on b at bounding box center [259, 339] width 11 height 326
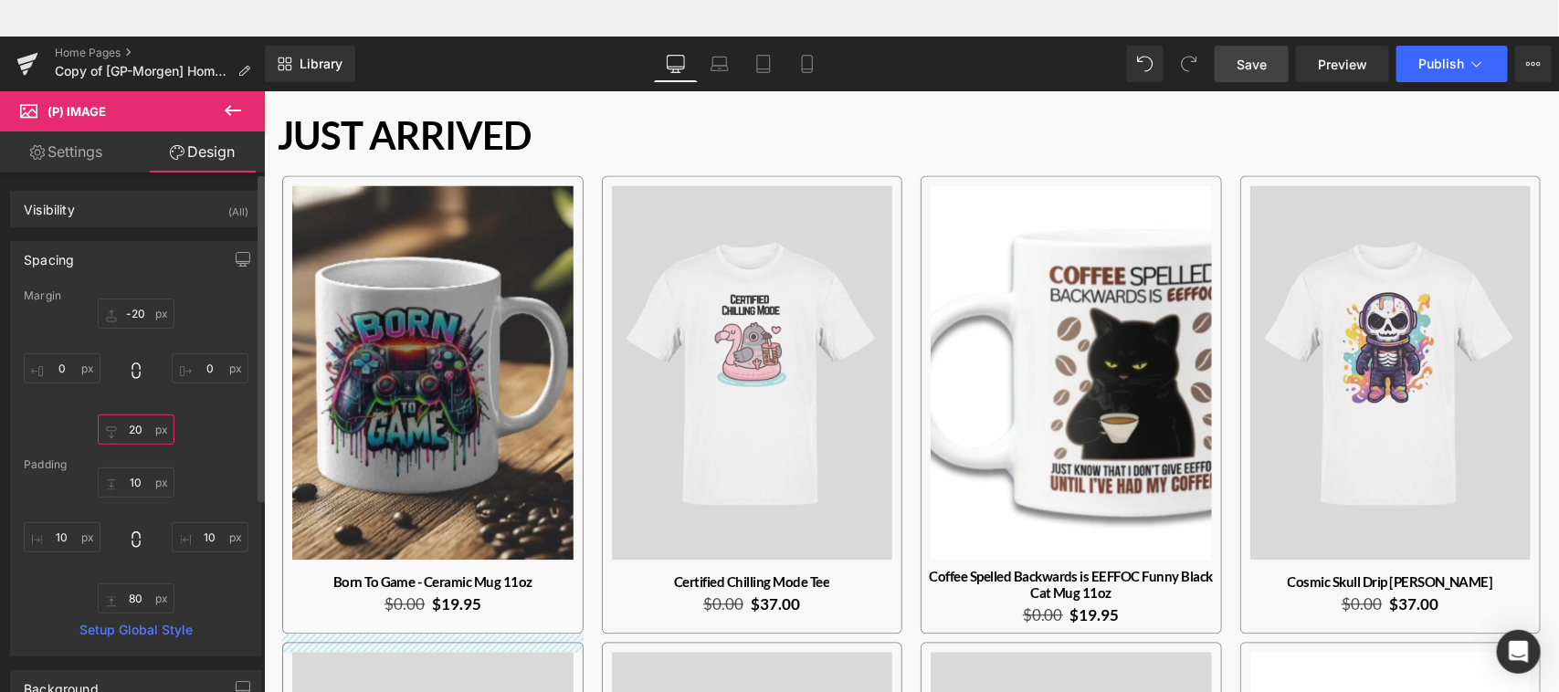
click at [138, 428] on input "20" at bounding box center [136, 430] width 77 height 30
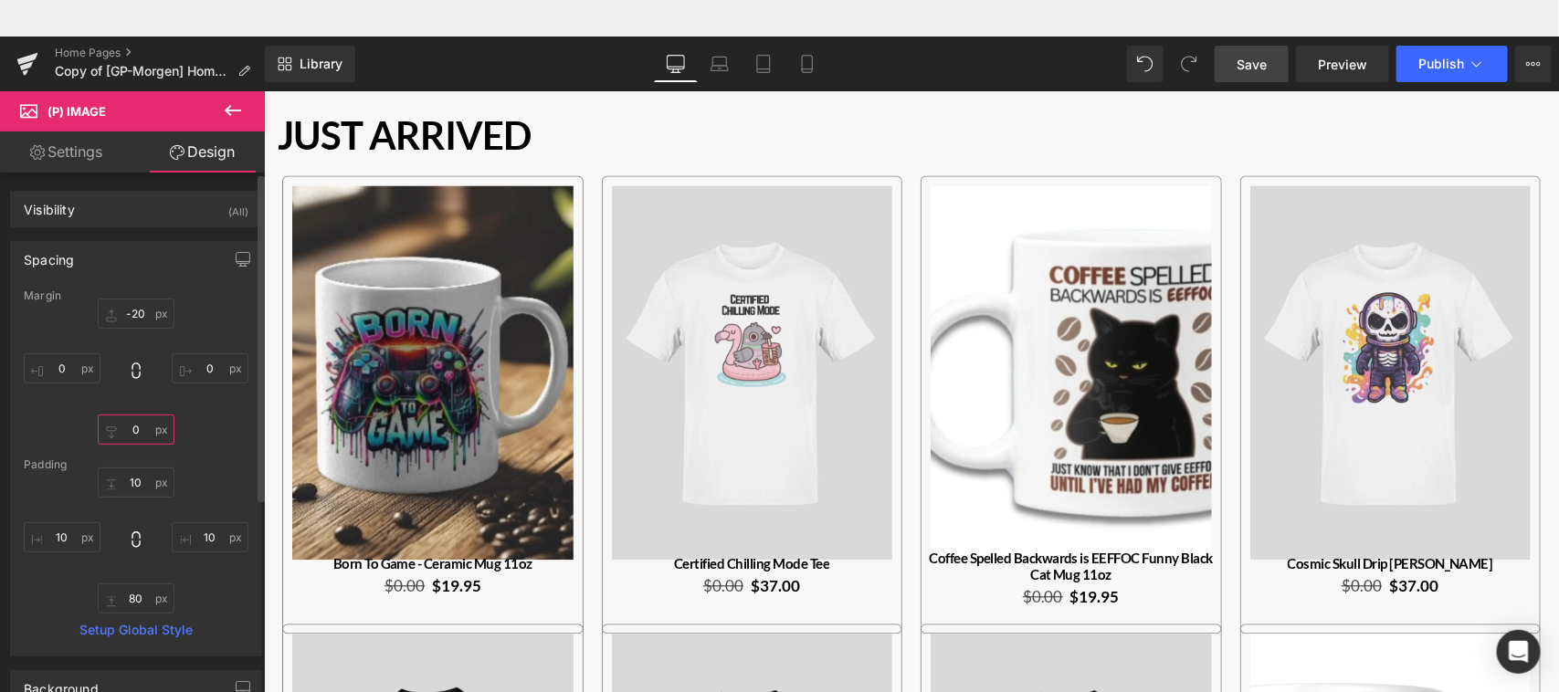
click at [138, 428] on input "0" at bounding box center [136, 430] width 77 height 30
type input "20"
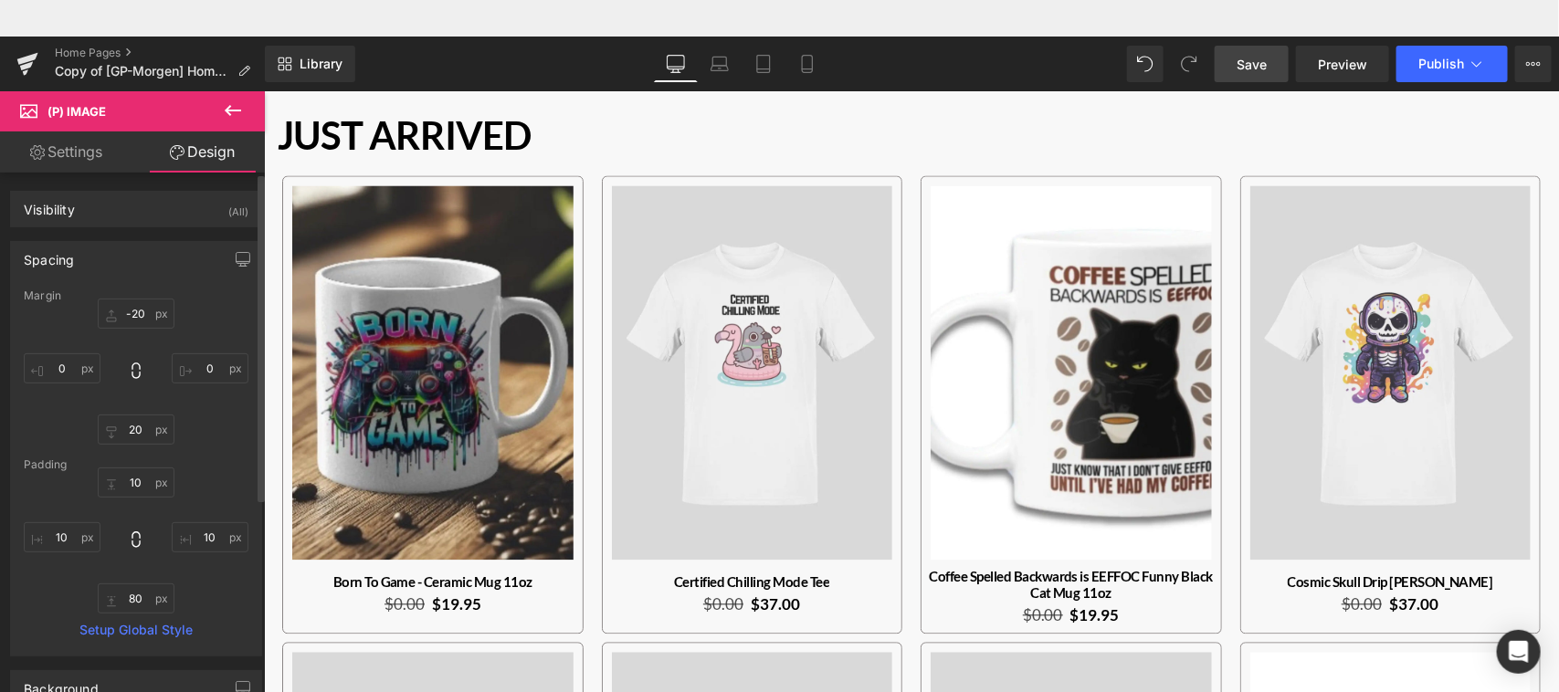
click at [207, 423] on div "-20px -20 0px 0 20 20 0px 0" at bounding box center [136, 372] width 225 height 146
click at [133, 481] on input "10" at bounding box center [136, 483] width 77 height 30
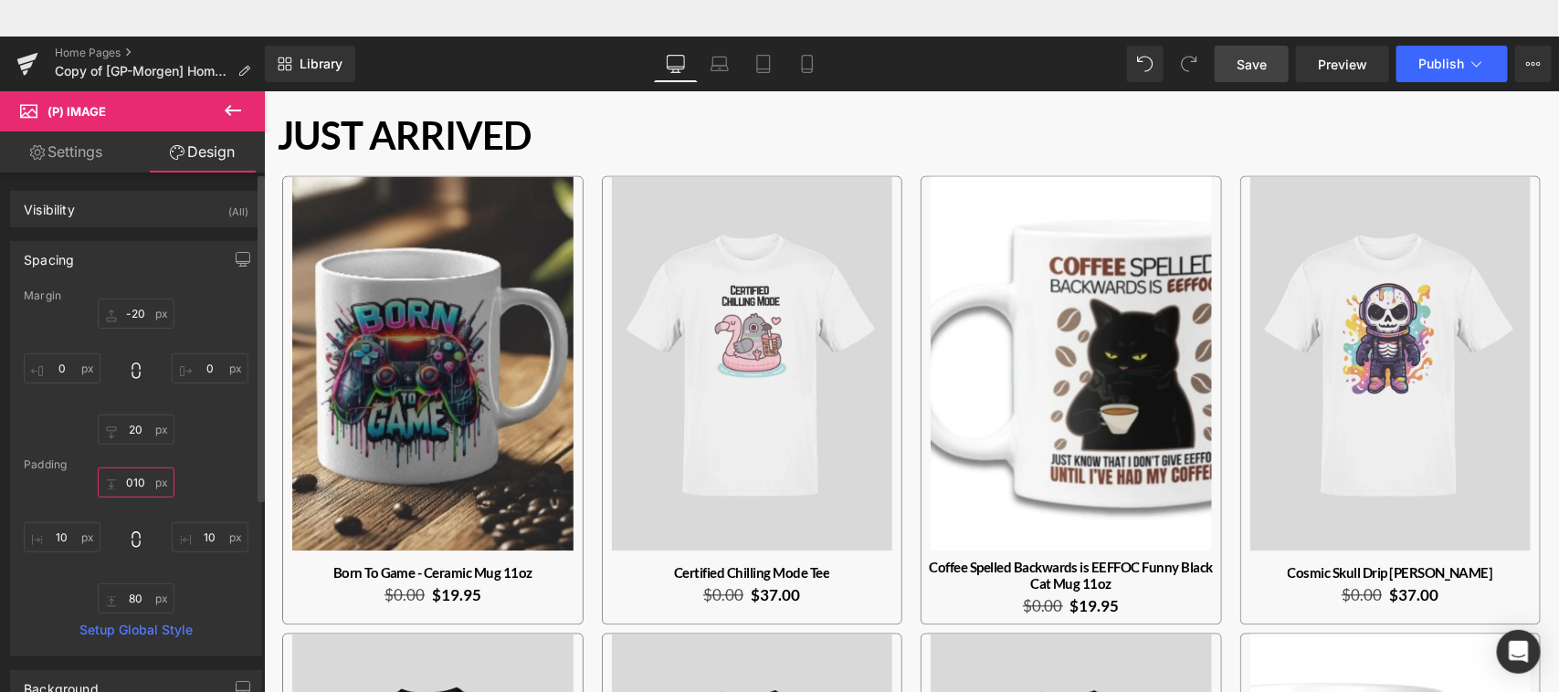
type input "10"
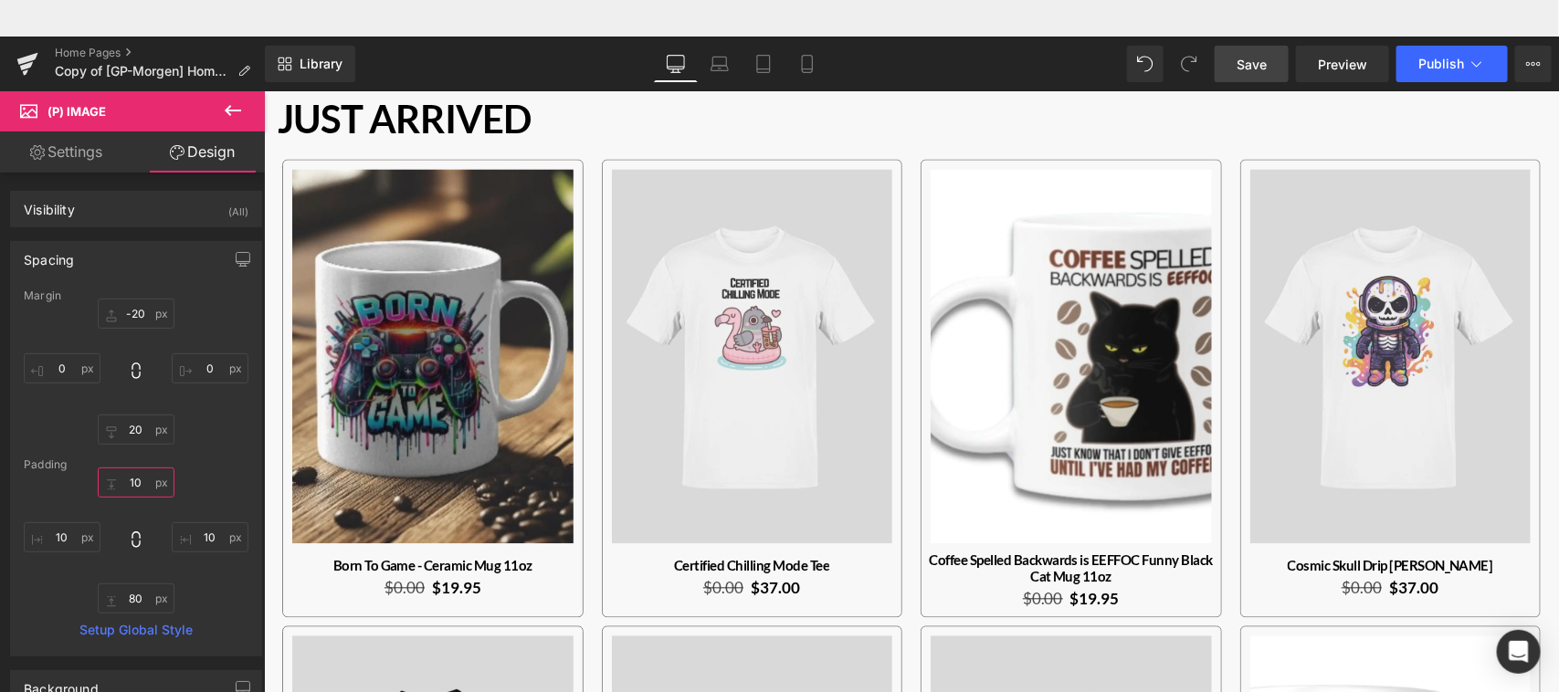
scroll to position [1573, 0]
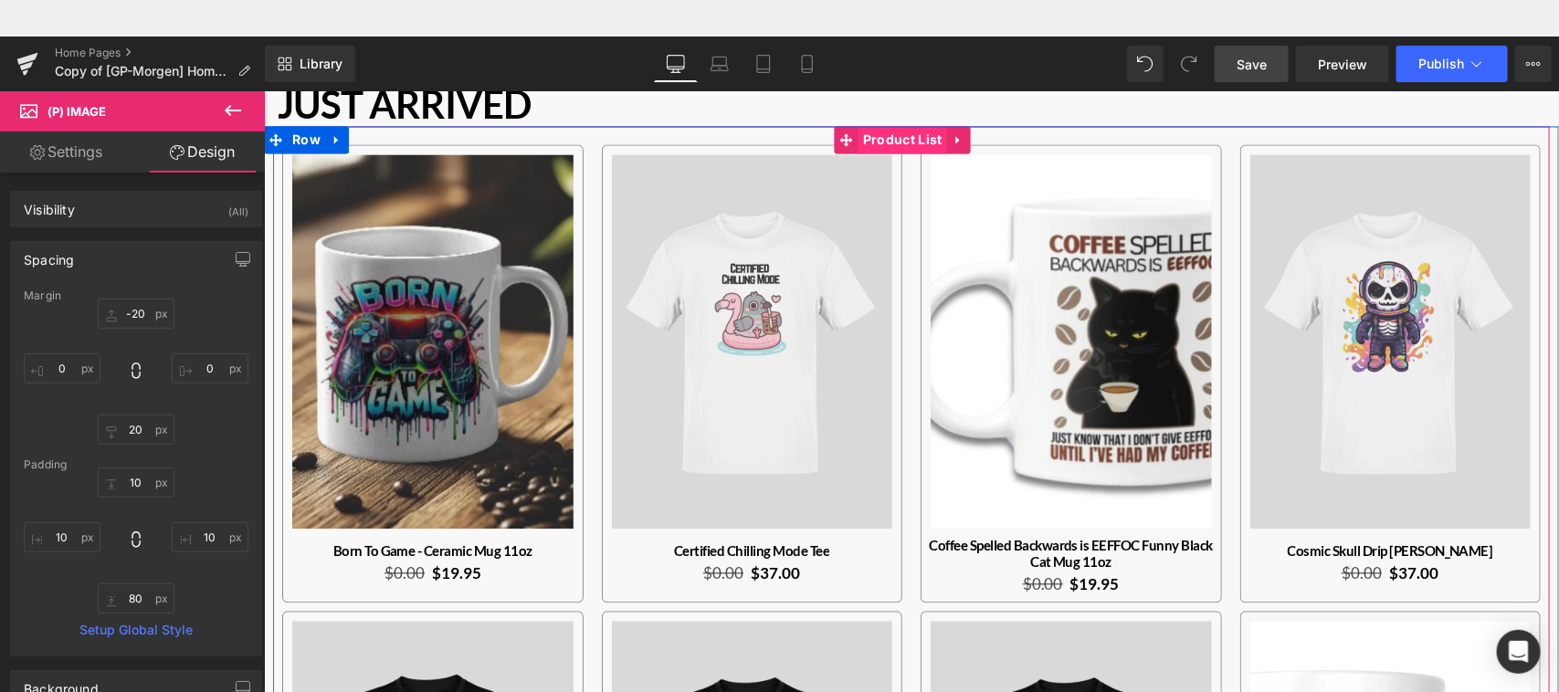
click at [912, 137] on span "Product List" at bounding box center [902, 139] width 89 height 27
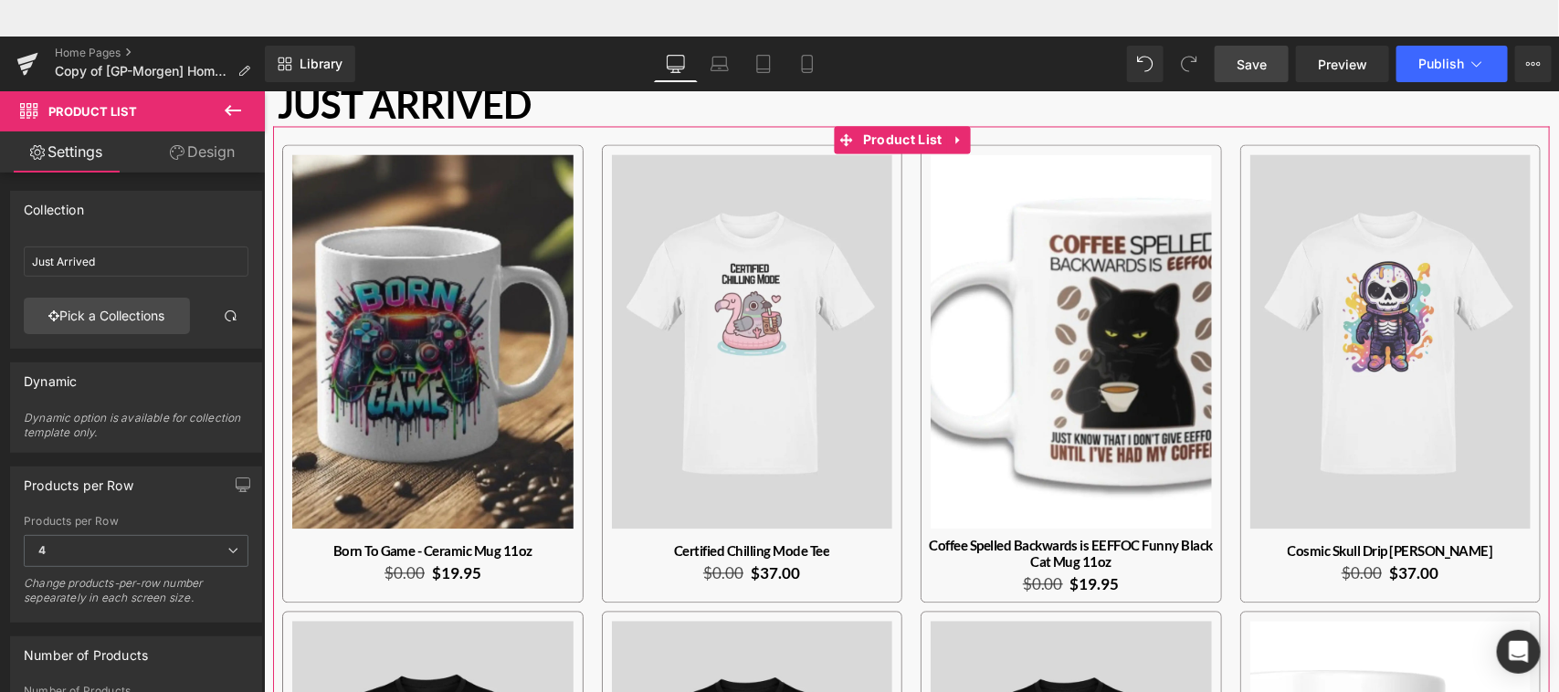
click at [219, 153] on link "Design" at bounding box center [202, 152] width 132 height 41
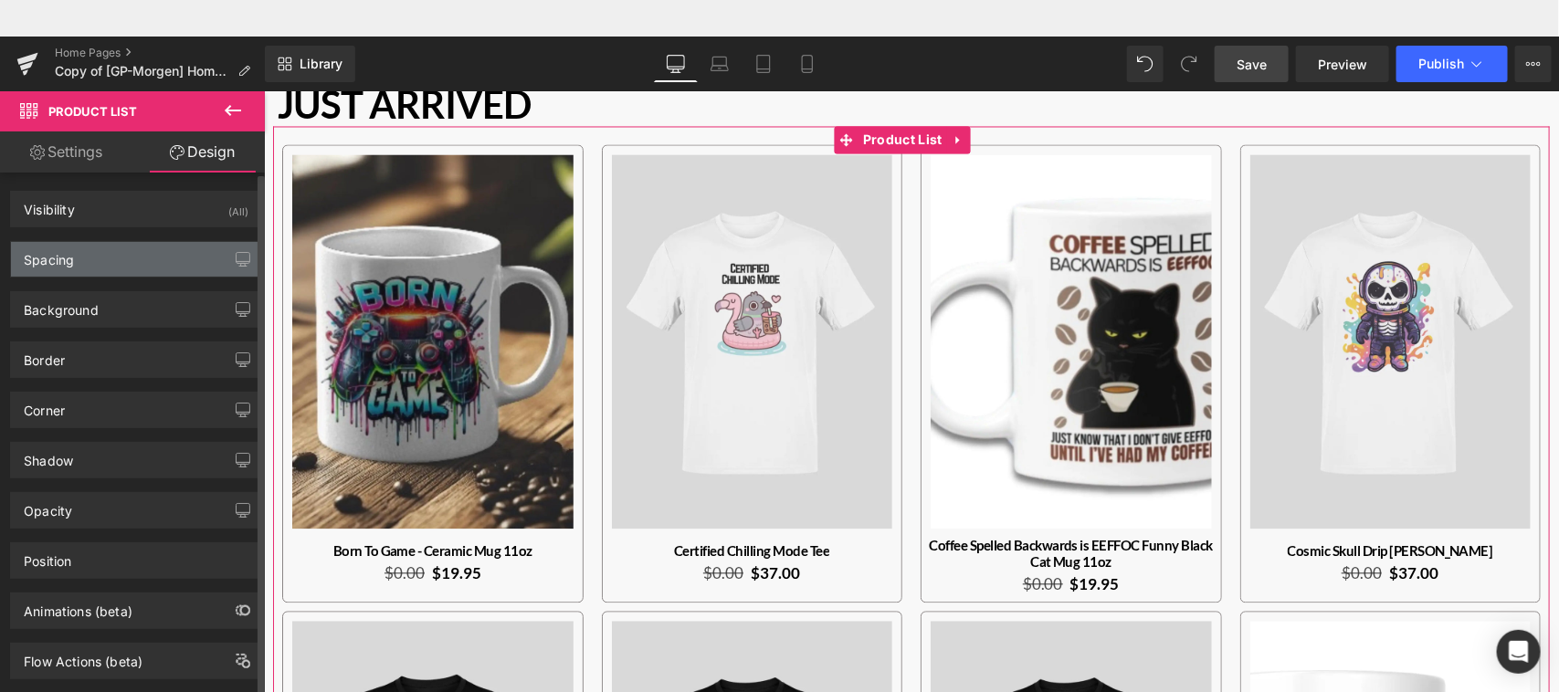
click at [146, 254] on div "Spacing" at bounding box center [136, 259] width 250 height 35
type input "0"
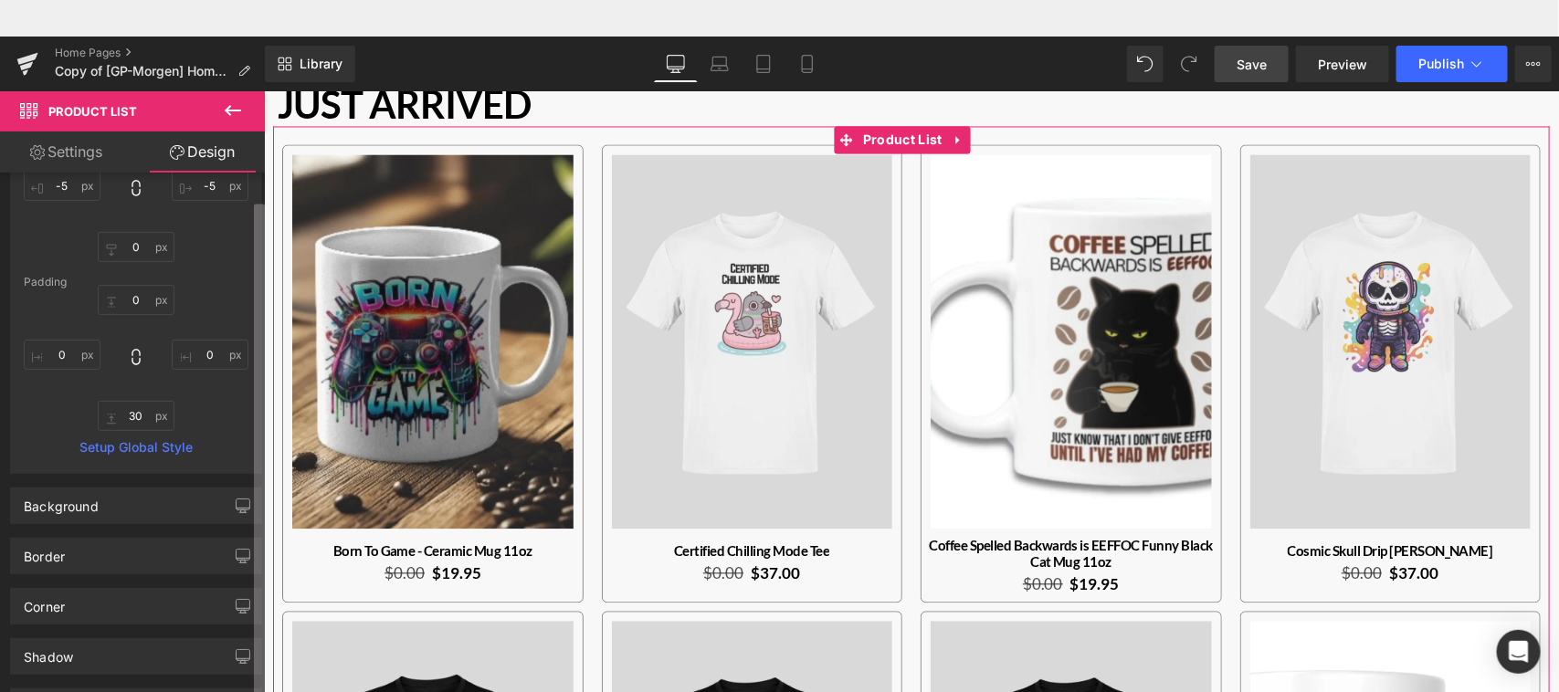
scroll to position [184, 0]
click at [257, 536] on b at bounding box center [259, 470] width 11 height 530
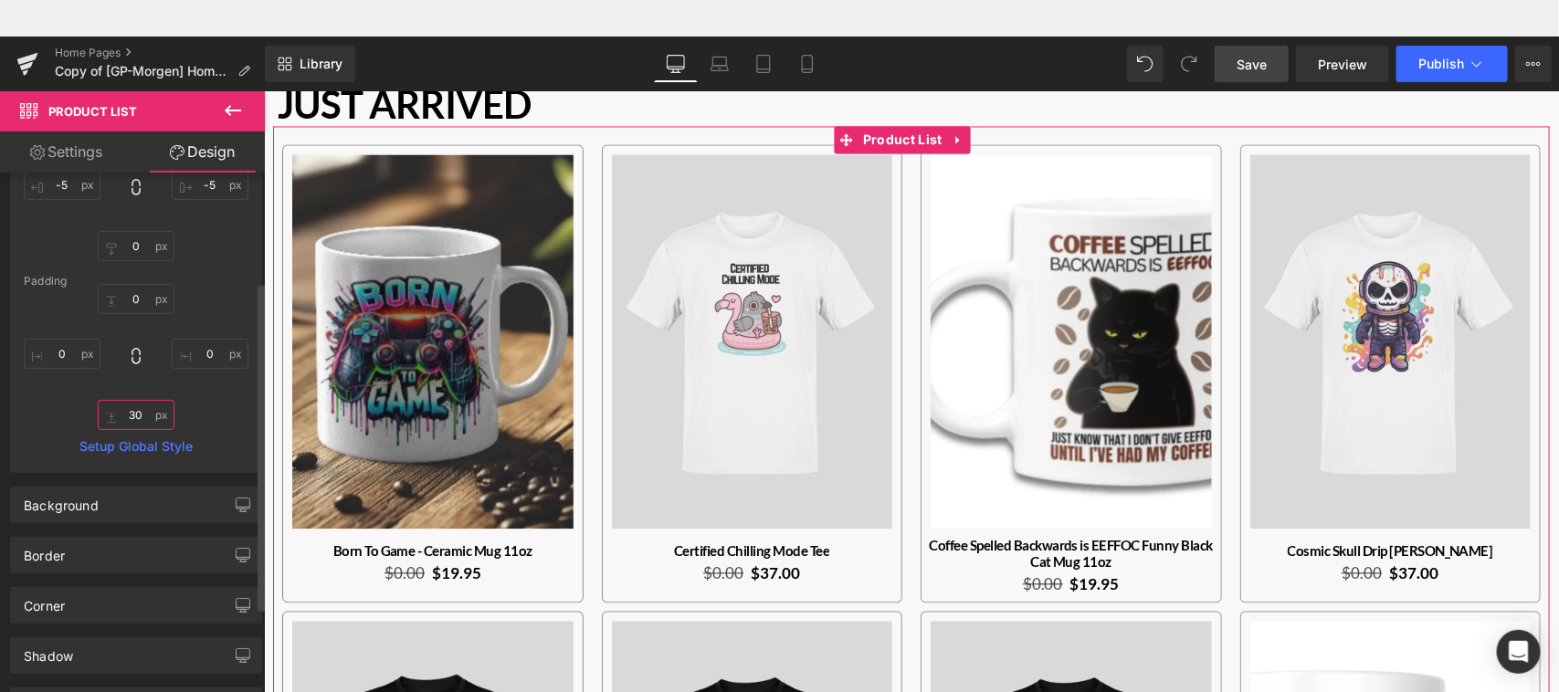
click at [137, 421] on input "30" at bounding box center [136, 415] width 77 height 30
click at [138, 412] on input "10" at bounding box center [136, 415] width 77 height 30
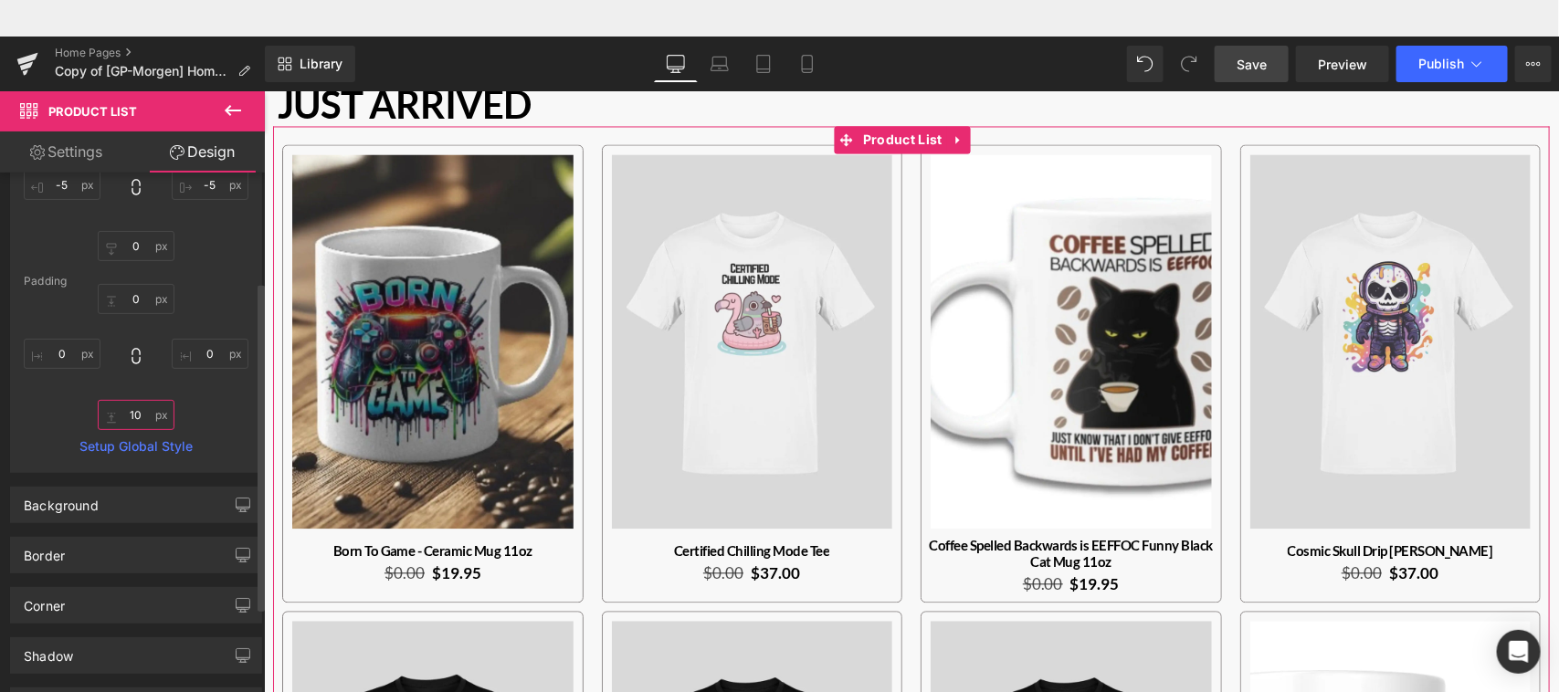
click at [138, 412] on input "10" at bounding box center [136, 415] width 77 height 30
click at [226, 395] on div "0px 0 0px 0 10 10 0px 0" at bounding box center [136, 357] width 225 height 146
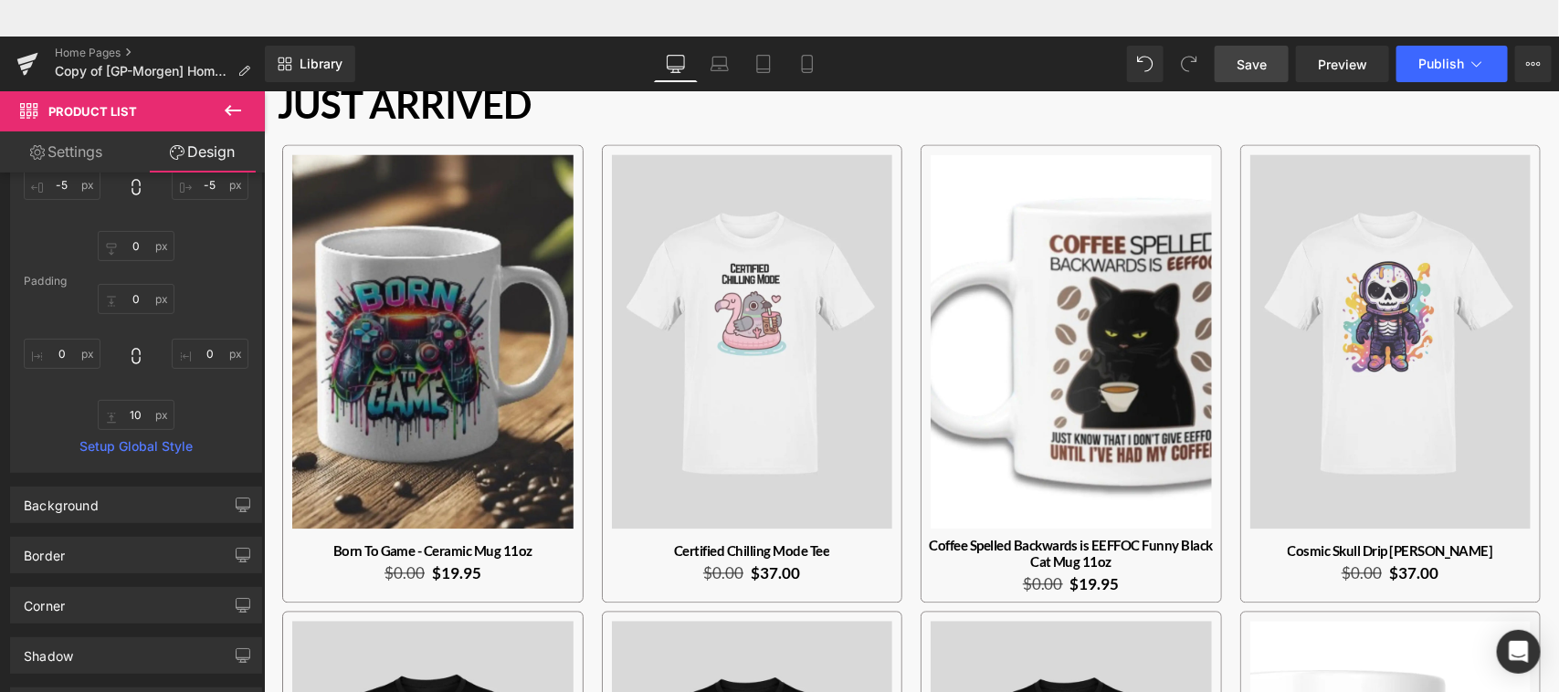
click at [1266, 67] on span "Save" at bounding box center [1252, 64] width 30 height 19
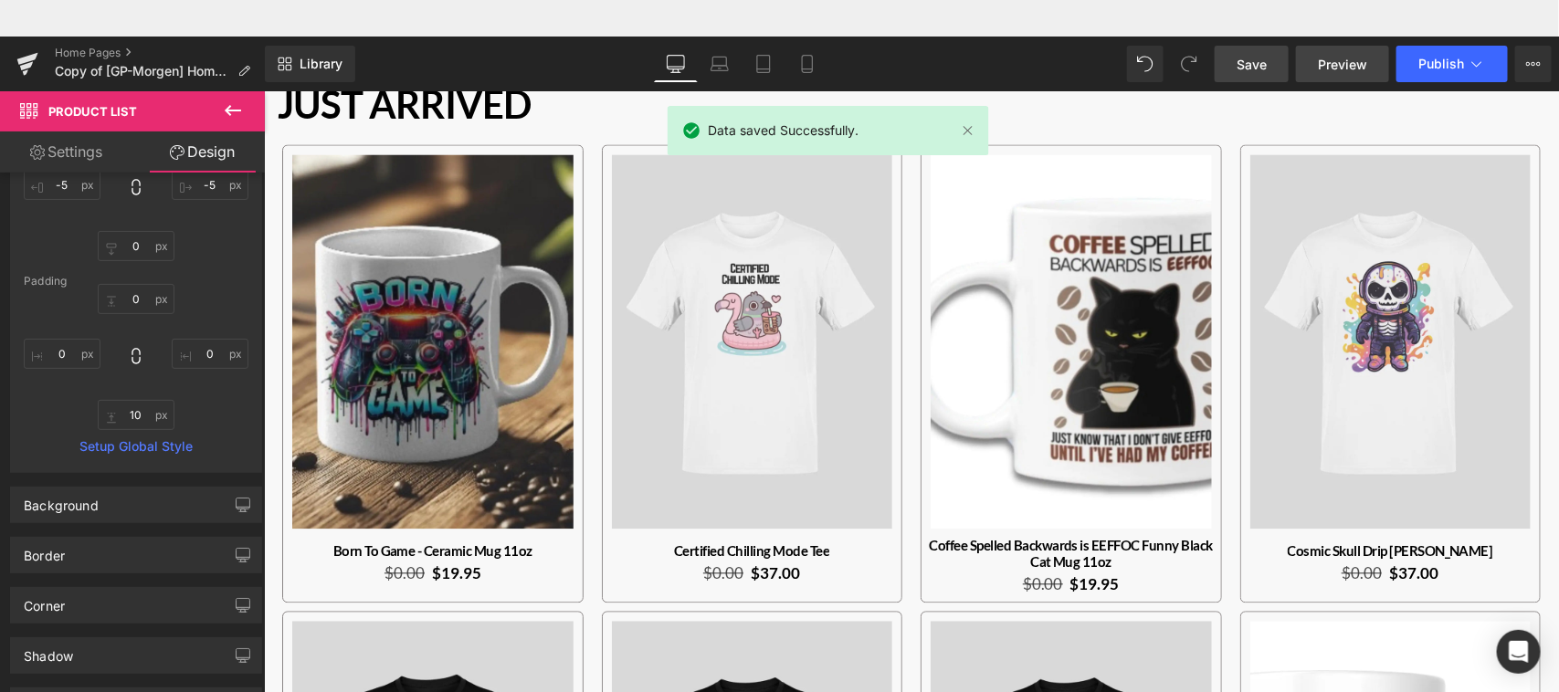
click at [1352, 64] on span "Preview" at bounding box center [1342, 64] width 49 height 19
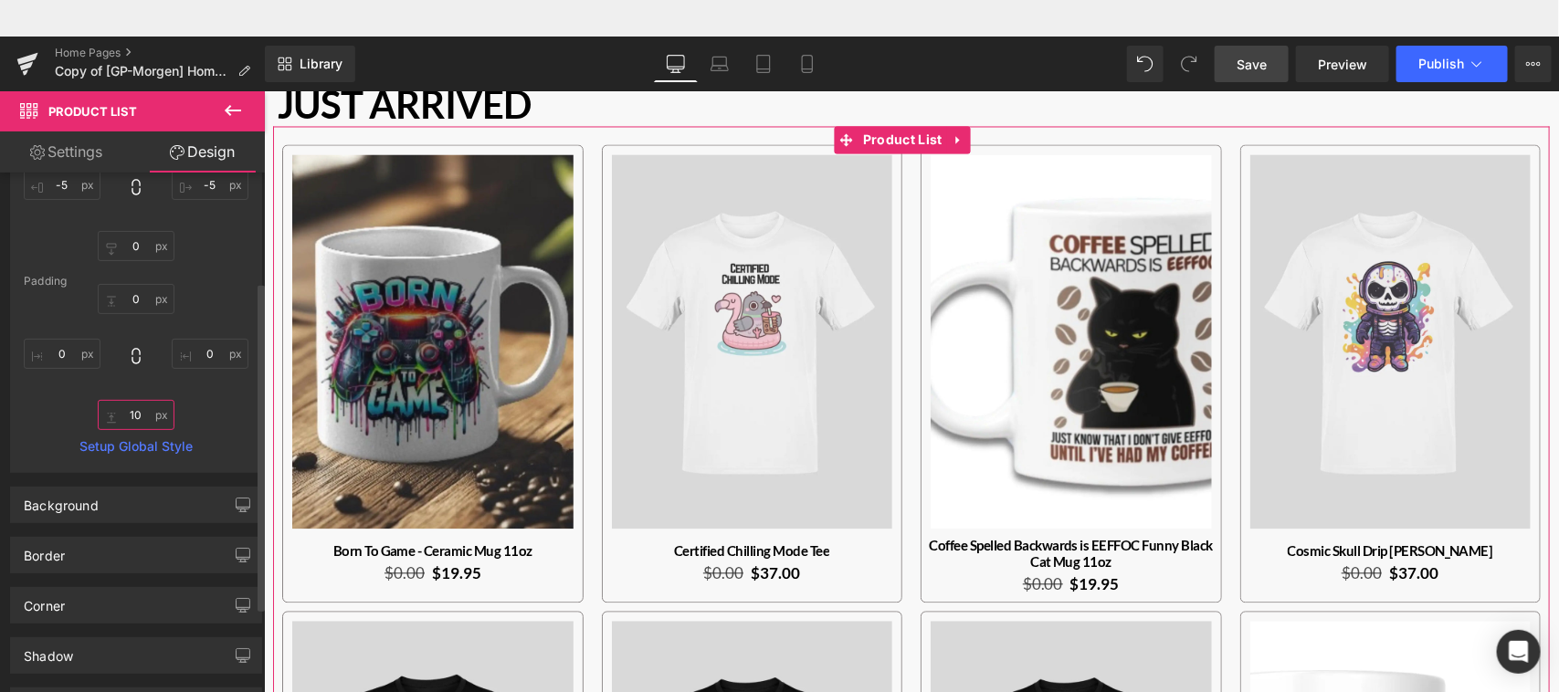
click at [139, 418] on input "10" at bounding box center [136, 415] width 77 height 30
click at [207, 394] on div "0px 0 0px 0 30 30 0px 0" at bounding box center [136, 357] width 225 height 146
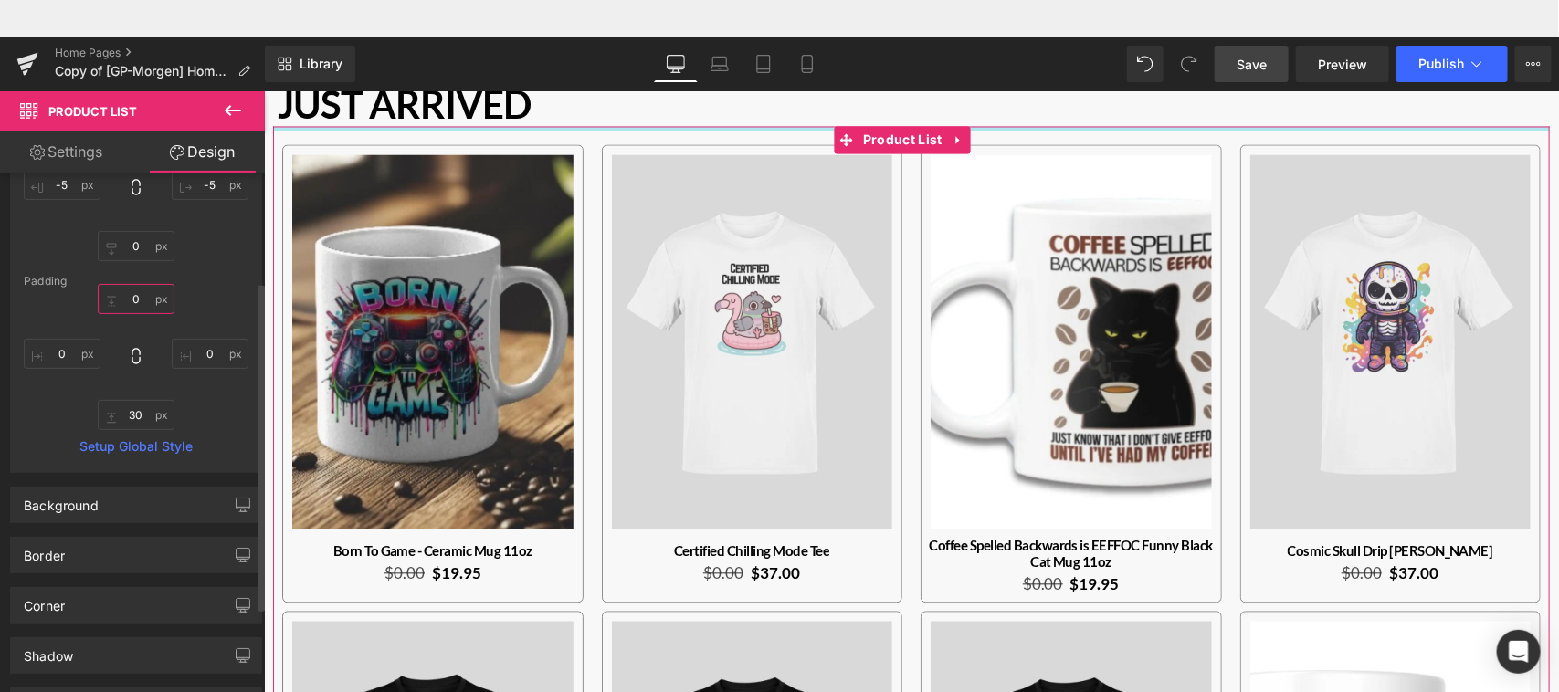
click at [130, 306] on input "0" at bounding box center [136, 299] width 77 height 30
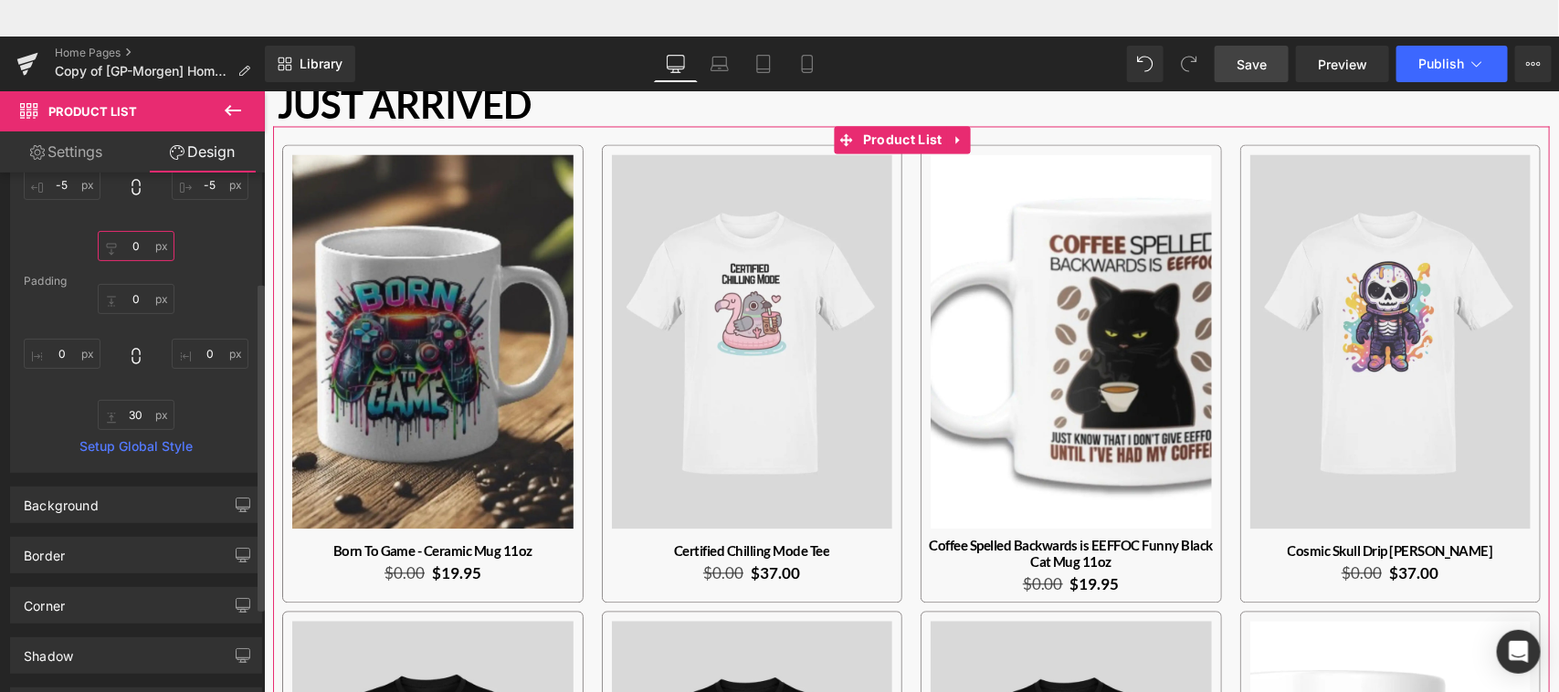
click at [137, 253] on input "0" at bounding box center [136, 246] width 77 height 30
click at [138, 249] on input "100" at bounding box center [136, 246] width 77 height 30
click at [222, 259] on div "0px 0 -5px -5 00 00 -5px -5" at bounding box center [136, 188] width 225 height 146
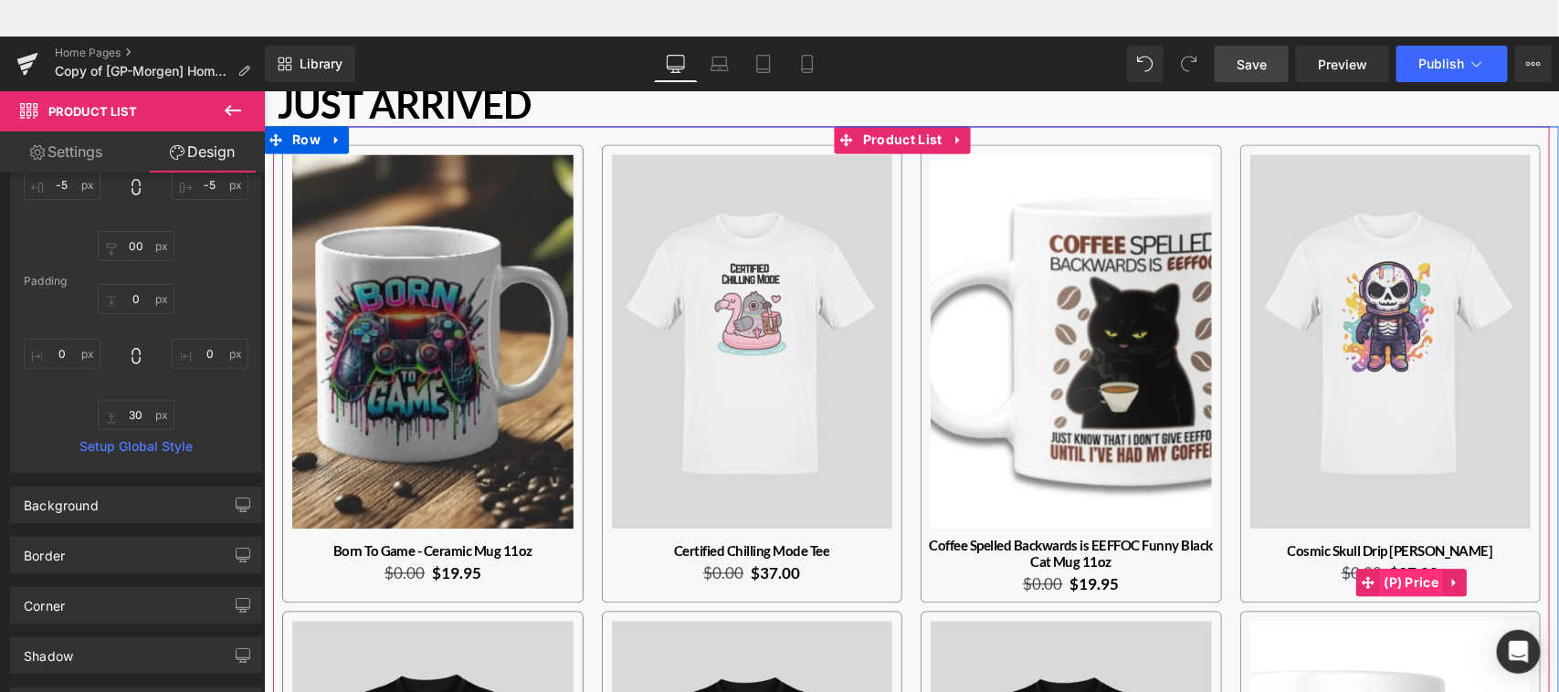
click at [1402, 569] on span "(P) Price" at bounding box center [1411, 582] width 64 height 27
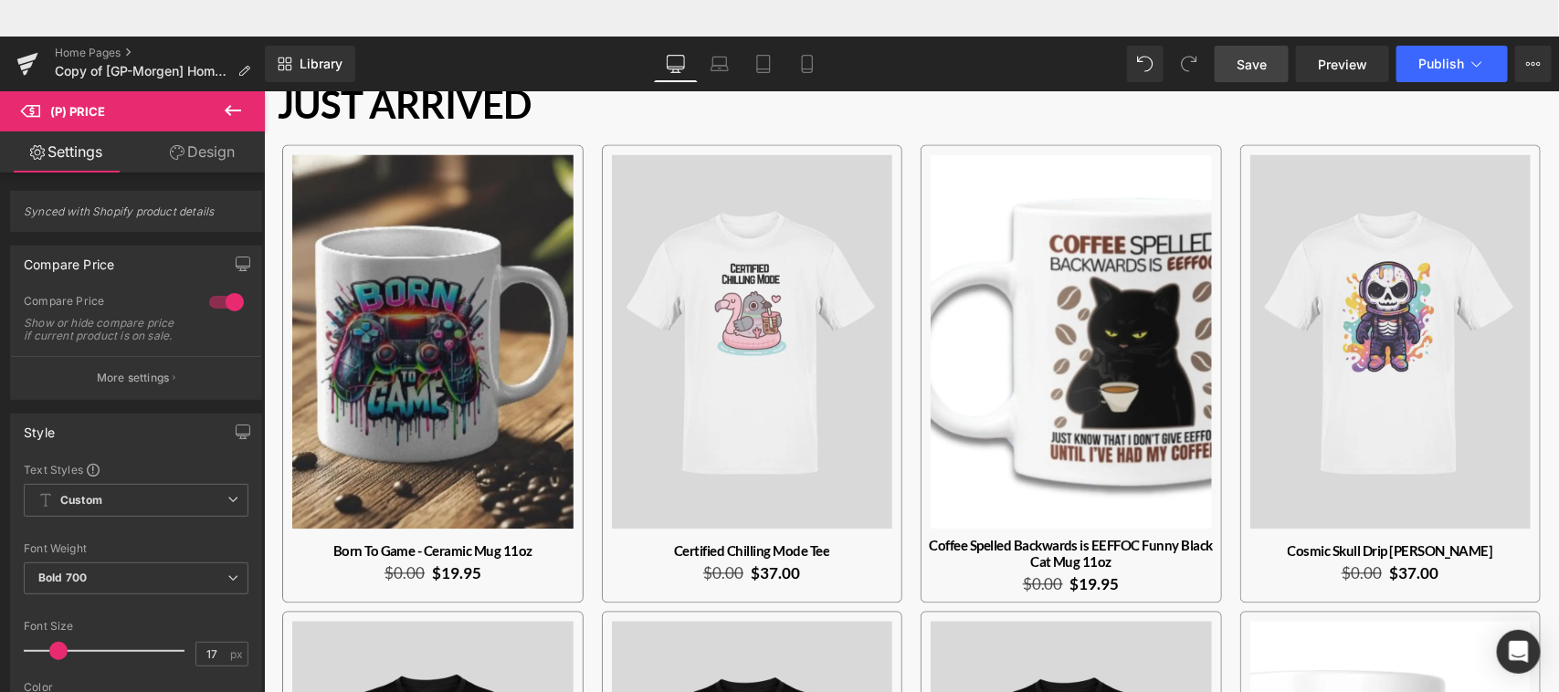
click at [220, 153] on link "Design" at bounding box center [202, 152] width 132 height 41
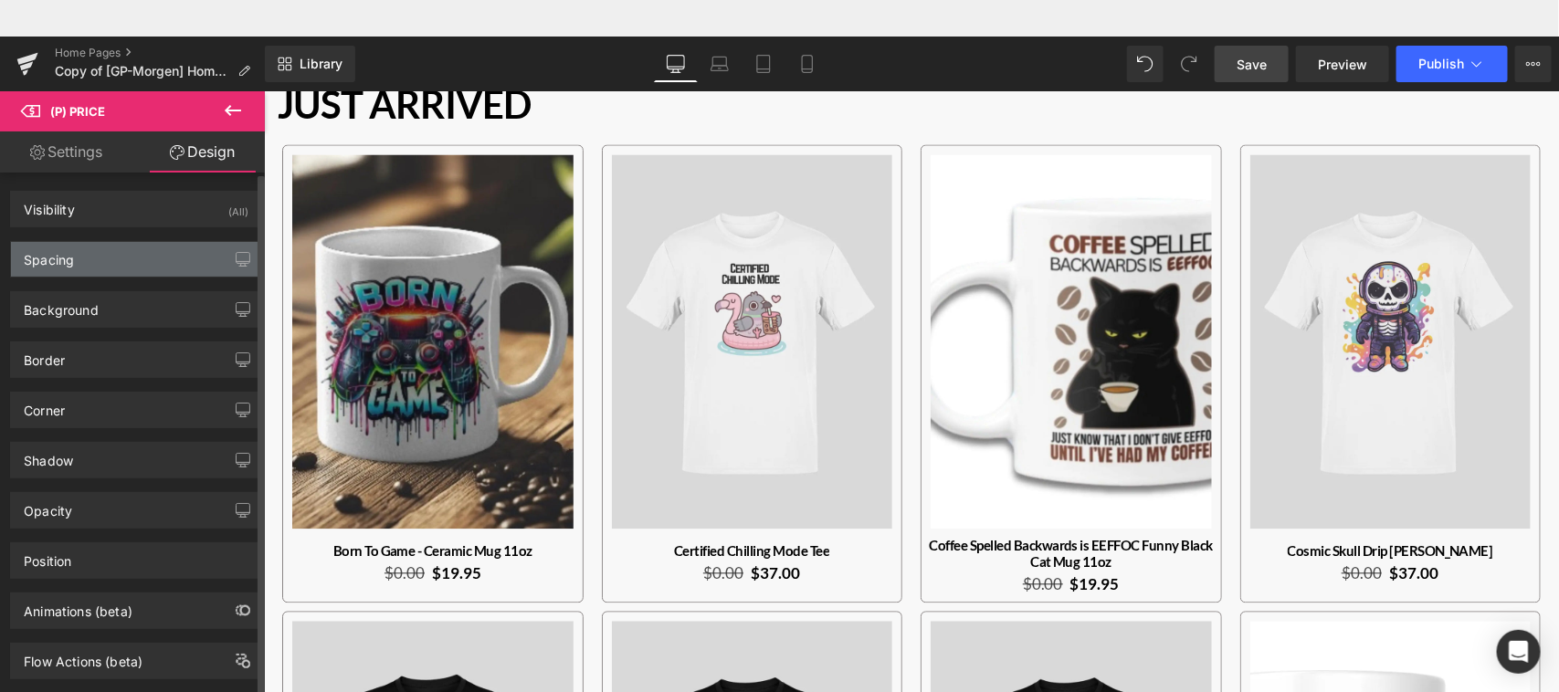
click at [188, 251] on div "Spacing" at bounding box center [136, 259] width 250 height 35
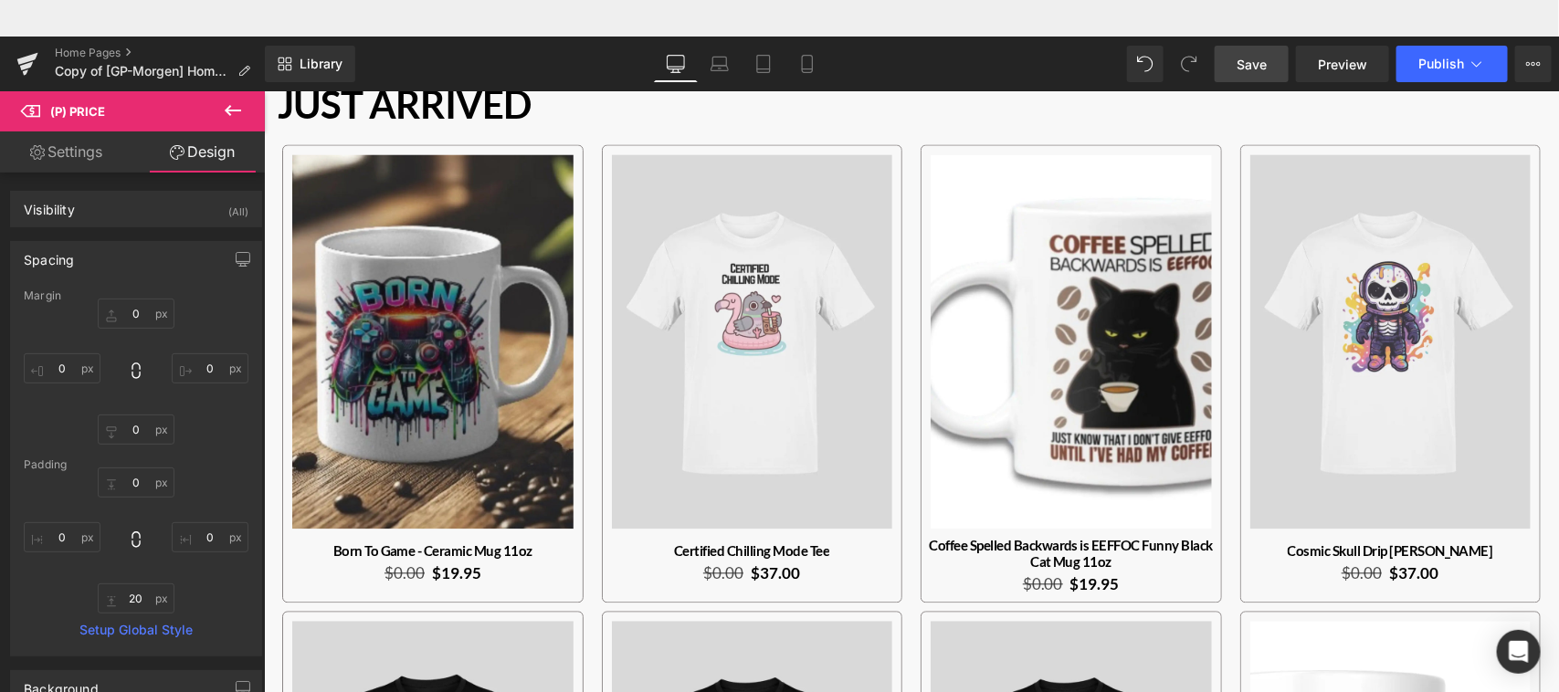
click at [1245, 65] on span "Save" at bounding box center [1252, 64] width 30 height 19
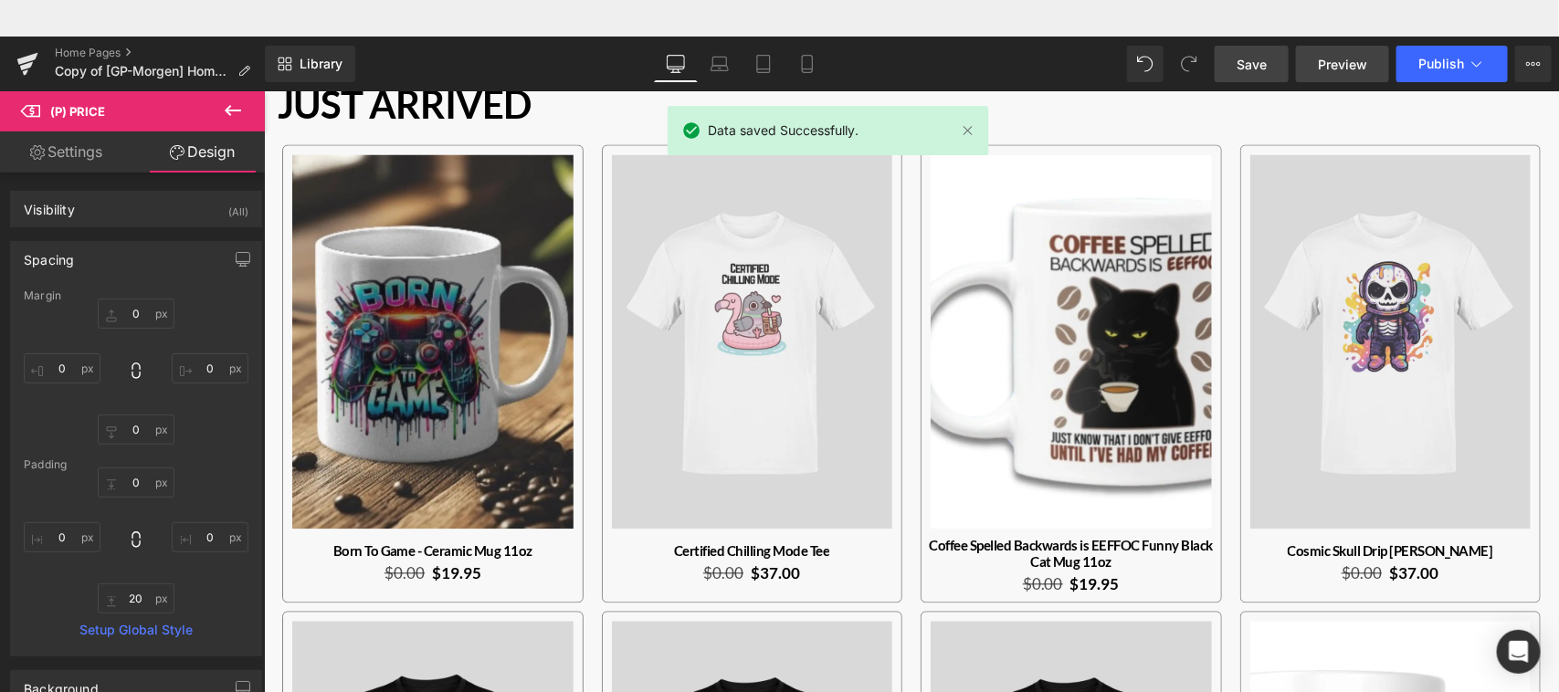
click at [1344, 66] on span "Preview" at bounding box center [1342, 64] width 49 height 19
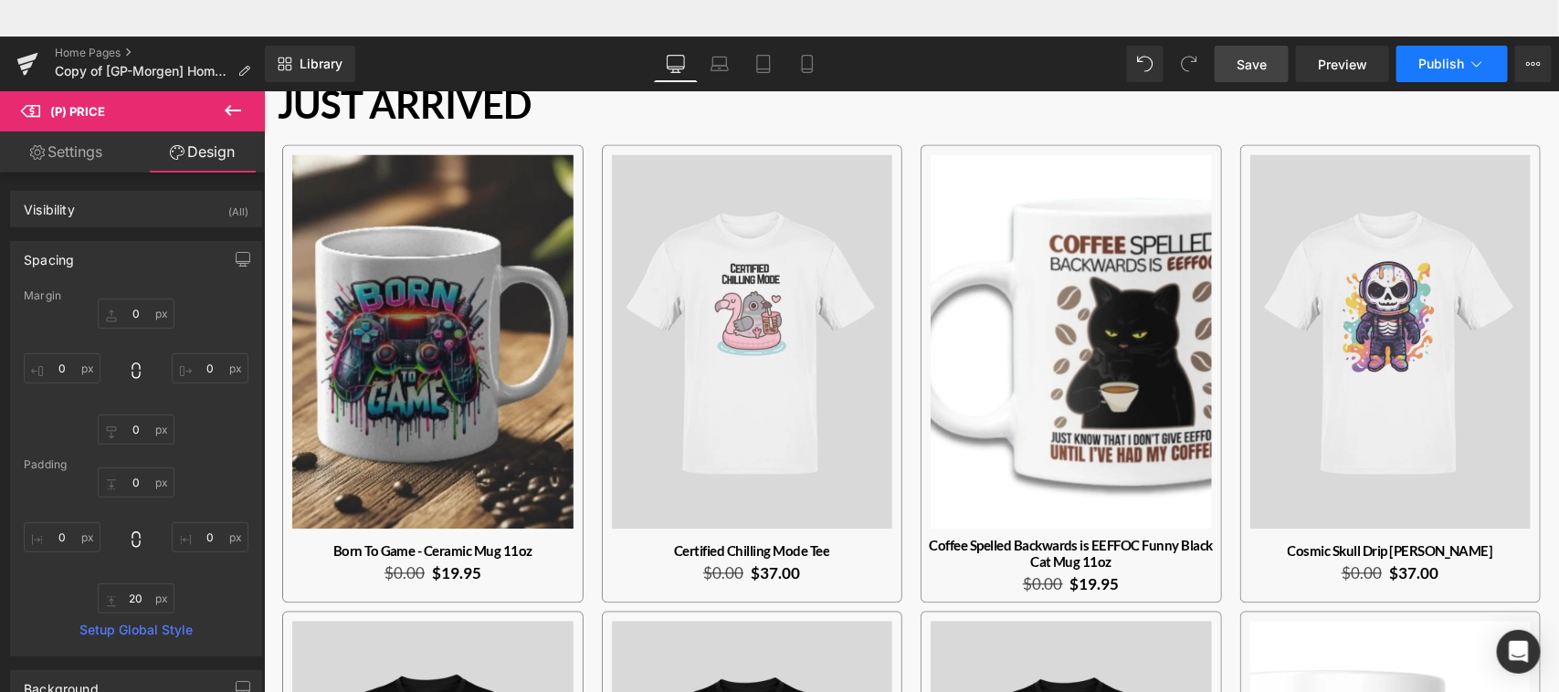
click at [1463, 62] on span "Publish" at bounding box center [1442, 64] width 46 height 15
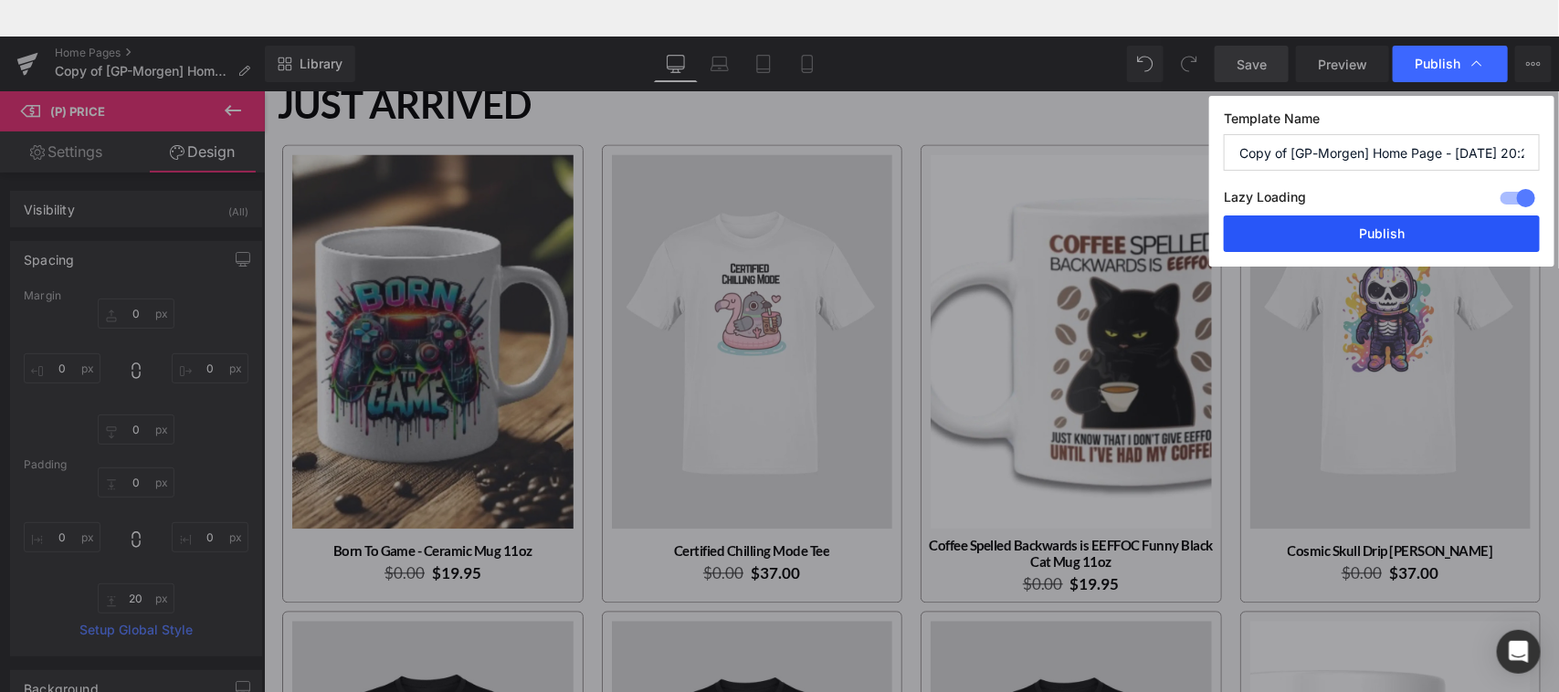
click at [1375, 238] on button "Publish" at bounding box center [1382, 234] width 316 height 37
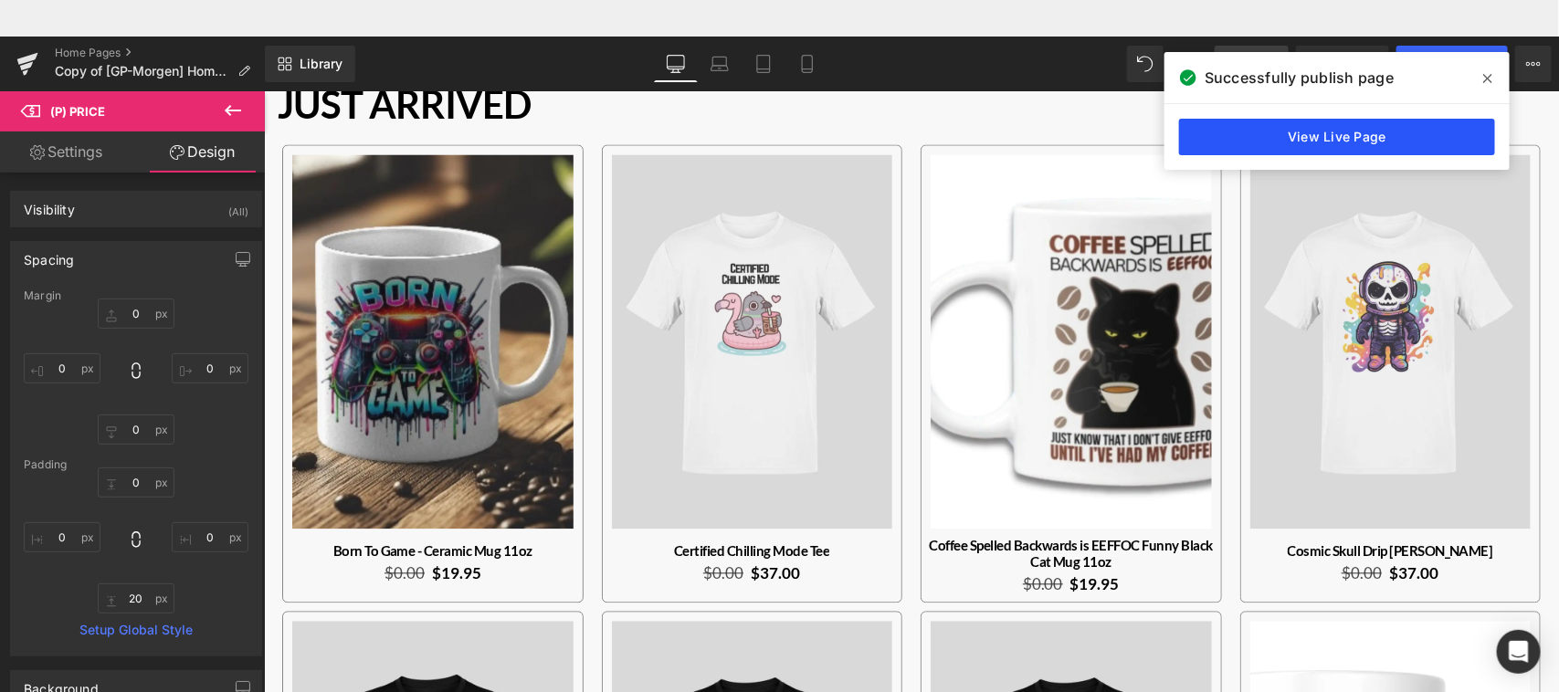
click at [1327, 146] on link "View Live Page" at bounding box center [1337, 137] width 316 height 37
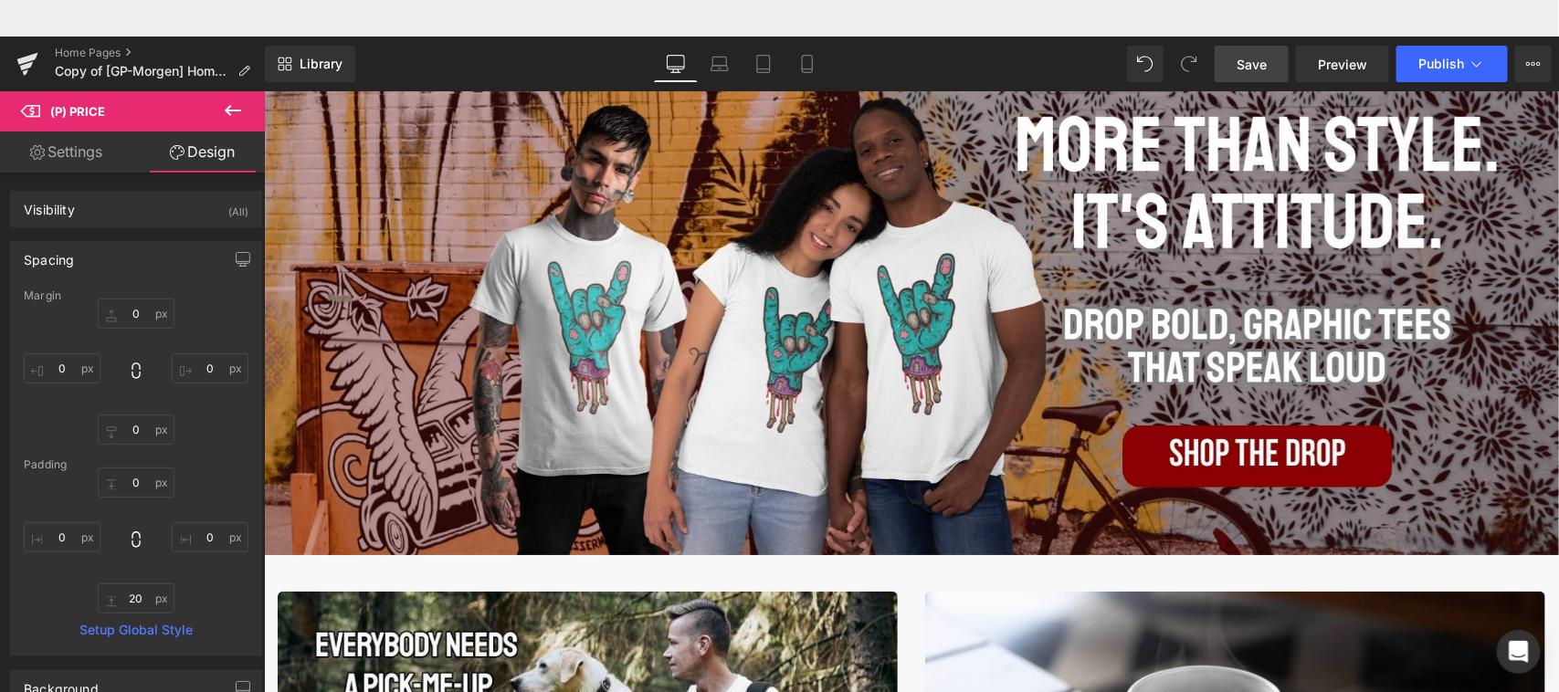
scroll to position [94, 0]
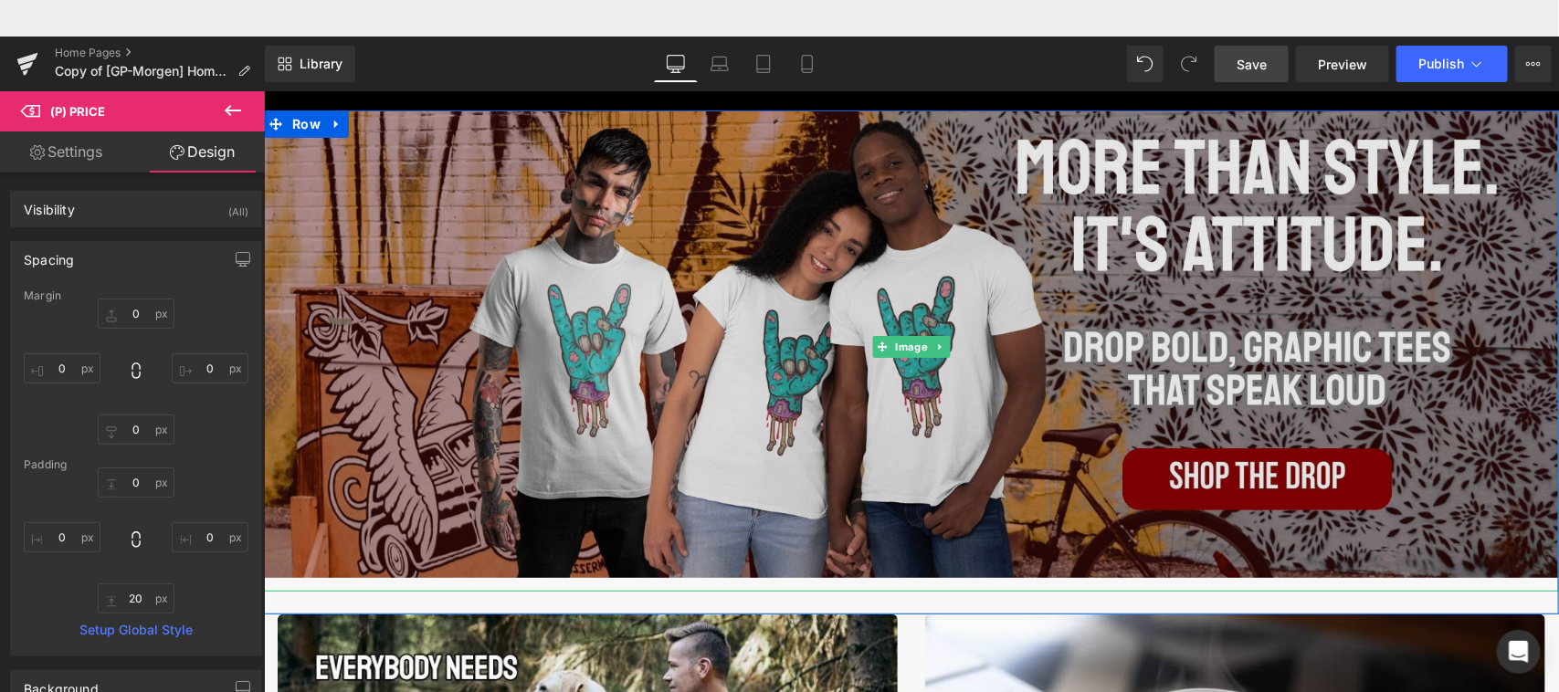
click at [1297, 218] on img "Main content" at bounding box center [910, 345] width 1295 height 491
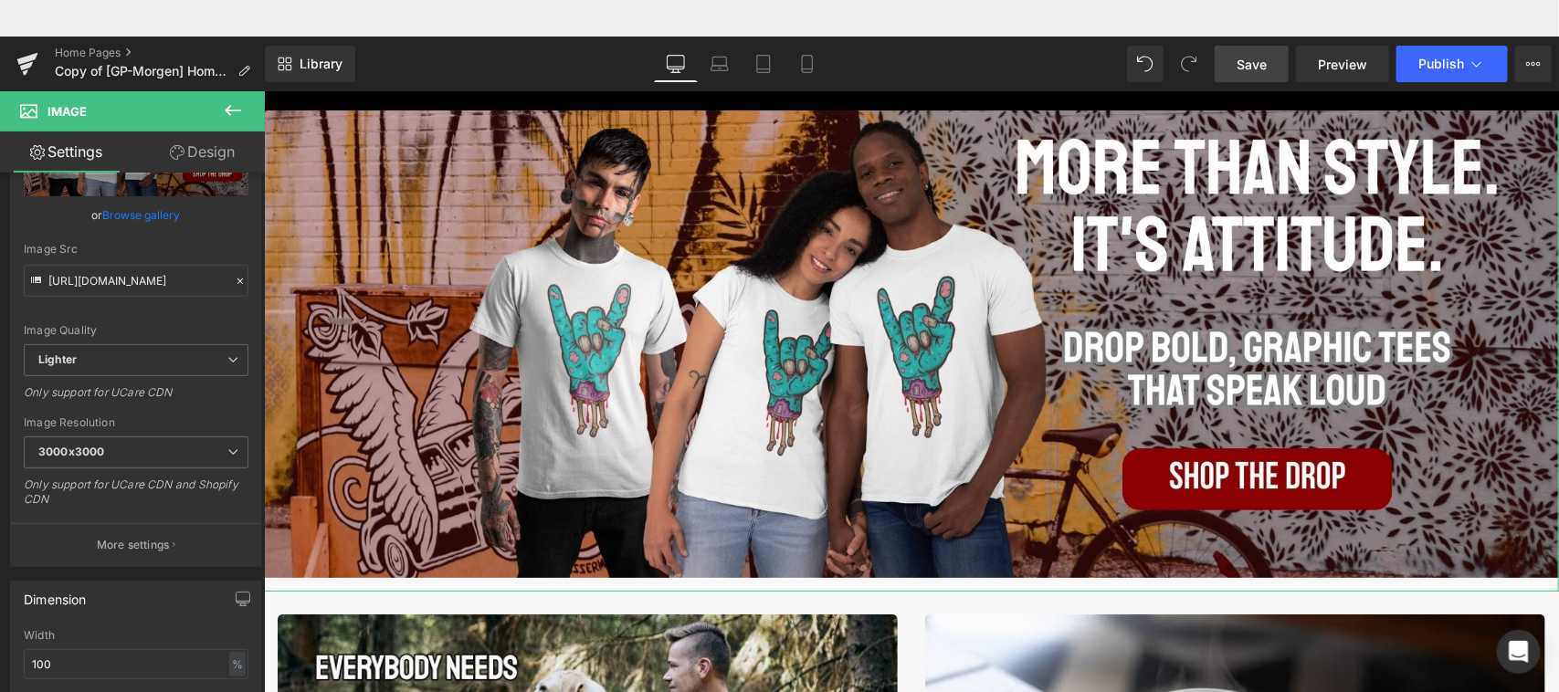
scroll to position [0, 0]
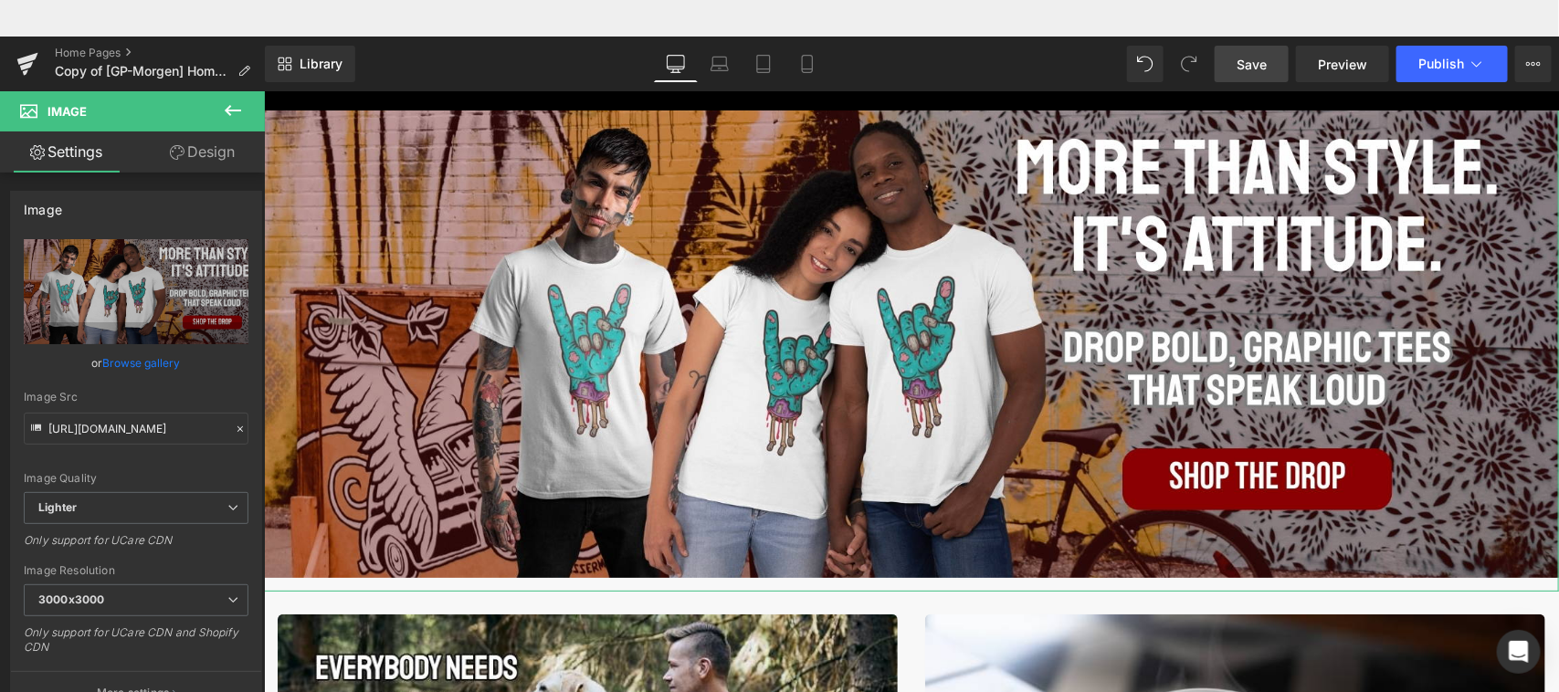
click at [248, 304] on div "Image [URL][DOMAIN_NAME] Replace Image Upload image or Browse gallery Image Src…" at bounding box center [132, 455] width 265 height 565
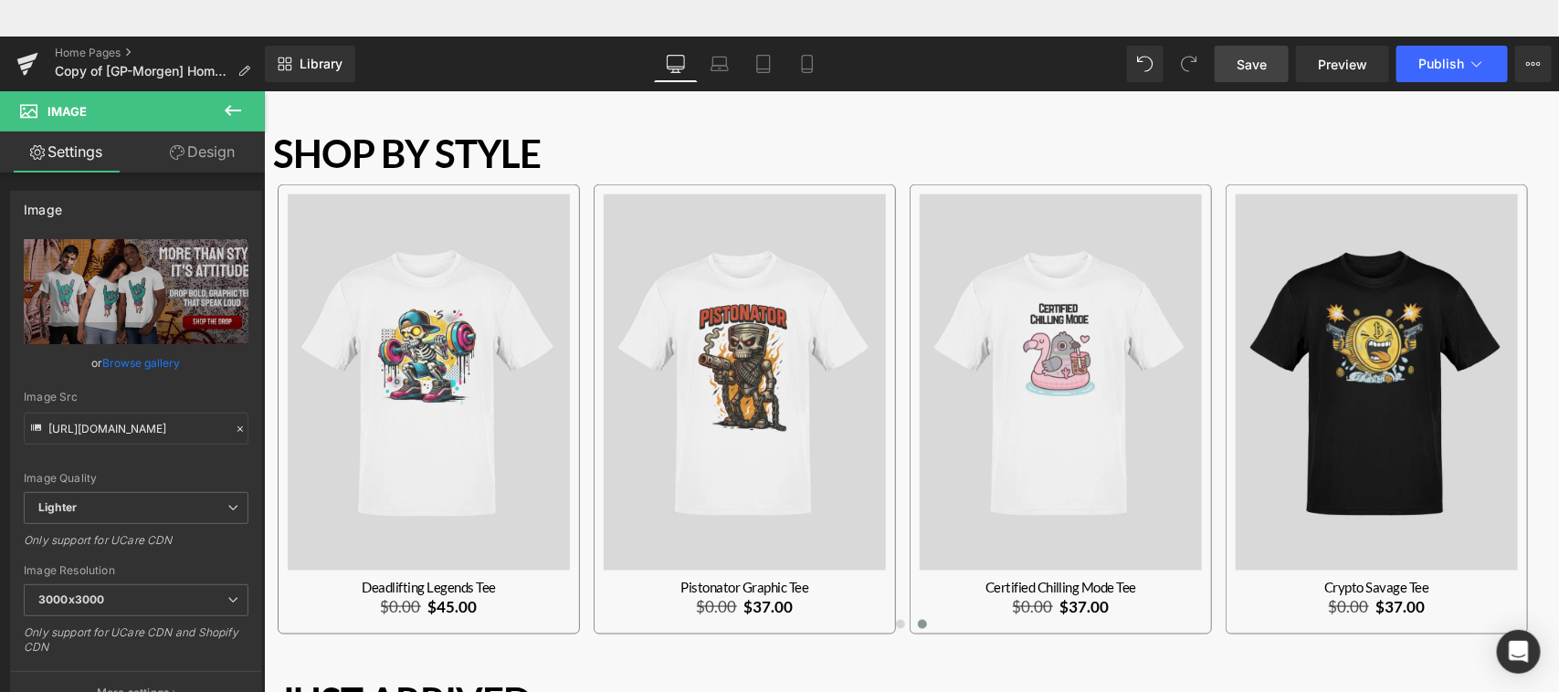
scroll to position [961, 0]
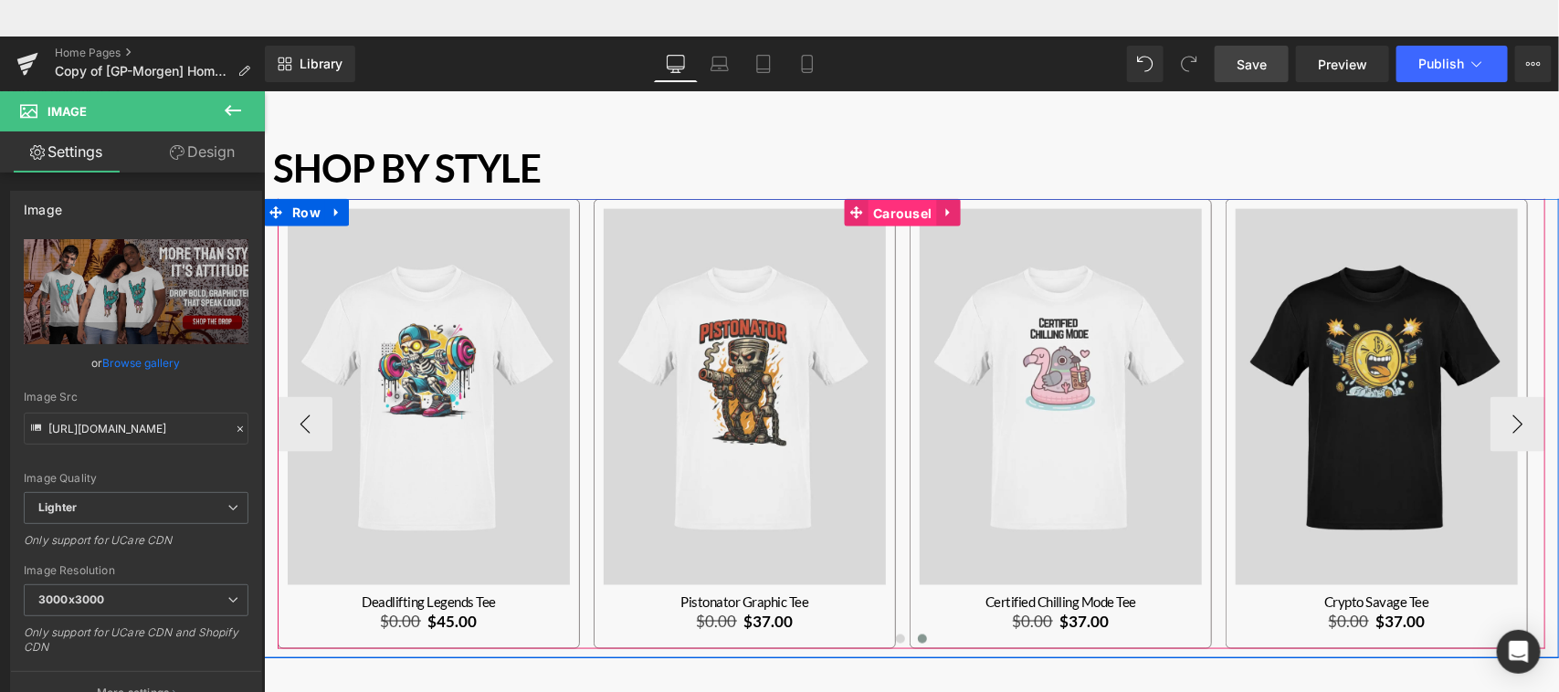
click at [908, 214] on span "Carousel" at bounding box center [902, 212] width 68 height 27
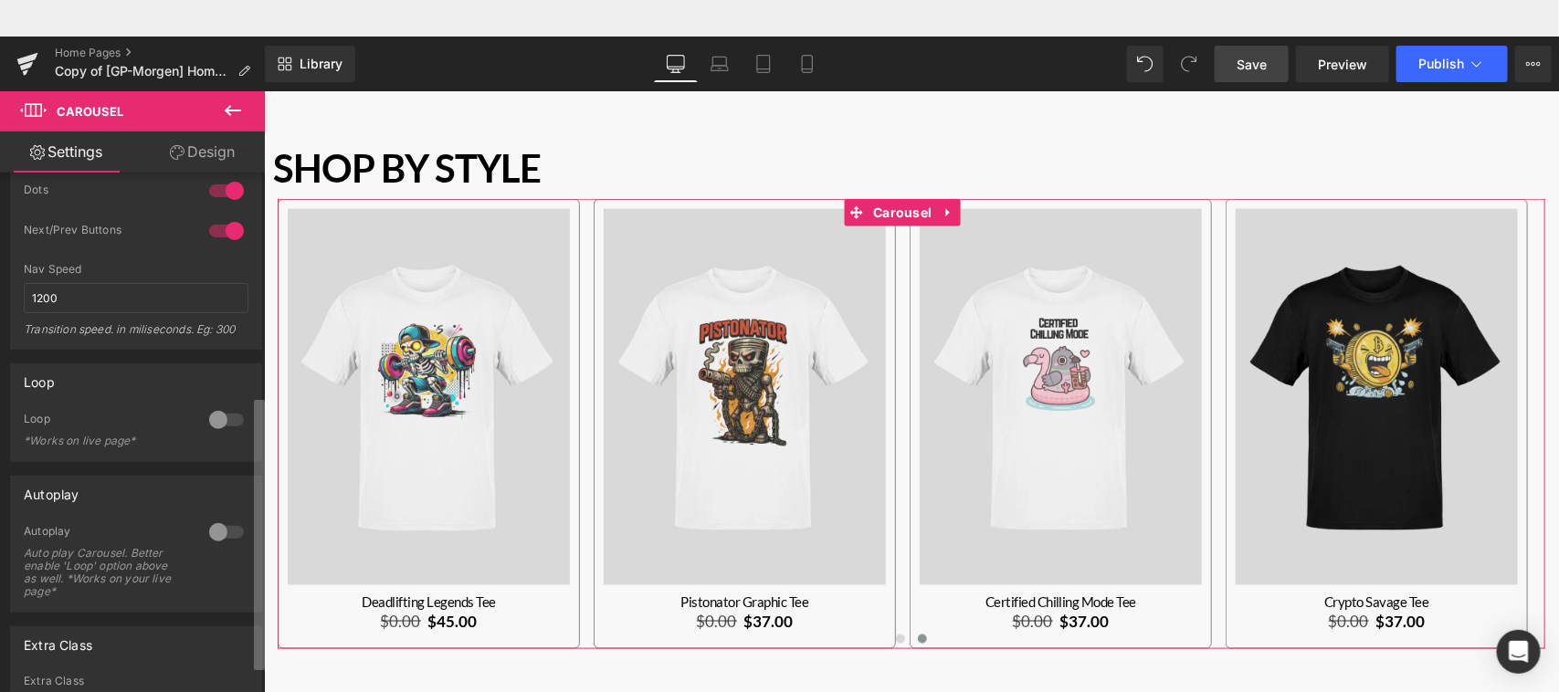
scroll to position [453, 0]
click at [249, 618] on div "Delete Cancel Rock Tee Rock Tee Name Rock Tee Delete Cancel I Paused My Game Mu…" at bounding box center [132, 455] width 265 height 565
click at [211, 420] on div at bounding box center [227, 415] width 44 height 29
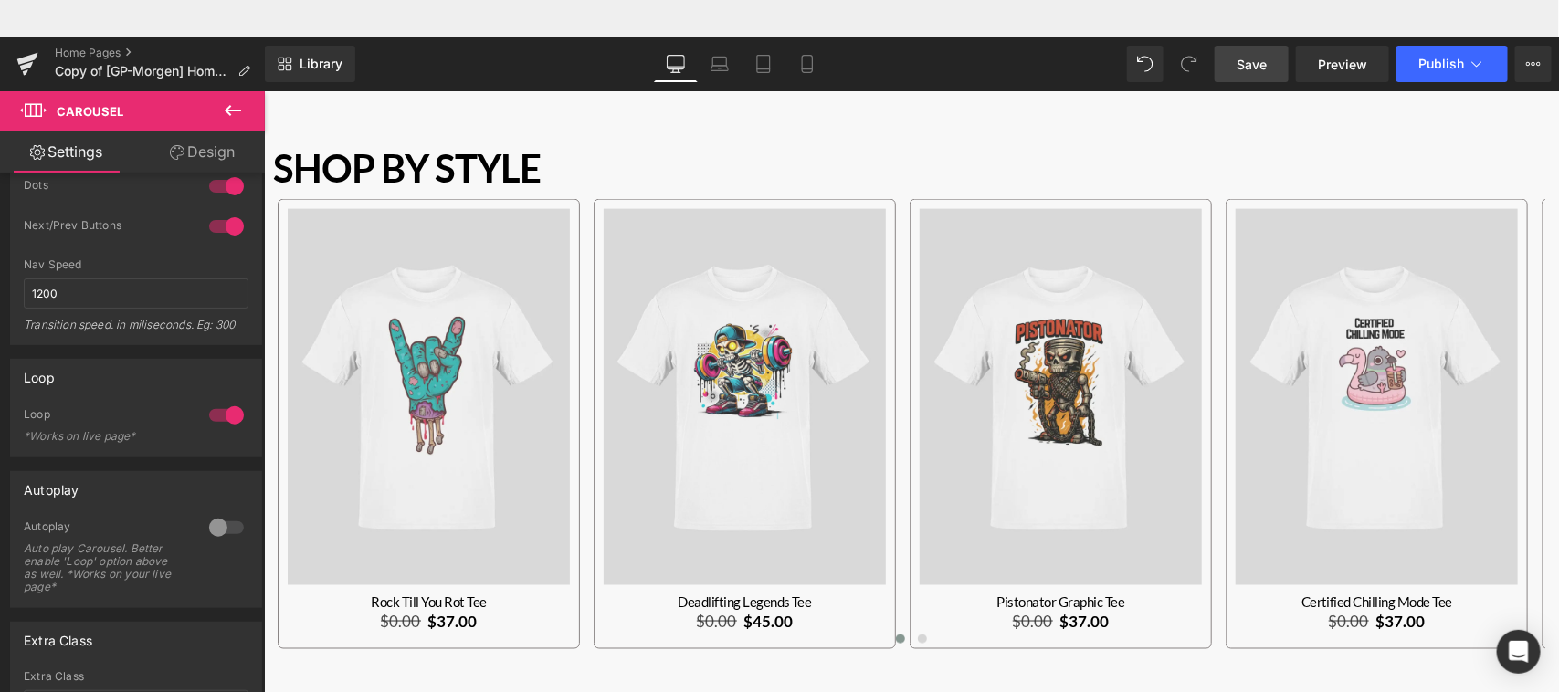
click at [1258, 65] on span "Save" at bounding box center [1252, 64] width 30 height 19
click at [1443, 67] on span "Publish" at bounding box center [1442, 64] width 46 height 15
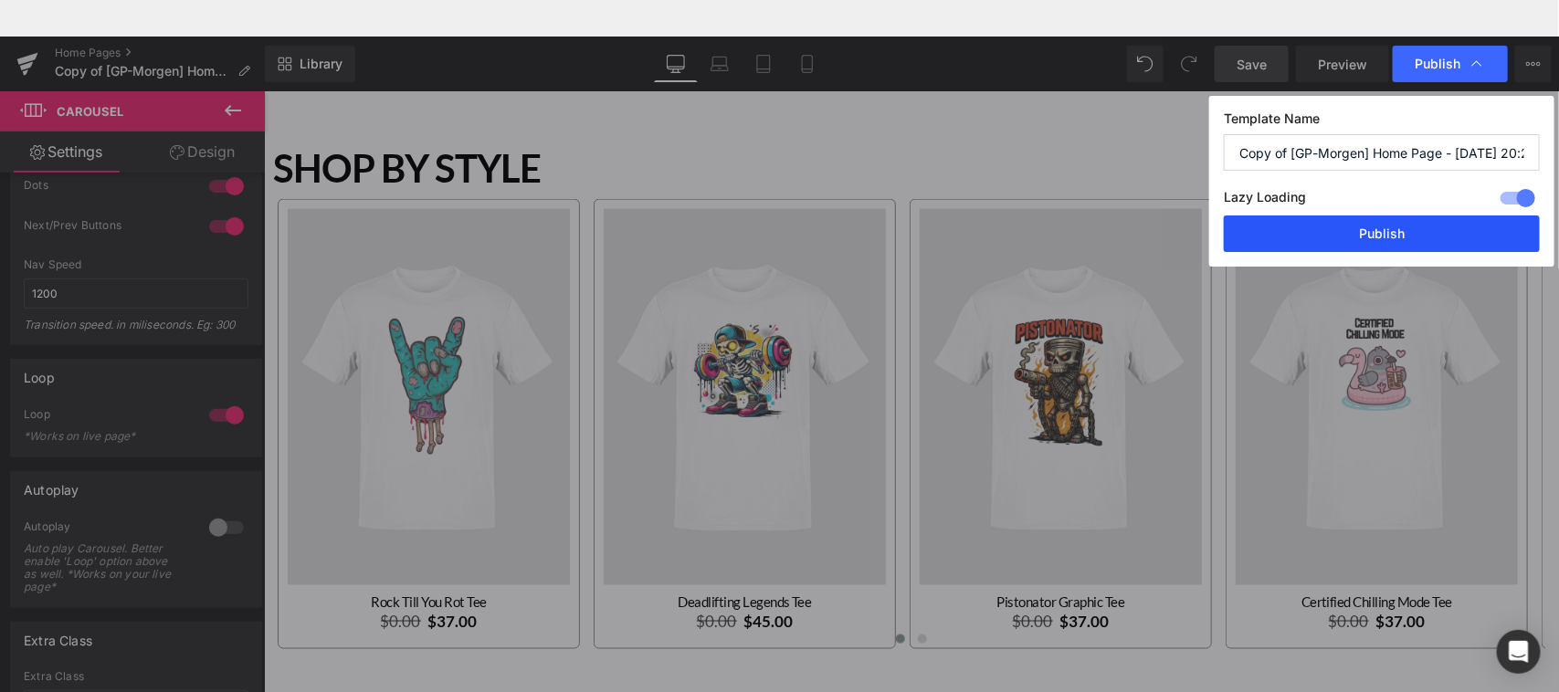
drag, startPoint x: 1355, startPoint y: 236, endPoint x: 908, endPoint y: 100, distance: 466.7
click at [1355, 236] on button "Publish" at bounding box center [1382, 234] width 316 height 37
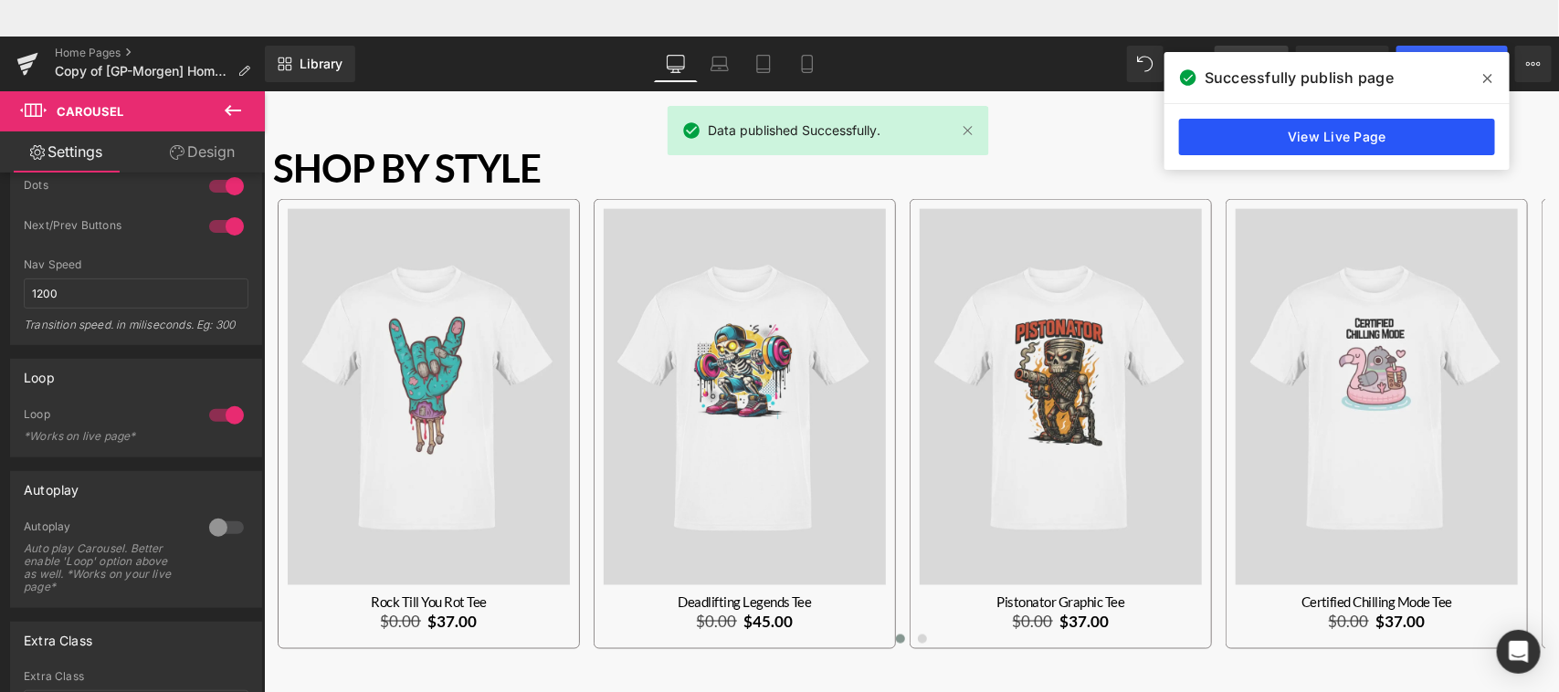
click at [1366, 147] on link "View Live Page" at bounding box center [1337, 137] width 316 height 37
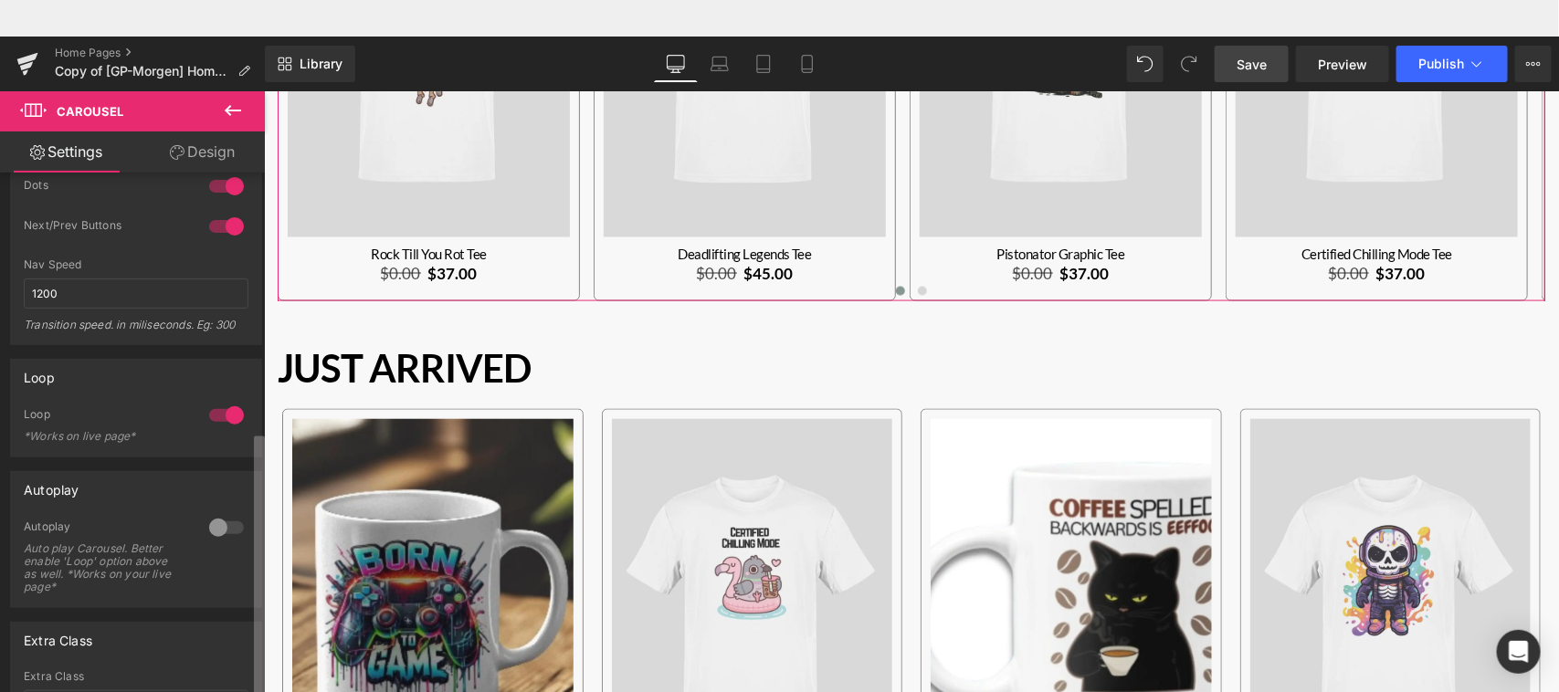
scroll to position [580, 0]
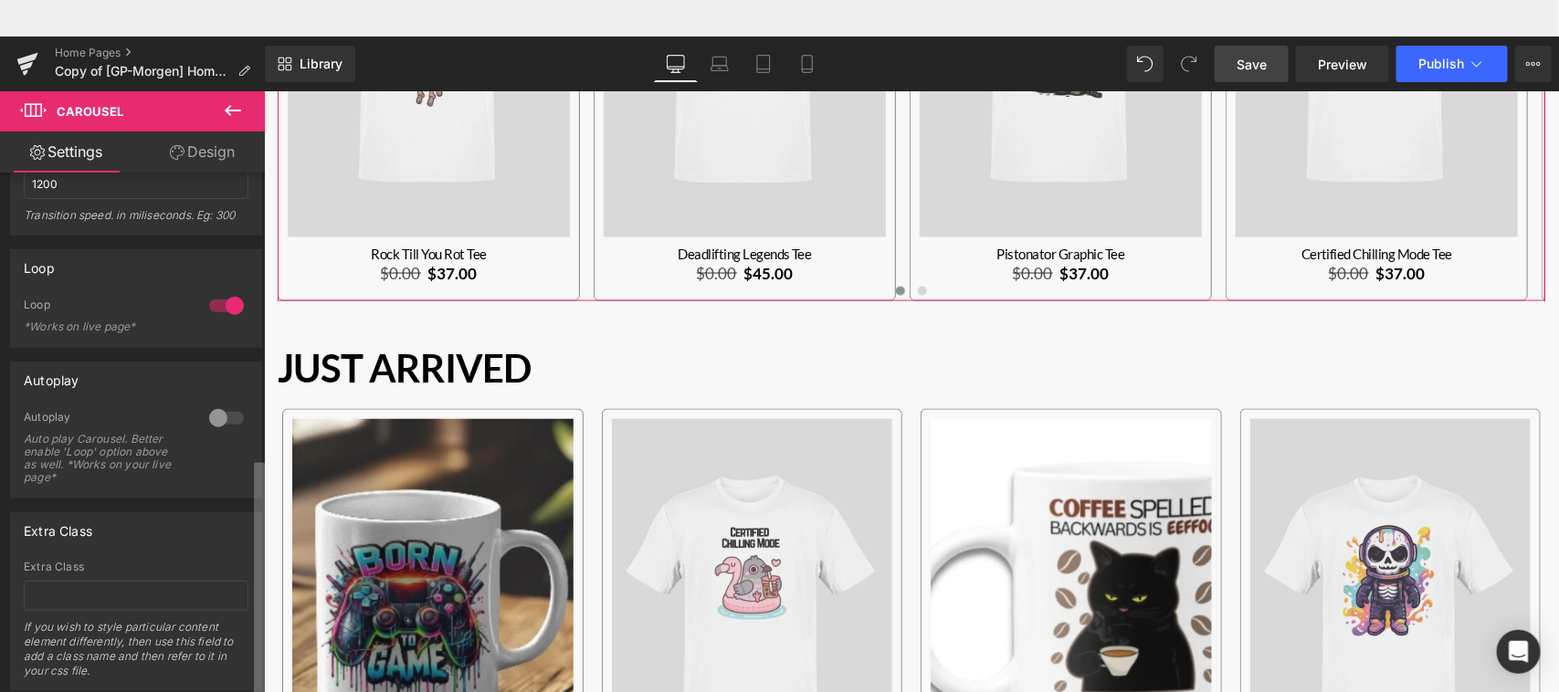
click at [235, 537] on div "Delete Cancel Rock Tee Rock Tee Name Rock Tee Delete Cancel I Paused My Game Mu…" at bounding box center [132, 455] width 265 height 565
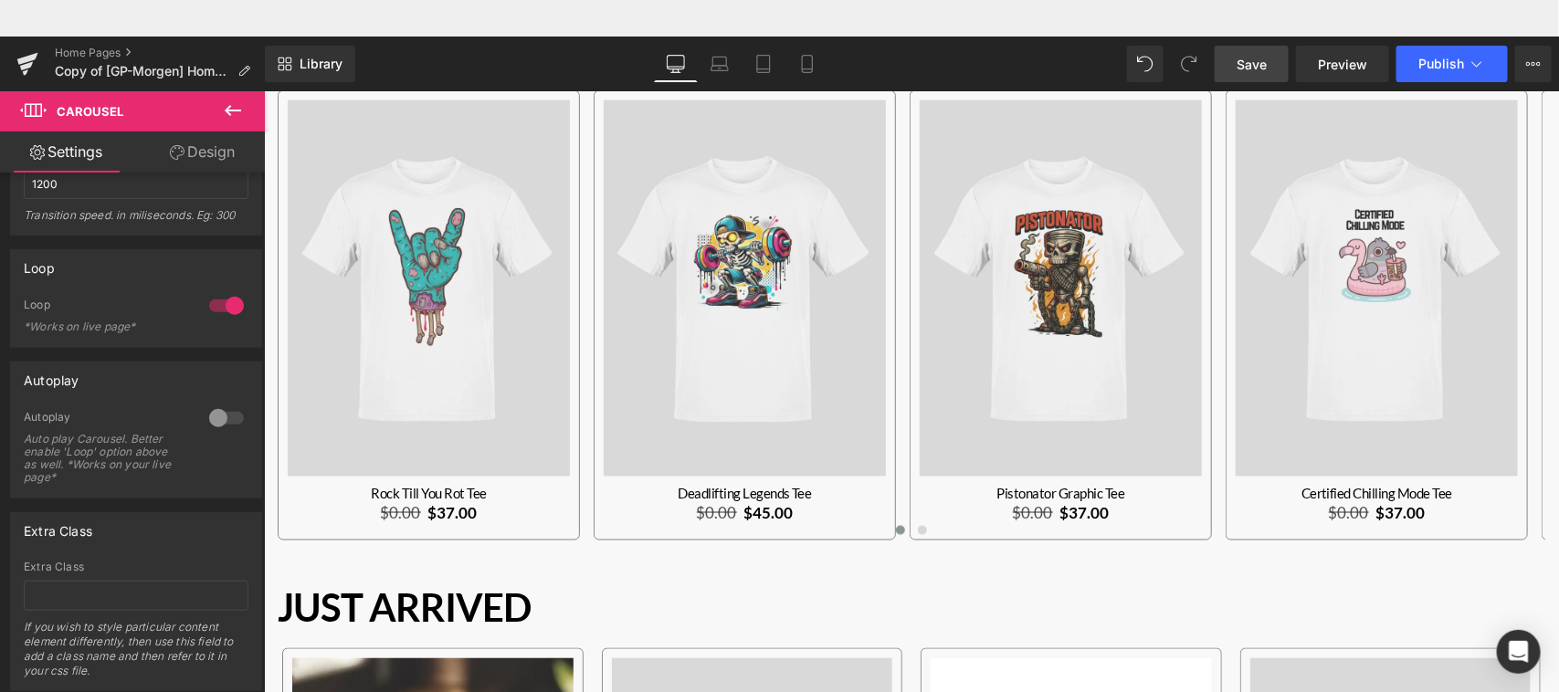
scroll to position [1062, 0]
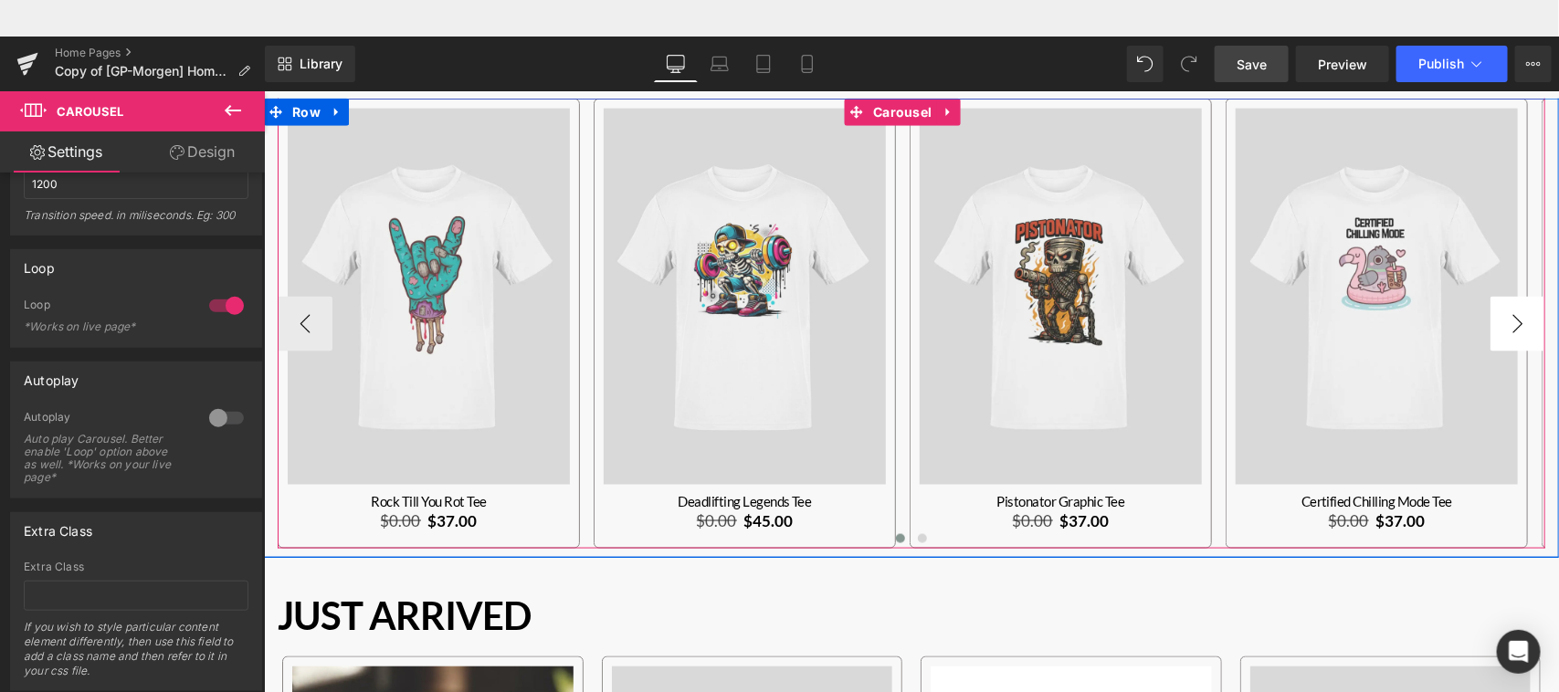
click at [1505, 310] on button "›" at bounding box center [1517, 323] width 55 height 55
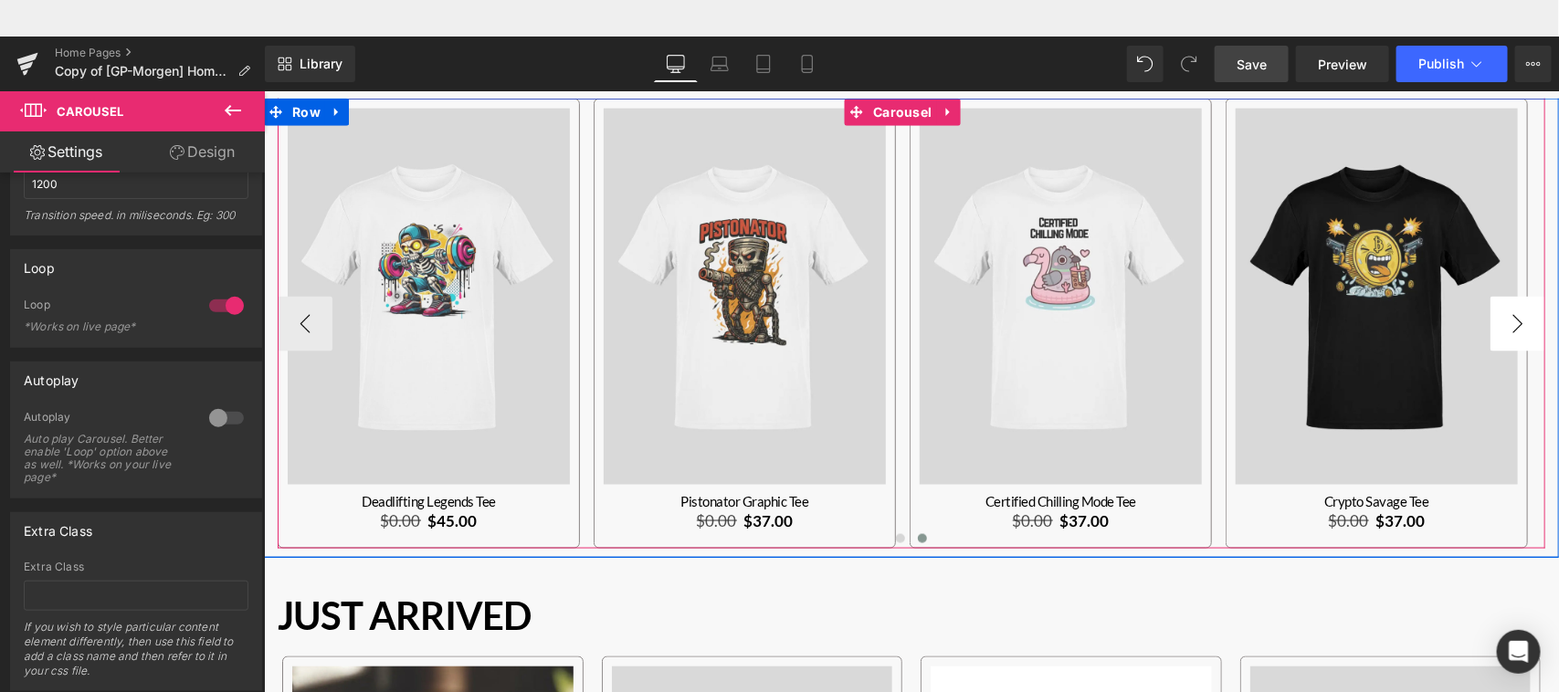
click at [1505, 310] on button "›" at bounding box center [1517, 323] width 55 height 55
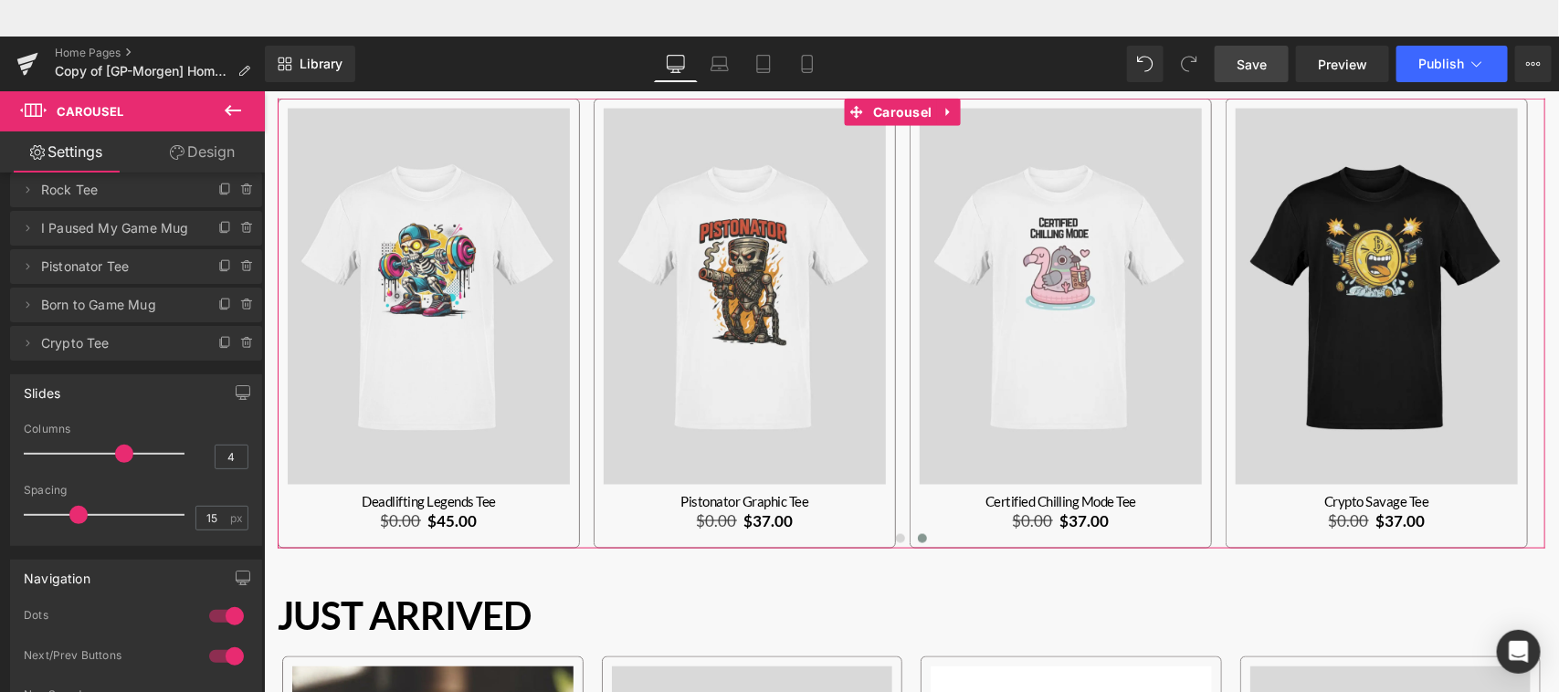
scroll to position [0, 0]
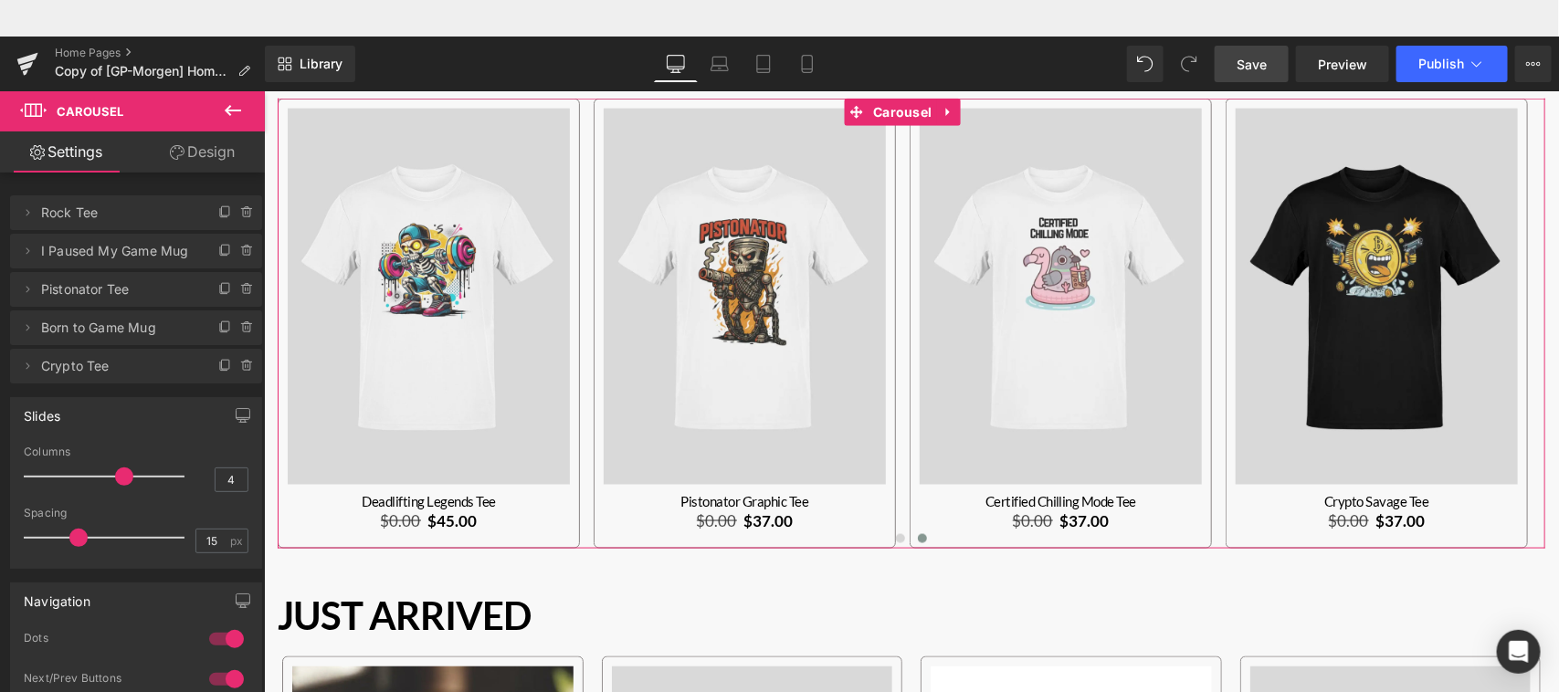
click at [258, 204] on b at bounding box center [261, 311] width 7 height 270
click at [204, 157] on link "Design" at bounding box center [202, 152] width 132 height 41
click at [0, 0] on div "Spacing" at bounding box center [0, 0] width 0 height 0
